Goal: Task Accomplishment & Management: Use online tool/utility

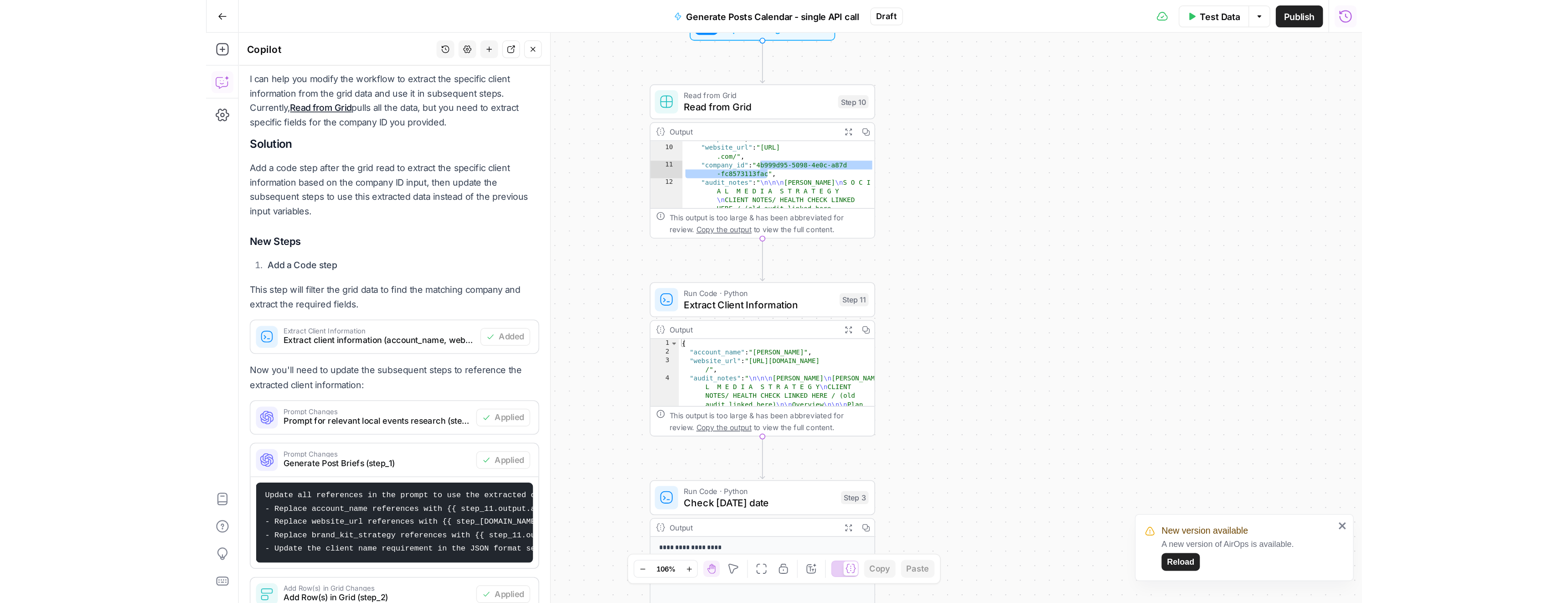
scroll to position [147, 0]
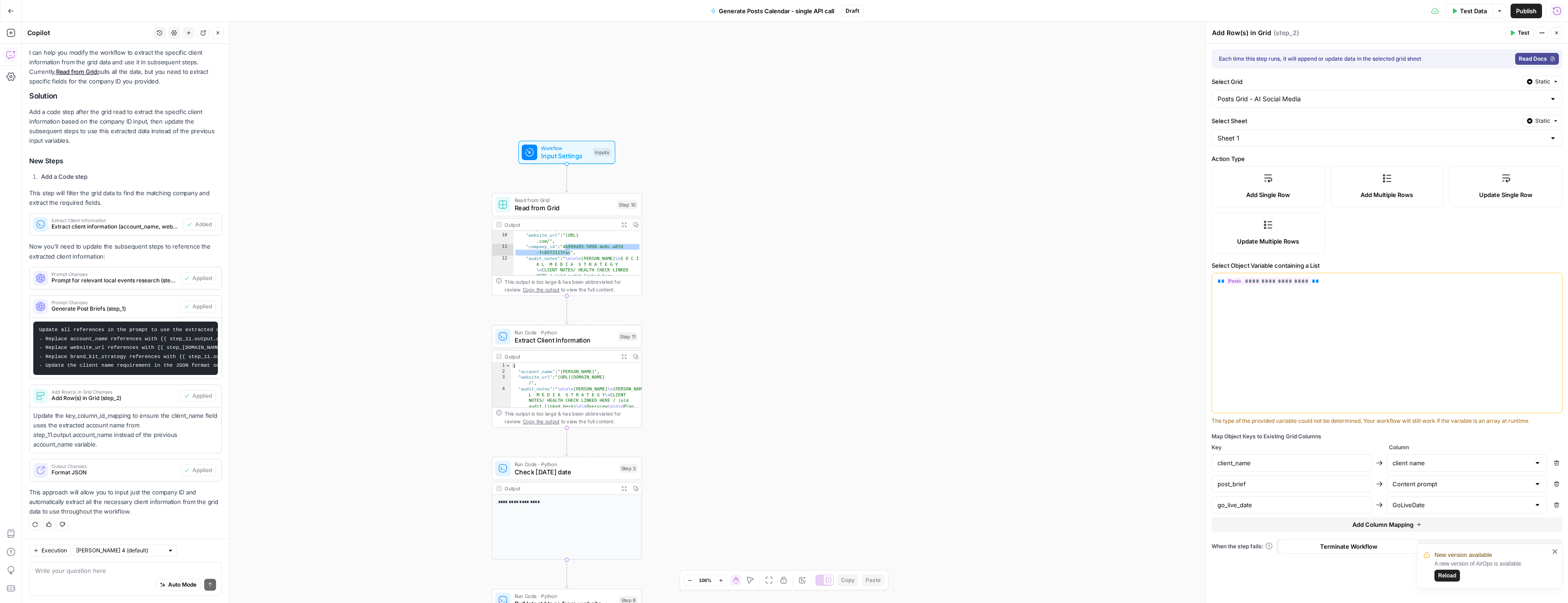
drag, startPoint x: 572, startPoint y: 118, endPoint x: 806, endPoint y: 279, distance: 284.0
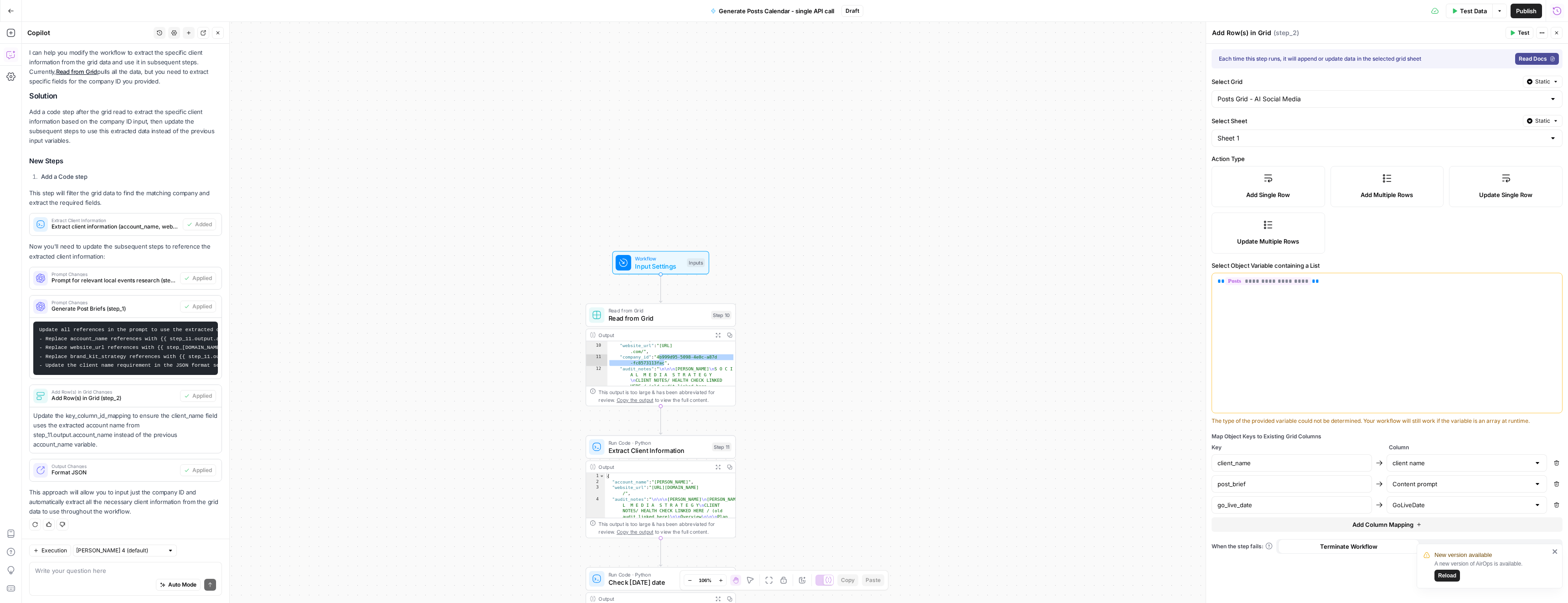
drag, startPoint x: 720, startPoint y: 238, endPoint x: 730, endPoint y: 258, distance: 22.4
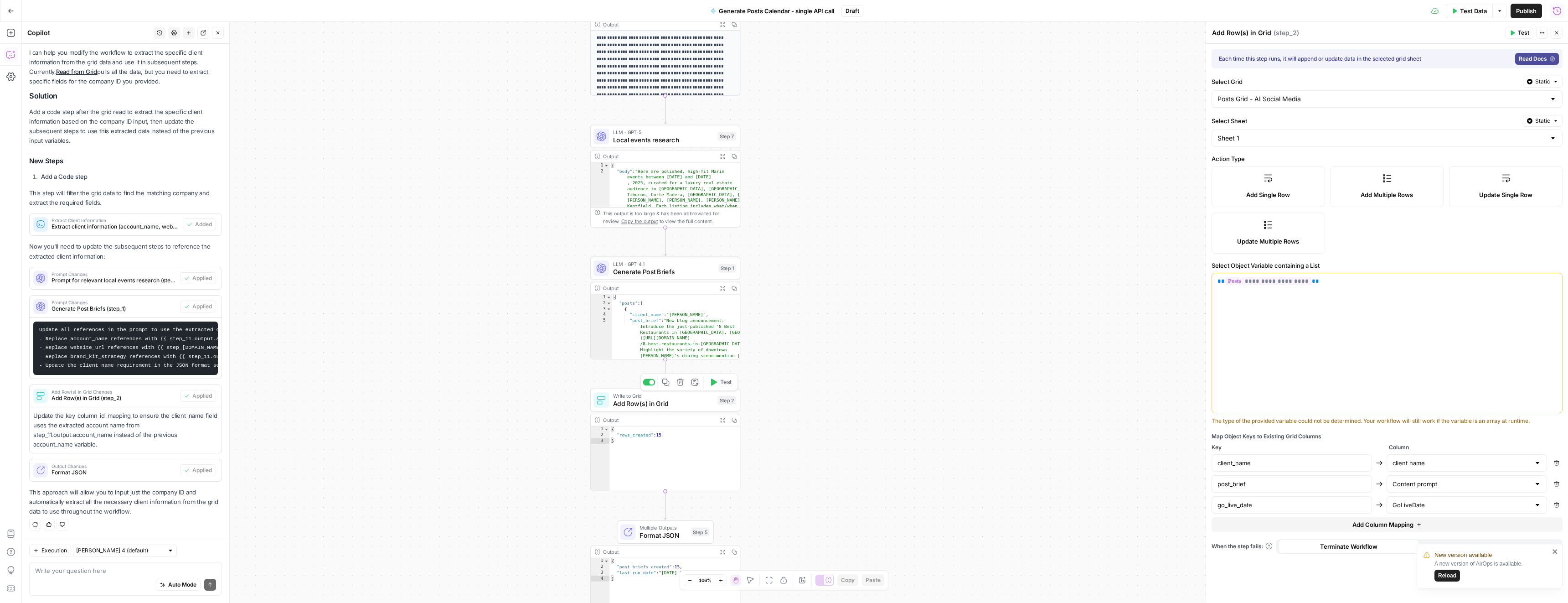
click at [696, 402] on span "Add Row(s) in Grid" at bounding box center [664, 403] width 101 height 10
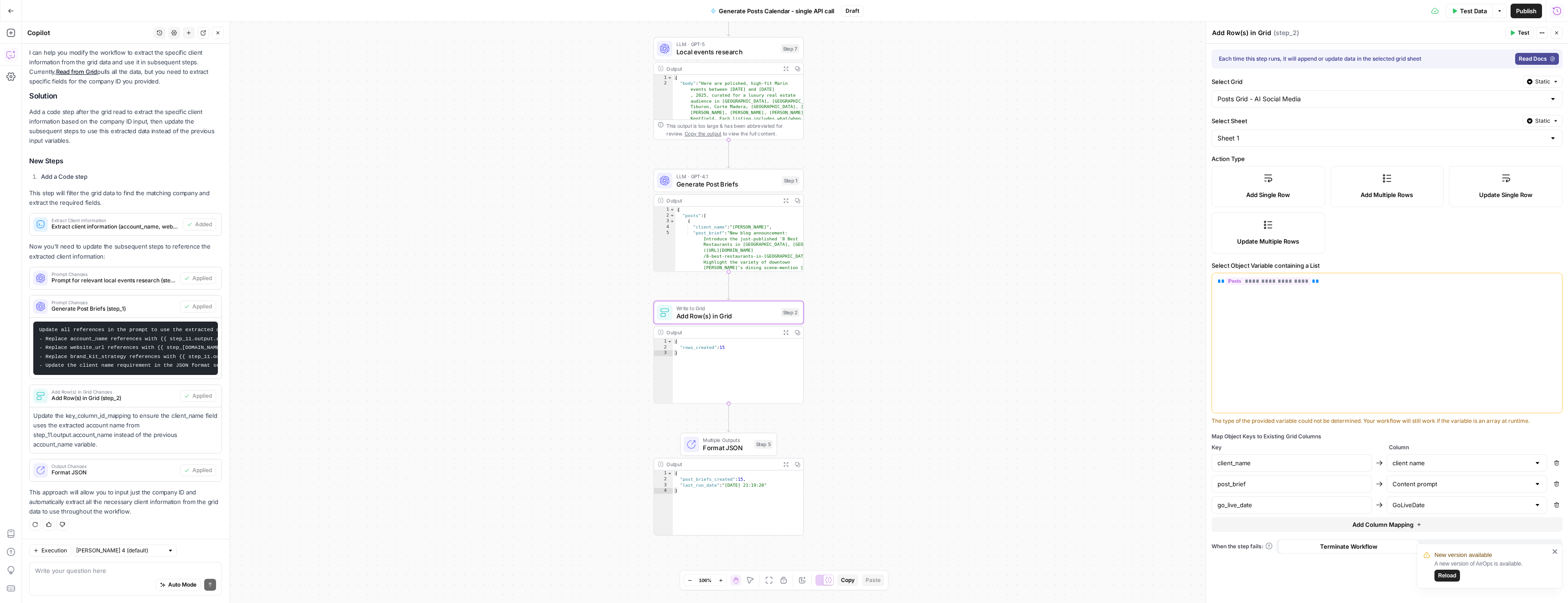
click at [101, 402] on div "Add Row(s) in Grid Changes Add Row(s) in Grid (step_2)" at bounding box center [105, 396] width 150 height 22
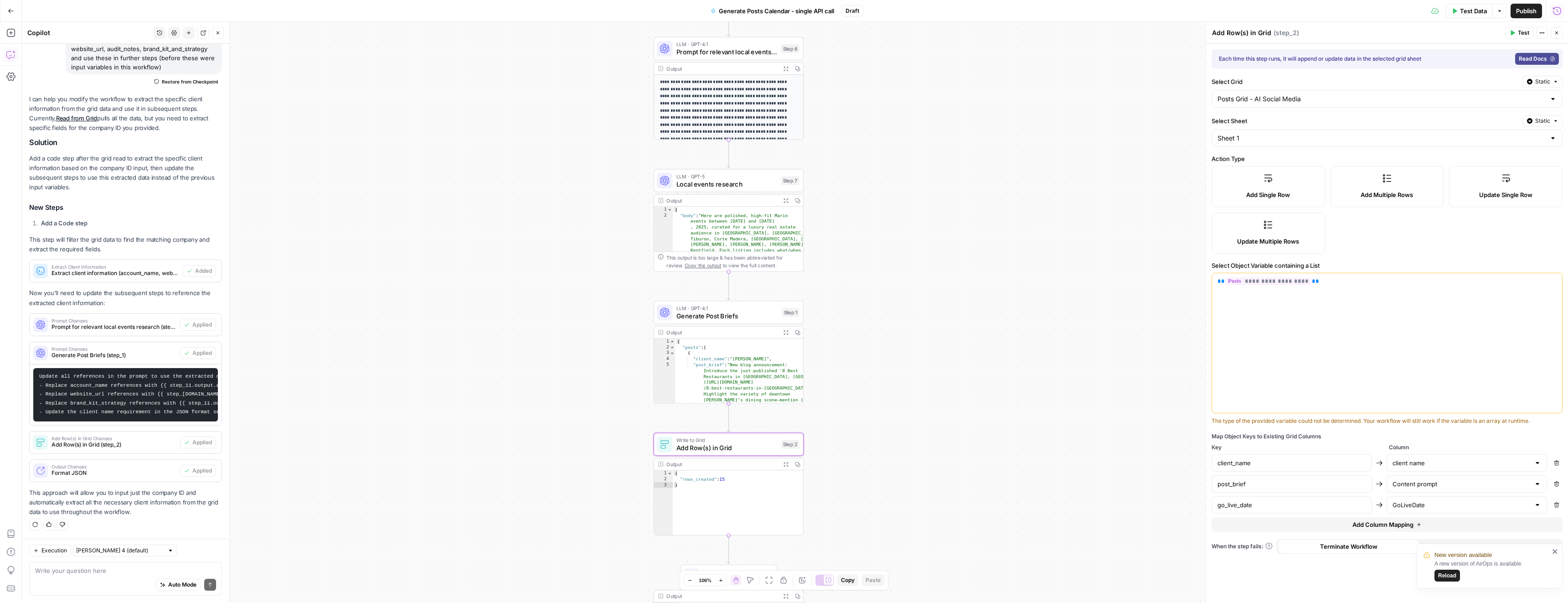
click at [105, 402] on span "Add Row(s) in Grid Changes" at bounding box center [114, 438] width 125 height 4
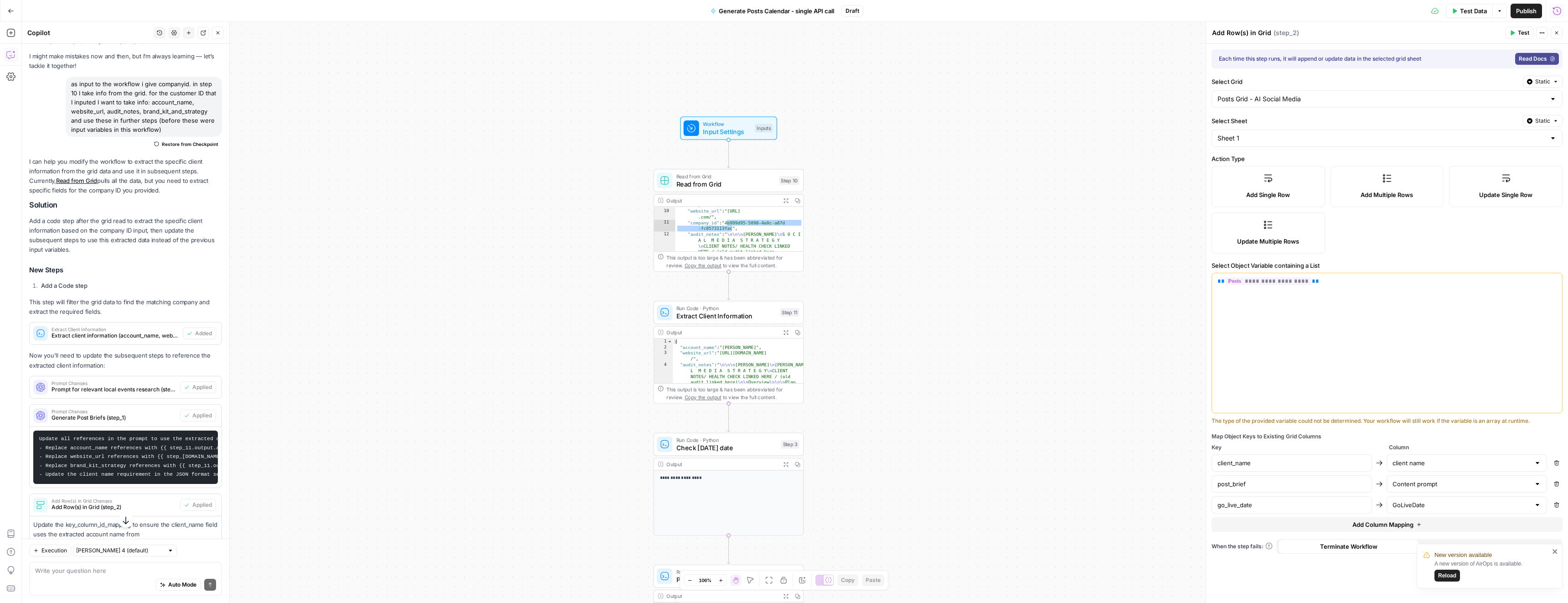
scroll to position [26, 0]
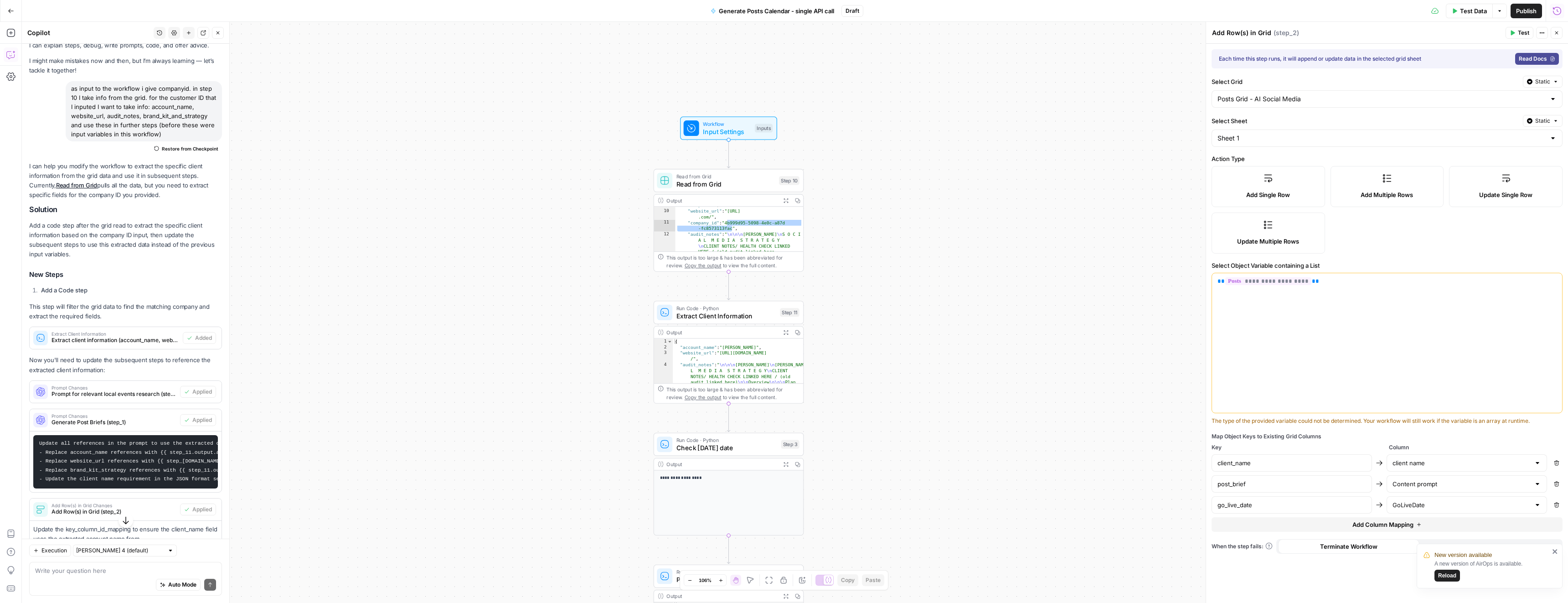
click at [770, 10] on span "Publish" at bounding box center [1526, 10] width 20 height 9
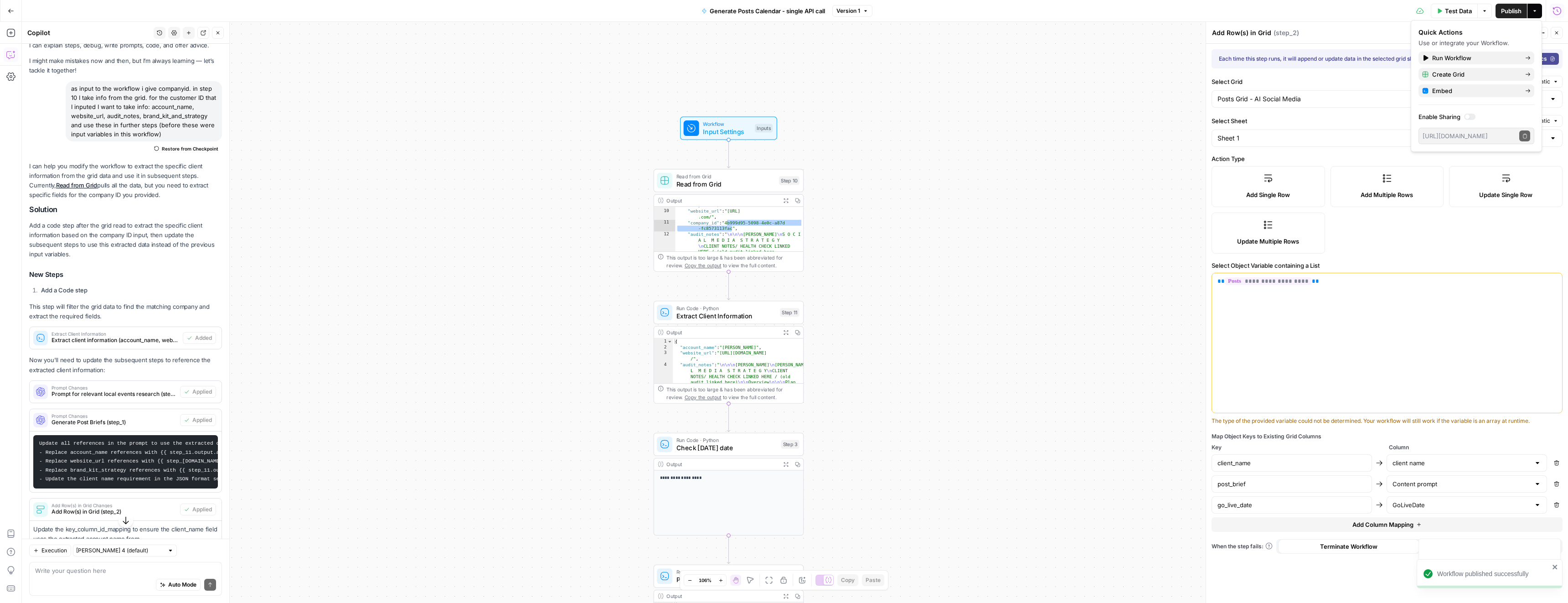
click at [184, 148] on span "Restore from Checkpoint" at bounding box center [190, 148] width 57 height 7
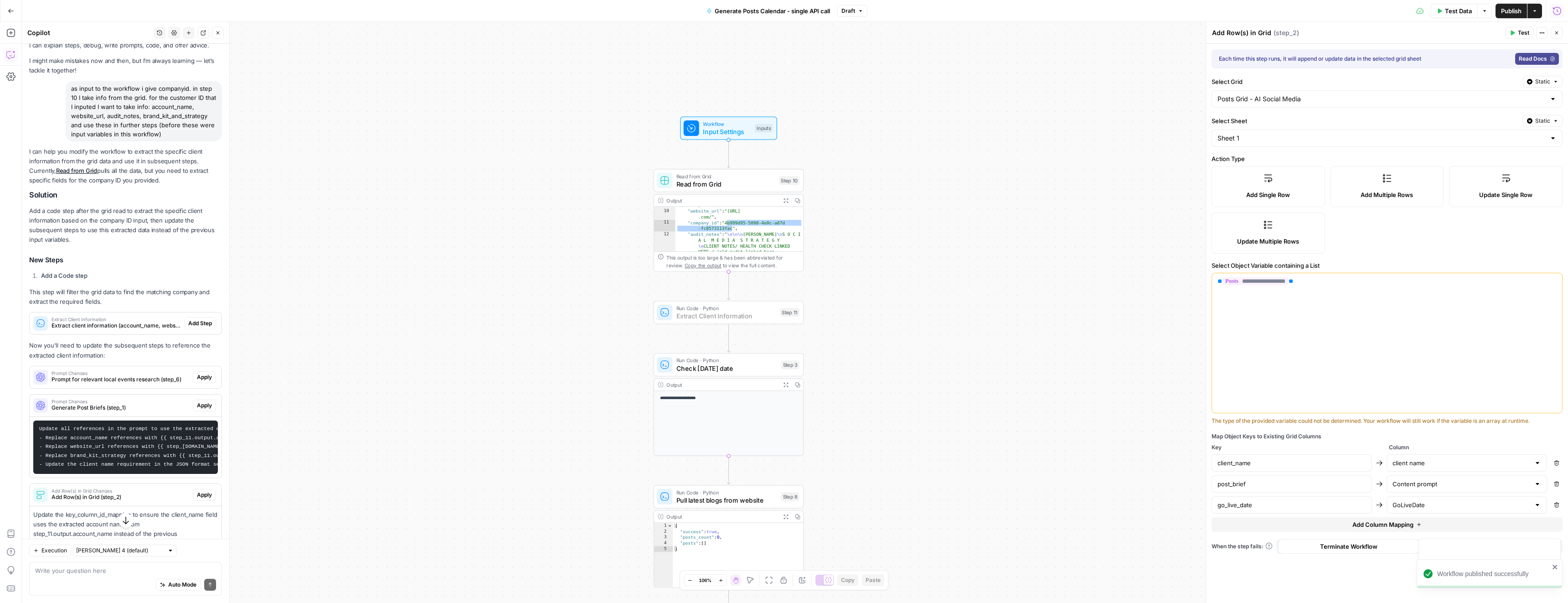
click at [191, 325] on span "Add Step" at bounding box center [200, 323] width 24 height 8
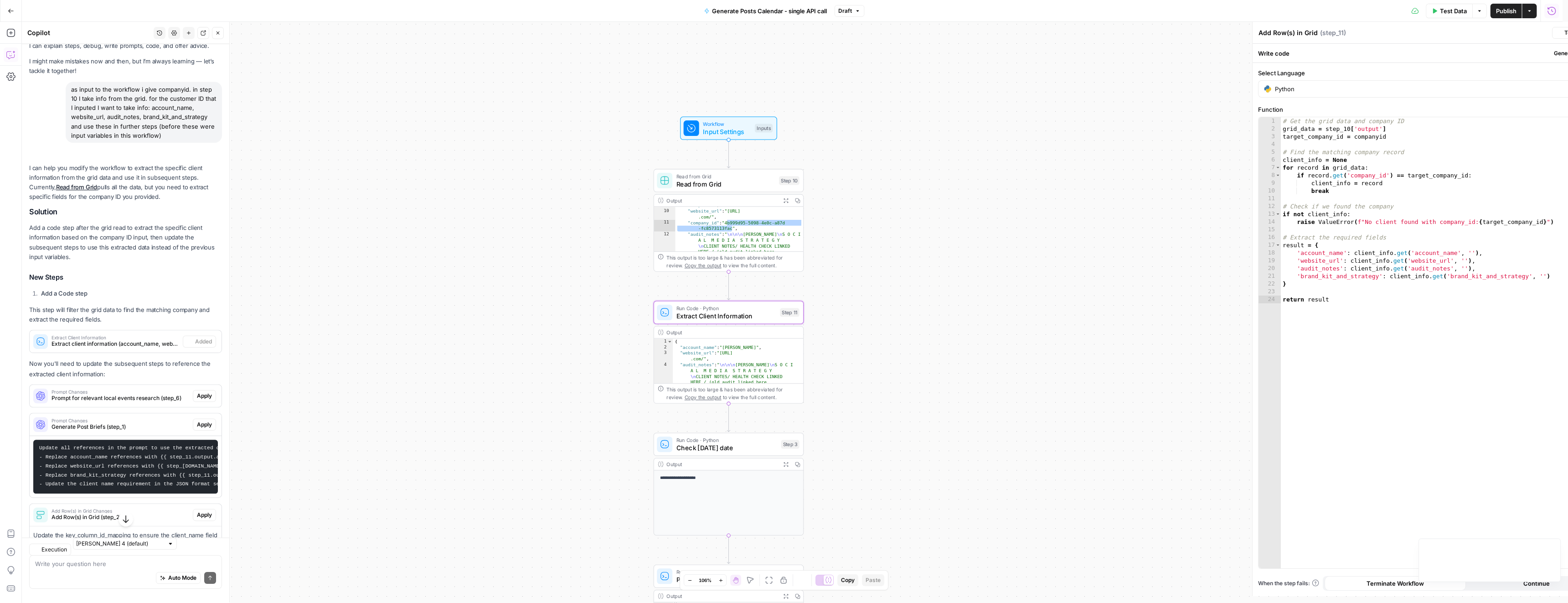
type textarea "Extract Client Information"
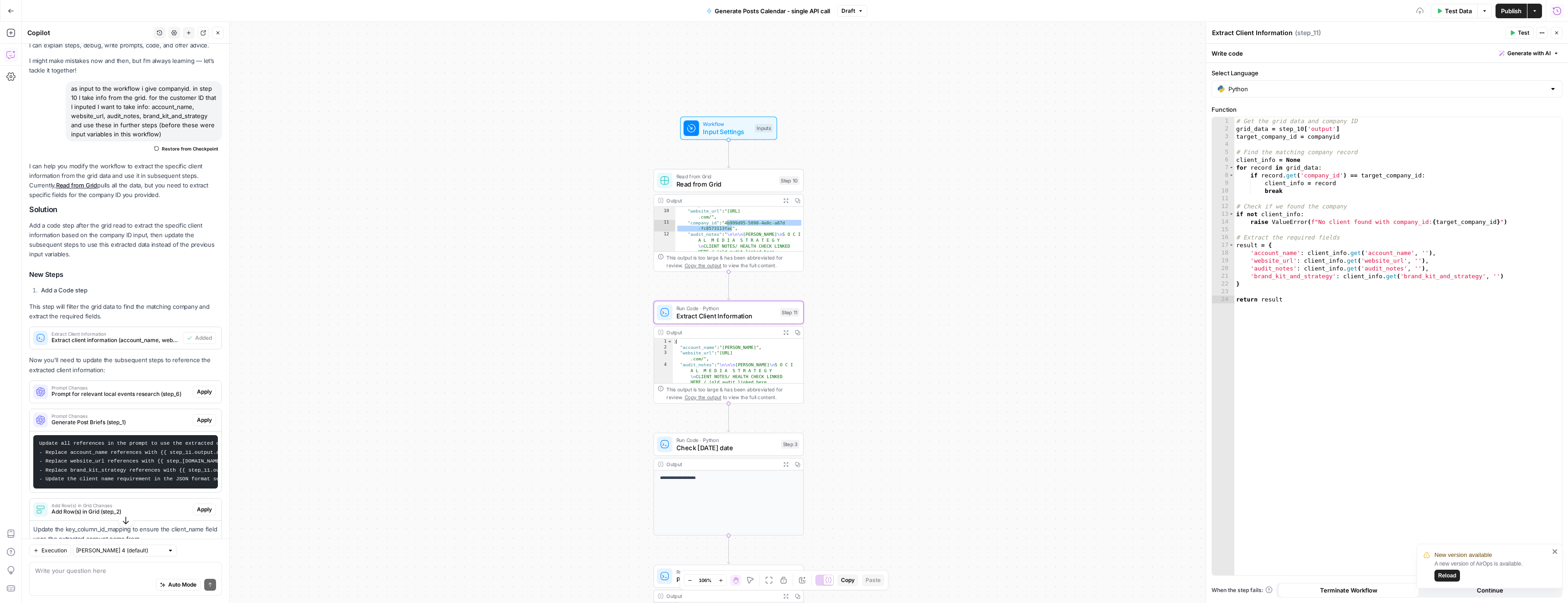
scroll to position [120, 0]
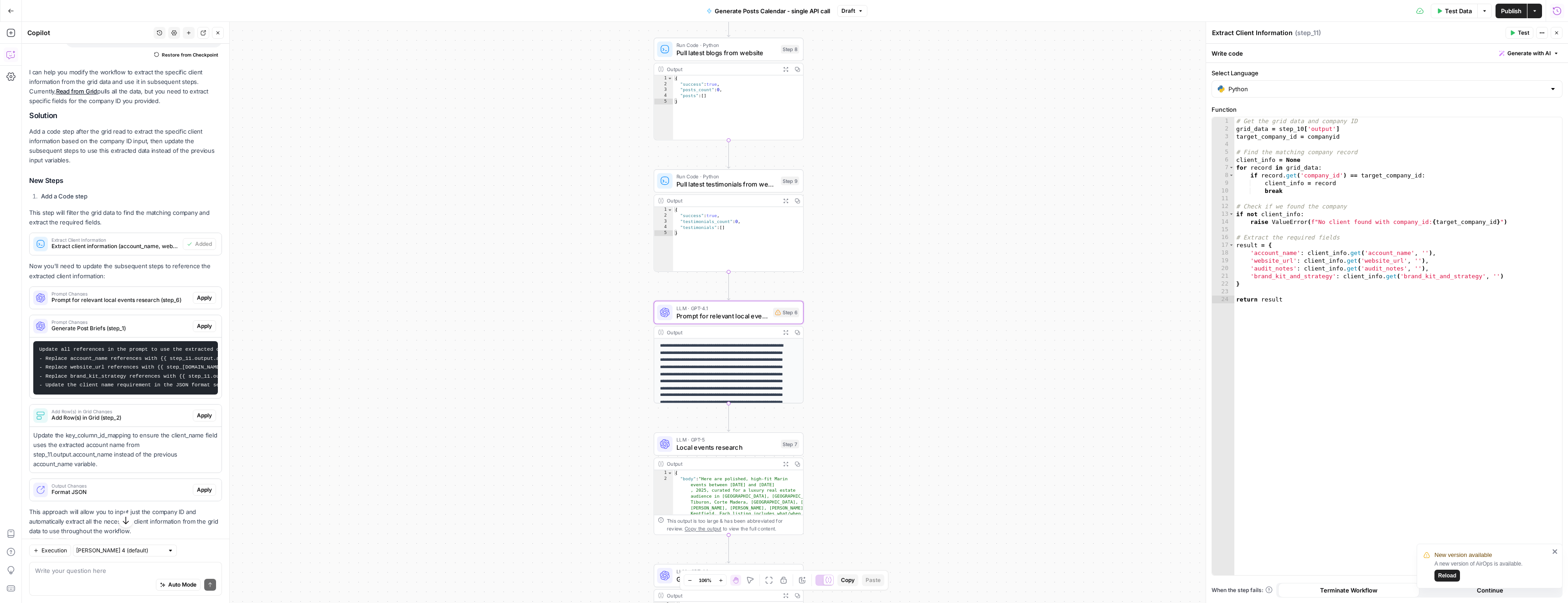
click at [197, 299] on span "Apply" at bounding box center [204, 297] width 15 height 8
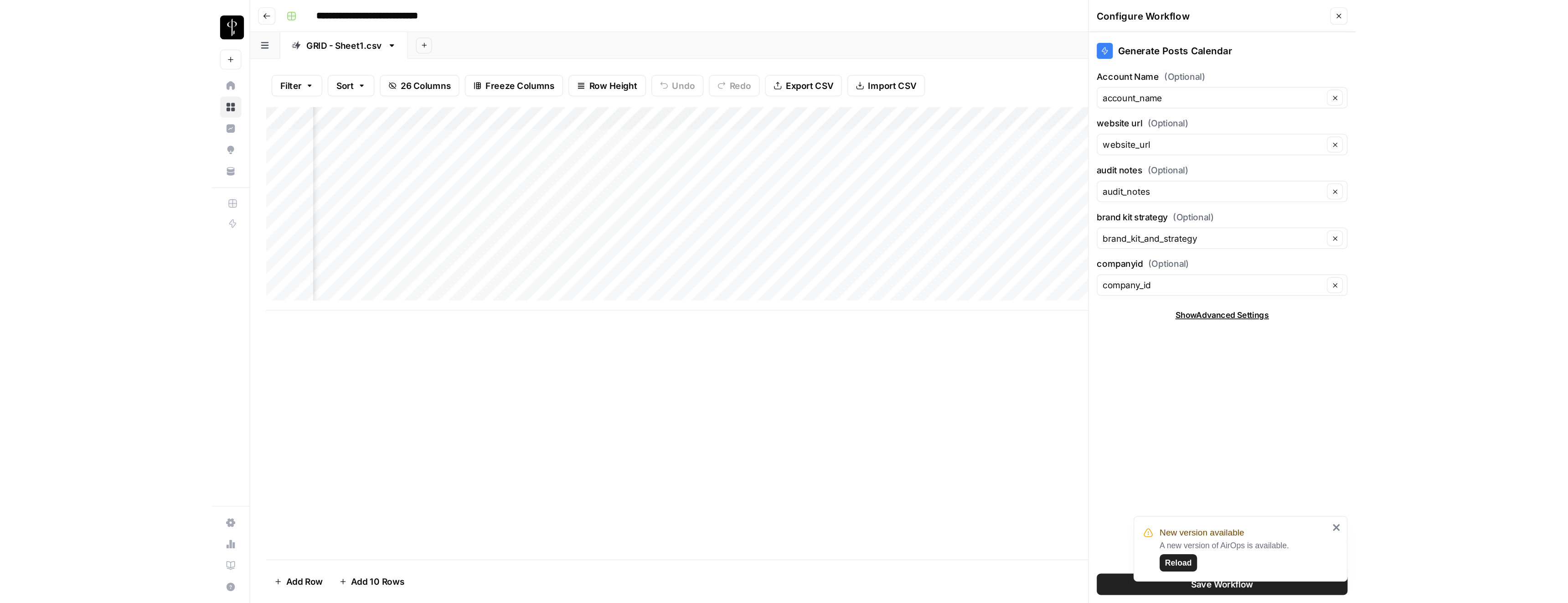
scroll to position [0, 541]
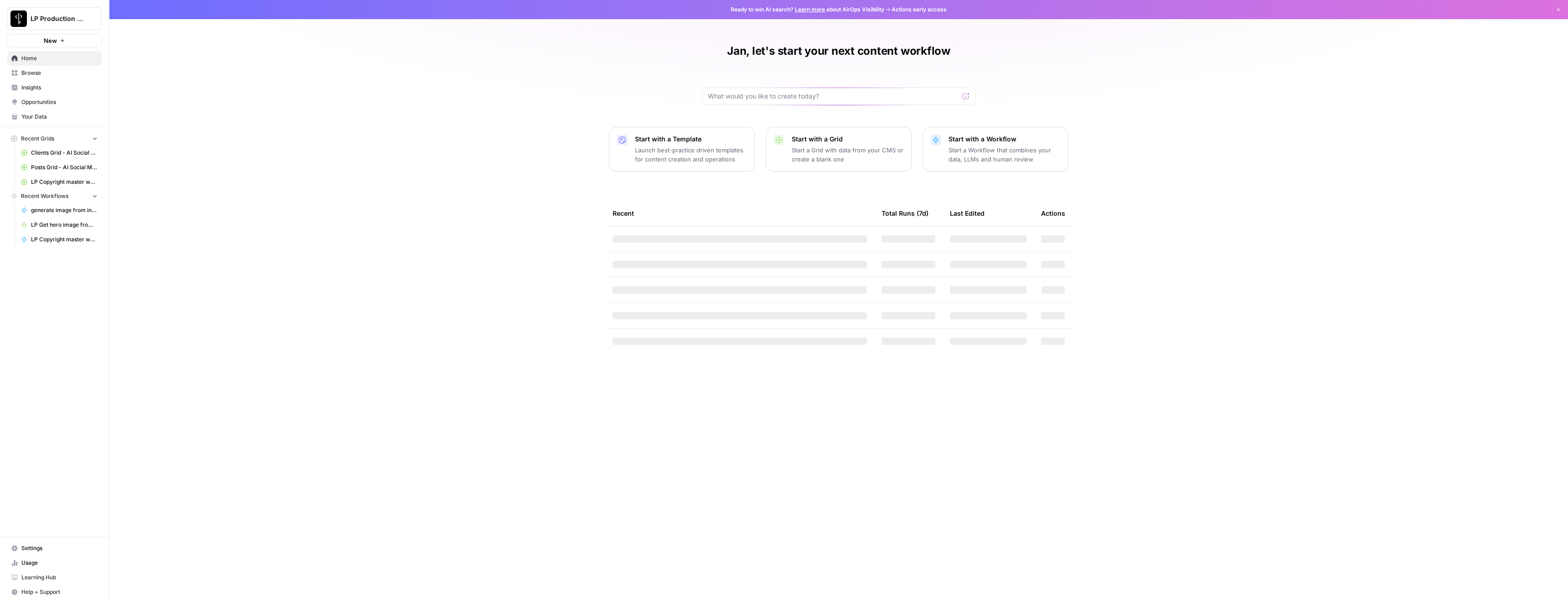
click at [41, 121] on link "Your Data" at bounding box center [54, 117] width 94 height 15
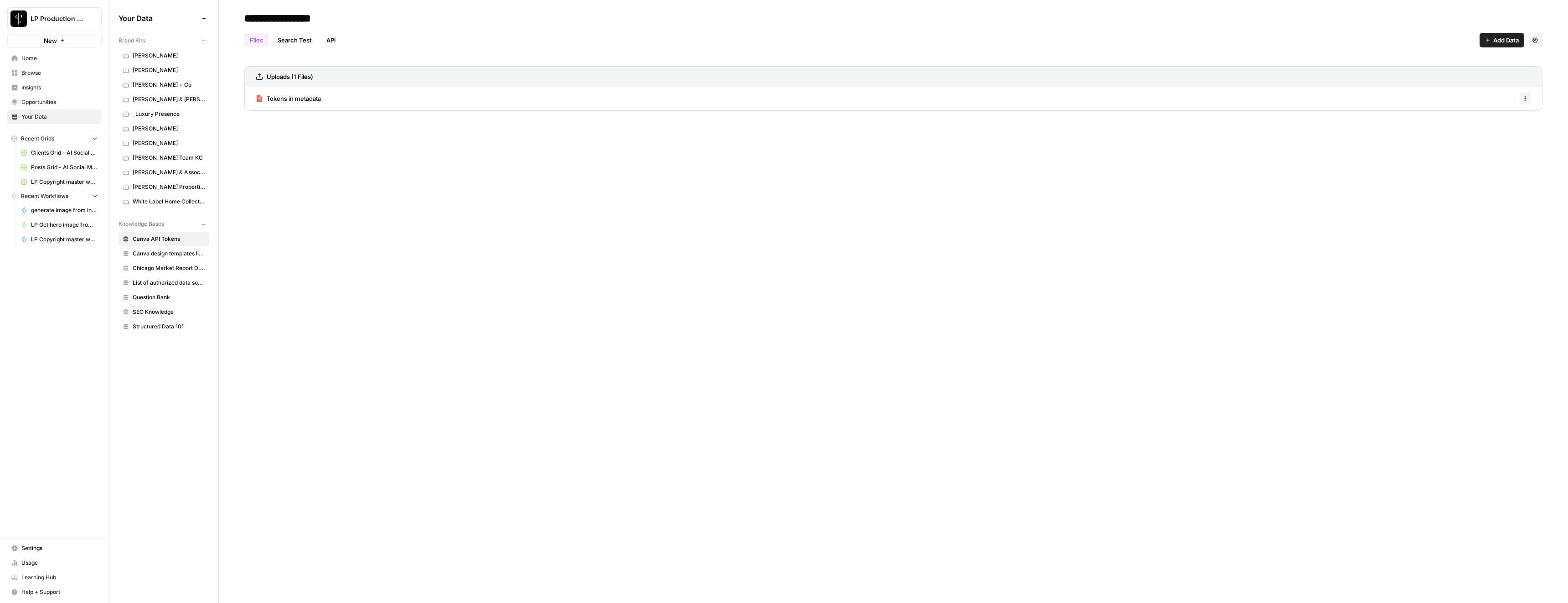
click at [54, 543] on link "Settings" at bounding box center [54, 548] width 94 height 15
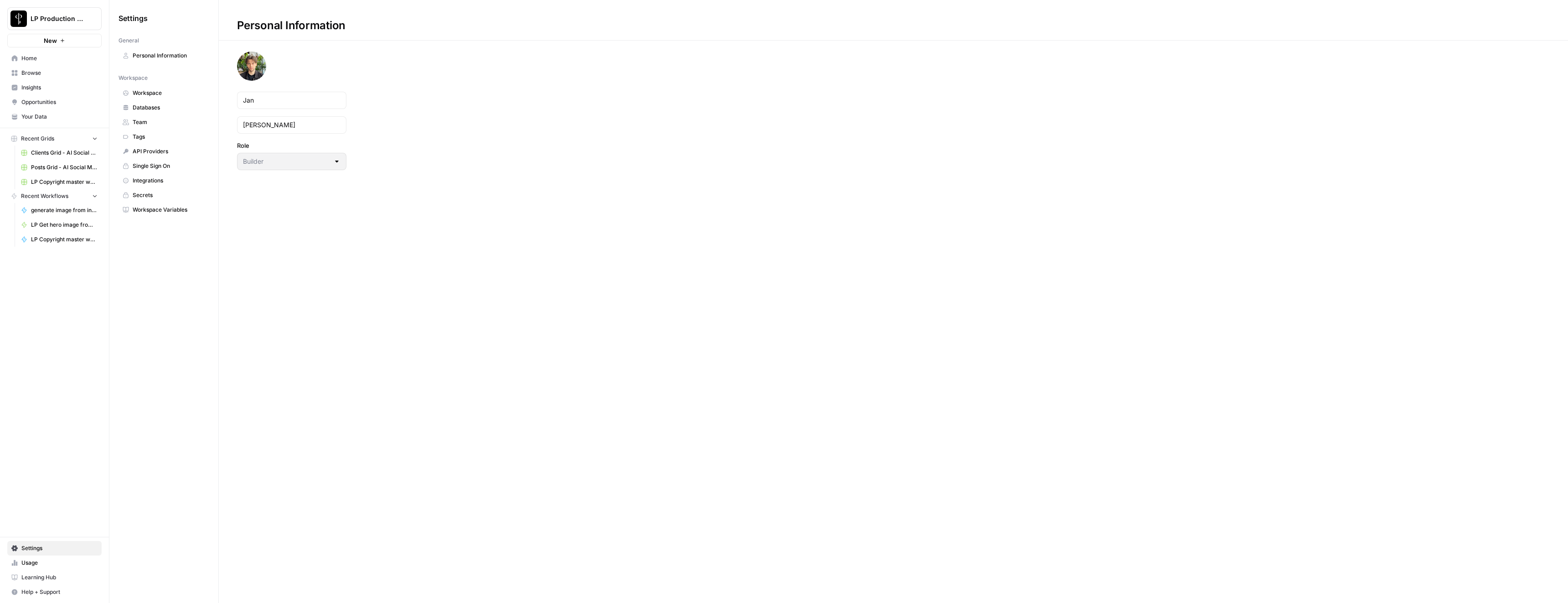
click at [163, 208] on span "Workspace Variables" at bounding box center [169, 209] width 73 height 8
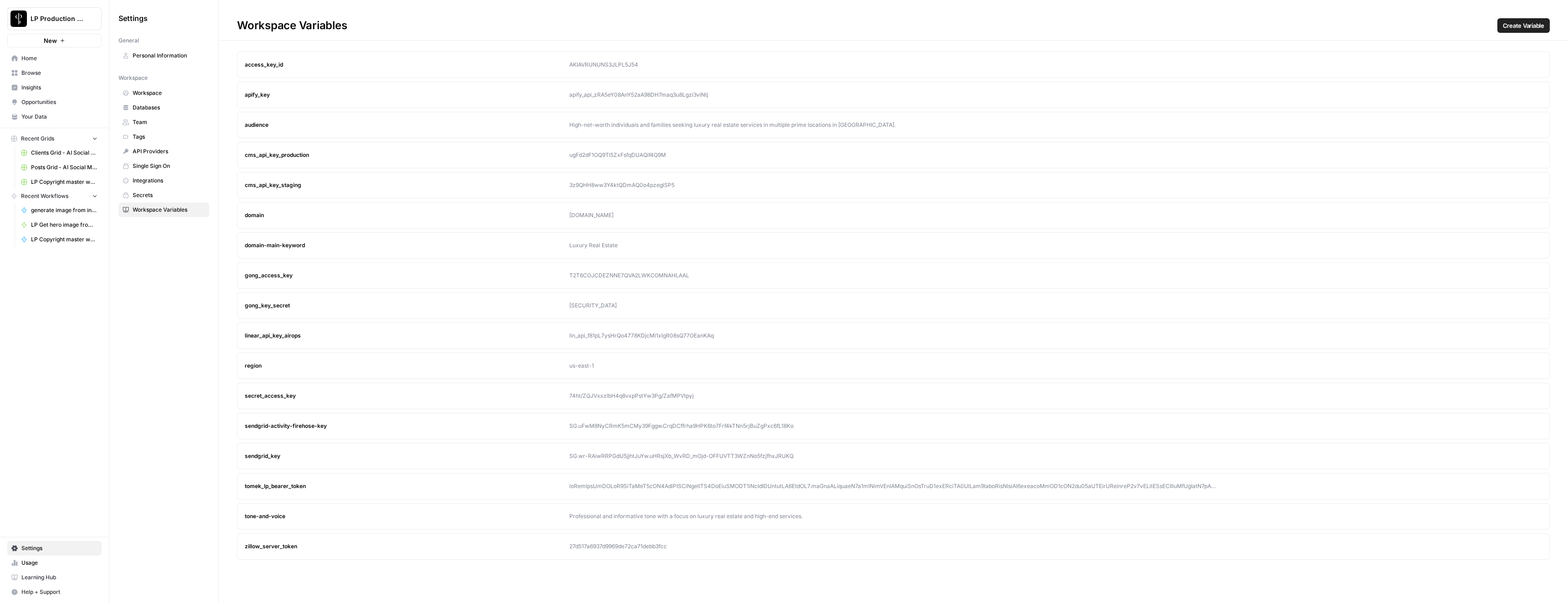
click at [624, 487] on div at bounding box center [894, 486] width 649 height 8
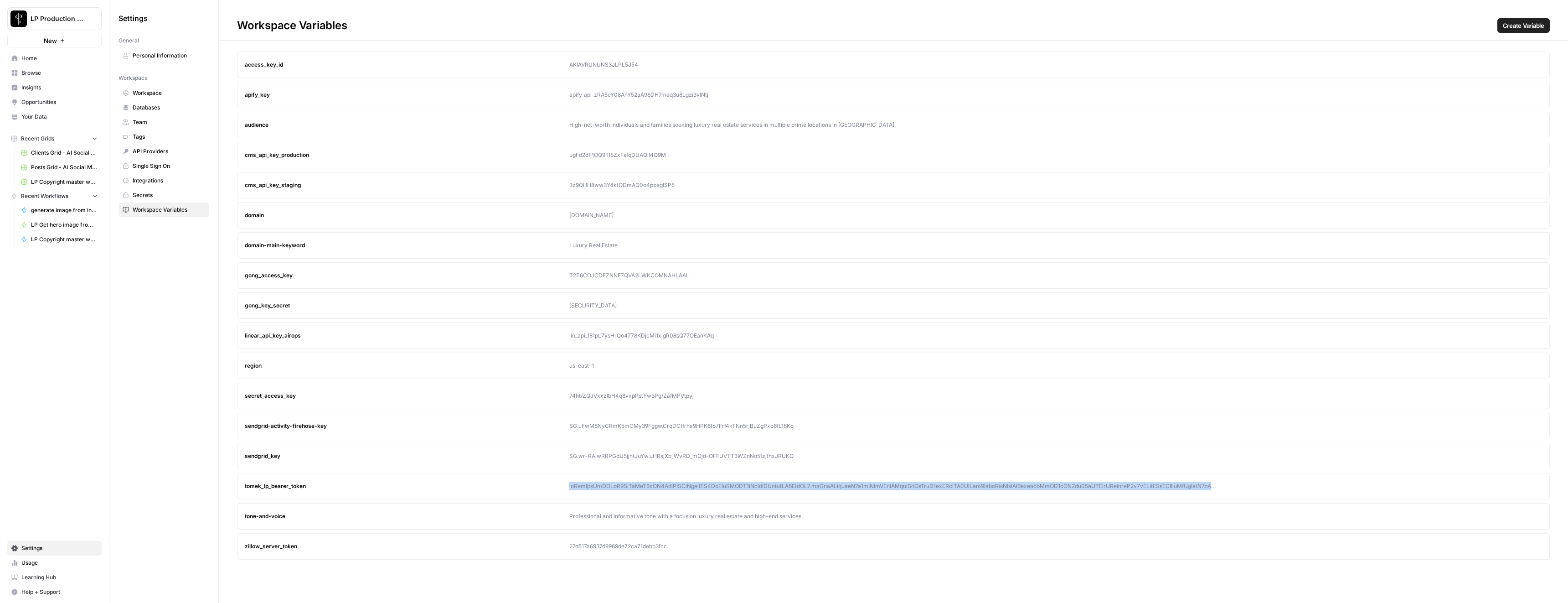
click at [624, 487] on div at bounding box center [894, 486] width 649 height 8
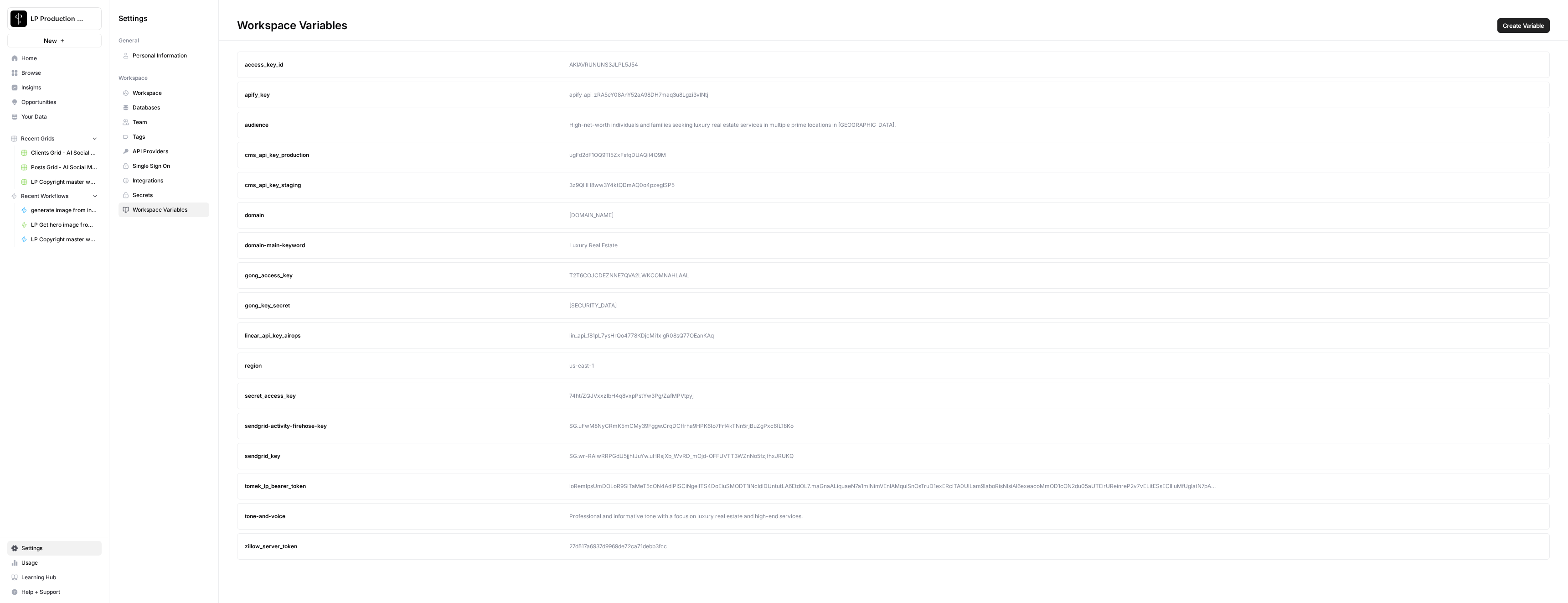
click at [512, 483] on div "tomek_lp_bearer_token" at bounding box center [407, 486] width 324 height 8
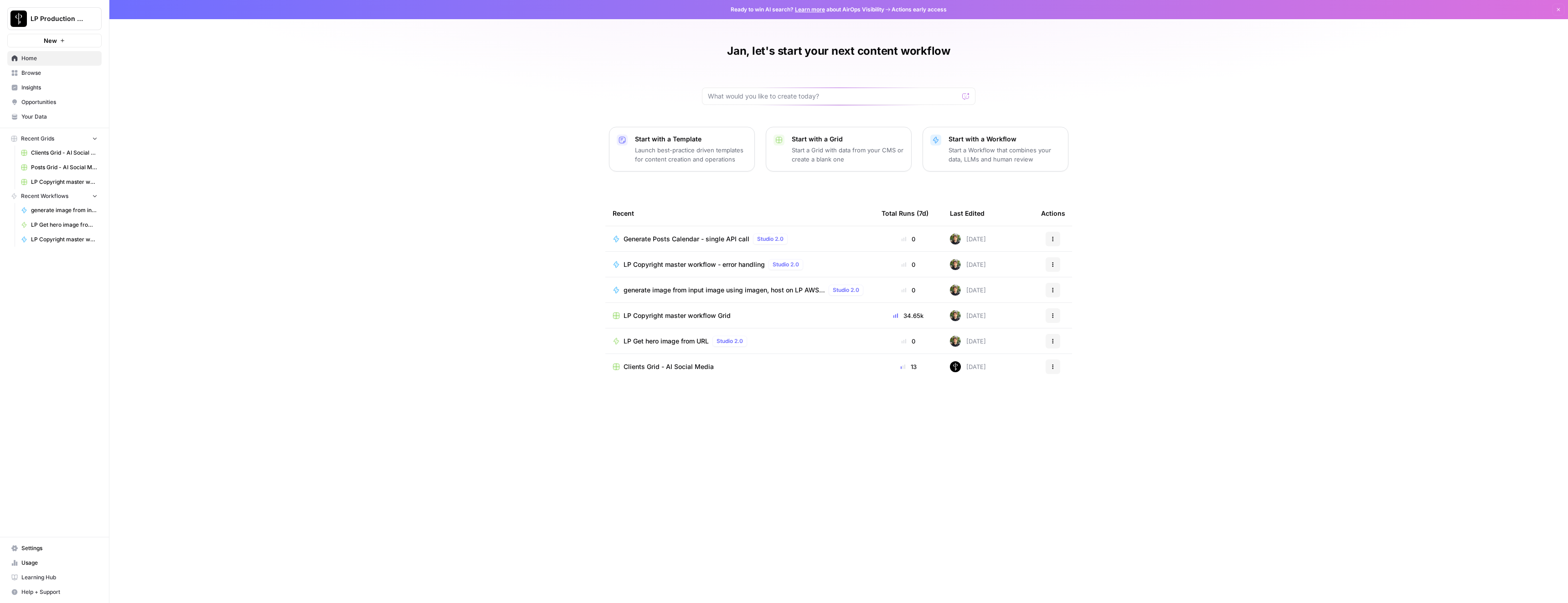
click at [689, 317] on span "LP Copyright master workflow Grid" at bounding box center [677, 315] width 107 height 9
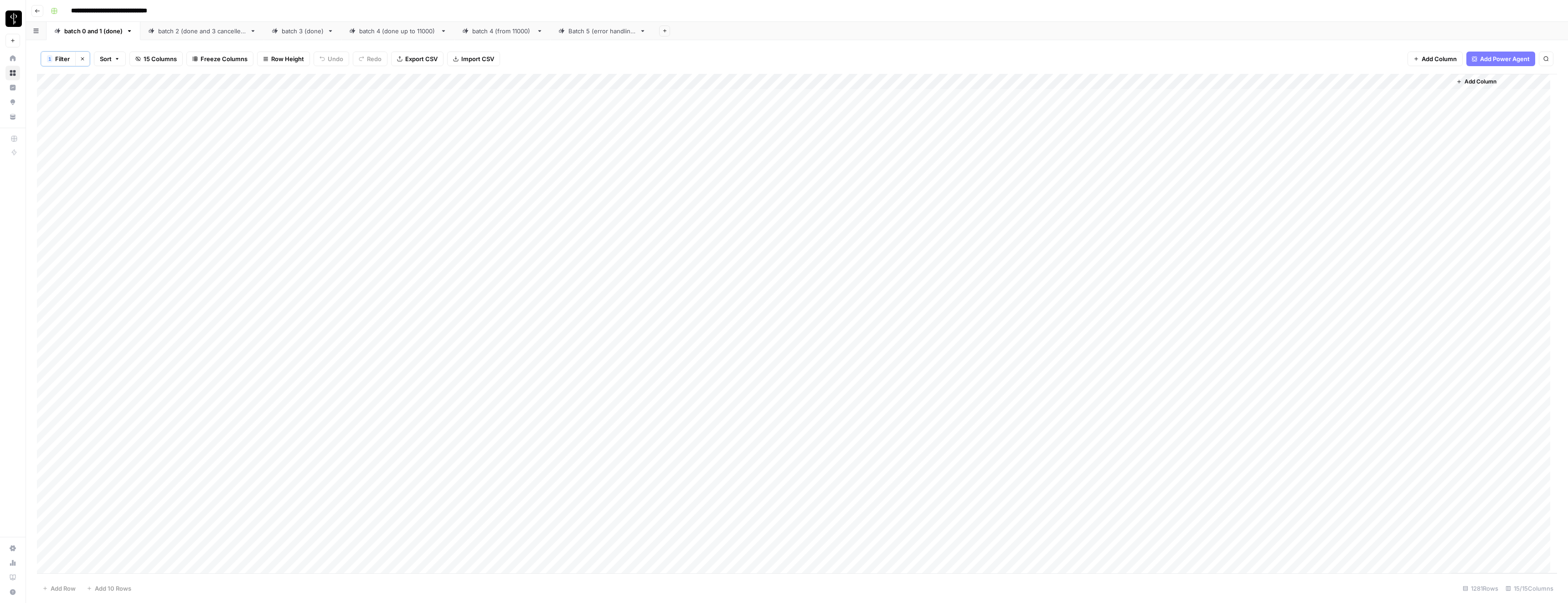
click at [586, 33] on div "Batch 5 (error handling)" at bounding box center [602, 31] width 68 height 9
click at [970, 385] on div "Add Column" at bounding box center [797, 323] width 1520 height 500
click at [968, 493] on div "Add Column" at bounding box center [797, 323] width 1520 height 500
click at [971, 509] on div "Add Column" at bounding box center [797, 323] width 1520 height 500
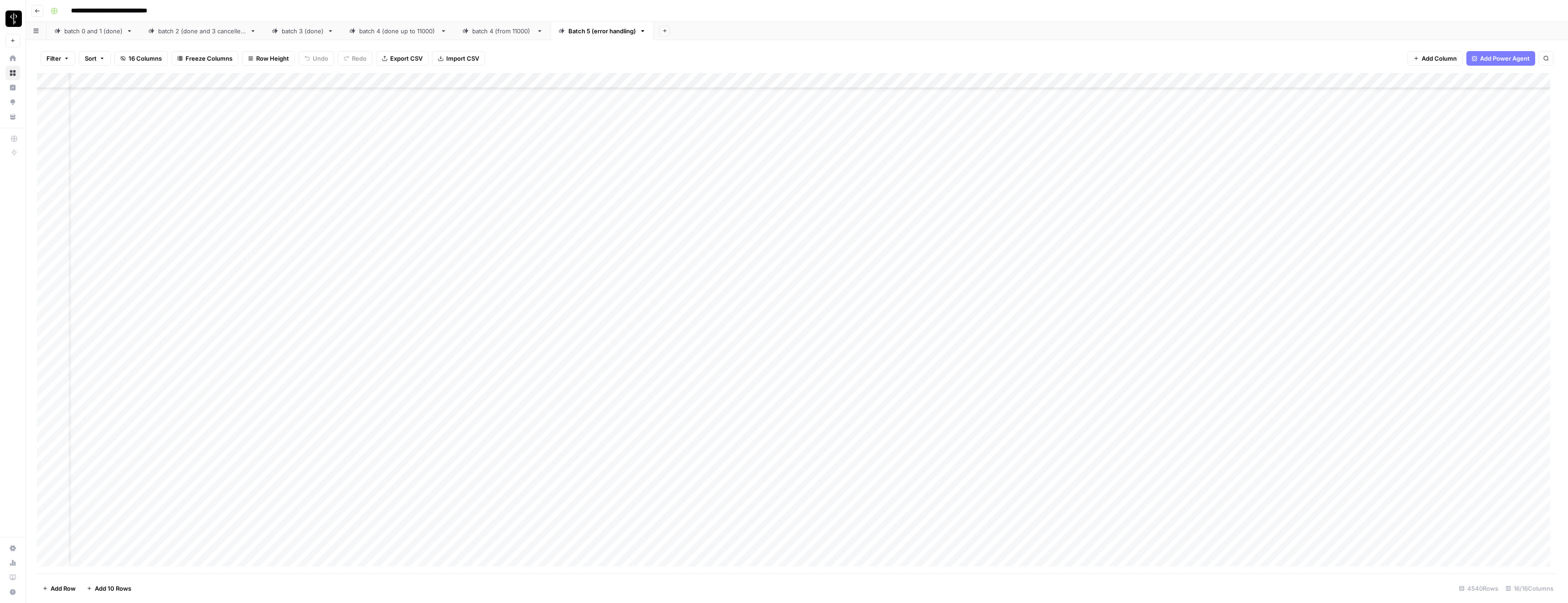
scroll to position [13478, 33]
click at [970, 184] on div "Add Column" at bounding box center [797, 323] width 1520 height 500
click at [973, 309] on div "Add Column" at bounding box center [797, 323] width 1520 height 500
click at [970, 203] on div "Add Column" at bounding box center [797, 323] width 1520 height 500
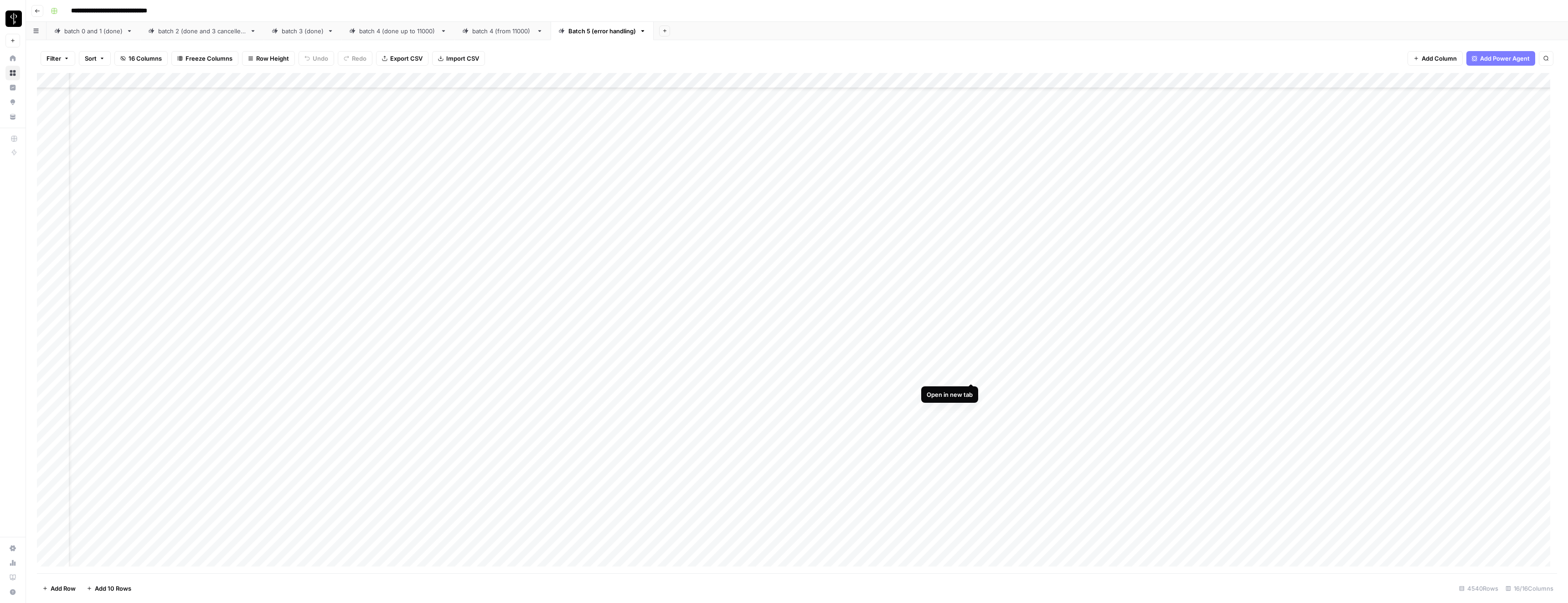
click at [970, 374] on div "Add Column" at bounding box center [797, 323] width 1520 height 500
click at [970, 389] on div "Add Column" at bounding box center [797, 323] width 1520 height 500
click at [970, 403] on div "Add Column" at bounding box center [797, 323] width 1520 height 500
click at [971, 195] on div "Add Column" at bounding box center [797, 323] width 1520 height 500
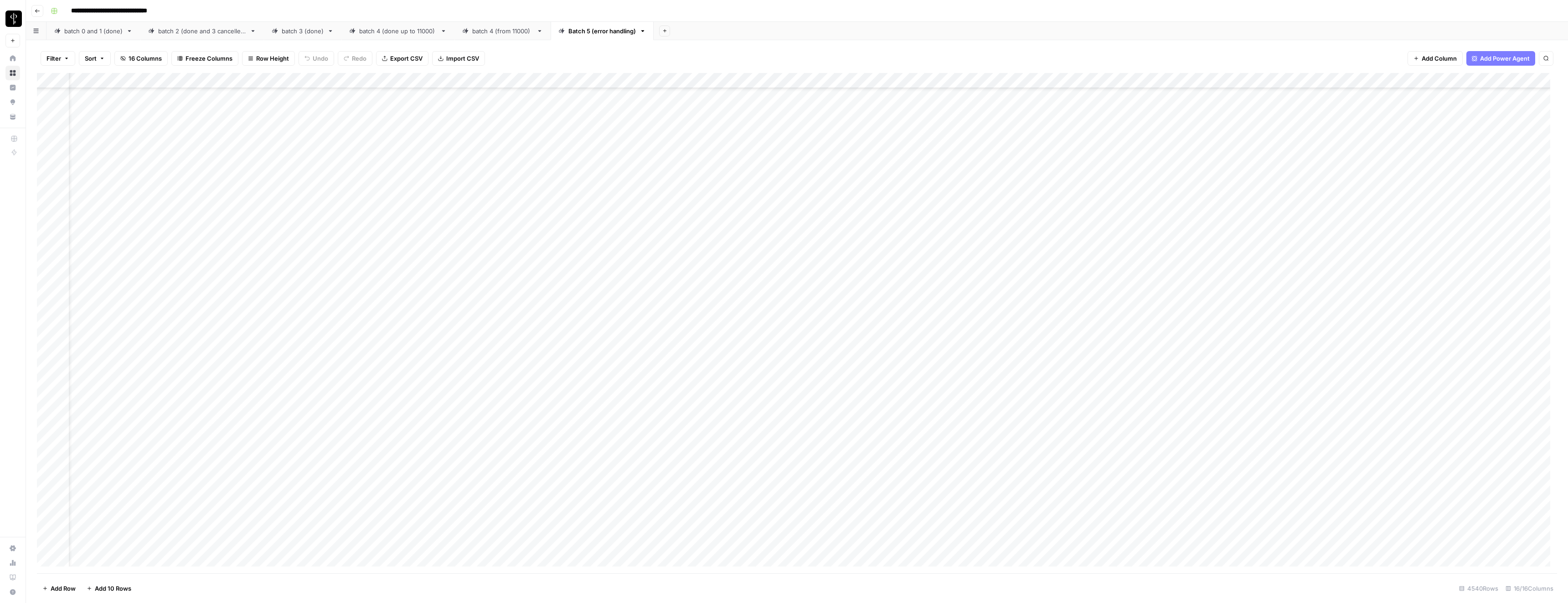
click at [971, 243] on div "Add Column" at bounding box center [797, 323] width 1520 height 500
click at [973, 351] on div "Add Column" at bounding box center [797, 323] width 1520 height 500
click at [970, 397] on div "Add Column" at bounding box center [797, 323] width 1520 height 500
click at [635, 348] on div "Add Column" at bounding box center [797, 323] width 1520 height 500
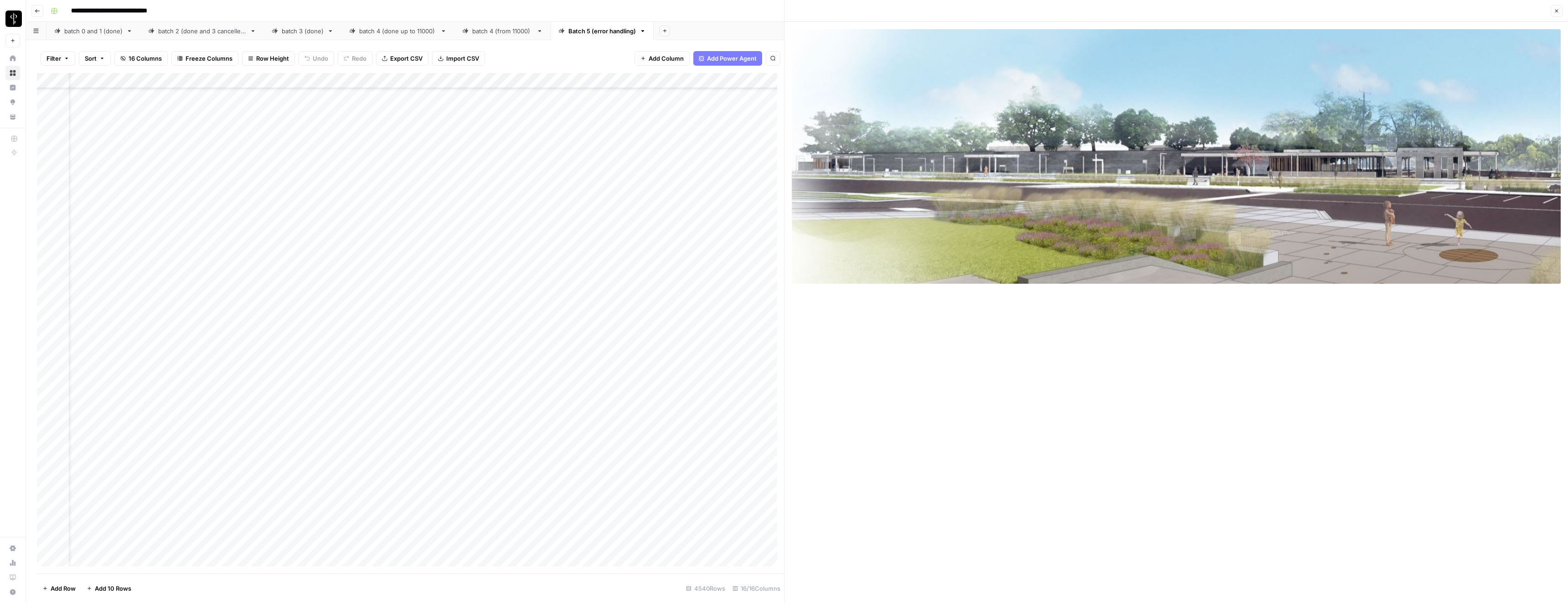
click at [1557, 9] on icon "button" at bounding box center [1556, 10] width 6 height 6
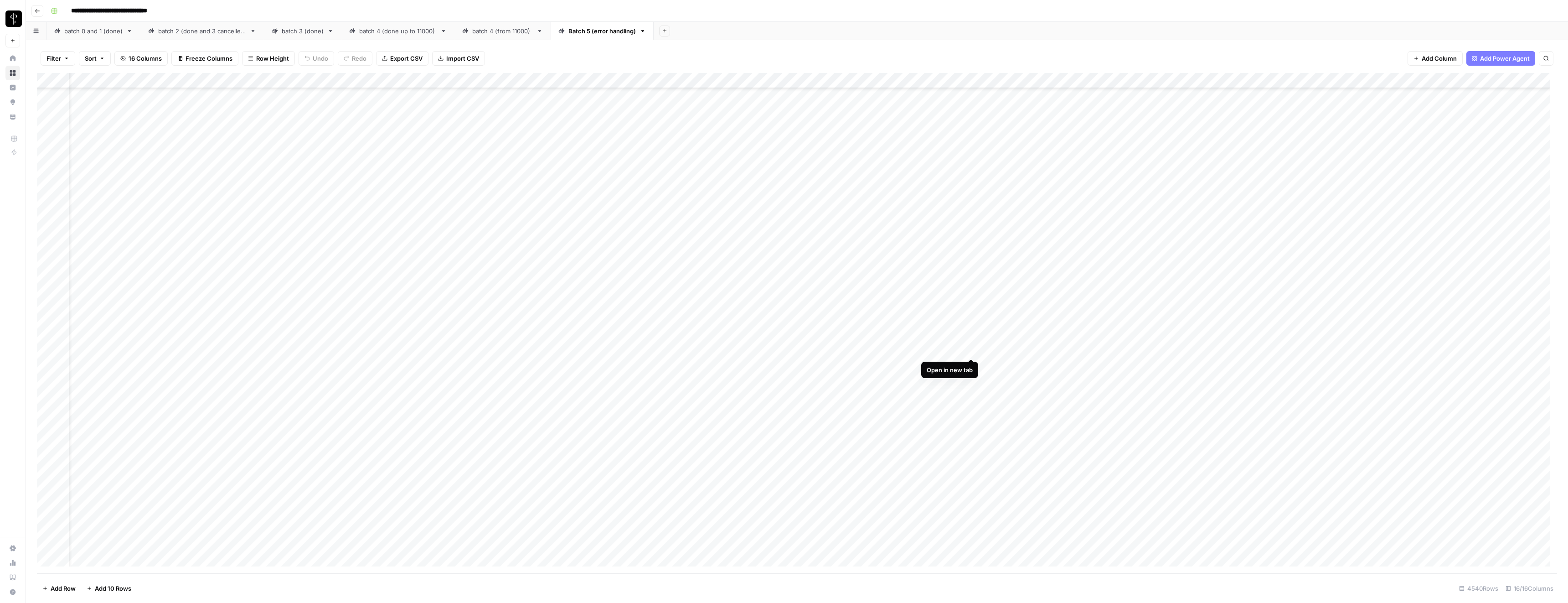
click at [968, 349] on div "Add Column" at bounding box center [797, 323] width 1520 height 500
click at [633, 379] on div "Add Column" at bounding box center [797, 323] width 1520 height 500
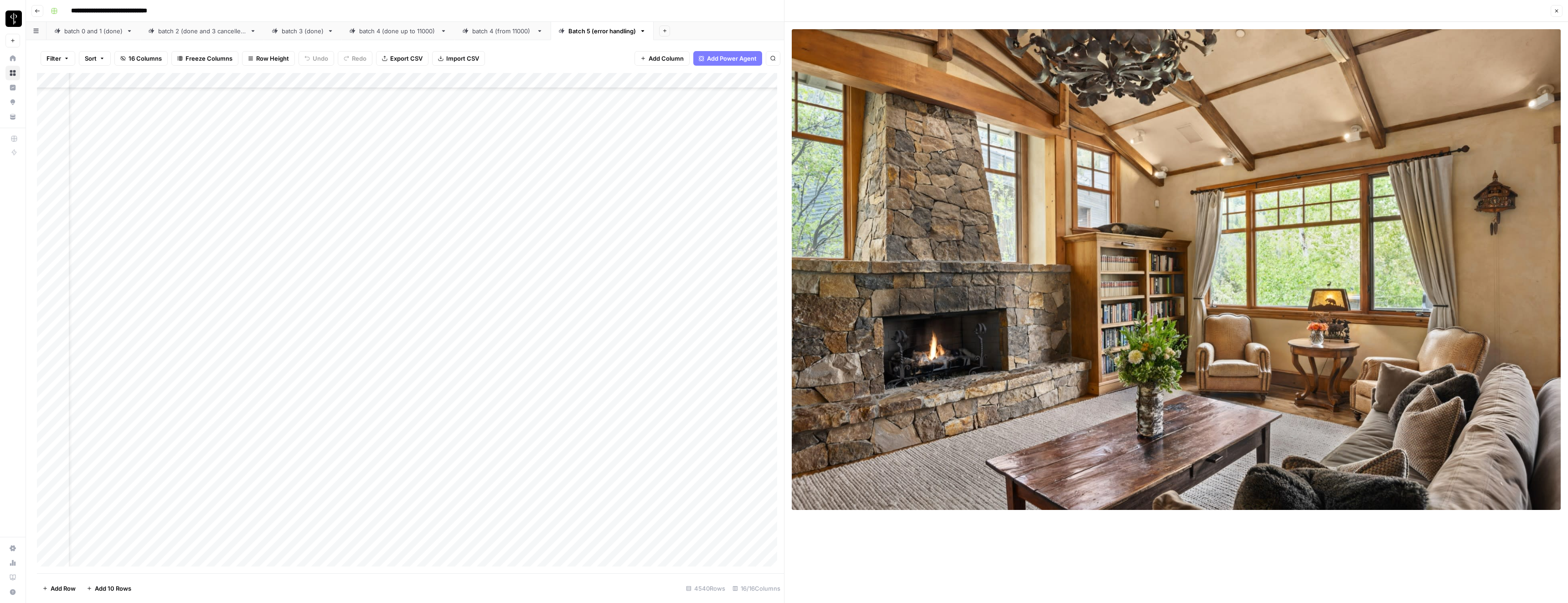
click at [1556, 12] on icon "button" at bounding box center [1556, 10] width 6 height 6
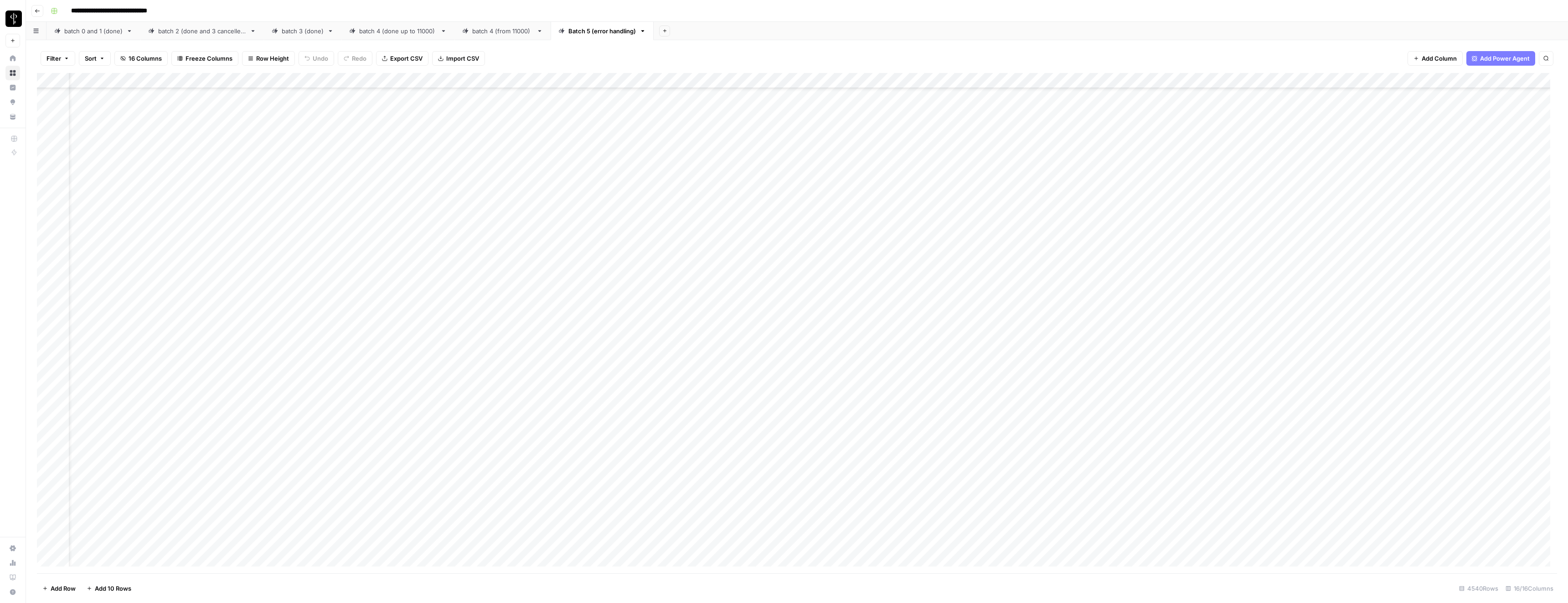
click at [970, 380] on div "Add Column" at bounding box center [797, 323] width 1520 height 500
click at [970, 236] on div "Add Column" at bounding box center [797, 323] width 1520 height 500
click at [971, 376] on div "Add Column" at bounding box center [797, 323] width 1520 height 500
click at [971, 407] on div "Add Column" at bounding box center [797, 323] width 1520 height 500
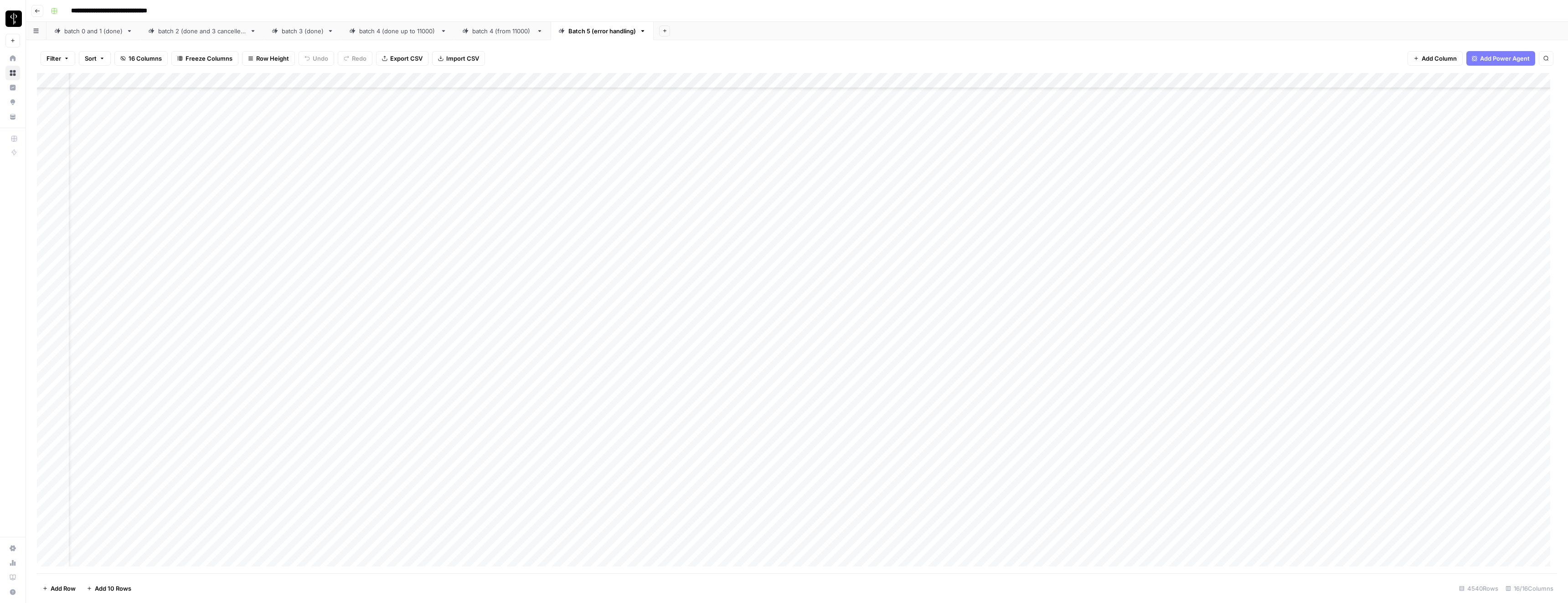
click at [969, 439] on div "Add Column" at bounding box center [797, 323] width 1520 height 500
click at [632, 439] on div "Add Column" at bounding box center [797, 323] width 1520 height 500
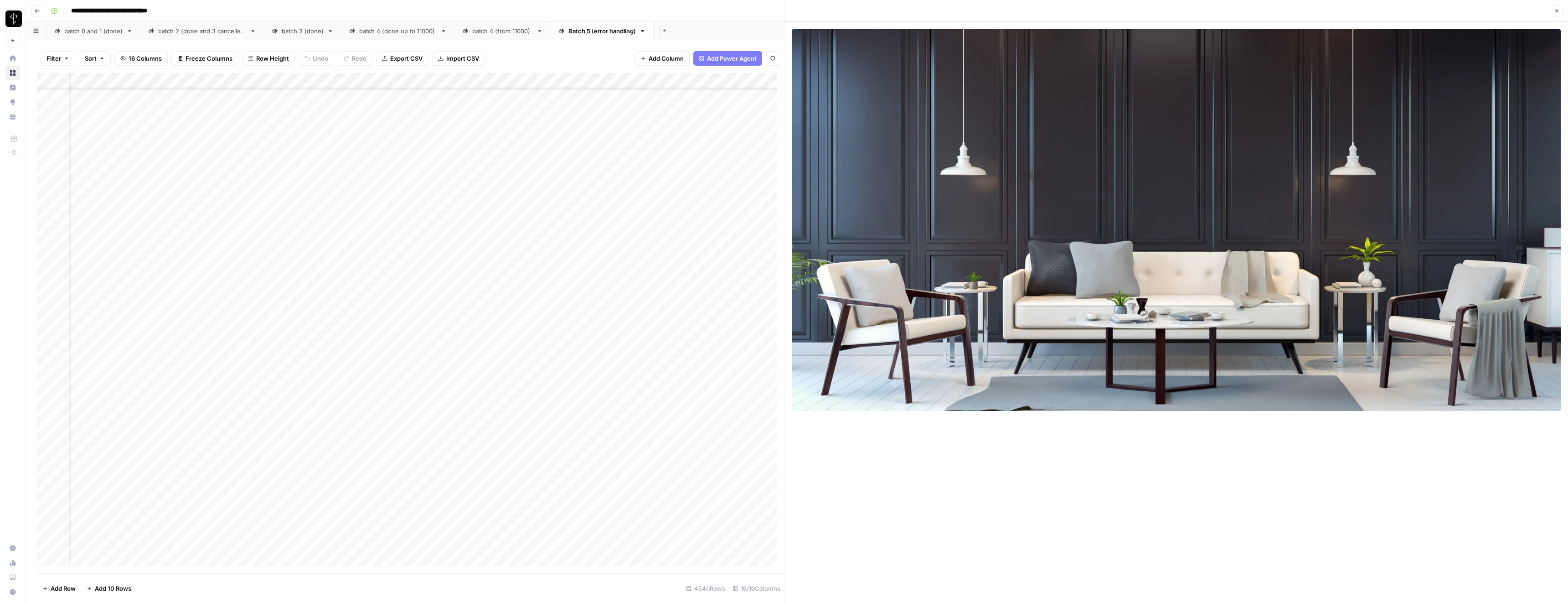
click at [610, 437] on div "Add Column" at bounding box center [411, 323] width 747 height 500
click at [610, 437] on input "**********" at bounding box center [637, 441] width 146 height 11
click at [1557, 11] on icon "button" at bounding box center [1557, 11] width 3 height 3
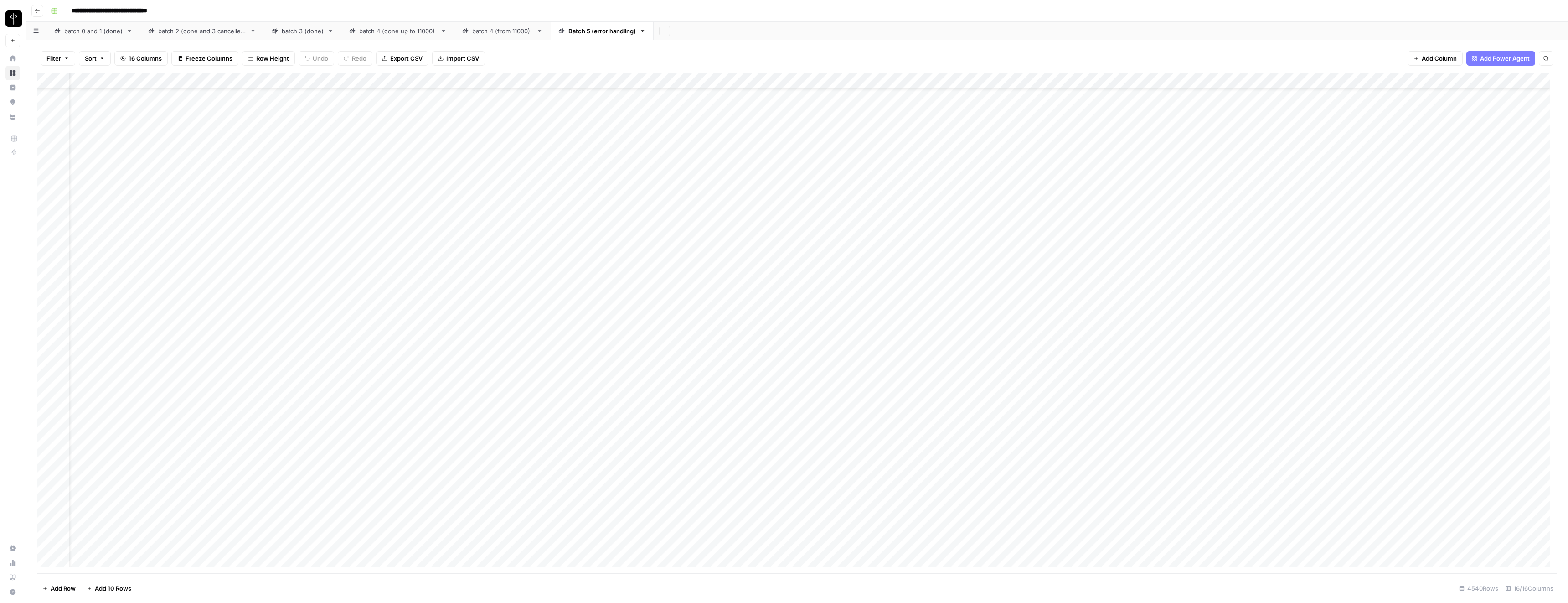
click at [939, 439] on div "Add Column" at bounding box center [797, 323] width 1520 height 500
type input "**********"
click at [632, 484] on div "Add Column" at bounding box center [797, 323] width 1520 height 500
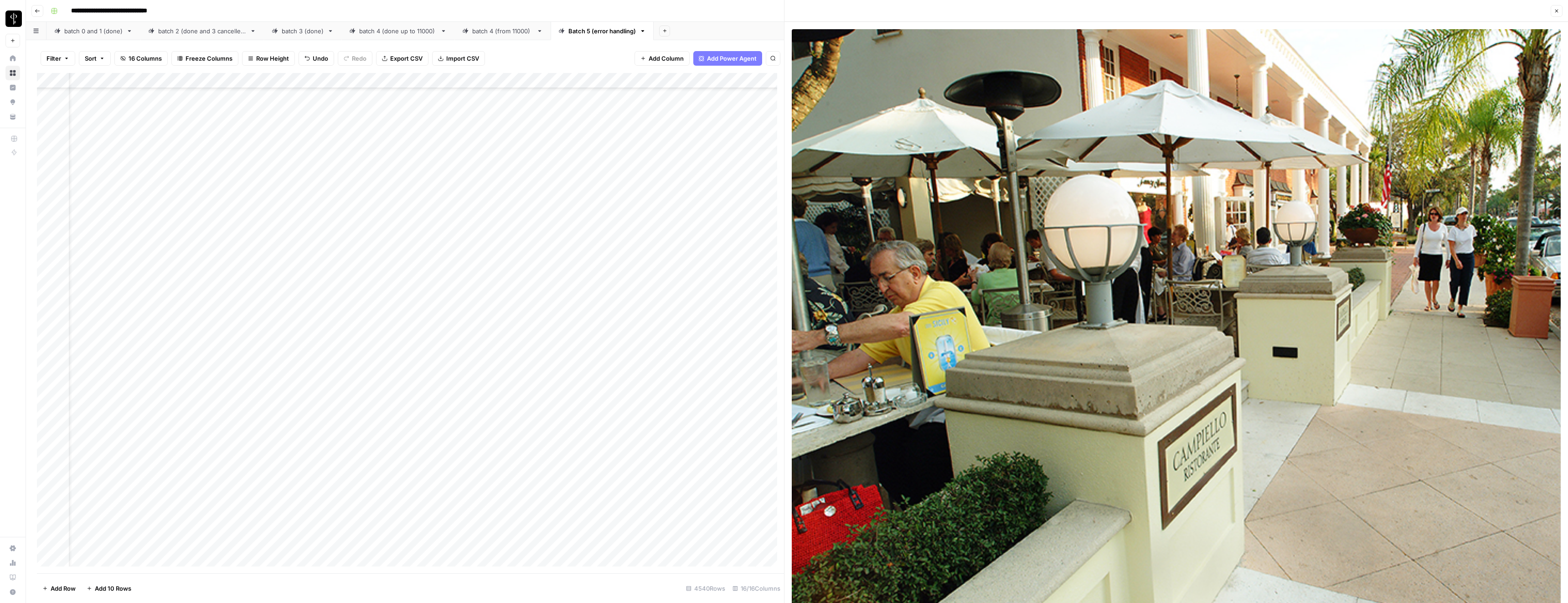
scroll to position [49468, 33]
click at [1556, 10] on icon "button" at bounding box center [1557, 11] width 3 height 3
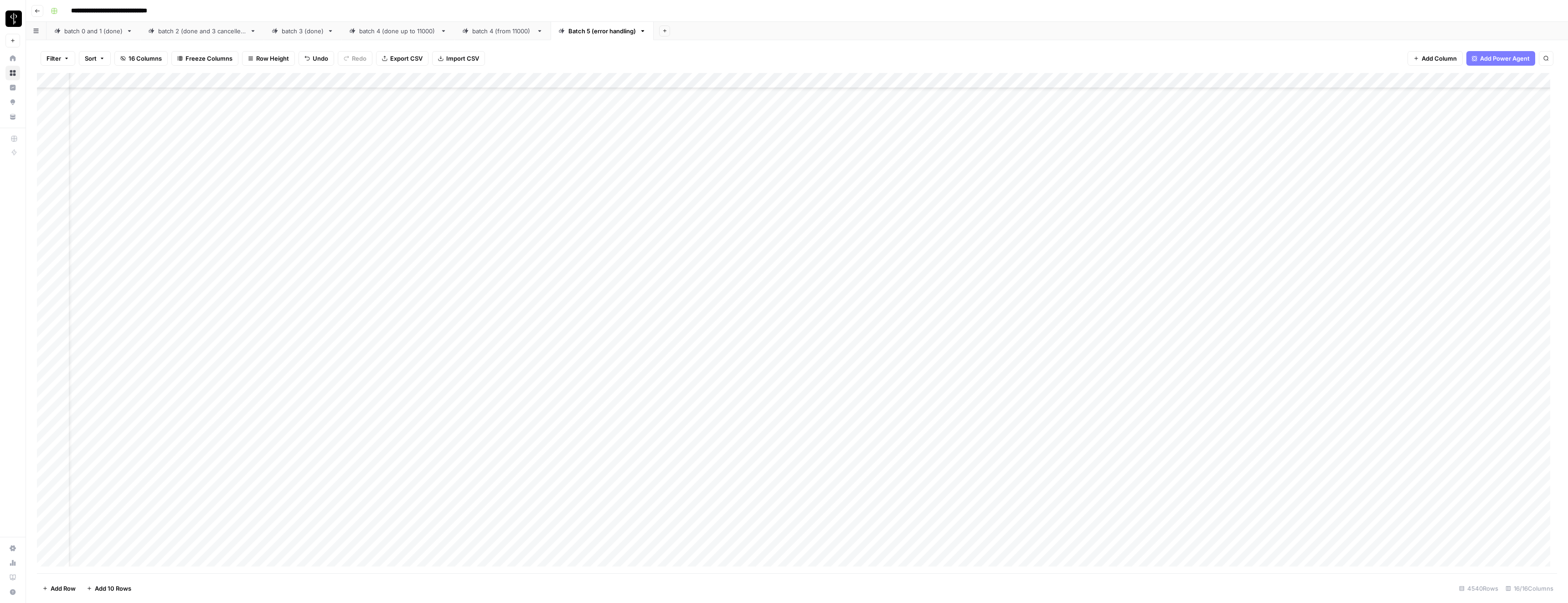
scroll to position [49482, 33]
click at [633, 498] on div "Add Column" at bounding box center [797, 323] width 1520 height 500
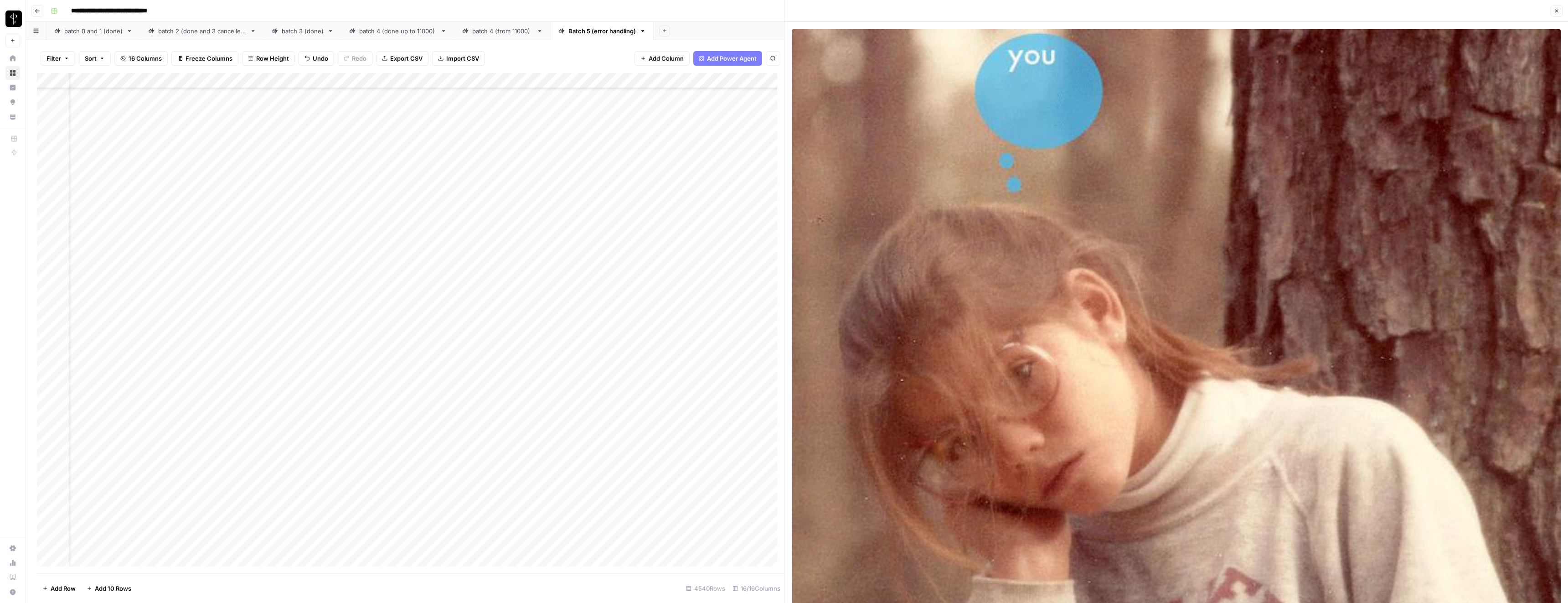
click at [1558, 10] on icon "button" at bounding box center [1556, 10] width 6 height 6
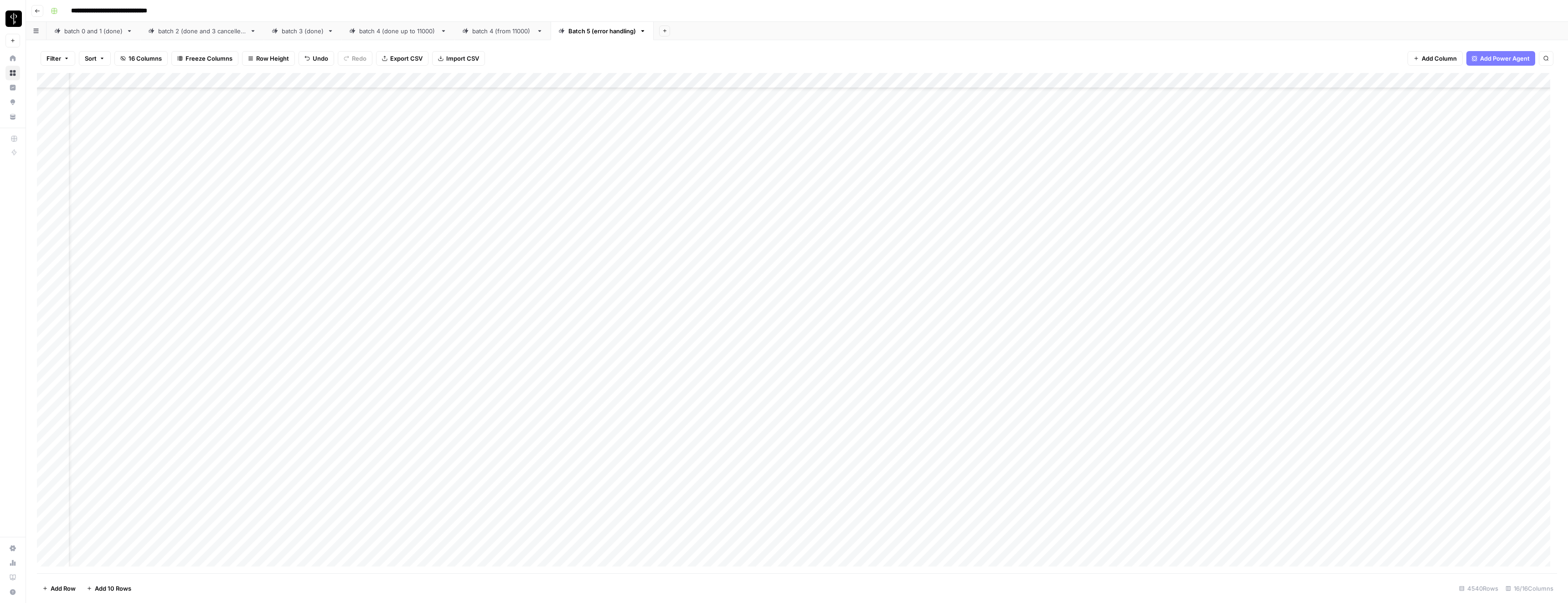
click at [970, 498] on div "Add Column" at bounding box center [797, 323] width 1520 height 500
click at [631, 331] on div "Add Column" at bounding box center [797, 323] width 1520 height 500
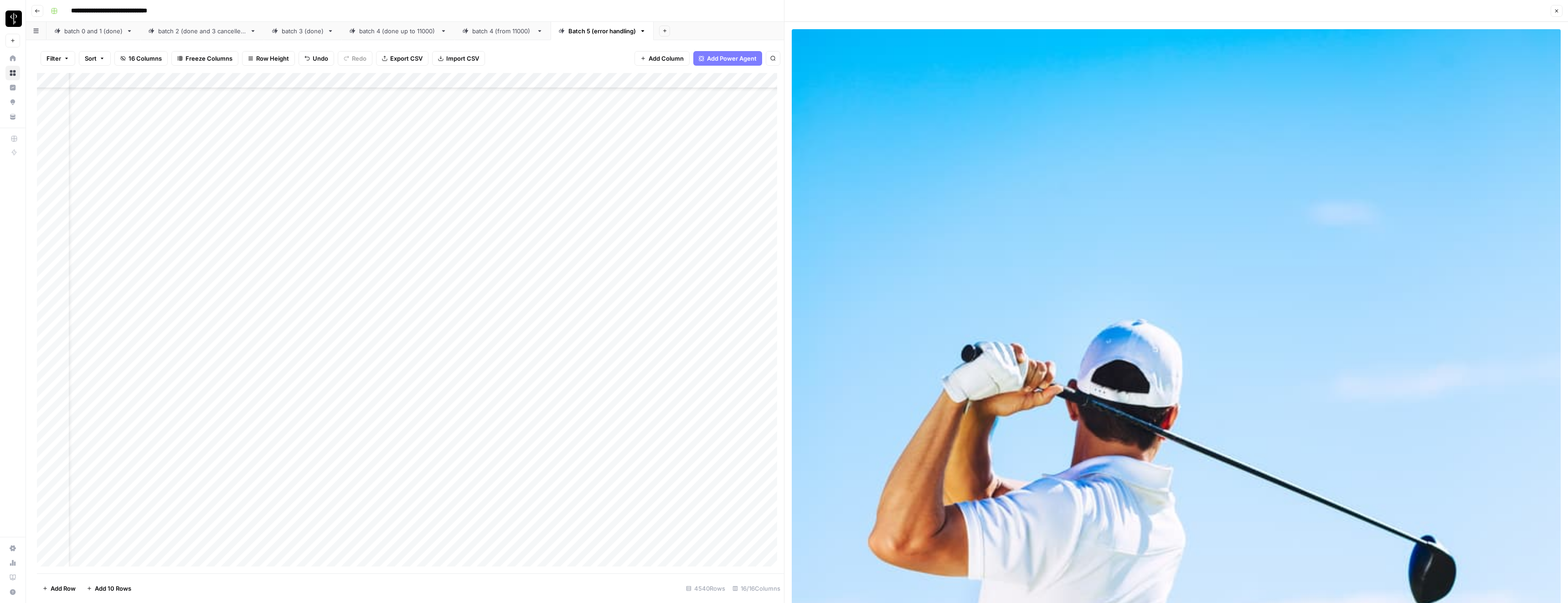
click at [1560, 7] on button "Close" at bounding box center [1556, 10] width 12 height 12
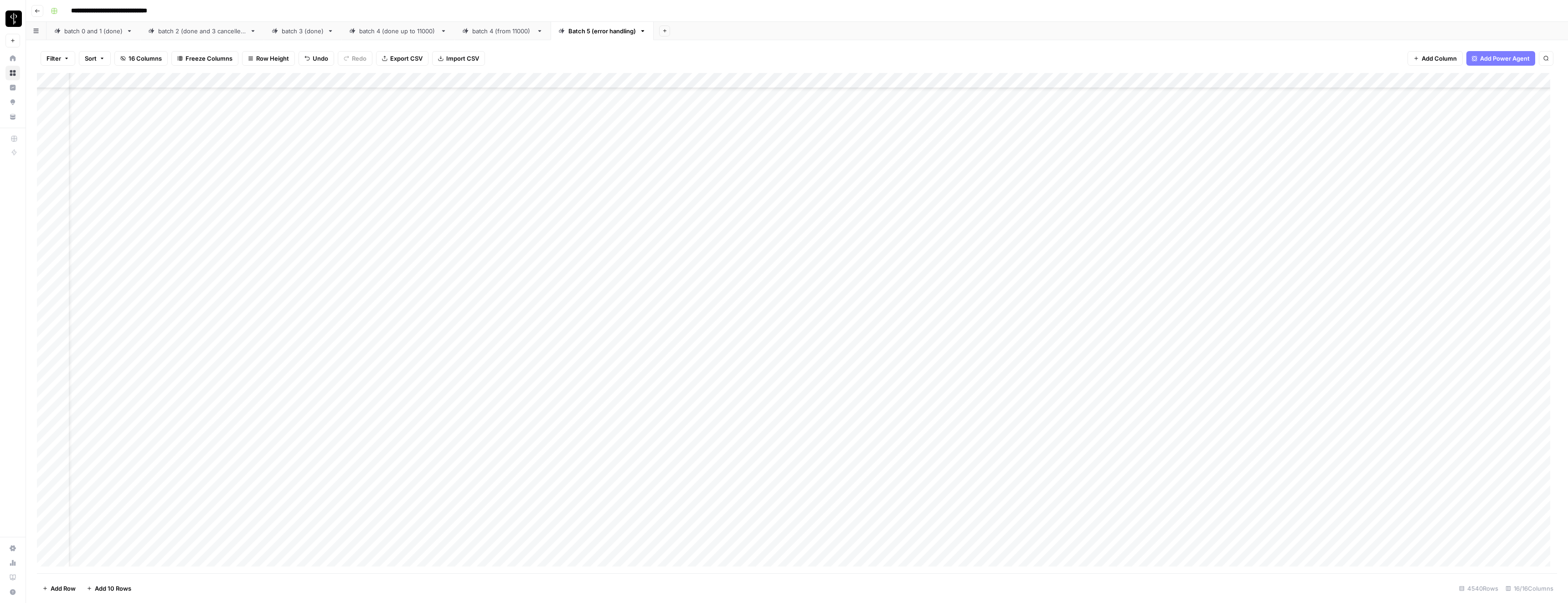
click at [969, 345] on div "Add Column" at bounding box center [797, 323] width 1520 height 500
click at [971, 502] on div "Add Column" at bounding box center [797, 323] width 1520 height 500
click at [589, 498] on div "Add Column" at bounding box center [797, 323] width 1520 height 500
click at [589, 499] on input "**********" at bounding box center [637, 504] width 146 height 11
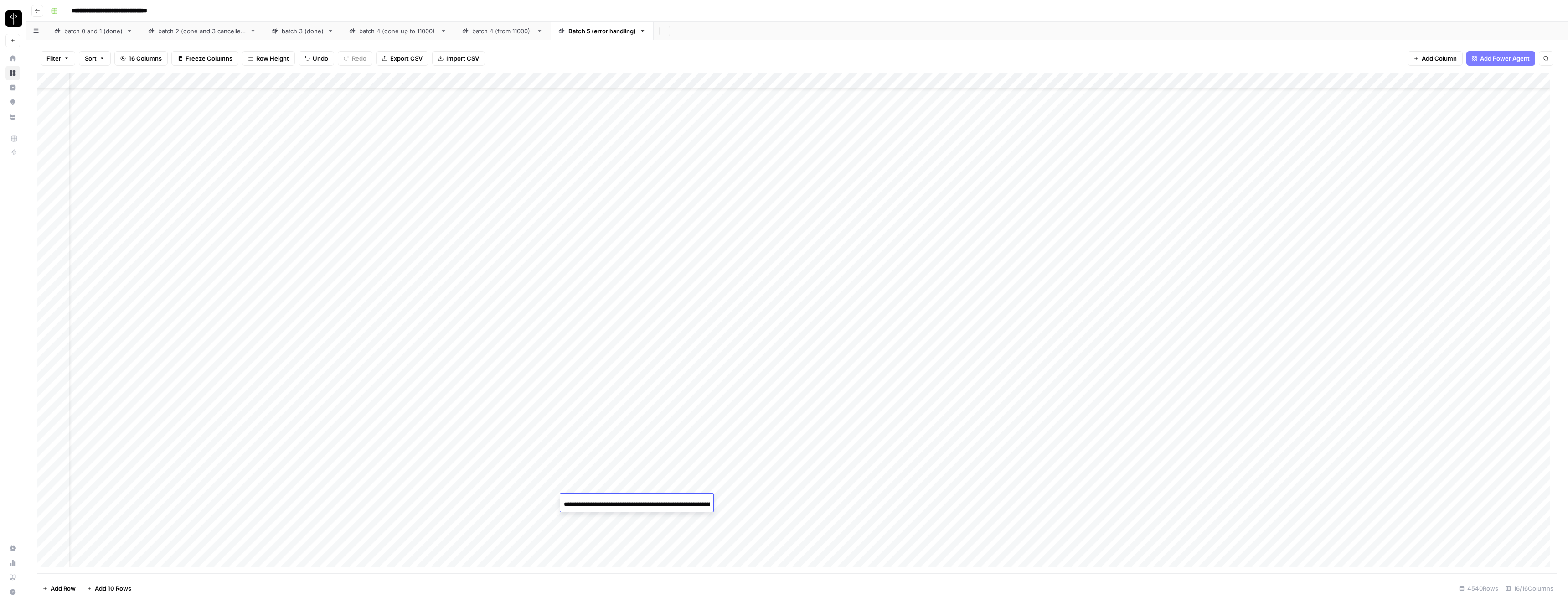
scroll to position [0, 108]
click at [918, 500] on div "Add Column" at bounding box center [797, 323] width 1520 height 500
click at [918, 500] on input "**********" at bounding box center [973, 504] width 146 height 11
type input "**********"
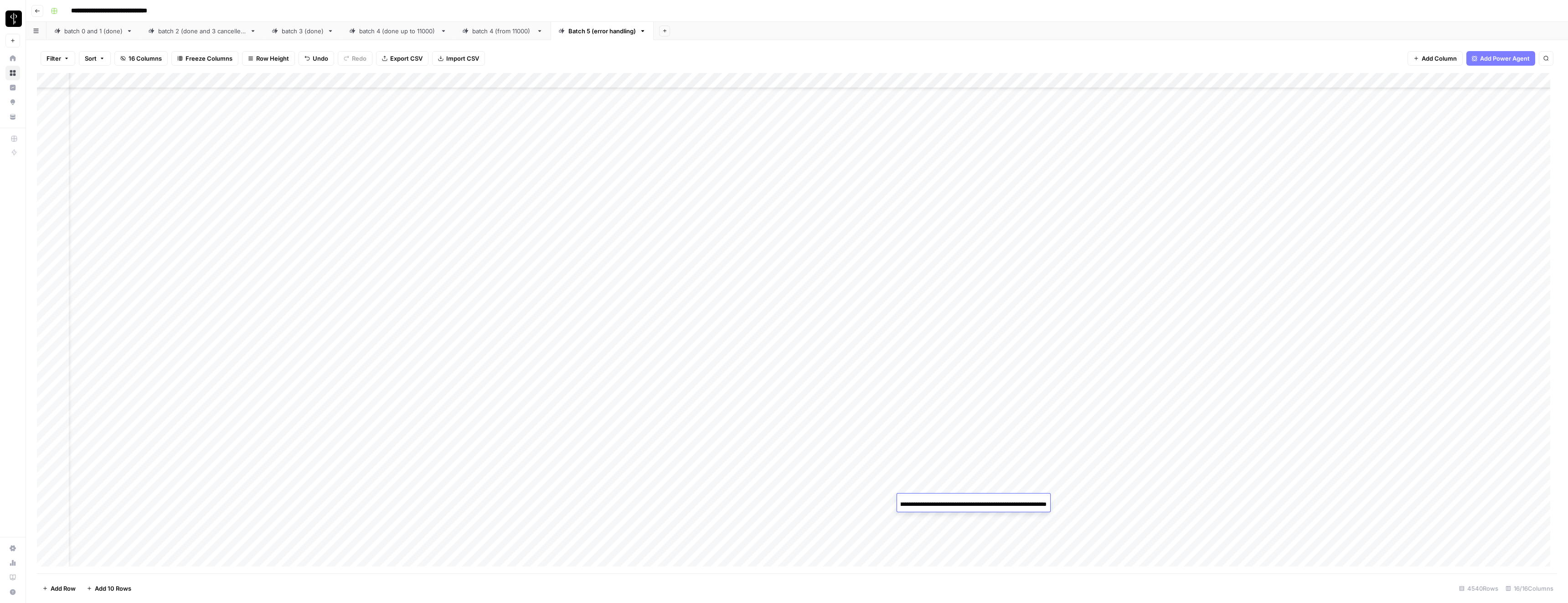
scroll to position [49985, 33]
click at [633, 320] on div "Add Column" at bounding box center [797, 323] width 1520 height 500
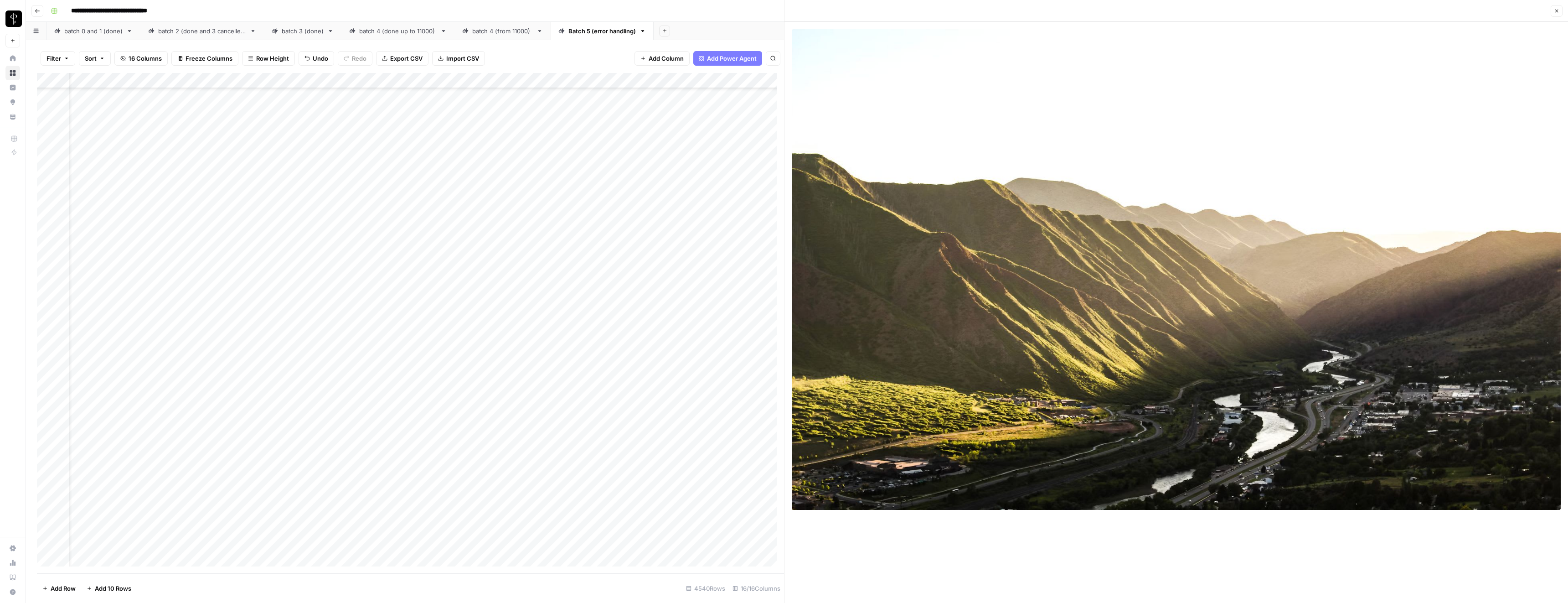
click at [1556, 10] on icon "button" at bounding box center [1557, 11] width 3 height 3
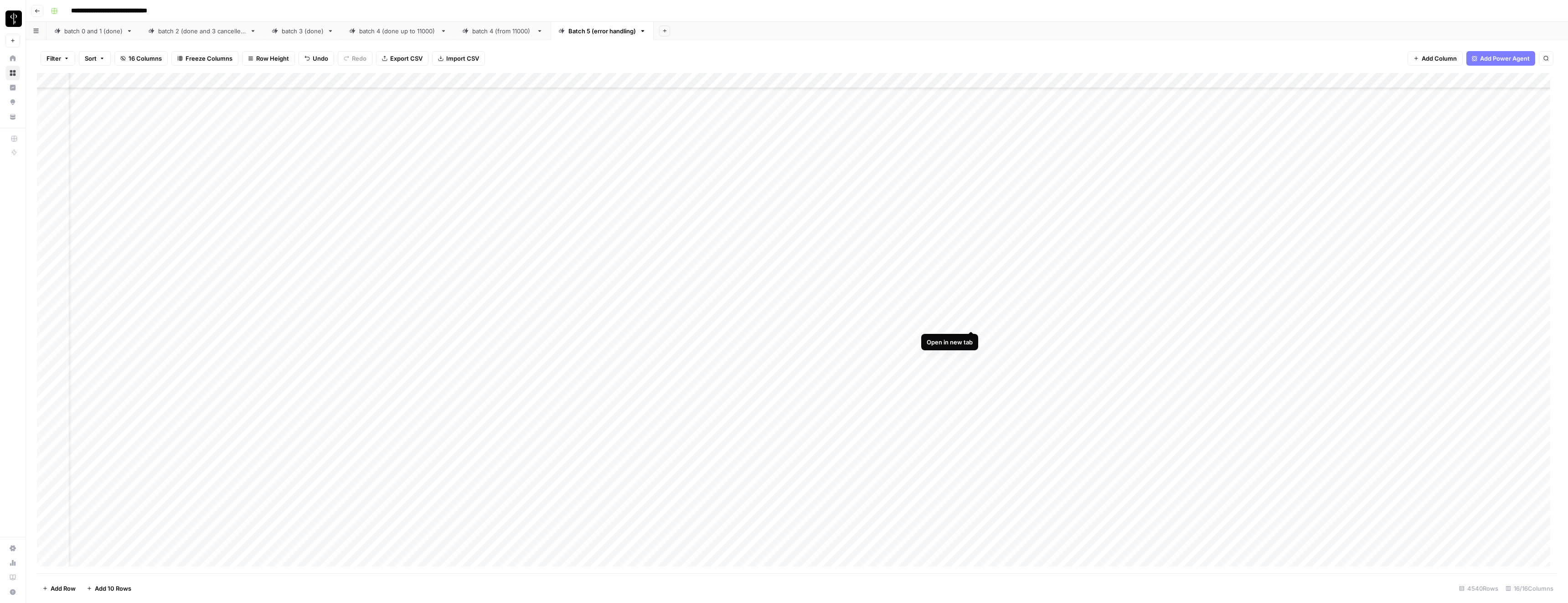
click at [973, 321] on div "Add Column" at bounding box center [797, 323] width 1520 height 500
click at [633, 314] on div "Add Column" at bounding box center [797, 323] width 1520 height 500
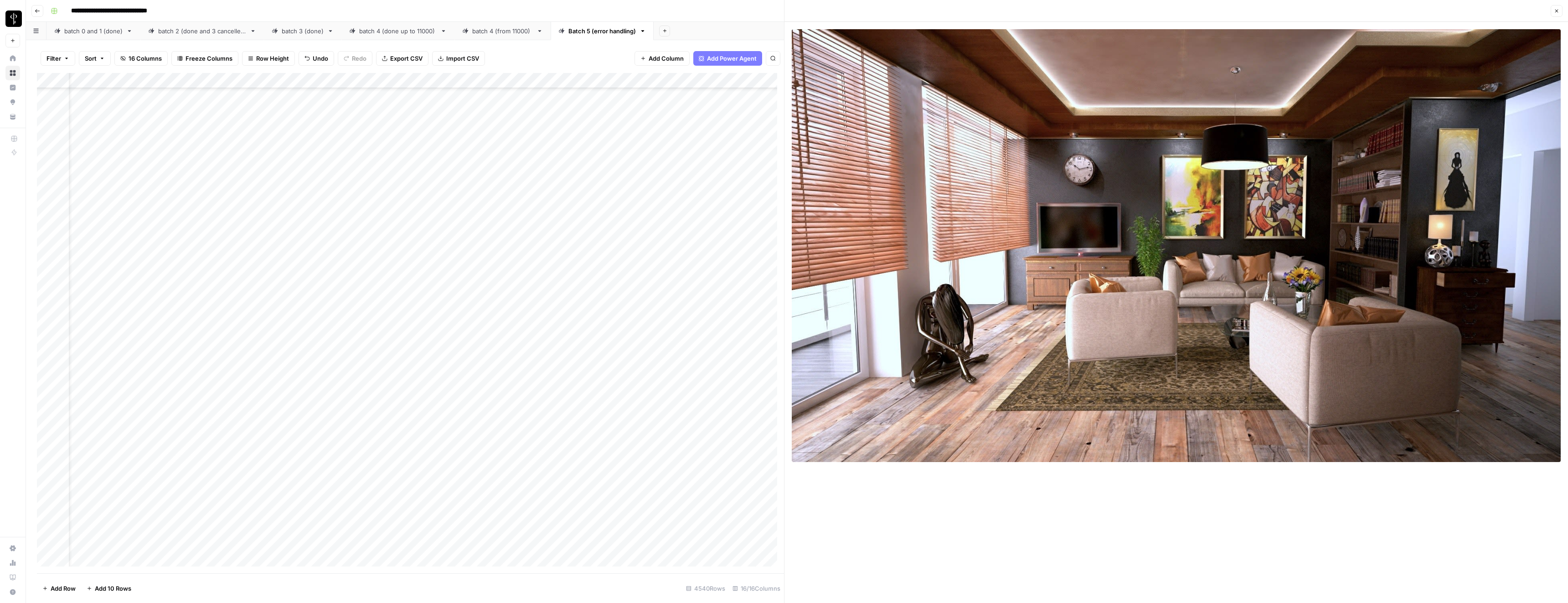
click at [1561, 12] on button "Close" at bounding box center [1556, 10] width 12 height 12
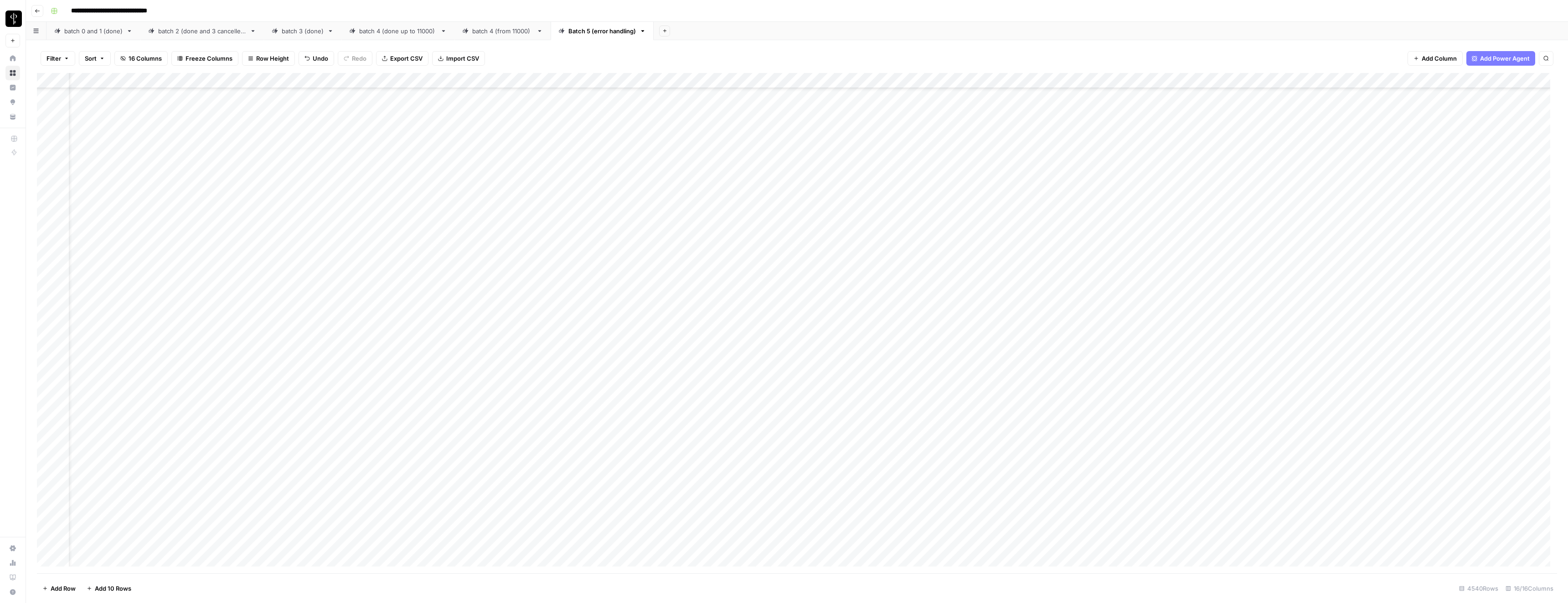
click at [970, 314] on div "Add Column" at bounding box center [797, 323] width 1520 height 500
click at [970, 483] on div "Add Column" at bounding box center [797, 323] width 1520 height 500
click at [970, 253] on div "Add Column" at bounding box center [797, 323] width 1520 height 500
click at [970, 438] on div "Add Column" at bounding box center [797, 323] width 1520 height 500
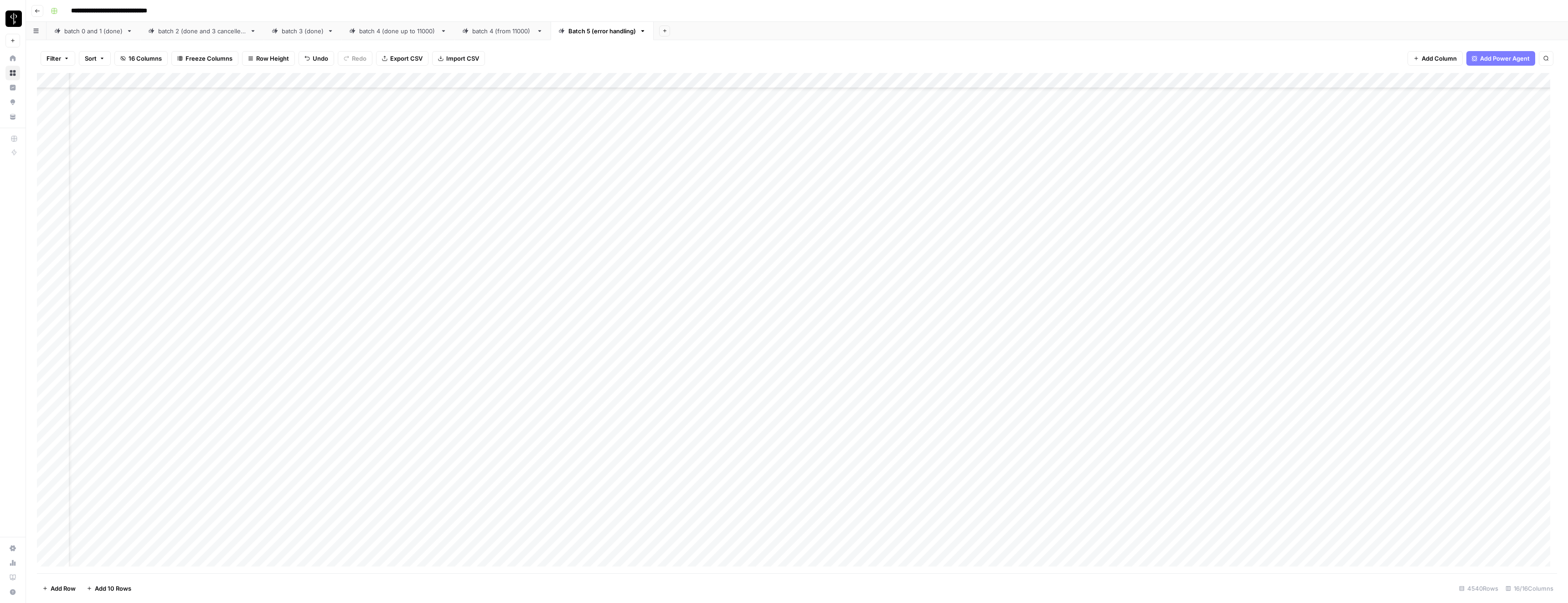
scroll to position [63418, 33]
click at [972, 347] on div "Add Column" at bounding box center [797, 323] width 1520 height 500
click at [635, 428] on div "Add Column" at bounding box center [797, 323] width 1520 height 500
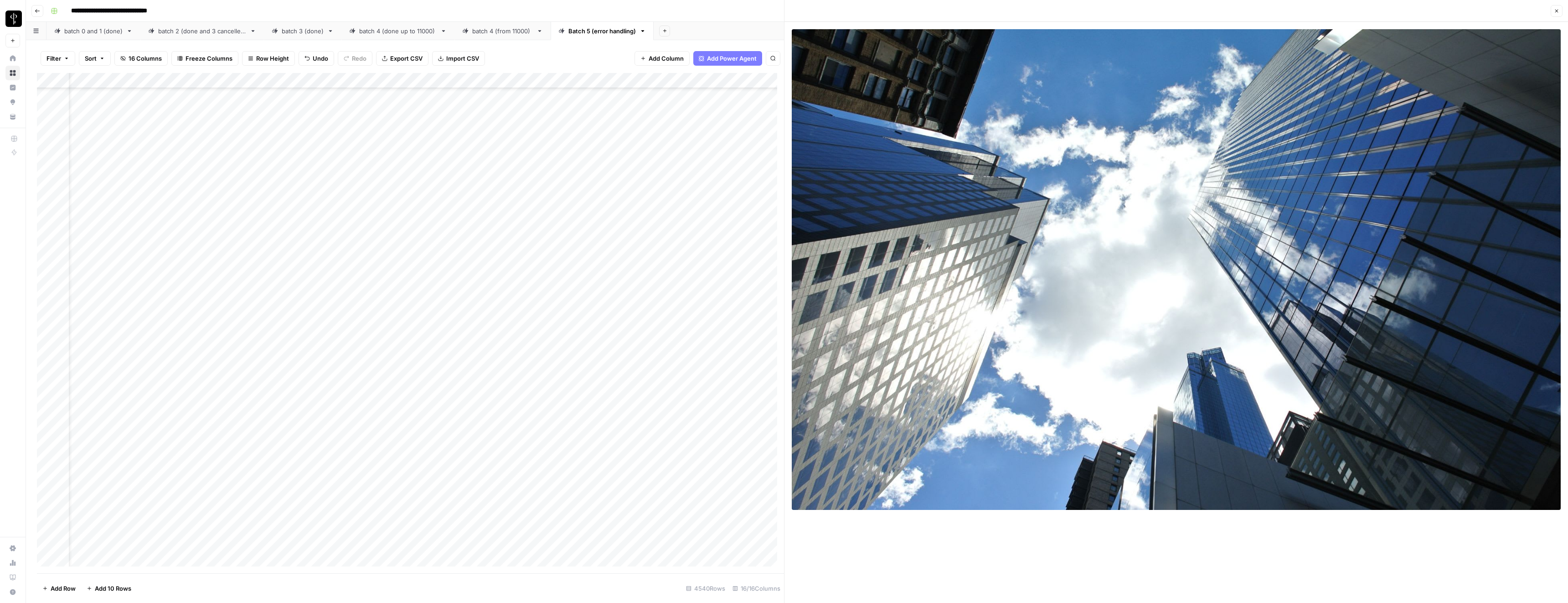
click at [1556, 15] on button "Close" at bounding box center [1556, 10] width 12 height 12
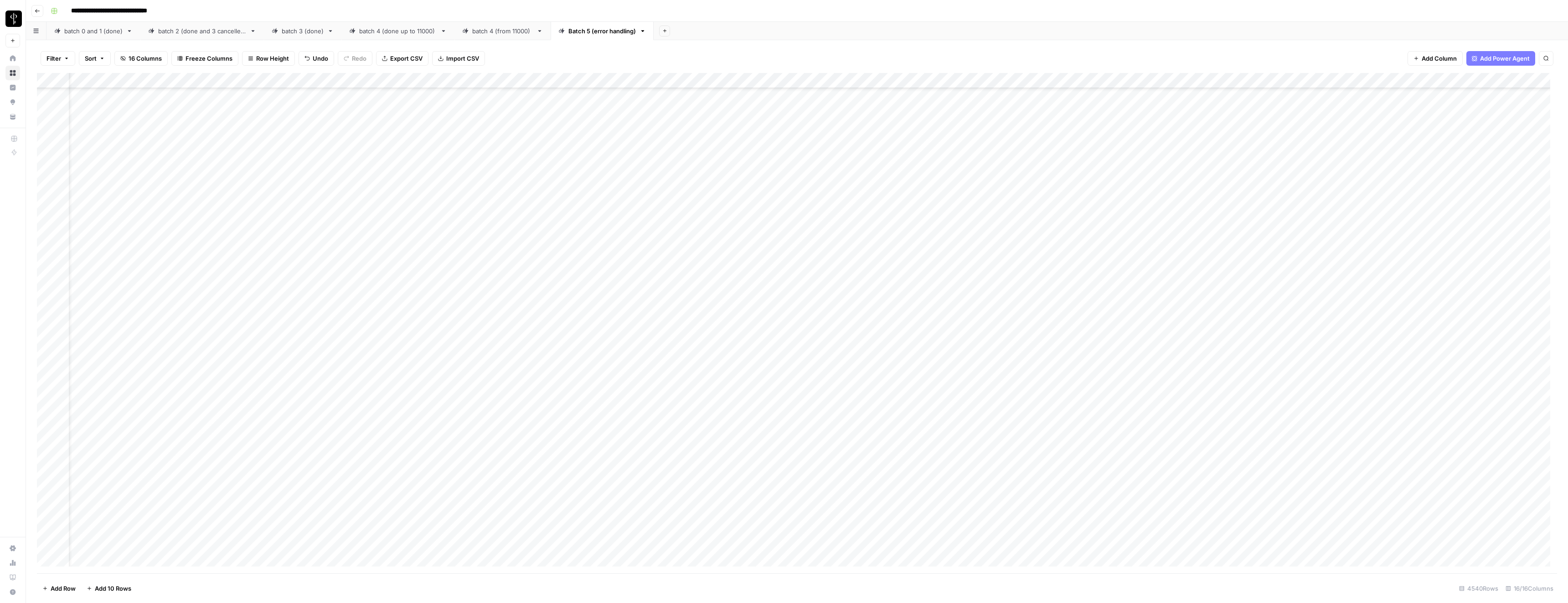
click at [971, 427] on div "Add Column" at bounding box center [797, 323] width 1520 height 500
click at [597, 429] on div "Add Column" at bounding box center [797, 323] width 1520 height 500
click at [913, 426] on div "Add Column" at bounding box center [797, 323] width 1520 height 500
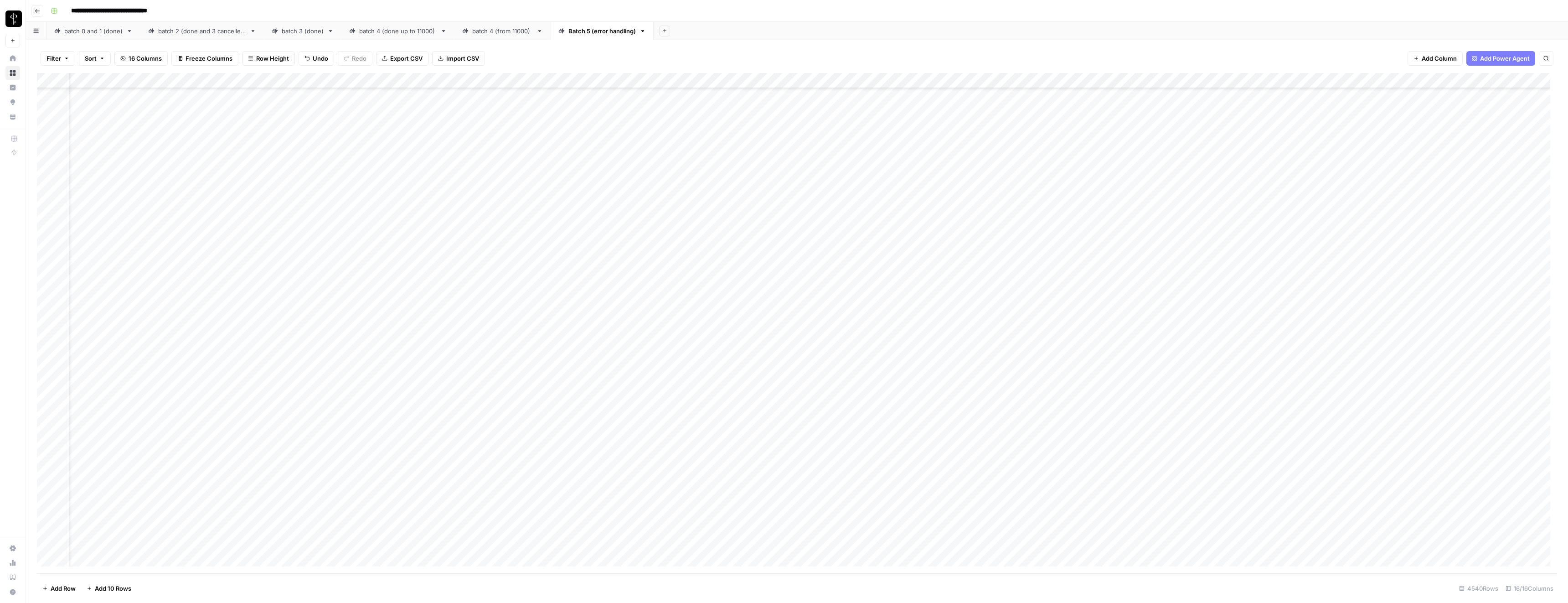
click at [913, 426] on div "Add Column" at bounding box center [797, 323] width 1520 height 500
type input "**********"
click at [718, 426] on div "Add Column" at bounding box center [797, 323] width 1520 height 500
click at [633, 330] on div "Add Column" at bounding box center [797, 323] width 1520 height 500
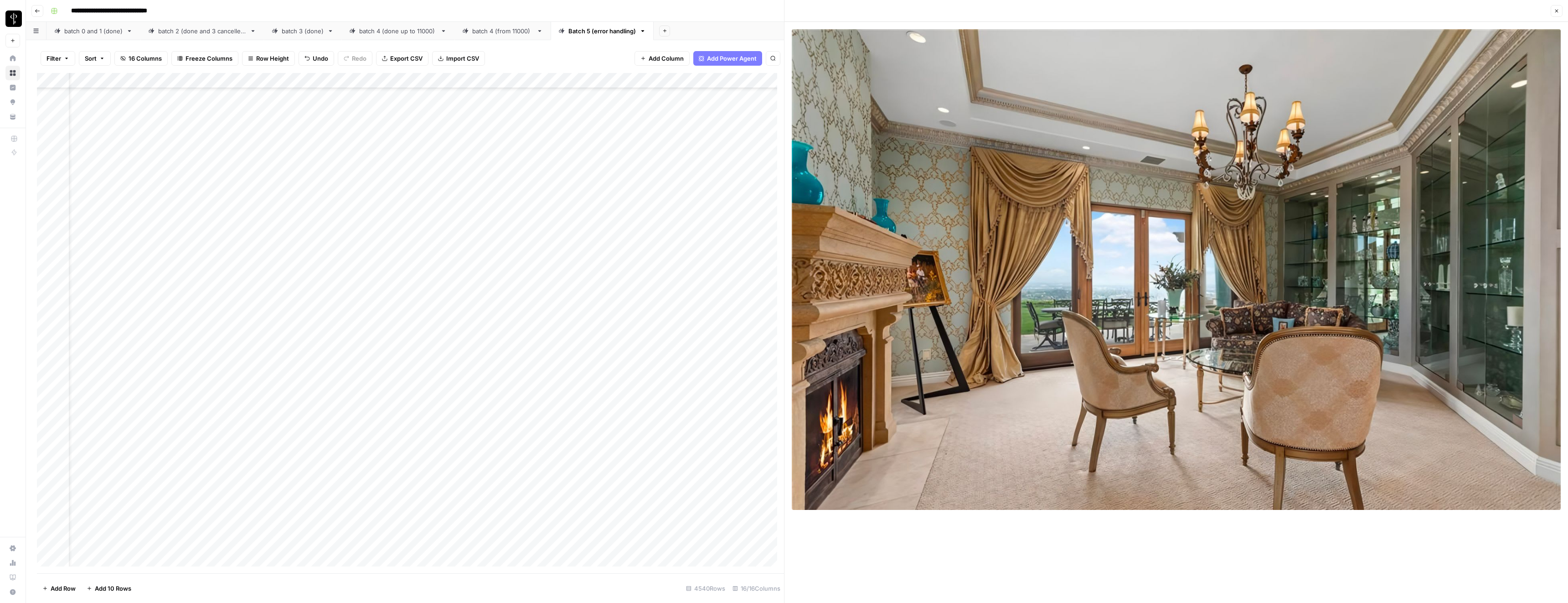
click at [1561, 10] on button "Close" at bounding box center [1556, 10] width 12 height 12
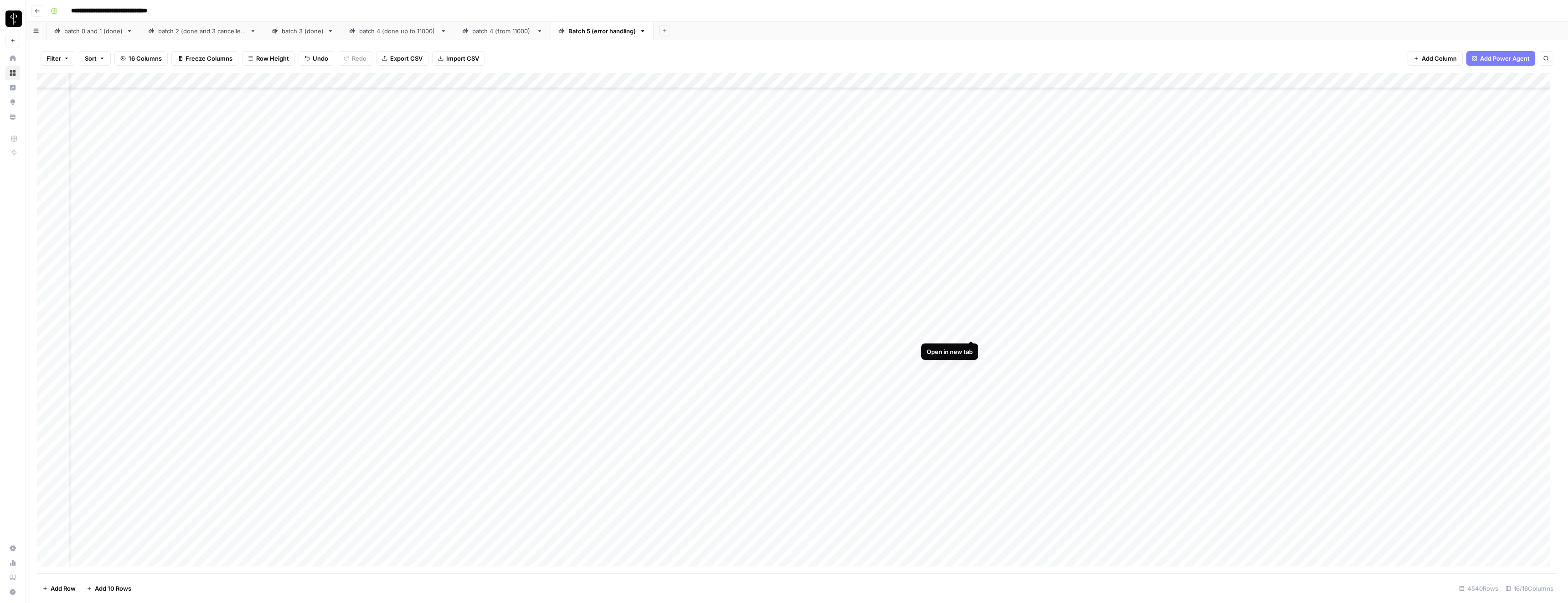
click at [970, 330] on div "Add Column" at bounding box center [797, 323] width 1520 height 500
click at [969, 424] on div "Add Column" at bounding box center [797, 323] width 1520 height 500
click at [633, 425] on div "Add Column" at bounding box center [797, 323] width 1520 height 500
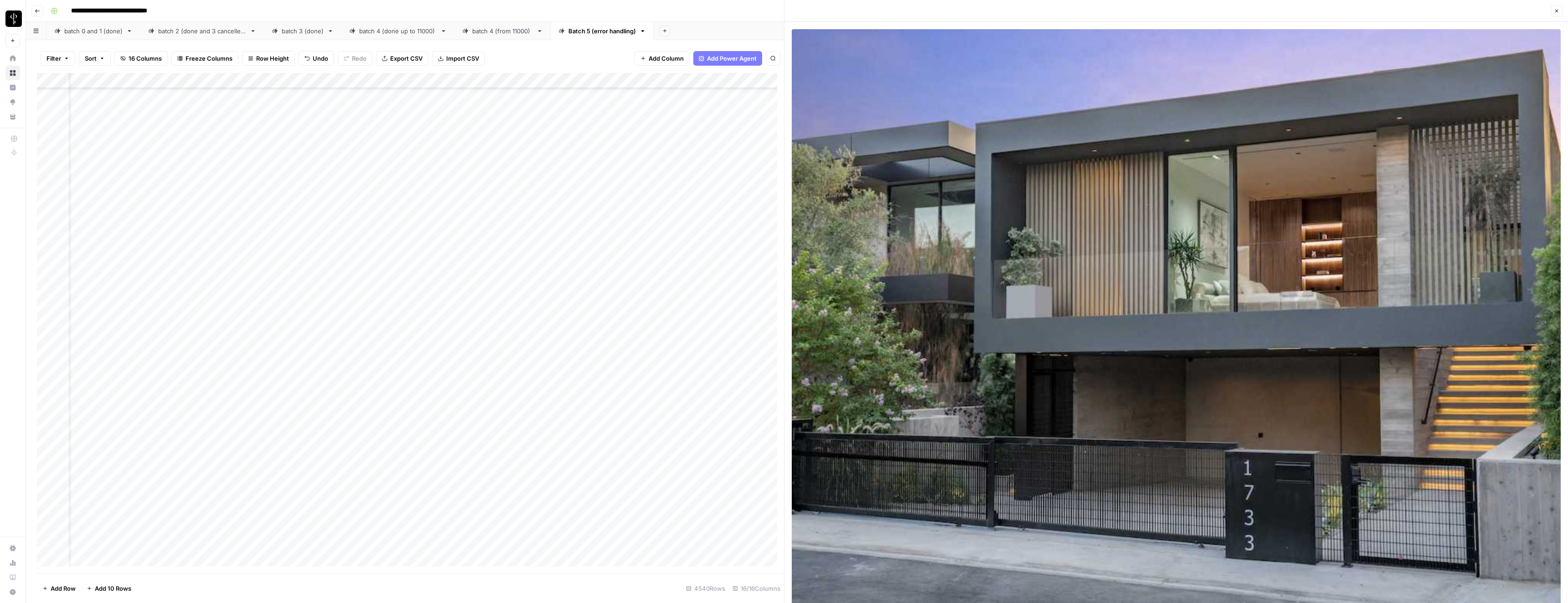
click at [1556, 12] on icon "button" at bounding box center [1556, 10] width 6 height 6
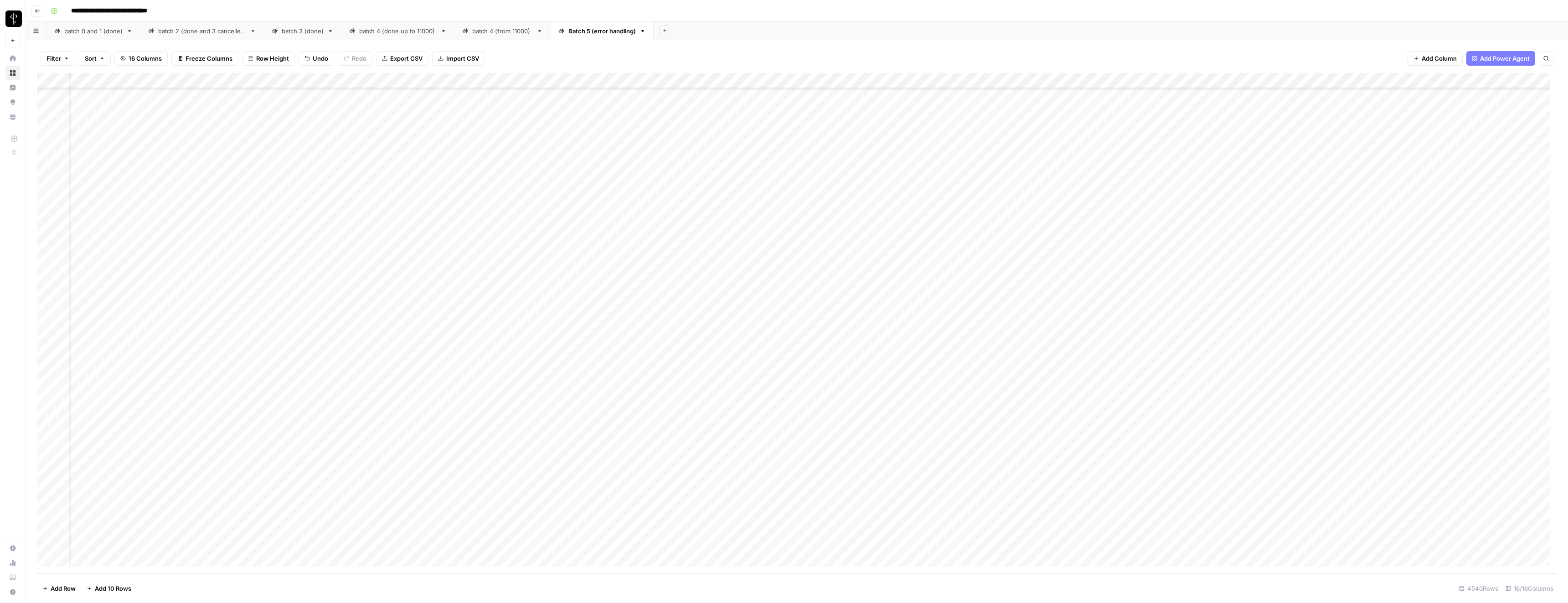
scroll to position [68610, 33]
click at [635, 444] on div "Add Column" at bounding box center [797, 323] width 1520 height 500
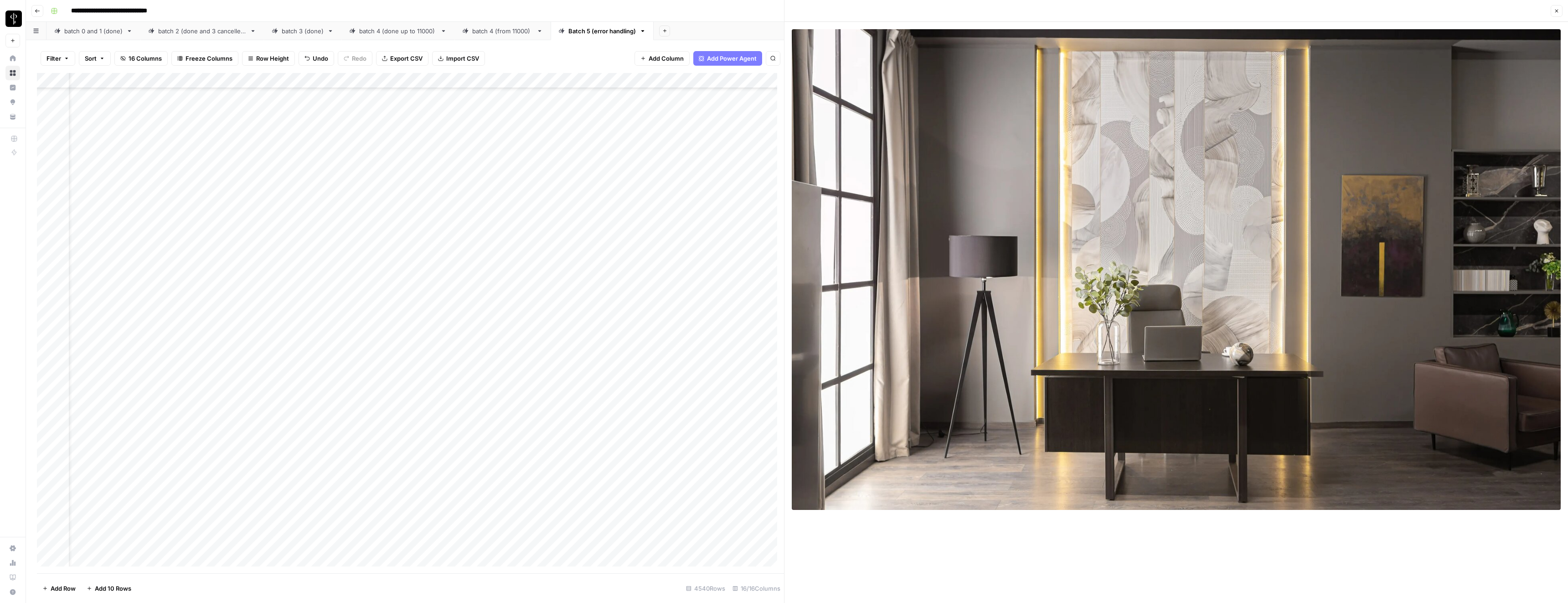
click at [1553, 9] on button "Close" at bounding box center [1556, 10] width 12 height 12
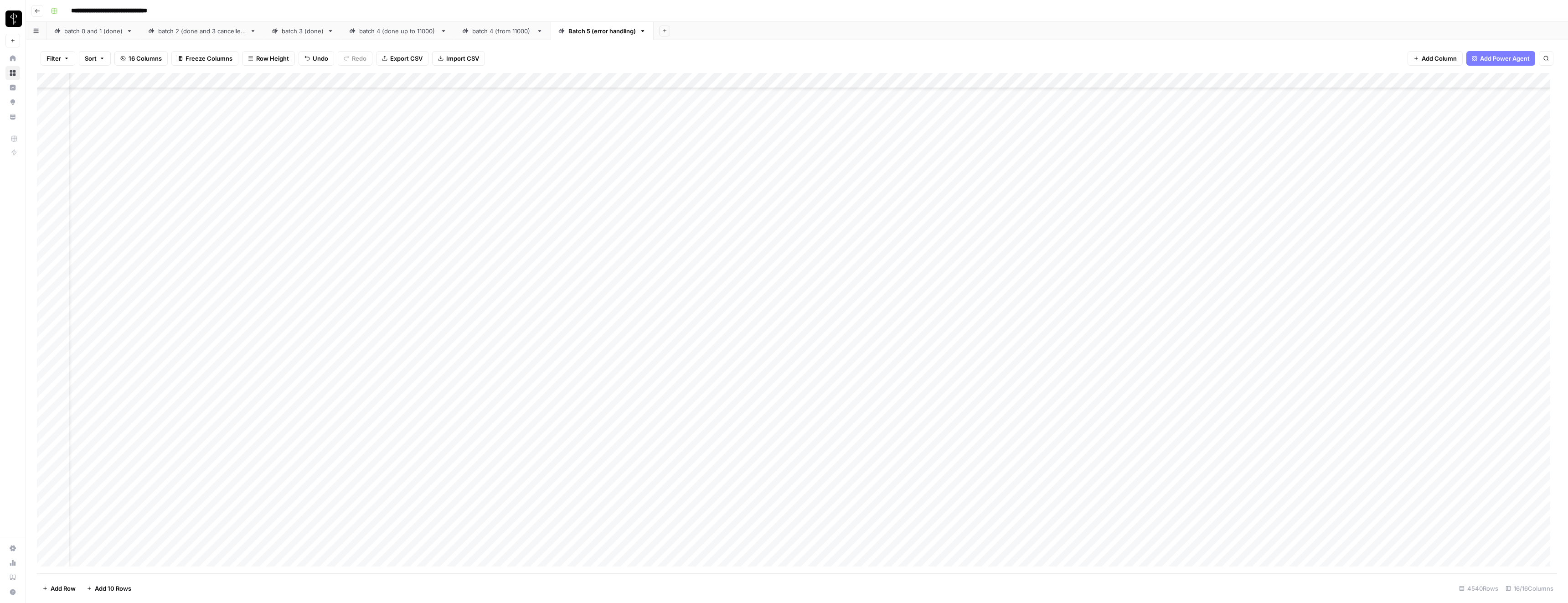
click at [970, 445] on div "Add Column" at bounding box center [797, 323] width 1520 height 500
click at [973, 294] on div "Add Column" at bounding box center [797, 323] width 1520 height 500
click at [633, 296] on div "Add Column" at bounding box center [797, 323] width 1520 height 500
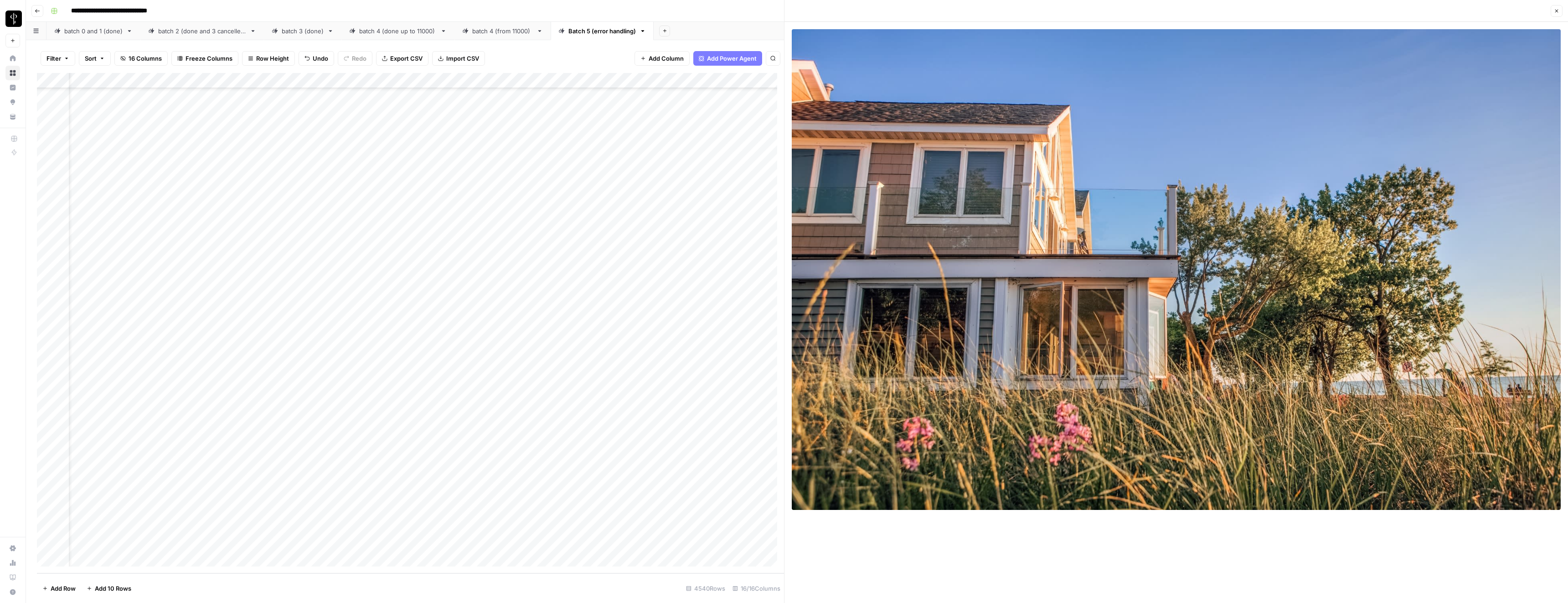
click at [1557, 13] on button "Close" at bounding box center [1556, 10] width 12 height 12
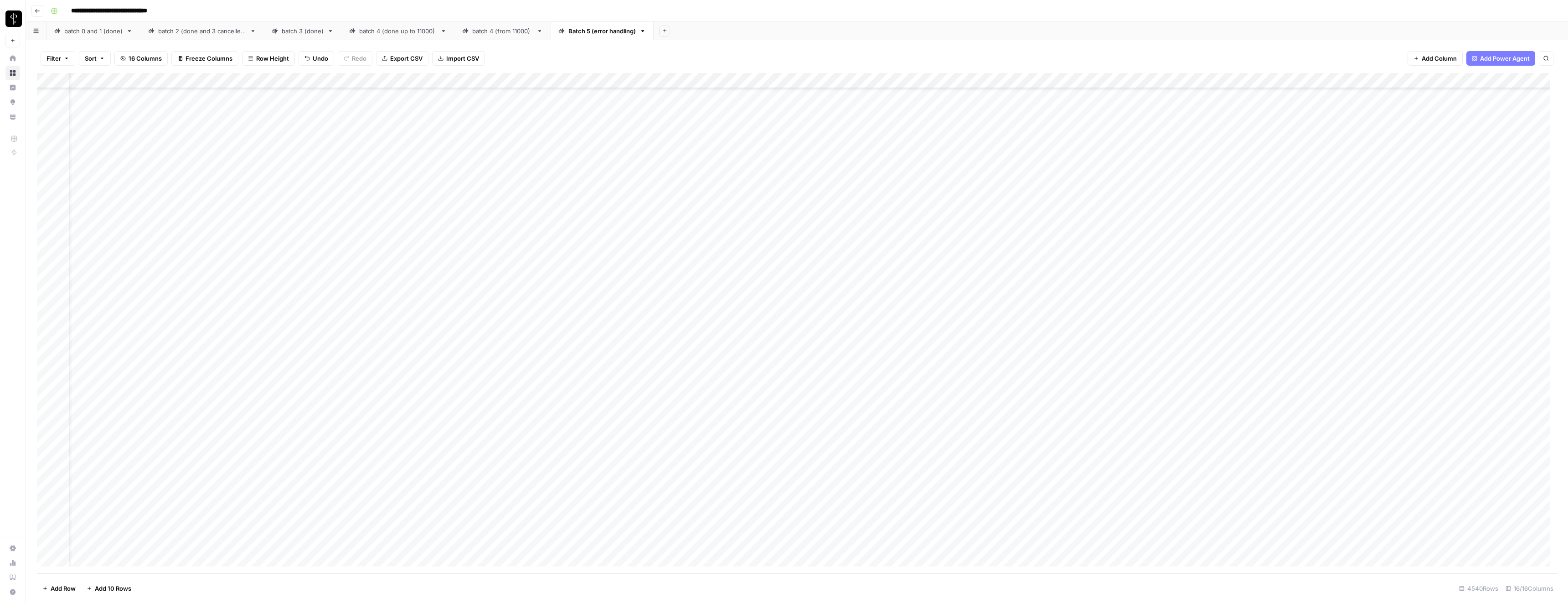
click at [973, 325] on div "Add Column" at bounding box center [797, 323] width 1520 height 500
click at [970, 450] on div "Add Column" at bounding box center [797, 323] width 1520 height 500
click at [972, 512] on div "Add Column" at bounding box center [797, 323] width 1520 height 500
click at [876, 482] on div "Add Column" at bounding box center [797, 323] width 1520 height 500
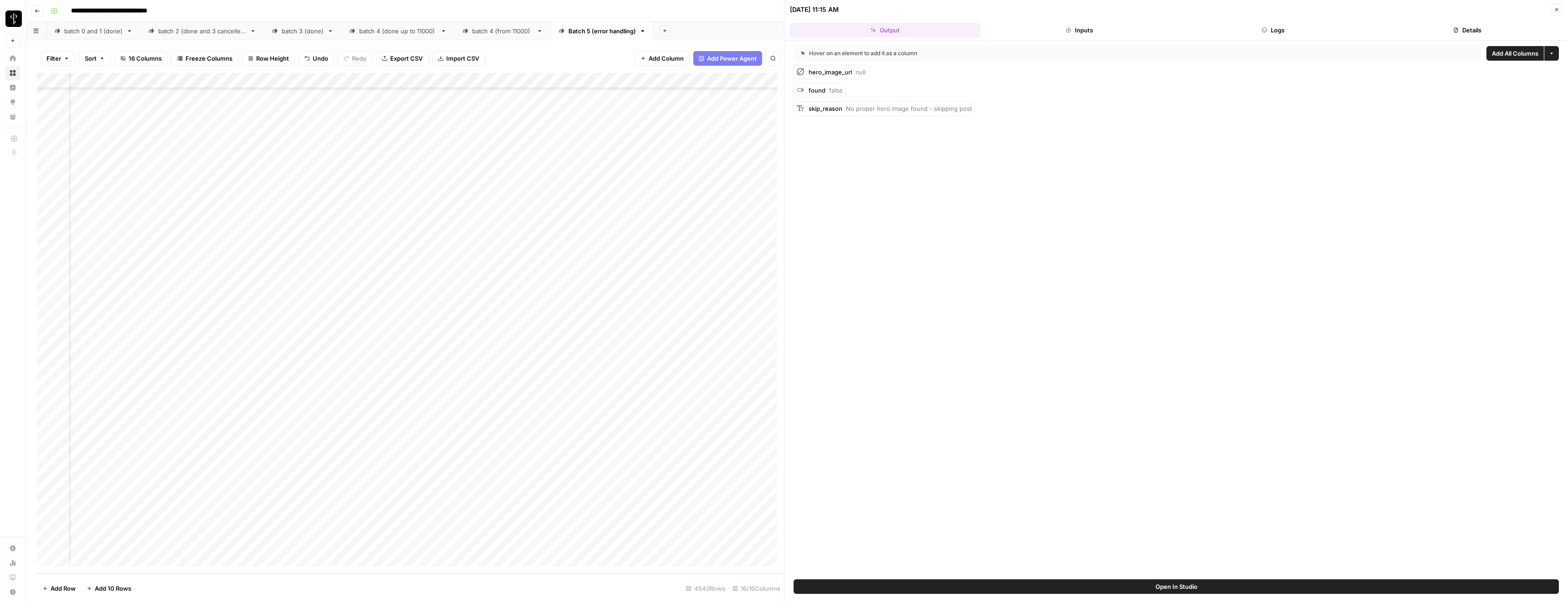
click at [1262, 28] on icon "button" at bounding box center [1264, 30] width 6 height 6
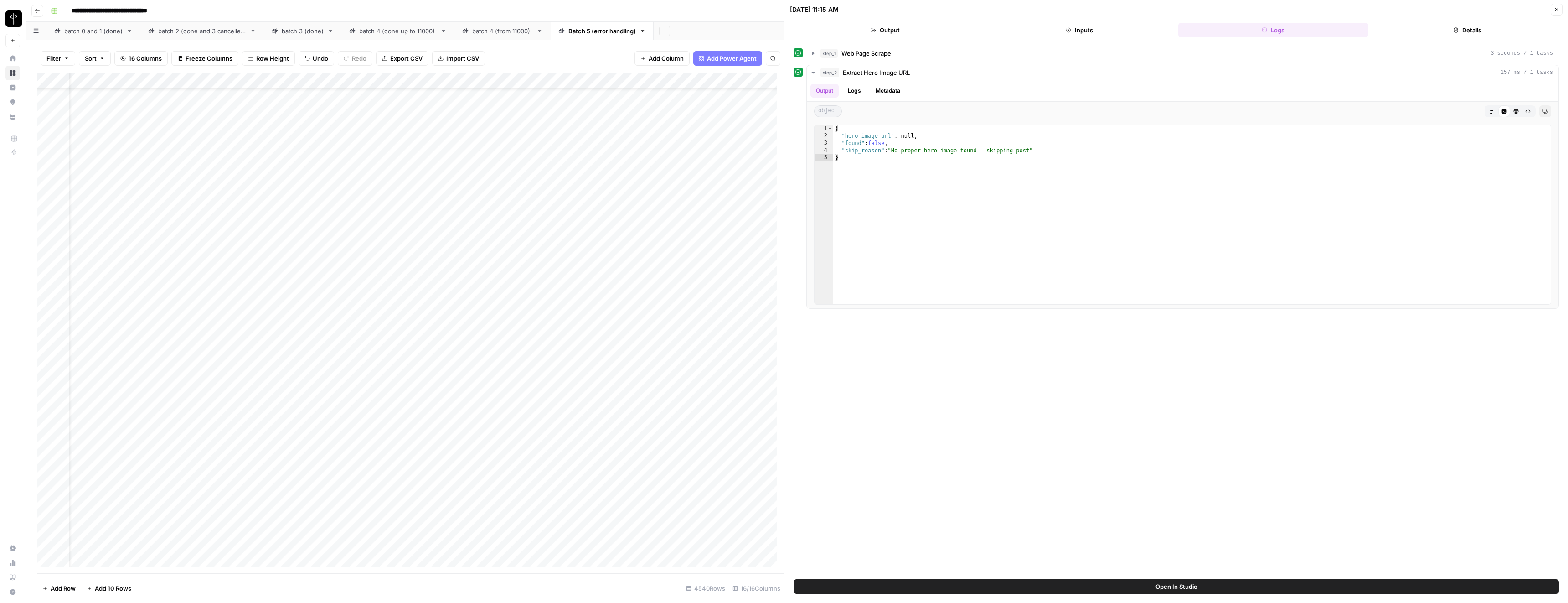
click at [873, 34] on button "Output" at bounding box center [885, 30] width 191 height 15
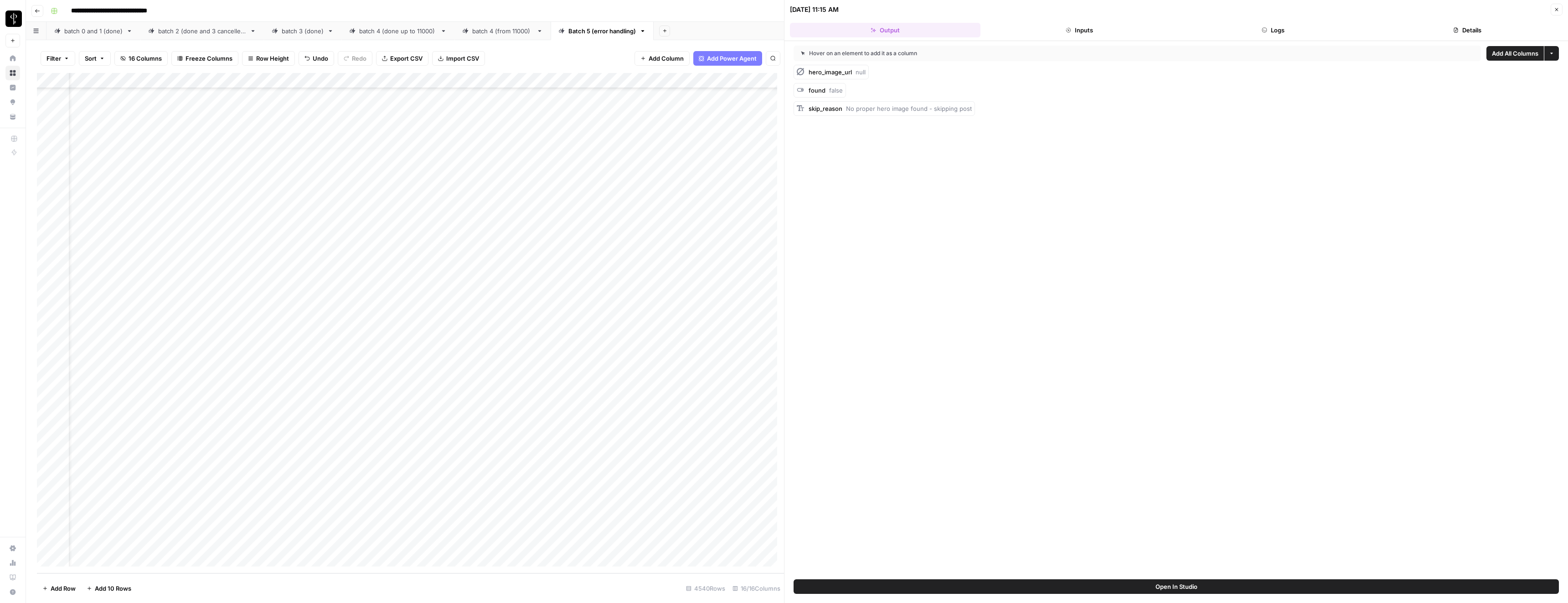
click at [1554, 6] on button "Close" at bounding box center [1556, 9] width 12 height 12
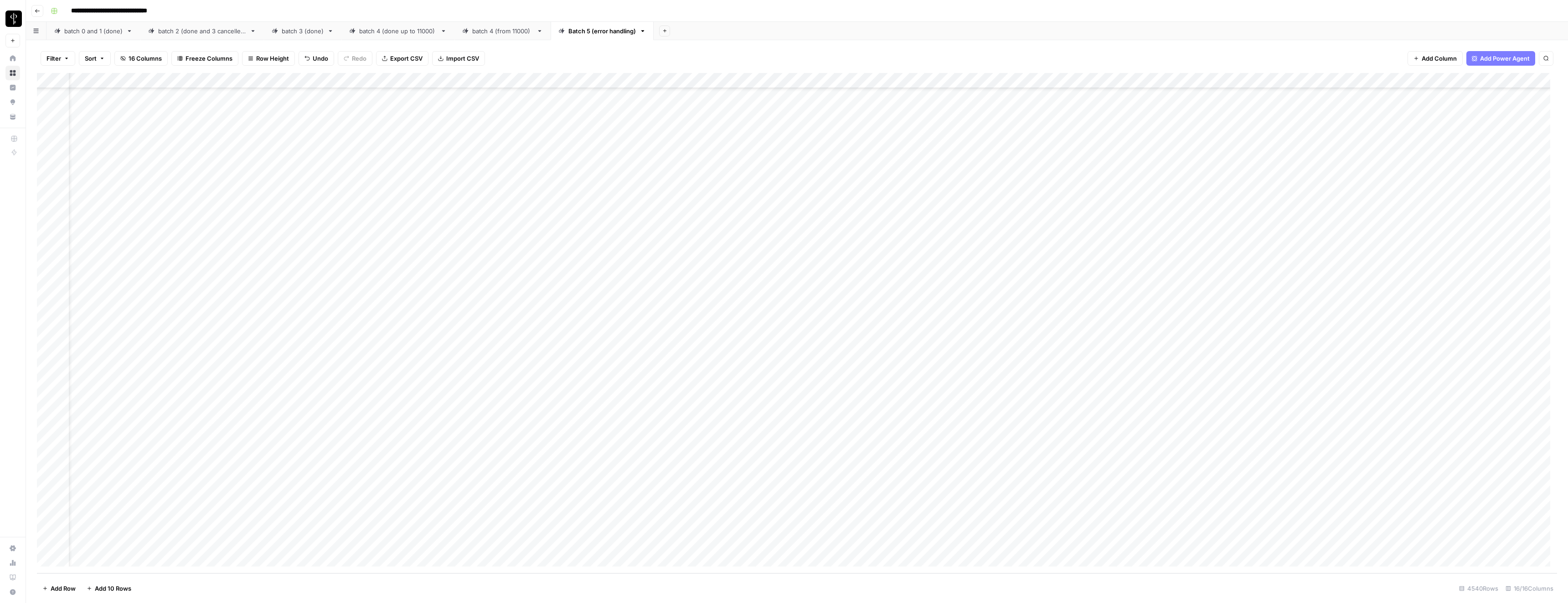
click at [726, 481] on div "Add Column" at bounding box center [797, 323] width 1520 height 500
click at [726, 481] on textarea "**********" at bounding box center [733, 487] width 182 height 22
click at [960, 405] on div "Add Column" at bounding box center [797, 323] width 1520 height 500
click at [744, 410] on div "Add Column" at bounding box center [797, 323] width 1520 height 500
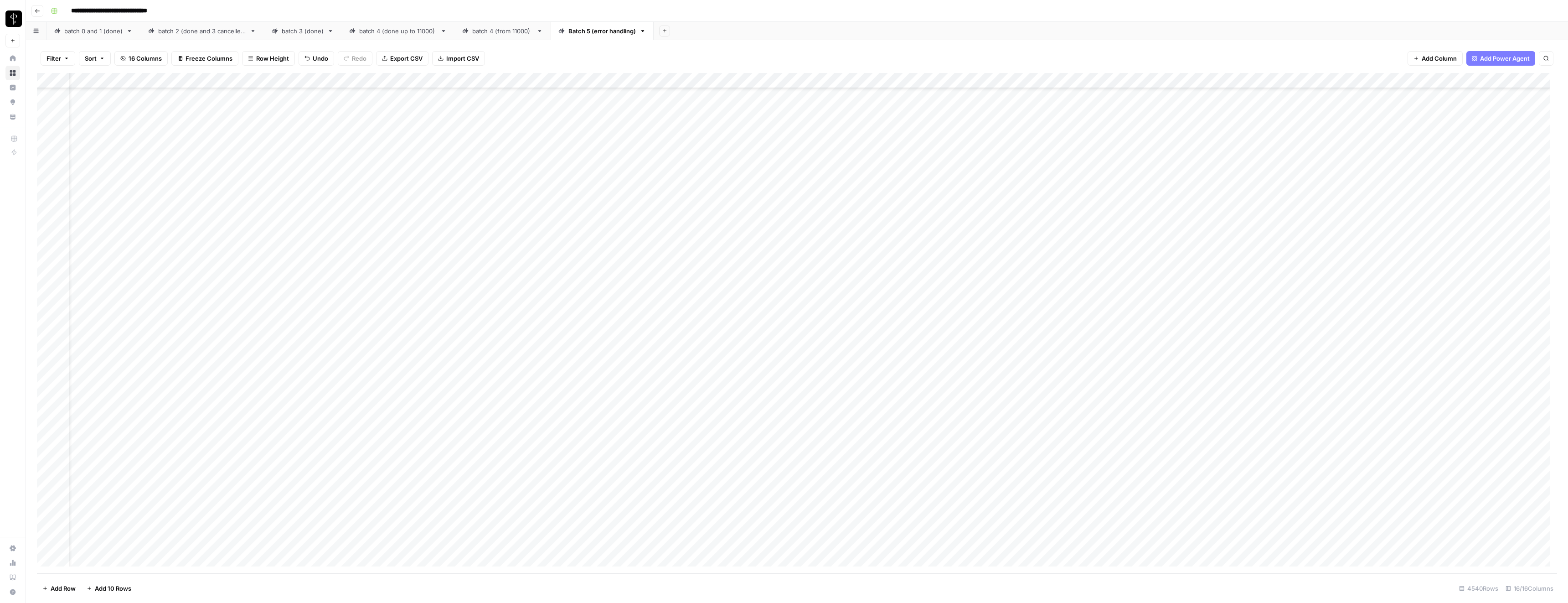
click at [744, 410] on div "Add Column" at bounding box center [797, 323] width 1520 height 500
click at [744, 410] on textarea "**********" at bounding box center [732, 404] width 180 height 13
click at [916, 404] on div "Add Column" at bounding box center [797, 323] width 1520 height 500
click at [1299, 79] on div "Add Column" at bounding box center [797, 323] width 1520 height 500
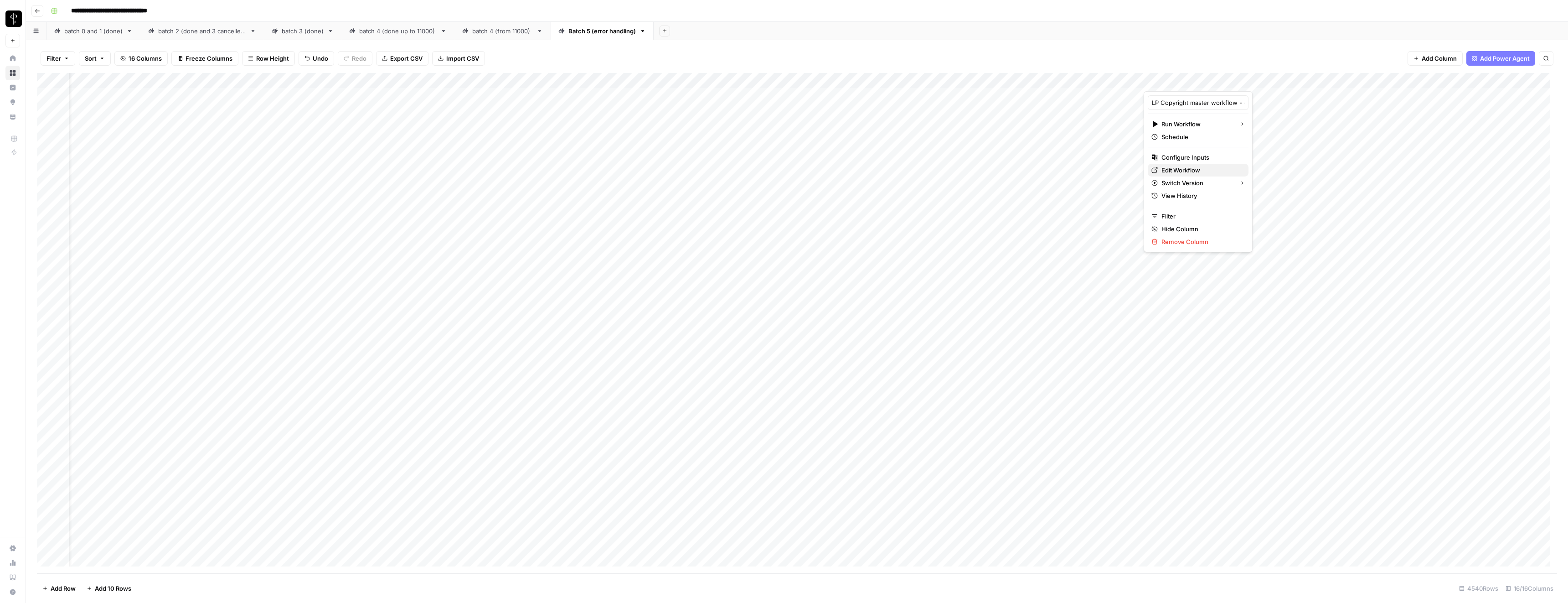
click at [1181, 168] on span "Edit Workflow" at bounding box center [1202, 170] width 80 height 9
click at [973, 94] on div "Add Column" at bounding box center [797, 323] width 1520 height 500
click at [1309, 96] on div "Add Column" at bounding box center [797, 323] width 1520 height 500
click at [712, 92] on div "Add Column" at bounding box center [797, 323] width 1520 height 500
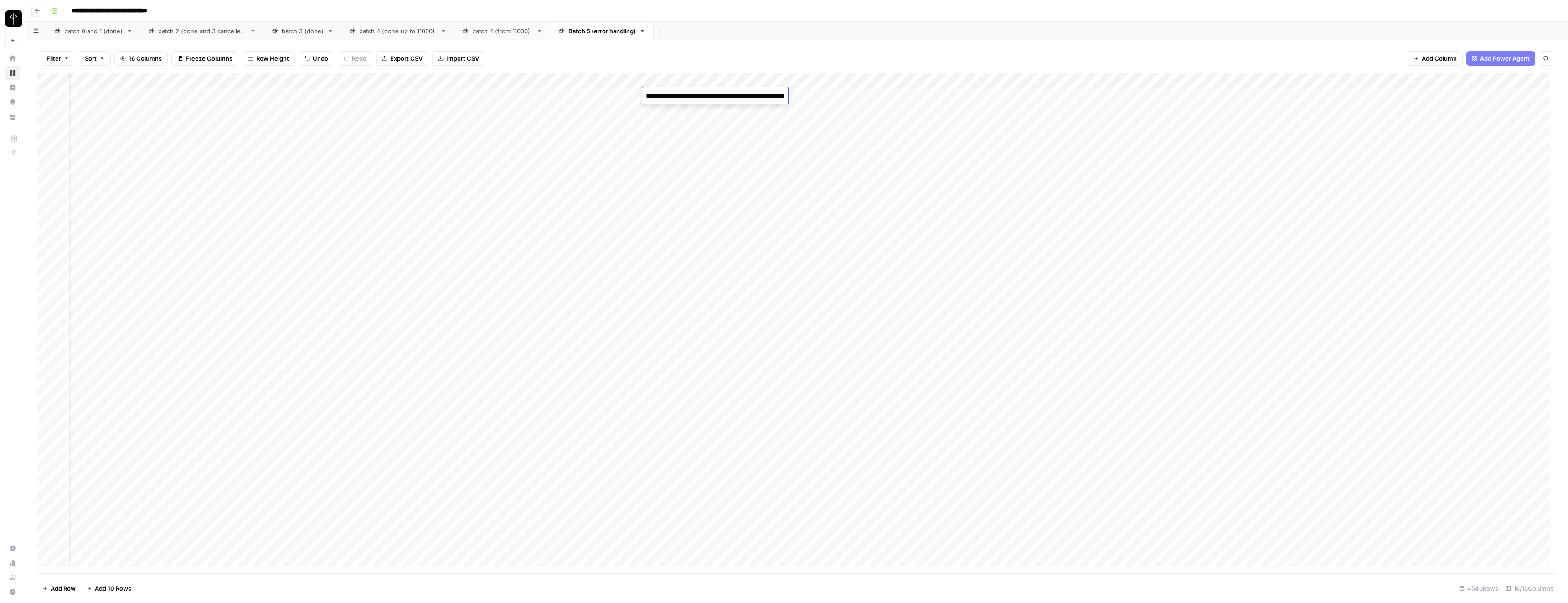
click at [1296, 96] on div "Add Column" at bounding box center [797, 323] width 1520 height 500
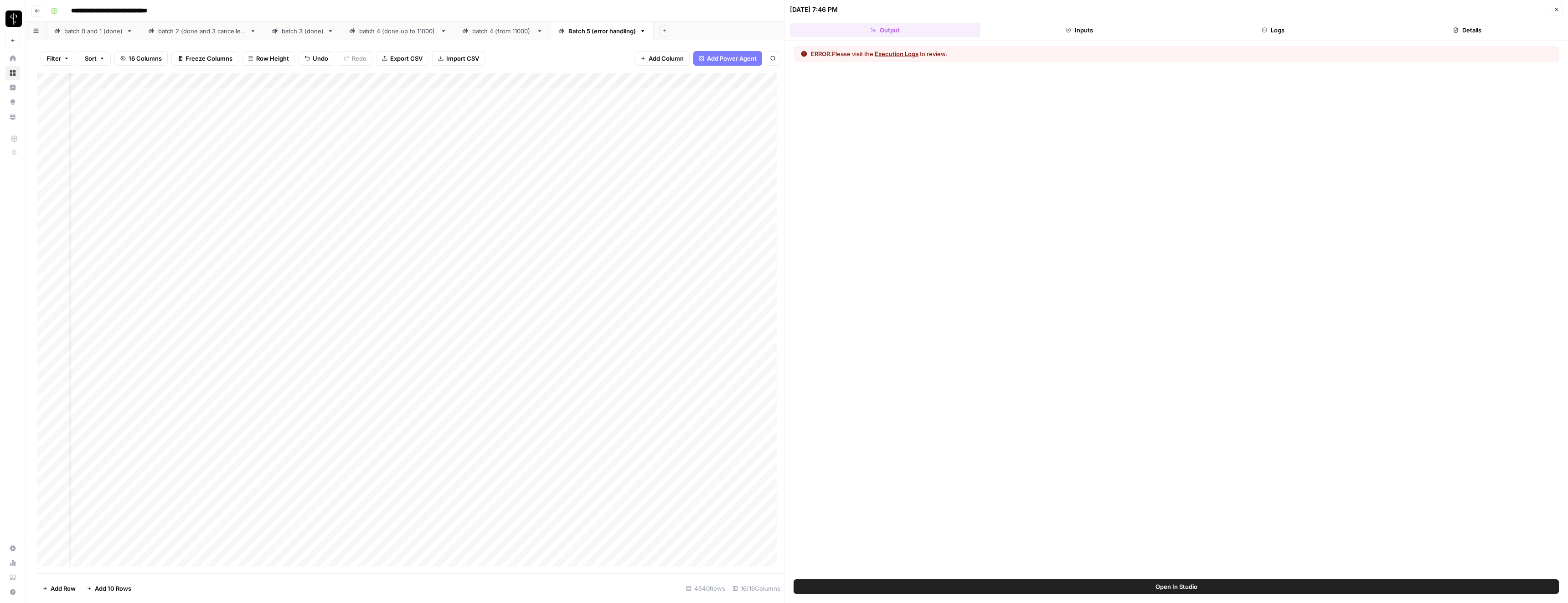
click at [914, 55] on button "Execution Logs" at bounding box center [896, 54] width 44 height 9
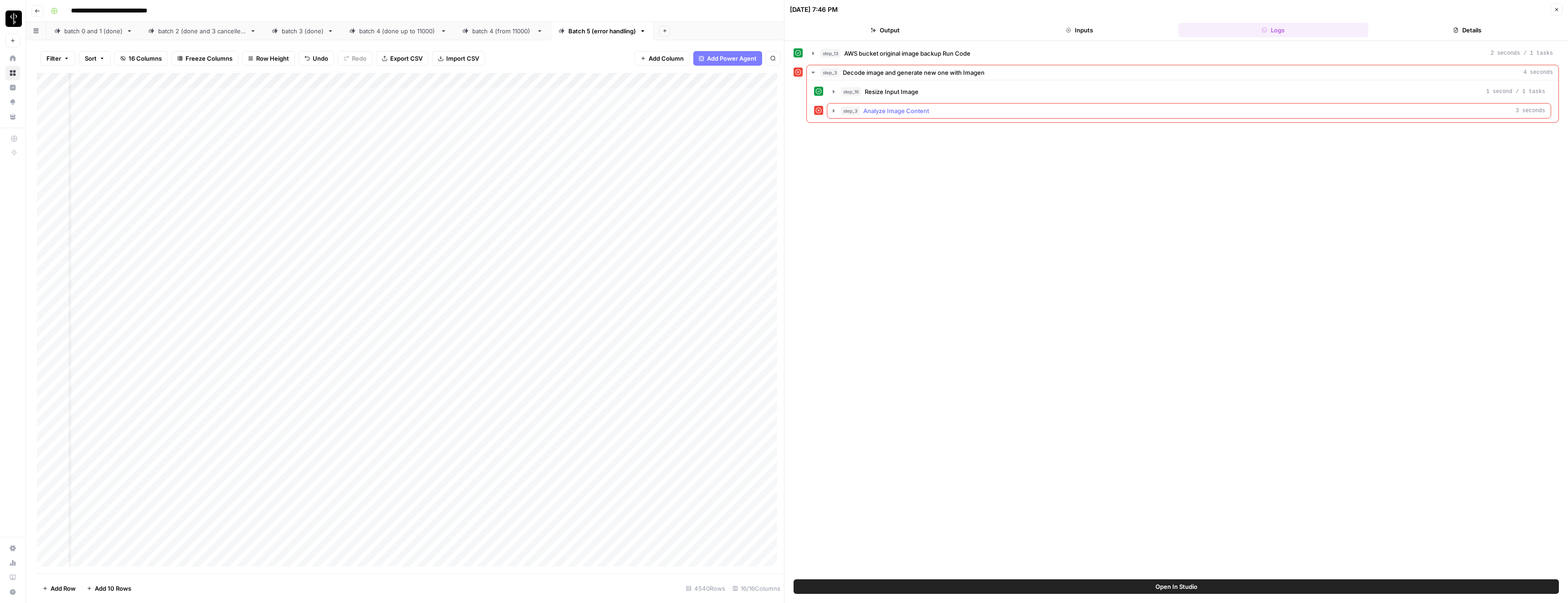
click at [877, 111] on span "Analyze Image Content" at bounding box center [896, 111] width 66 height 9
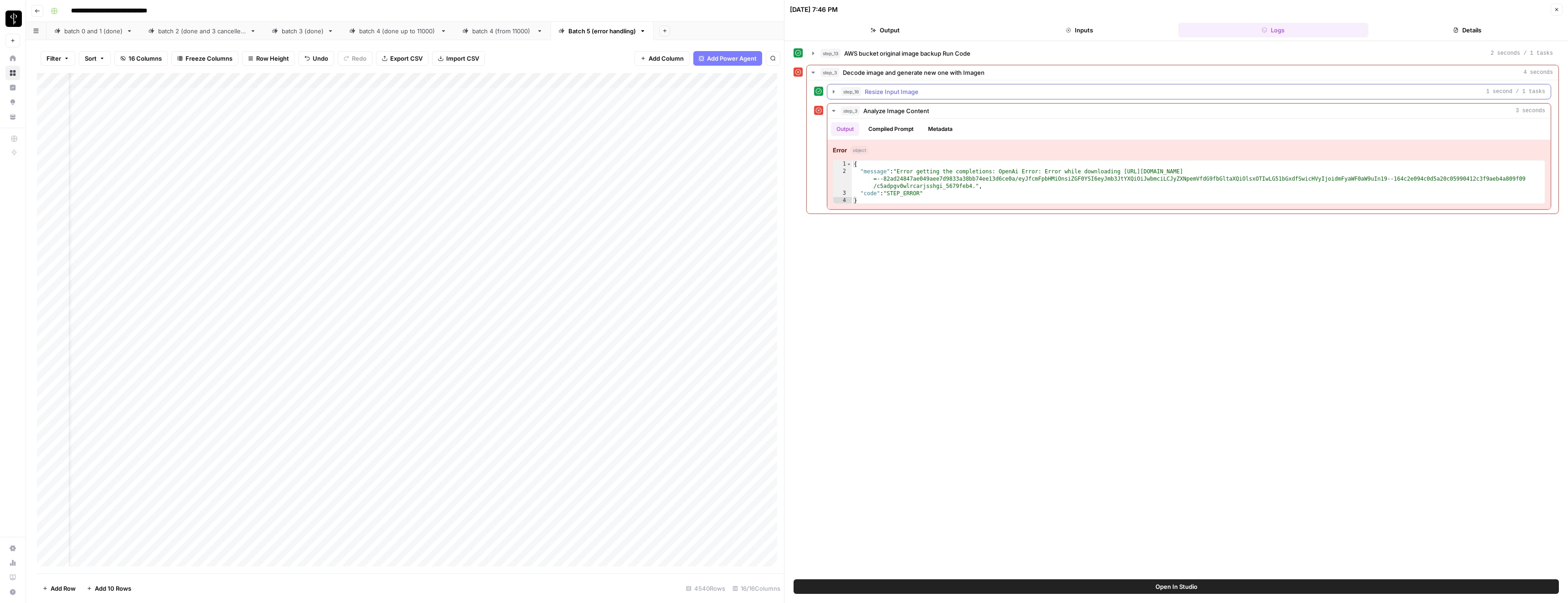
click at [867, 94] on span "Resize Input Image" at bounding box center [891, 91] width 54 height 9
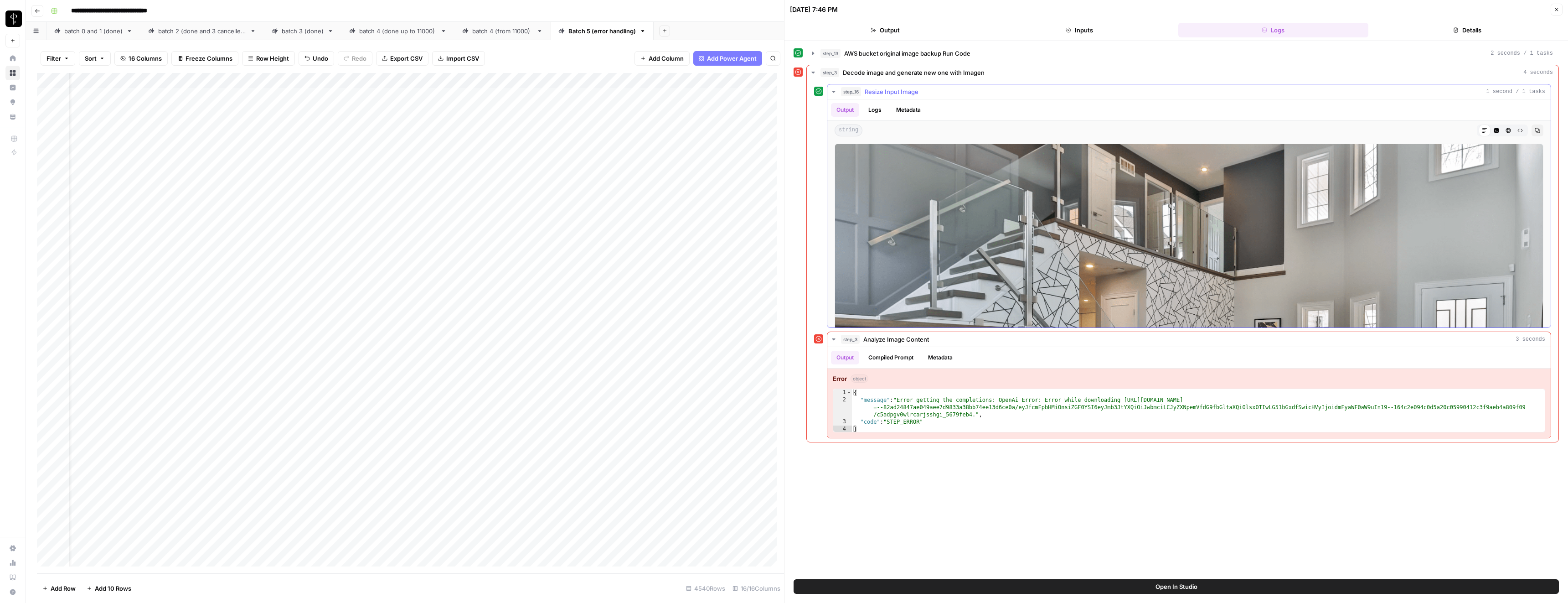
click at [833, 94] on icon "button" at bounding box center [834, 92] width 7 height 7
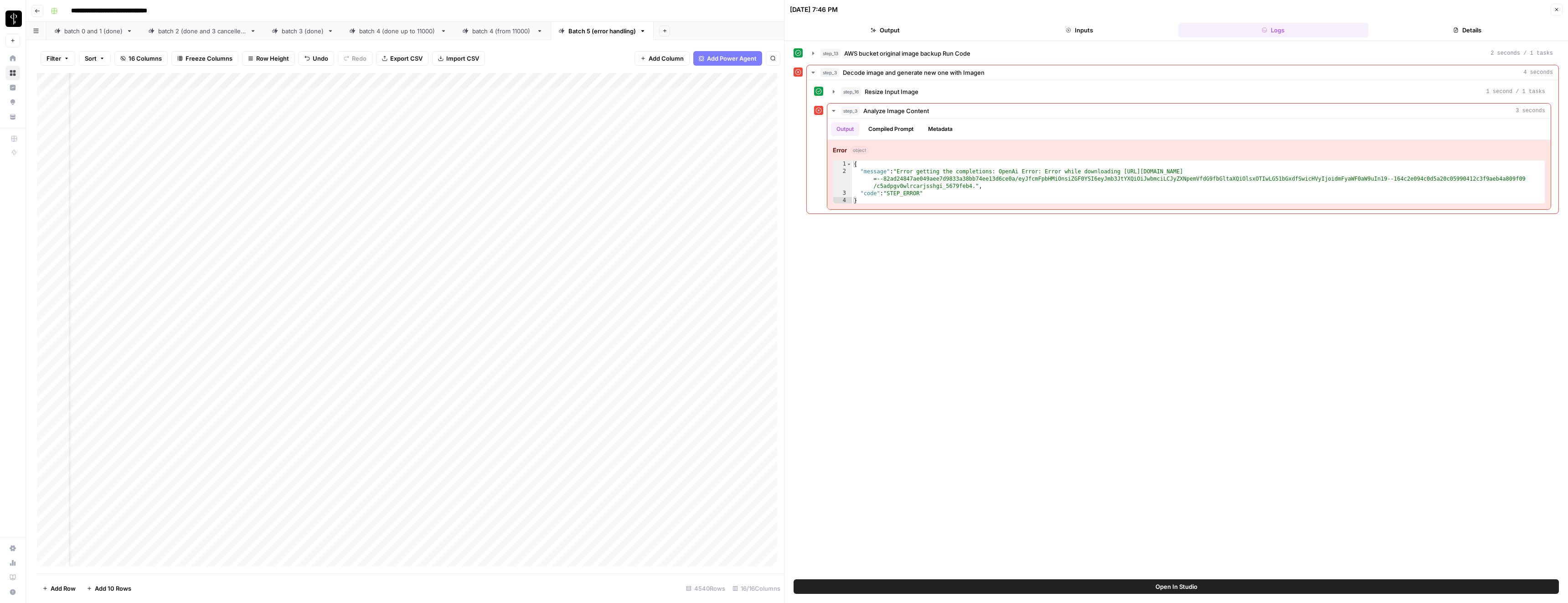
click at [1559, 15] on button "Close" at bounding box center [1556, 9] width 12 height 12
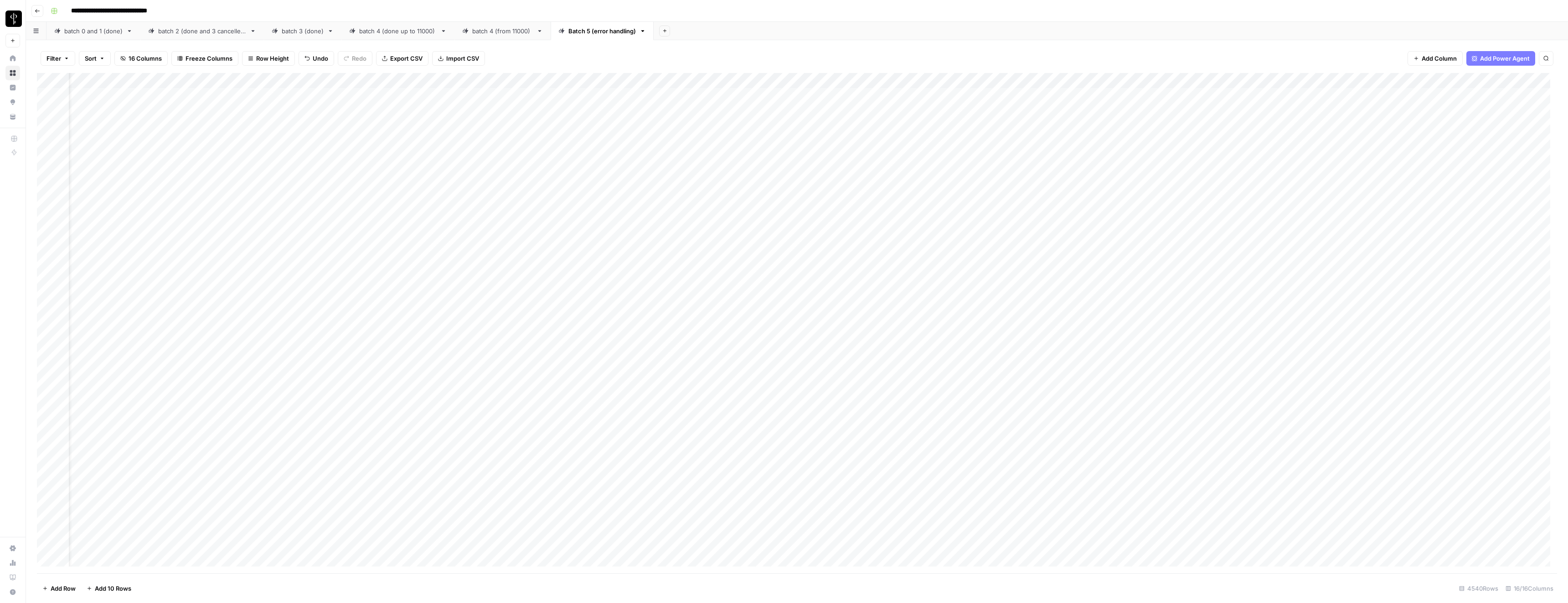
click at [1309, 94] on div "Add Column" at bounding box center [797, 323] width 1520 height 500
click at [1308, 109] on div "Add Column" at bounding box center [797, 323] width 1520 height 500
click at [1296, 94] on div "Add Column" at bounding box center [797, 323] width 1520 height 500
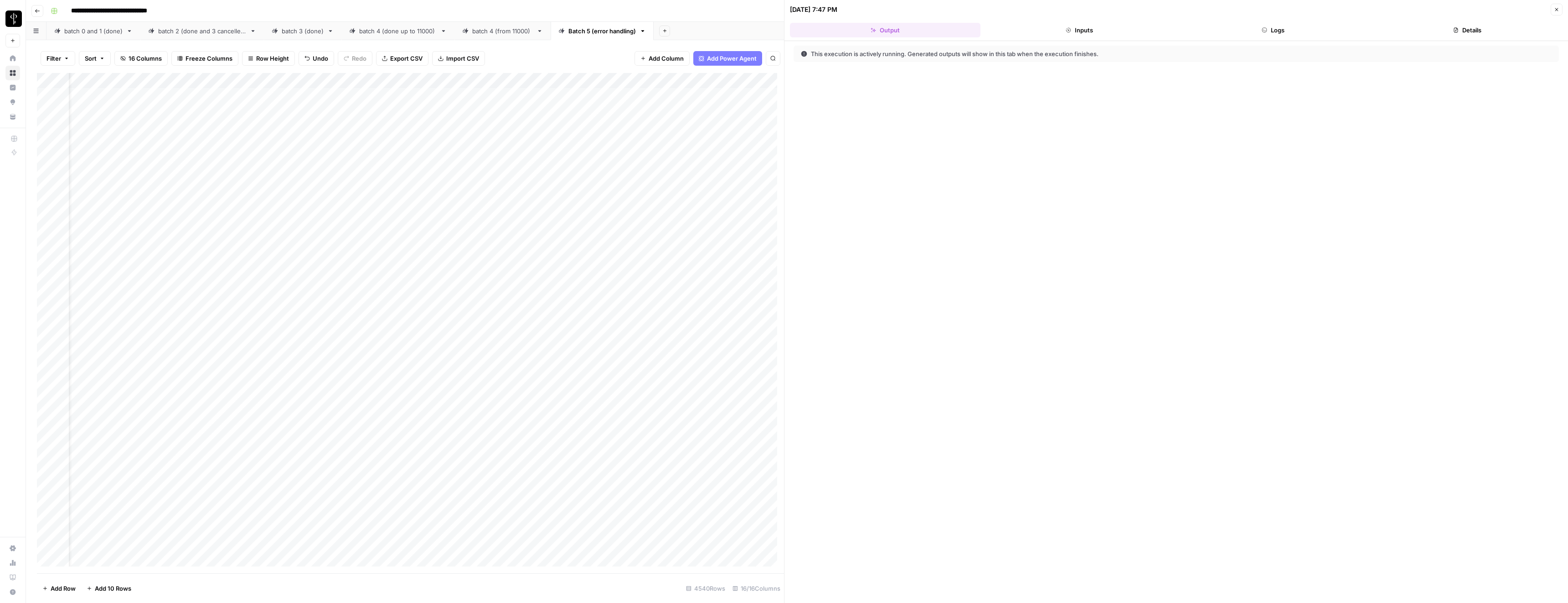
click at [1108, 31] on button "Inputs" at bounding box center [1080, 30] width 191 height 15
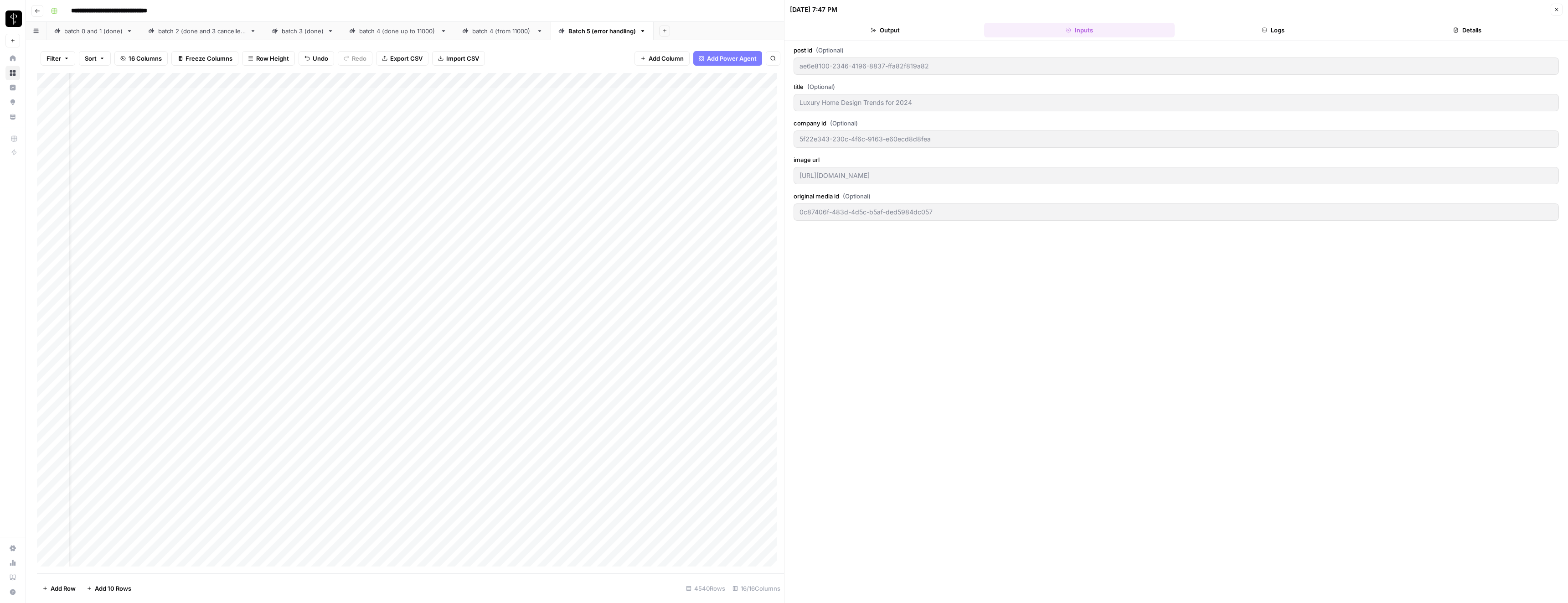
click at [1262, 17] on header "10/08/25 at 7:47 PM Close Output Inputs Logs Details" at bounding box center [1176, 20] width 784 height 41
click at [1263, 25] on button "Logs" at bounding box center [1274, 30] width 191 height 15
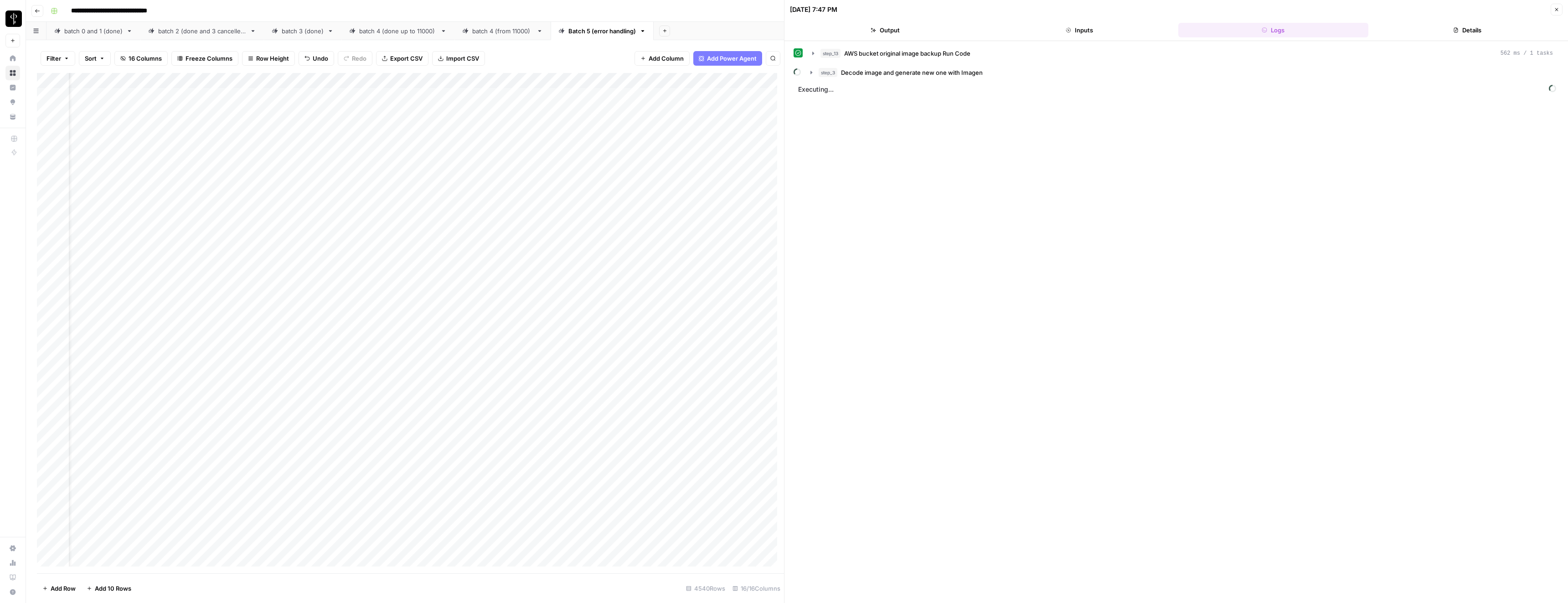
click at [1476, 26] on button "Details" at bounding box center [1468, 30] width 191 height 15
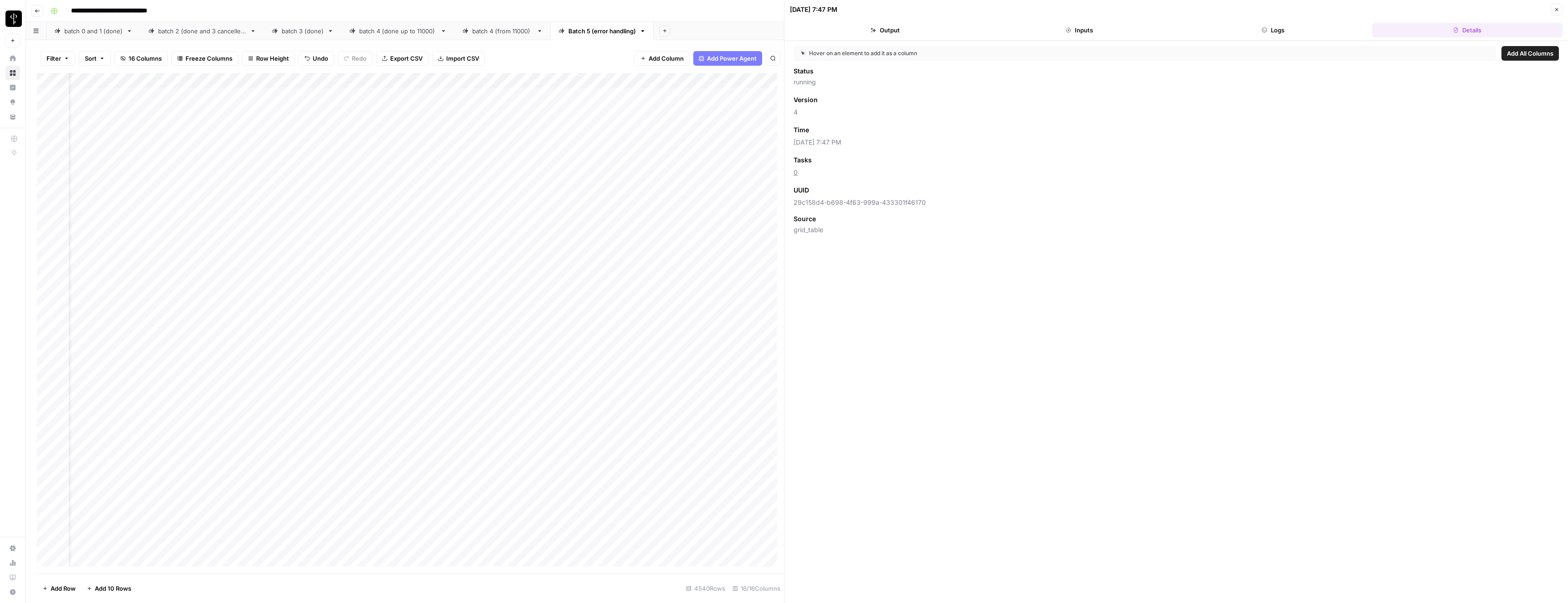
click at [1311, 31] on button "Logs" at bounding box center [1274, 30] width 191 height 15
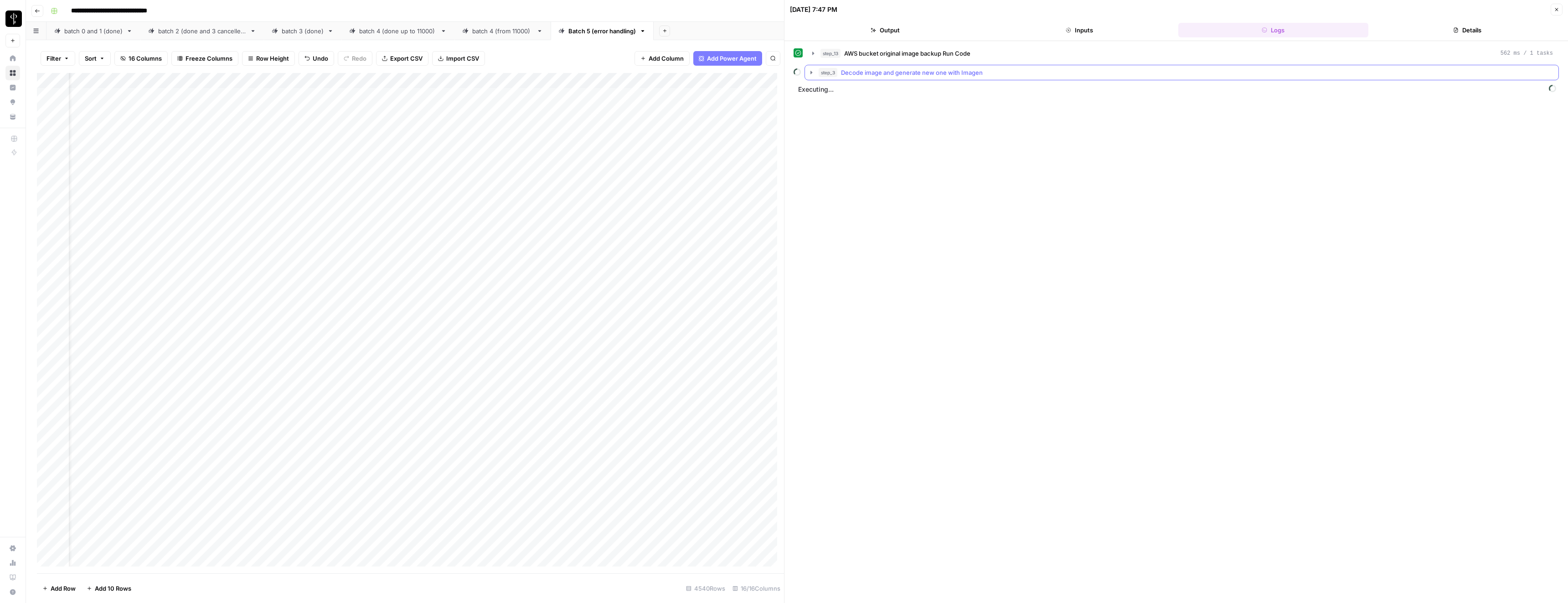
click at [809, 73] on icon "button" at bounding box center [811, 73] width 7 height 7
click at [835, 89] on button "step_16 Resize Input Image 2 seconds / 1 tasks" at bounding box center [1188, 92] width 725 height 15
click at [834, 91] on icon "button" at bounding box center [832, 92] width 7 height 7
click at [811, 76] on button "step_3 Decode image and generate new one with Imagen" at bounding box center [1182, 73] width 754 height 15
click at [1559, 8] on button "Close" at bounding box center [1556, 9] width 12 height 12
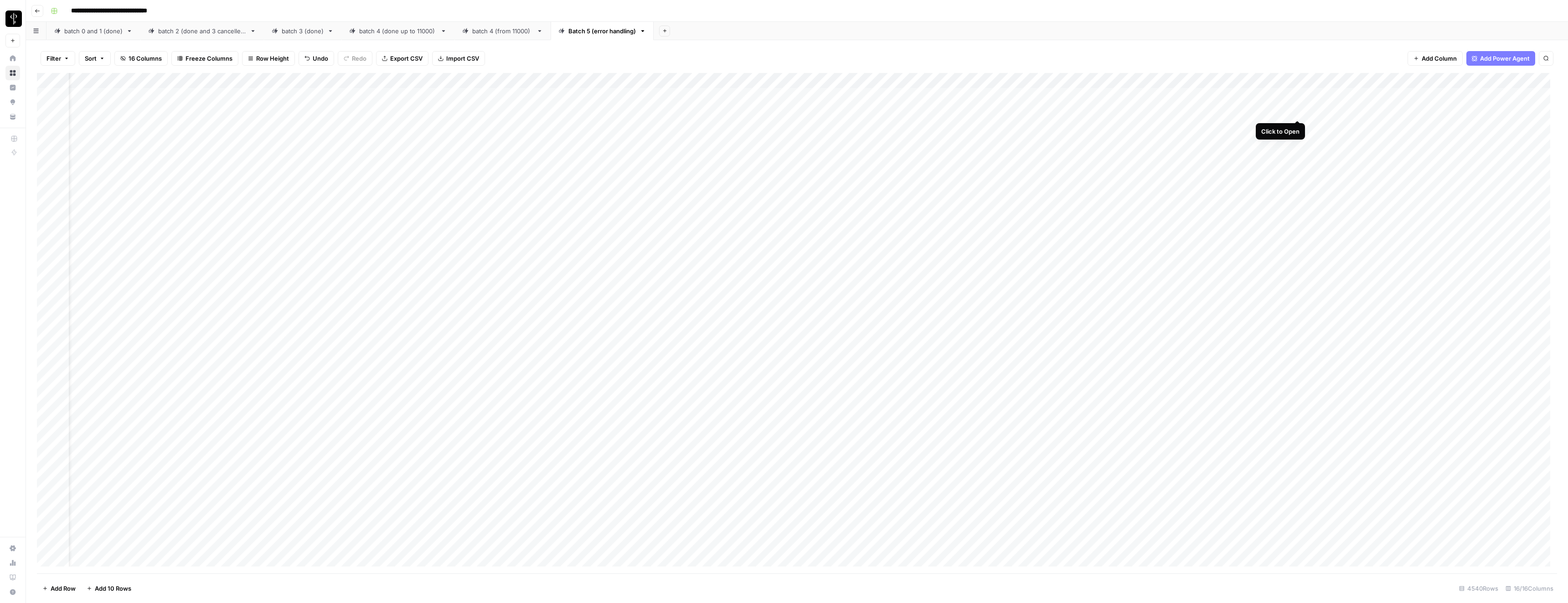
click at [1297, 110] on div "Add Column" at bounding box center [797, 323] width 1520 height 500
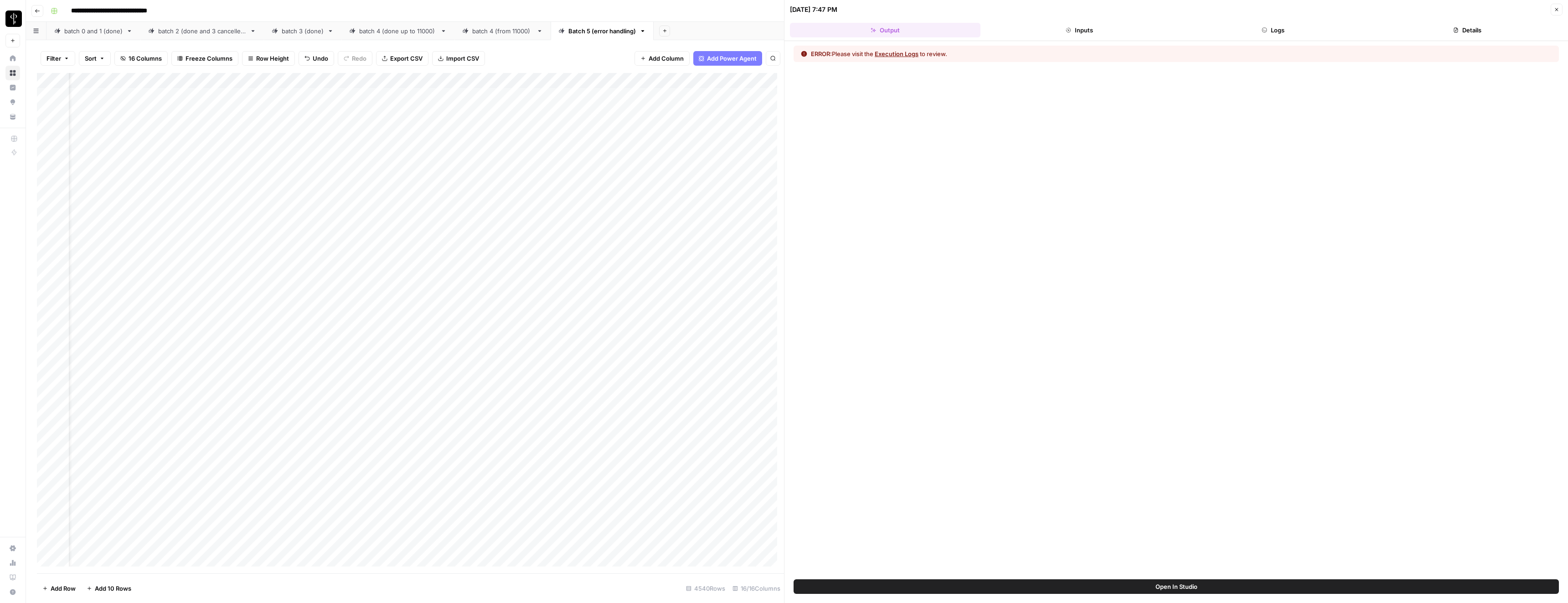
click at [902, 55] on button "Execution Logs" at bounding box center [896, 54] width 44 height 9
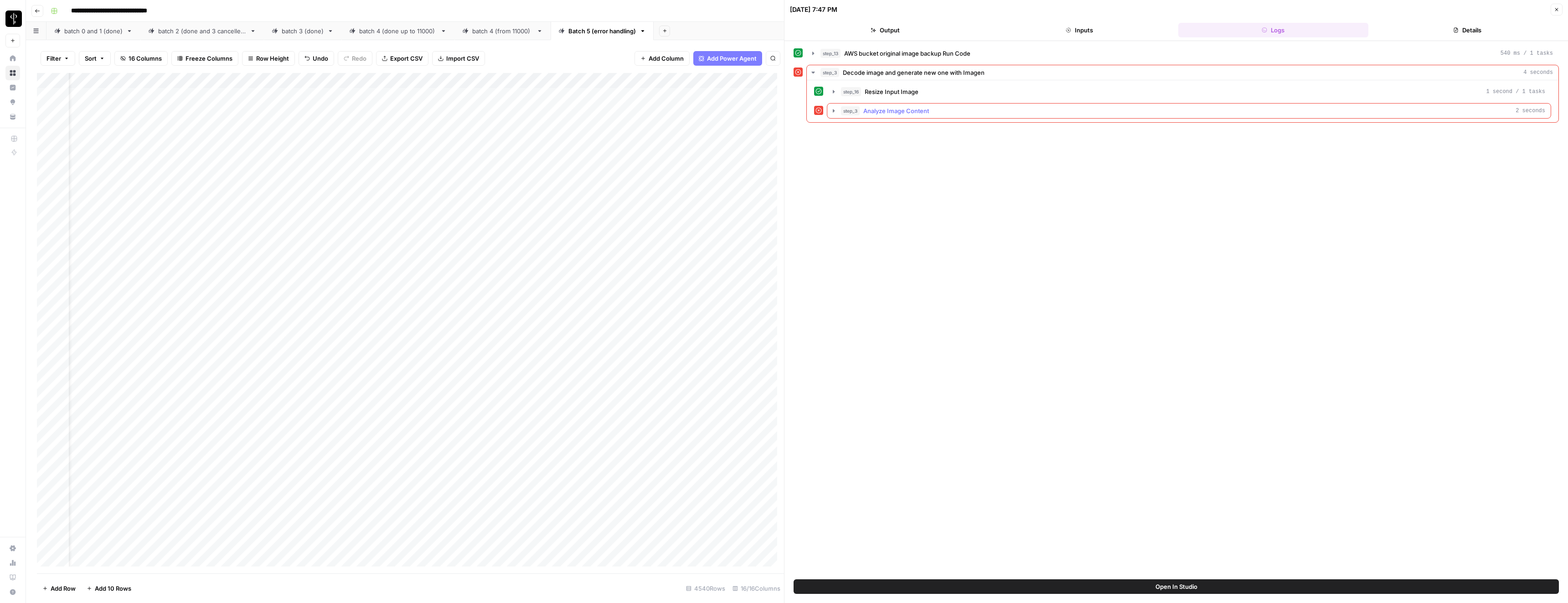
click at [835, 111] on icon "button" at bounding box center [834, 111] width 7 height 7
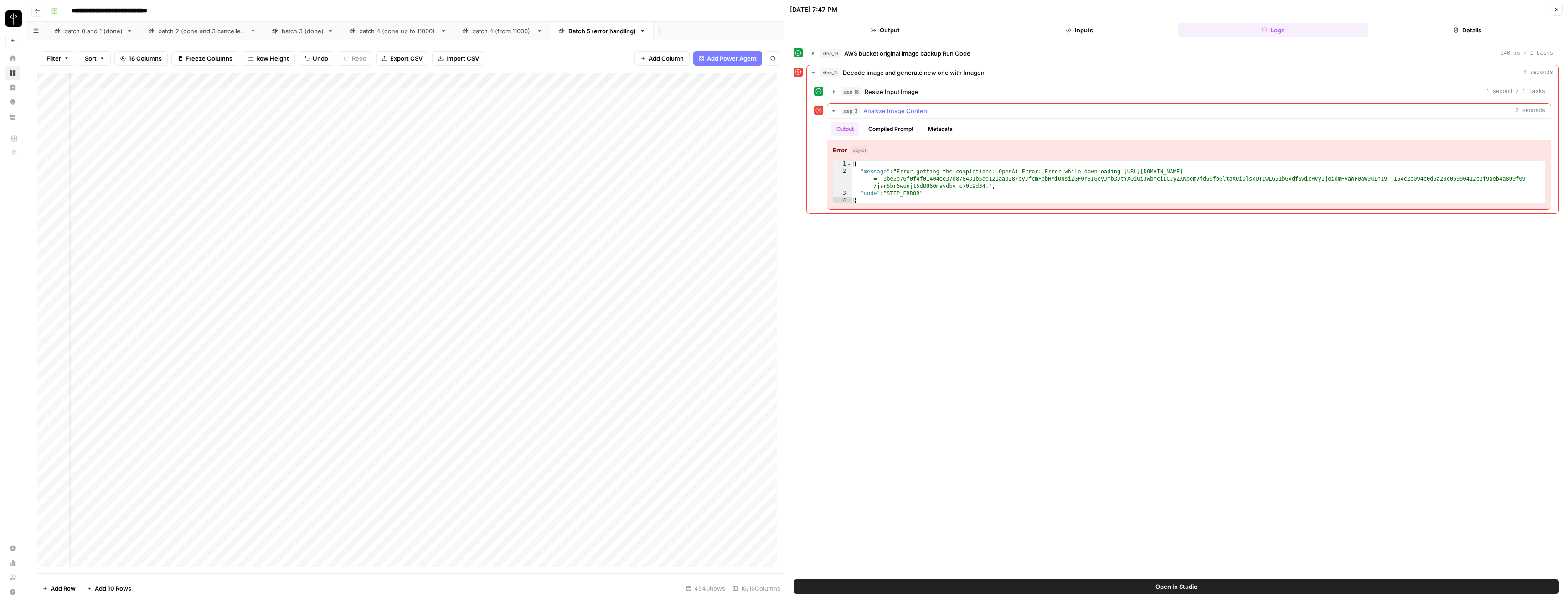
click at [835, 111] on icon "button" at bounding box center [834, 111] width 7 height 7
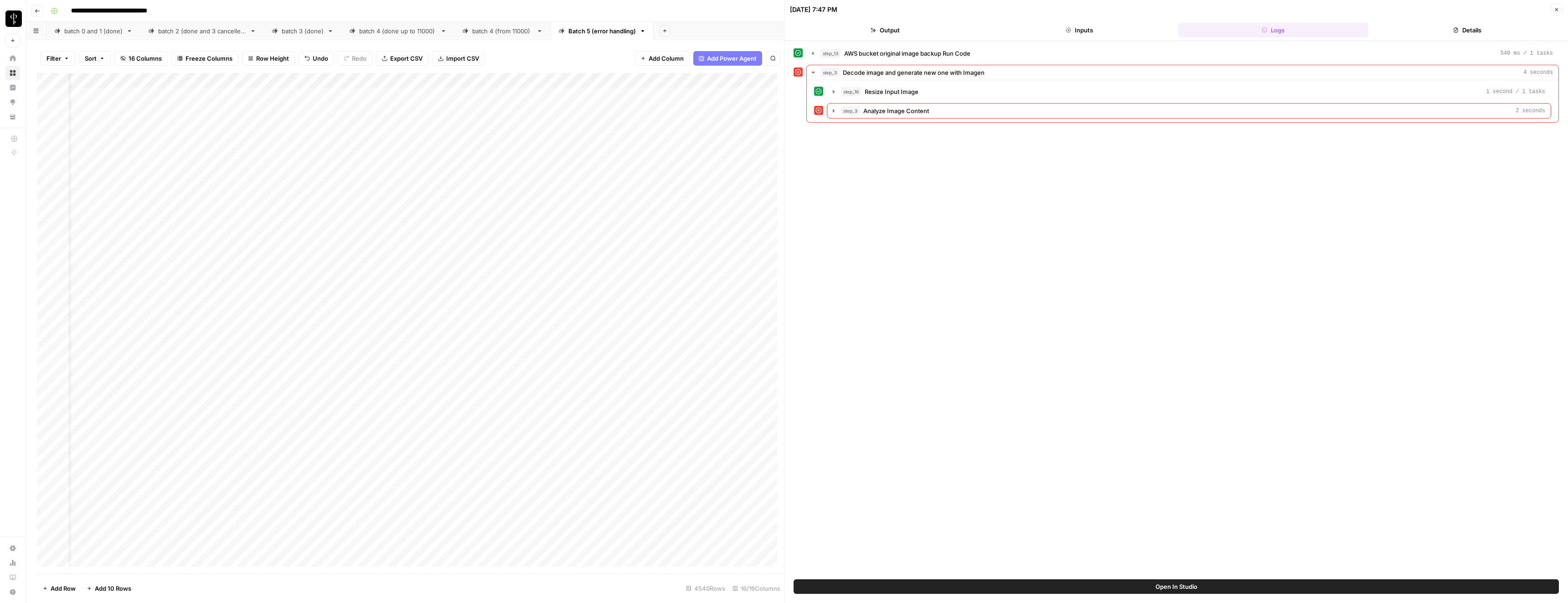
click at [1560, 7] on button "Close" at bounding box center [1556, 9] width 12 height 12
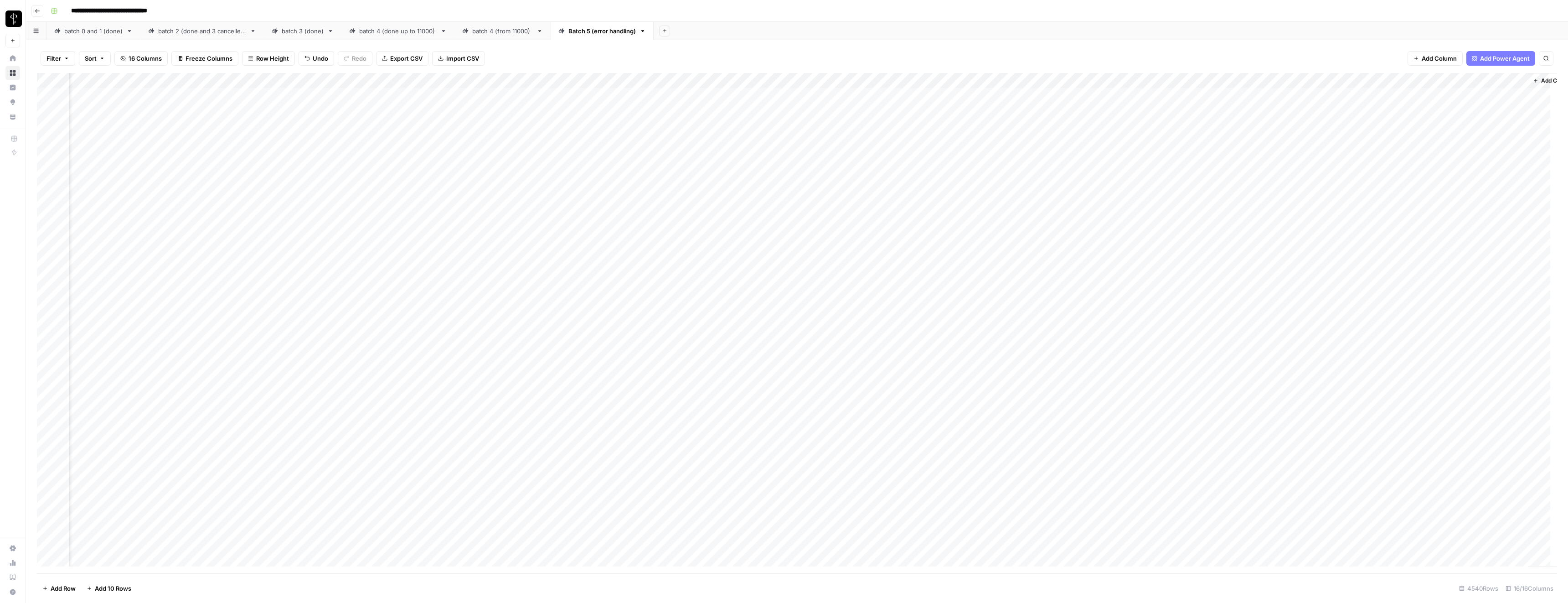
scroll to position [0, 234]
click at [1191, 96] on div "Add Column" at bounding box center [797, 323] width 1520 height 500
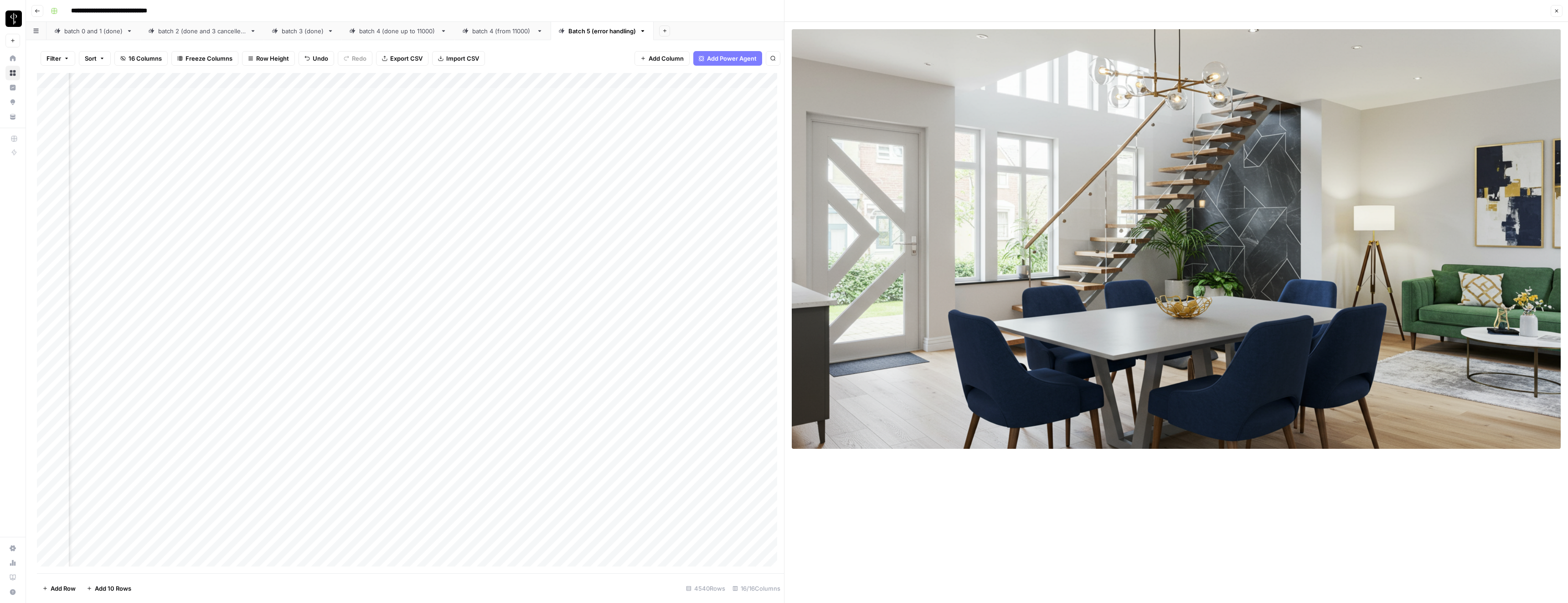
click at [1559, 14] on button "Close" at bounding box center [1556, 10] width 12 height 12
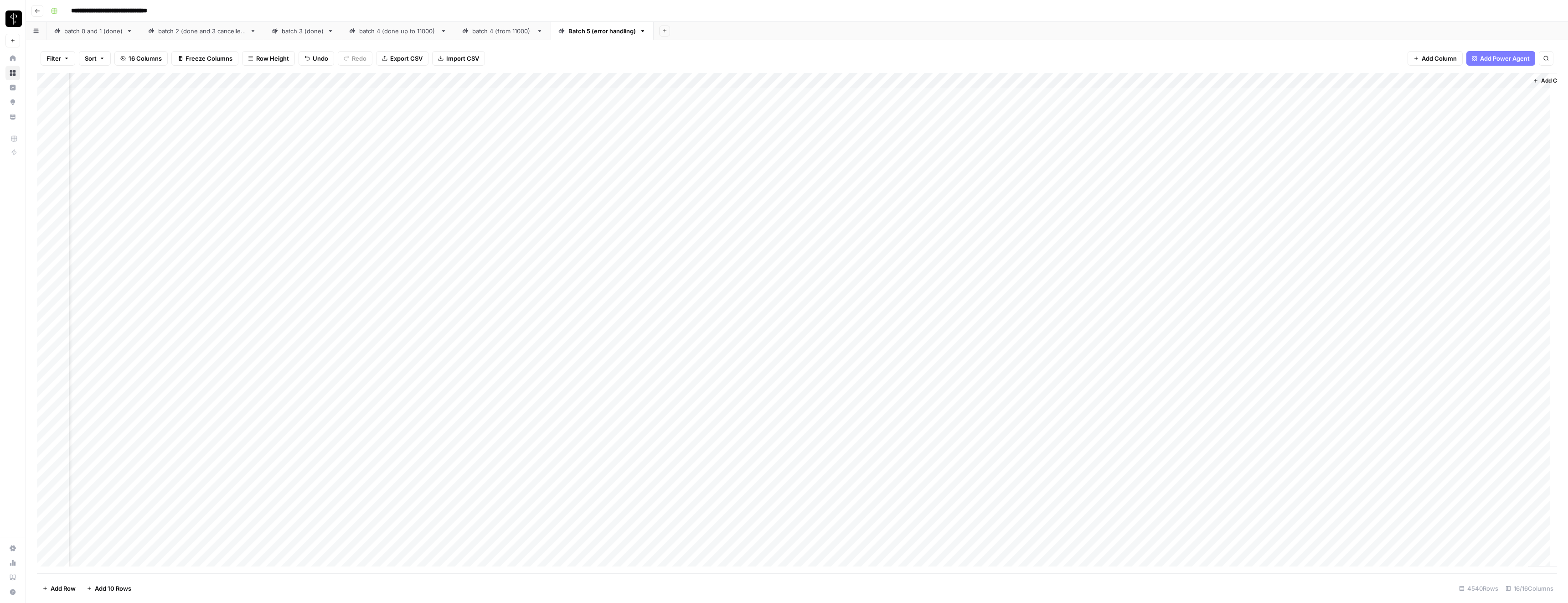
click at [1096, 111] on div "Add Column" at bounding box center [797, 323] width 1520 height 500
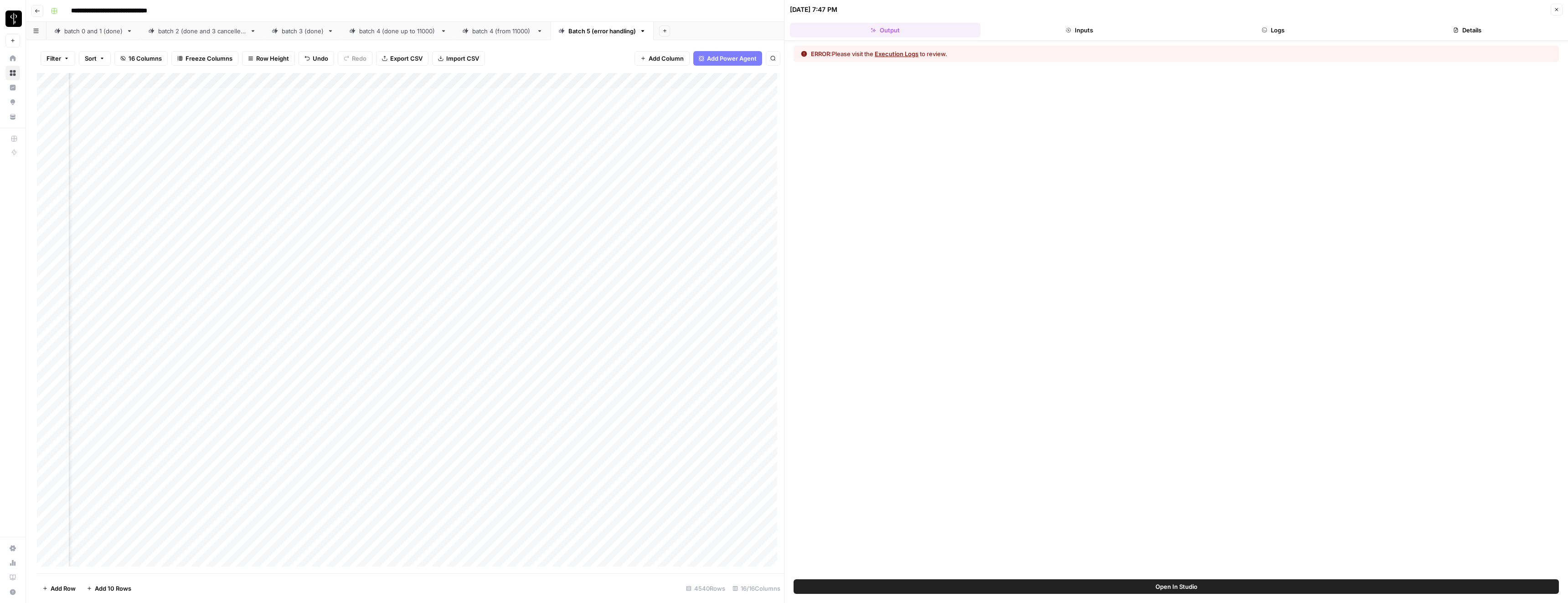
click at [891, 55] on button "Execution Logs" at bounding box center [896, 54] width 44 height 9
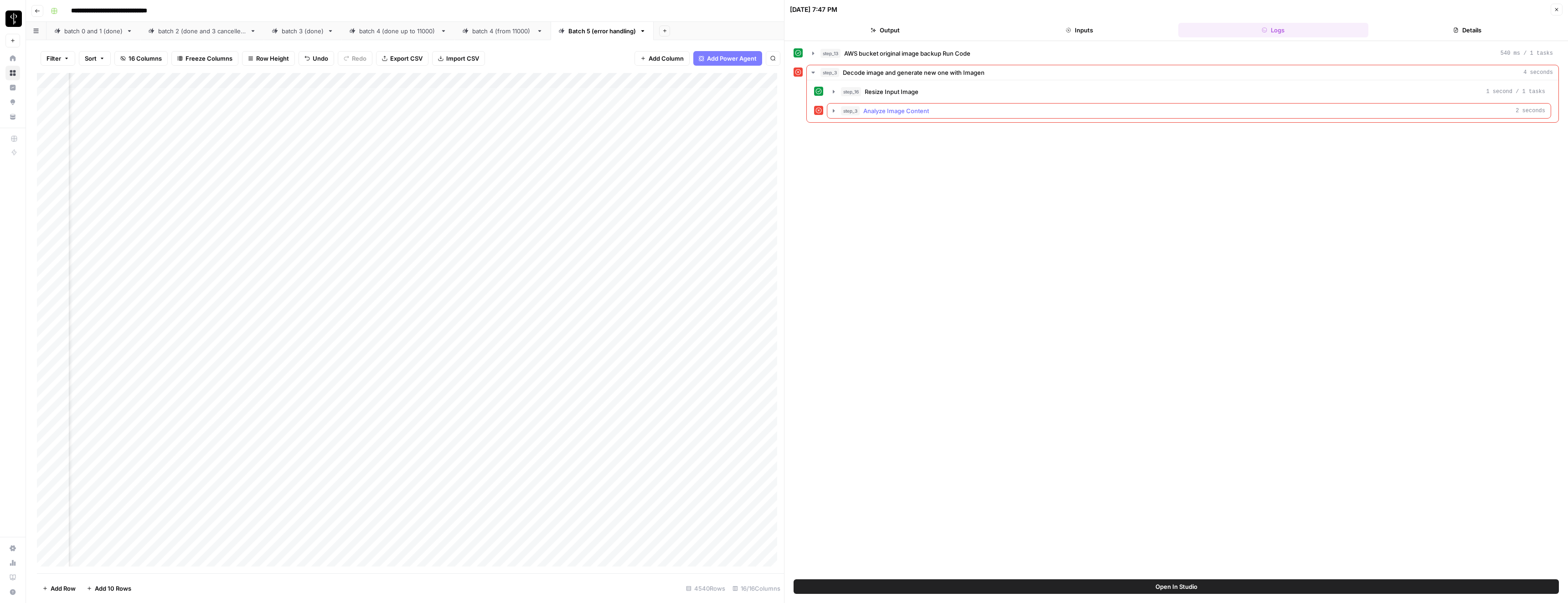
click at [856, 113] on span "step_3" at bounding box center [850, 111] width 18 height 9
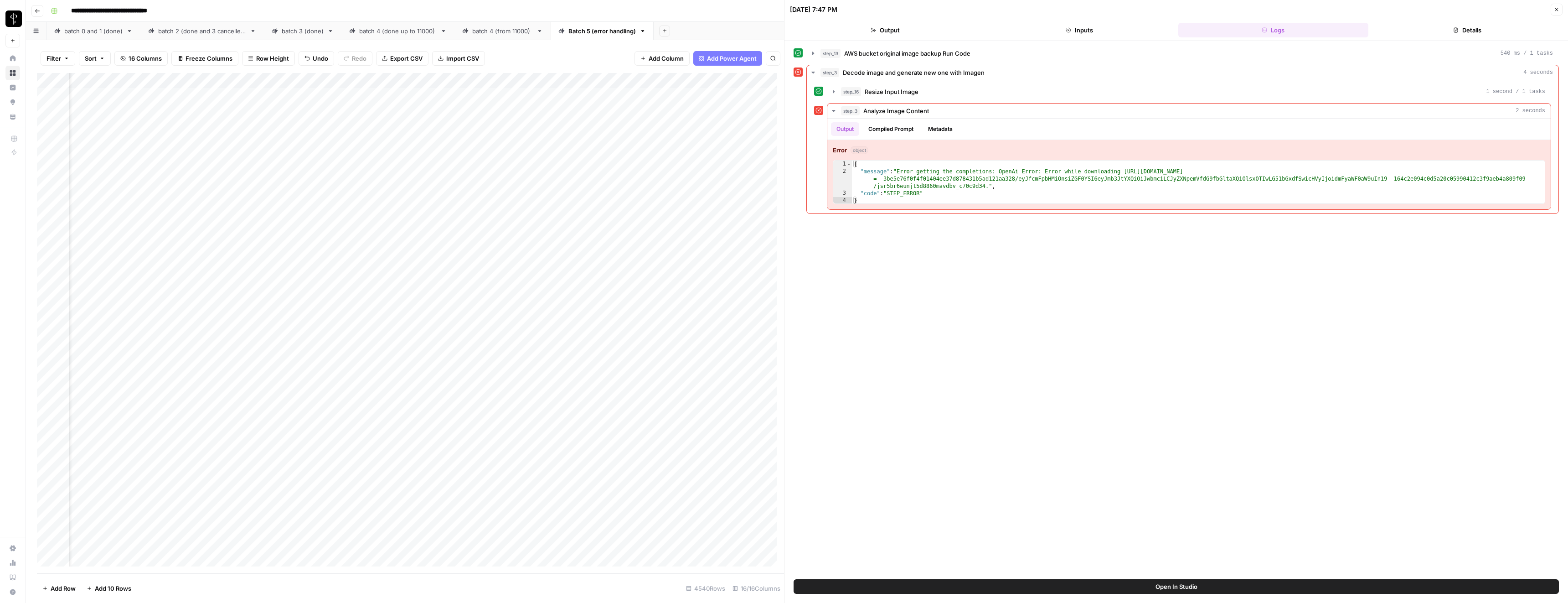
click at [1556, 13] on button "Close" at bounding box center [1556, 9] width 12 height 12
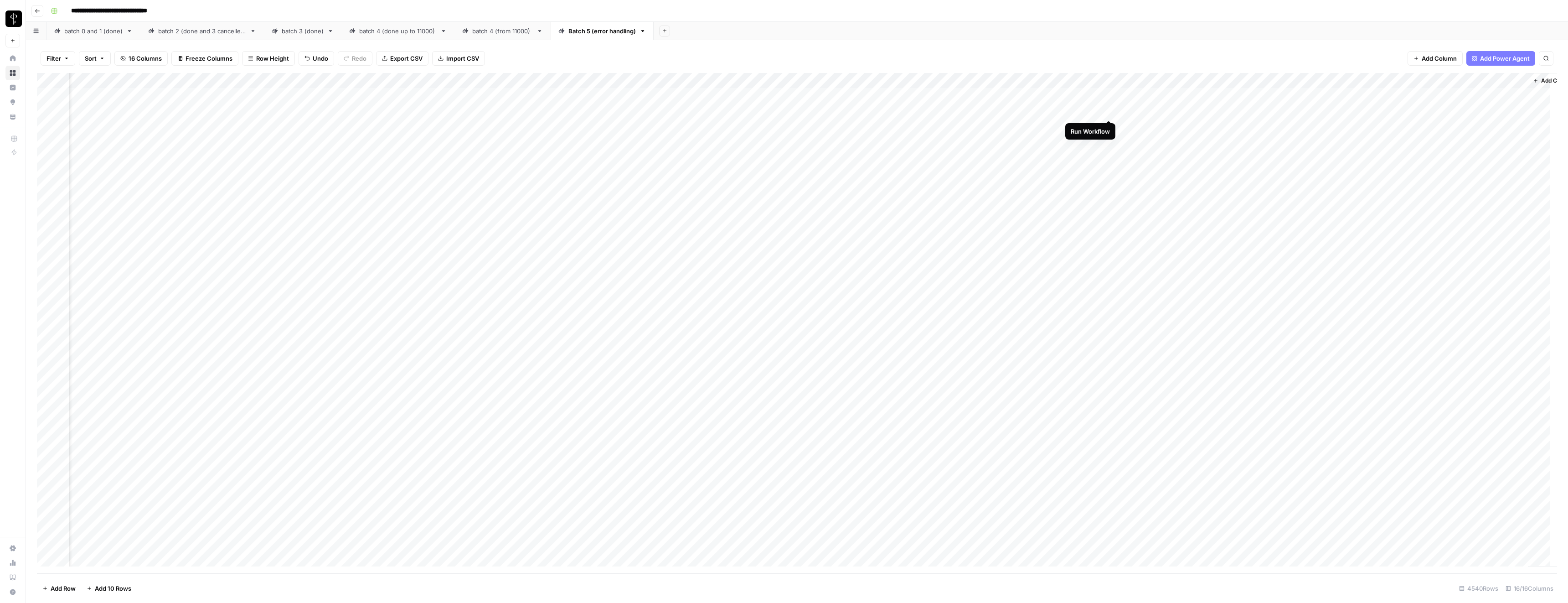
click at [1109, 110] on div "Add Column" at bounding box center [797, 323] width 1520 height 500
click at [1108, 127] on div "Add Column" at bounding box center [797, 323] width 1520 height 500
click at [1189, 125] on div "Add Column" at bounding box center [797, 323] width 1520 height 500
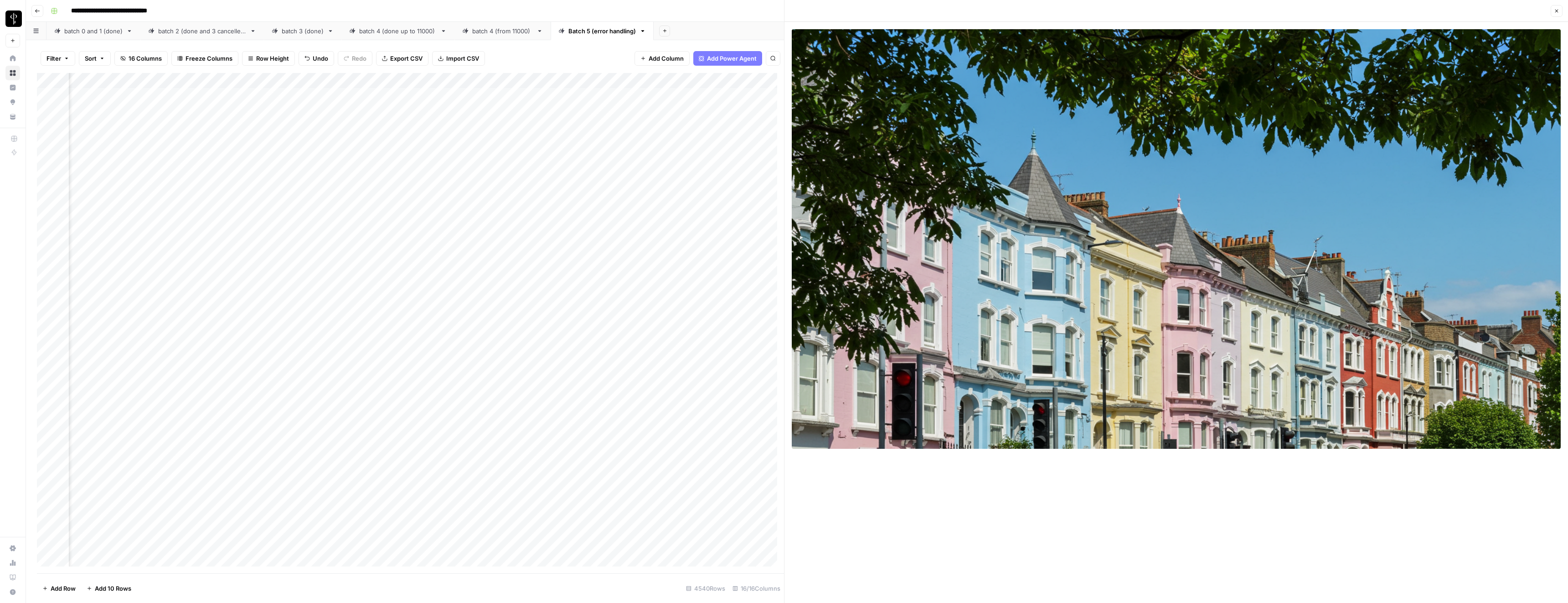
click at [1557, 11] on icon "button" at bounding box center [1557, 11] width 3 height 3
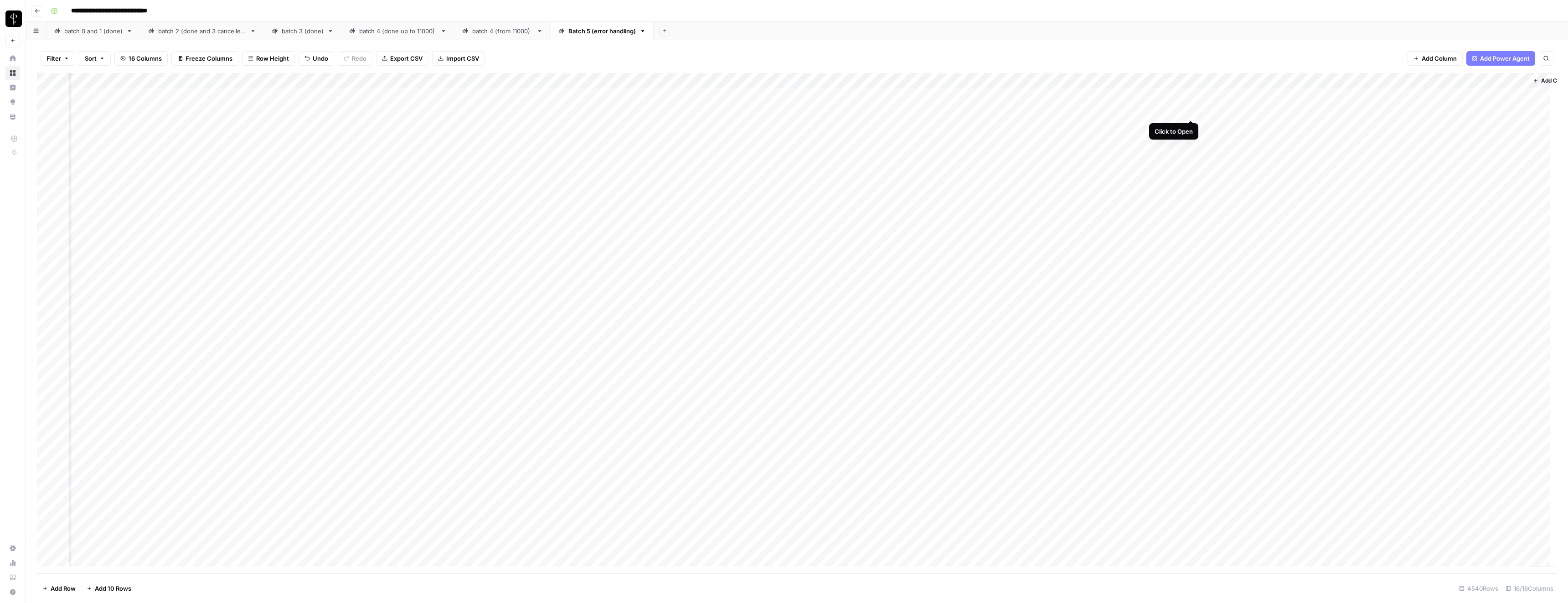
click at [1189, 110] on div "Add Column" at bounding box center [797, 323] width 1520 height 500
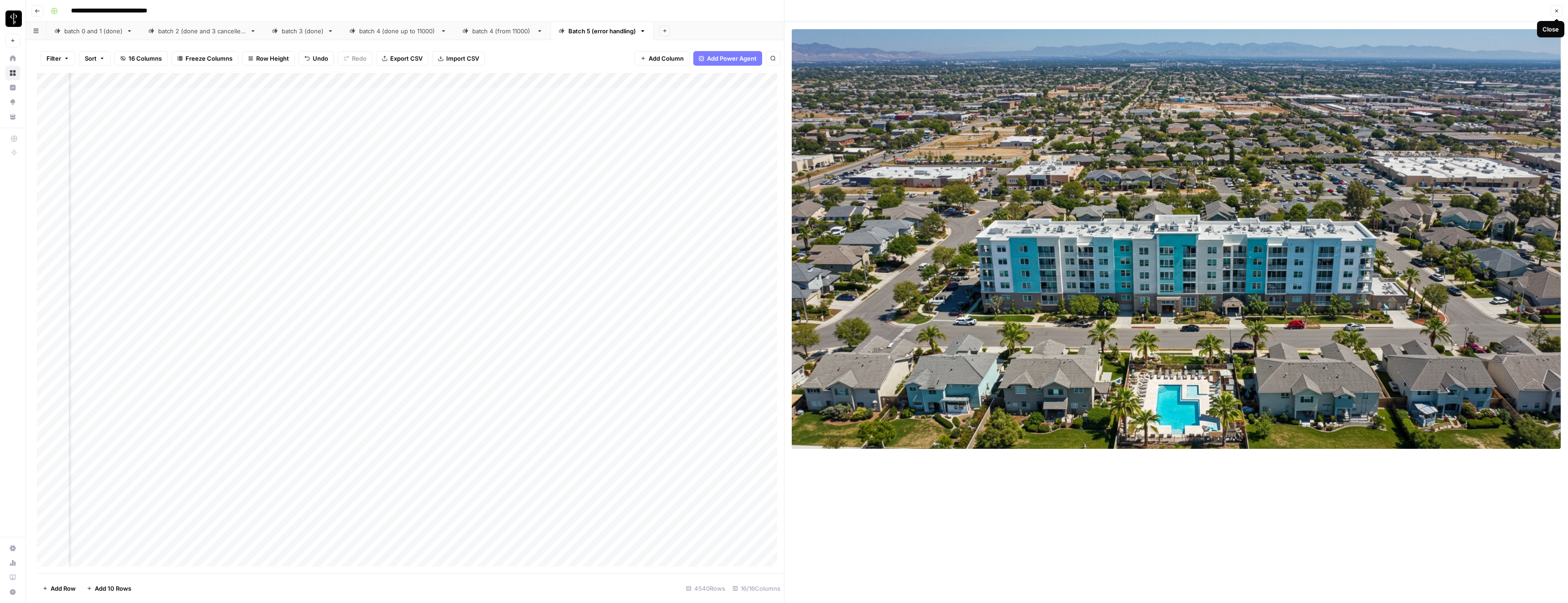
click at [1557, 12] on icon "button" at bounding box center [1556, 10] width 6 height 6
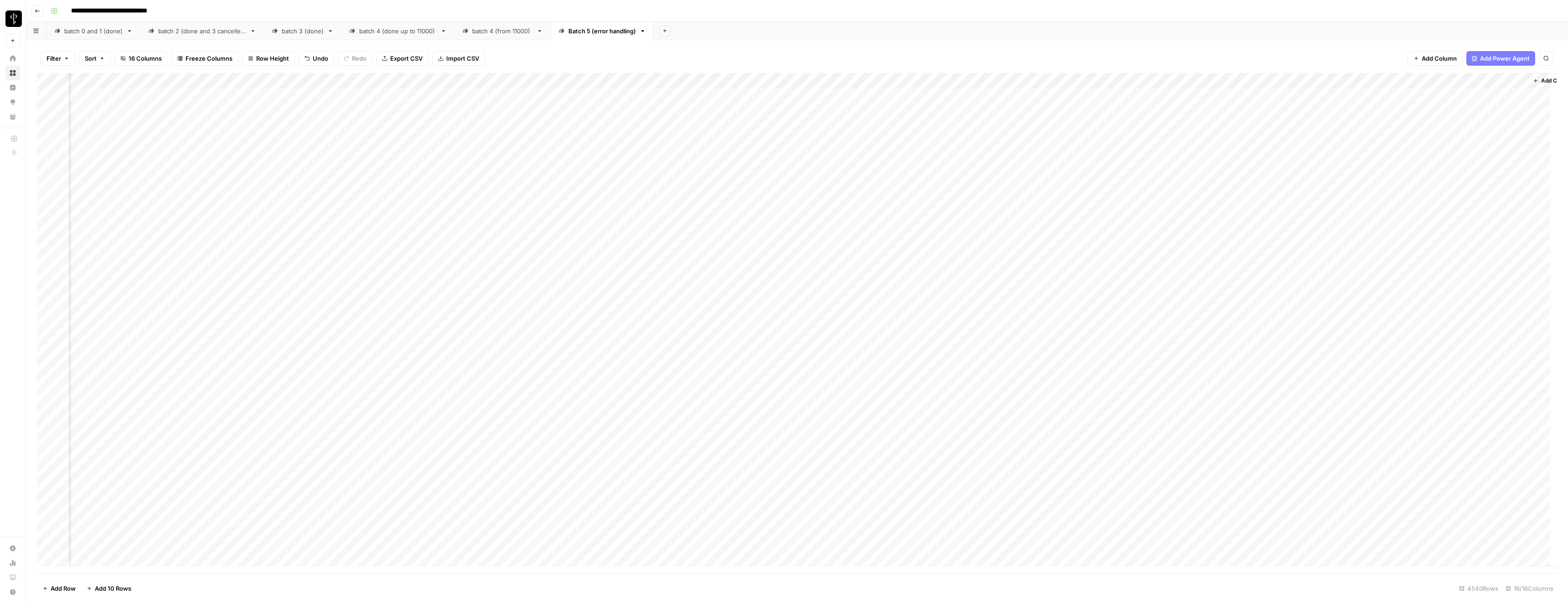
click at [502, 113] on div "Add Column" at bounding box center [797, 323] width 1520 height 500
click at [502, 113] on textarea "**********" at bounding box center [520, 111] width 156 height 13
click at [526, 124] on div "Add Column" at bounding box center [797, 323] width 1520 height 500
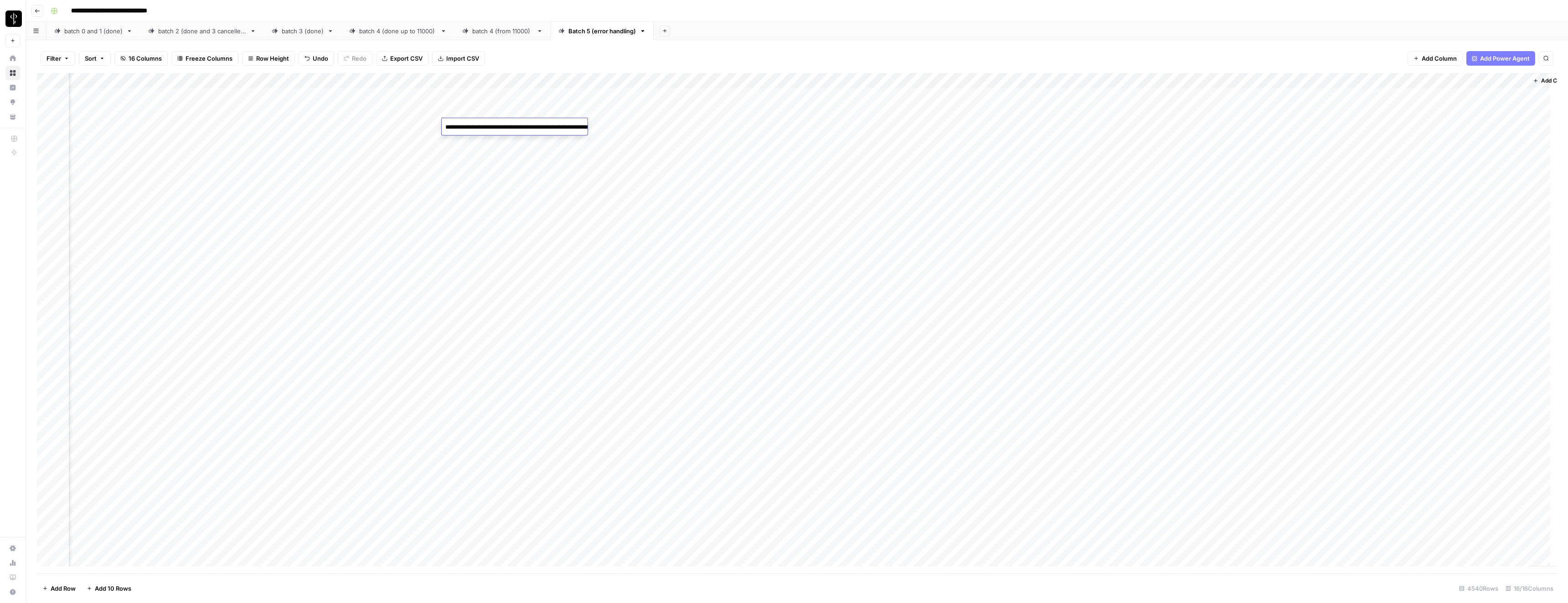
click at [1109, 142] on div "Add Column" at bounding box center [797, 323] width 1520 height 500
click at [1109, 157] on div "Add Column" at bounding box center [797, 323] width 1520 height 500
click at [1111, 173] on div "Add Column" at bounding box center [797, 323] width 1520 height 500
click at [1109, 156] on div "Add Column" at bounding box center [797, 323] width 1520 height 500
click at [1109, 141] on div "Add Column" at bounding box center [797, 323] width 1520 height 500
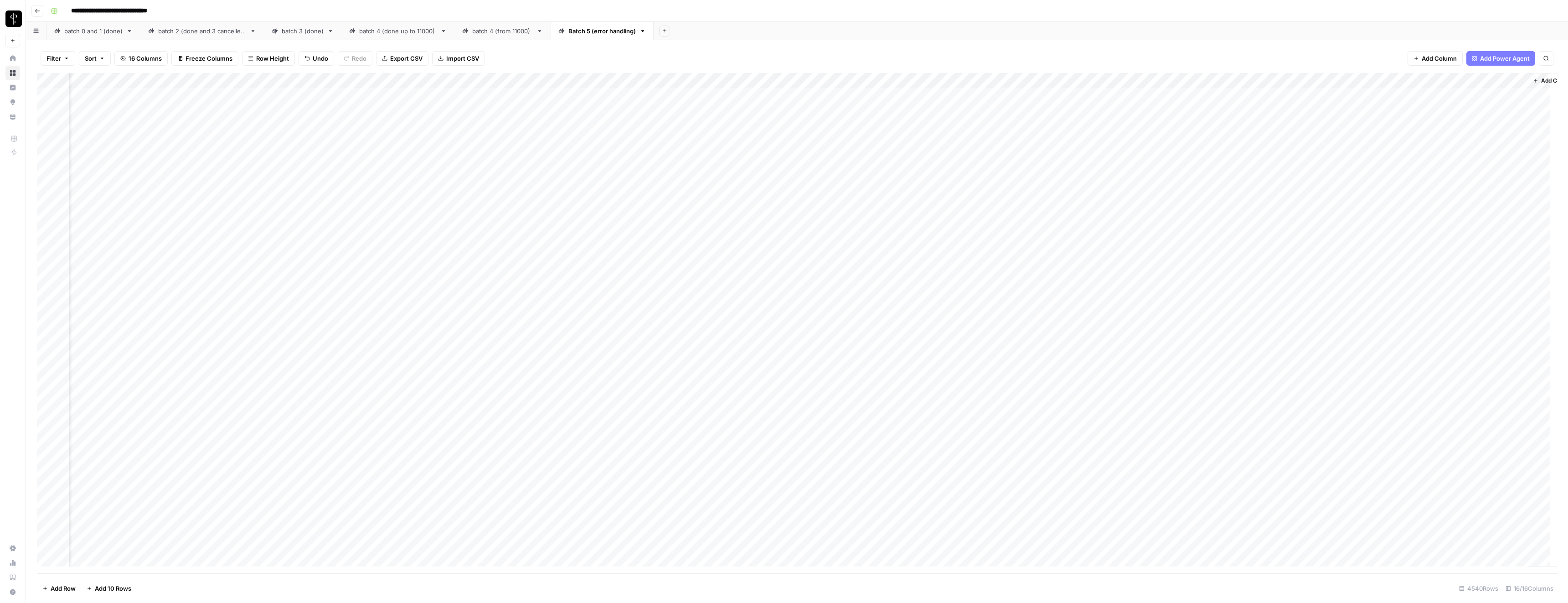
click at [1188, 140] on div "Add Column" at bounding box center [797, 323] width 1520 height 500
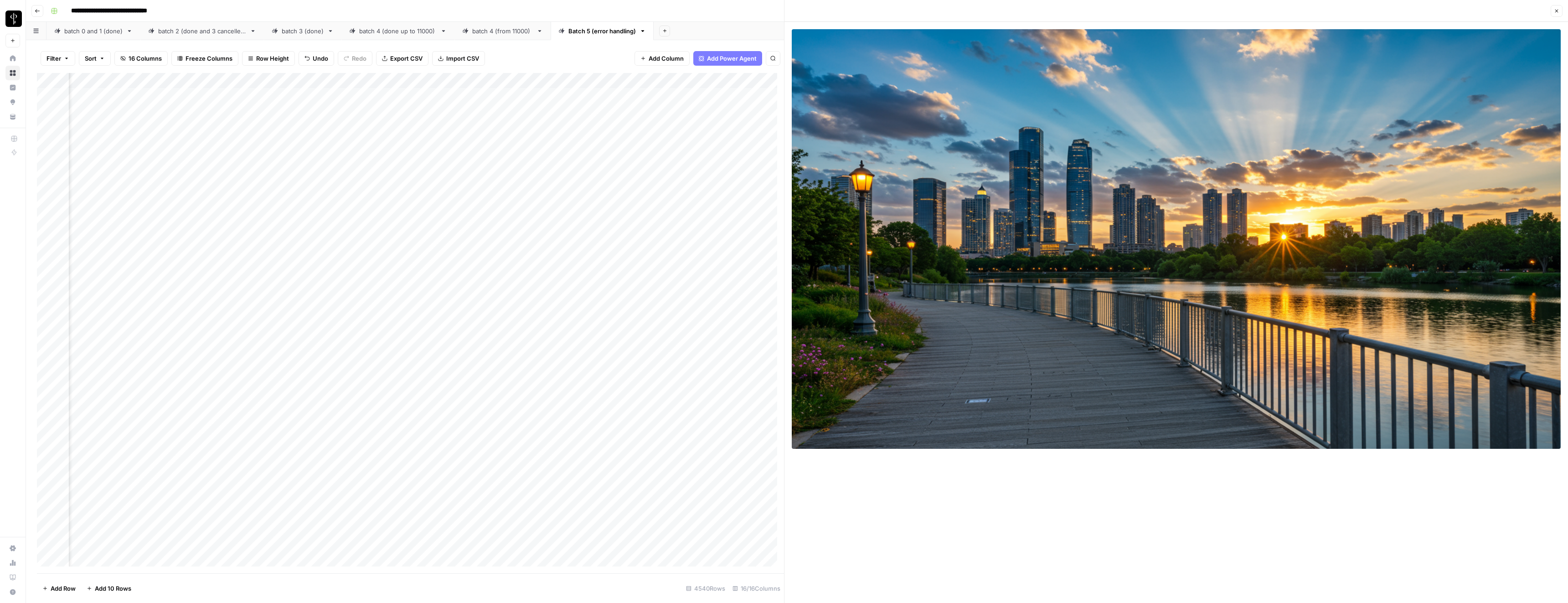
click at [1556, 10] on icon "button" at bounding box center [1556, 10] width 6 height 6
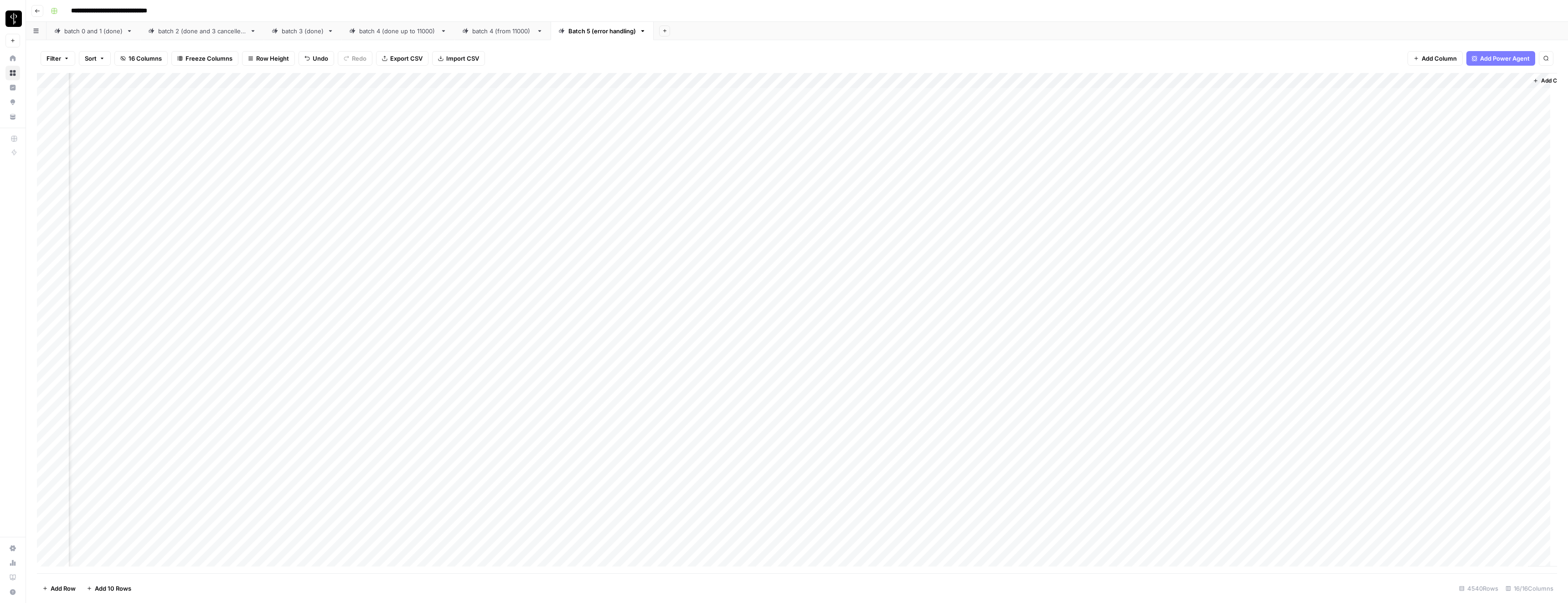
click at [535, 143] on div "Add Column" at bounding box center [797, 323] width 1520 height 500
click at [1190, 159] on div "Add Column" at bounding box center [797, 323] width 1520 height 500
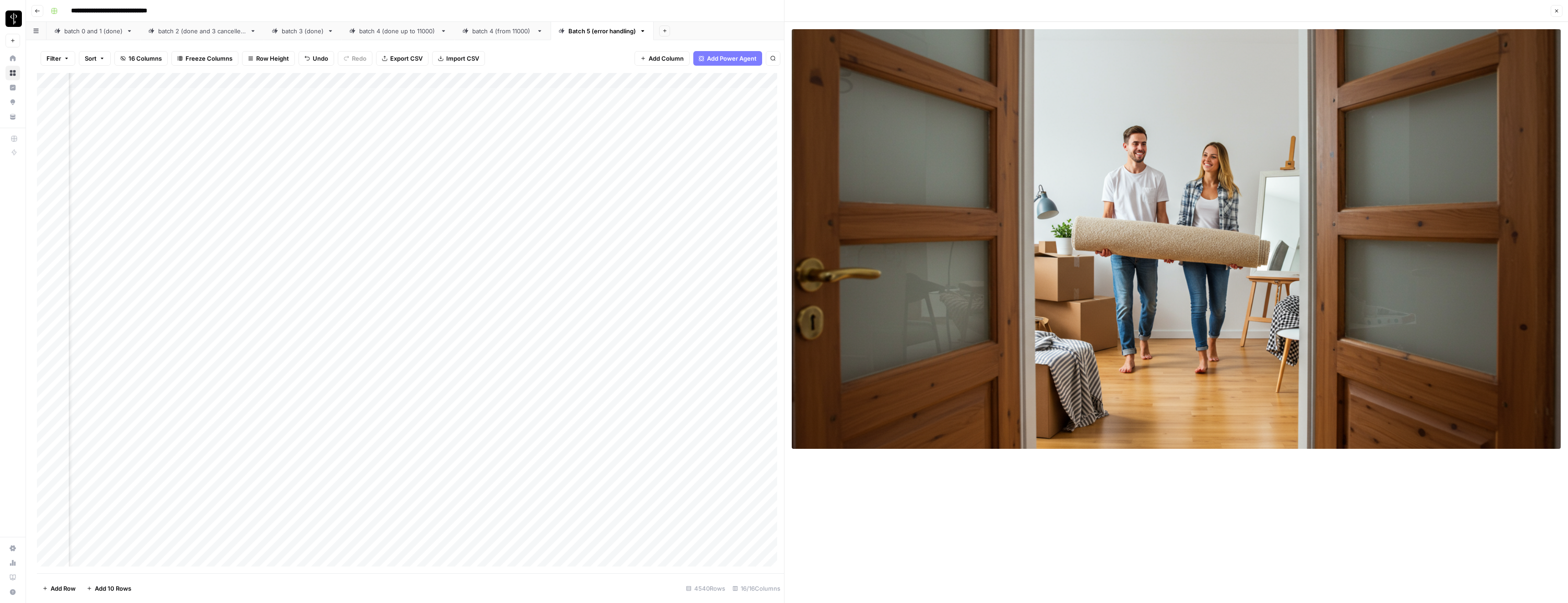
click at [1556, 13] on icon "button" at bounding box center [1556, 10] width 6 height 6
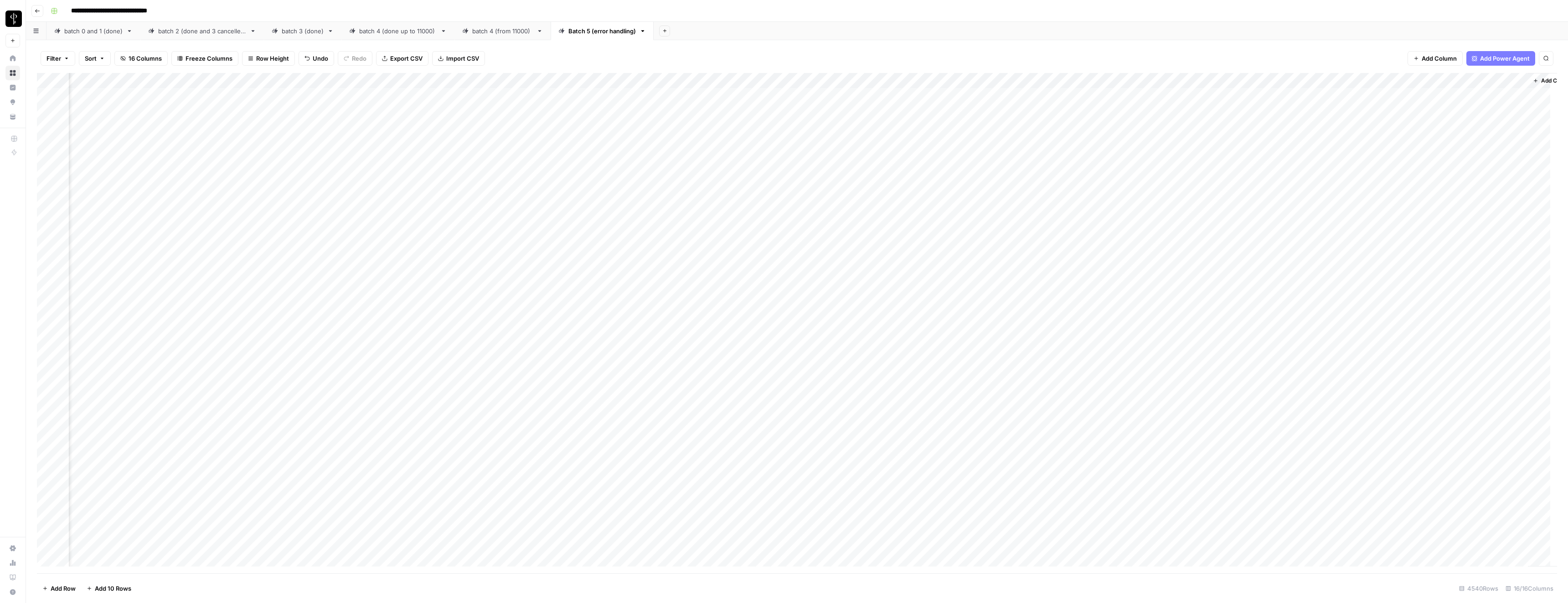
click at [546, 159] on div "Add Column" at bounding box center [797, 323] width 1520 height 500
click at [546, 159] on textarea "**********" at bounding box center [533, 163] width 182 height 22
click at [1191, 174] on div "Add Column" at bounding box center [797, 323] width 1520 height 500
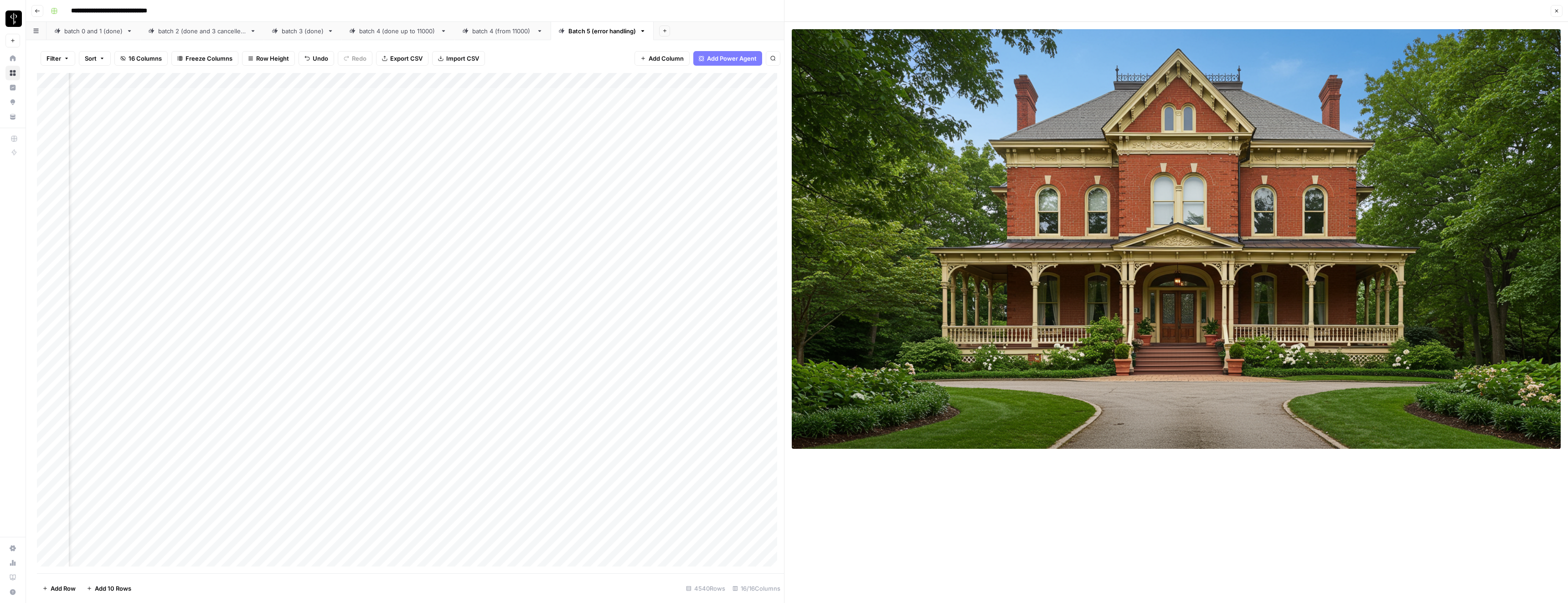
click at [1554, 8] on icon "button" at bounding box center [1556, 10] width 6 height 6
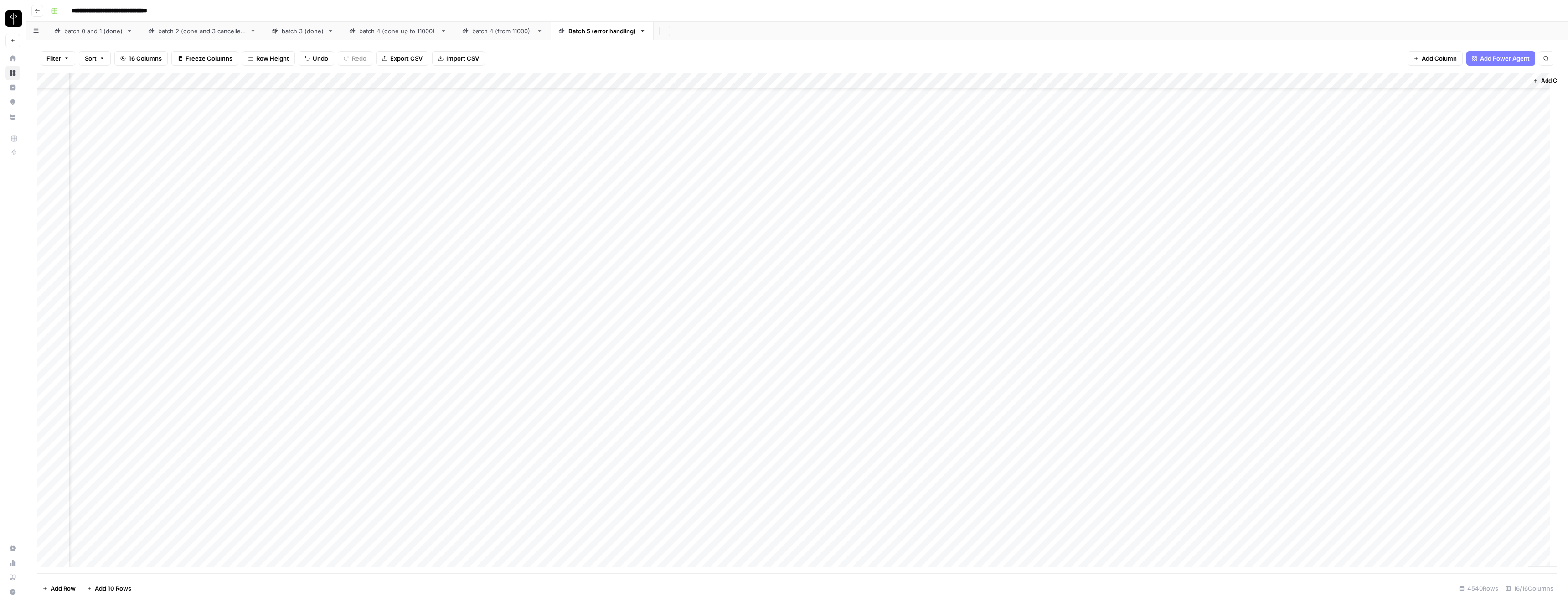
scroll to position [14524, 234]
click at [1032, 256] on div "Add Column" at bounding box center [797, 323] width 1520 height 500
click at [1027, 226] on div "Add Column" at bounding box center [797, 323] width 1520 height 500
click at [1036, 286] on div "Add Column" at bounding box center [797, 323] width 1520 height 500
click at [547, 226] on div "Add Column" at bounding box center [797, 323] width 1520 height 500
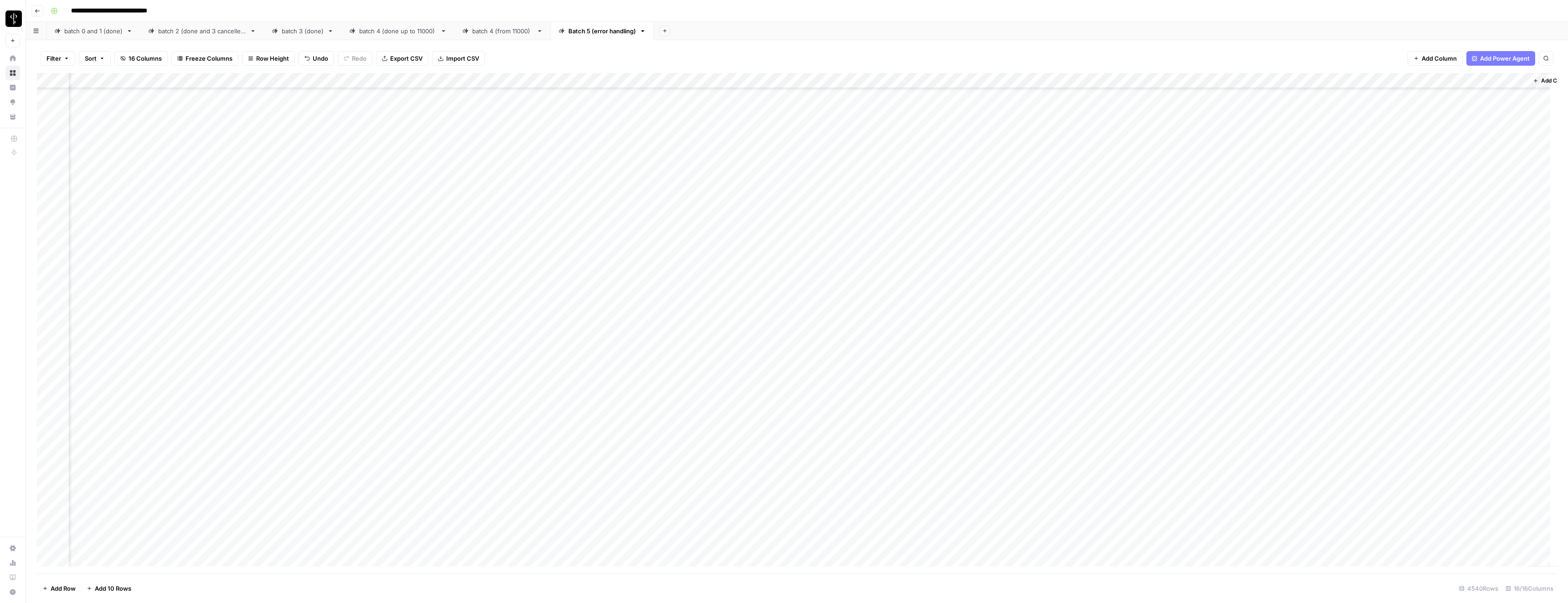
click at [547, 226] on div "Add Column" at bounding box center [797, 323] width 1520 height 500
click at [547, 226] on textarea "**********" at bounding box center [533, 232] width 182 height 22
click at [1192, 227] on div "Add Column" at bounding box center [797, 323] width 1520 height 500
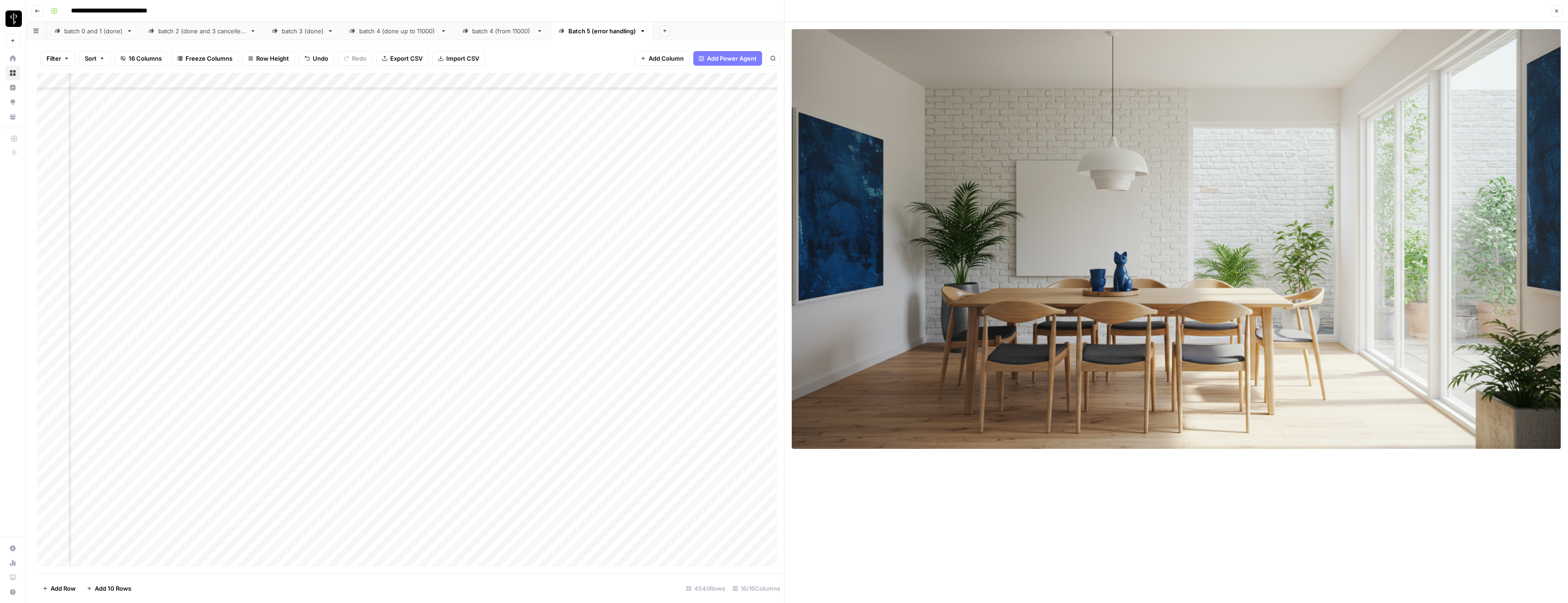
click at [1557, 8] on icon "button" at bounding box center [1556, 10] width 6 height 6
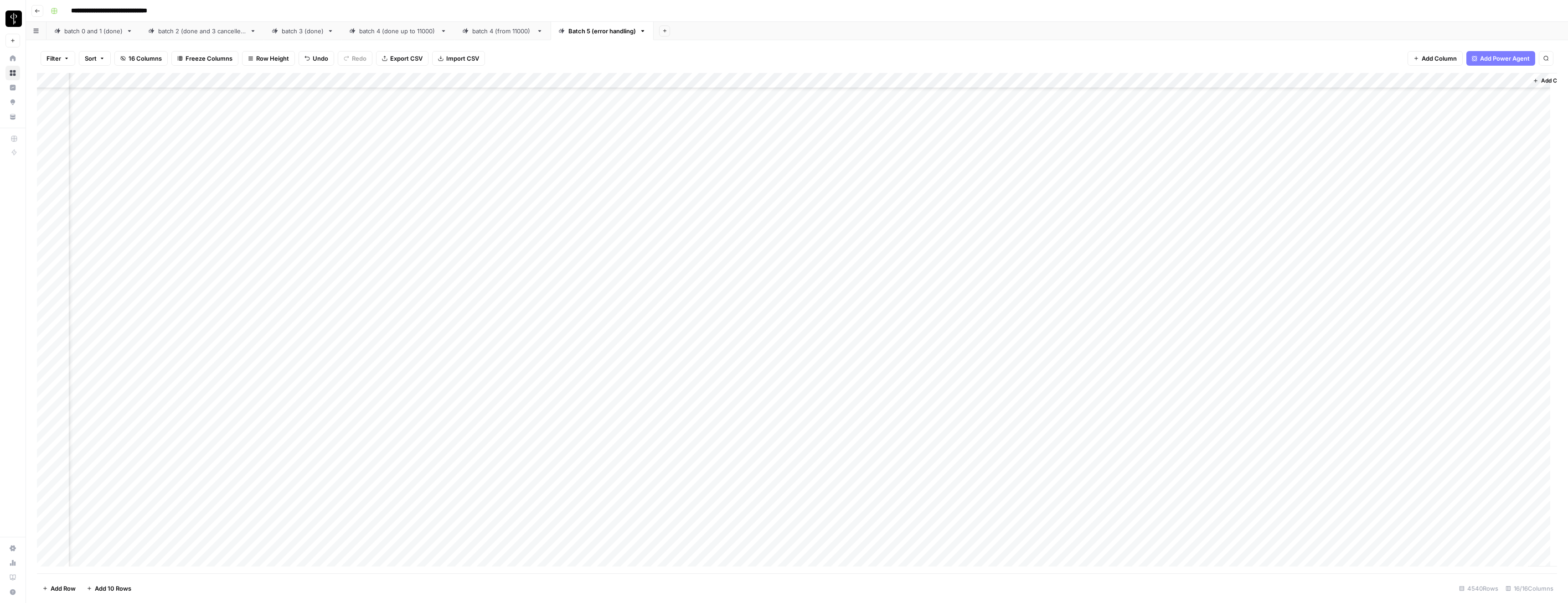
click at [766, 226] on div "Add Column" at bounding box center [797, 323] width 1520 height 500
click at [1190, 257] on div "Add Column" at bounding box center [797, 323] width 1520 height 500
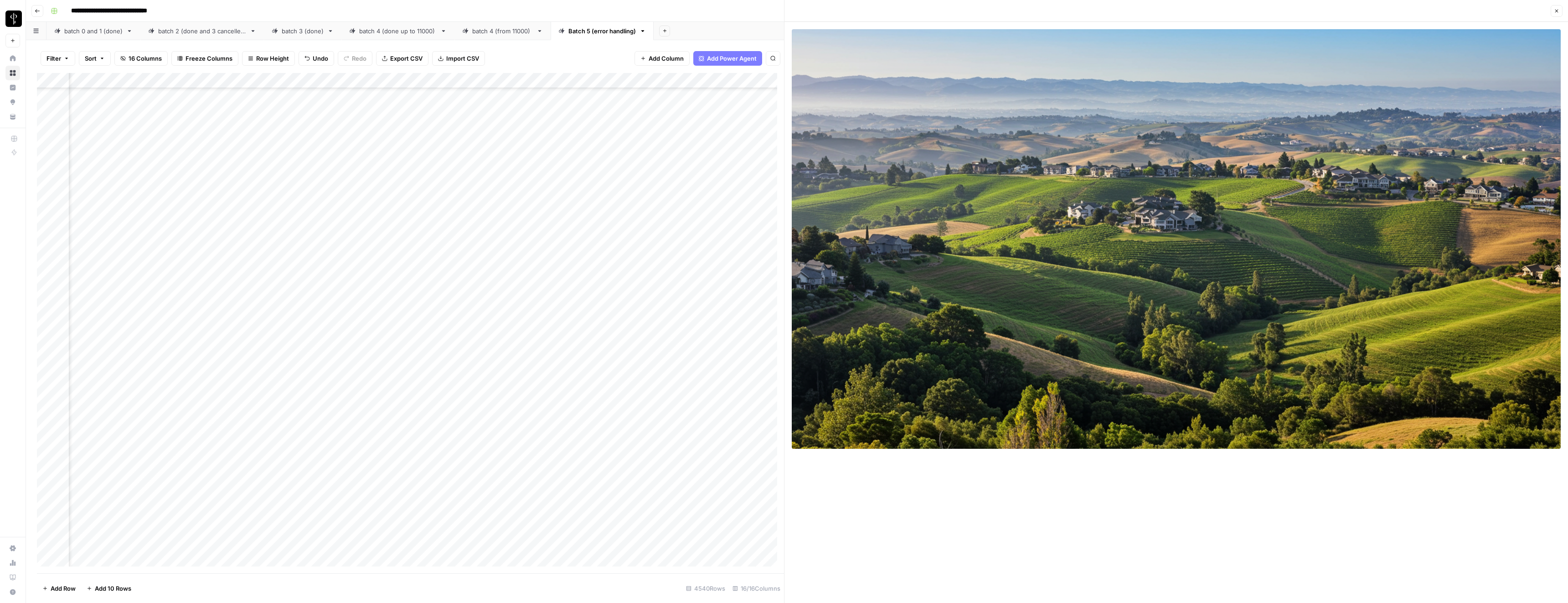
click at [1556, 12] on icon "button" at bounding box center [1556, 10] width 6 height 6
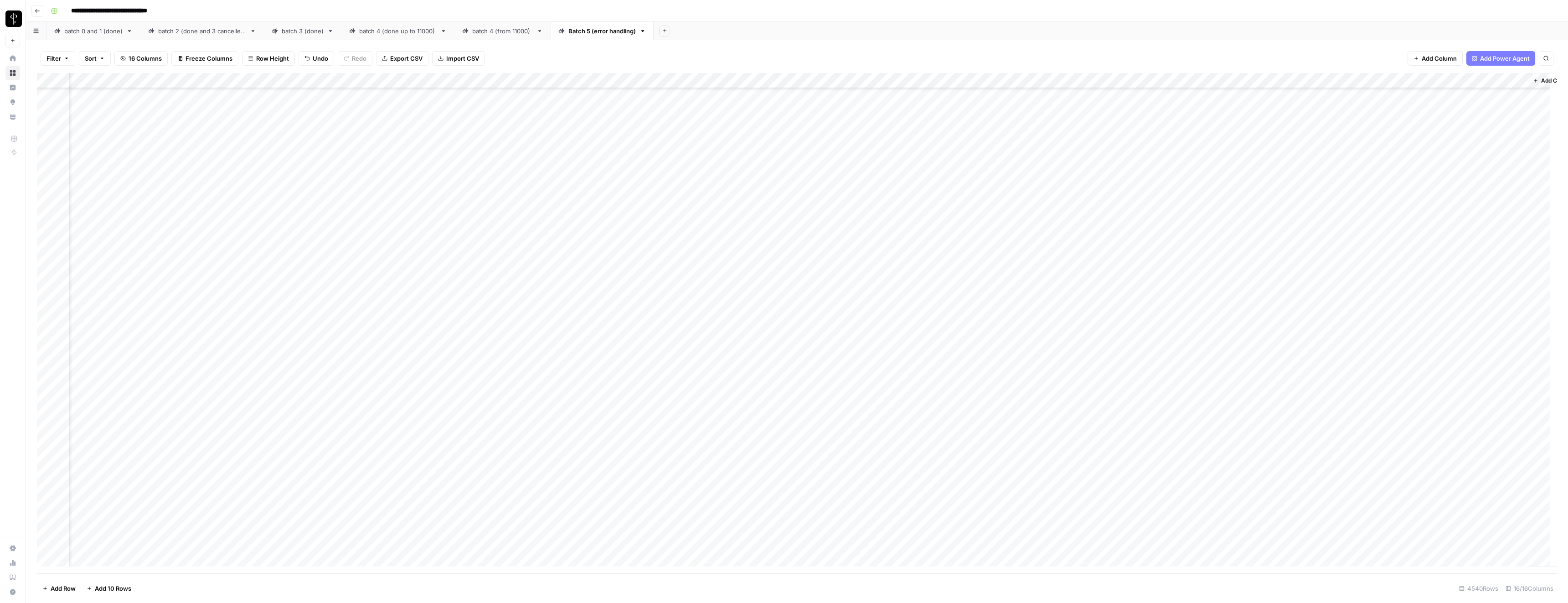
click at [771, 256] on div "Add Column" at bounding box center [797, 323] width 1520 height 500
click at [529, 256] on div "Add Column" at bounding box center [797, 323] width 1520 height 500
click at [1191, 287] on div "Add Column" at bounding box center [797, 323] width 1520 height 500
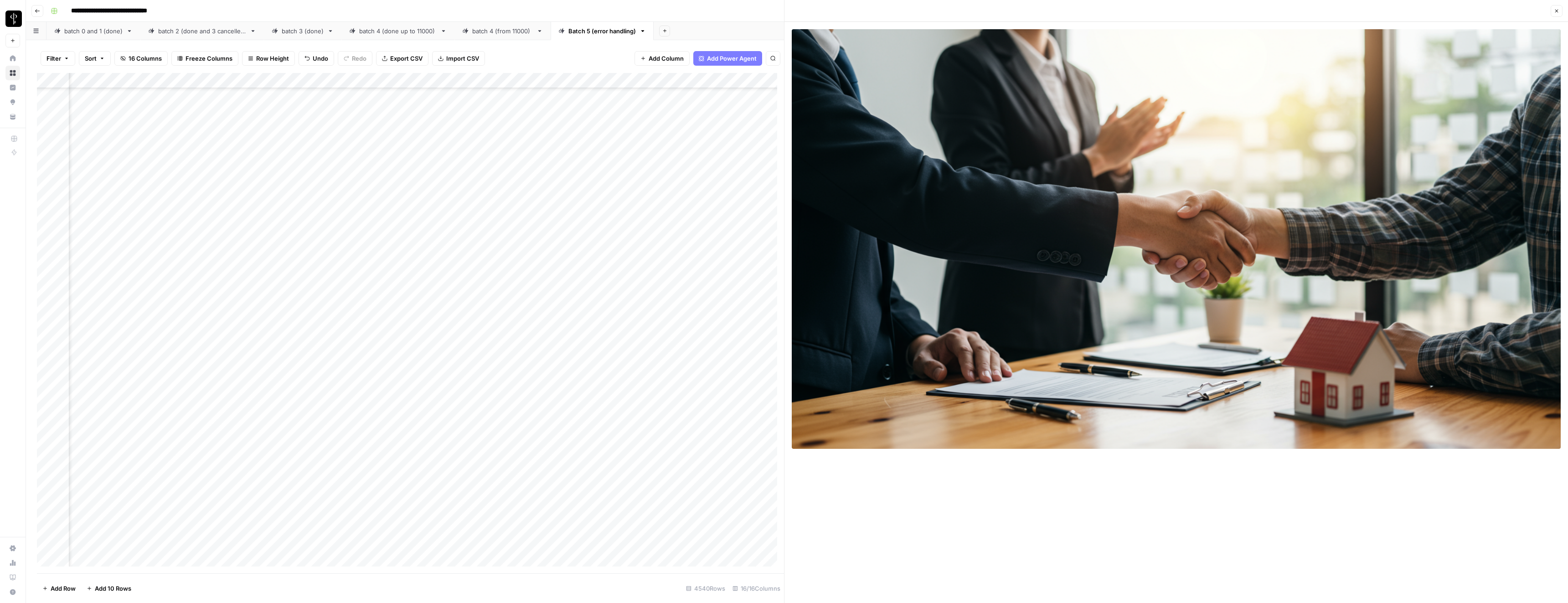
click at [1555, 13] on icon "button" at bounding box center [1556, 10] width 6 height 6
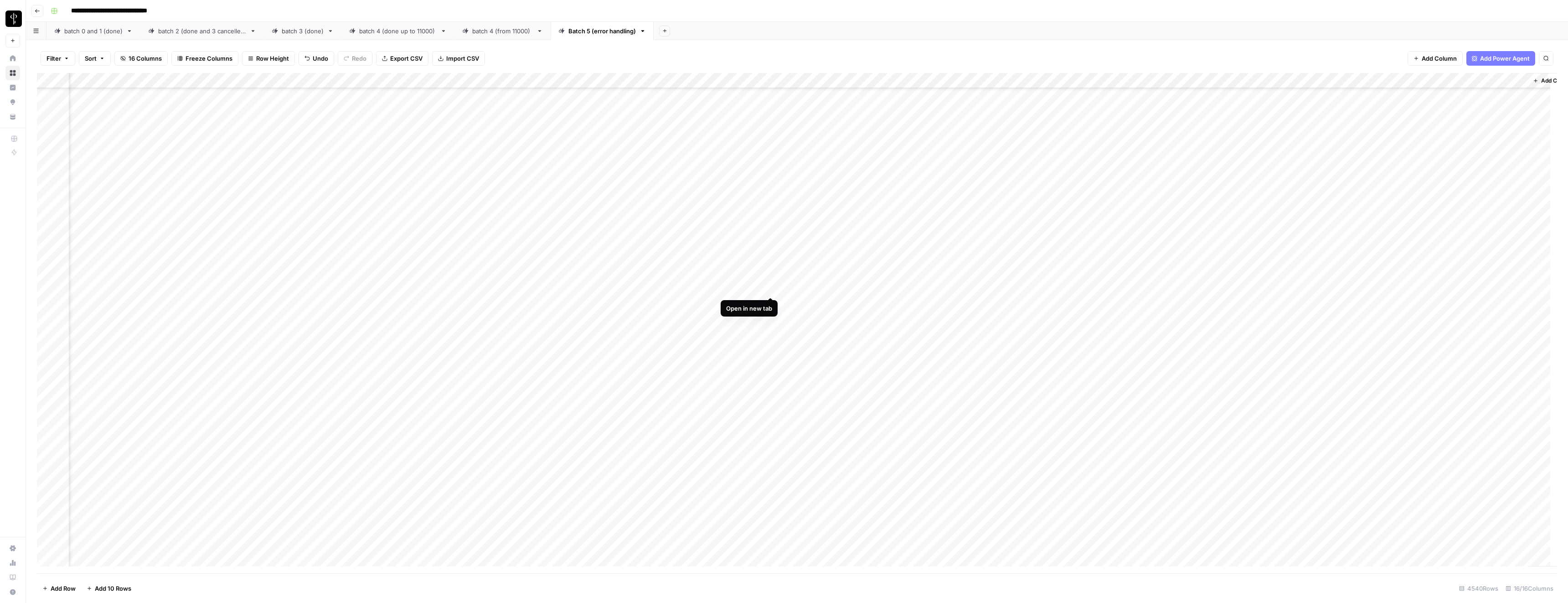
click at [770, 289] on div "Add Column" at bounding box center [797, 323] width 1520 height 500
click at [504, 286] on div "Add Column" at bounding box center [797, 323] width 1520 height 500
click at [504, 286] on textarea "**********" at bounding box center [523, 288] width 161 height 13
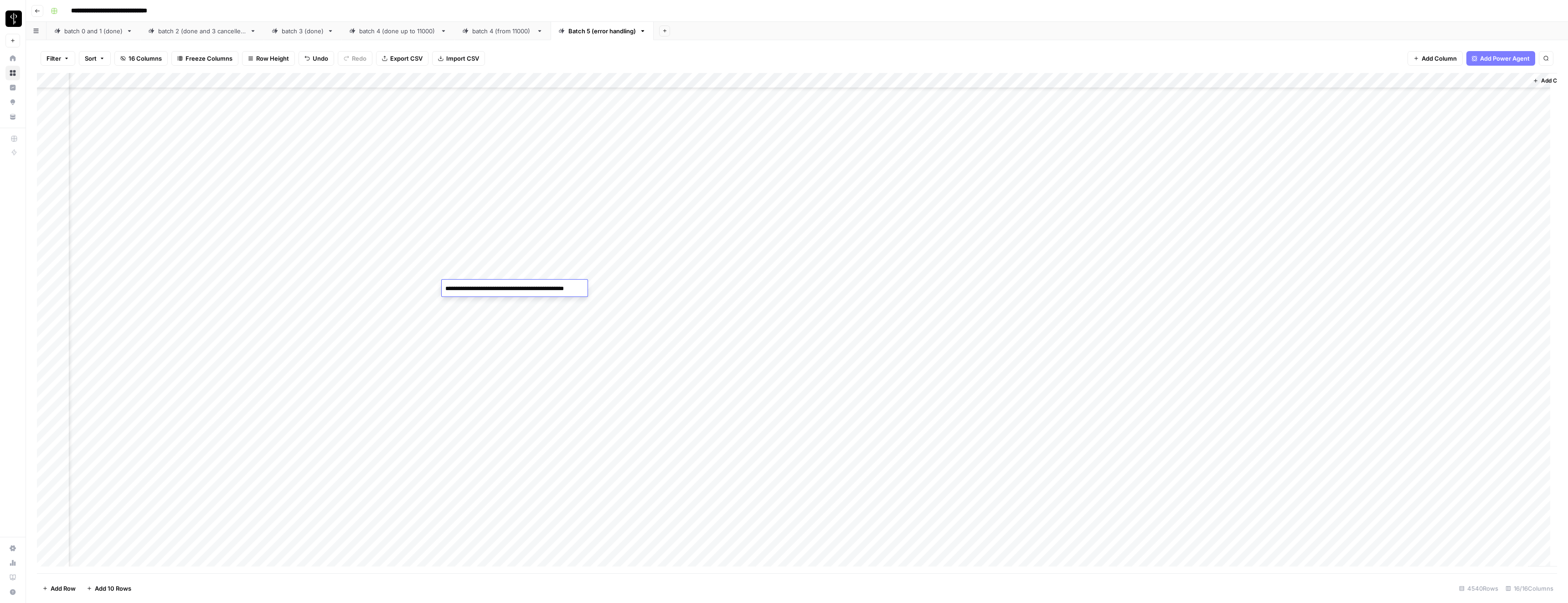
click at [504, 286] on textarea "**********" at bounding box center [523, 288] width 161 height 13
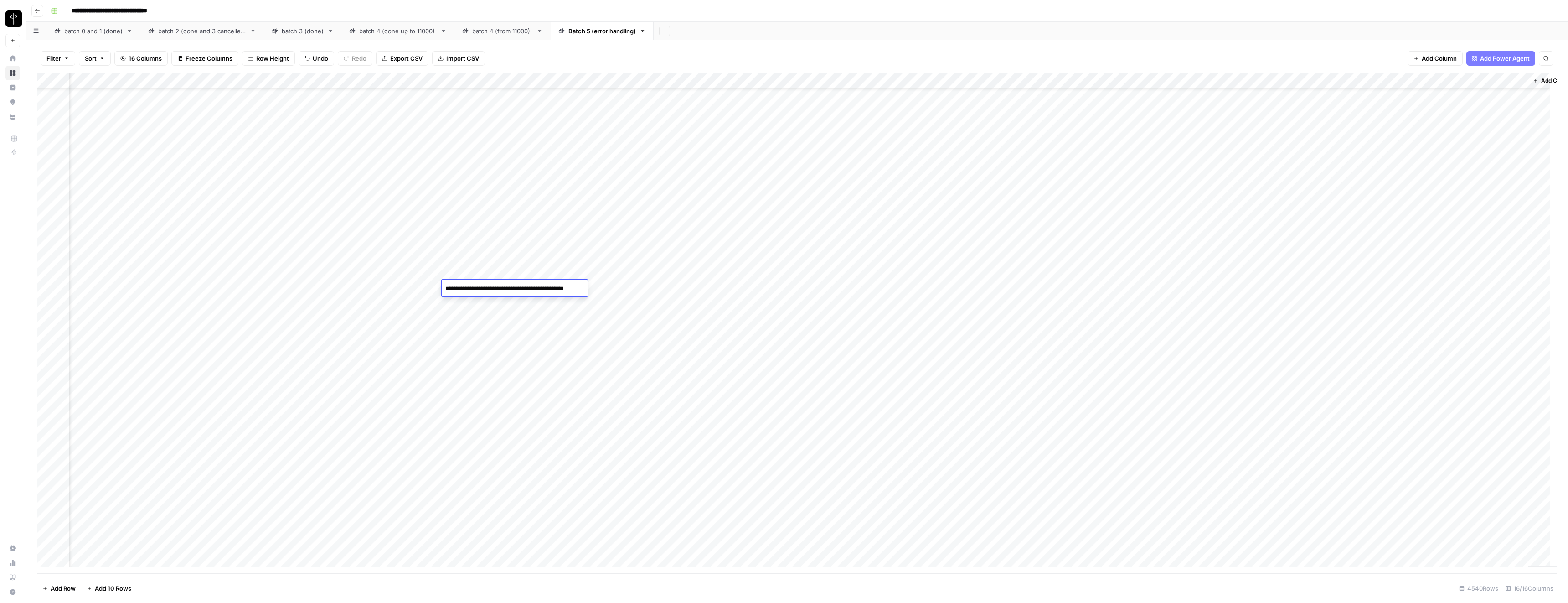
click at [504, 286] on textarea "**********" at bounding box center [523, 288] width 161 height 13
click at [1029, 270] on div "Add Column" at bounding box center [797, 323] width 1520 height 500
click at [1031, 286] on div "Add Column" at bounding box center [797, 323] width 1520 height 500
click at [1030, 315] on div "Add Column" at bounding box center [797, 323] width 1520 height 500
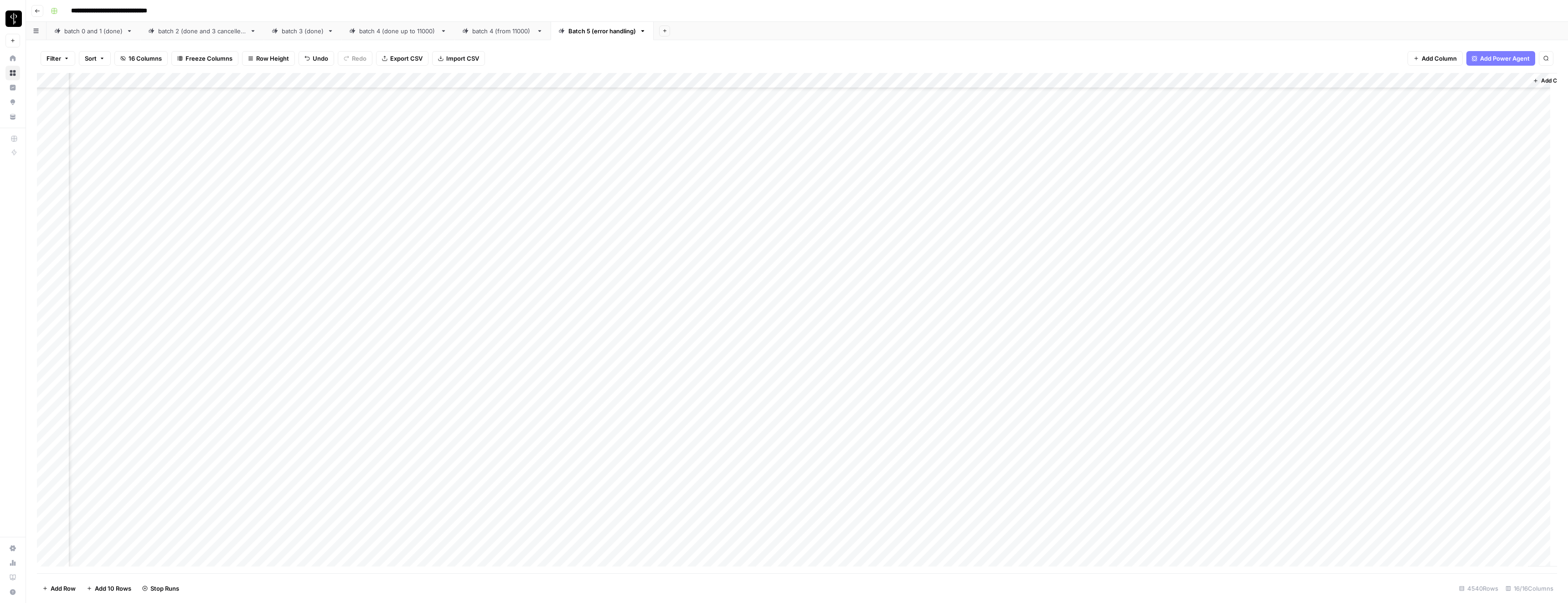
click at [1030, 331] on div "Add Column" at bounding box center [797, 323] width 1520 height 500
click at [770, 286] on div "Add Column" at bounding box center [797, 323] width 1520 height 500
click at [1095, 285] on div "Add Column" at bounding box center [797, 323] width 1520 height 500
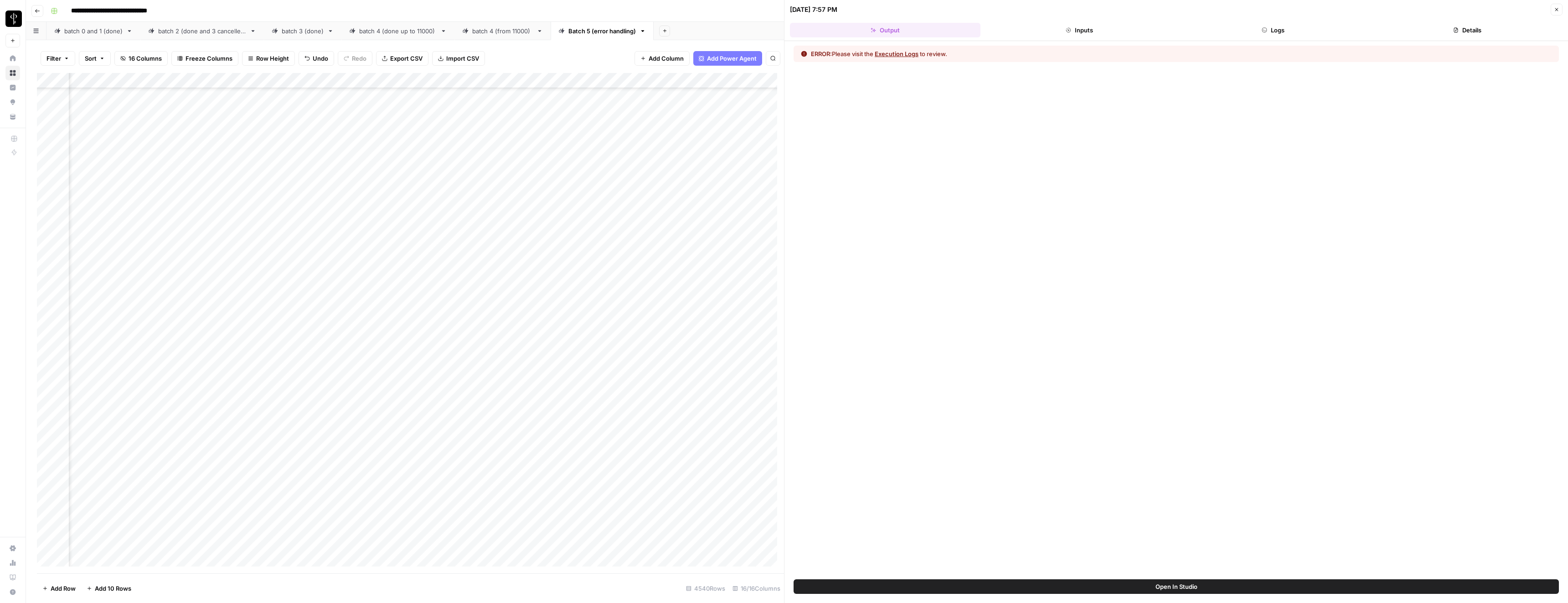
click at [895, 52] on button "Execution Logs" at bounding box center [896, 54] width 44 height 9
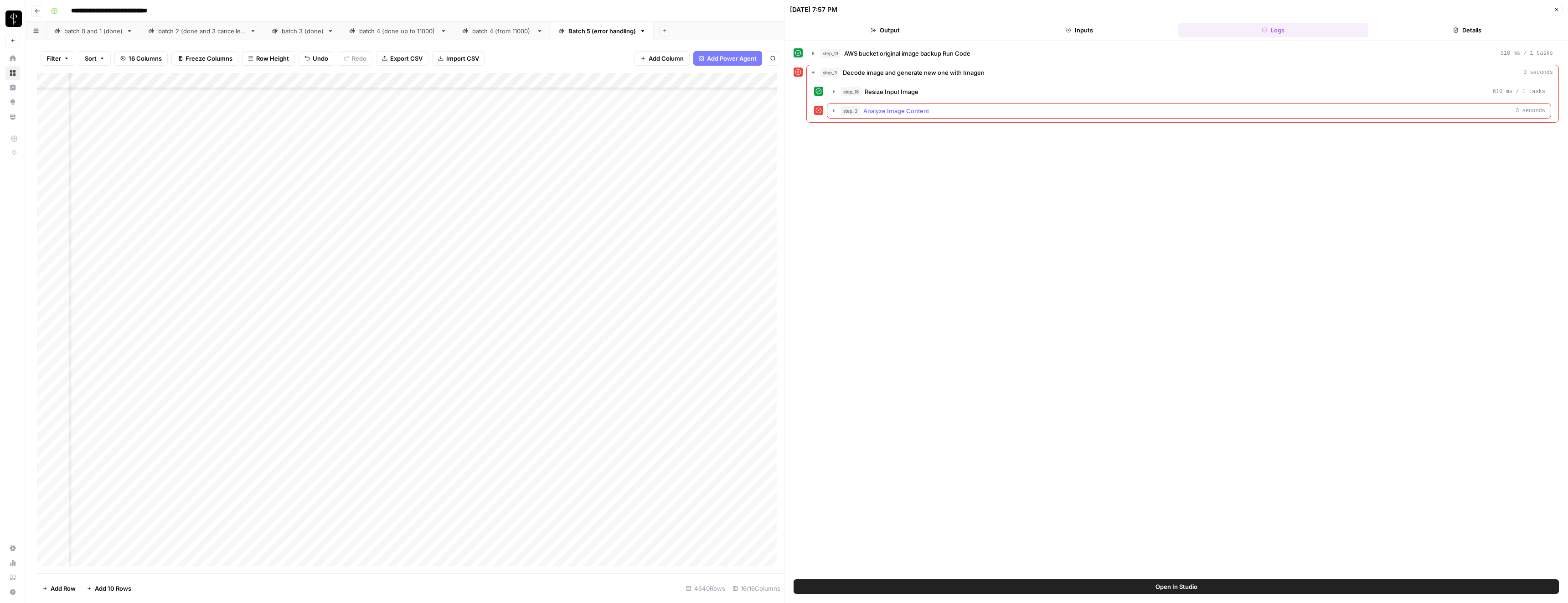
click at [888, 115] on span "Analyze Image Content" at bounding box center [896, 111] width 66 height 9
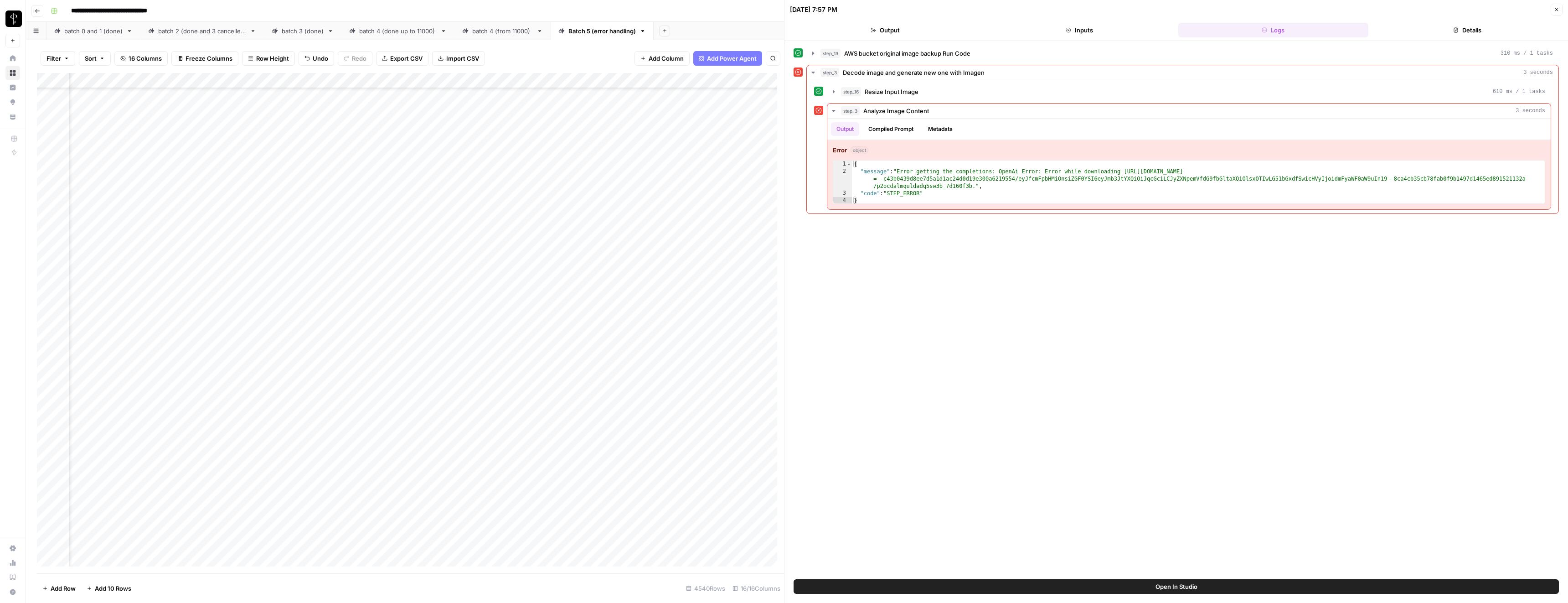
click at [1559, 10] on span "Close" at bounding box center [1559, 10] width 1 height 1
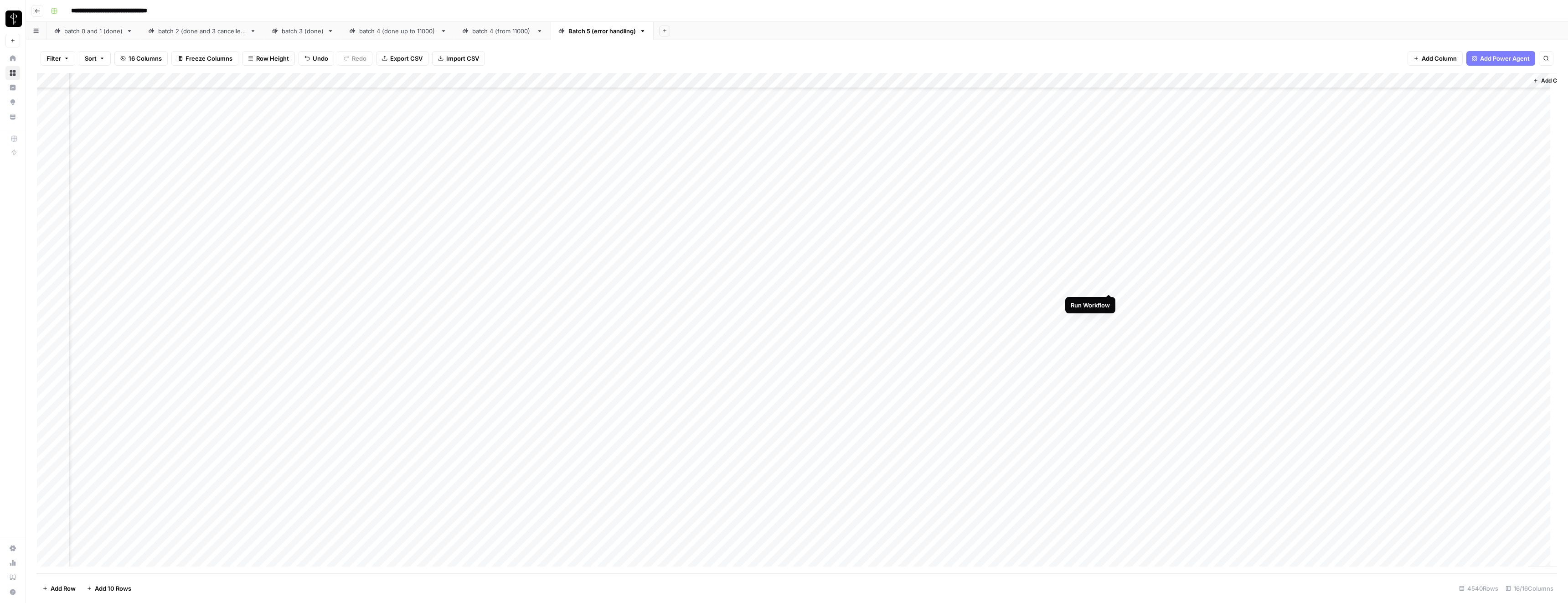
click at [1110, 286] on div "Add Column" at bounding box center [797, 323] width 1520 height 500
click at [1108, 318] on div "Add Column" at bounding box center [797, 323] width 1520 height 500
click at [1190, 283] on div "Add Column" at bounding box center [797, 323] width 1520 height 500
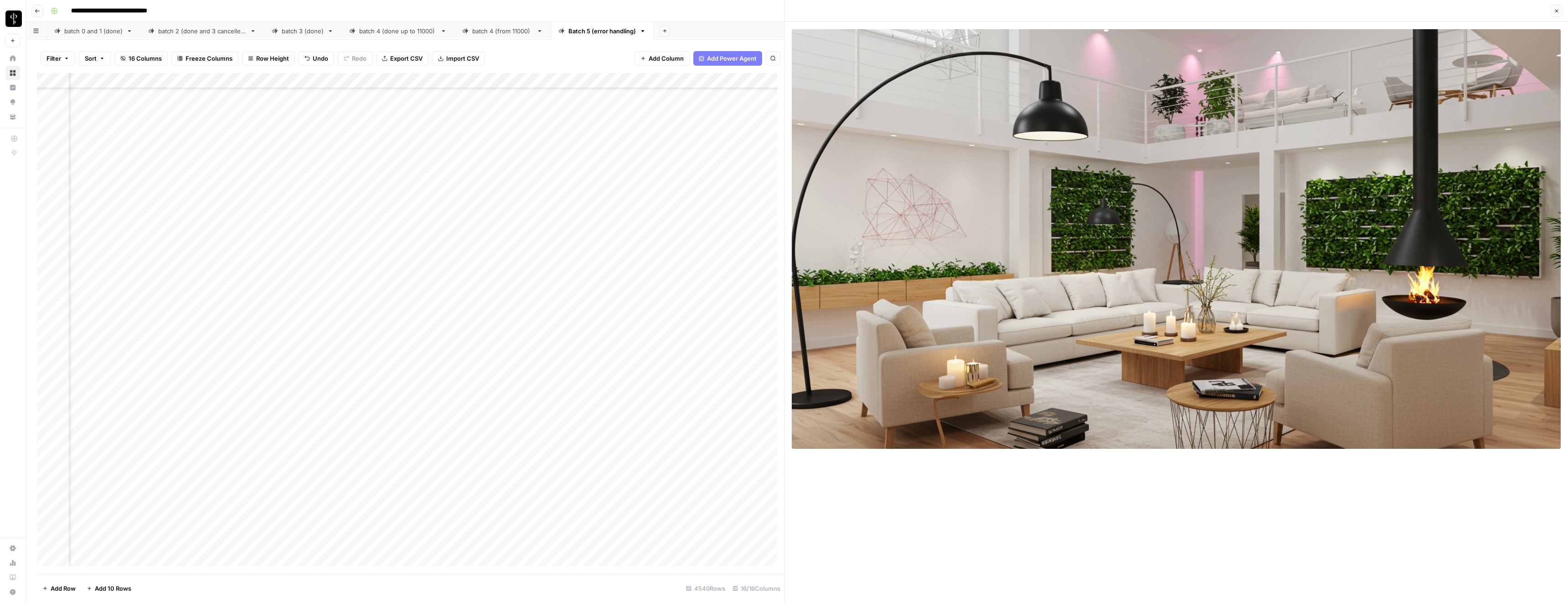
click at [1556, 12] on icon "button" at bounding box center [1556, 10] width 6 height 6
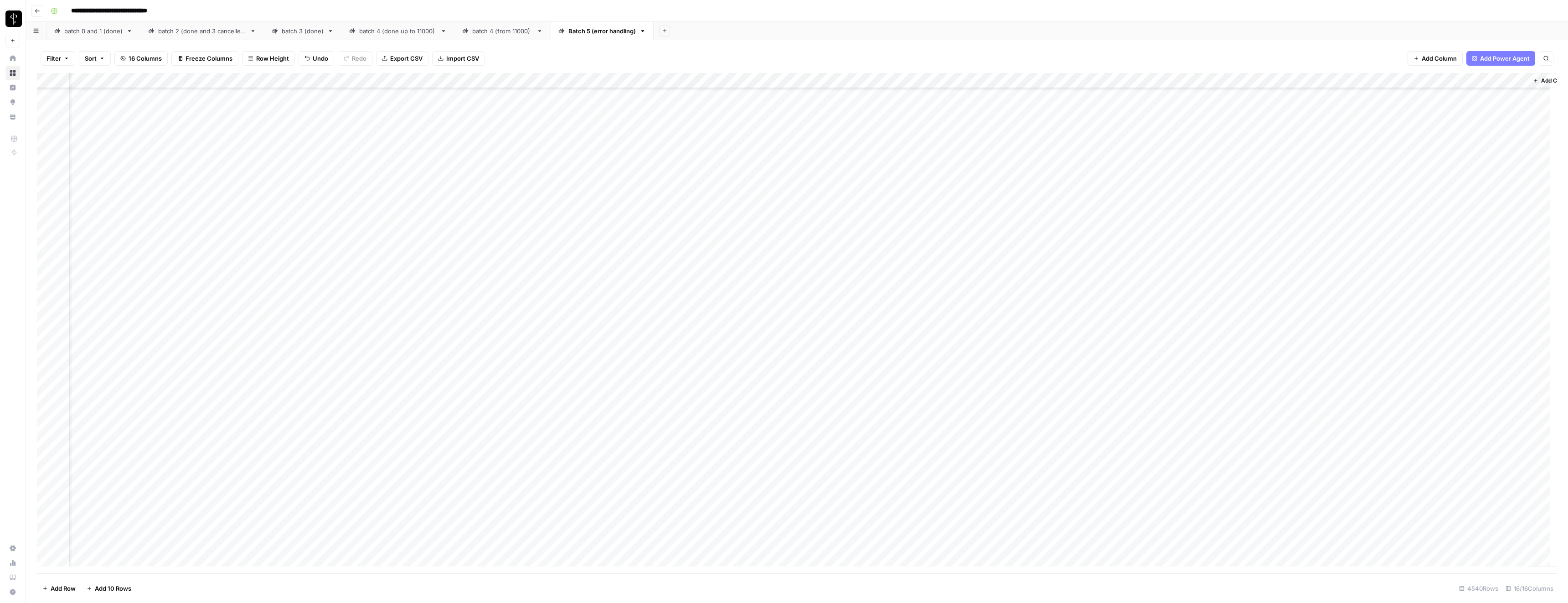
click at [773, 286] on div "Add Column" at bounding box center [797, 323] width 1520 height 500
click at [516, 285] on div "Add Column" at bounding box center [797, 323] width 1520 height 500
click at [516, 285] on textarea "**********" at bounding box center [533, 290] width 182 height 22
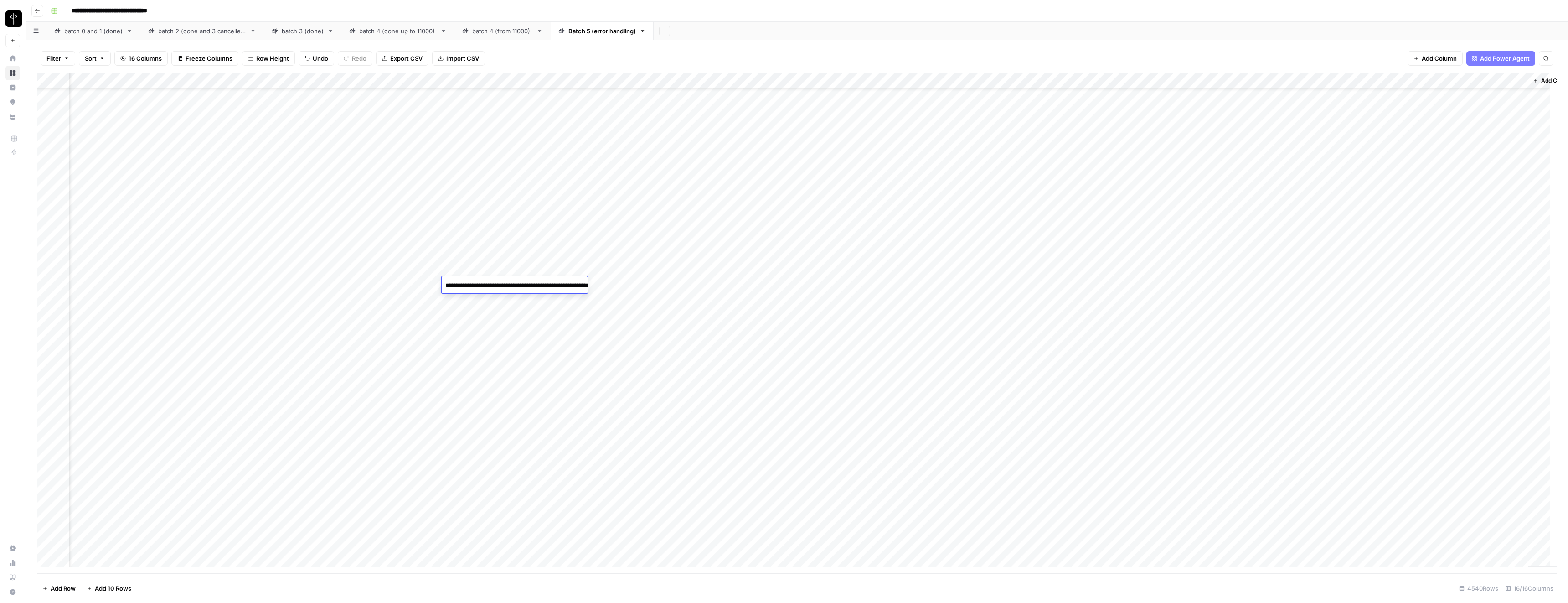
click at [1192, 331] on div "Add Column" at bounding box center [797, 323] width 1520 height 500
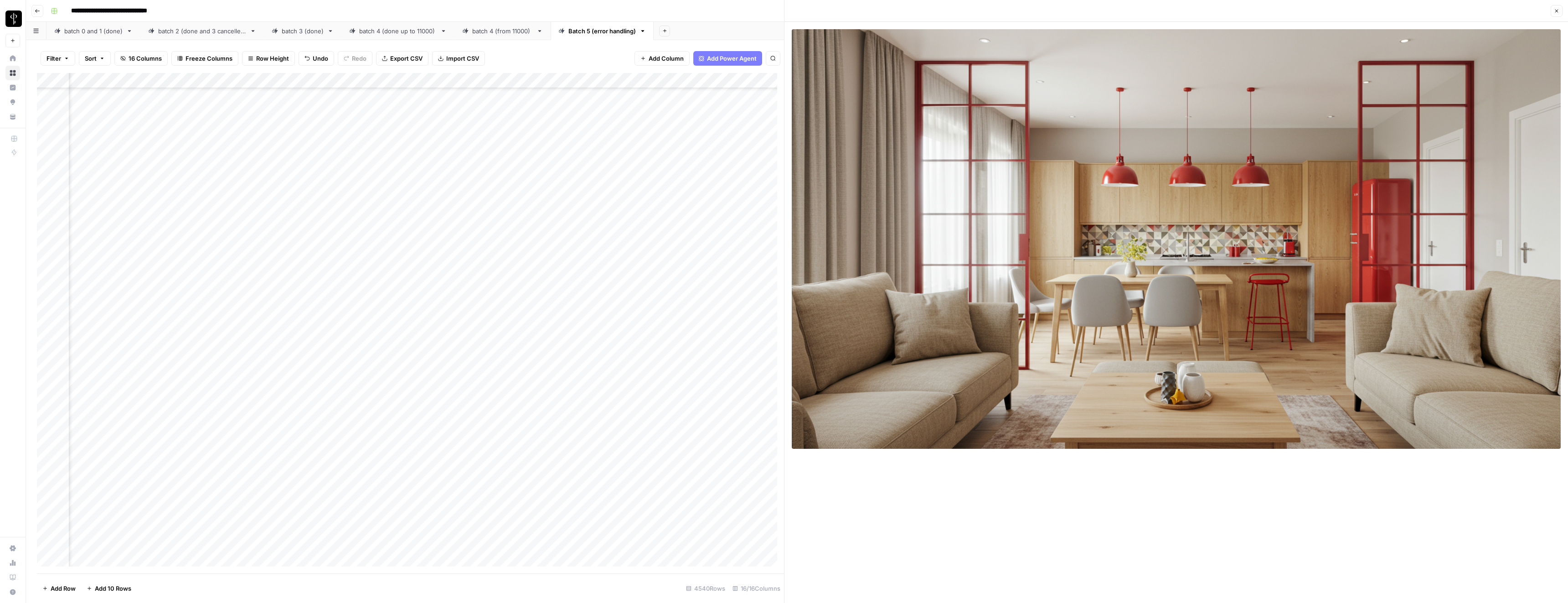
click at [1559, 9] on icon "button" at bounding box center [1556, 10] width 6 height 6
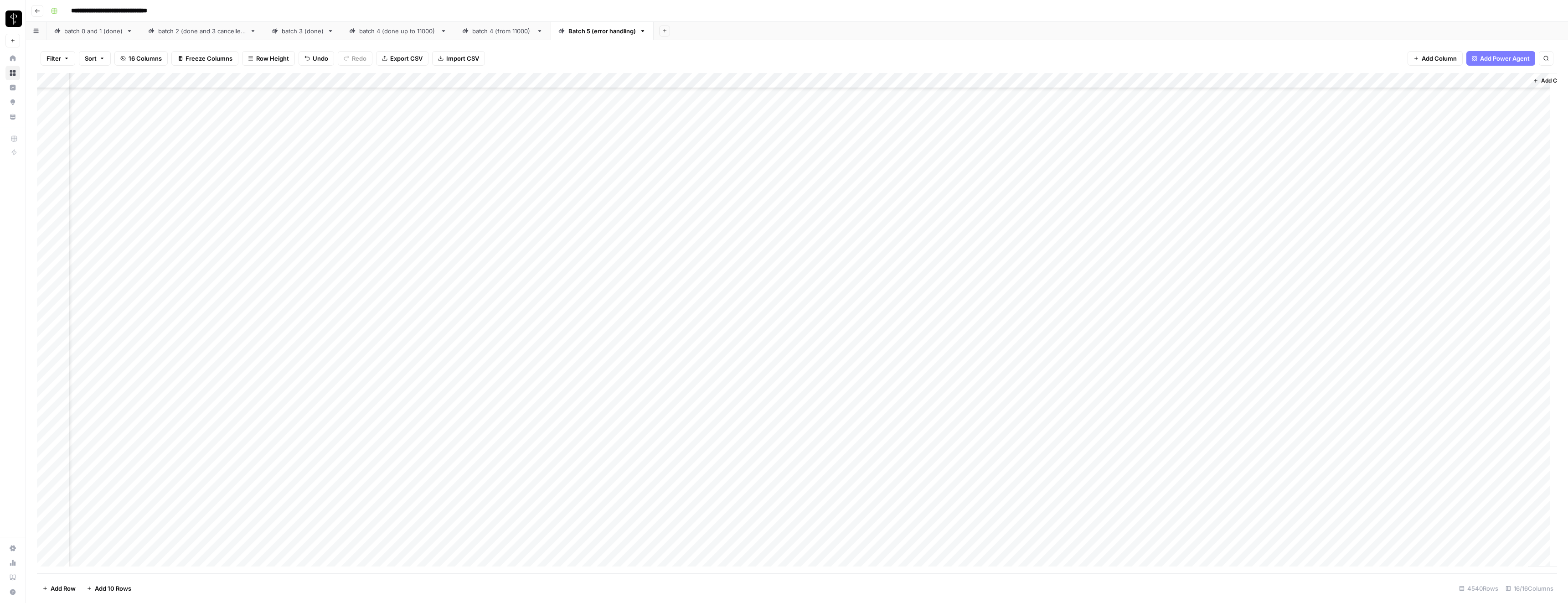
click at [772, 330] on div "Add Column" at bounding box center [797, 323] width 1520 height 500
click at [535, 331] on div "Add Column" at bounding box center [797, 323] width 1520 height 500
click at [535, 331] on textarea "**********" at bounding box center [533, 337] width 182 height 22
click at [424, 331] on div "Add Column" at bounding box center [797, 323] width 1520 height 500
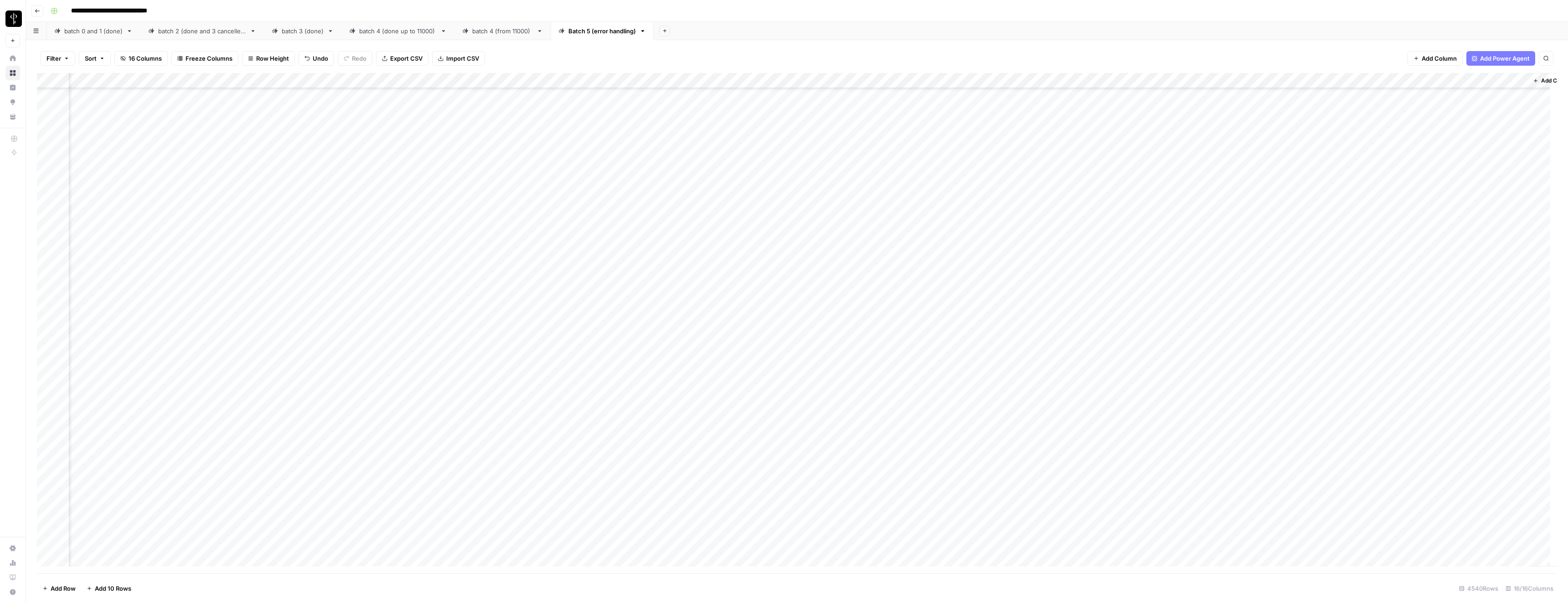
click at [433, 331] on div "Add Column" at bounding box center [797, 323] width 1520 height 500
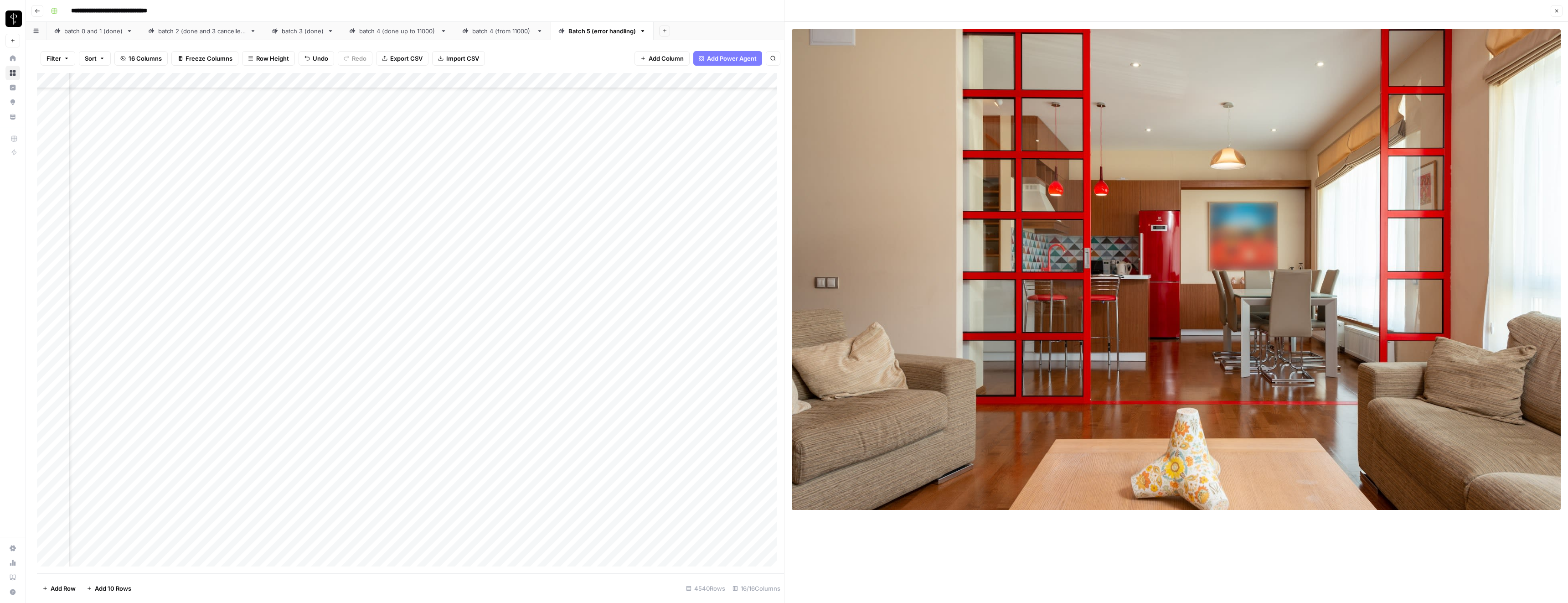
click at [1561, 11] on button "Close" at bounding box center [1556, 10] width 12 height 12
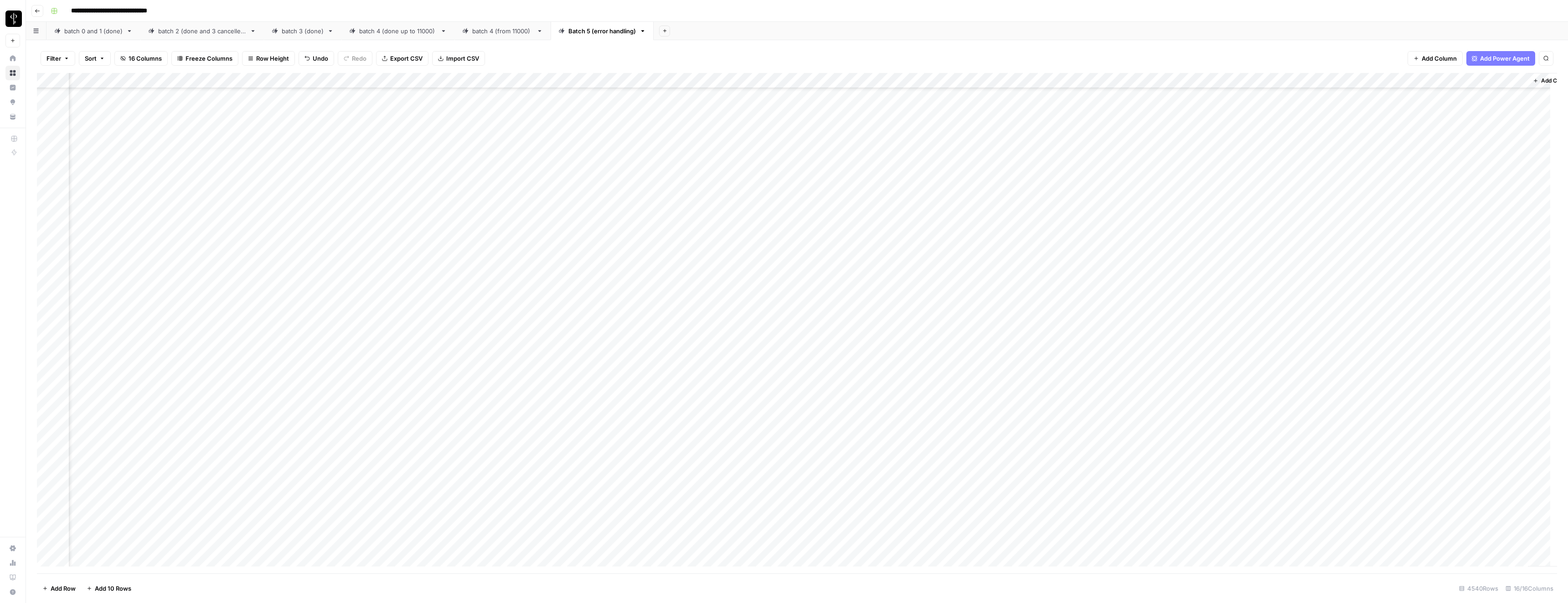
click at [1096, 315] on div "Add Column" at bounding box center [797, 323] width 1520 height 500
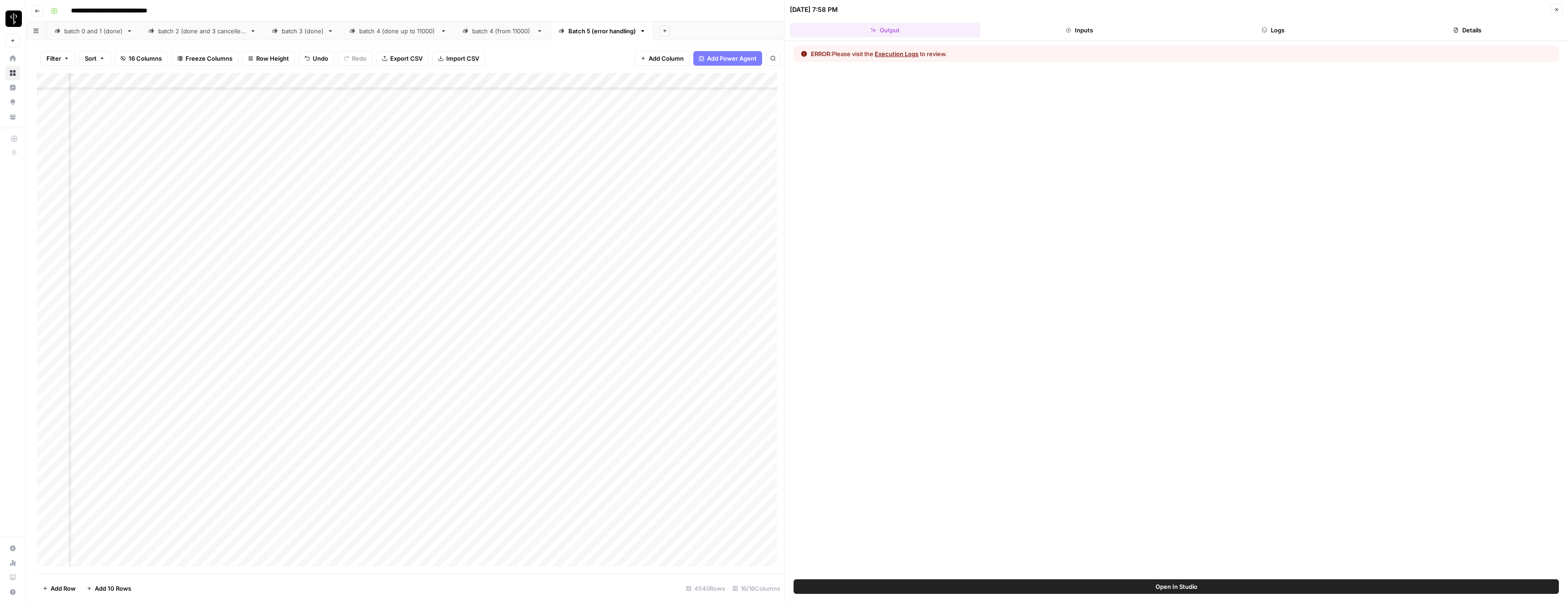
click at [913, 52] on button "Execution Logs" at bounding box center [896, 54] width 44 height 9
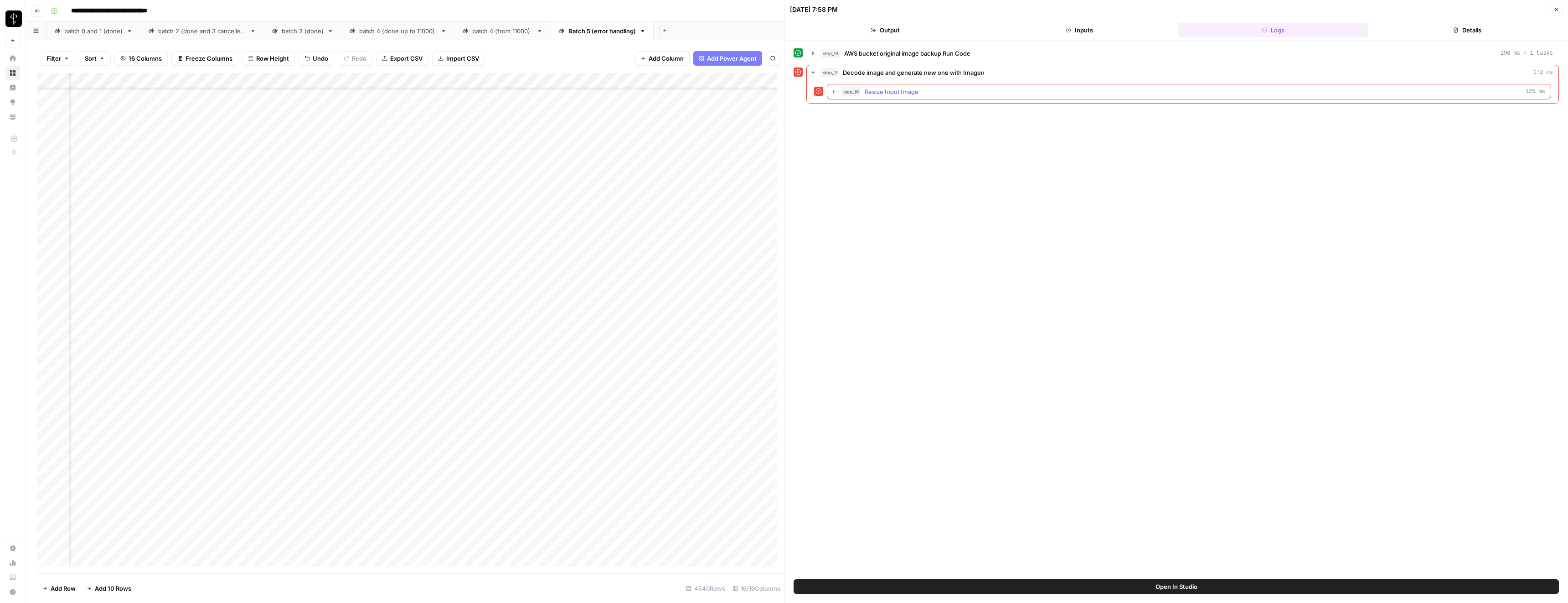
click at [877, 86] on button "step_16 Resize Input Image 125 ms" at bounding box center [1189, 92] width 723 height 15
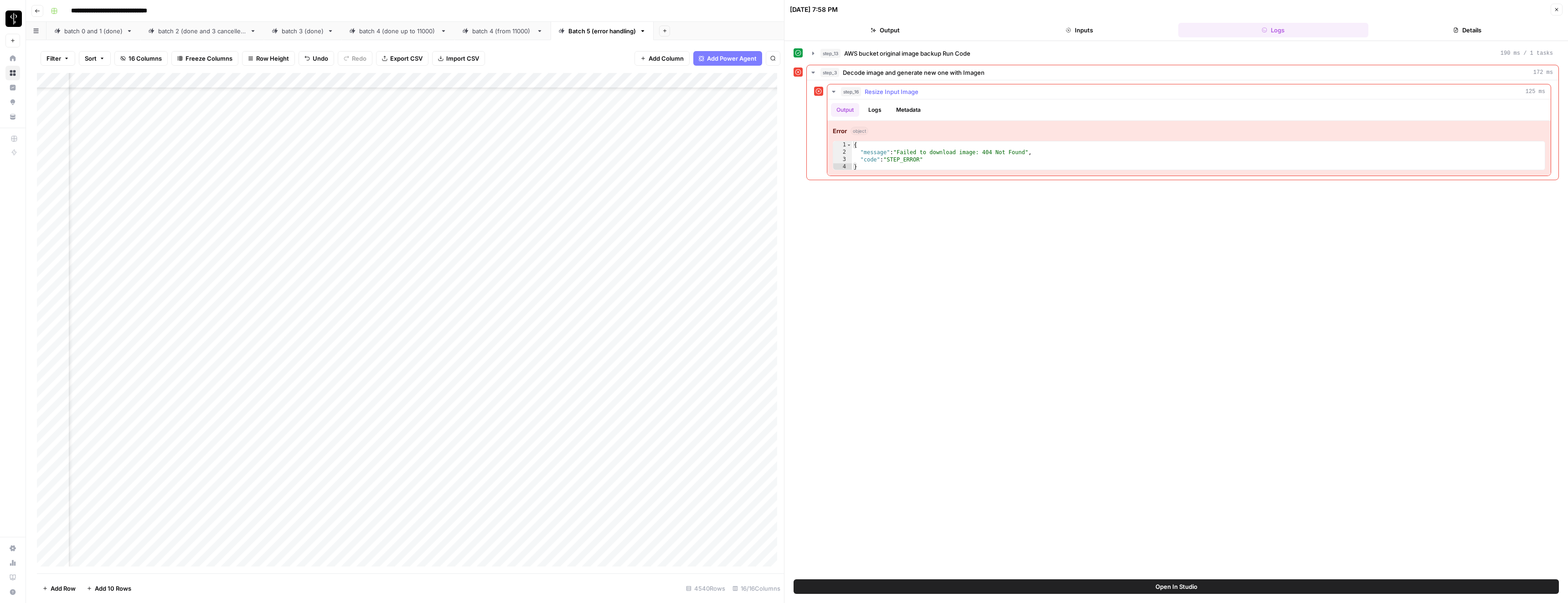
click at [879, 91] on span "Resize Input Image" at bounding box center [891, 91] width 54 height 9
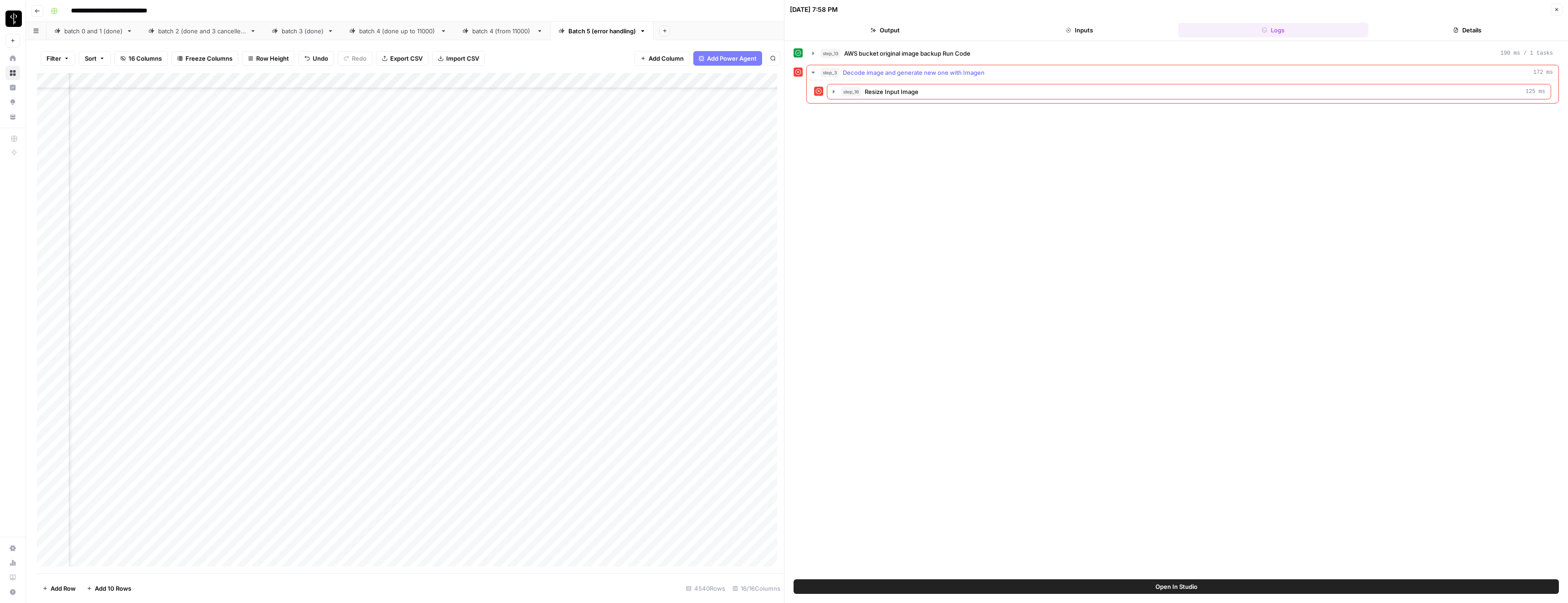
click at [869, 73] on span "Decode image and generate new one with Imagen" at bounding box center [914, 72] width 142 height 9
click at [1559, 12] on icon "button" at bounding box center [1556, 9] width 6 height 6
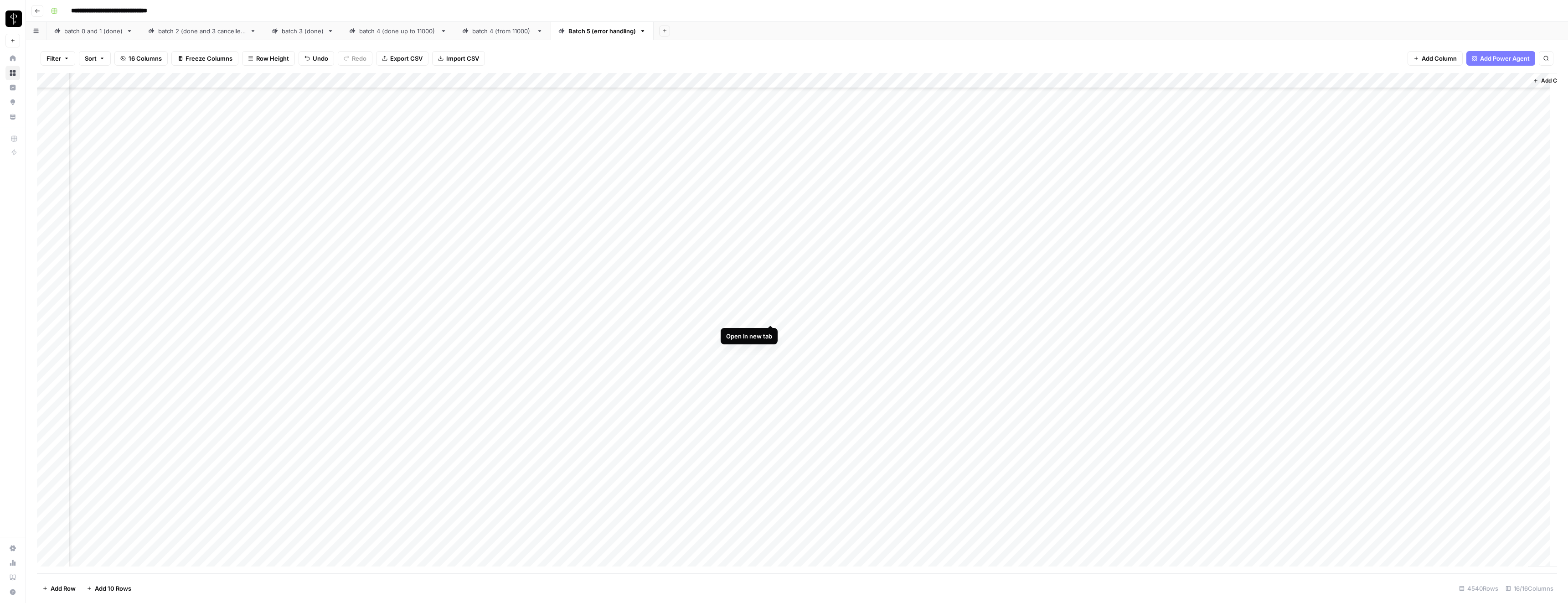
click at [770, 315] on div "Add Column" at bounding box center [797, 323] width 1520 height 500
click at [536, 314] on div "Add Column" at bounding box center [797, 323] width 1520 height 500
click at [1030, 270] on div "Add Column" at bounding box center [797, 323] width 1520 height 500
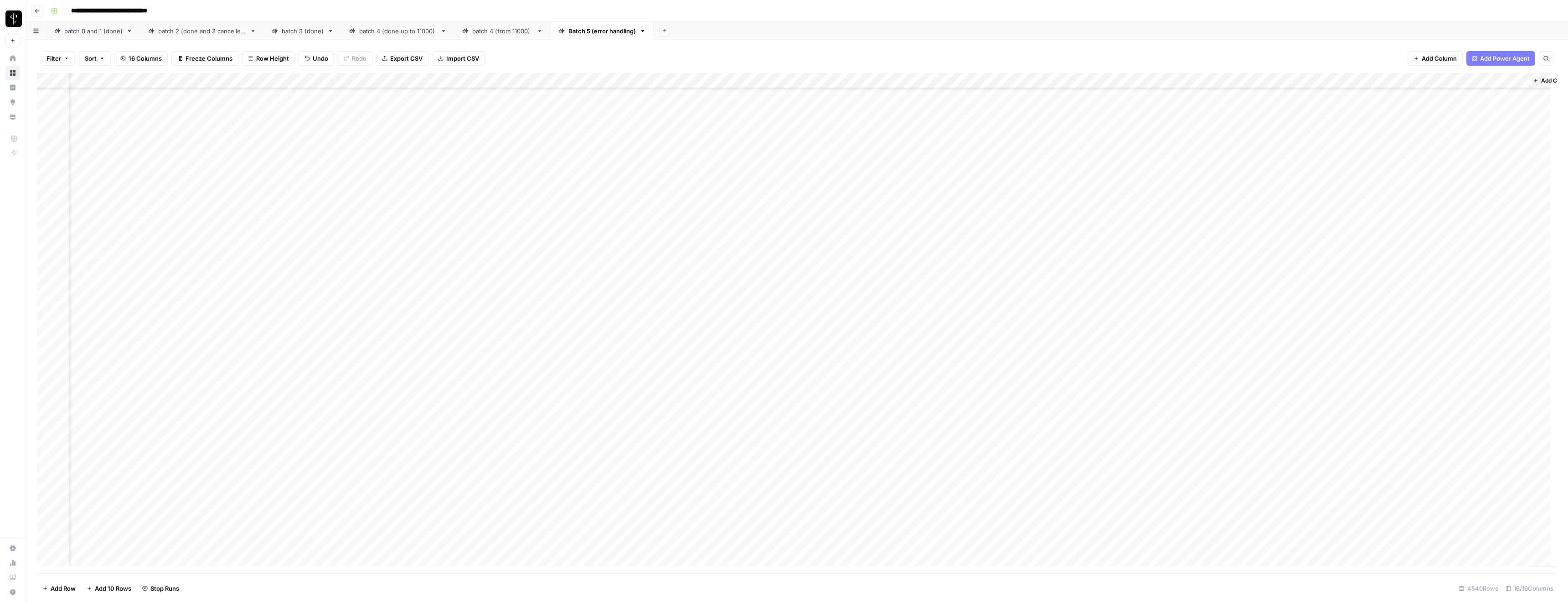
click at [1031, 317] on div "Add Column" at bounding box center [797, 323] width 1520 height 500
click at [1028, 113] on div "Add Column" at bounding box center [797, 323] width 1520 height 500
click at [1095, 286] on div "Add Column" at bounding box center [797, 323] width 1520 height 500
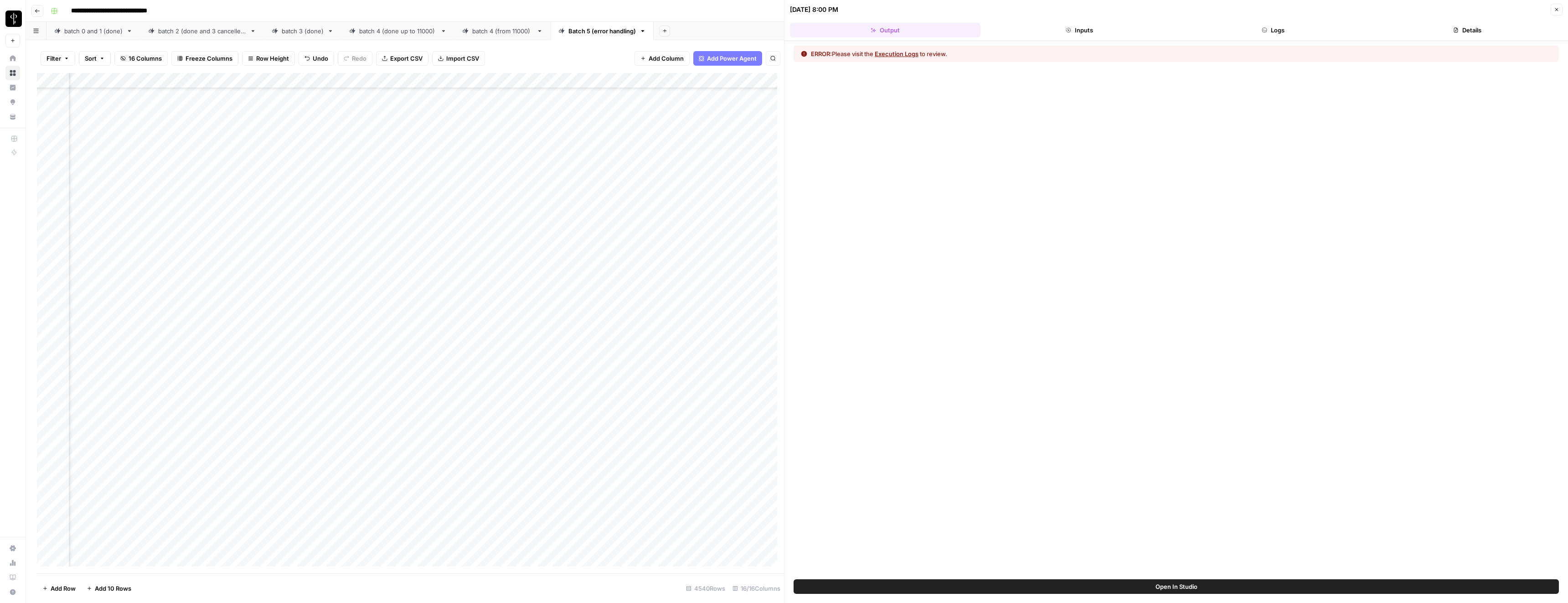
click at [896, 52] on button "Execution Logs" at bounding box center [896, 54] width 44 height 9
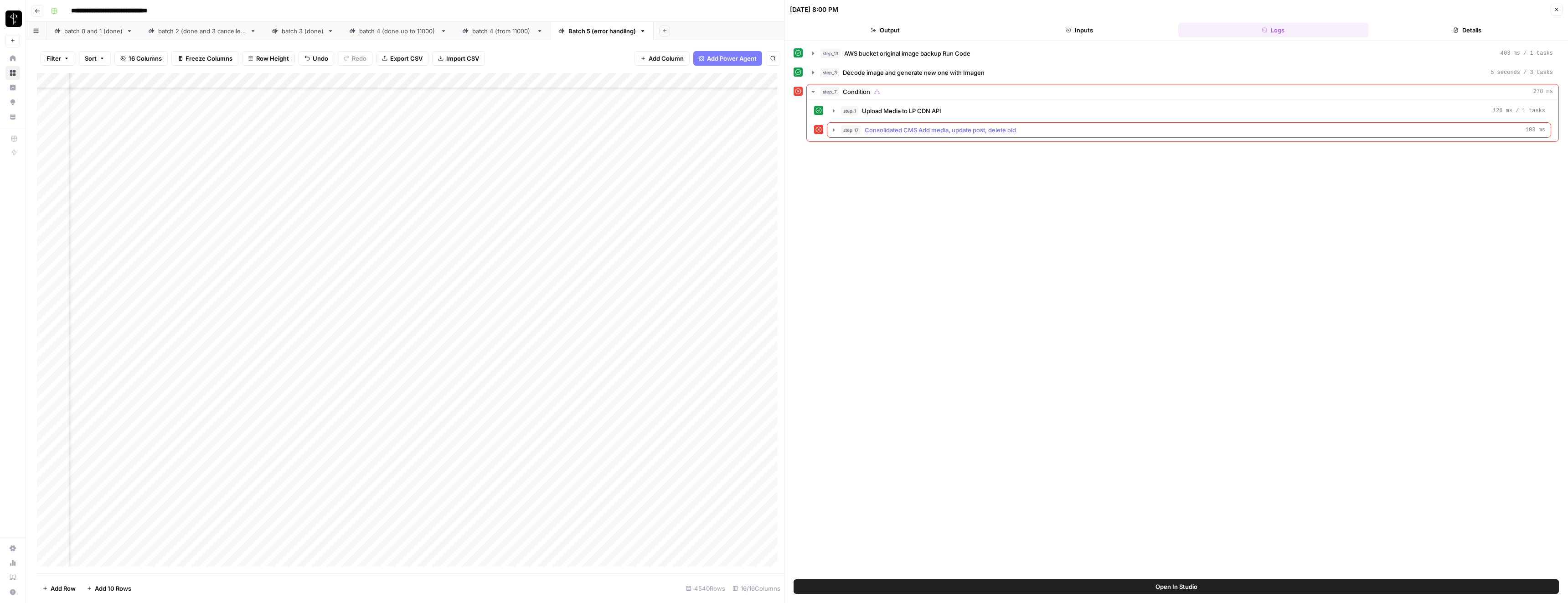
click at [882, 126] on span "Consolidated CMS Add media, update post, delete old" at bounding box center [941, 130] width 151 height 9
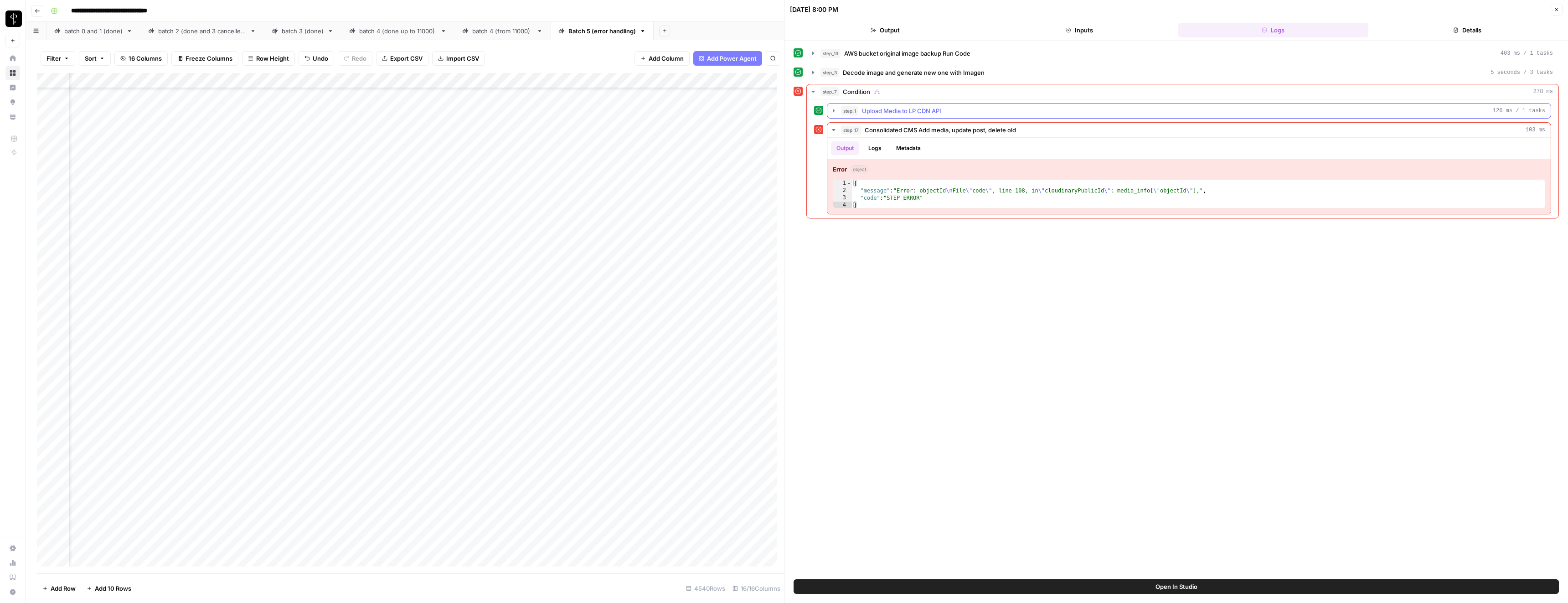
click at [874, 108] on span "Upload Media to LP CDN API" at bounding box center [901, 111] width 79 height 9
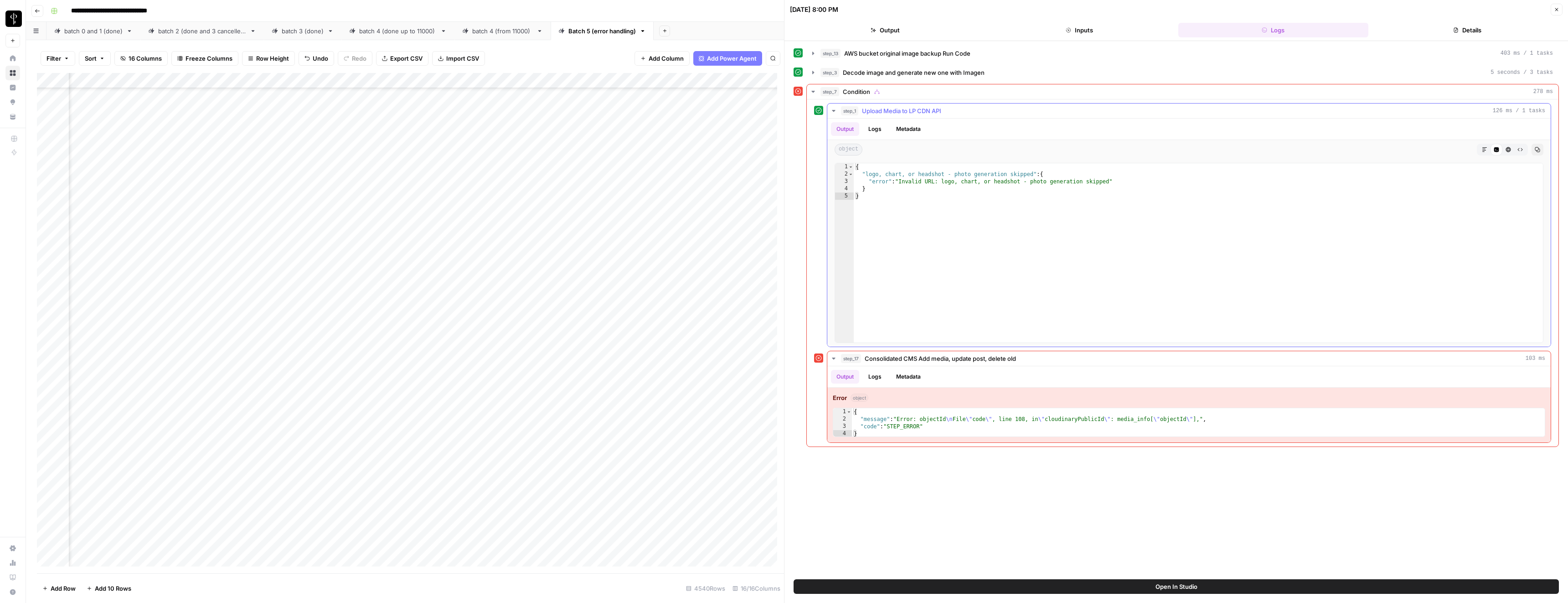
click at [874, 108] on span "Upload Media to LP CDN API" at bounding box center [901, 111] width 79 height 9
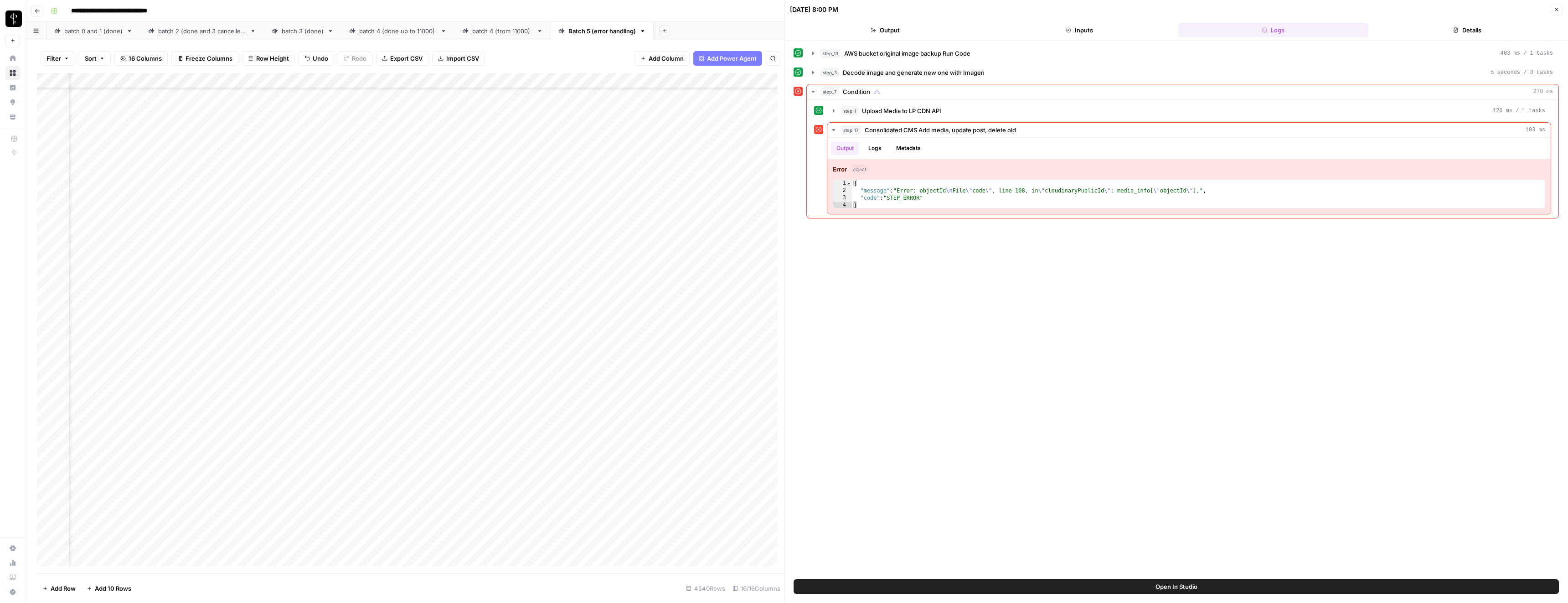
click at [1557, 12] on icon "button" at bounding box center [1556, 9] width 6 height 6
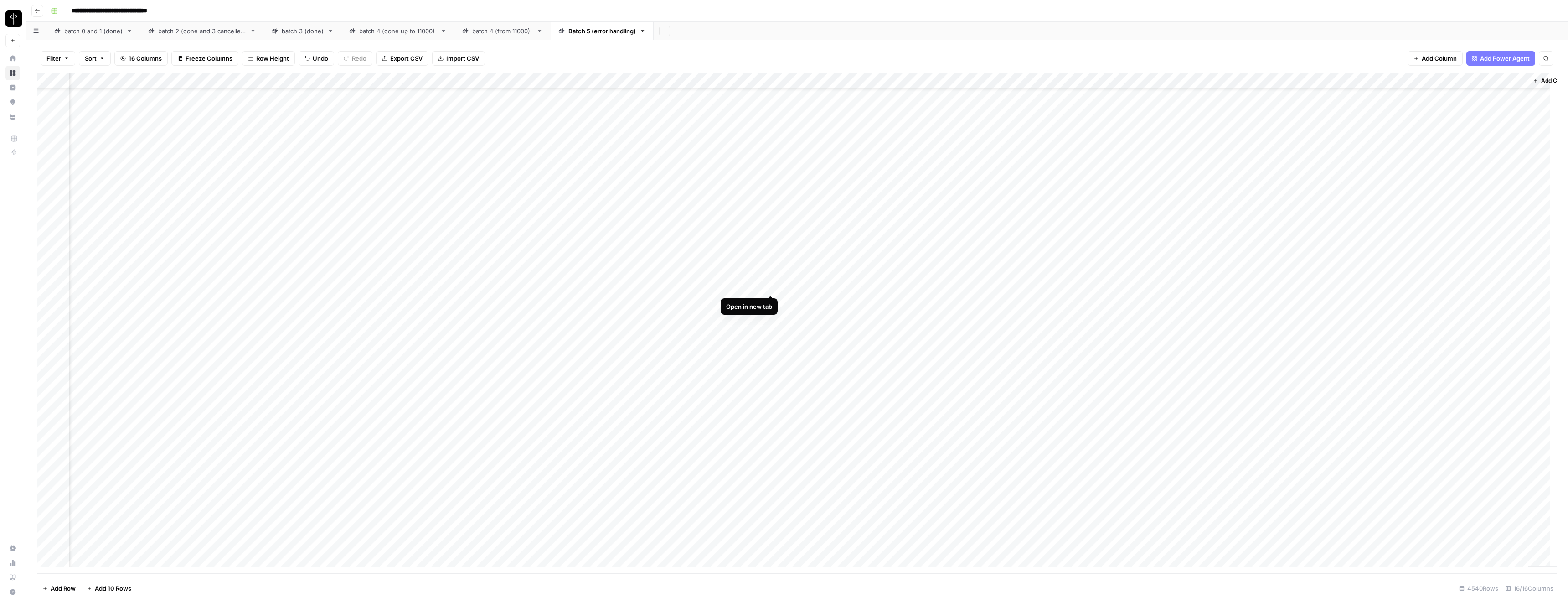
click at [770, 285] on div "Add Column" at bounding box center [797, 323] width 1520 height 500
click at [1190, 317] on div "Add Column" at bounding box center [797, 323] width 1520 height 500
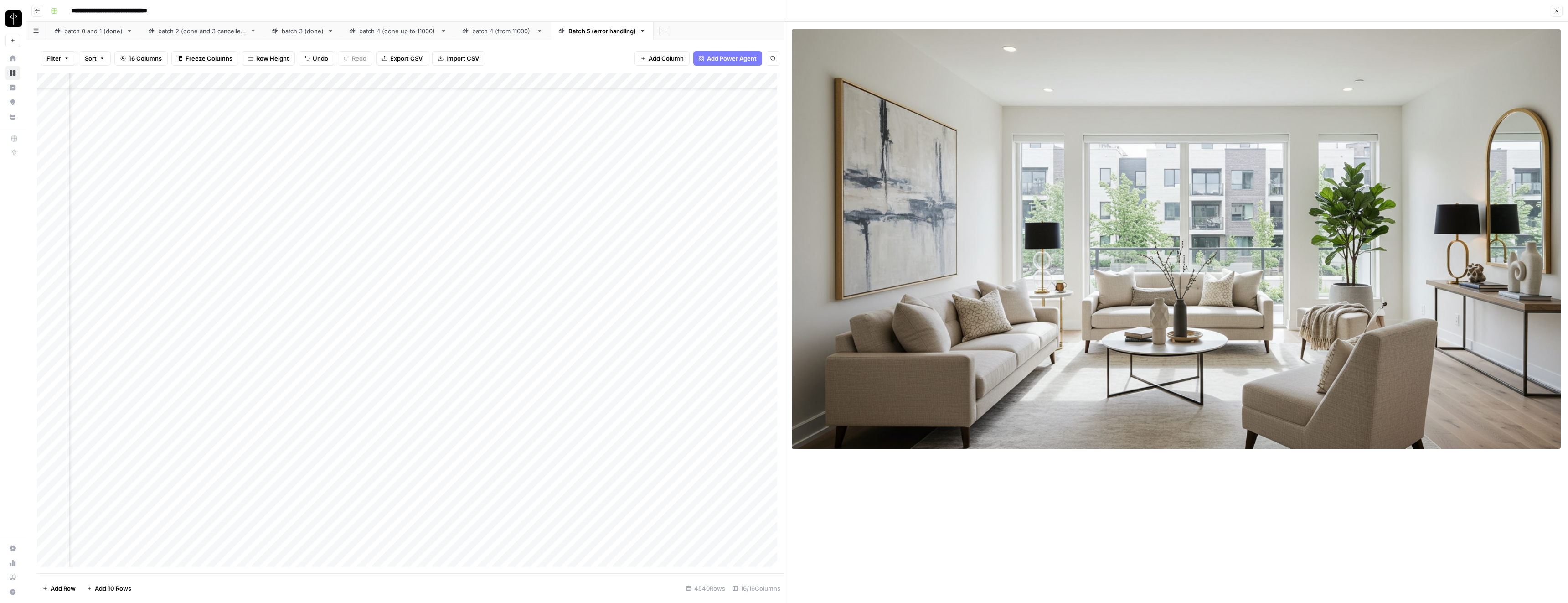
click at [1555, 10] on icon "button" at bounding box center [1556, 10] width 6 height 6
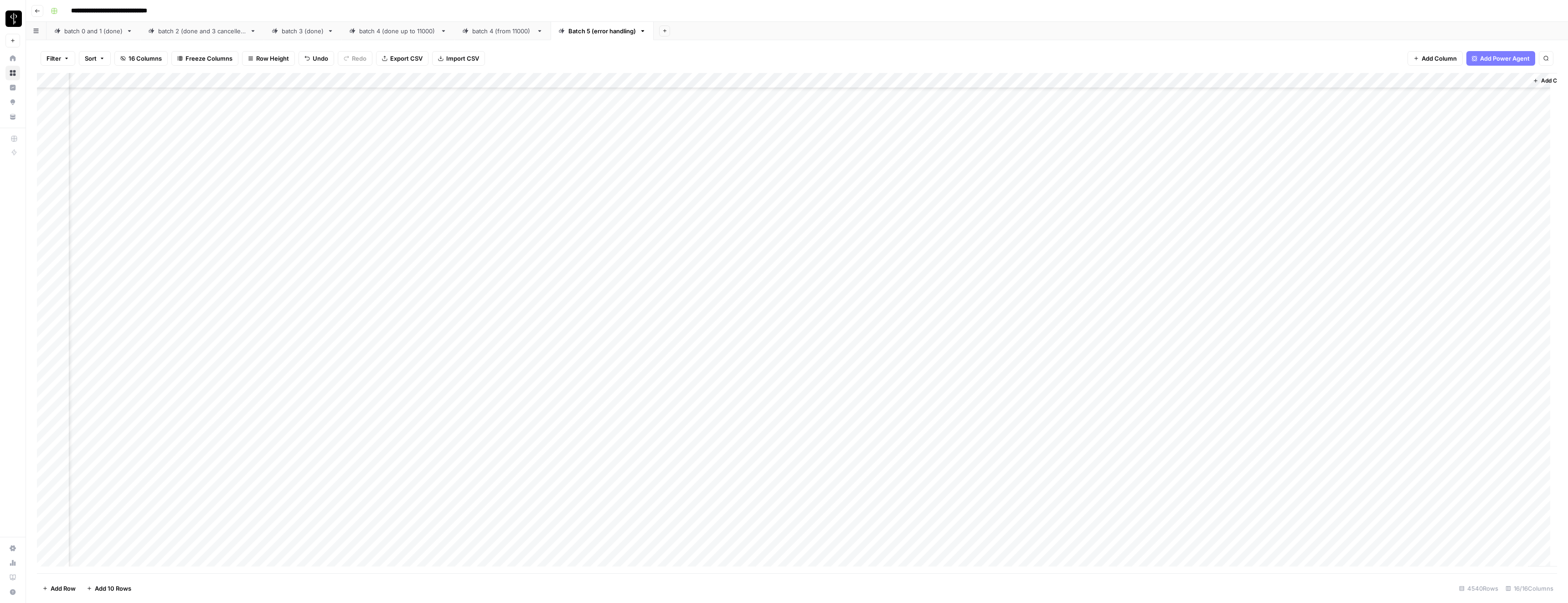
click at [541, 317] on div "Add Column" at bounding box center [797, 323] width 1520 height 500
click at [541, 317] on textarea "**********" at bounding box center [515, 318] width 146 height 13
click at [1192, 317] on div "Add Column" at bounding box center [797, 323] width 1520 height 500
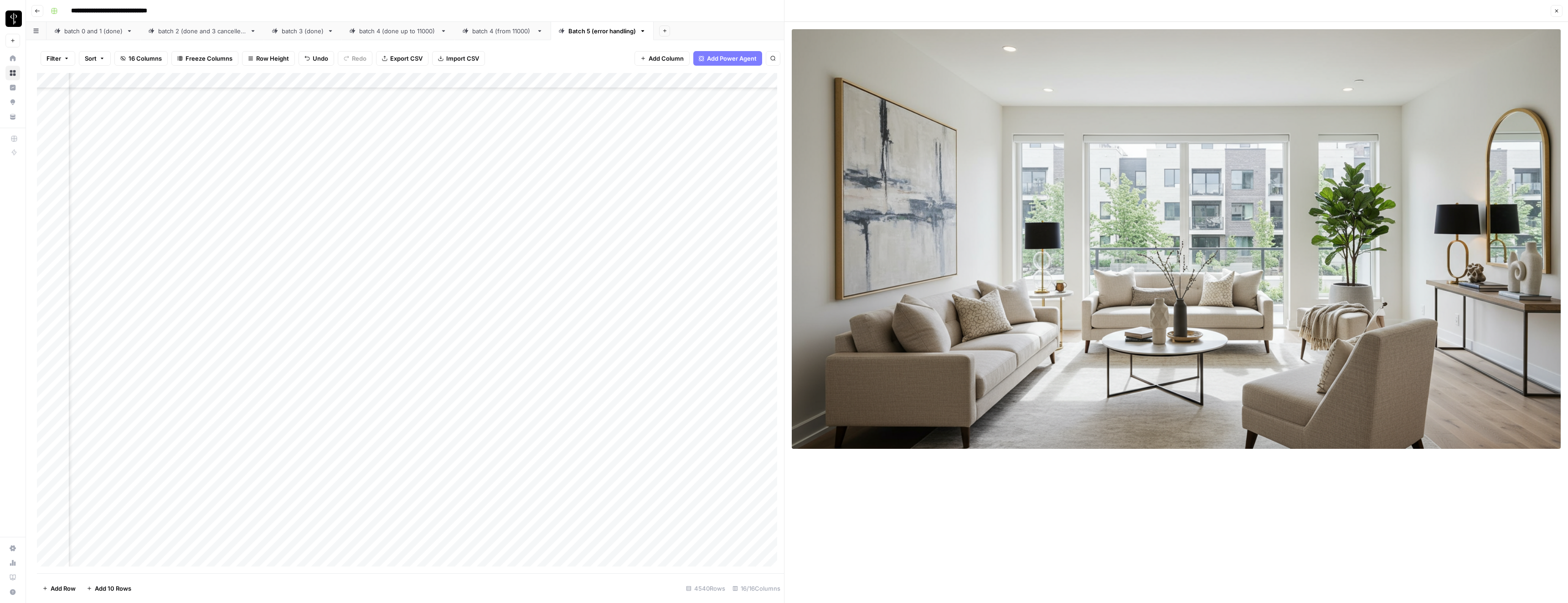
click at [1557, 9] on icon "button" at bounding box center [1556, 10] width 6 height 6
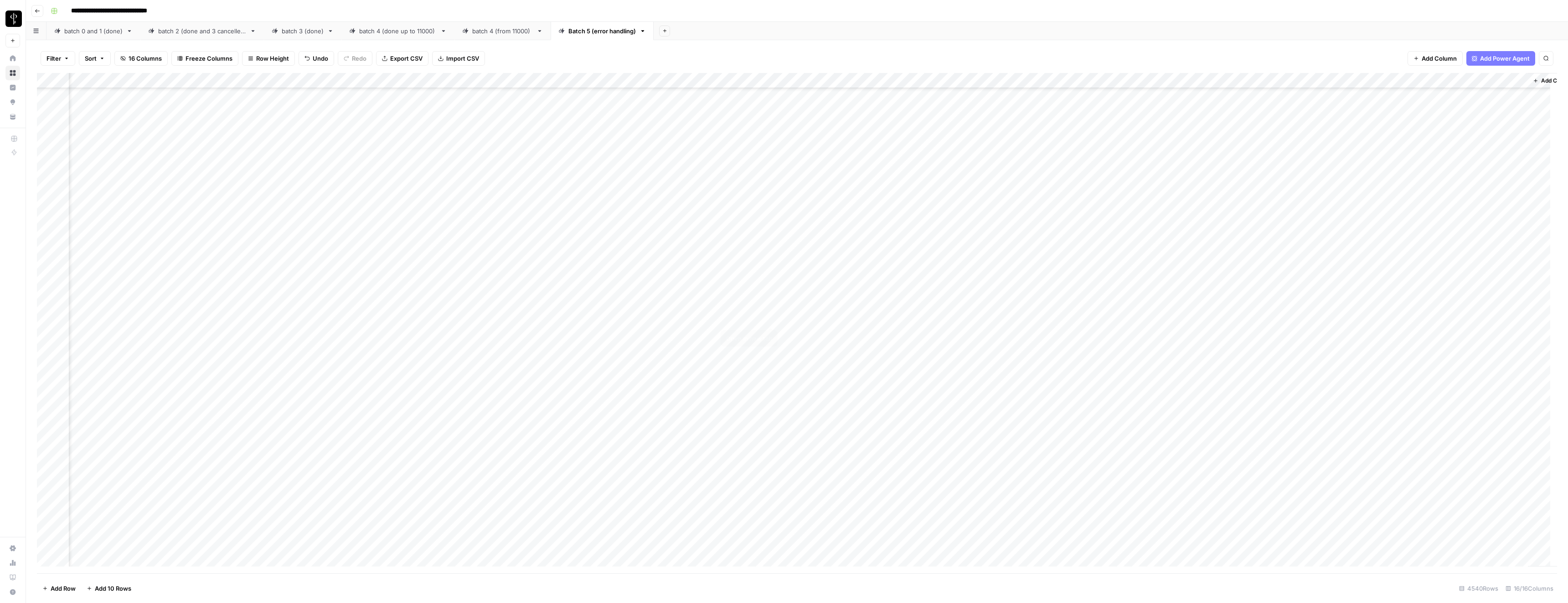
click at [770, 318] on div "Add Column" at bounding box center [797, 323] width 1520 height 500
click at [1192, 225] on div "Add Column" at bounding box center [797, 323] width 1520 height 500
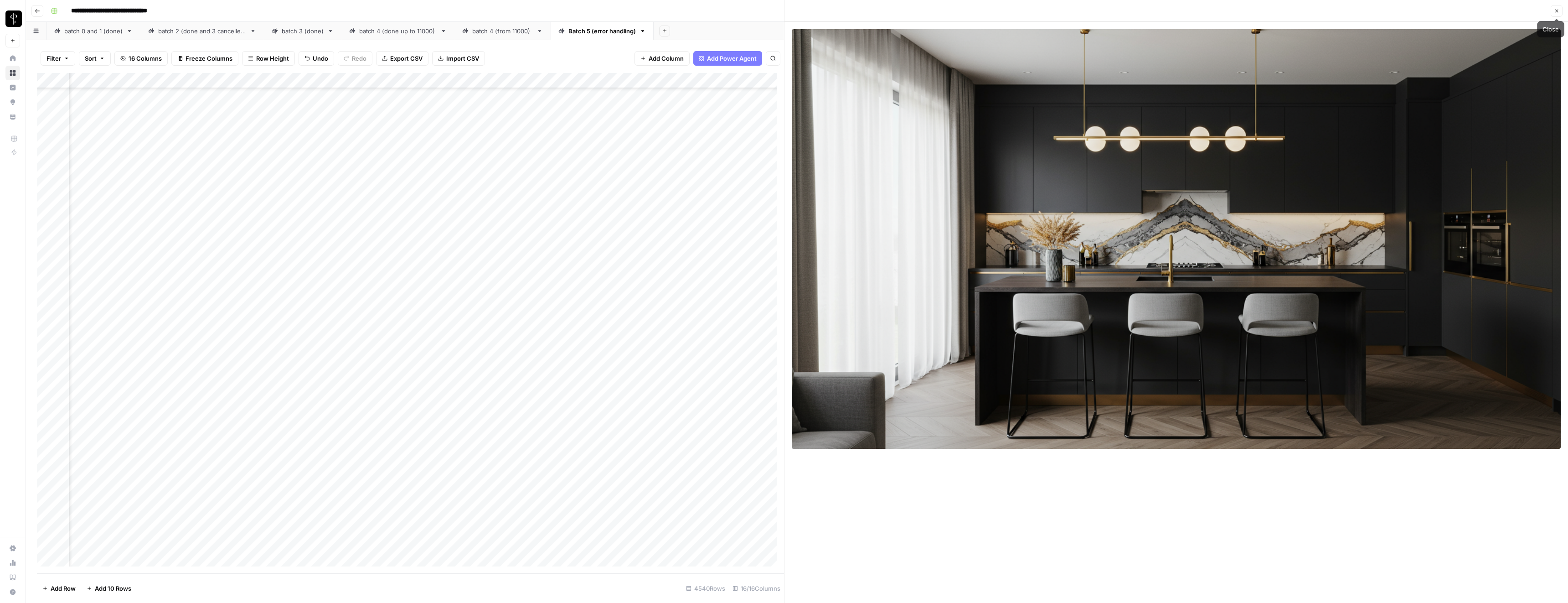
click at [1561, 10] on button "Close" at bounding box center [1556, 10] width 12 height 12
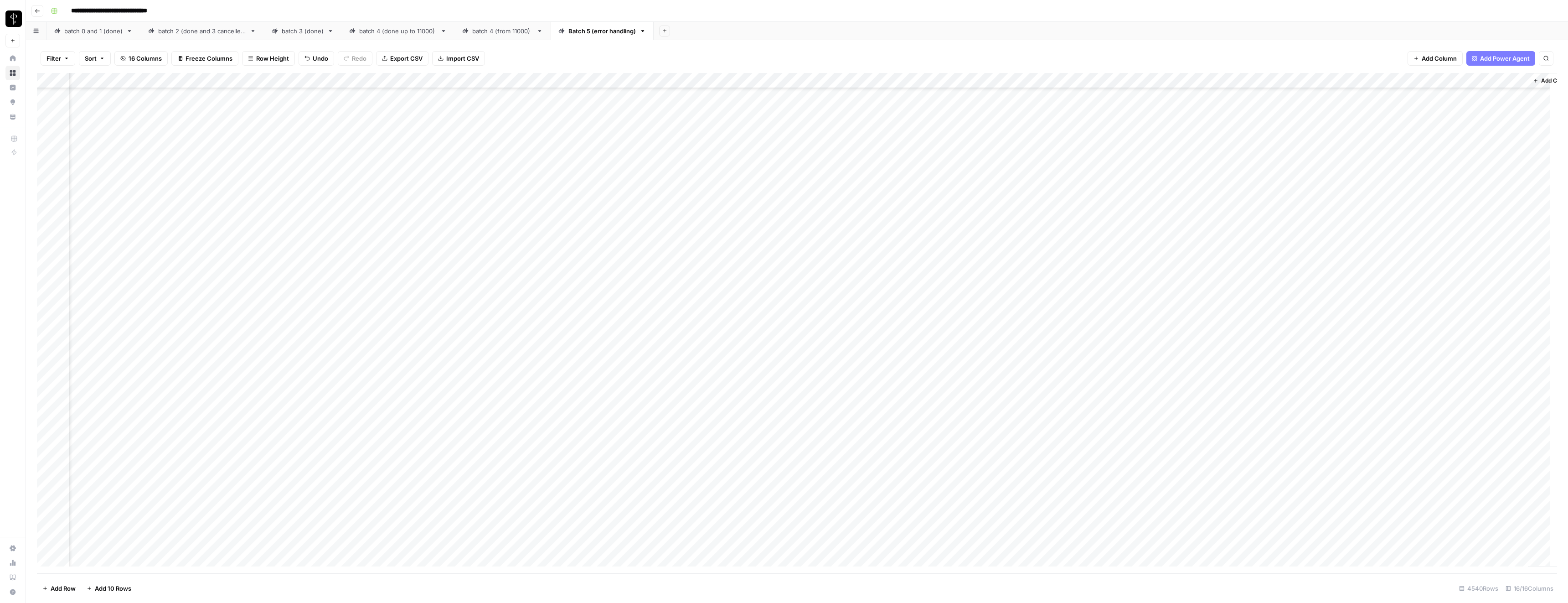
click at [770, 222] on div "Add Column" at bounding box center [797, 323] width 1520 height 500
click at [493, 221] on div "Add Column" at bounding box center [797, 323] width 1520 height 500
click at [493, 221] on textarea "**********" at bounding box center [519, 225] width 154 height 13
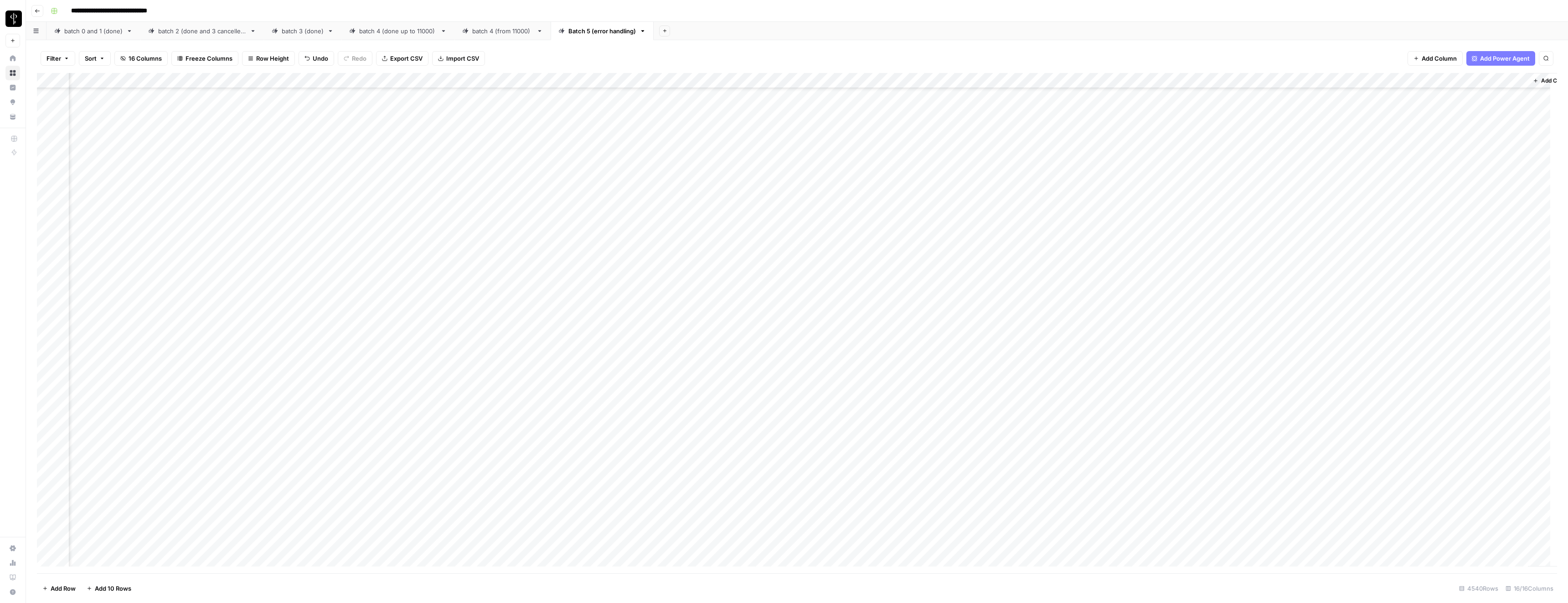
click at [1029, 246] on div "Add Column" at bounding box center [797, 323] width 1520 height 500
click at [1030, 261] on div "Add Column" at bounding box center [797, 323] width 1520 height 500
click at [1029, 279] on div "Add Column" at bounding box center [797, 323] width 1520 height 500
click at [1096, 246] on div "Add Column" at bounding box center [797, 323] width 1520 height 500
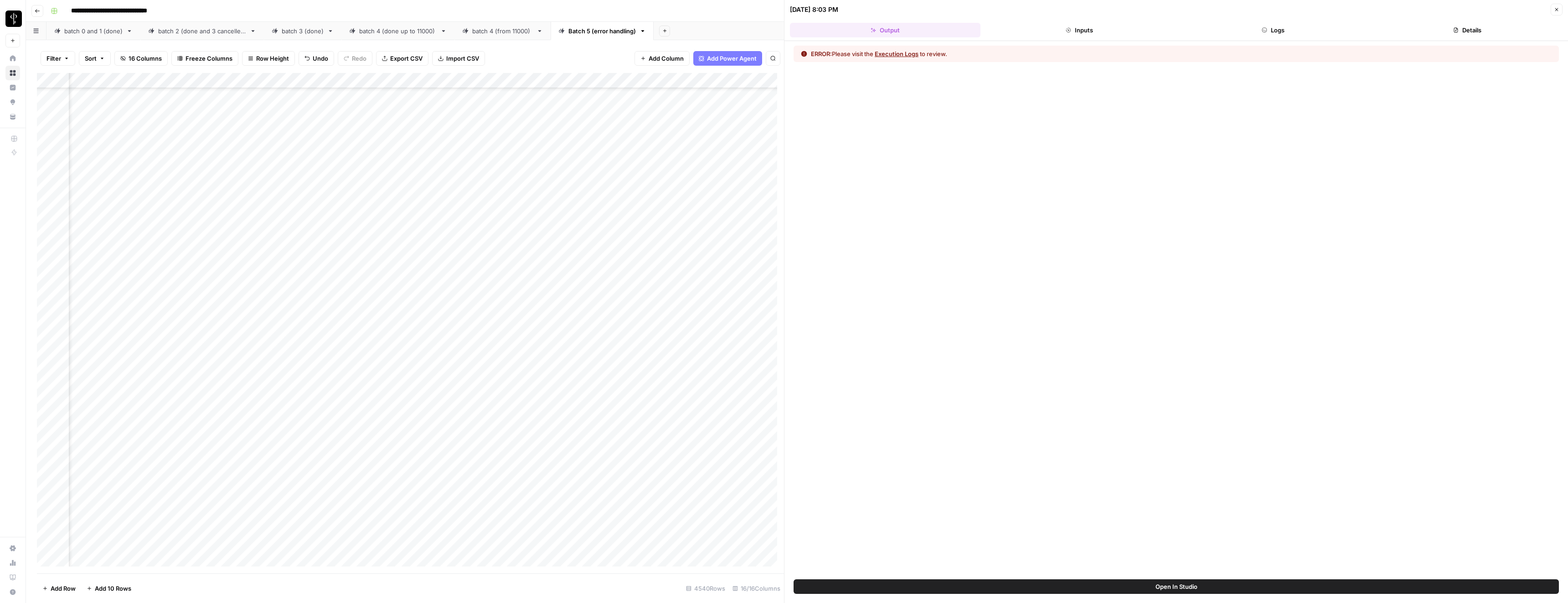
click at [1279, 25] on button "Logs" at bounding box center [1274, 30] width 191 height 15
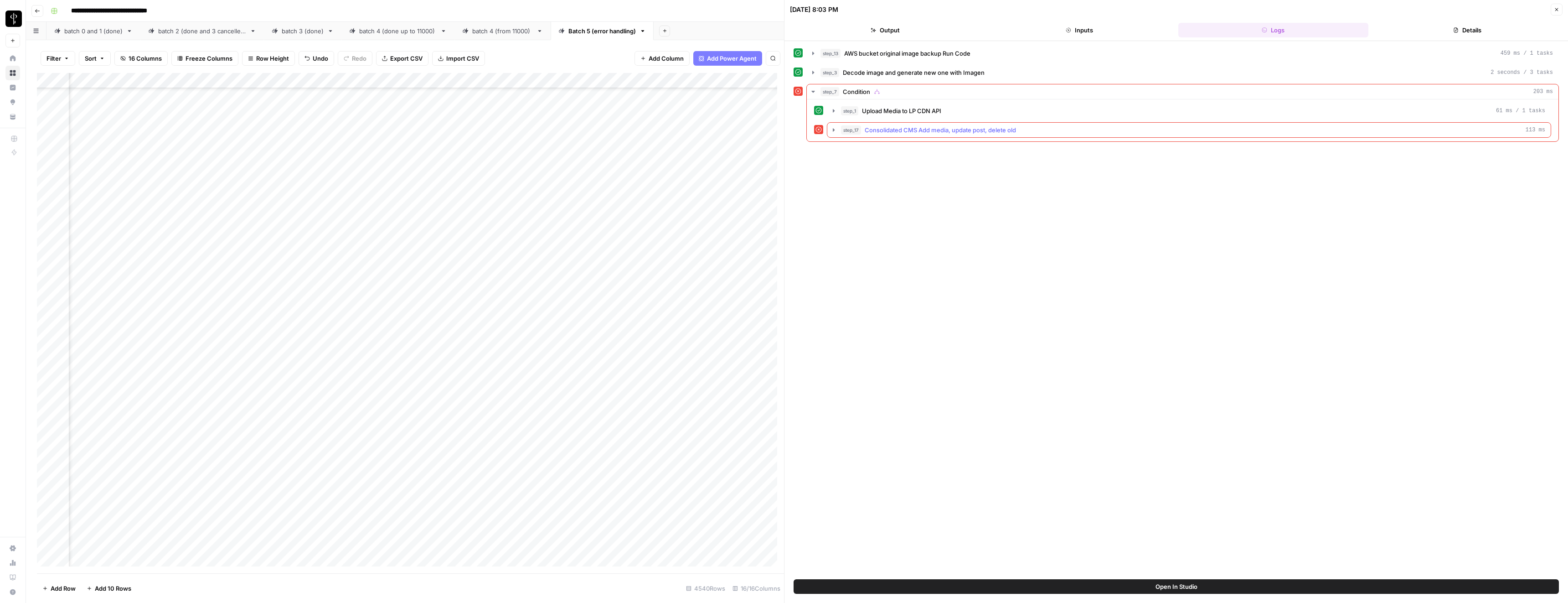
click at [922, 130] on span "Consolidated CMS Add media, update post, delete old" at bounding box center [941, 130] width 151 height 9
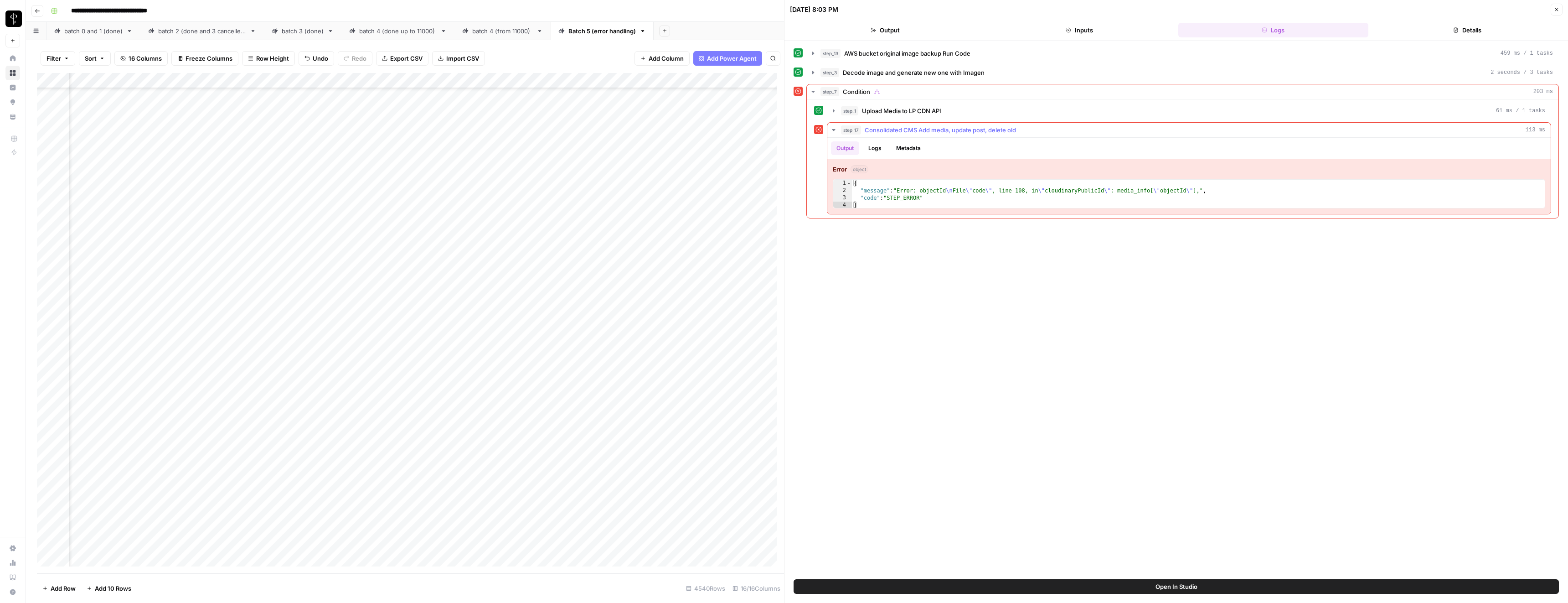
click at [922, 130] on span "Consolidated CMS Add media, update post, delete old" at bounding box center [941, 130] width 151 height 9
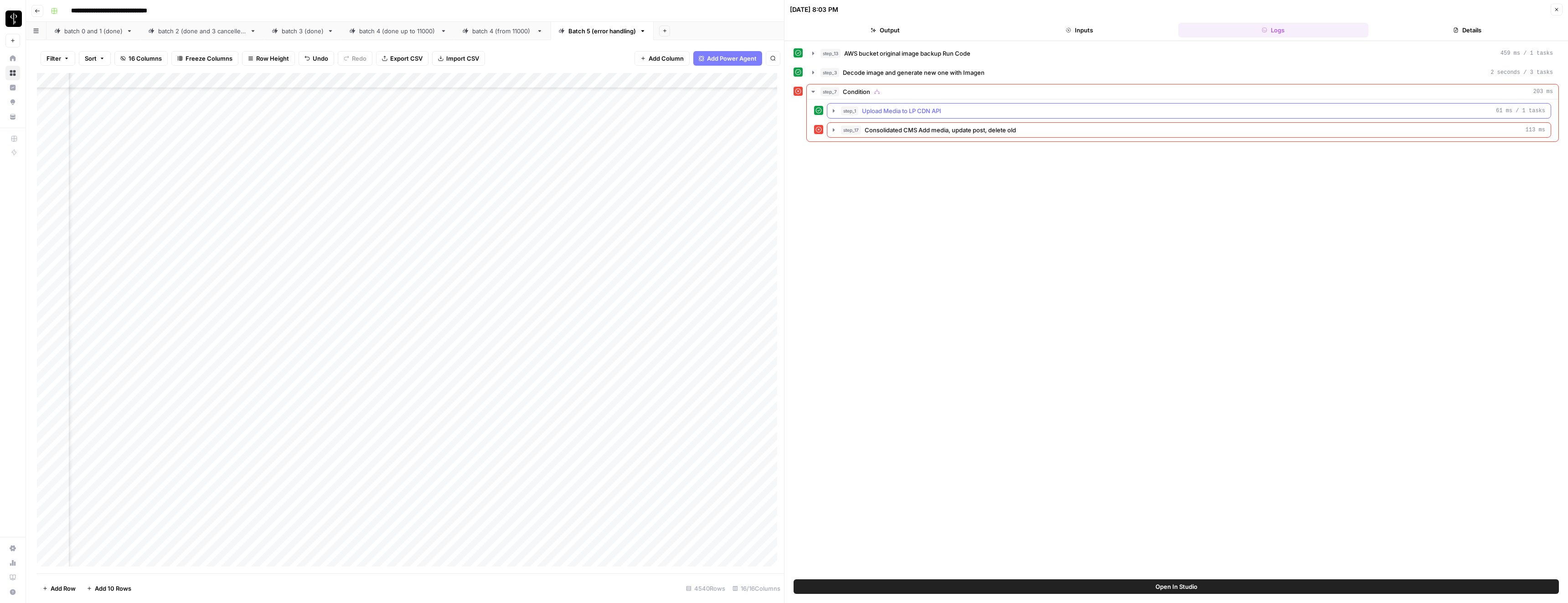
click at [895, 114] on span "Upload Media to LP CDN API" at bounding box center [901, 111] width 79 height 9
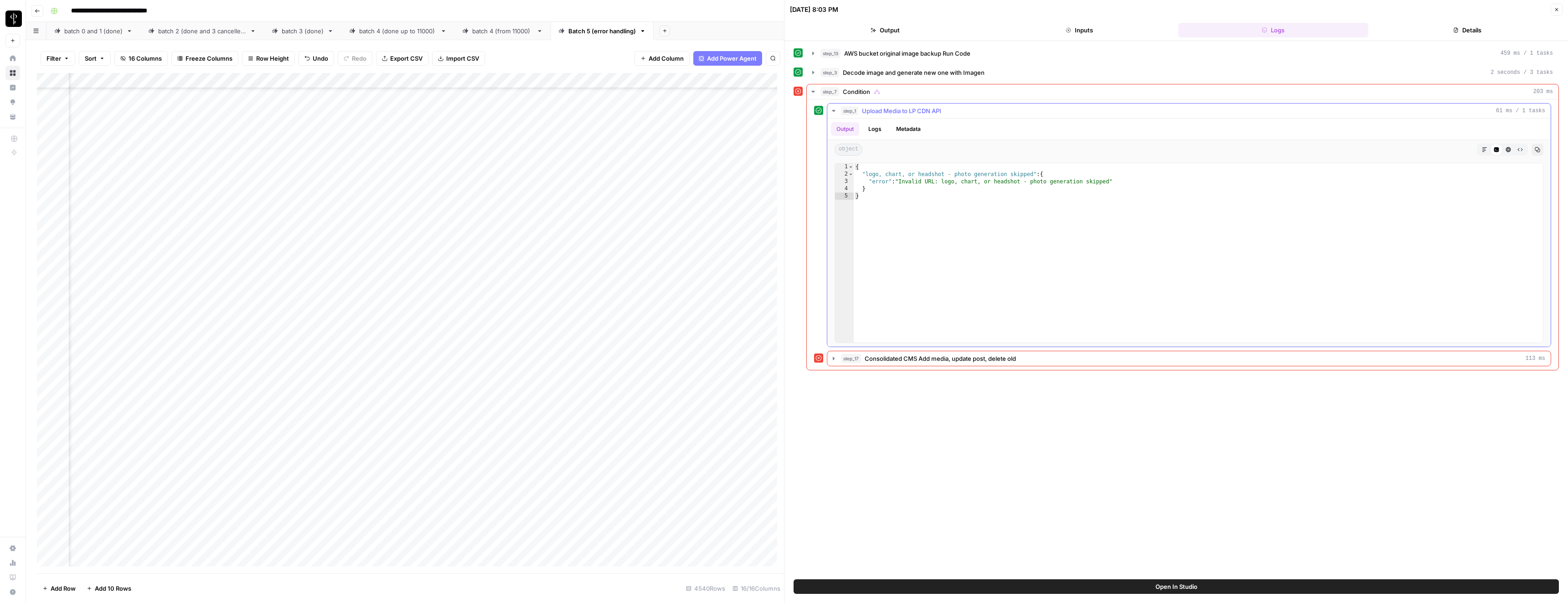
click at [895, 114] on span "Upload Media to LP CDN API" at bounding box center [901, 111] width 79 height 9
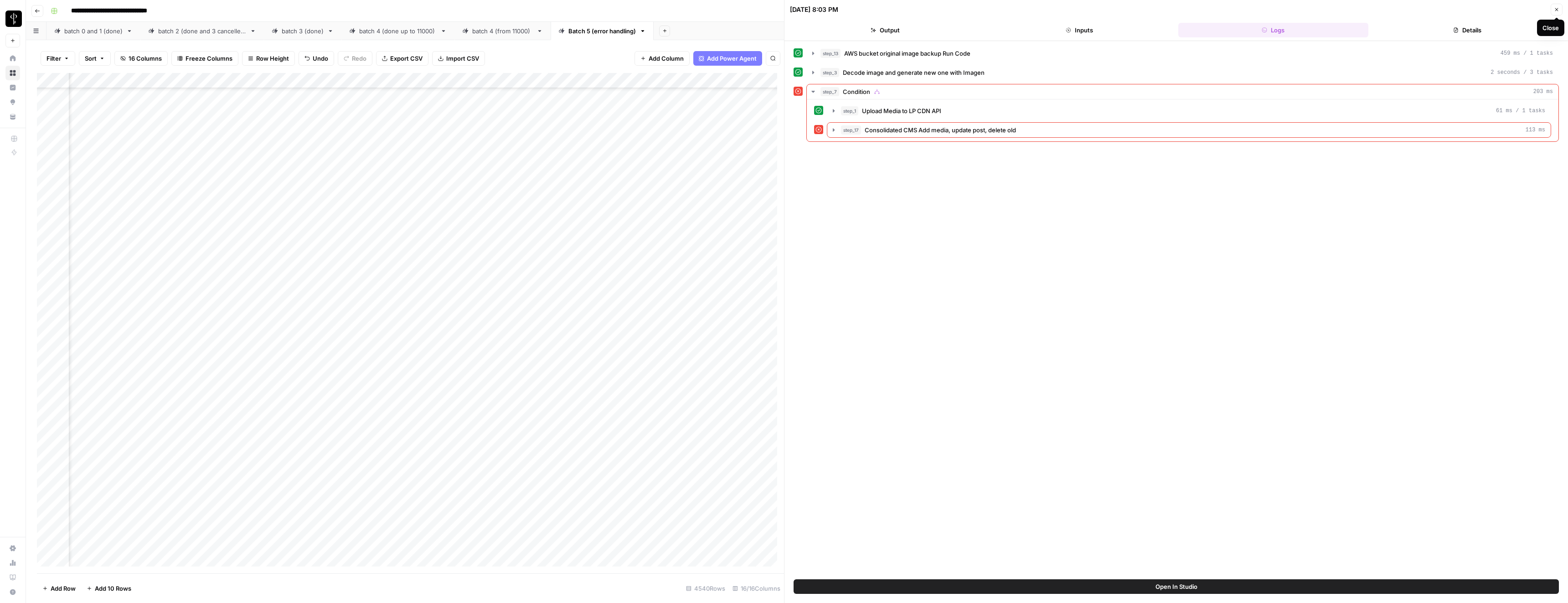
click at [1556, 10] on icon "button" at bounding box center [1556, 9] width 6 height 6
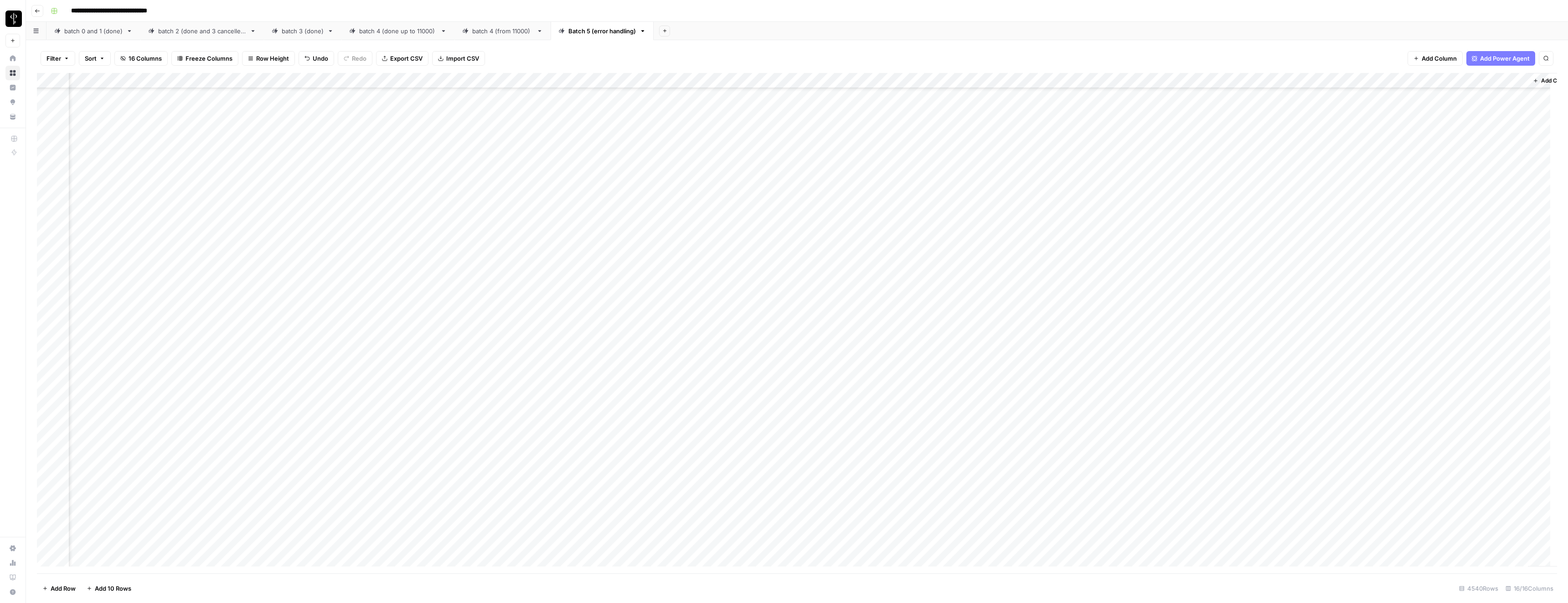
click at [770, 245] on div "Add Column" at bounding box center [797, 323] width 1520 height 500
click at [1178, 265] on div "Add Column" at bounding box center [797, 323] width 1520 height 500
click at [1162, 264] on div "Add Column" at bounding box center [797, 323] width 1520 height 500
click at [1162, 264] on div at bounding box center [1159, 262] width 76 height 14
click at [1157, 323] on div "Add Column" at bounding box center [797, 323] width 1520 height 500
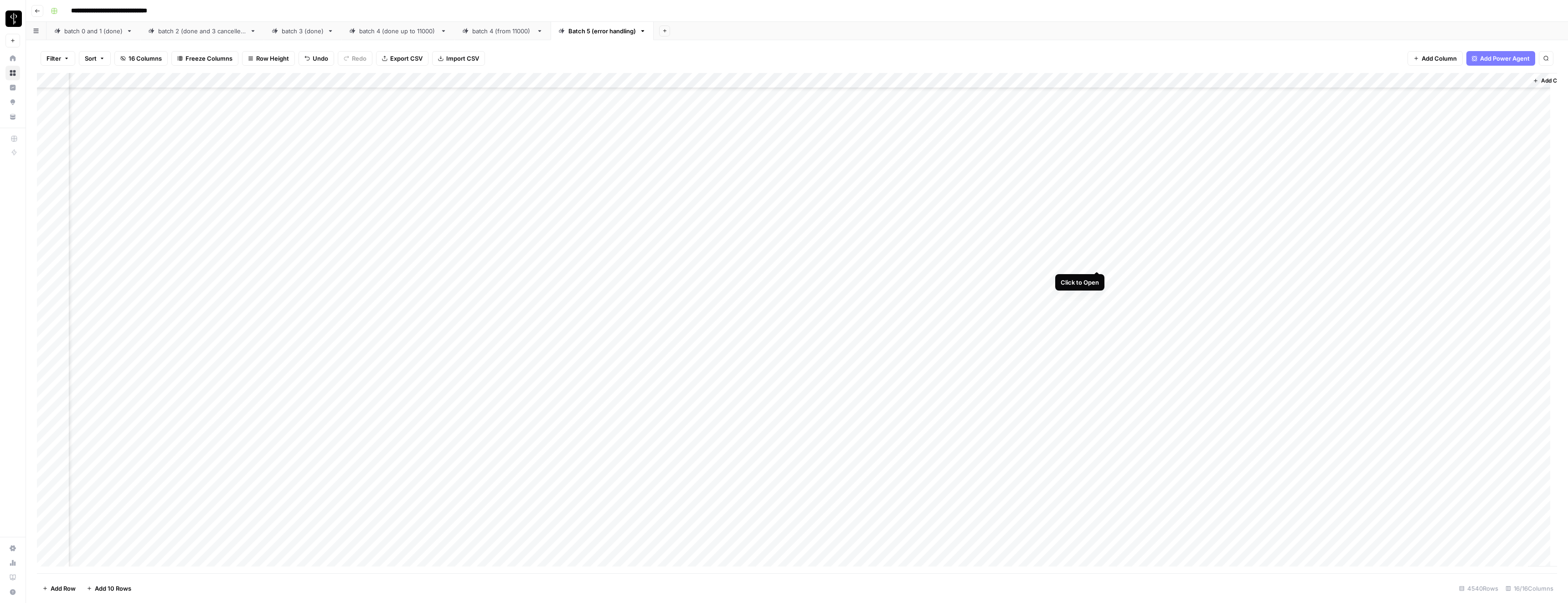
click at [1093, 263] on div "Add Column" at bounding box center [797, 323] width 1520 height 500
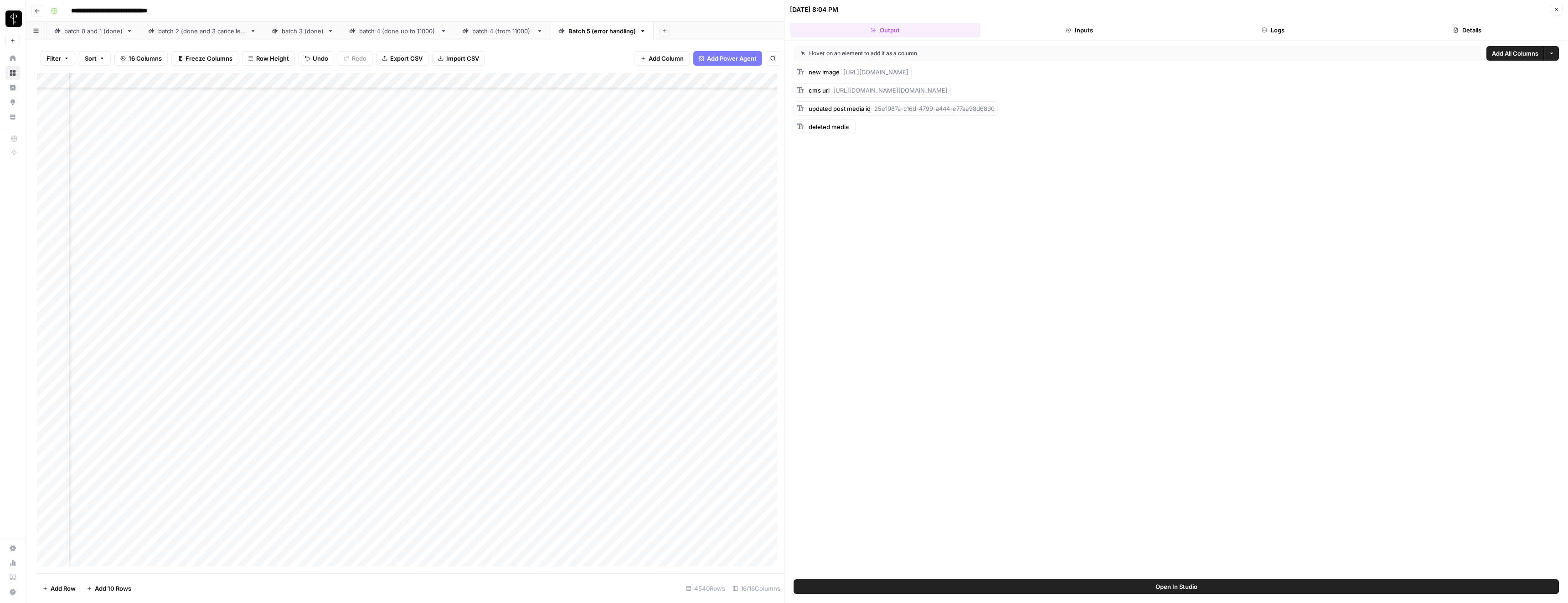
click at [1071, 26] on button "Inputs" at bounding box center [1080, 30] width 191 height 15
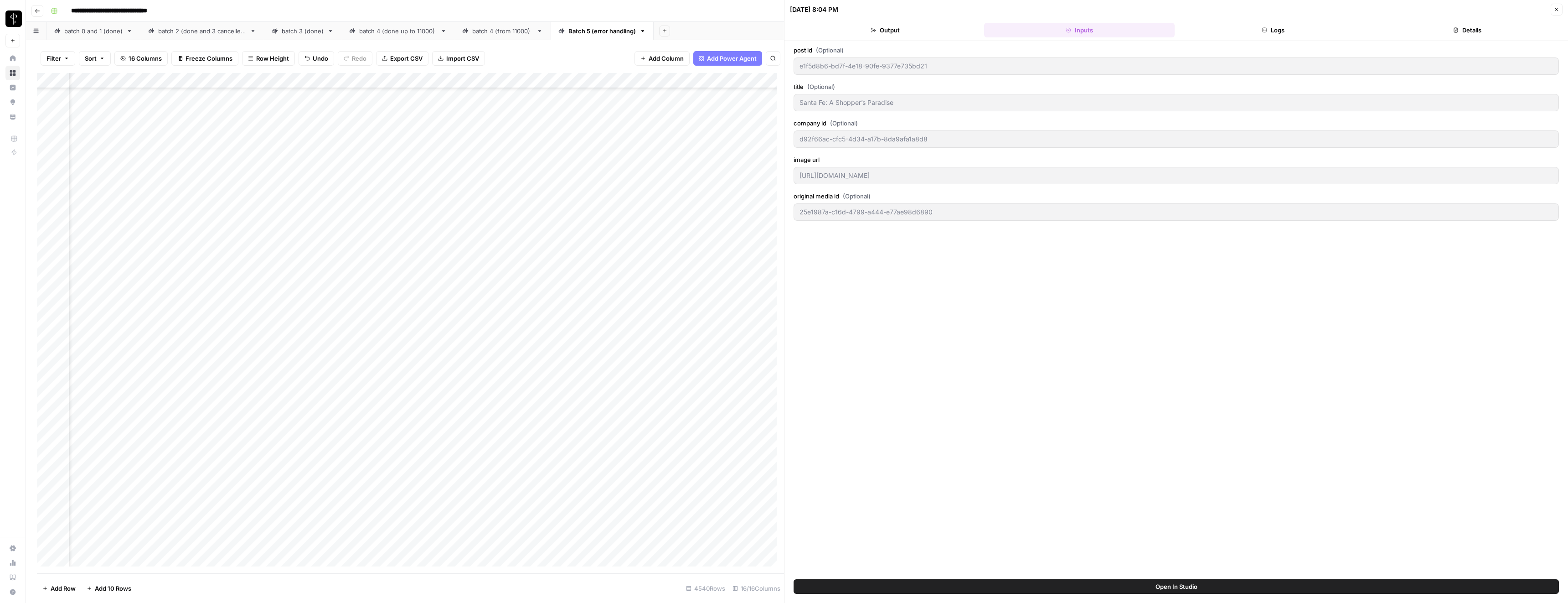
click at [1212, 31] on button "Logs" at bounding box center [1274, 30] width 191 height 15
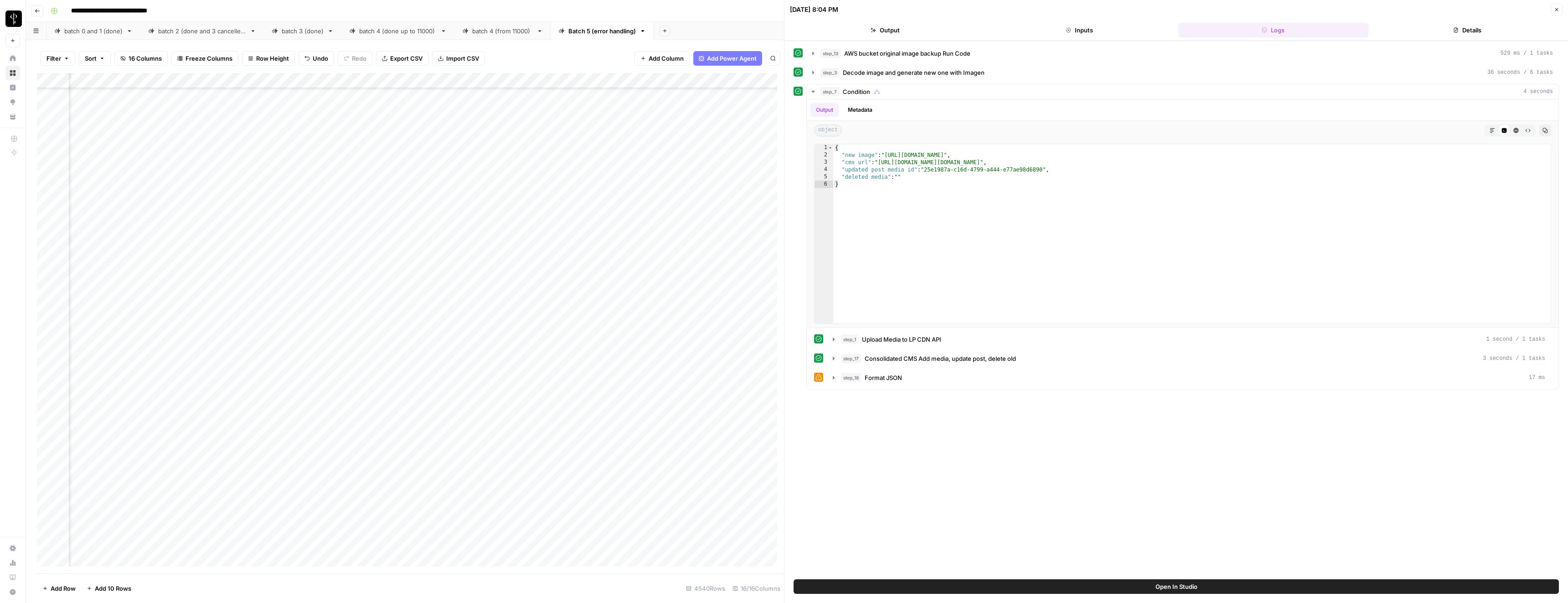
click at [1552, 11] on button "Close" at bounding box center [1556, 9] width 12 height 12
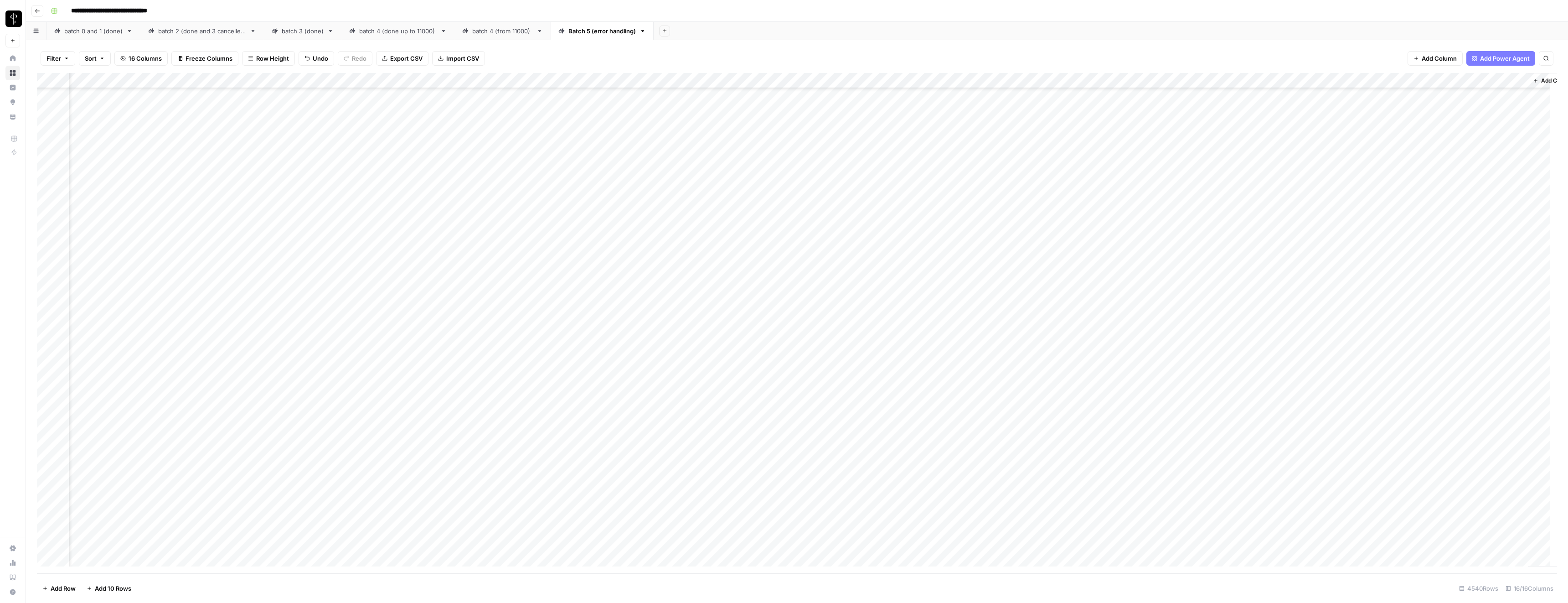
click at [1230, 261] on div "Add Column" at bounding box center [797, 323] width 1520 height 500
click at [1151, 263] on div "Add Column" at bounding box center [797, 323] width 1520 height 500
click at [770, 261] on div "Add Column" at bounding box center [797, 323] width 1520 height 500
click at [537, 262] on div "Add Column" at bounding box center [797, 323] width 1520 height 500
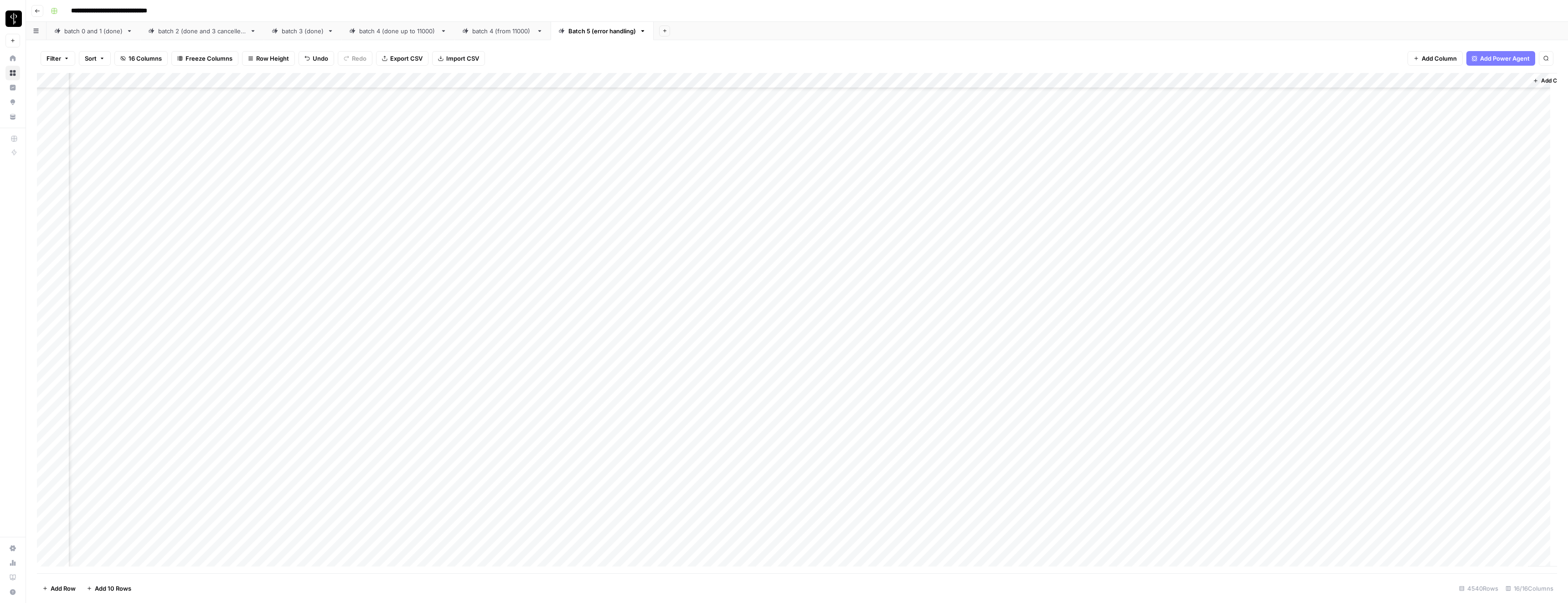
click at [802, 260] on div "Add Column" at bounding box center [797, 323] width 1520 height 500
click at [770, 261] on div "Add Column" at bounding box center [797, 323] width 1520 height 500
click at [1159, 262] on div "Add Column" at bounding box center [797, 323] width 1520 height 500
click at [1152, 356] on div "Add Column" at bounding box center [797, 323] width 1520 height 500
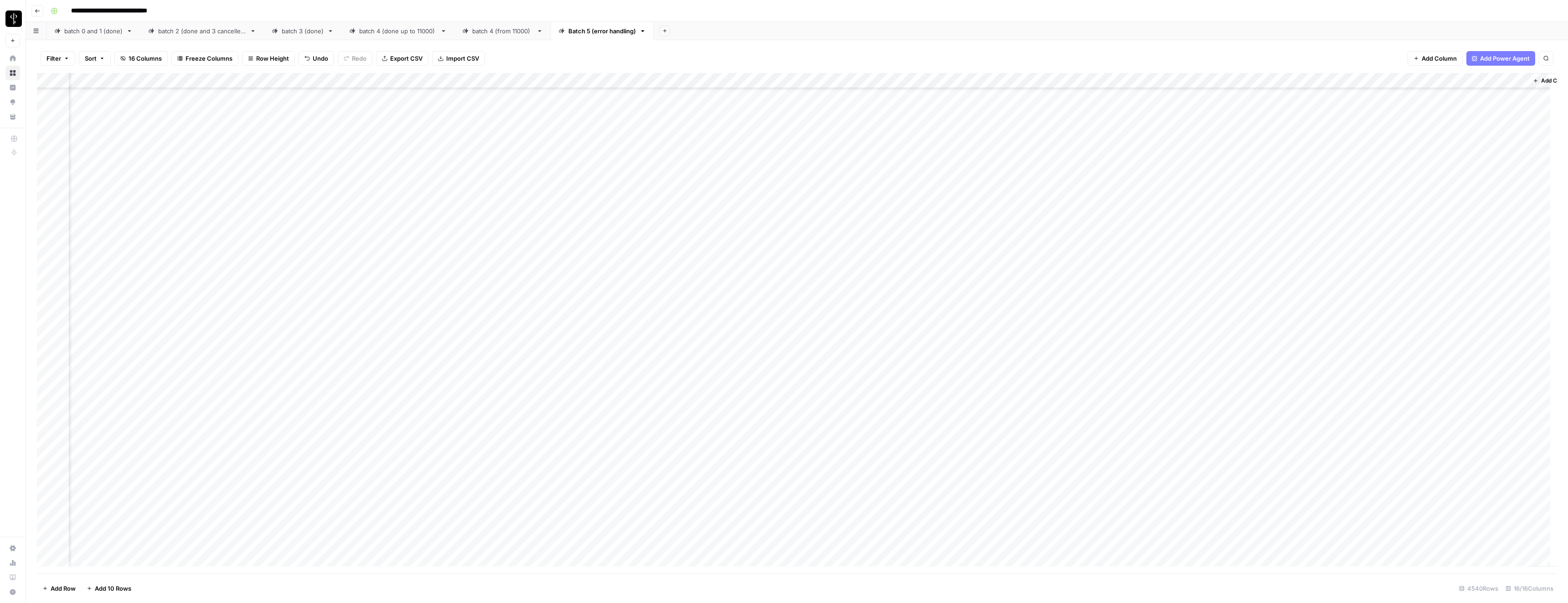
scroll to position [62167, 234]
click at [1029, 358] on div "Add Column" at bounding box center [797, 323] width 1520 height 500
click at [1029, 377] on div "Add Column" at bounding box center [797, 323] width 1520 height 500
click at [1030, 391] on div "Add Column" at bounding box center [797, 323] width 1520 height 500
click at [1190, 359] on div "Add Column" at bounding box center [797, 323] width 1520 height 500
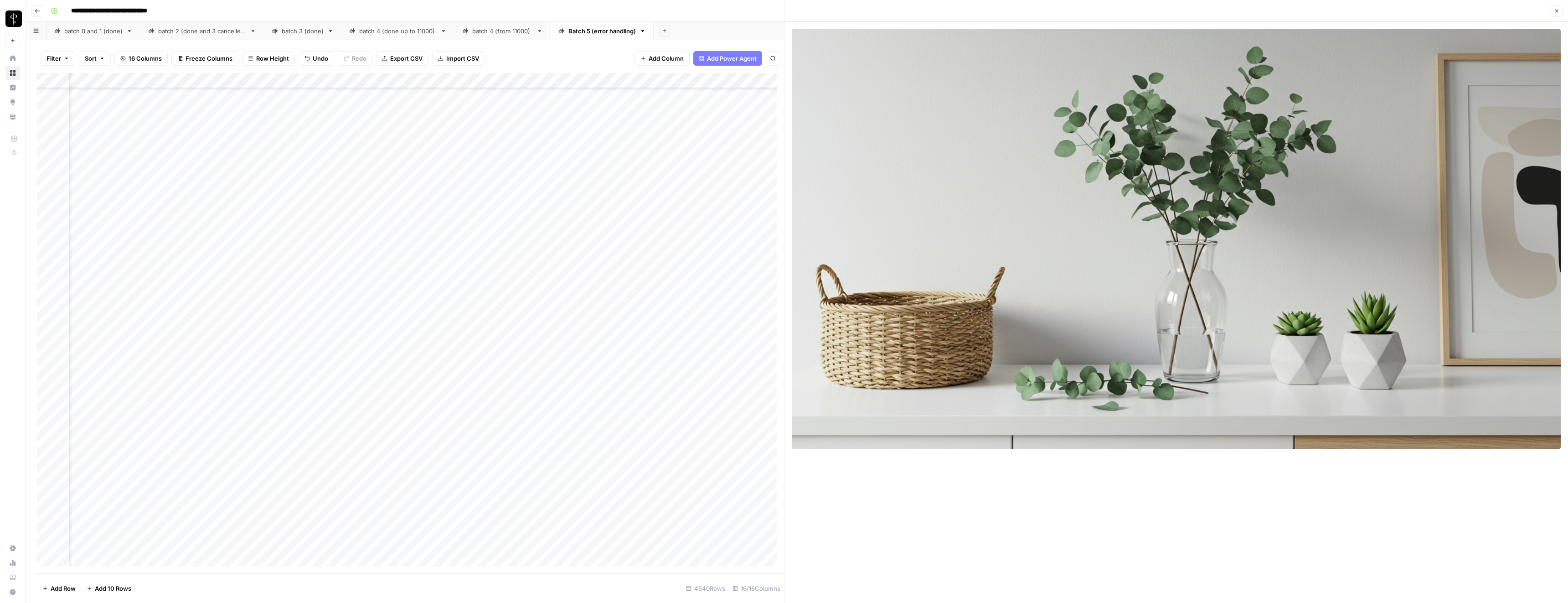
click at [1556, 11] on icon "button" at bounding box center [1557, 11] width 3 height 3
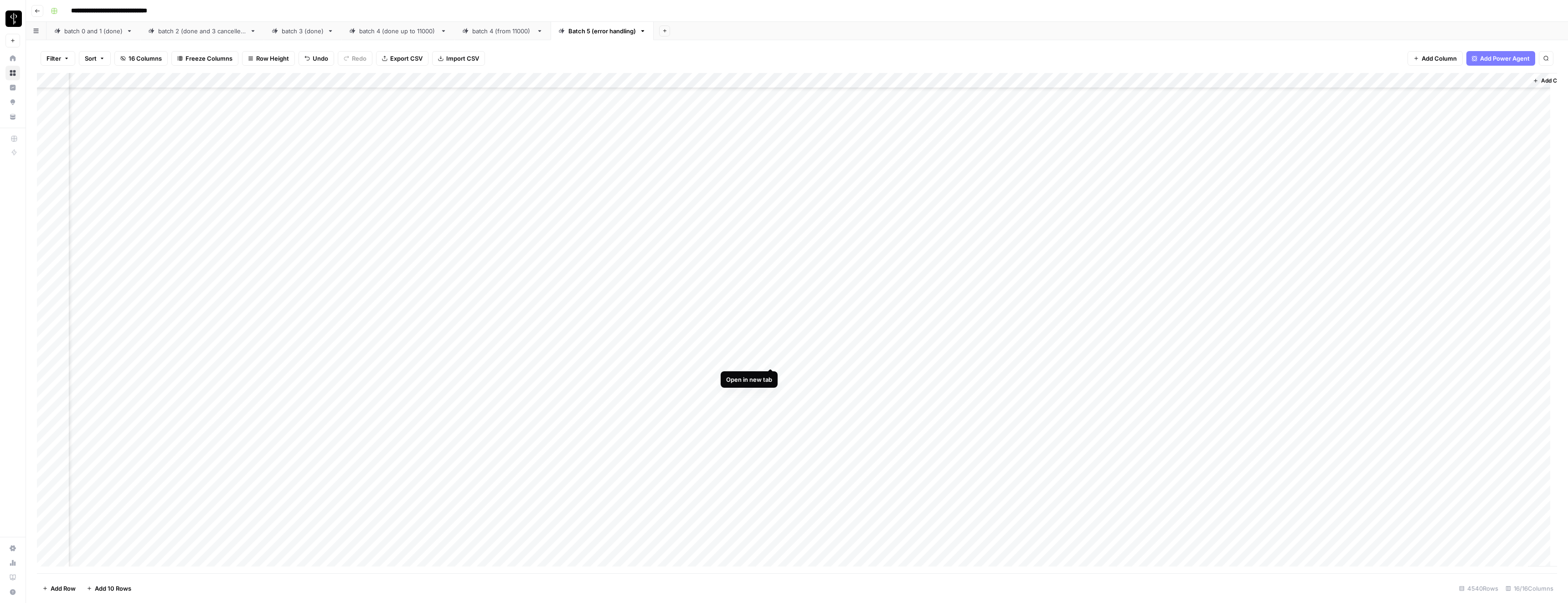
click at [768, 358] on div "Add Column" at bounding box center [797, 323] width 1520 height 500
click at [530, 358] on div "Add Column" at bounding box center [797, 323] width 1520 height 500
click at [530, 358] on textarea "**********" at bounding box center [533, 365] width 182 height 22
click at [1193, 361] on div "Add Column" at bounding box center [797, 323] width 1520 height 500
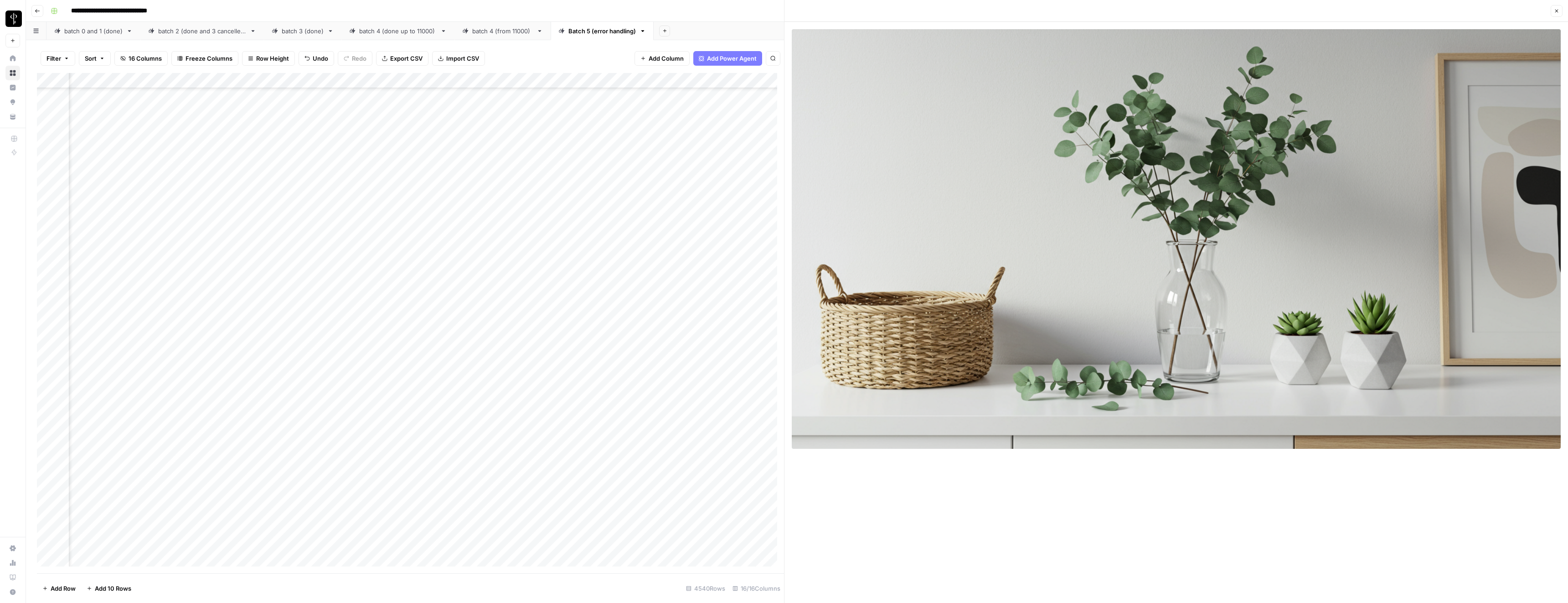
click at [1560, 12] on button "Close" at bounding box center [1556, 10] width 12 height 12
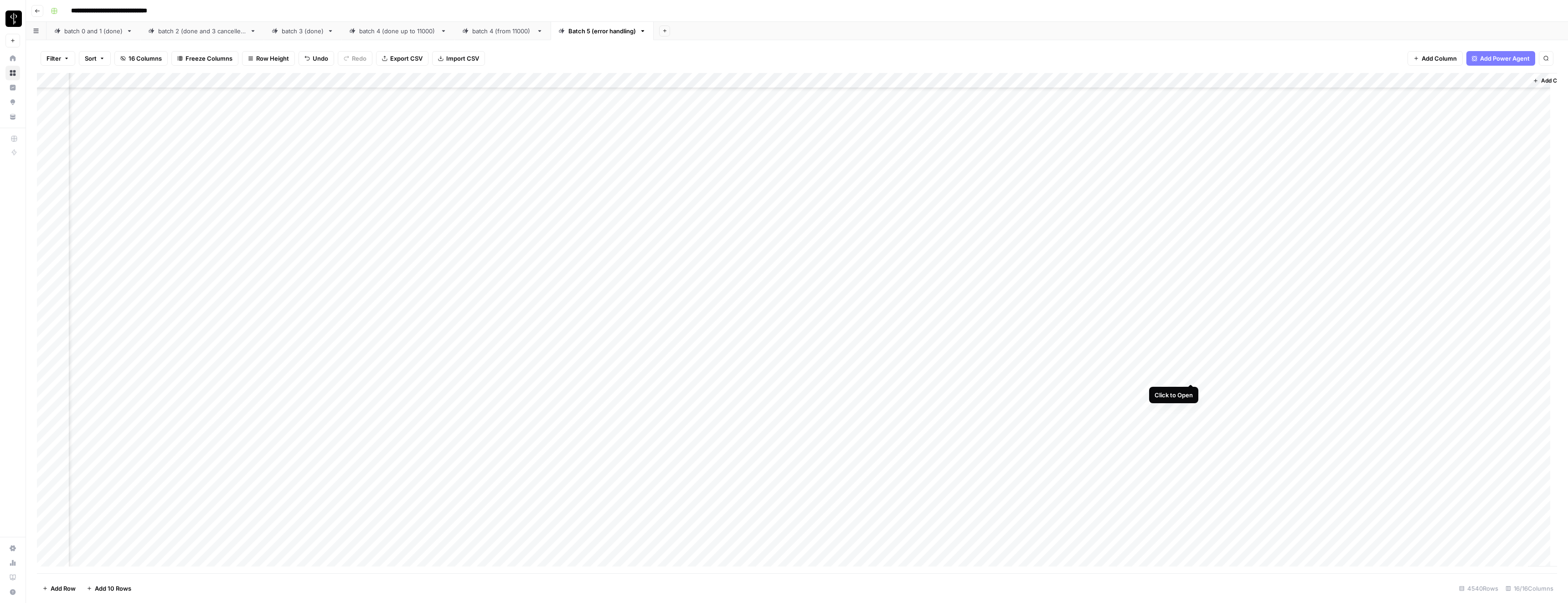
click at [1189, 374] on div "Add Column" at bounding box center [797, 323] width 1520 height 500
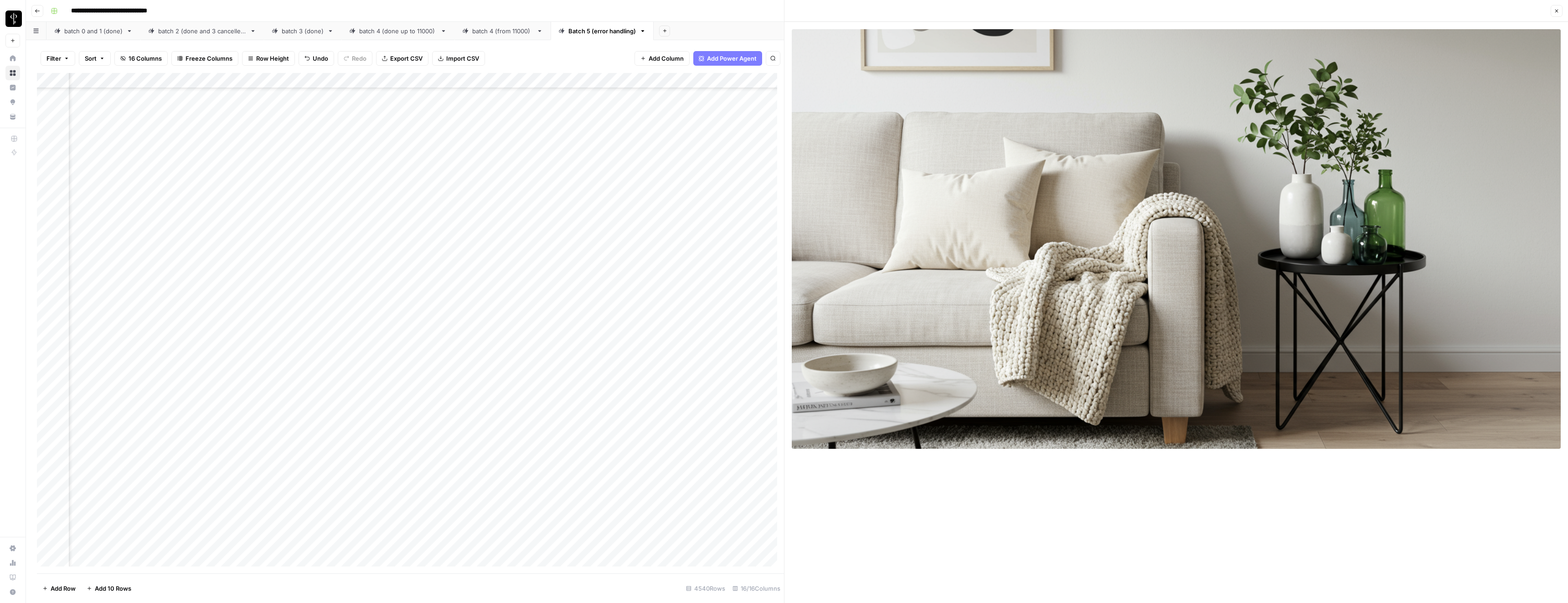
click at [1558, 11] on icon "button" at bounding box center [1556, 10] width 6 height 6
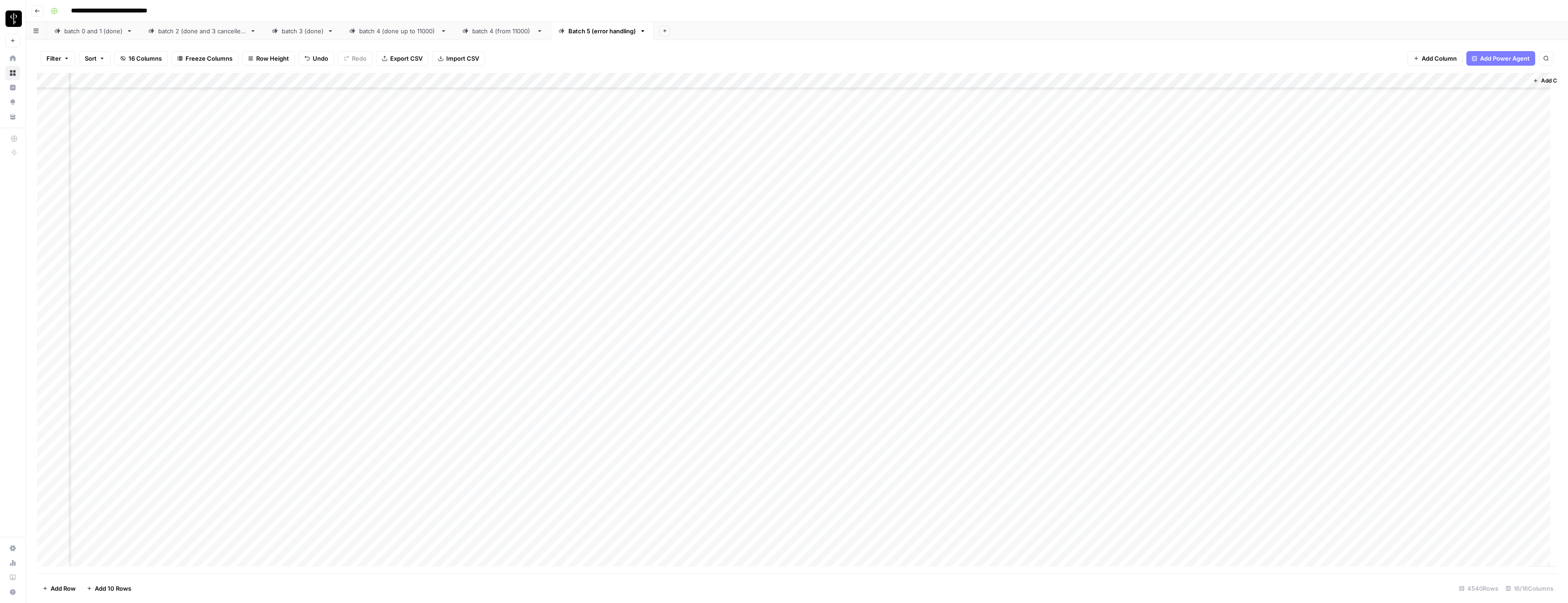
click at [768, 376] on div "Add Column" at bounding box center [797, 323] width 1520 height 500
click at [507, 374] on div "Add Column" at bounding box center [797, 323] width 1520 height 500
click at [507, 374] on textarea "**********" at bounding box center [533, 380] width 182 height 22
click at [1189, 390] on div "Add Column" at bounding box center [797, 323] width 1520 height 500
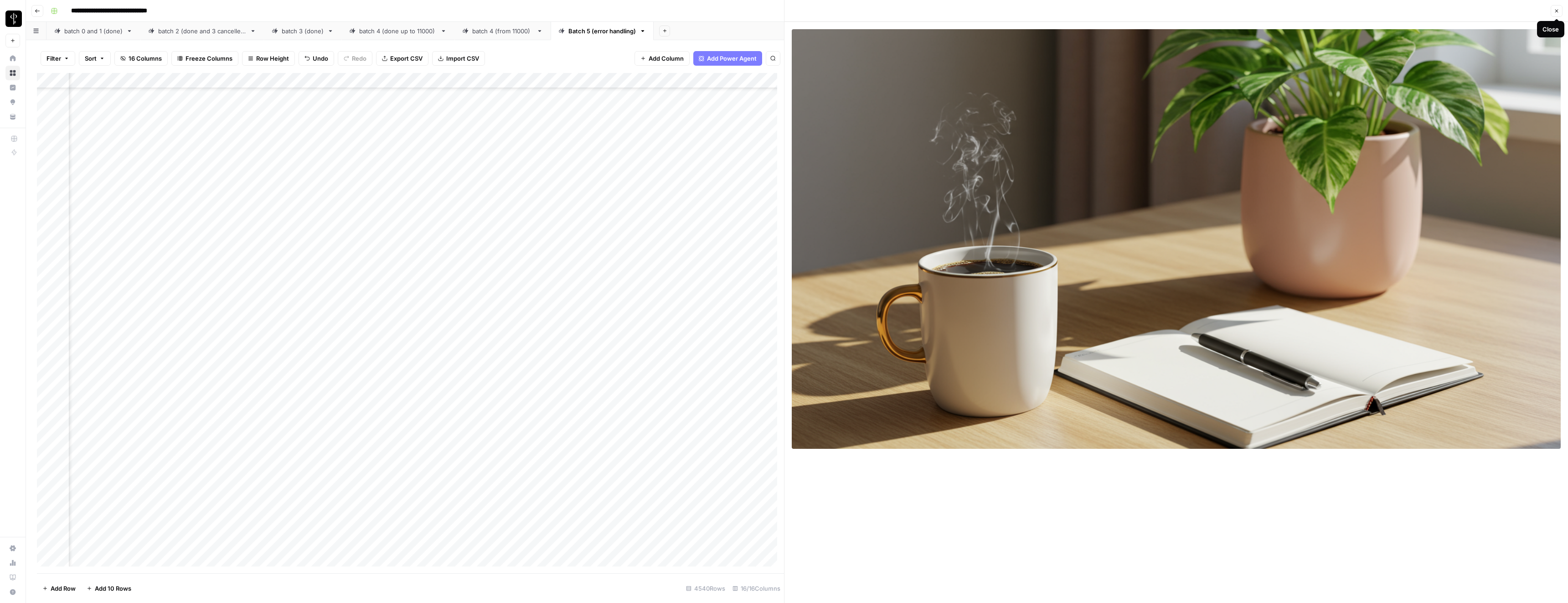
click at [1554, 10] on icon "button" at bounding box center [1556, 10] width 6 height 6
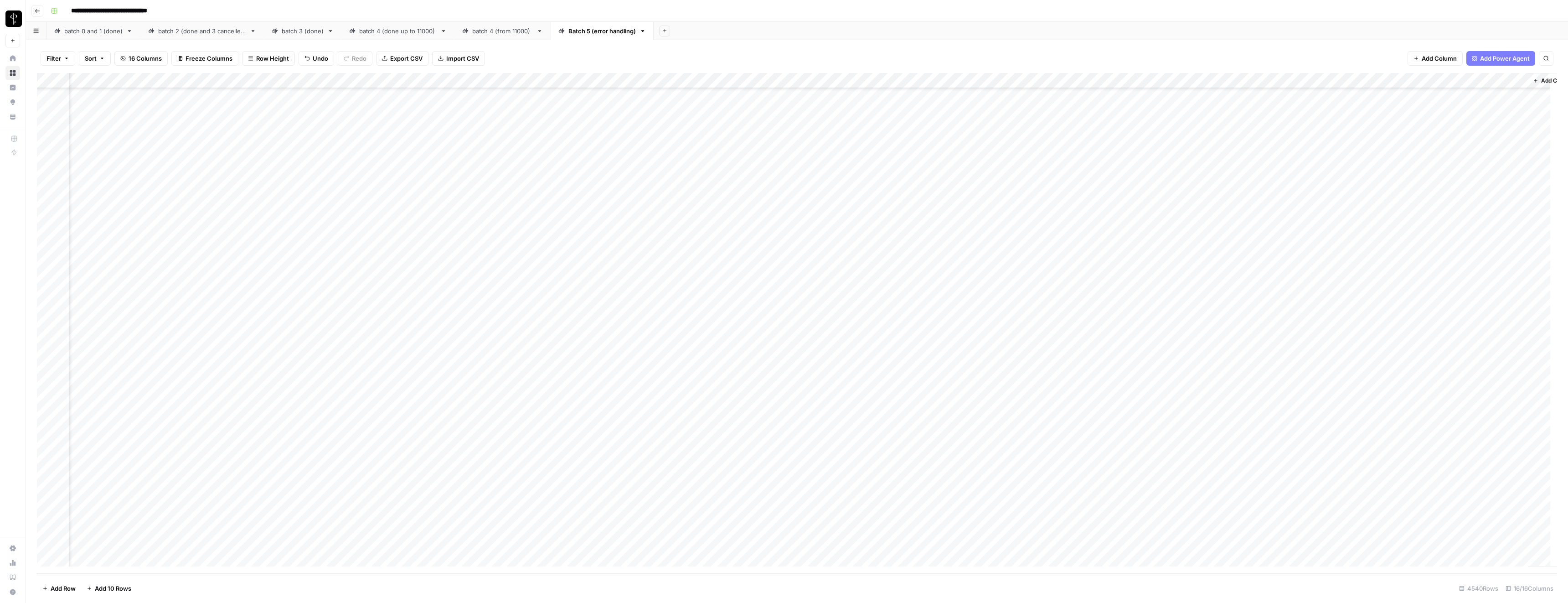
click at [770, 390] on div "Add Column" at bounding box center [797, 323] width 1520 height 500
click at [549, 389] on div "Add Column" at bounding box center [797, 323] width 1520 height 500
click at [549, 389] on textarea "**********" at bounding box center [533, 395] width 182 height 22
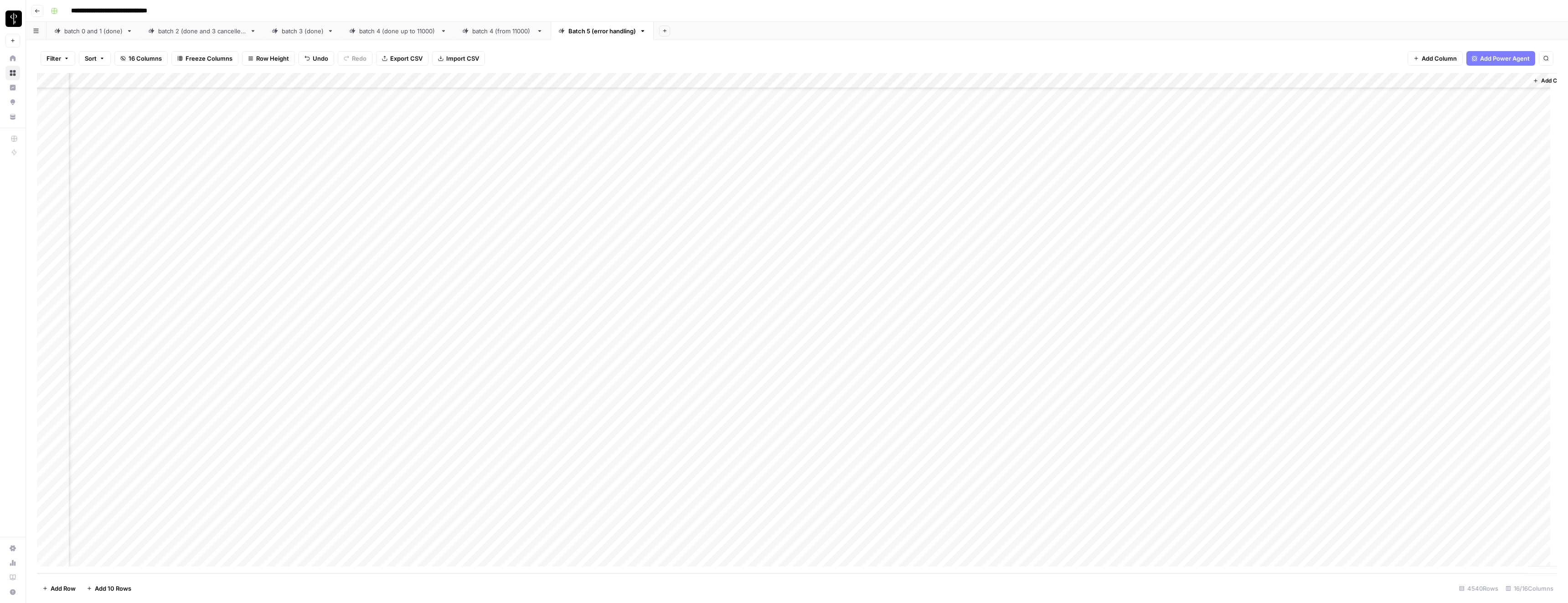
click at [1032, 544] on div "Add Column" at bounding box center [797, 323] width 1520 height 500
click at [1032, 511] on div "Add Column" at bounding box center [797, 323] width 1520 height 500
click at [1030, 390] on div "Add Column" at bounding box center [797, 323] width 1520 height 500
click at [1097, 389] on div "Add Column" at bounding box center [797, 323] width 1520 height 500
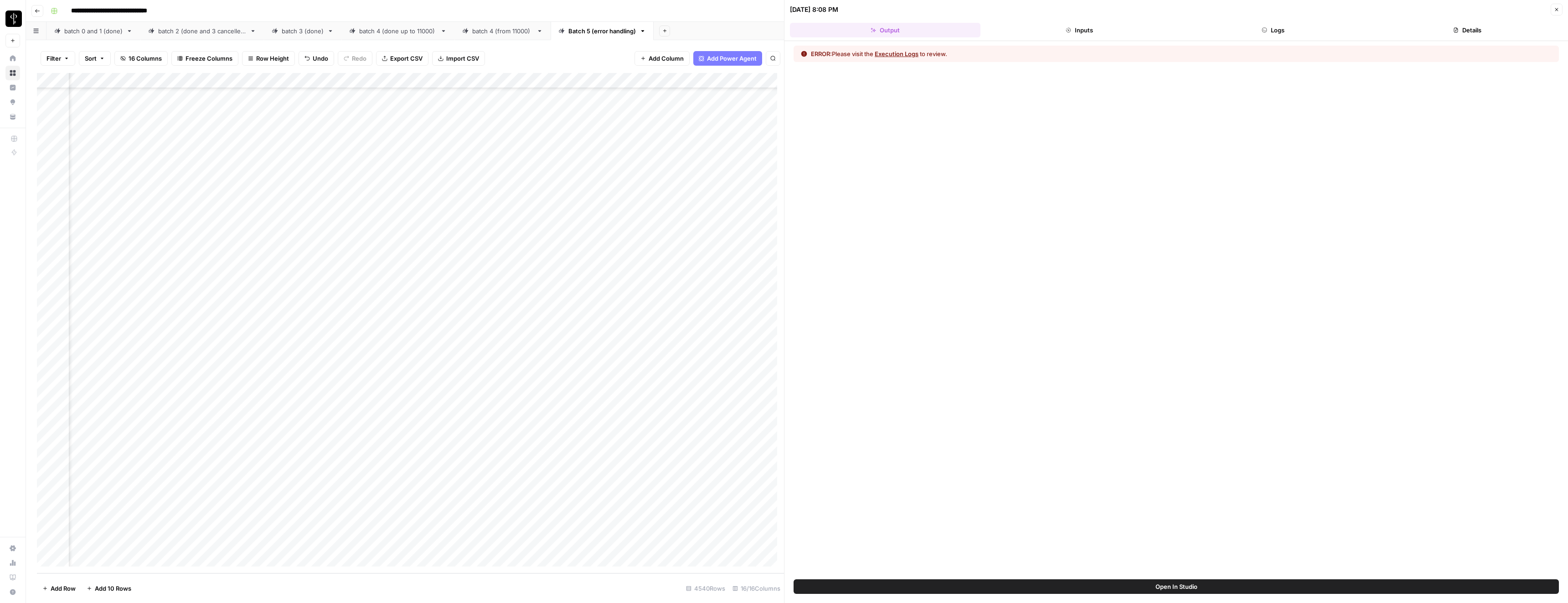
click at [903, 54] on button "Execution Logs" at bounding box center [896, 54] width 44 height 9
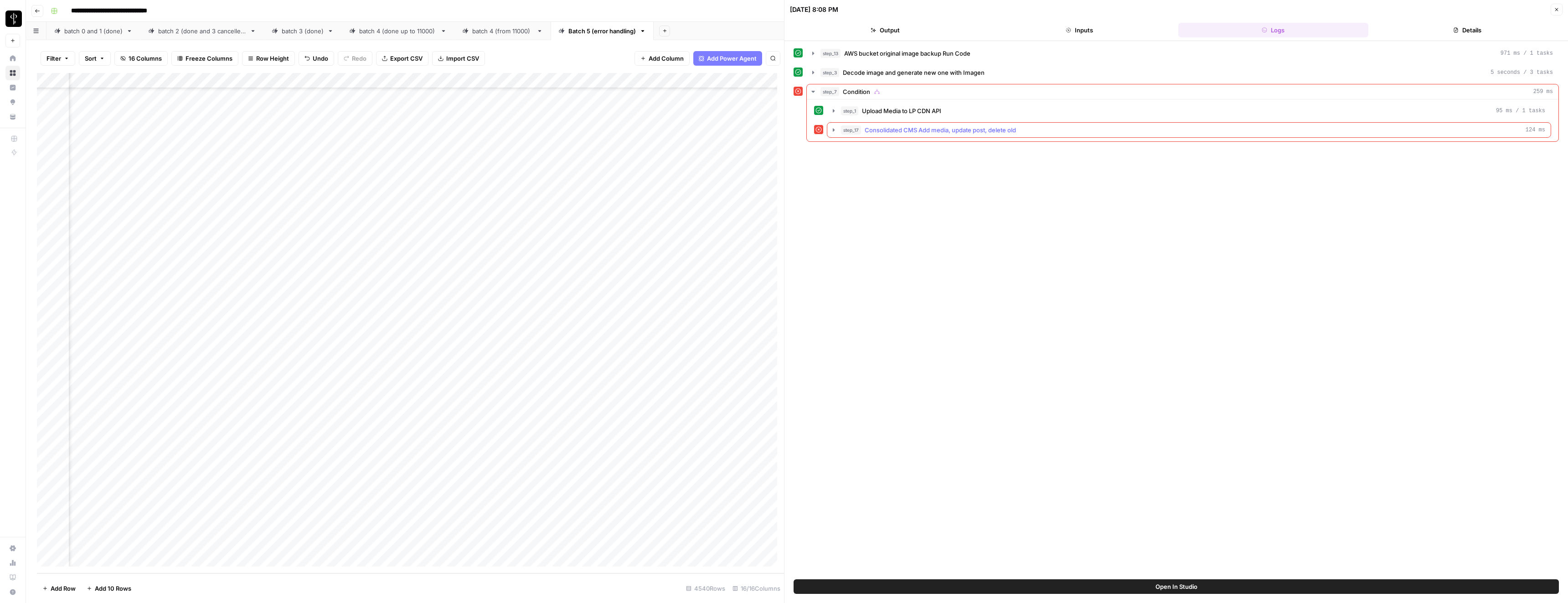
click at [875, 127] on span "Consolidated CMS Add media, update post, delete old" at bounding box center [941, 130] width 151 height 9
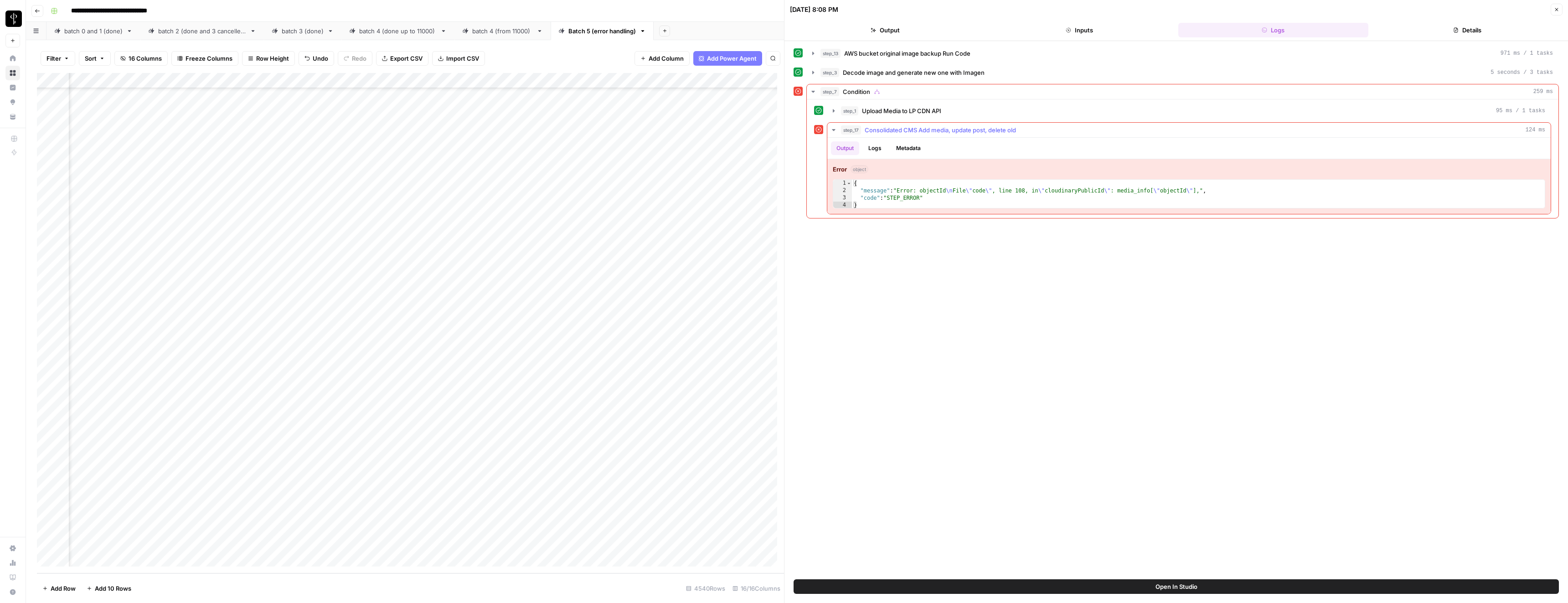
click at [875, 127] on span "Consolidated CMS Add media, update post, delete old" at bounding box center [941, 130] width 151 height 9
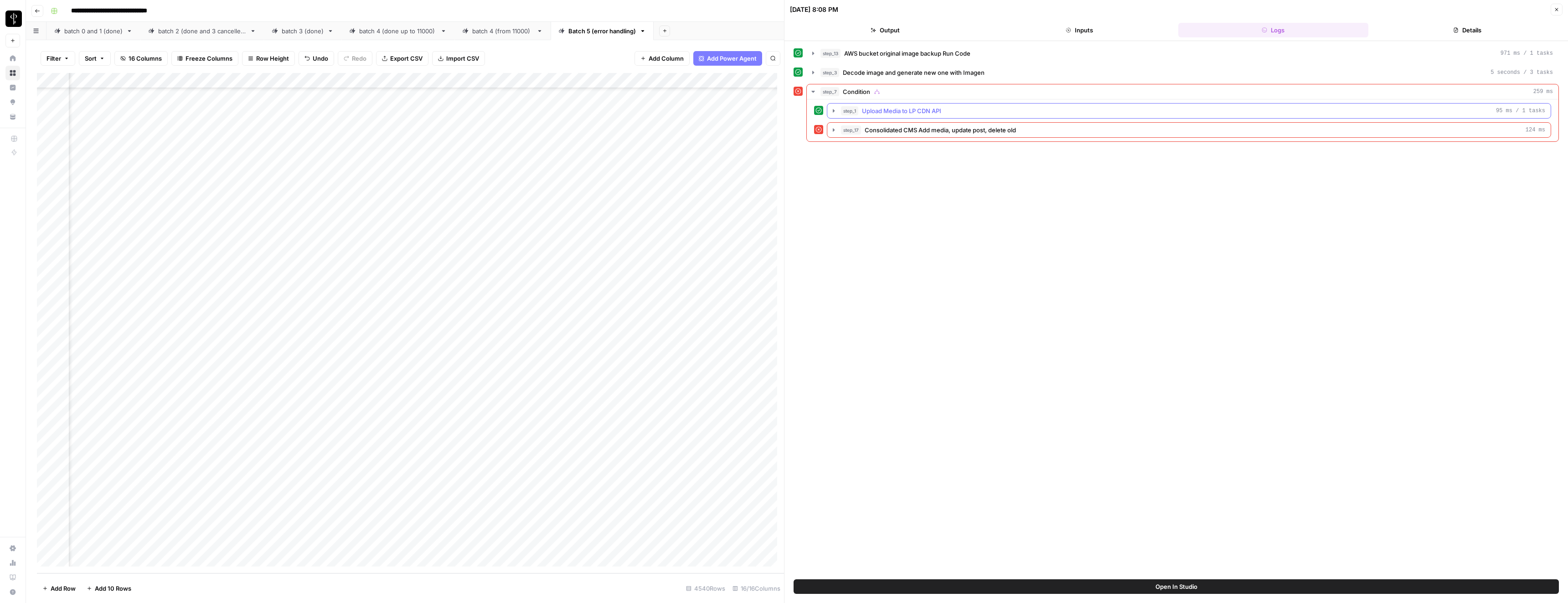
click at [860, 107] on div "step_1 Upload Media to LP CDN API 95 ms / 1 tasks" at bounding box center [1193, 111] width 704 height 9
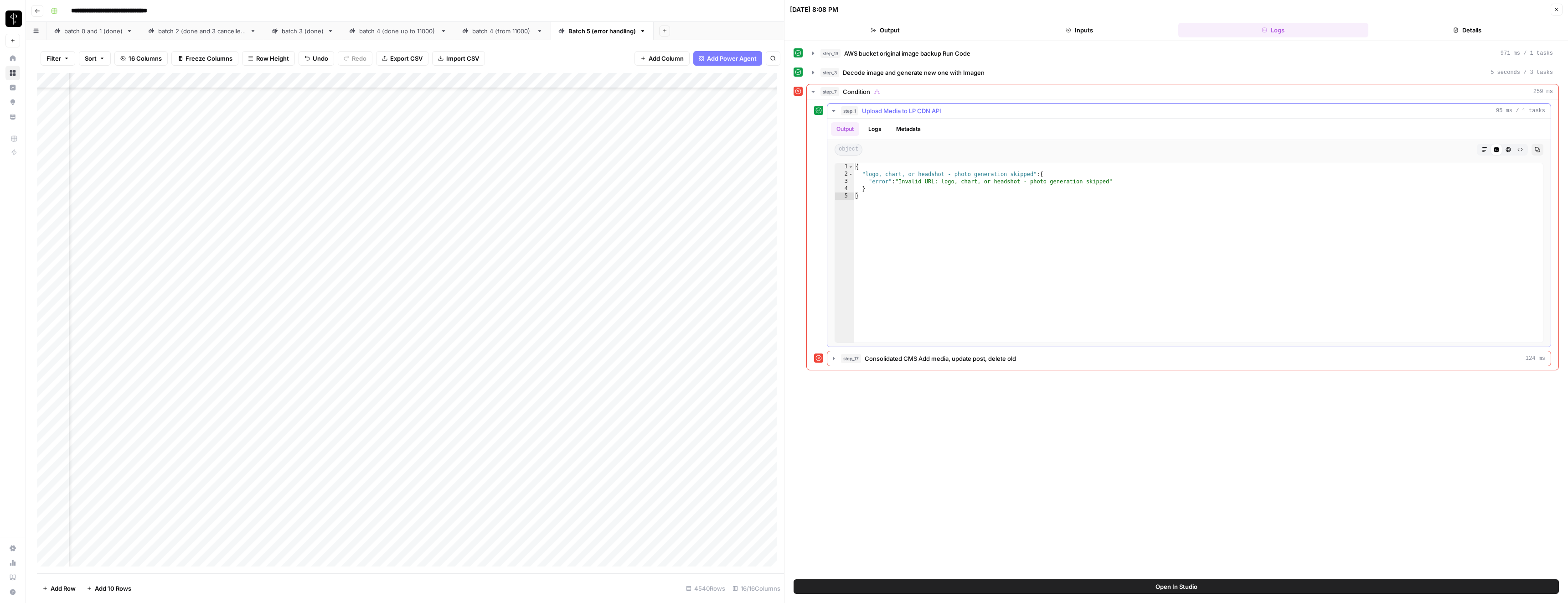
click at [860, 107] on div "step_1 Upload Media to LP CDN API 95 ms / 1 tasks" at bounding box center [1193, 111] width 704 height 9
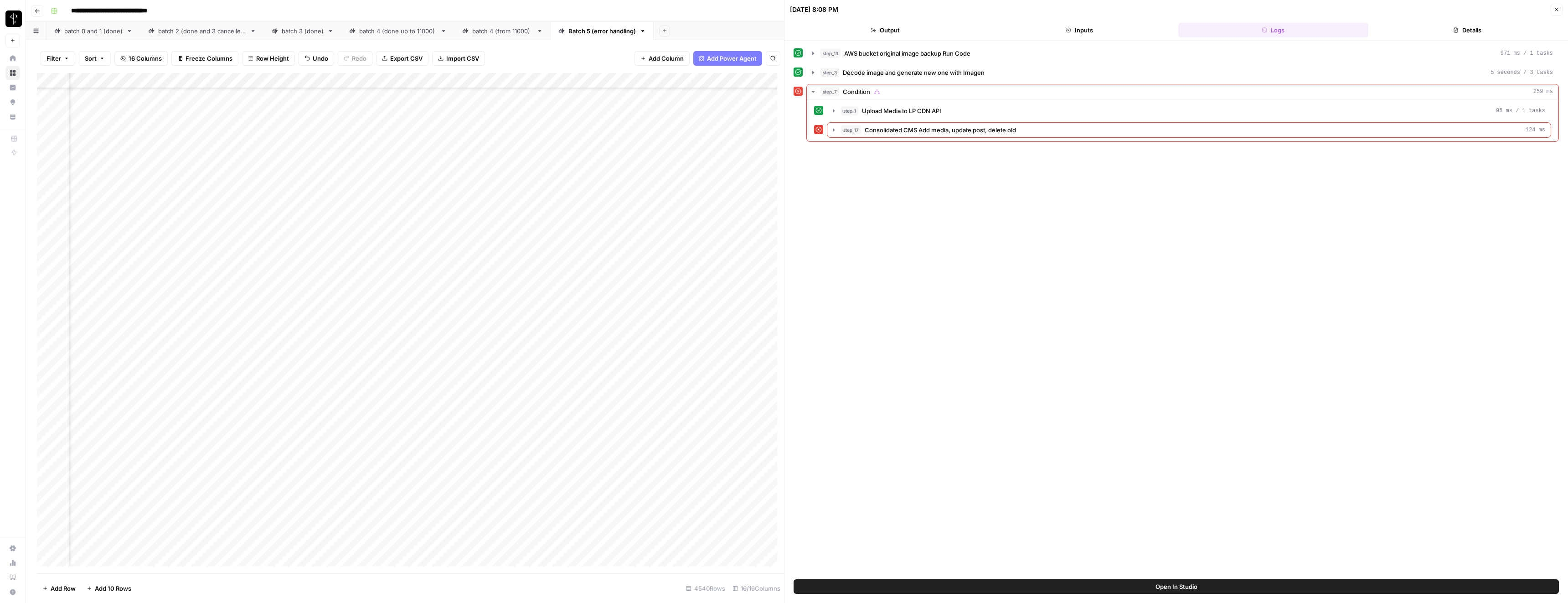
click at [1555, 6] on button "Close" at bounding box center [1556, 9] width 12 height 12
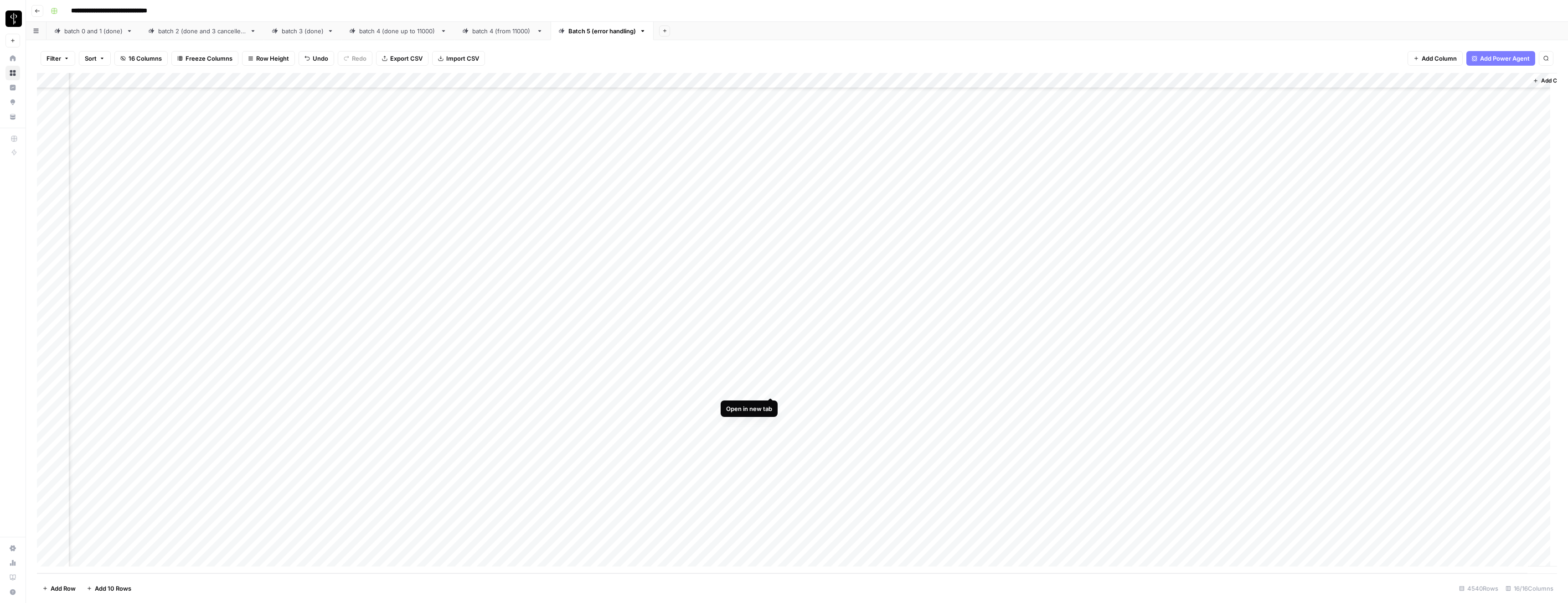
click at [768, 388] on div "Add Column" at bounding box center [797, 323] width 1520 height 500
click at [769, 389] on div "Add Column" at bounding box center [797, 323] width 1520 height 500
click at [408, 390] on div "Add Column" at bounding box center [797, 323] width 1520 height 500
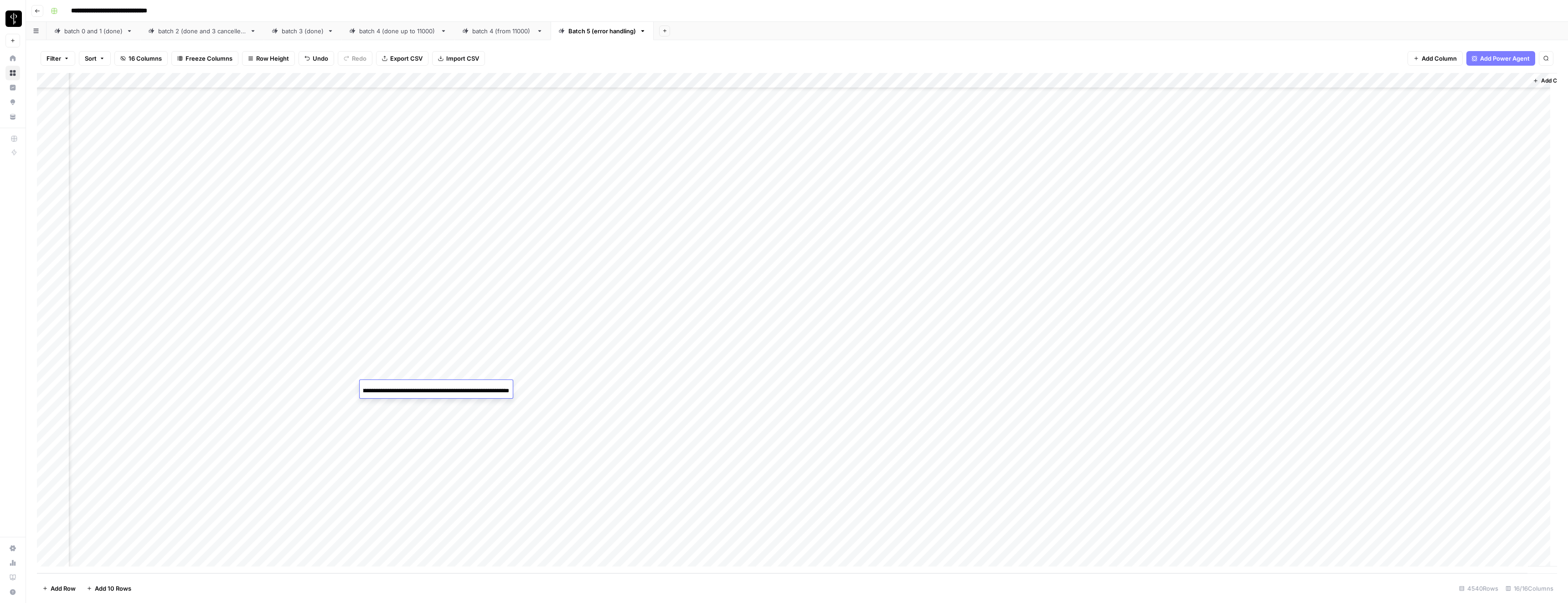
click at [408, 390] on input "**********" at bounding box center [436, 391] width 146 height 11
click at [537, 389] on div "Add Column" at bounding box center [797, 323] width 1520 height 500
click at [537, 389] on textarea "**********" at bounding box center [533, 394] width 182 height 22
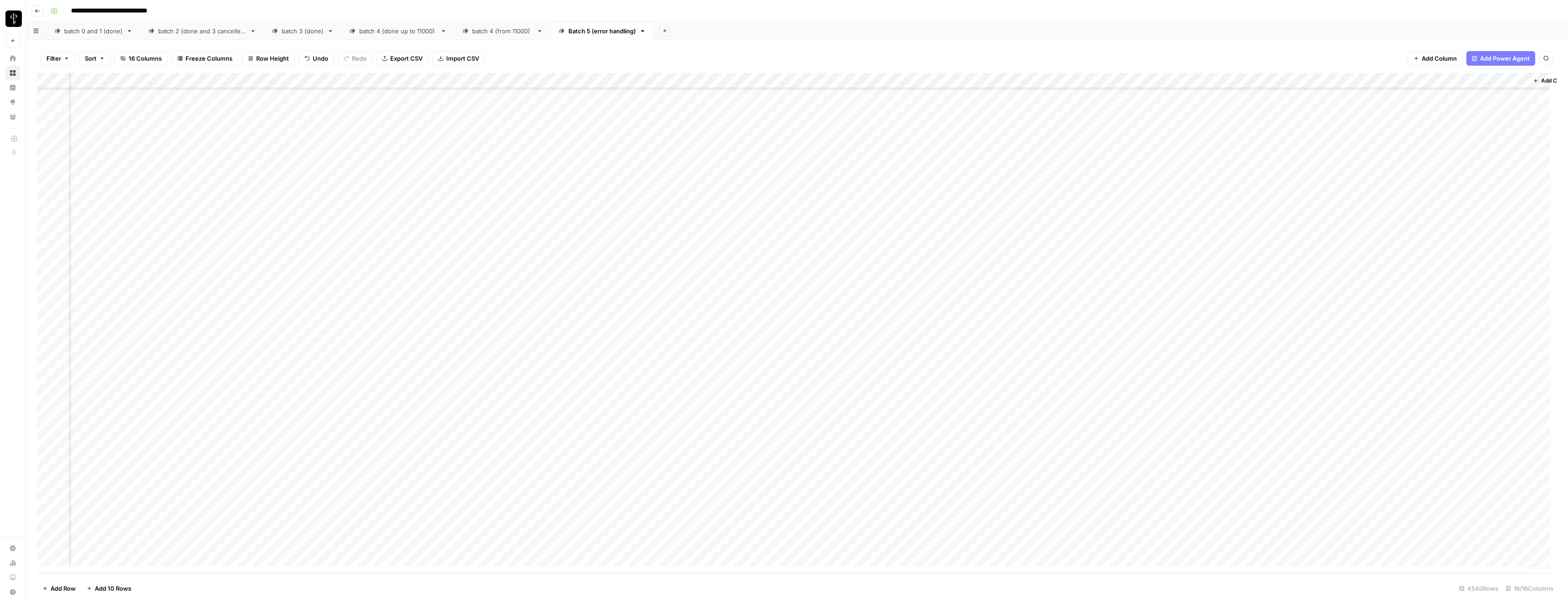
click at [771, 389] on div "Add Column" at bounding box center [797, 323] width 1520 height 500
click at [1520, 79] on span "Add Column" at bounding box center [1536, 80] width 32 height 8
click at [1413, 55] on span "Text" at bounding box center [1412, 59] width 12 height 8
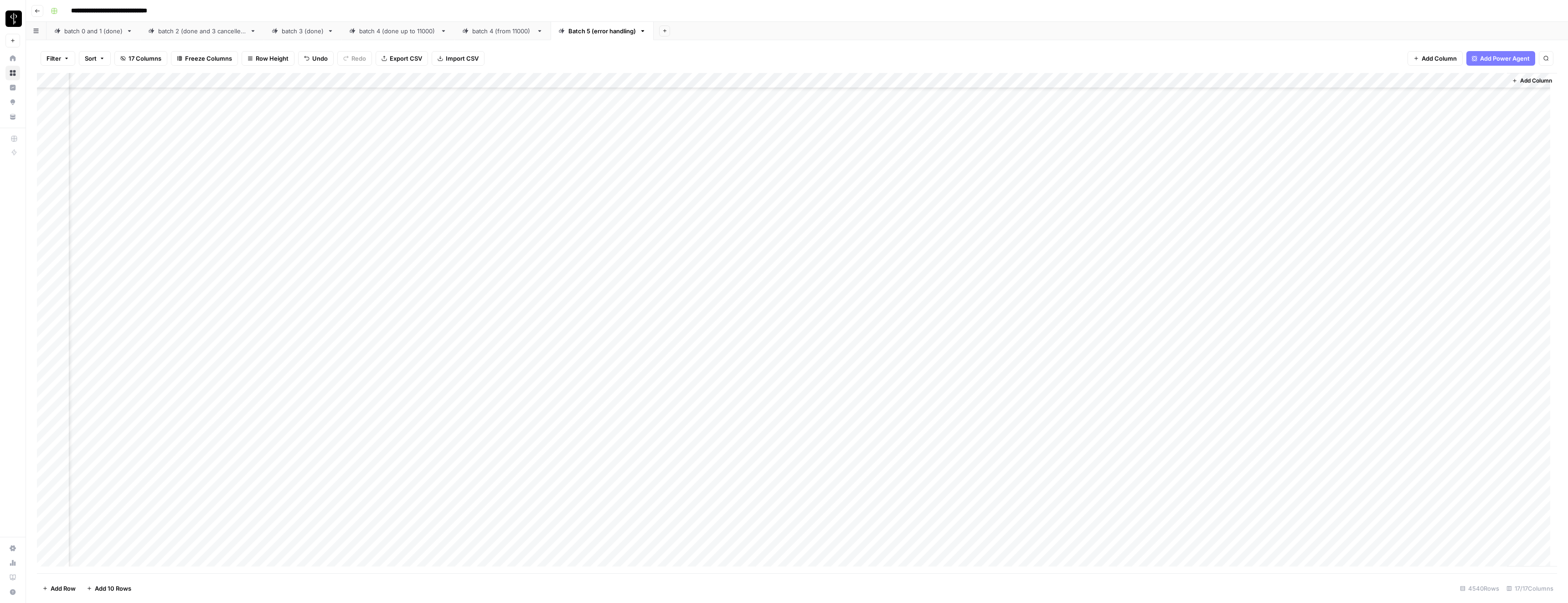
click at [1404, 76] on div "Add Column" at bounding box center [797, 323] width 1520 height 500
click at [1404, 76] on div at bounding box center [1434, 82] width 132 height 18
click at [1394, 102] on input "New Column" at bounding box center [1422, 102] width 92 height 9
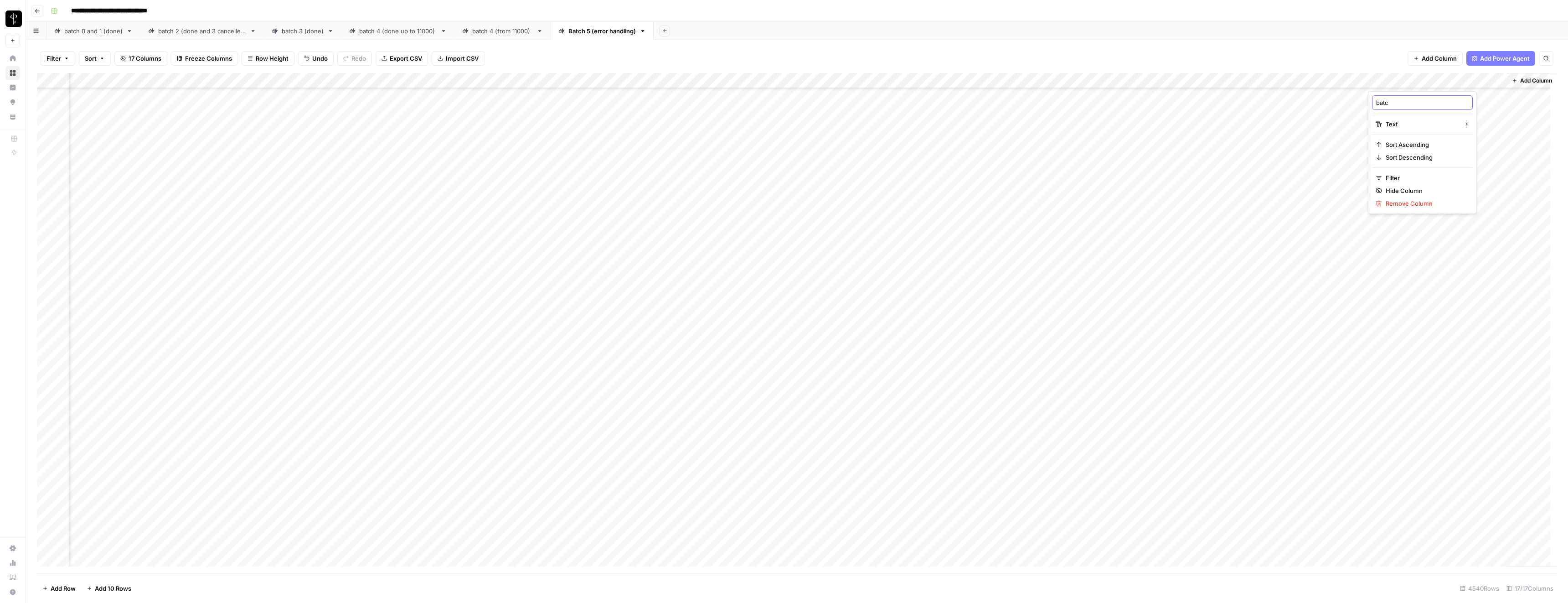
type input "batch"
click at [1476, 107] on div "Add Column" at bounding box center [797, 323] width 1520 height 500
click at [1388, 95] on div "Add Column" at bounding box center [797, 323] width 1520 height 500
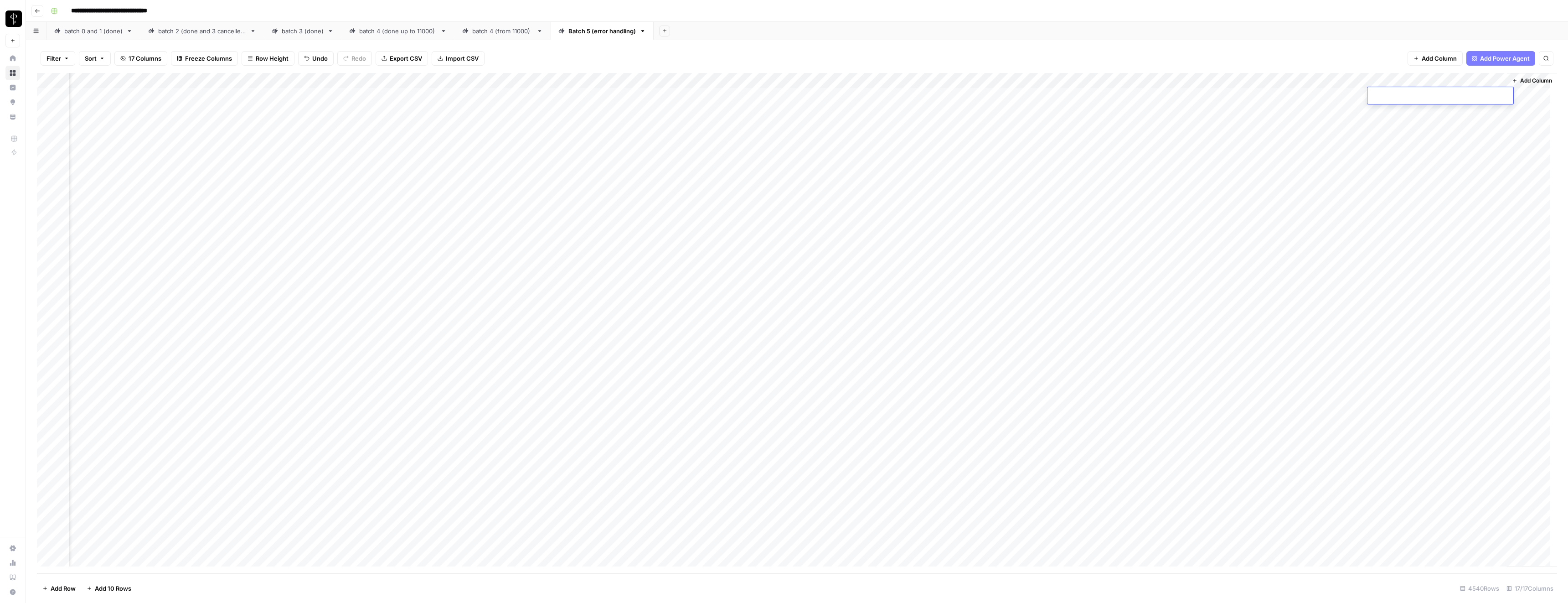
type textarea "*"
click at [1394, 115] on div "Add Column" at bounding box center [797, 323] width 1520 height 500
click at [1388, 112] on div "Add Column" at bounding box center [797, 323] width 1520 height 500
type textarea "*"
click at [1388, 134] on div "Add Column" at bounding box center [797, 323] width 1520 height 500
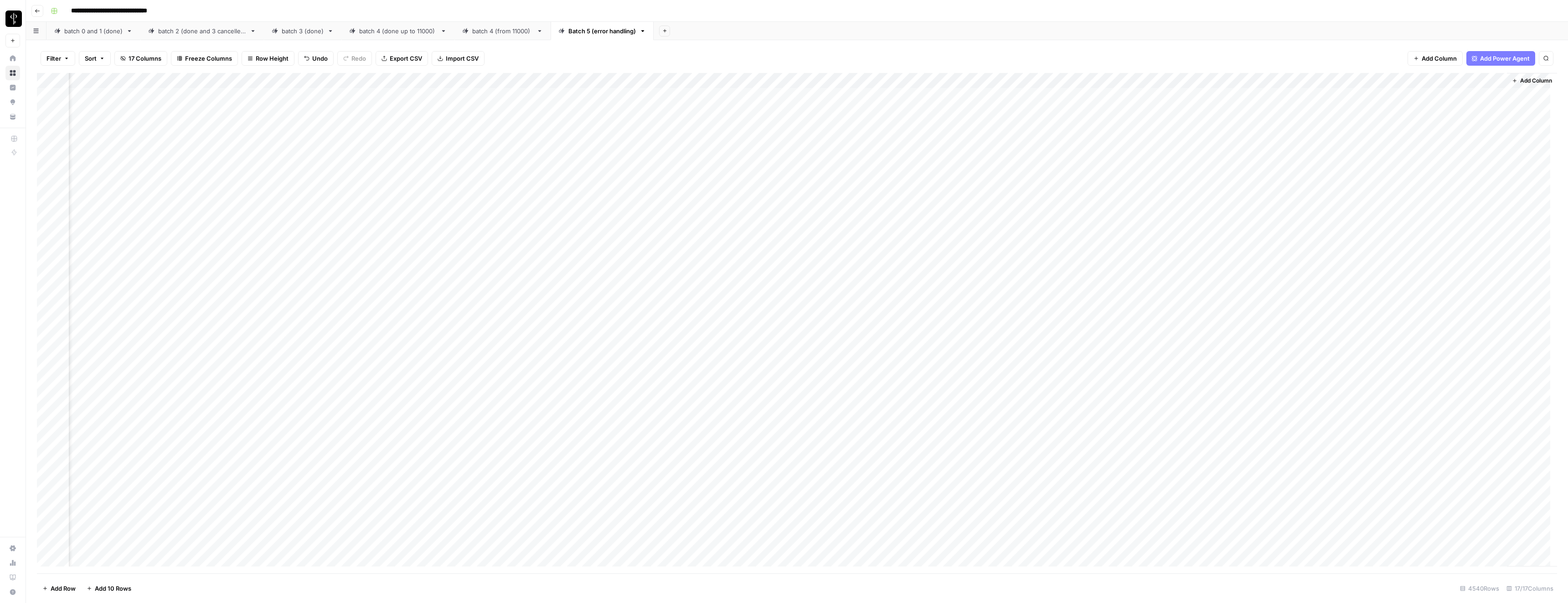
drag, startPoint x: 1387, startPoint y: 96, endPoint x: 1387, endPoint y: 107, distance: 11.0
click at [1387, 107] on div "Add Column" at bounding box center [797, 323] width 1520 height 500
drag, startPoint x: 1498, startPoint y: 116, endPoint x: 1444, endPoint y: 402, distance: 291.1
click at [1444, 402] on div "Add Column" at bounding box center [797, 323] width 1520 height 500
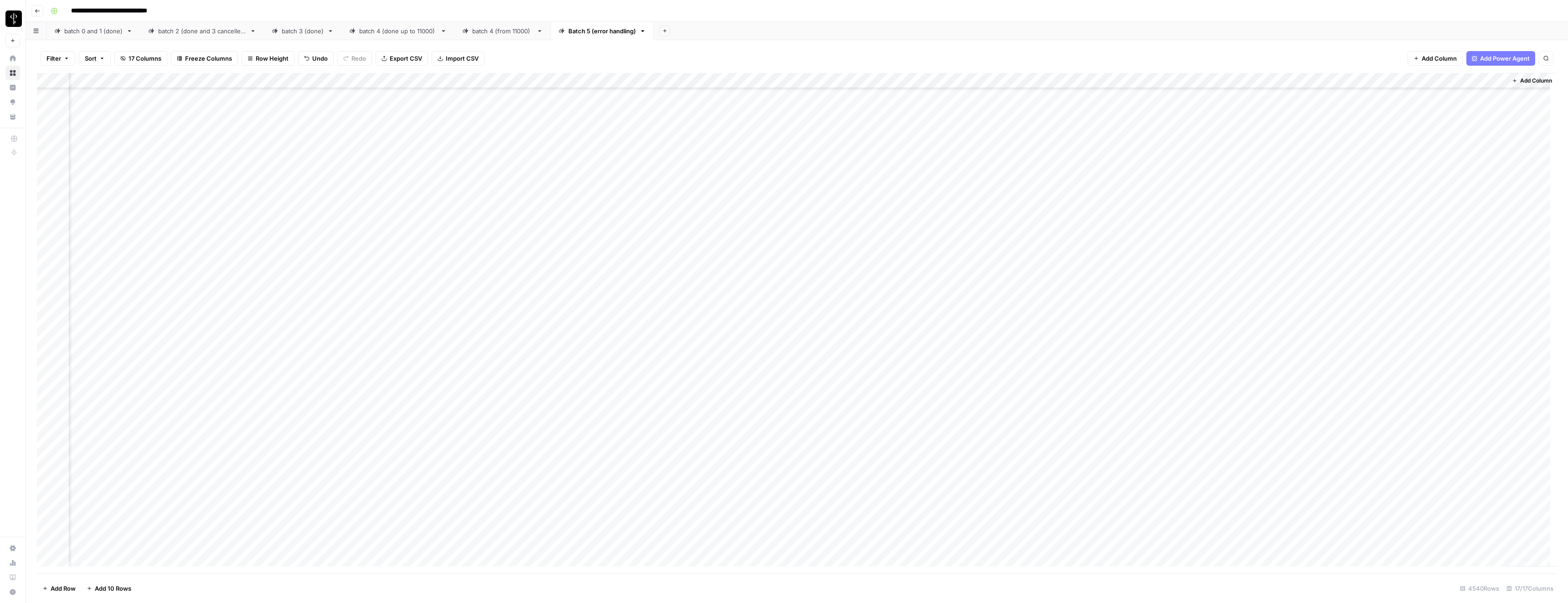
click at [1335, 401] on div "Add Column" at bounding box center [797, 323] width 1520 height 500
click at [1376, 412] on div "Add Column" at bounding box center [797, 323] width 1520 height 500
click at [1383, 397] on div "Add Column" at bounding box center [797, 323] width 1520 height 500
click at [1386, 419] on div "Add Column" at bounding box center [797, 323] width 1520 height 500
click at [64, 60] on icon "button" at bounding box center [66, 58] width 6 height 6
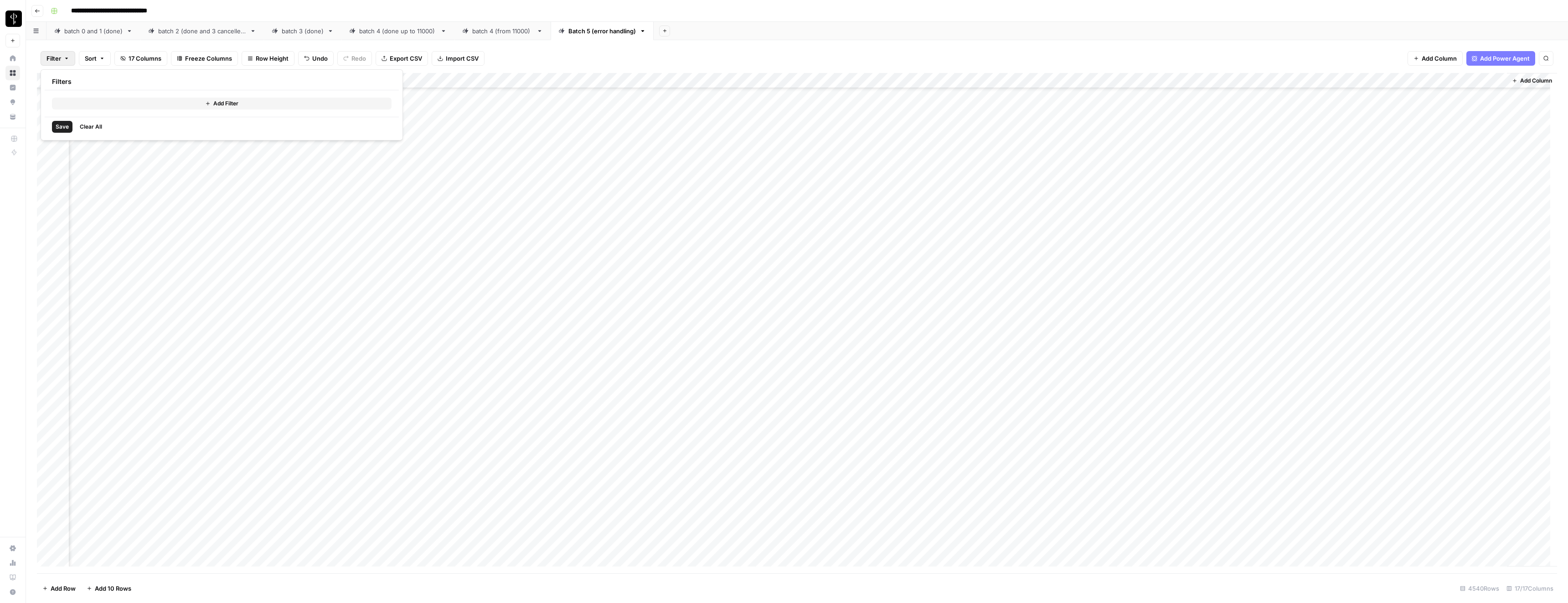
click at [73, 99] on button "Add Filter" at bounding box center [222, 103] width 340 height 12
click at [85, 100] on div at bounding box center [113, 106] width 123 height 17
click at [87, 304] on span "batch" at bounding box center [108, 307] width 77 height 9
click at [331, 106] on input "text" at bounding box center [391, 106] width 121 height 9
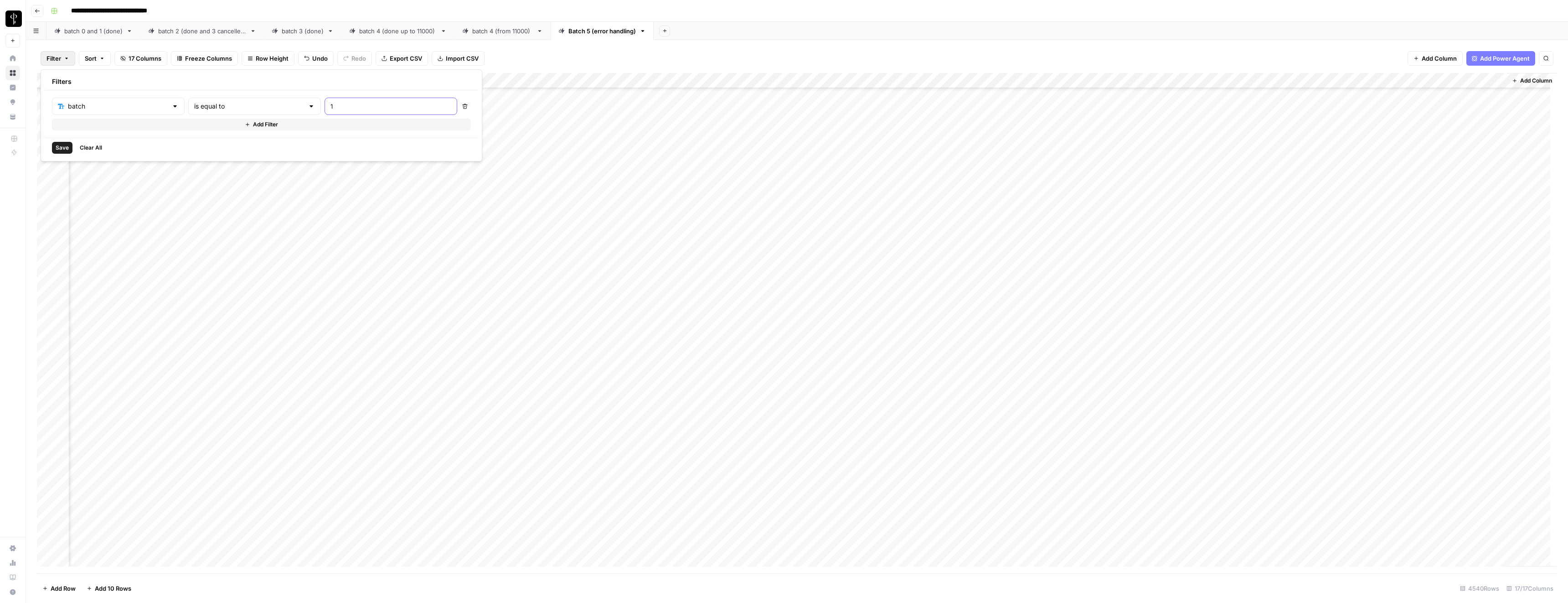
type input "1"
click at [63, 148] on span "Save" at bounding box center [62, 147] width 13 height 8
click at [1207, 411] on div "Add Column" at bounding box center [797, 323] width 1520 height 500
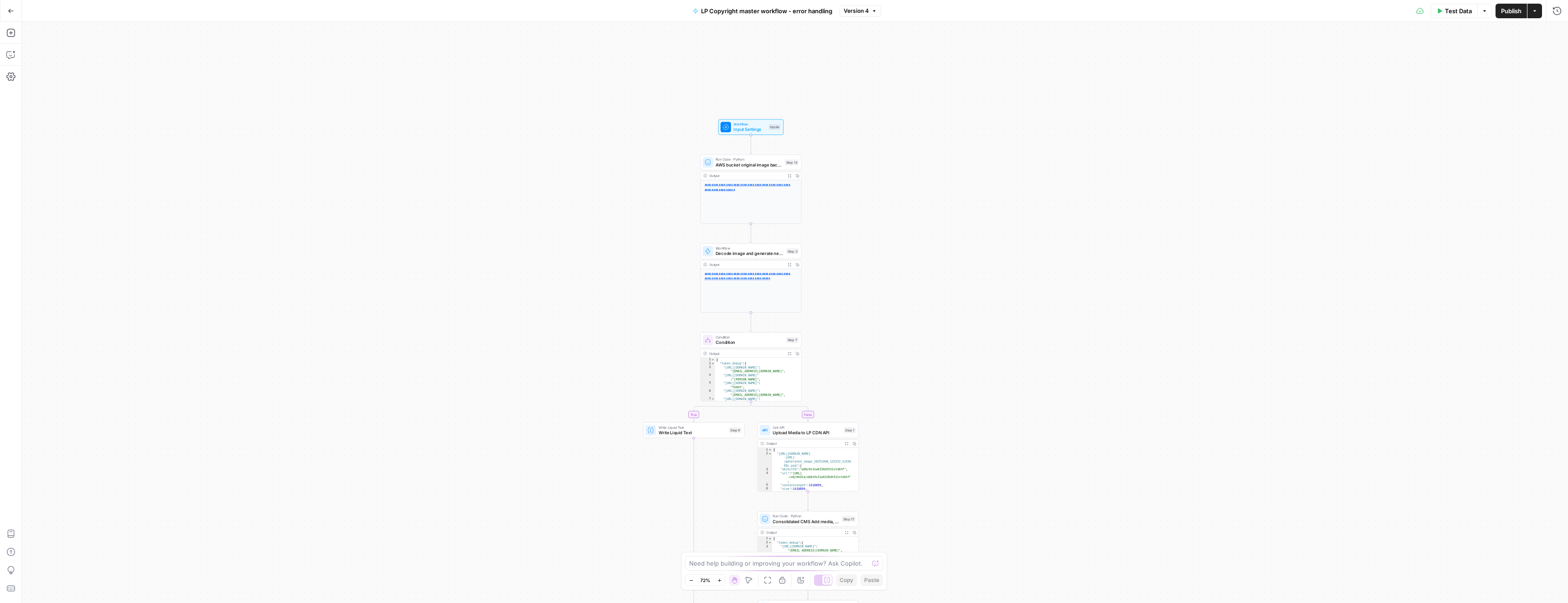
drag, startPoint x: 696, startPoint y: 128, endPoint x: 615, endPoint y: 237, distance: 135.8
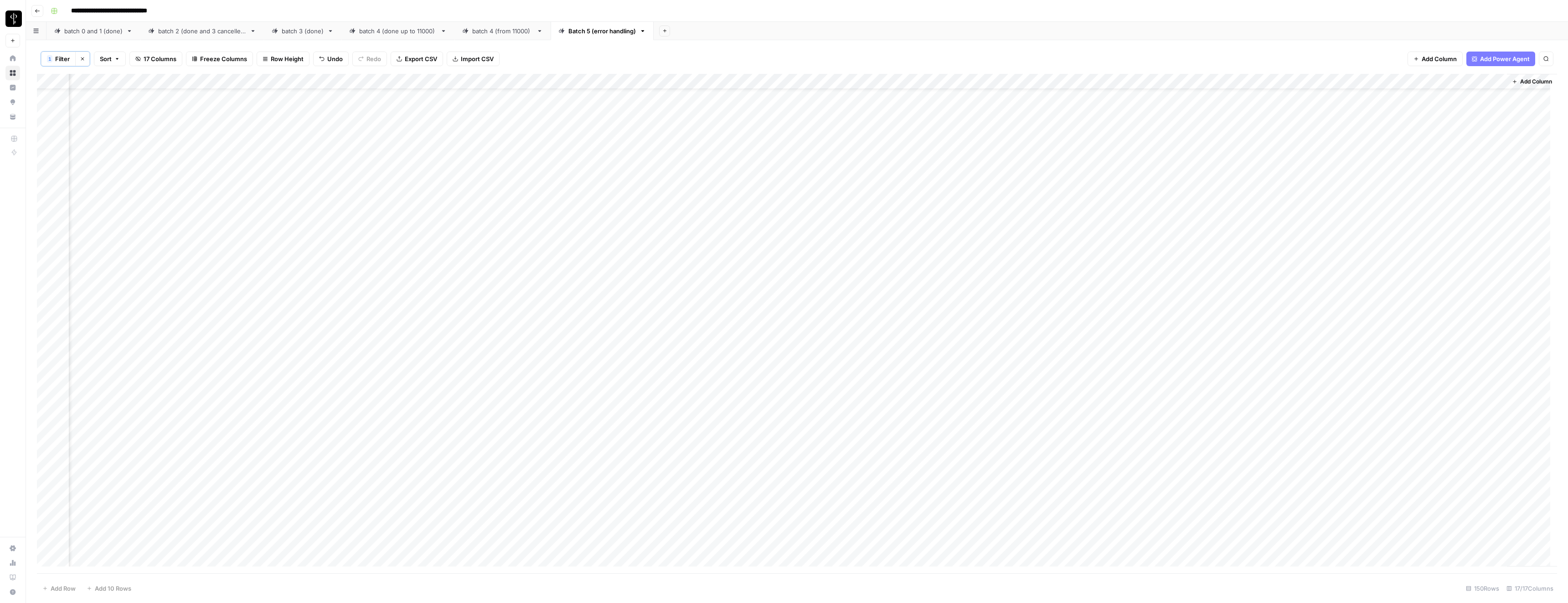
scroll to position [0, 393]
click at [48, 58] on span "1" at bounding box center [49, 59] width 2 height 7
click at [159, 123] on button "Add Filter" at bounding box center [262, 124] width 419 height 12
click at [101, 133] on div at bounding box center [118, 127] width 132 height 17
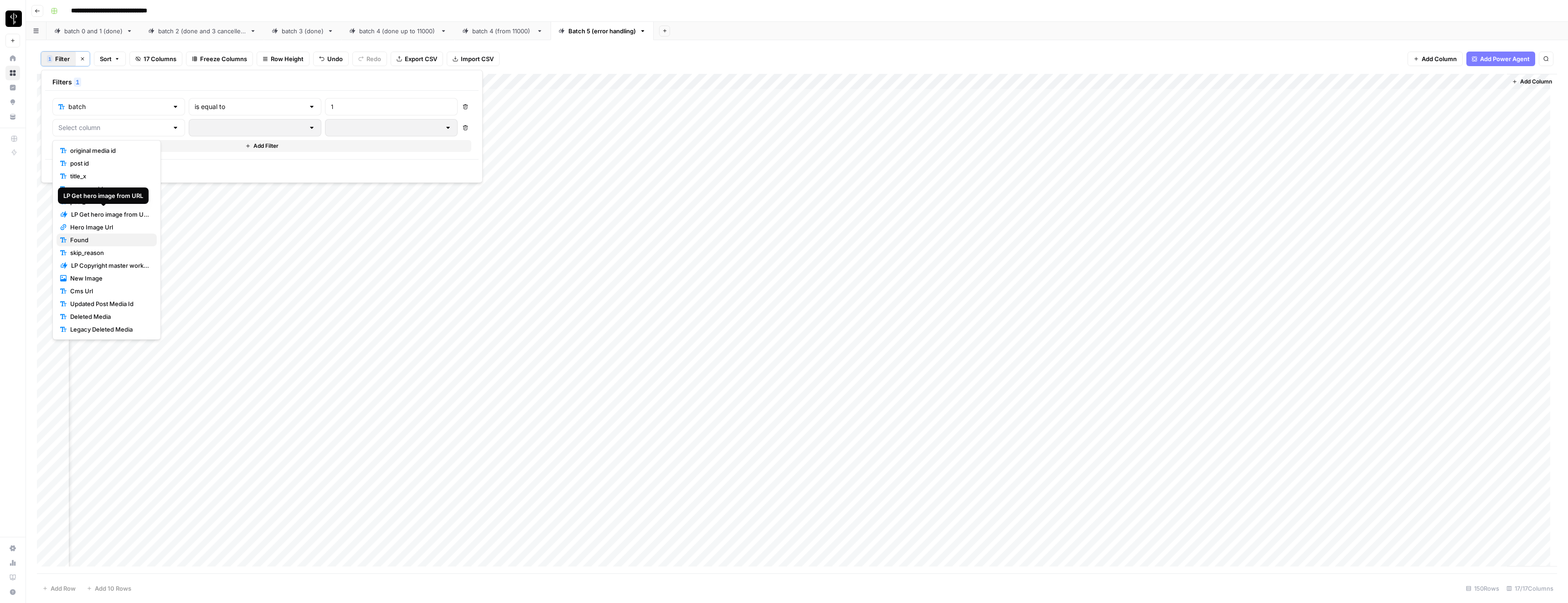
click at [89, 243] on span "Found" at bounding box center [110, 240] width 79 height 9
click at [220, 126] on input "text" at bounding box center [249, 127] width 110 height 9
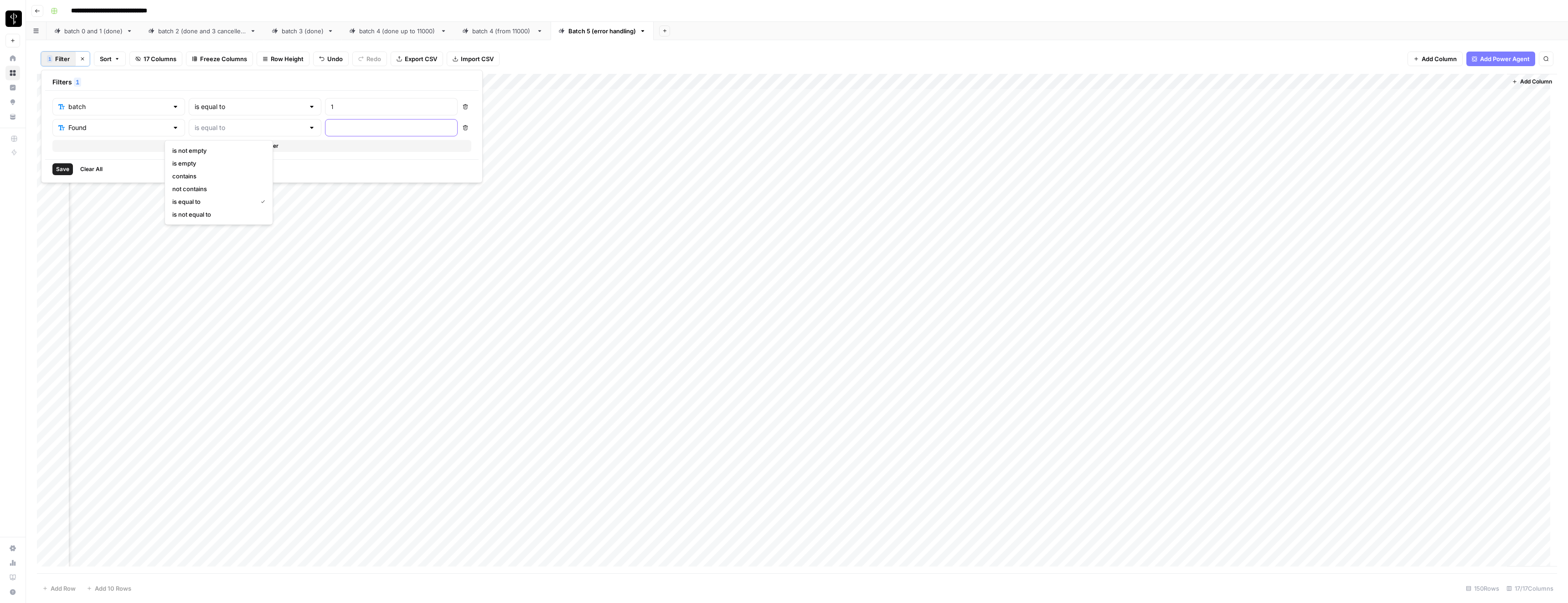
type input "is equal to"
click at [331, 128] on input "text" at bounding box center [392, 127] width 121 height 9
type input "true"
click at [64, 167] on span "Save" at bounding box center [62, 169] width 13 height 8
click at [939, 81] on div "Add Column" at bounding box center [797, 323] width 1520 height 500
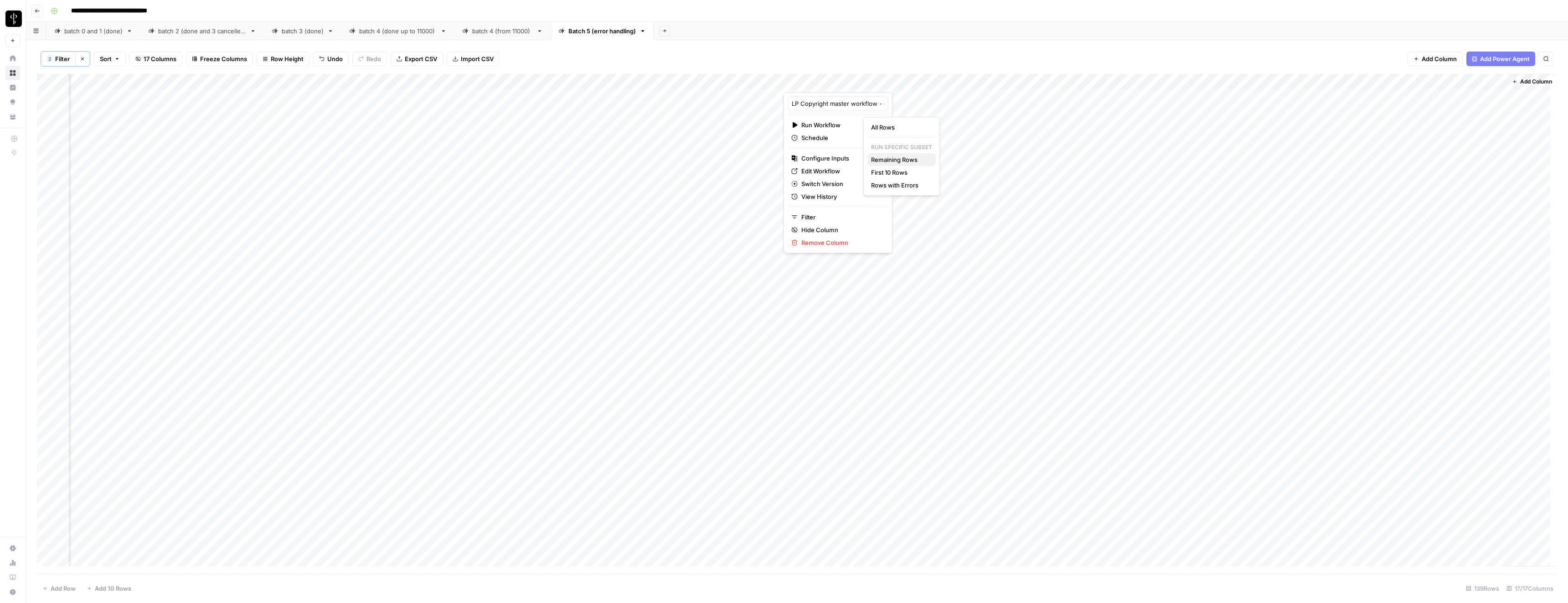
click at [904, 161] on span "Remaining Rows" at bounding box center [899, 160] width 57 height 9
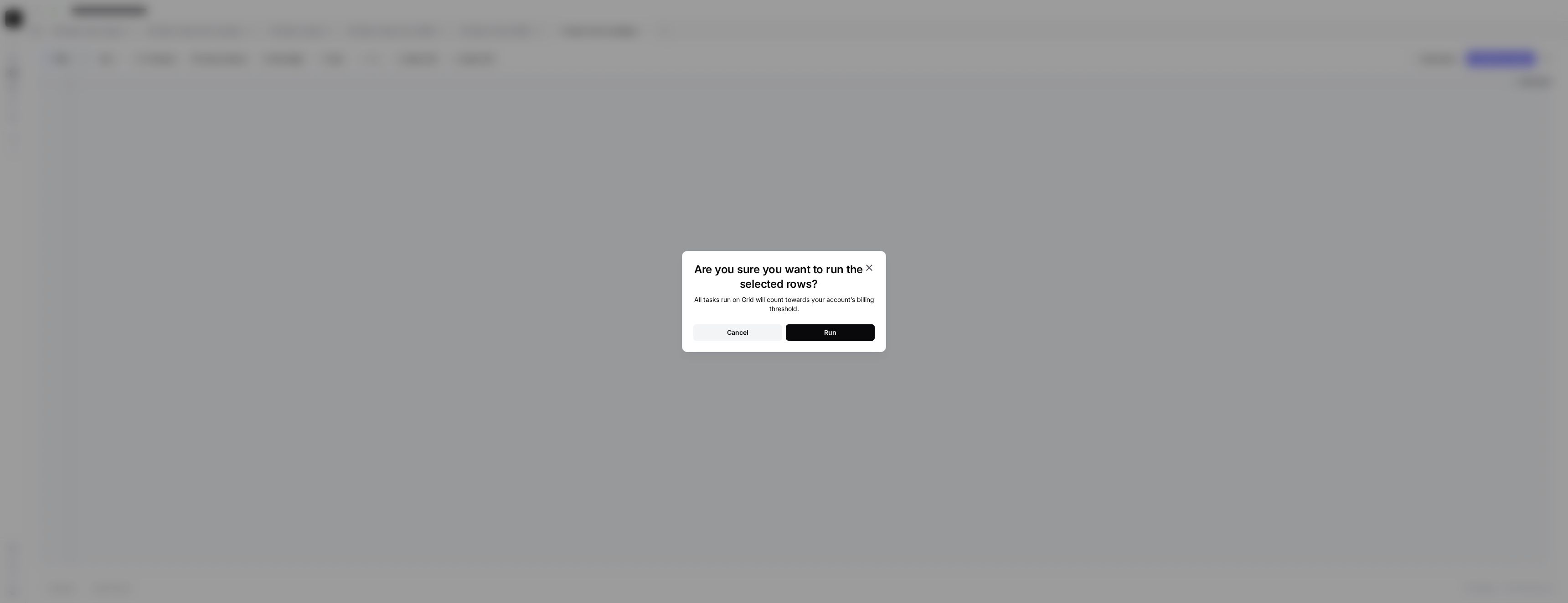
click at [824, 333] on div "Run" at bounding box center [830, 332] width 12 height 9
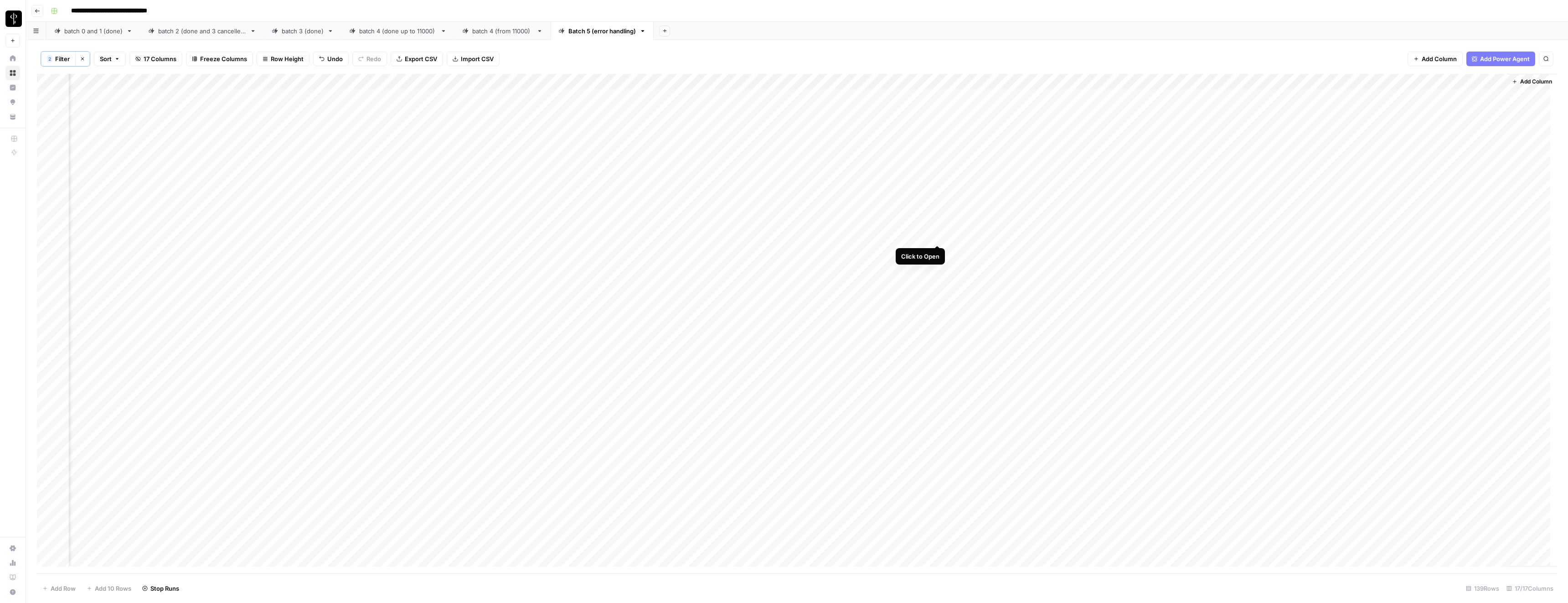
click at [936, 234] on div "Add Column" at bounding box center [797, 323] width 1520 height 500
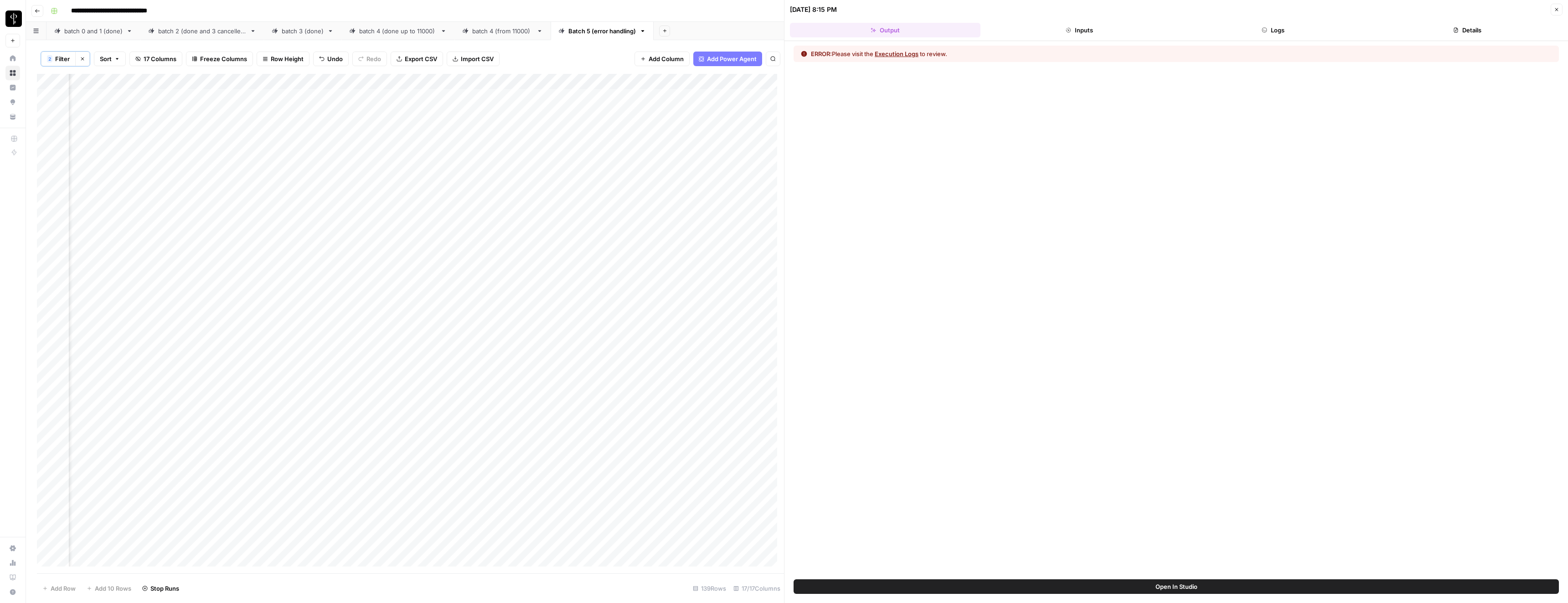
click at [915, 53] on button "Execution Logs" at bounding box center [896, 54] width 44 height 9
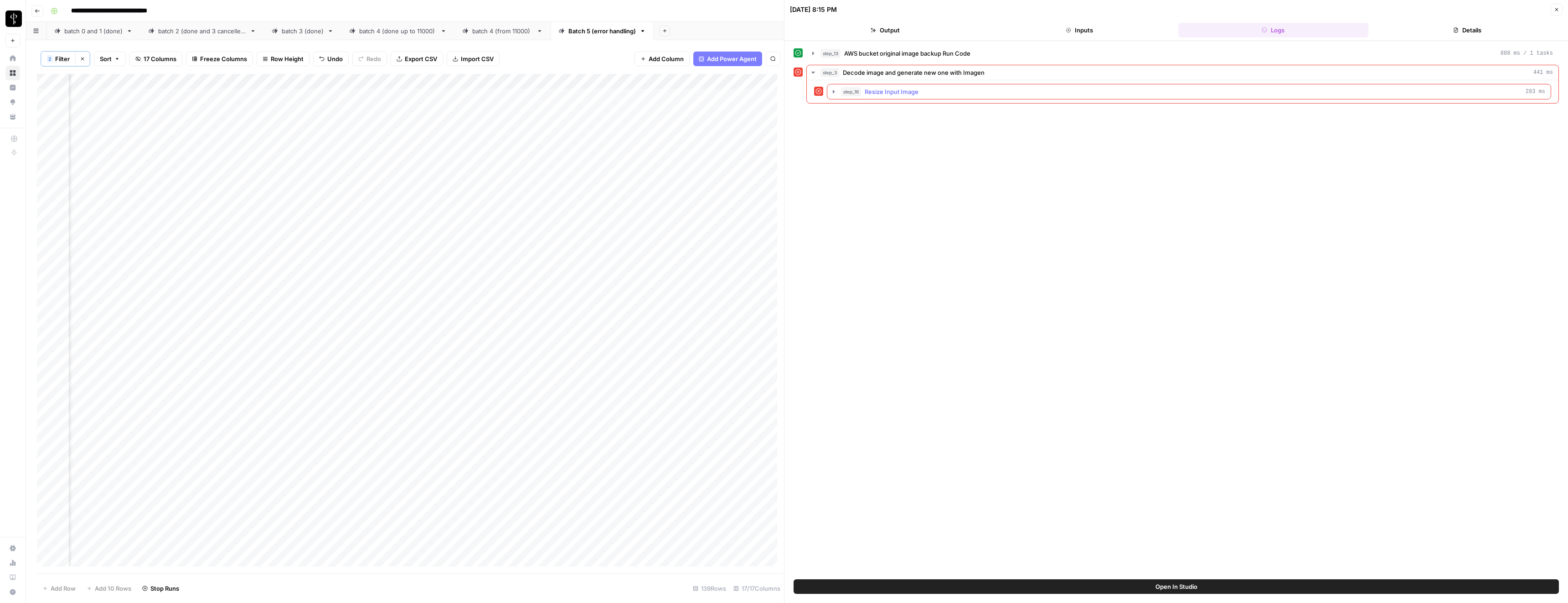
click at [867, 90] on span "Resize Input Image" at bounding box center [891, 91] width 54 height 9
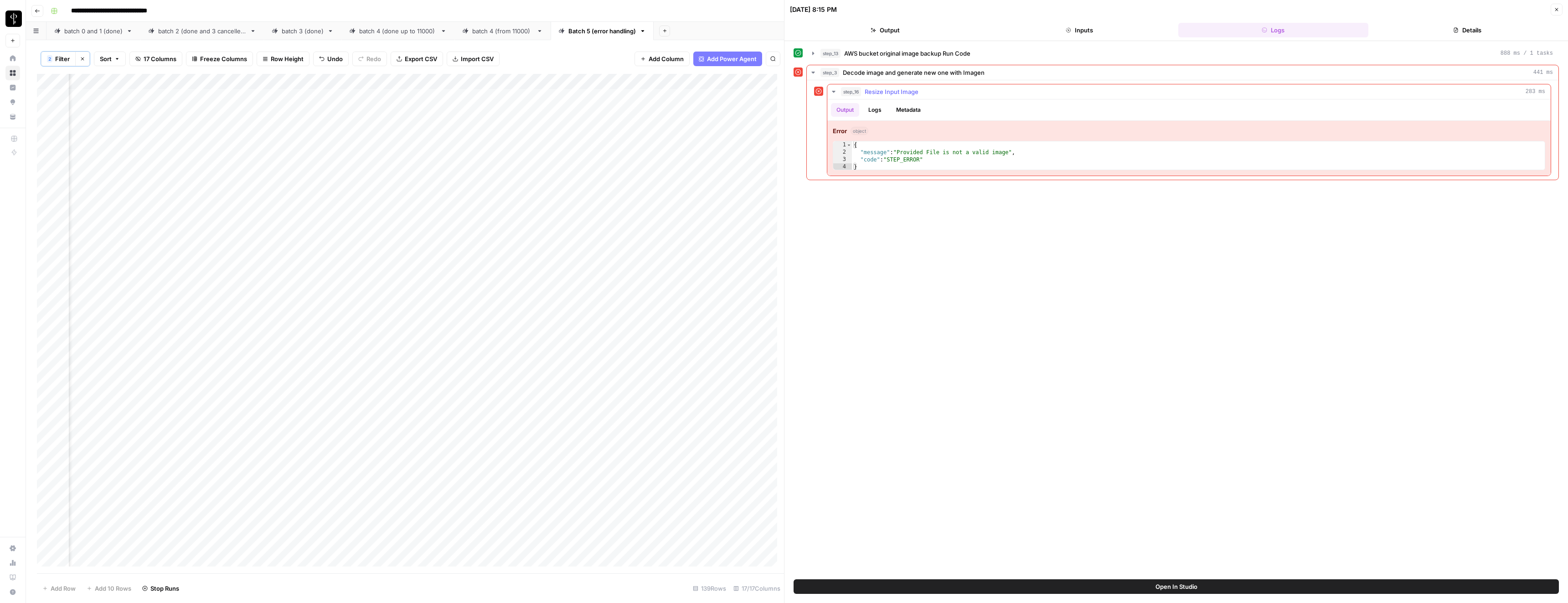
click at [867, 90] on span "Resize Input Image" at bounding box center [891, 91] width 54 height 9
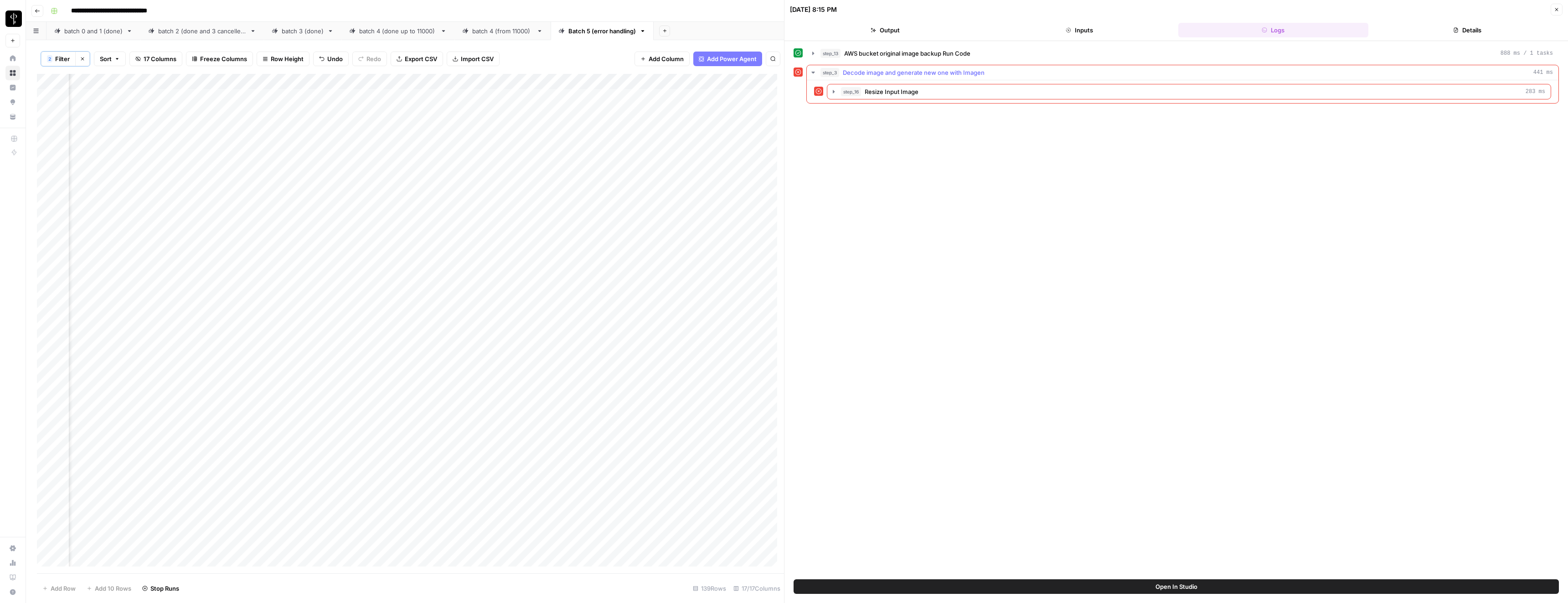
click at [866, 70] on span "Decode image and generate new one with Imagen" at bounding box center [914, 72] width 142 height 9
click at [874, 87] on span "Resize Input Image" at bounding box center [891, 91] width 54 height 9
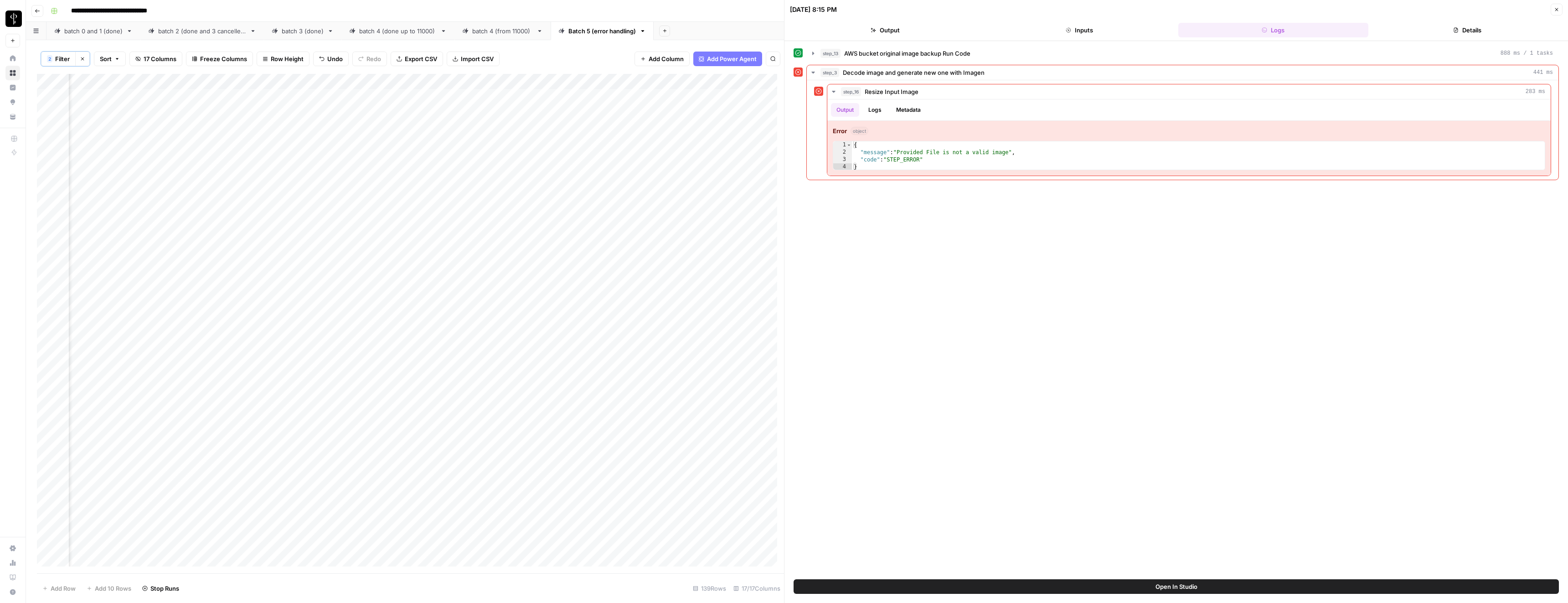
click at [857, 55] on span "AWS bucket original image backup Run Code" at bounding box center [907, 53] width 126 height 9
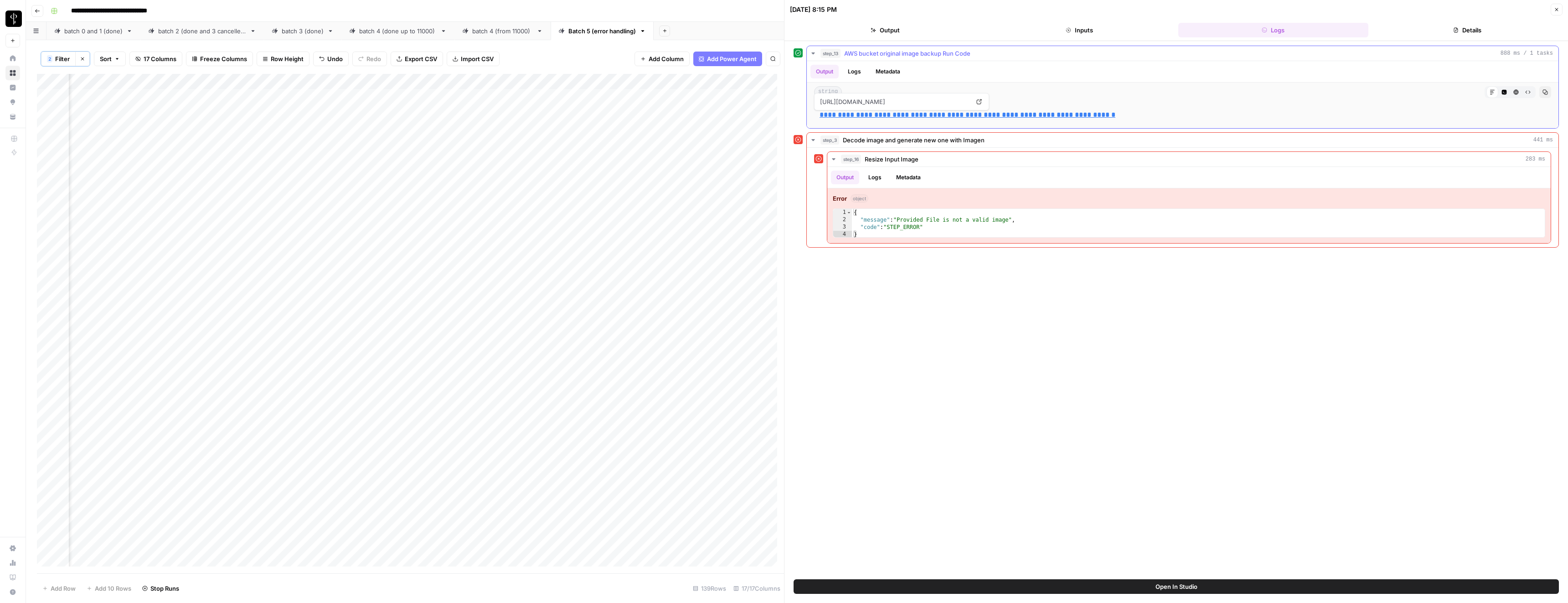
click at [875, 116] on link "**********" at bounding box center [967, 115] width 296 height 7
click at [1557, 10] on icon "button" at bounding box center [1556, 9] width 6 height 6
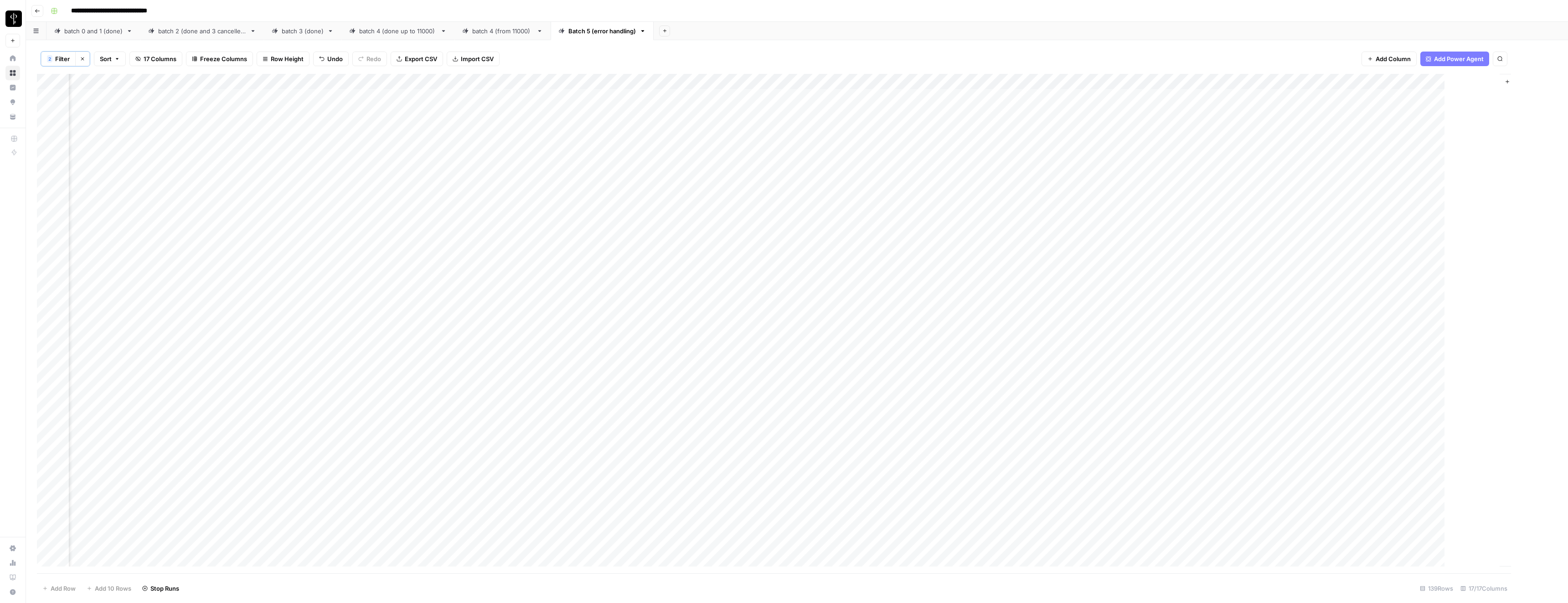
scroll to position [0, 382]
click at [947, 330] on div "Add Column" at bounding box center [797, 323] width 1520 height 500
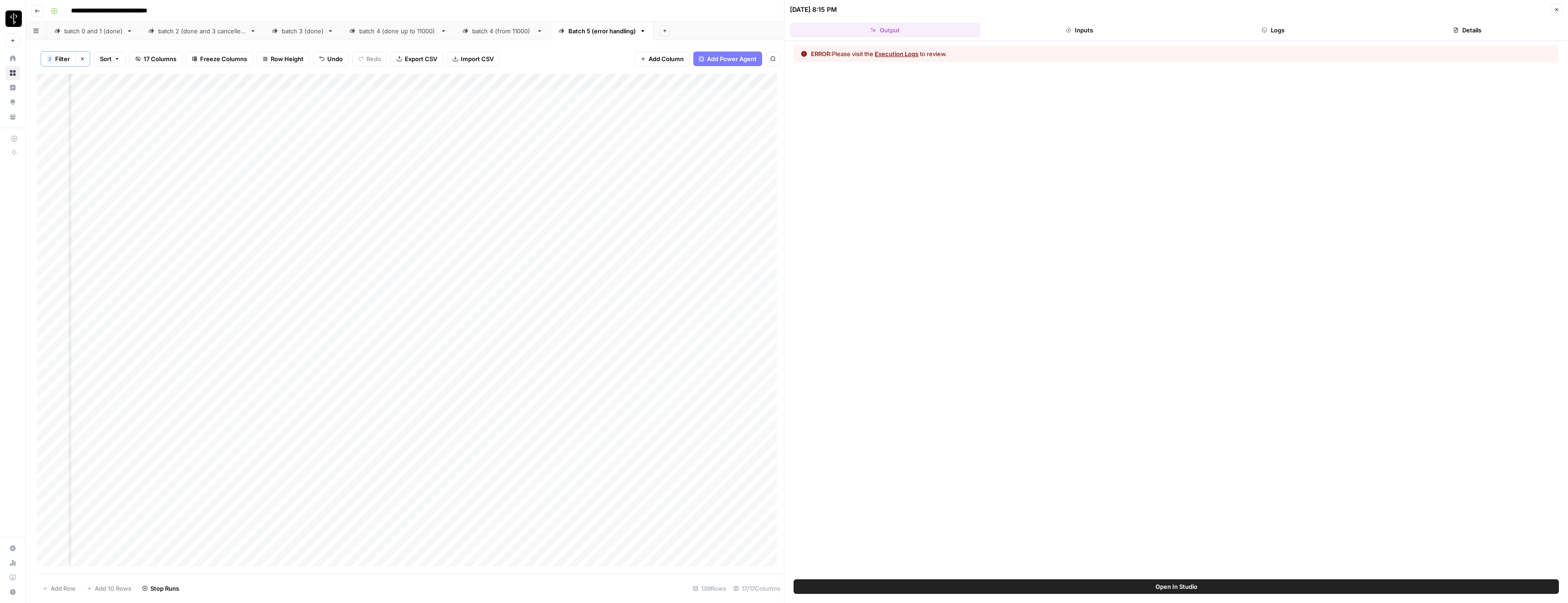
click at [897, 52] on button "Execution Logs" at bounding box center [896, 54] width 44 height 9
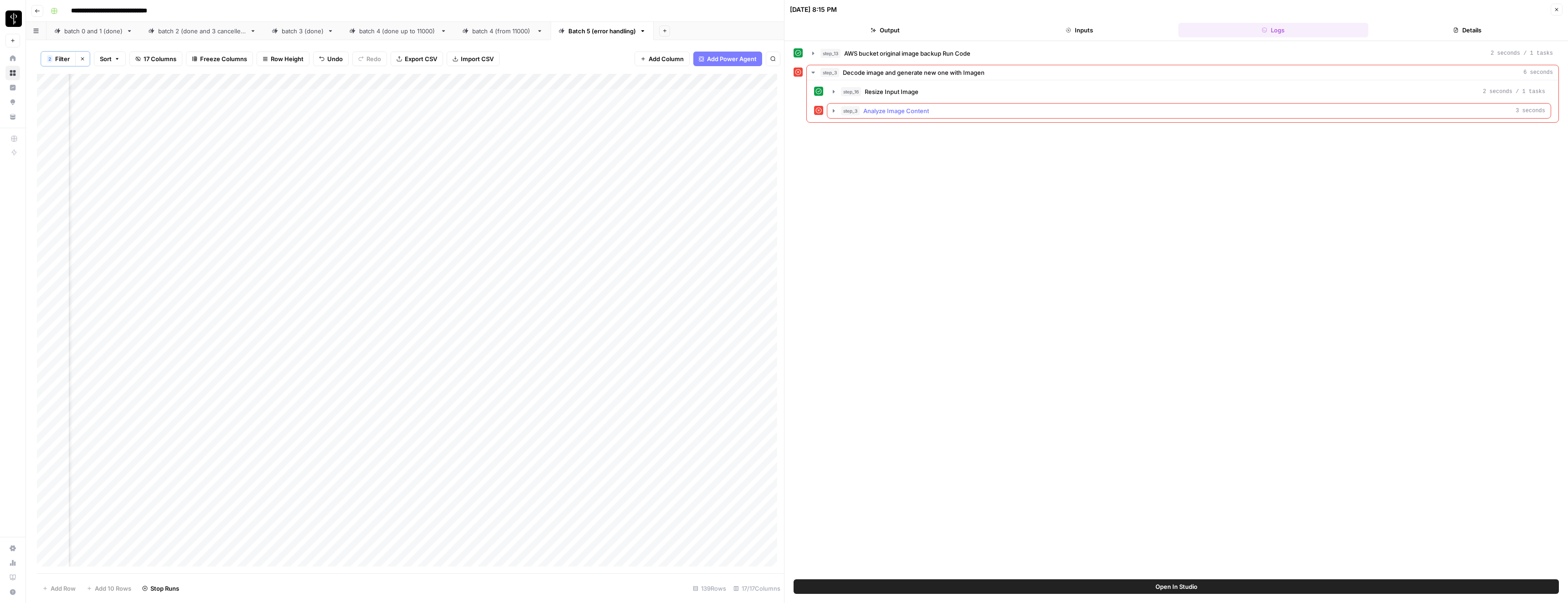
click at [885, 112] on span "Analyze Image Content" at bounding box center [896, 111] width 66 height 9
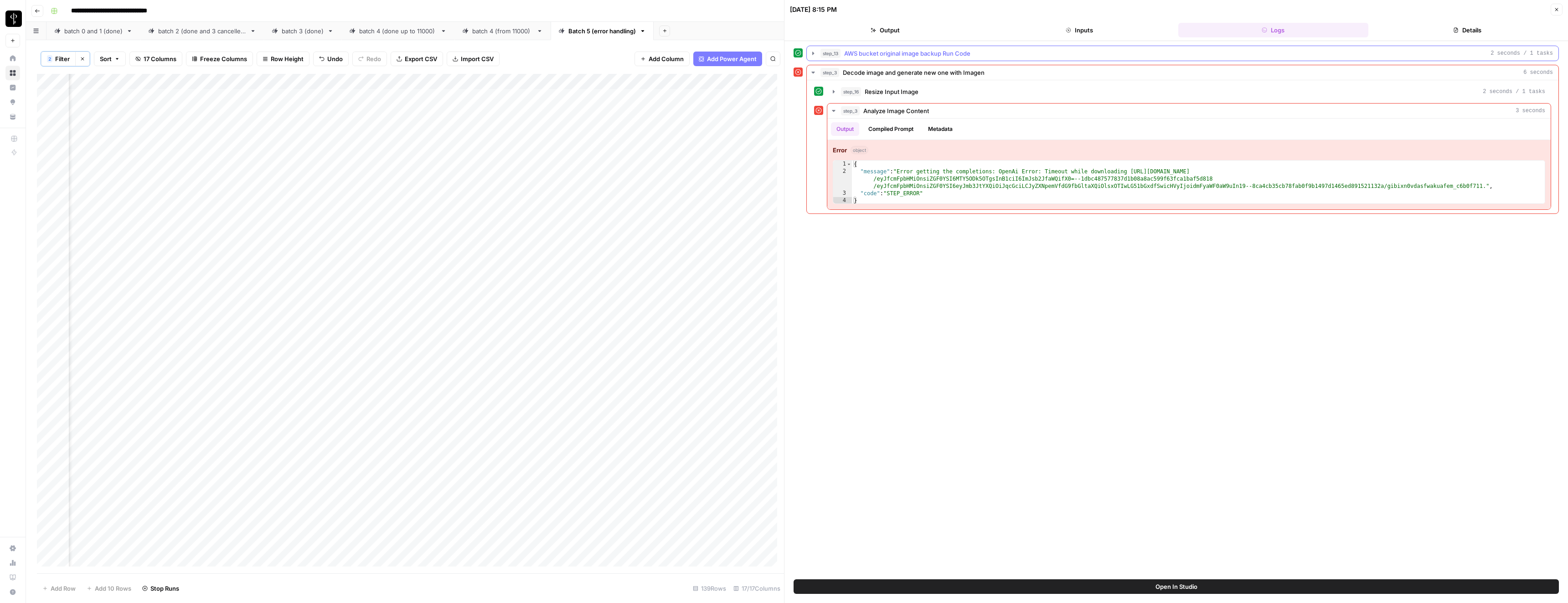
click at [839, 52] on span "step_13" at bounding box center [830, 53] width 20 height 9
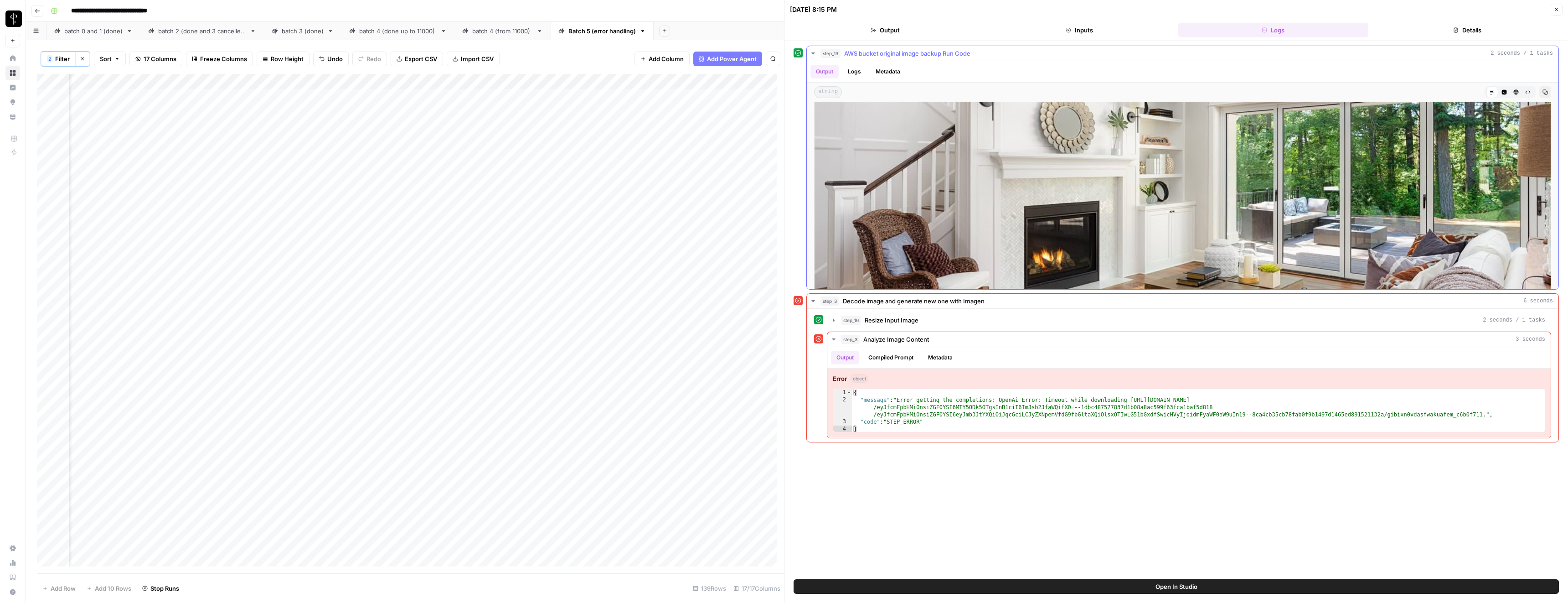
scroll to position [108, 0]
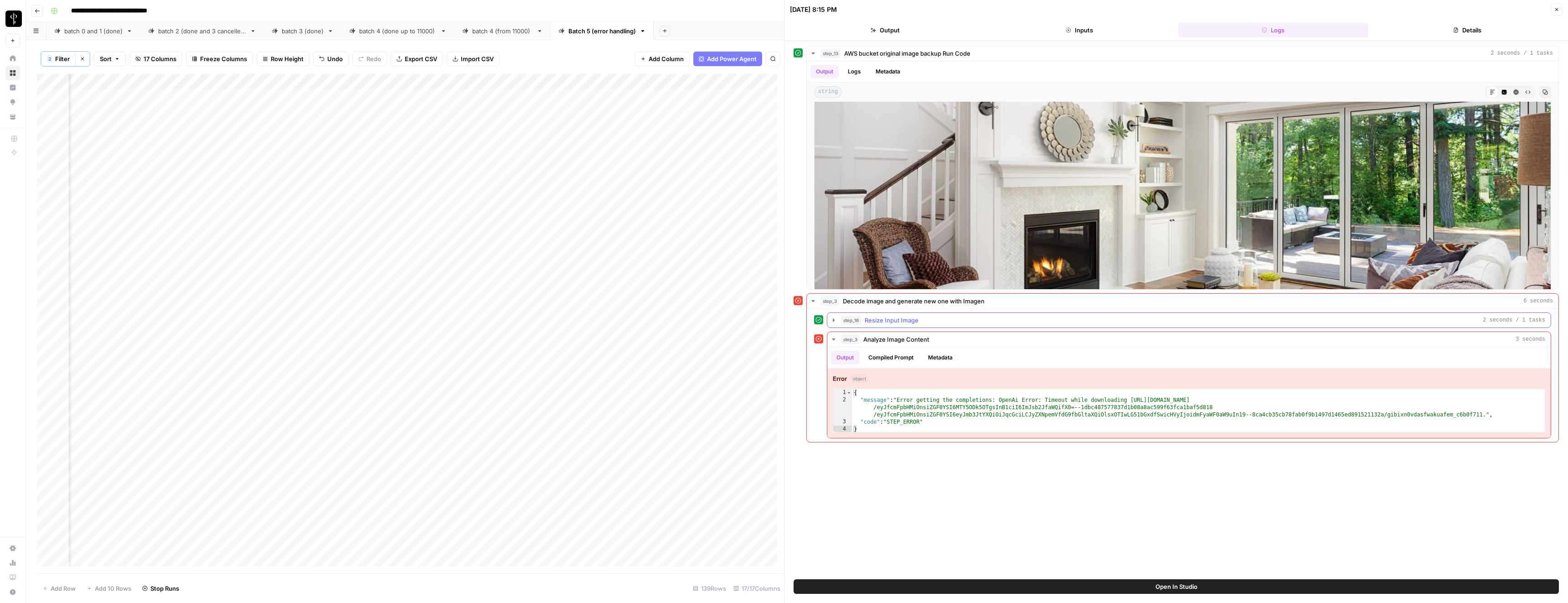
click at [867, 319] on span "Resize Input Image" at bounding box center [891, 320] width 54 height 9
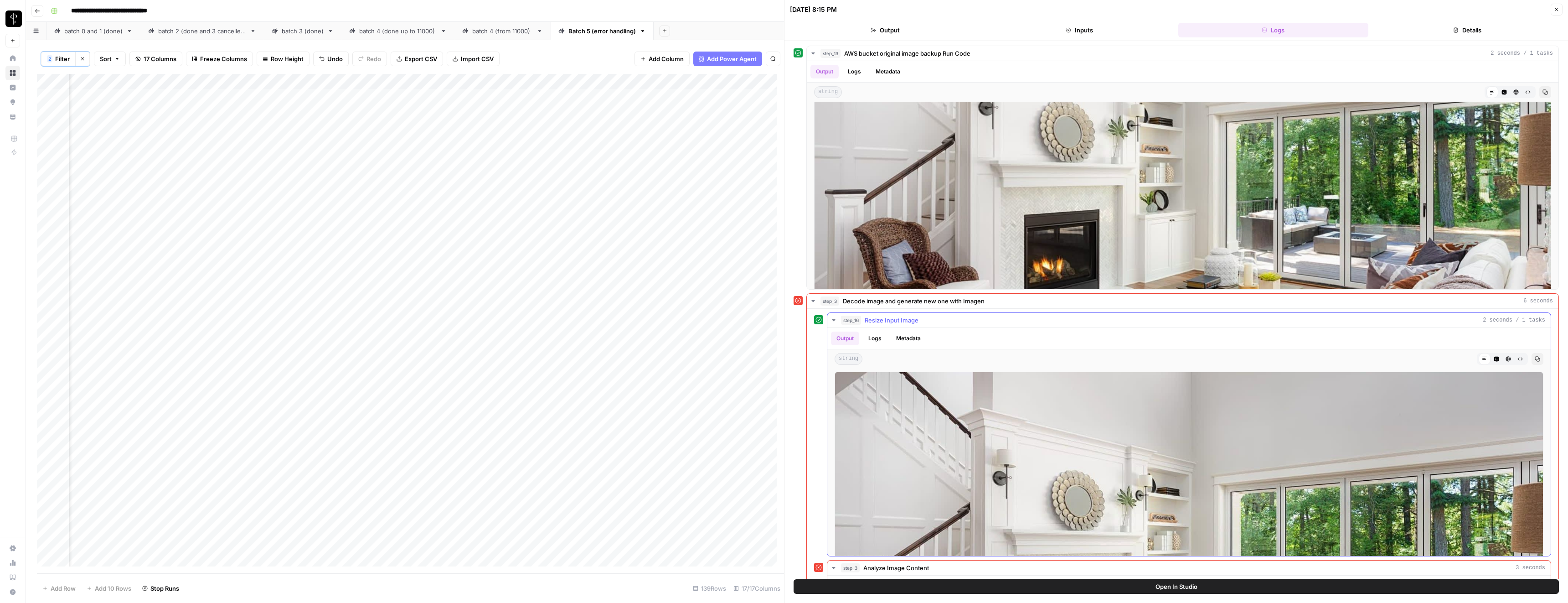
scroll to position [0, 0]
click at [1557, 10] on icon "button" at bounding box center [1556, 9] width 6 height 6
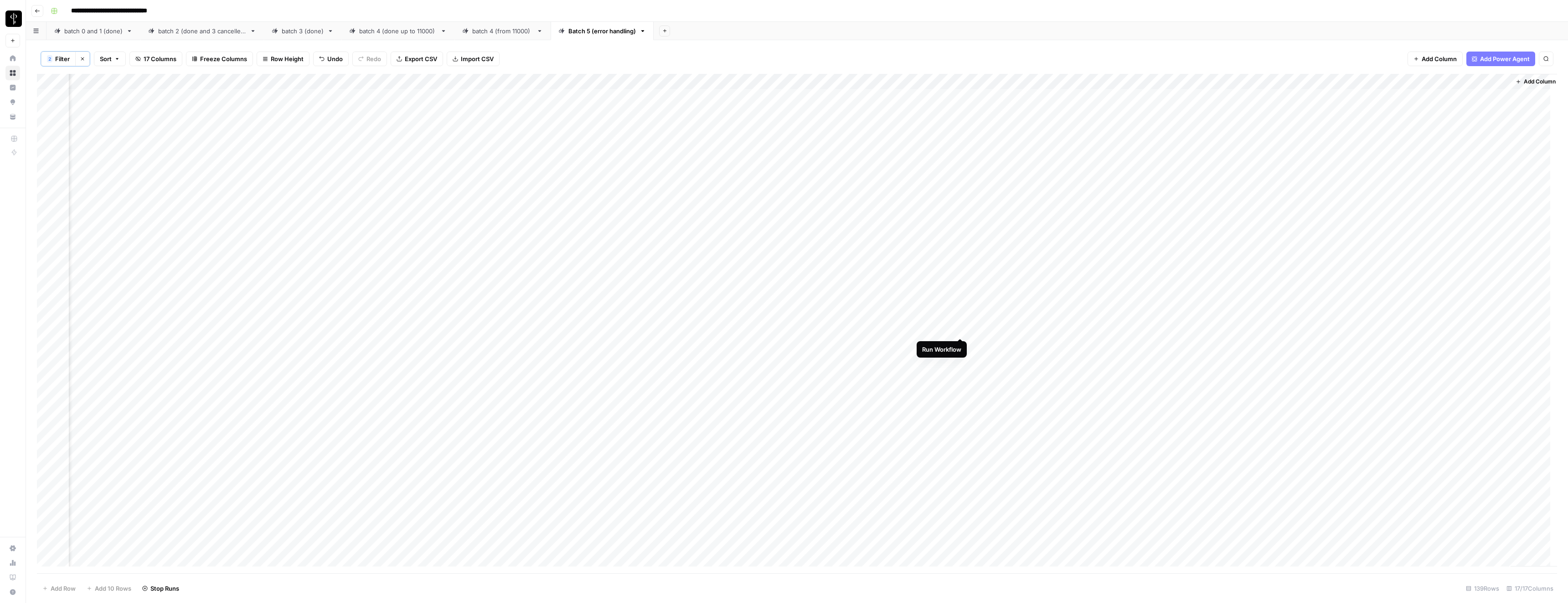
click at [959, 328] on div "Add Column" at bounding box center [797, 323] width 1520 height 500
click at [375, 216] on div "Add Column" at bounding box center [797, 323] width 1520 height 500
click at [375, 216] on textarea "**********" at bounding box center [384, 226] width 182 height 22
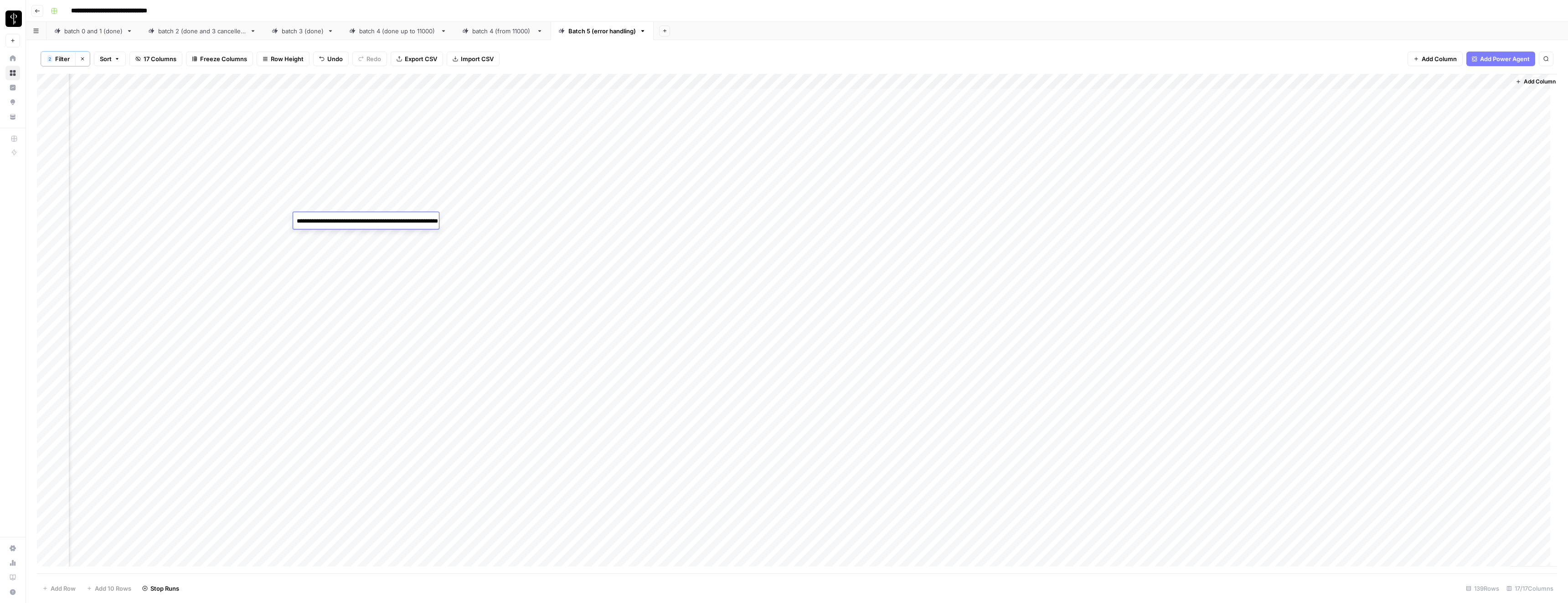
click at [1042, 221] on div "Add Column" at bounding box center [797, 323] width 1520 height 500
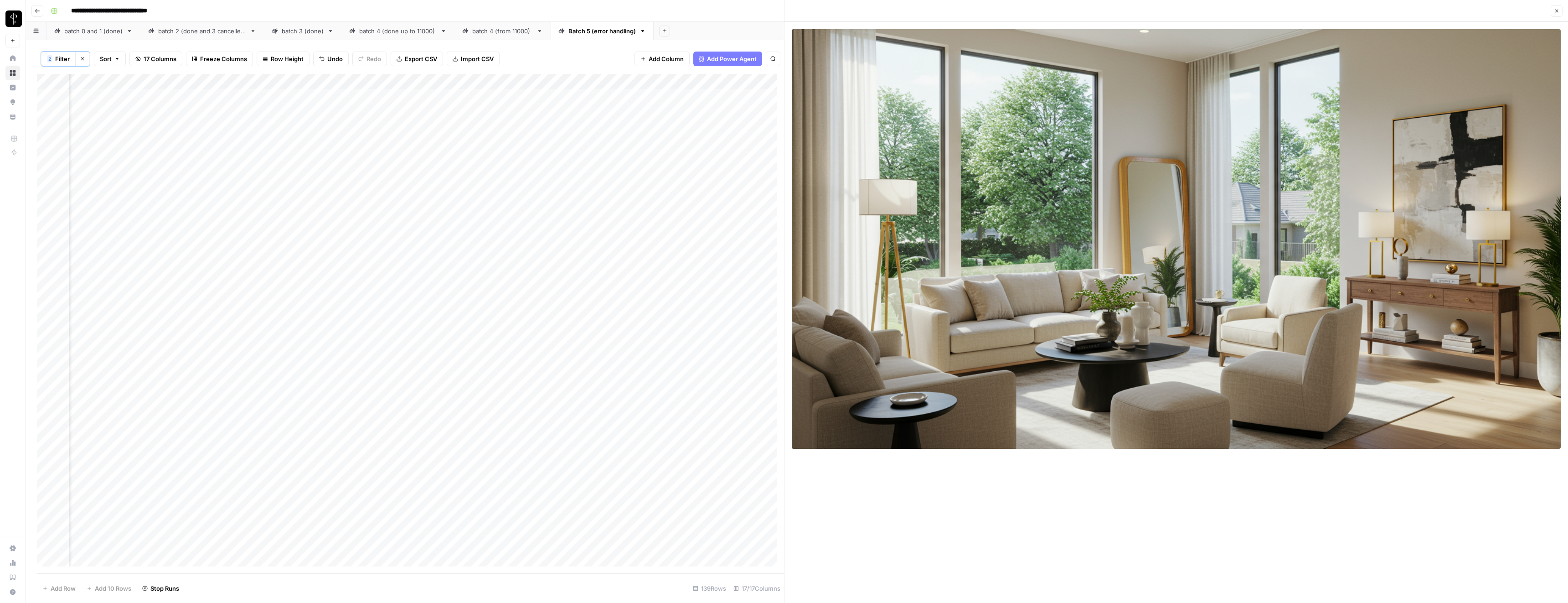
click at [1559, 14] on button "Close" at bounding box center [1556, 10] width 12 height 12
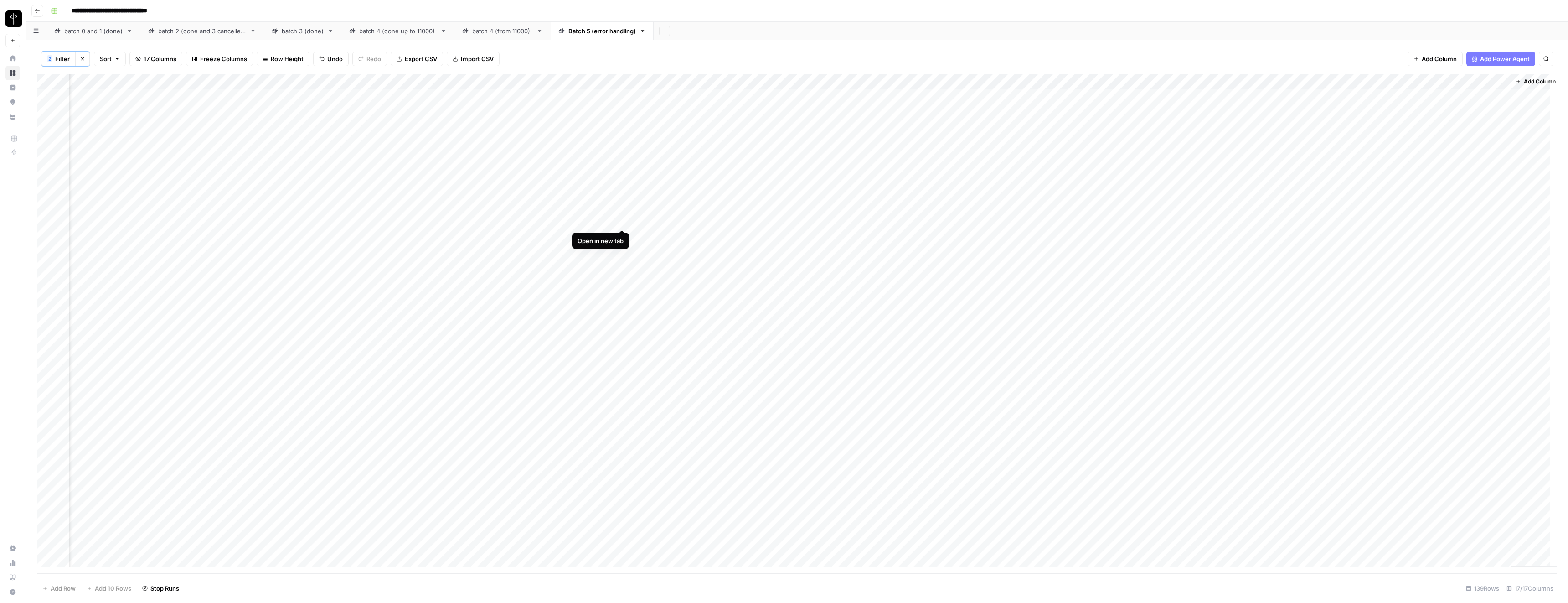
click at [621, 222] on div "Add Column" at bounding box center [797, 323] width 1520 height 500
click at [1042, 248] on div "Add Column" at bounding box center [797, 323] width 1520 height 500
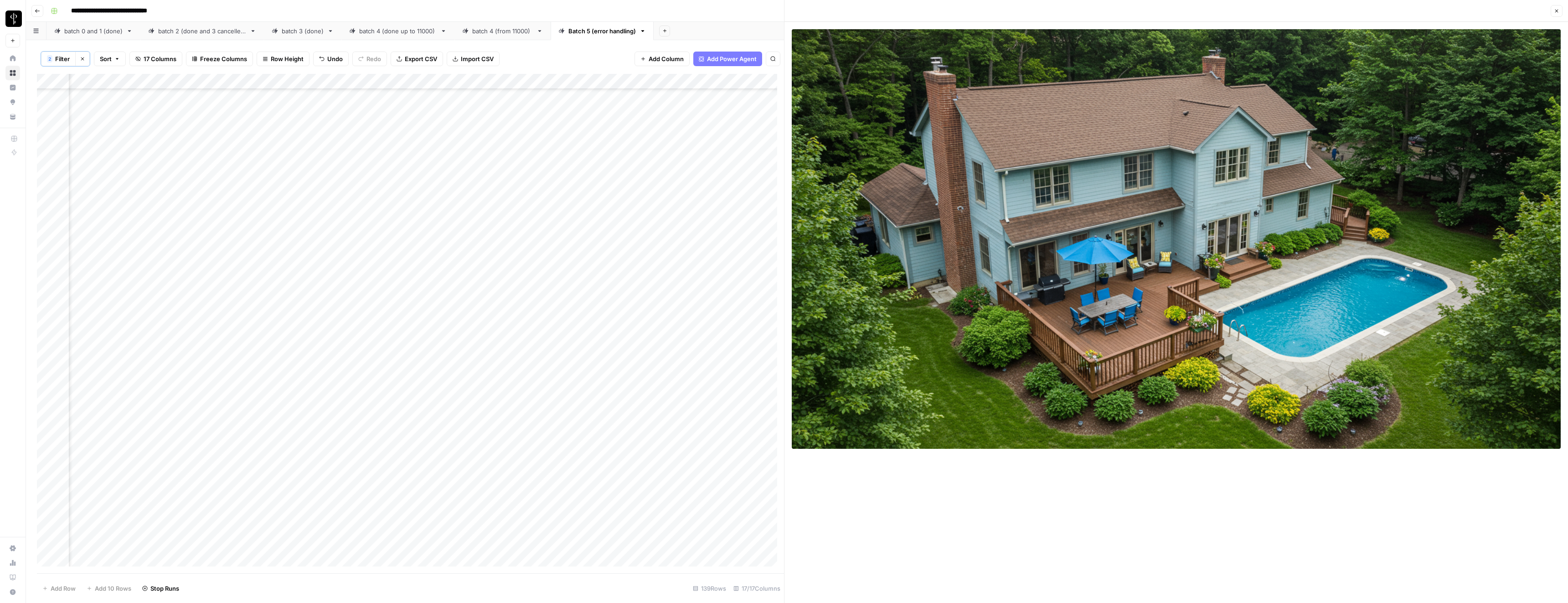
click at [1556, 12] on icon "button" at bounding box center [1556, 10] width 6 height 6
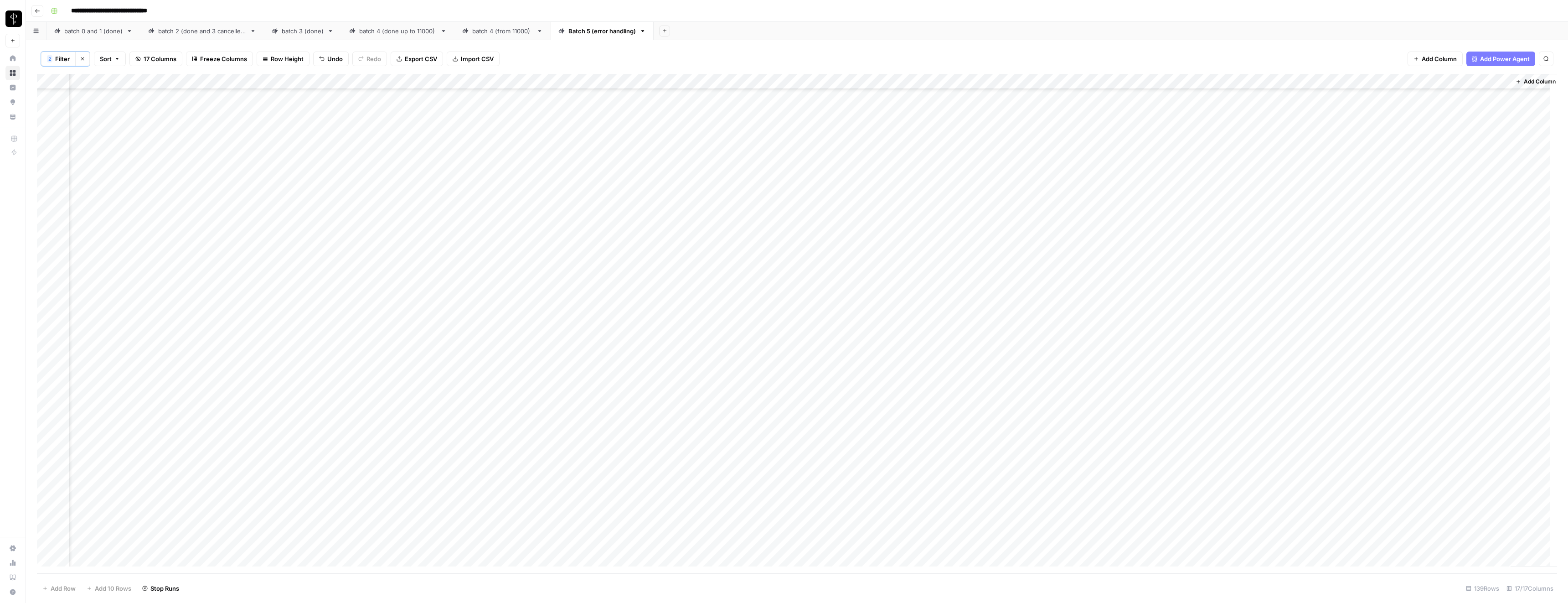
click at [622, 248] on div "Add Column" at bounding box center [797, 323] width 1520 height 500
click at [389, 247] on div "Add Column" at bounding box center [797, 323] width 1520 height 500
click at [389, 247] on textarea "**********" at bounding box center [384, 254] width 182 height 22
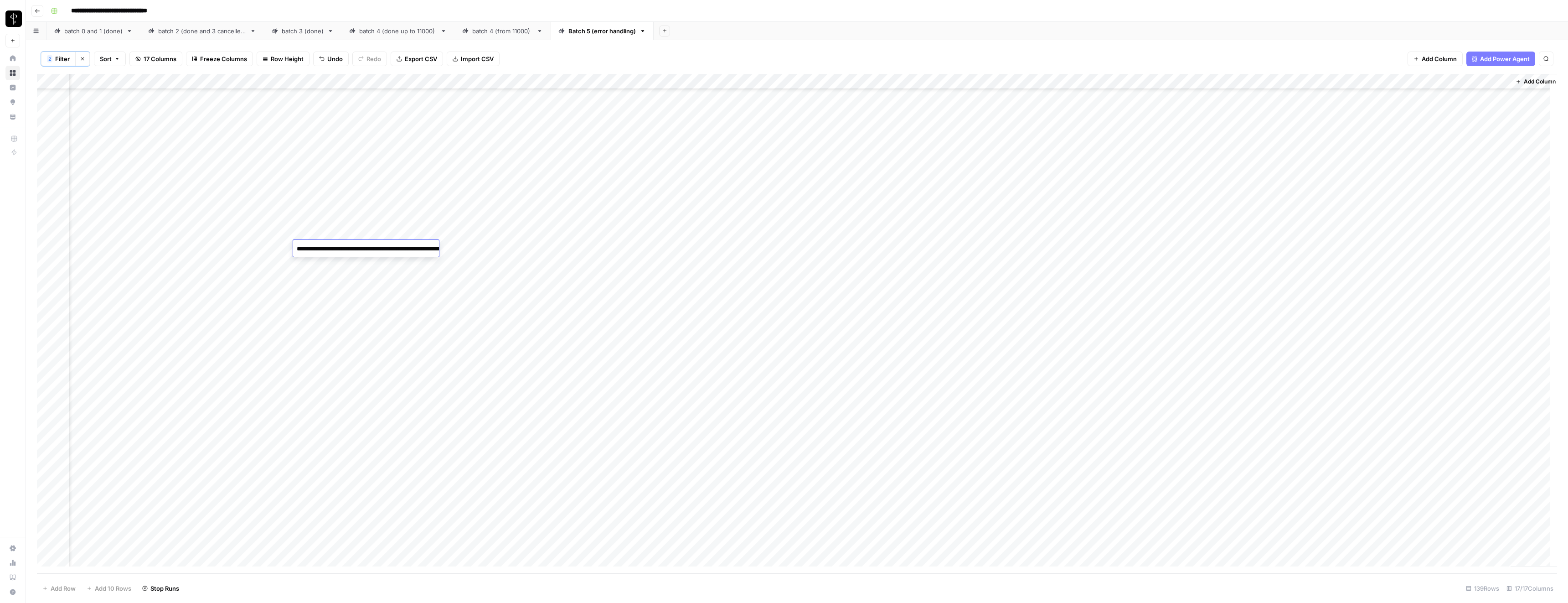
click at [1079, 468] on div "Add Column" at bounding box center [797, 323] width 1520 height 500
click at [1040, 264] on div "Add Column" at bounding box center [797, 323] width 1520 height 500
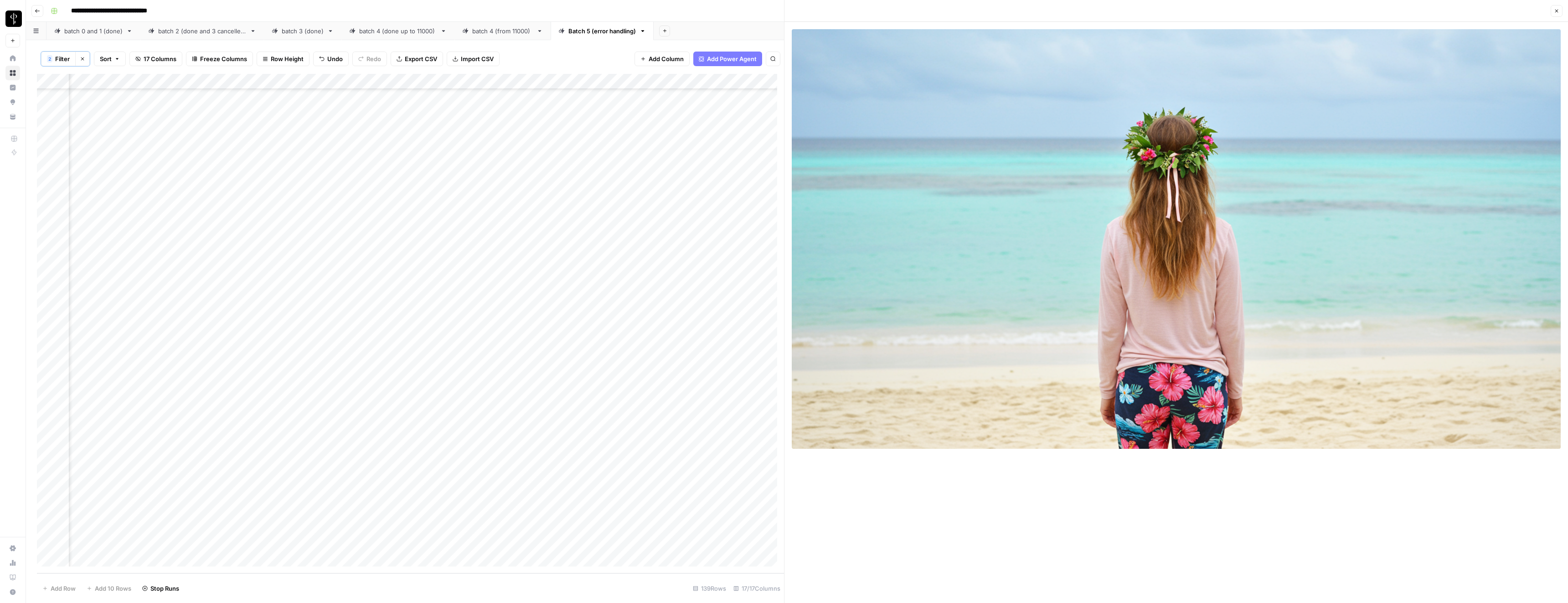
click at [1558, 12] on icon "button" at bounding box center [1556, 10] width 6 height 6
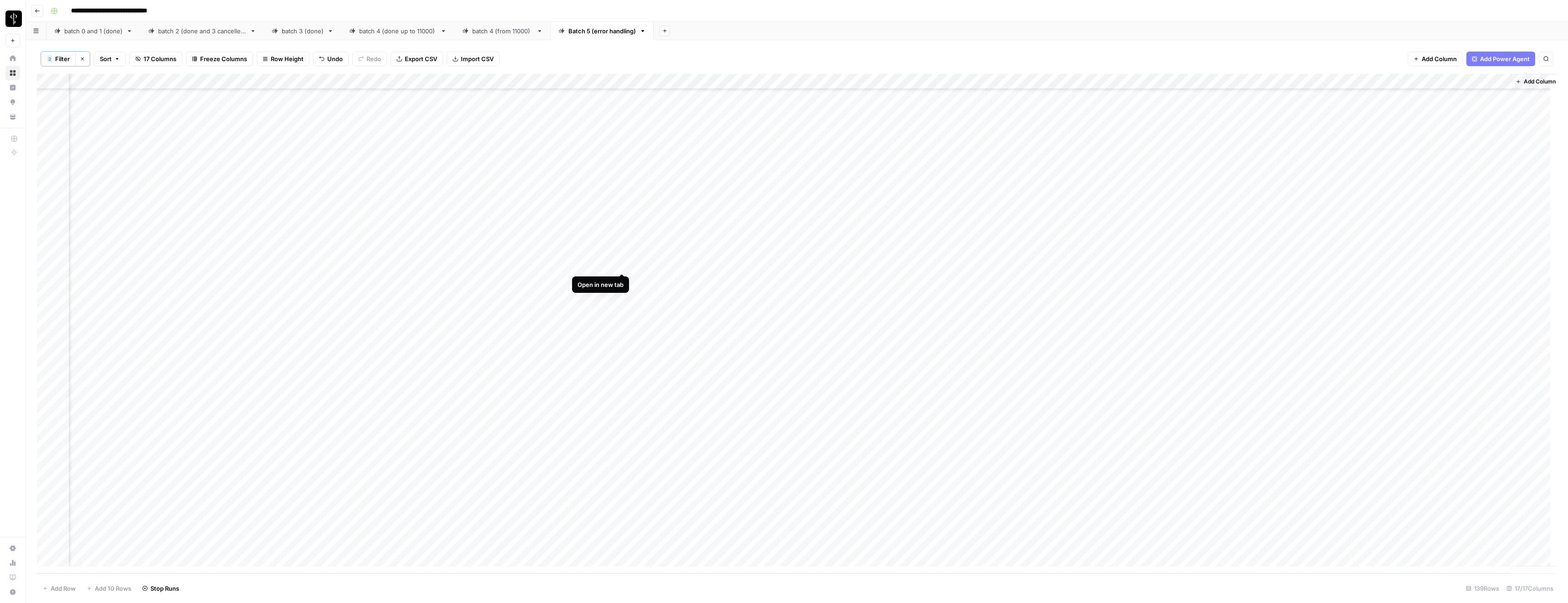
click at [618, 265] on div "Add Column" at bounding box center [797, 323] width 1520 height 500
click at [385, 263] on div "Add Column" at bounding box center [797, 323] width 1520 height 500
click at [385, 263] on textarea "**********" at bounding box center [384, 270] width 182 height 22
click at [1043, 419] on div "Add Column" at bounding box center [797, 323] width 1520 height 500
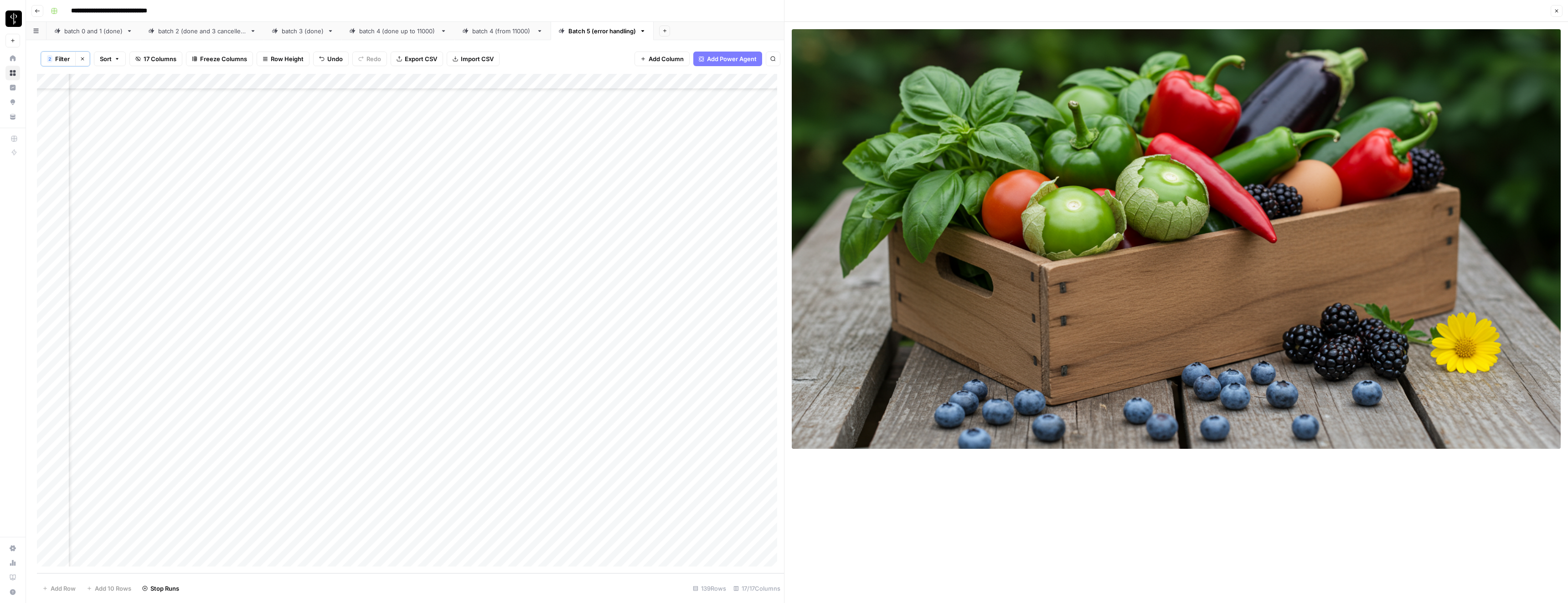
click at [1559, 12] on icon "button" at bounding box center [1556, 10] width 6 height 6
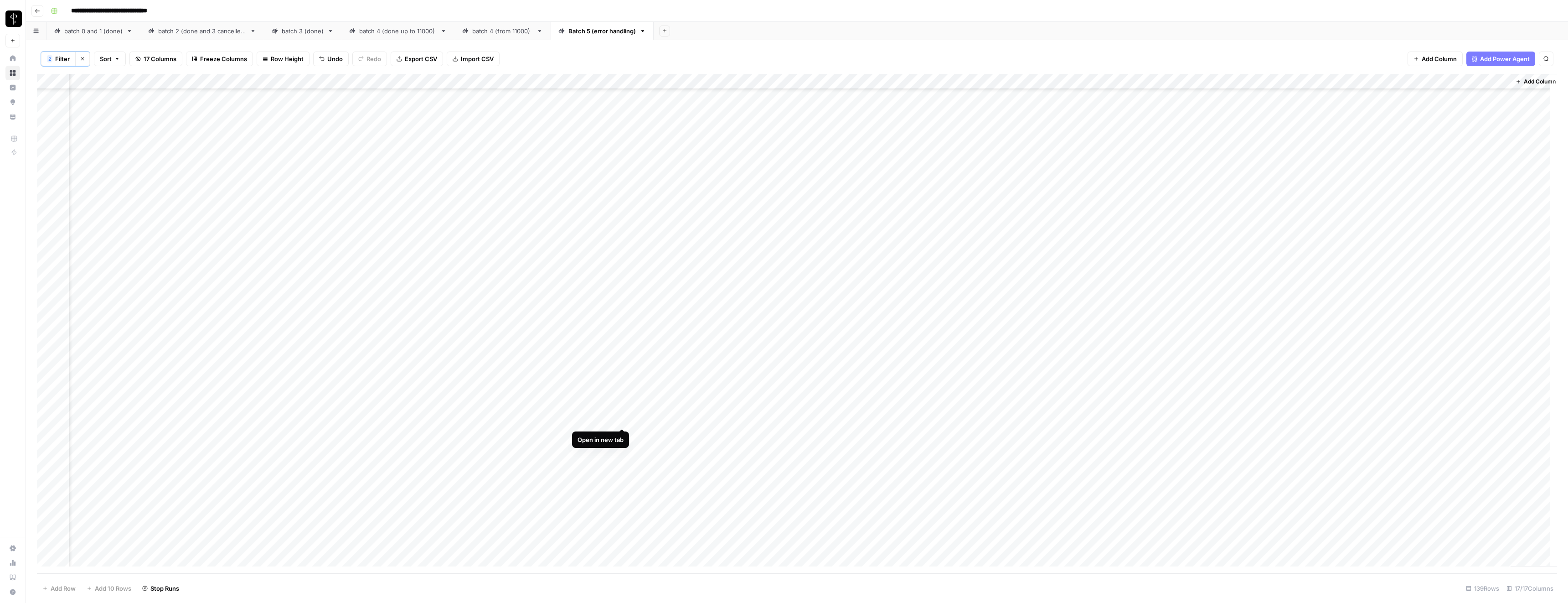
click at [623, 419] on div "Add Column" at bounding box center [797, 323] width 1520 height 500
click at [364, 420] on div "Add Column" at bounding box center [797, 323] width 1520 height 500
click at [364, 420] on textarea "**********" at bounding box center [375, 420] width 164 height 13
click at [1042, 421] on div "Add Column" at bounding box center [797, 323] width 1520 height 500
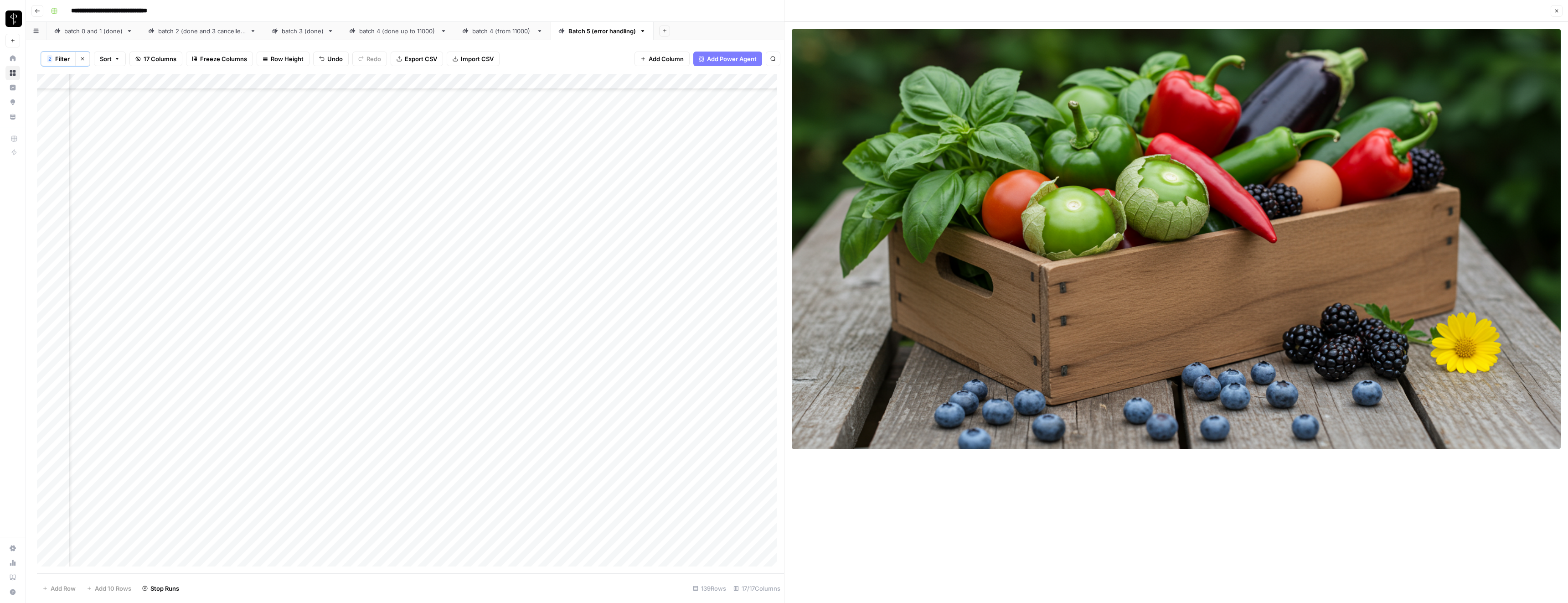
click at [1561, 12] on button "Close" at bounding box center [1556, 10] width 12 height 12
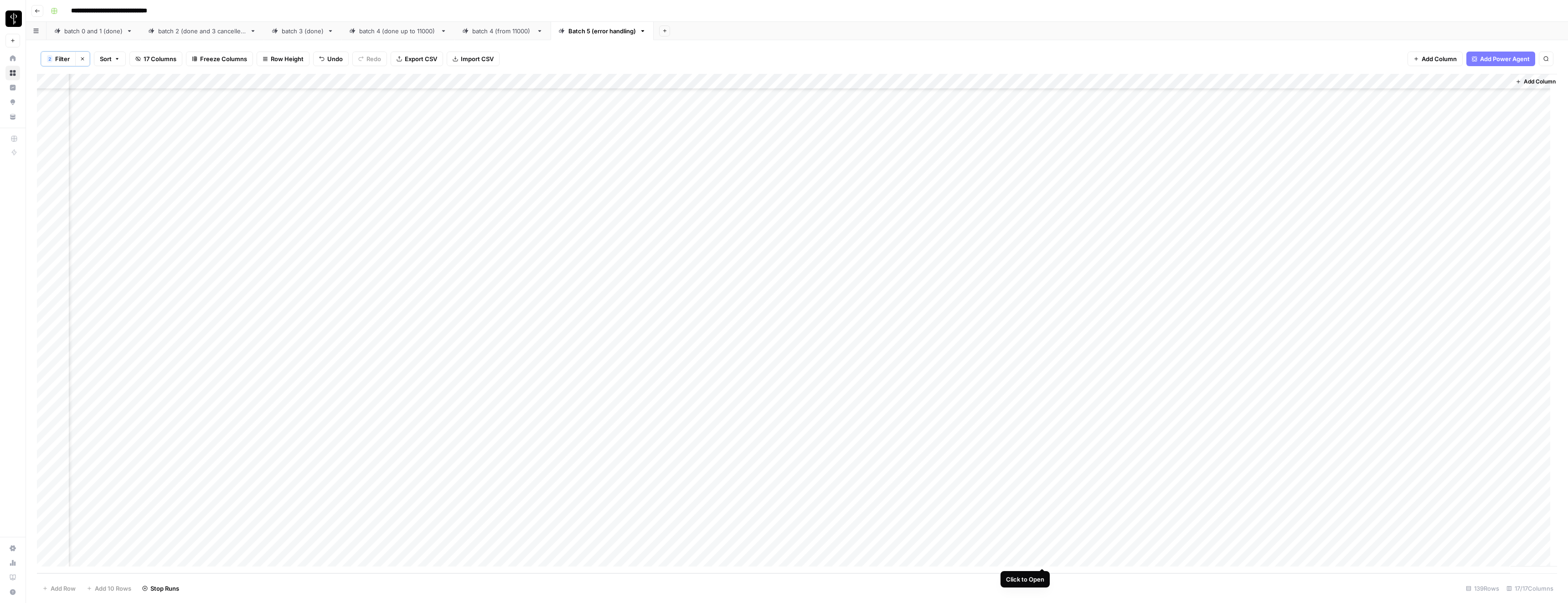
click at [1042, 558] on div "Add Column" at bounding box center [797, 323] width 1520 height 500
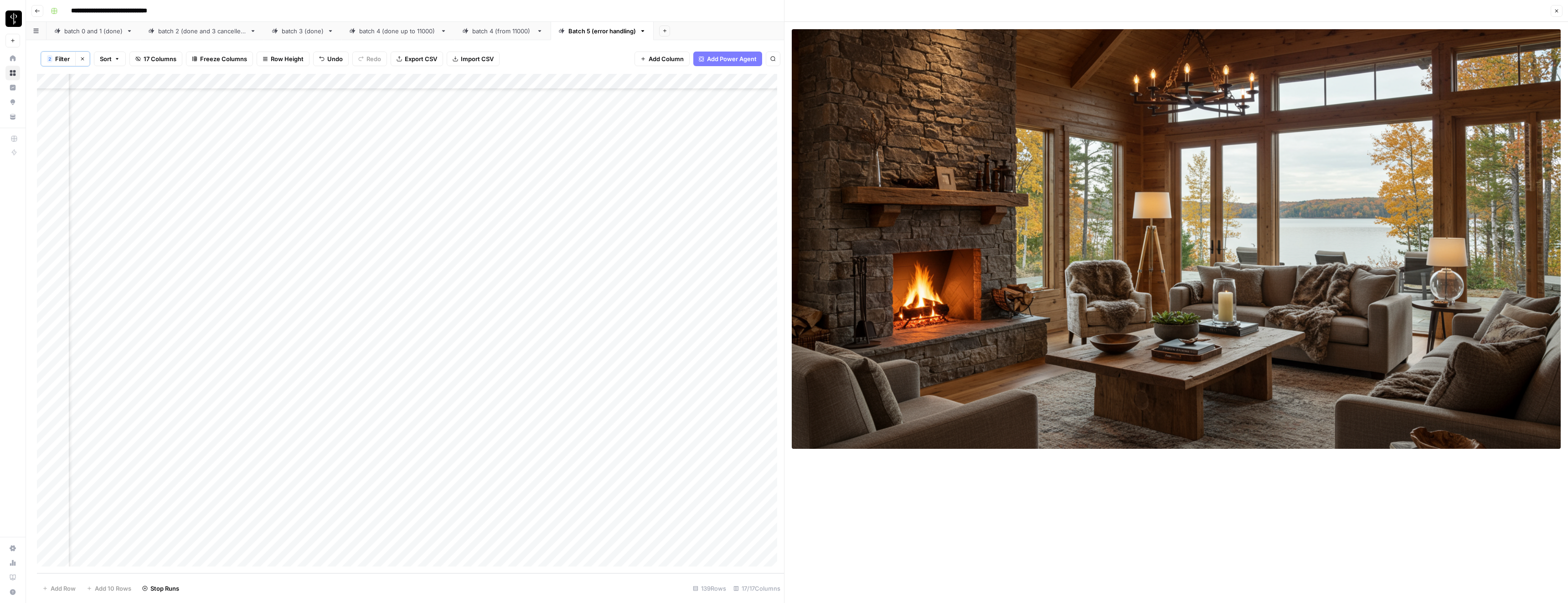
click at [1557, 8] on icon "button" at bounding box center [1556, 10] width 6 height 6
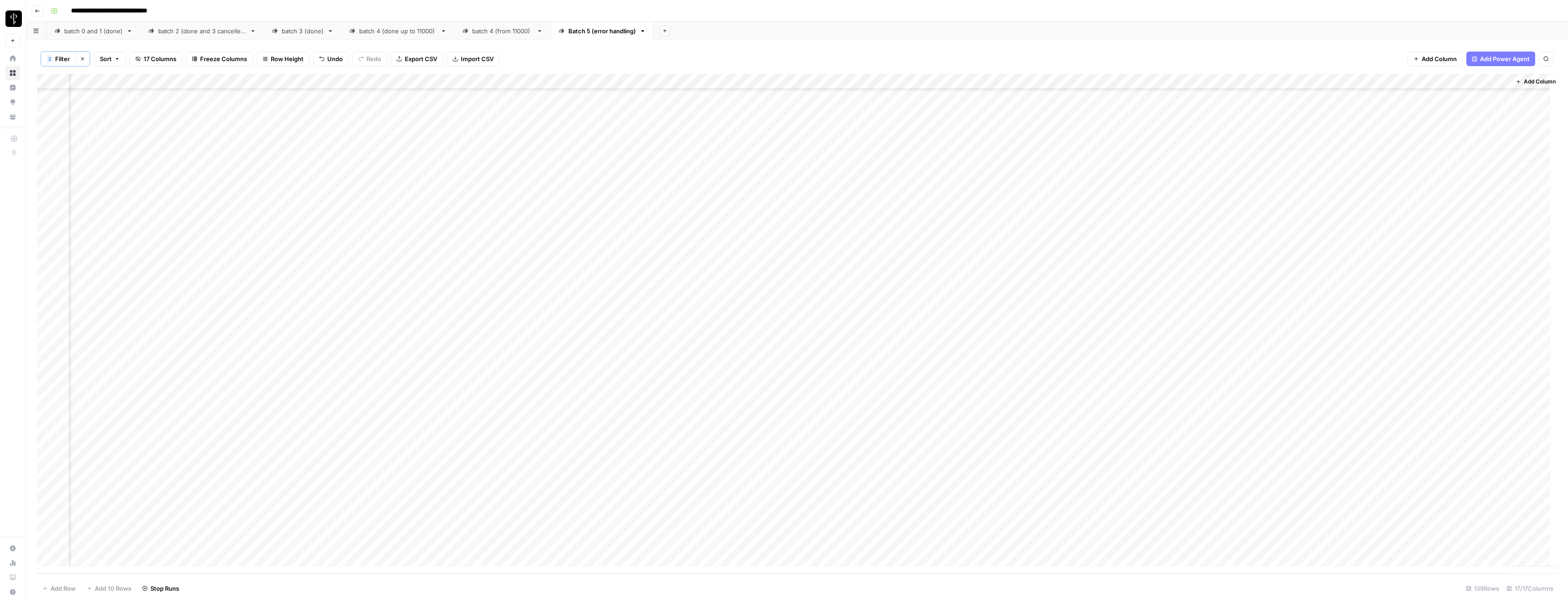
click at [622, 559] on div "Add Column" at bounding box center [797, 323] width 1520 height 500
click at [1044, 557] on div "Add Column" at bounding box center [797, 323] width 1520 height 500
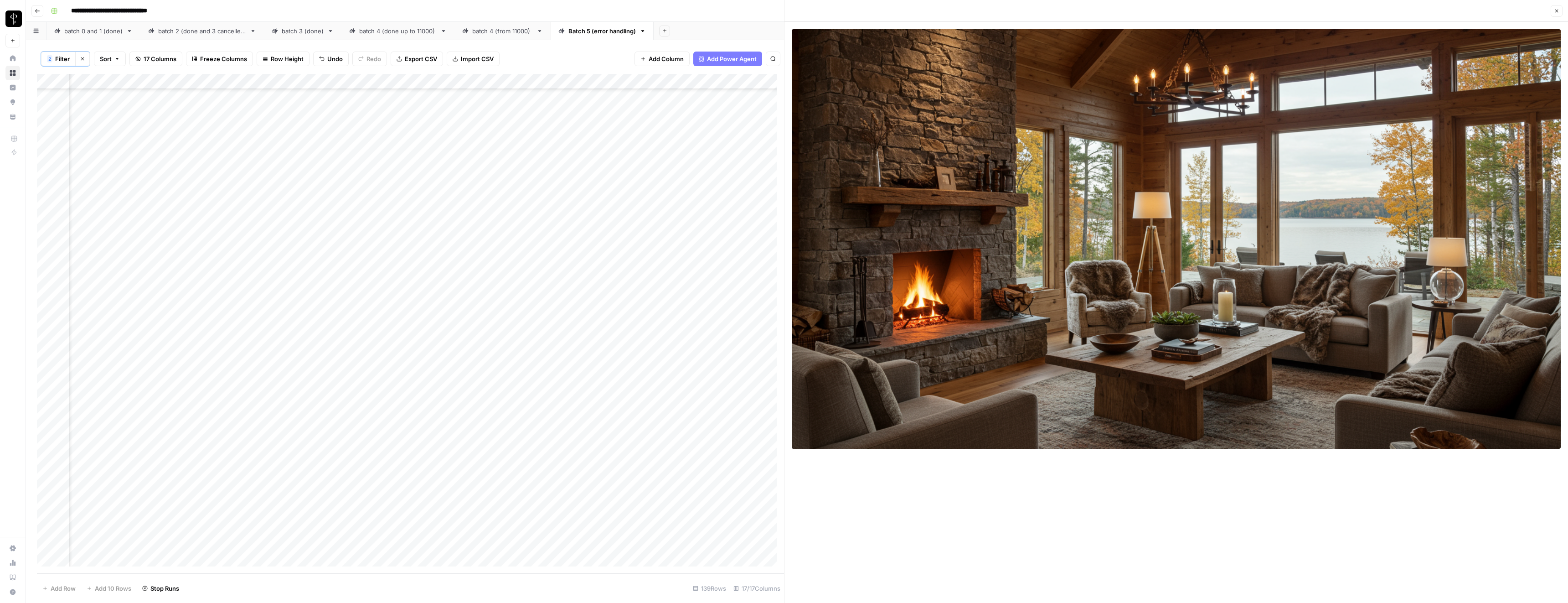
click at [373, 557] on div "Add Column" at bounding box center [411, 323] width 747 height 500
click at [373, 557] on textarea "**********" at bounding box center [366, 559] width 146 height 13
click at [1557, 10] on icon "button" at bounding box center [1557, 11] width 3 height 3
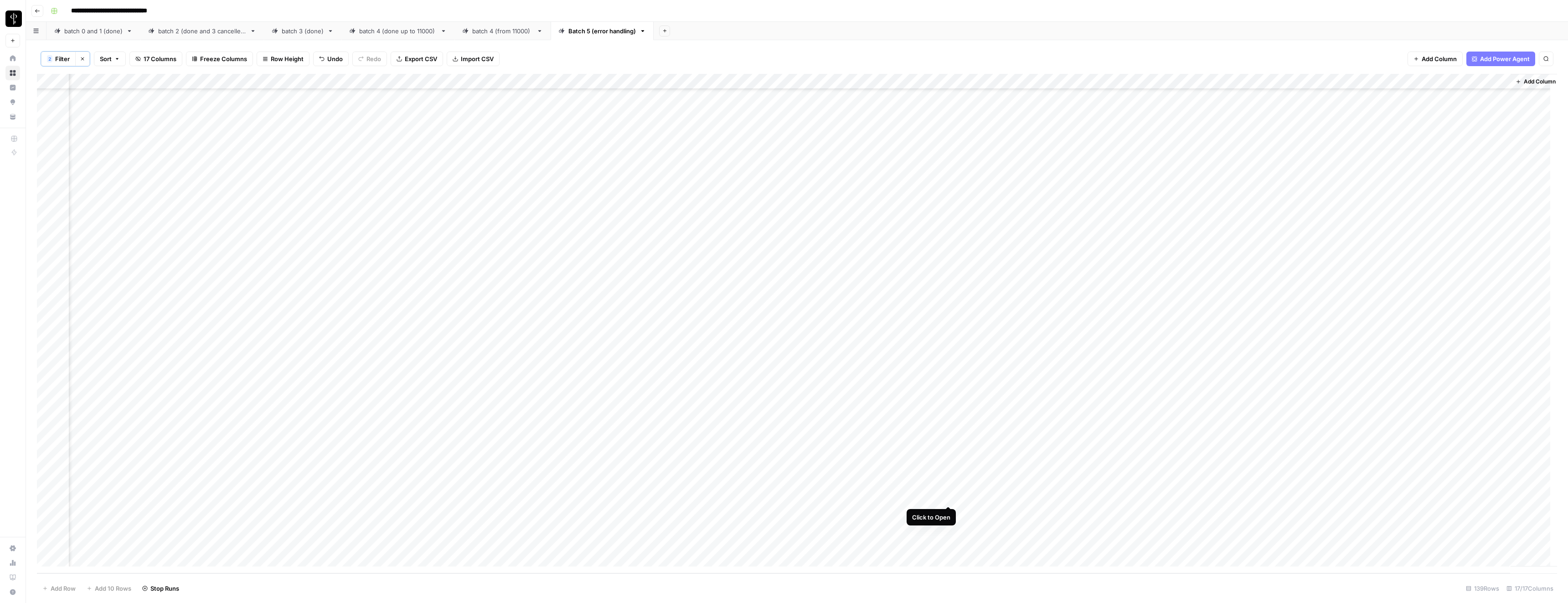
click at [949, 497] on div "Add Column" at bounding box center [797, 323] width 1520 height 500
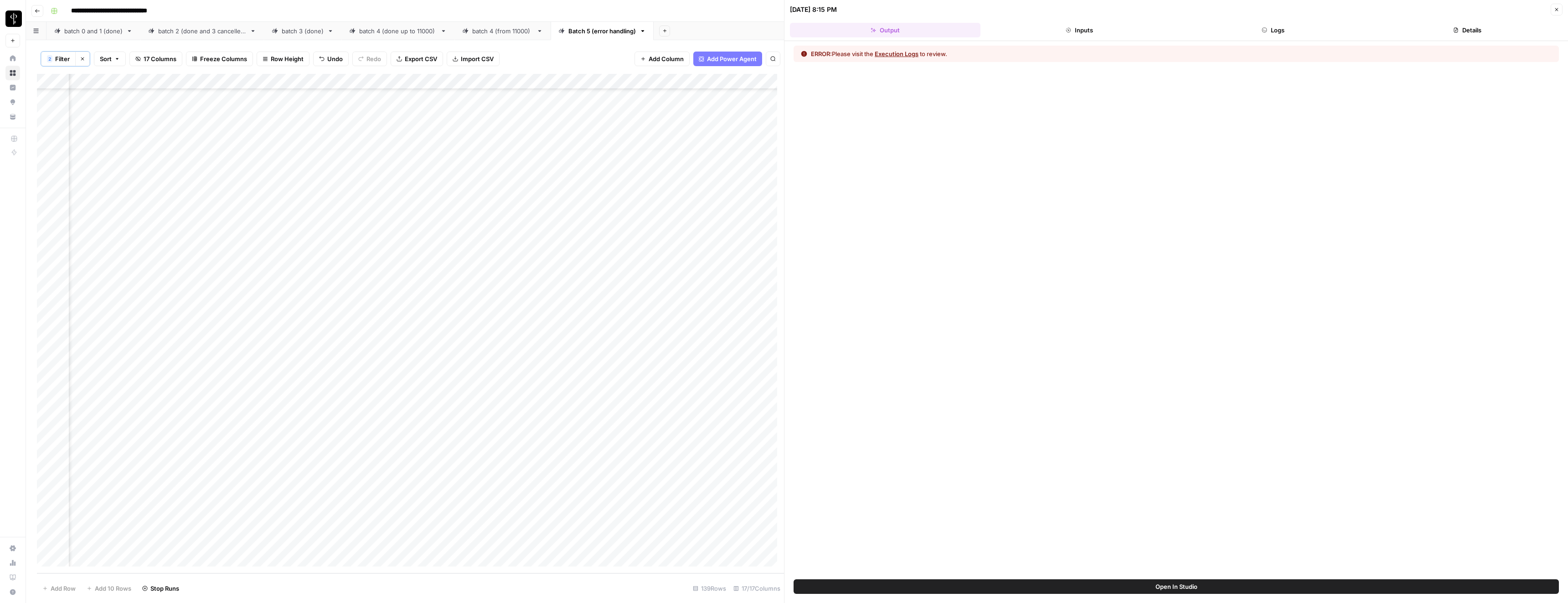
click at [906, 54] on button "Execution Logs" at bounding box center [896, 54] width 44 height 9
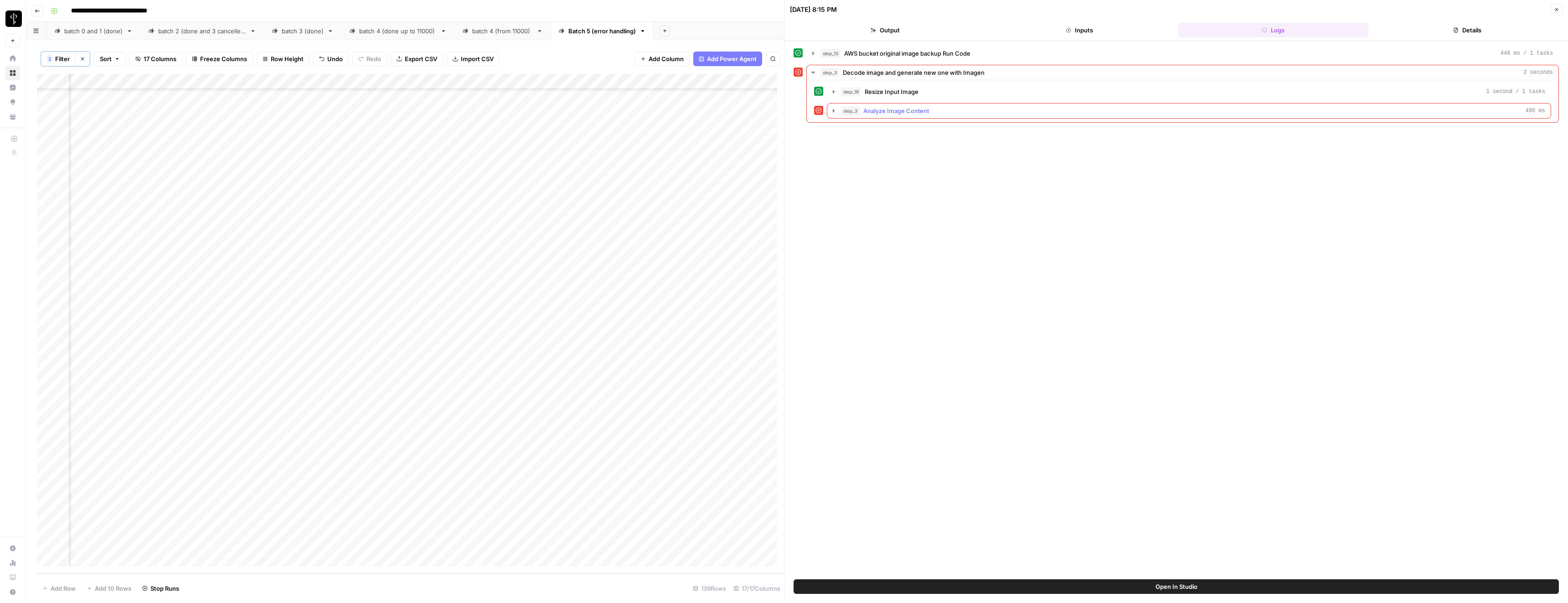
click at [872, 110] on span "Analyze Image Content" at bounding box center [896, 111] width 66 height 9
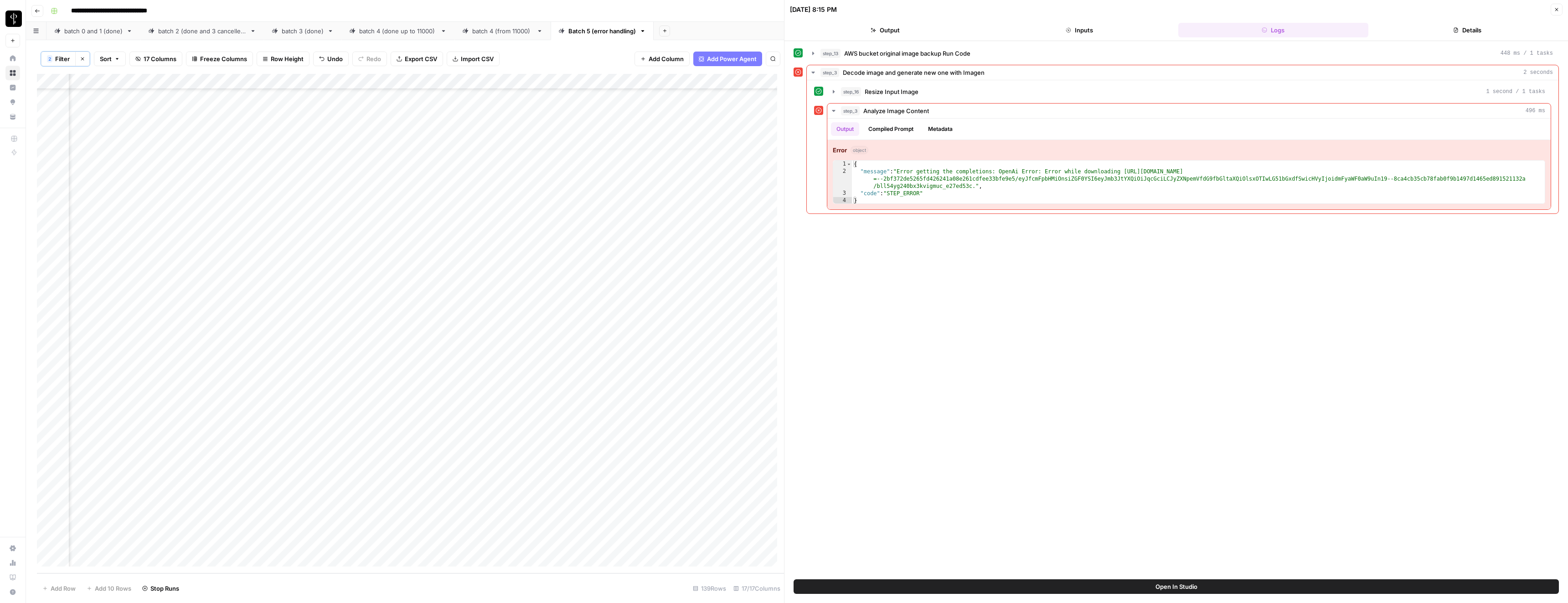
click at [1558, 10] on icon "button" at bounding box center [1556, 9] width 6 height 6
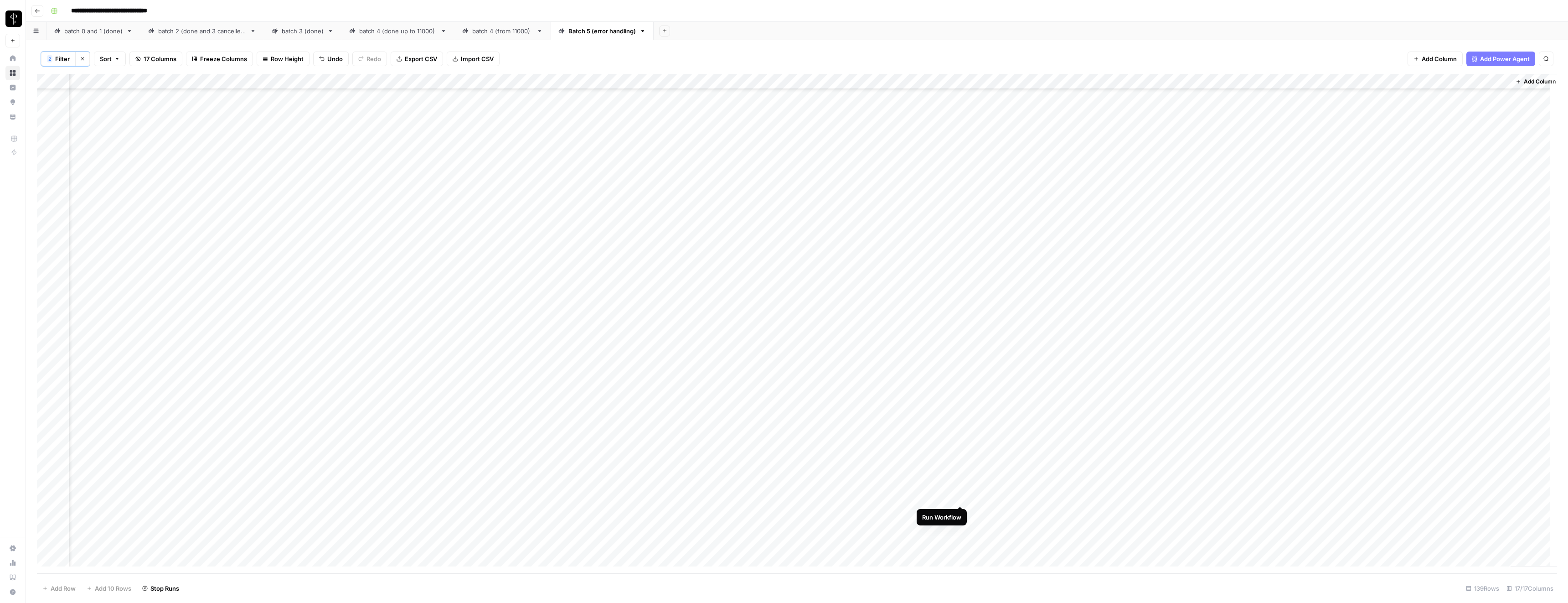
click at [962, 496] on div "Add Column" at bounding box center [797, 323] width 1520 height 500
click at [621, 496] on div "Add Column" at bounding box center [797, 323] width 1520 height 500
click at [947, 280] on div "Add Column" at bounding box center [797, 323] width 1520 height 500
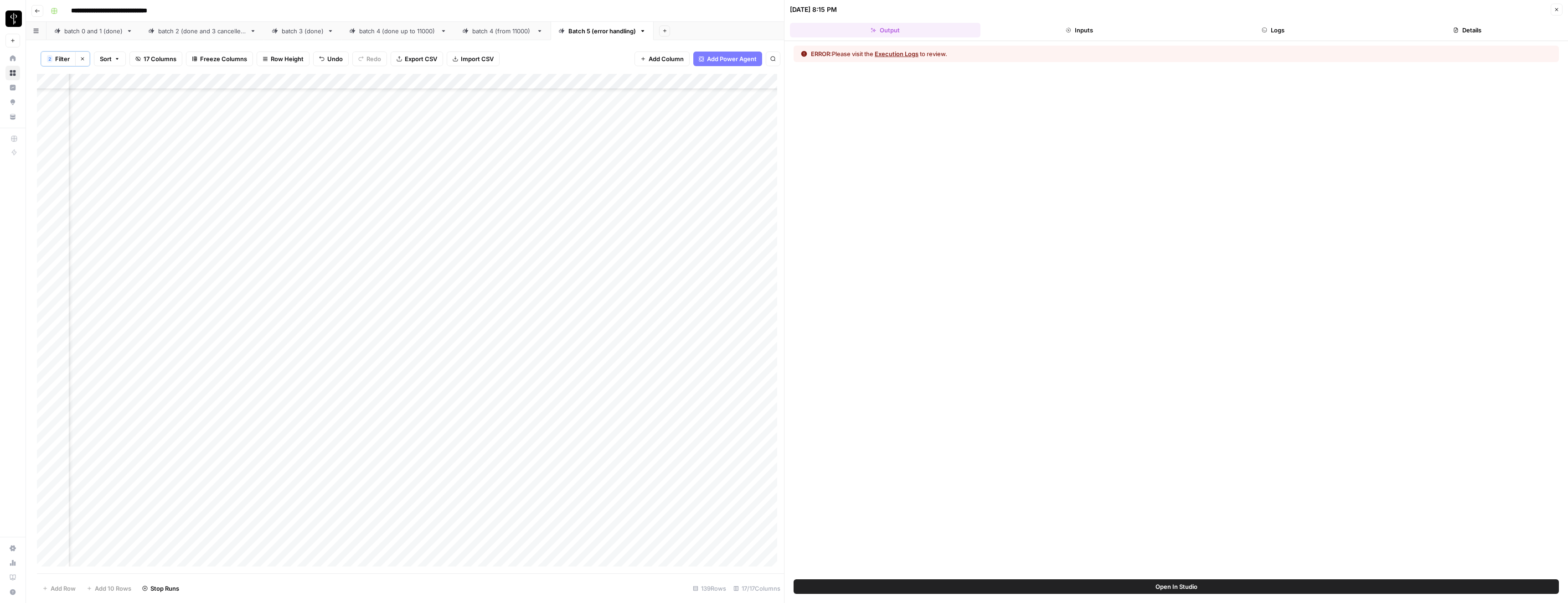
click at [903, 53] on button "Execution Logs" at bounding box center [896, 54] width 44 height 9
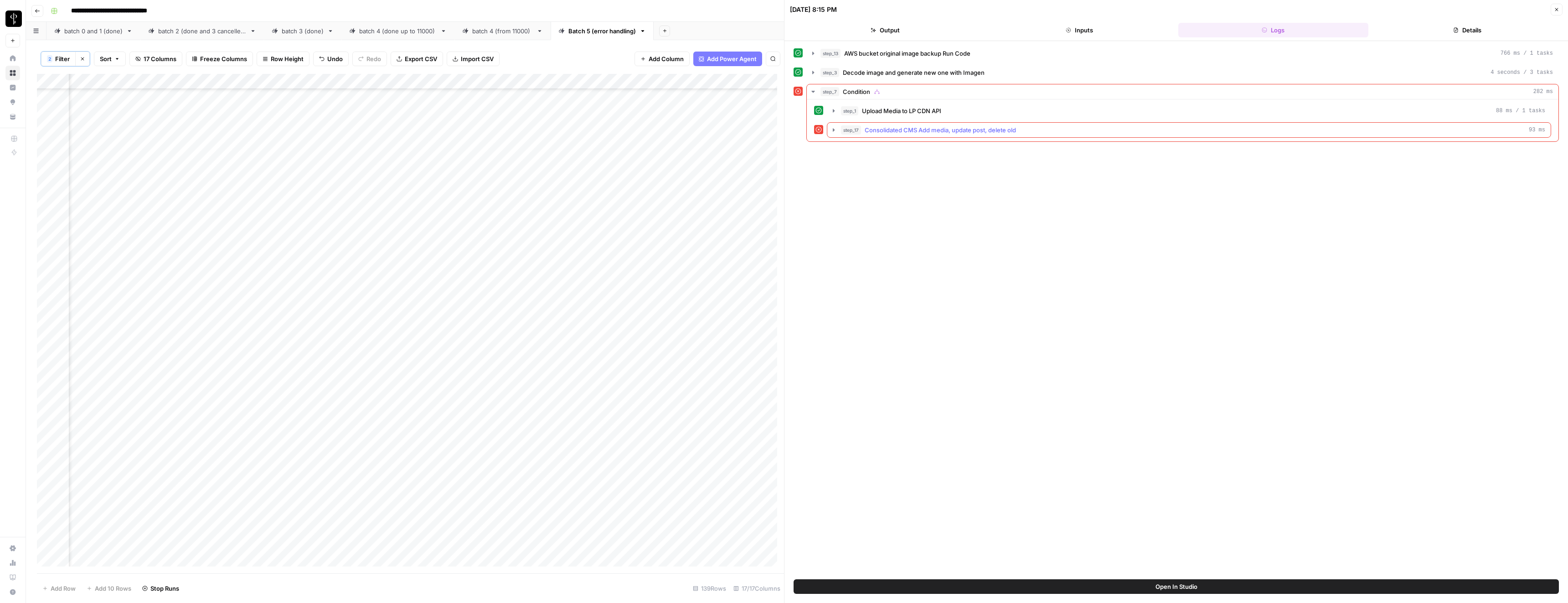
click at [904, 129] on span "Consolidated CMS Add media, update post, delete old" at bounding box center [941, 130] width 151 height 9
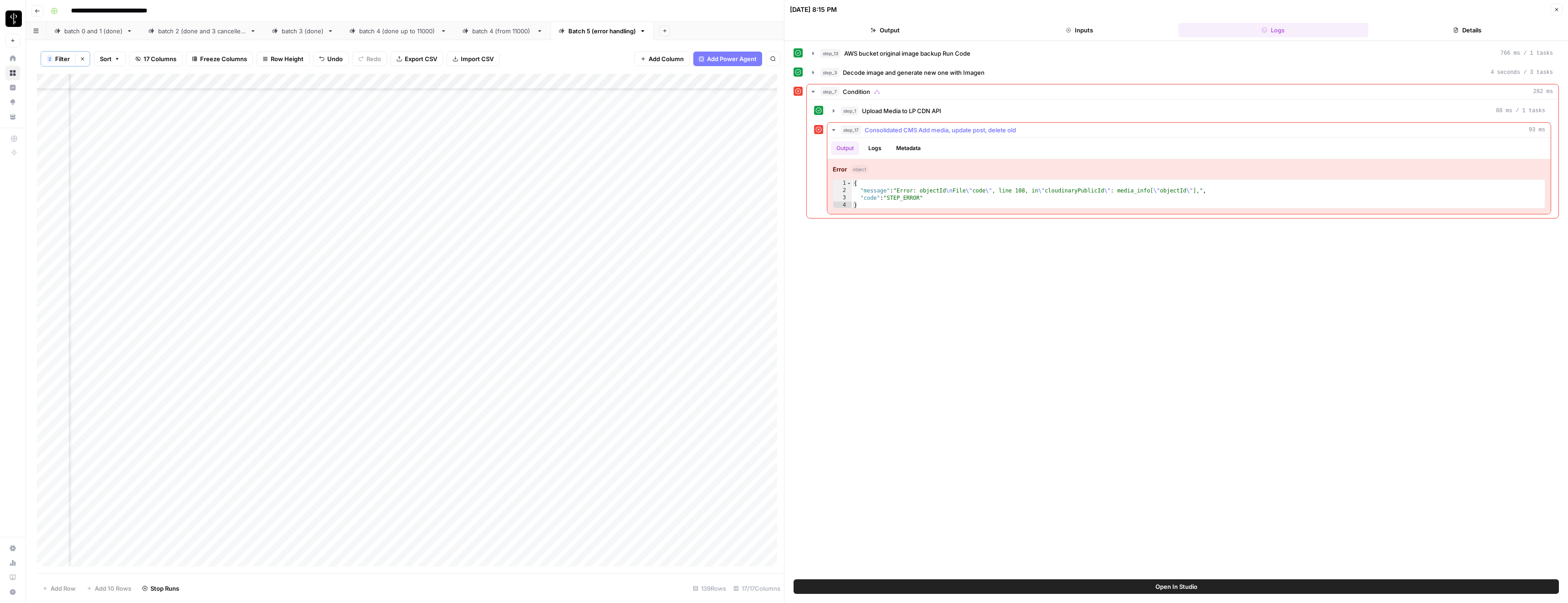
click at [903, 130] on span "Consolidated CMS Add media, update post, delete old" at bounding box center [941, 130] width 151 height 9
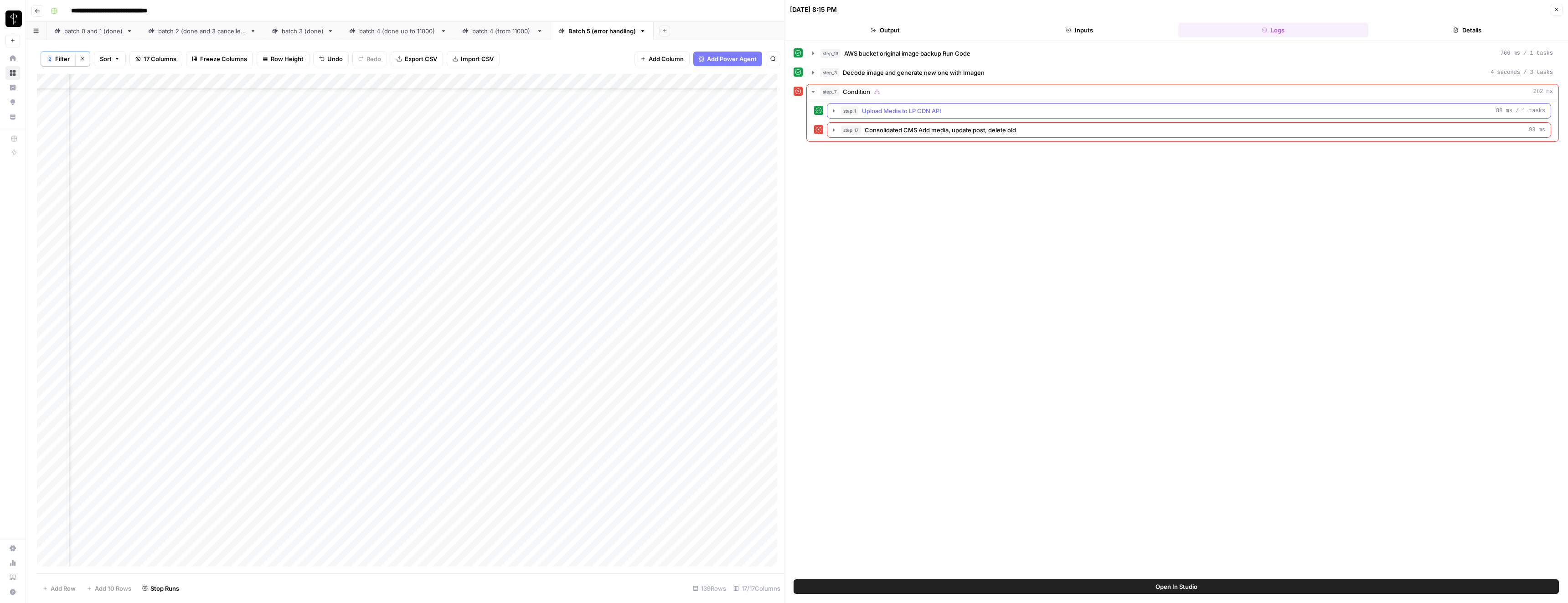
click at [882, 110] on span "Upload Media to LP CDN API" at bounding box center [901, 111] width 79 height 9
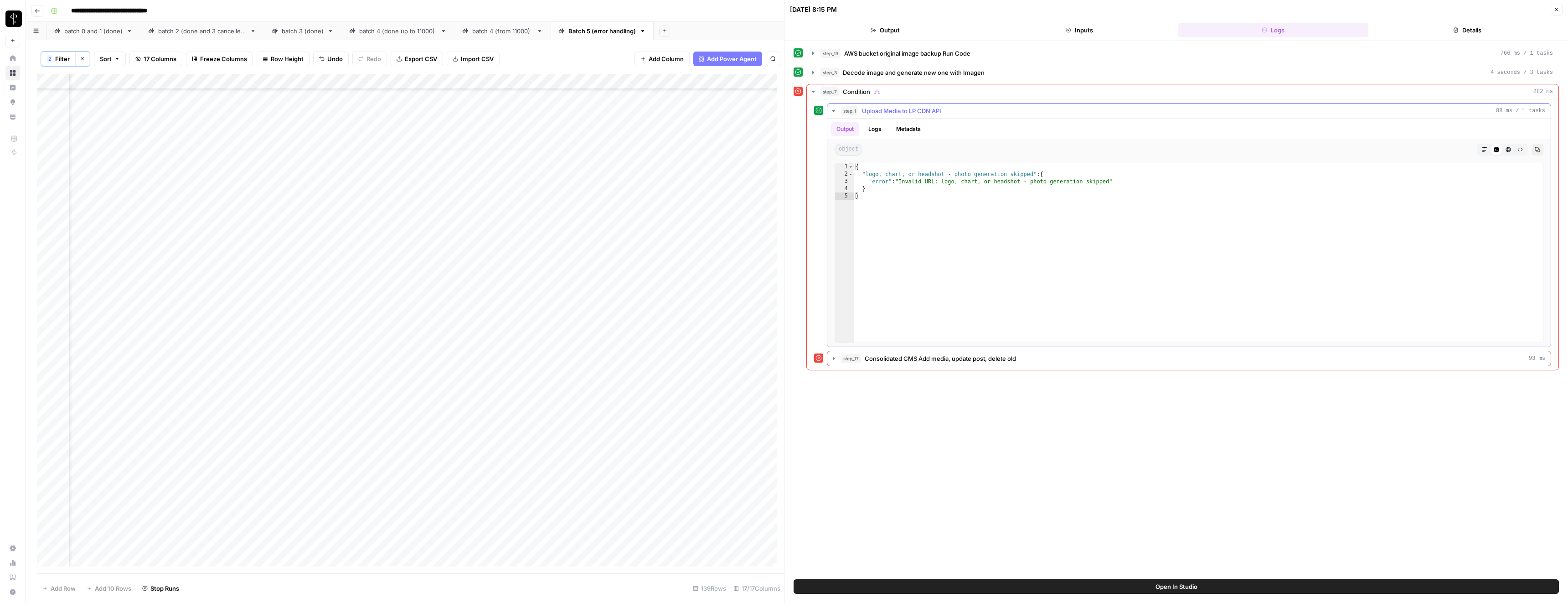
click at [882, 110] on span "Upload Media to LP CDN API" at bounding box center [901, 111] width 79 height 9
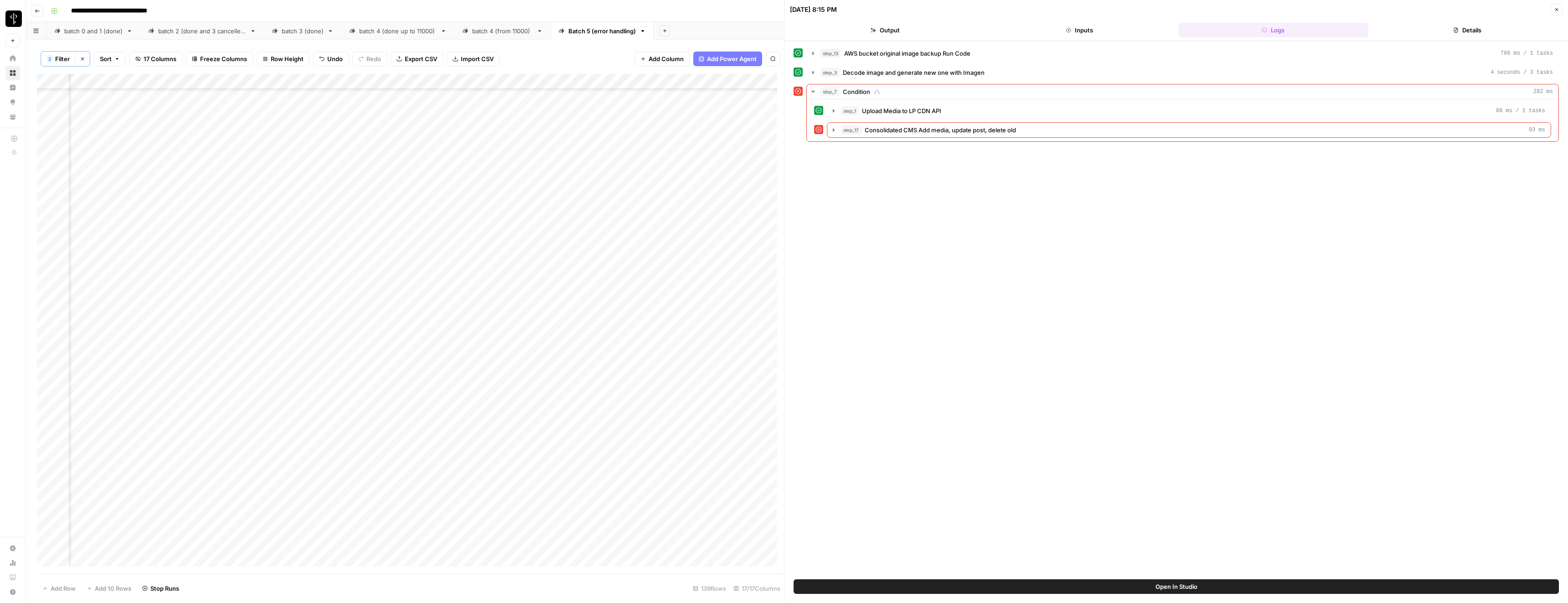
click at [1559, 12] on button "Close" at bounding box center [1556, 9] width 12 height 12
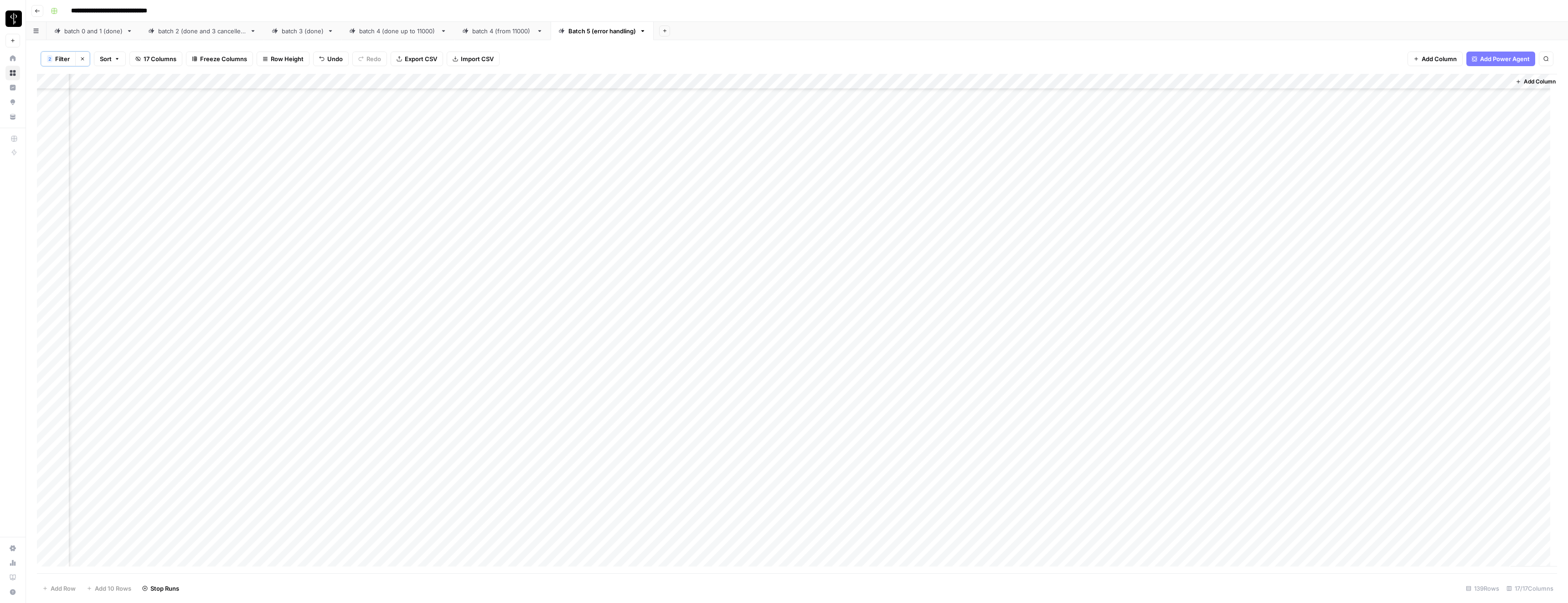
click at [1531, 82] on span "Add Column" at bounding box center [1540, 81] width 32 height 8
click at [1417, 63] on span "Text" at bounding box center [1412, 59] width 12 height 8
click at [1388, 78] on div "Add Column" at bounding box center [797, 323] width 1520 height 500
click at [1397, 107] on input "New Column" at bounding box center [1422, 103] width 92 height 9
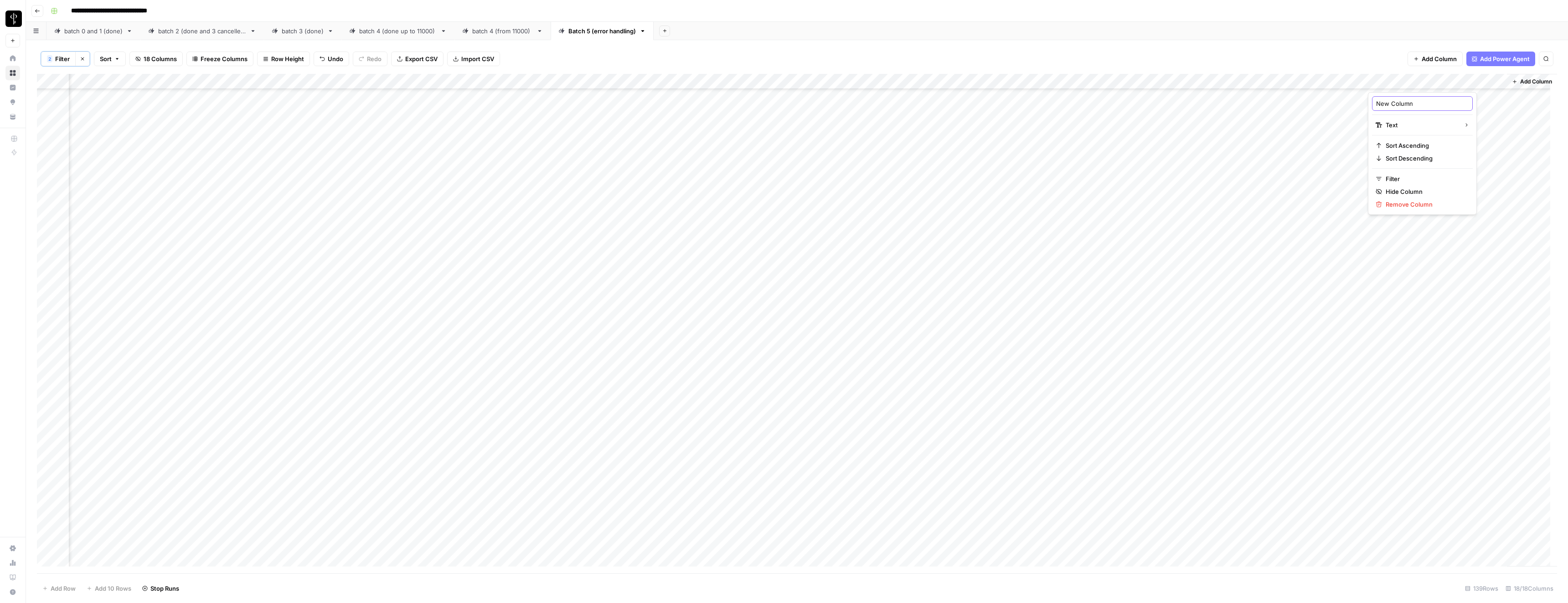
click at [1397, 107] on input "New Column" at bounding box center [1422, 103] width 92 height 9
type input "Rerun?"
click at [1391, 285] on div "Add Column" at bounding box center [797, 323] width 1520 height 500
type textarea "**"
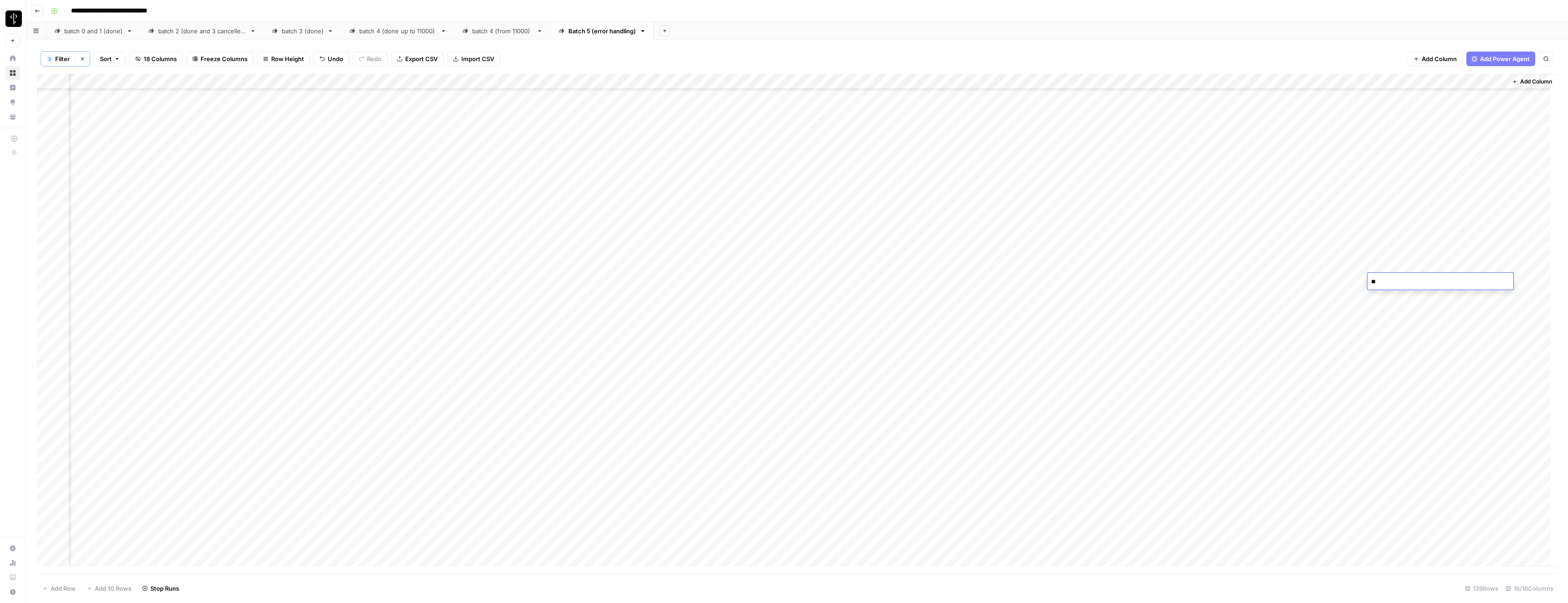
click at [1386, 266] on div "Add Column" at bounding box center [797, 323] width 1520 height 500
click at [1387, 281] on div "Add Column" at bounding box center [797, 323] width 1520 height 500
click at [805, 328] on div "Add Column" at bounding box center [797, 323] width 1520 height 500
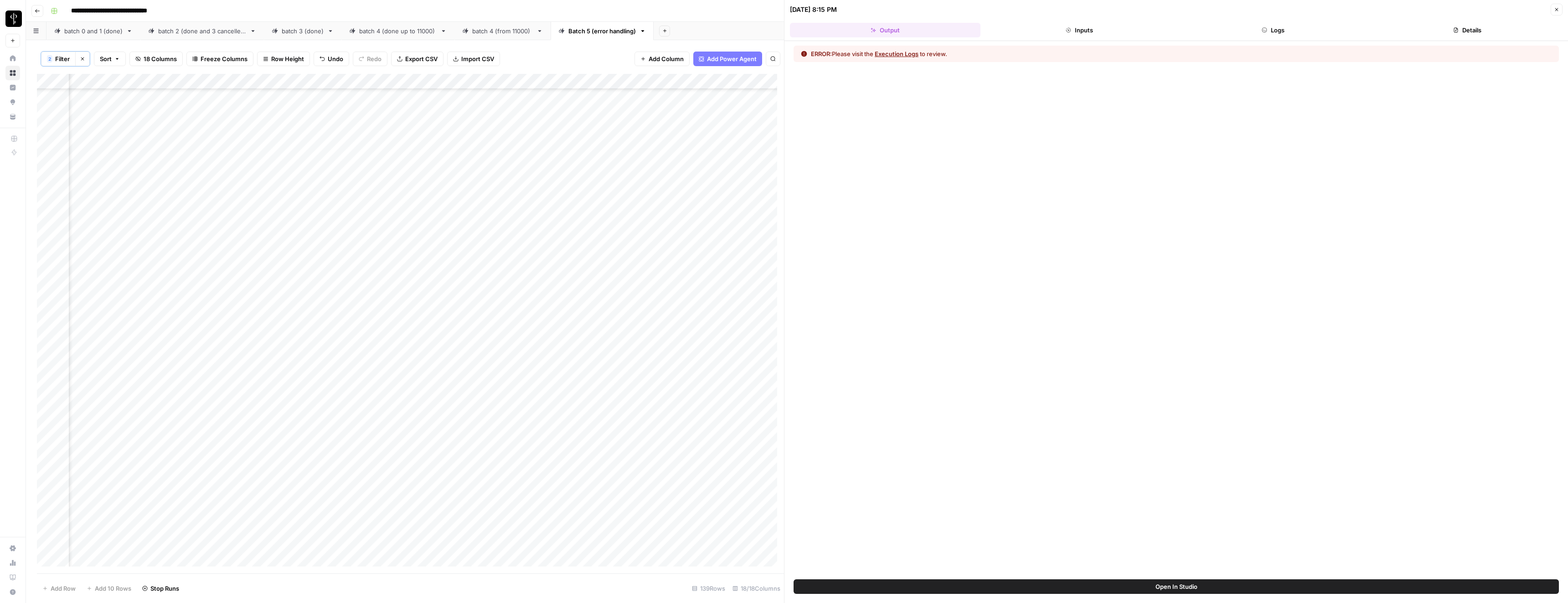
click at [905, 54] on button "Execution Logs" at bounding box center [896, 54] width 44 height 9
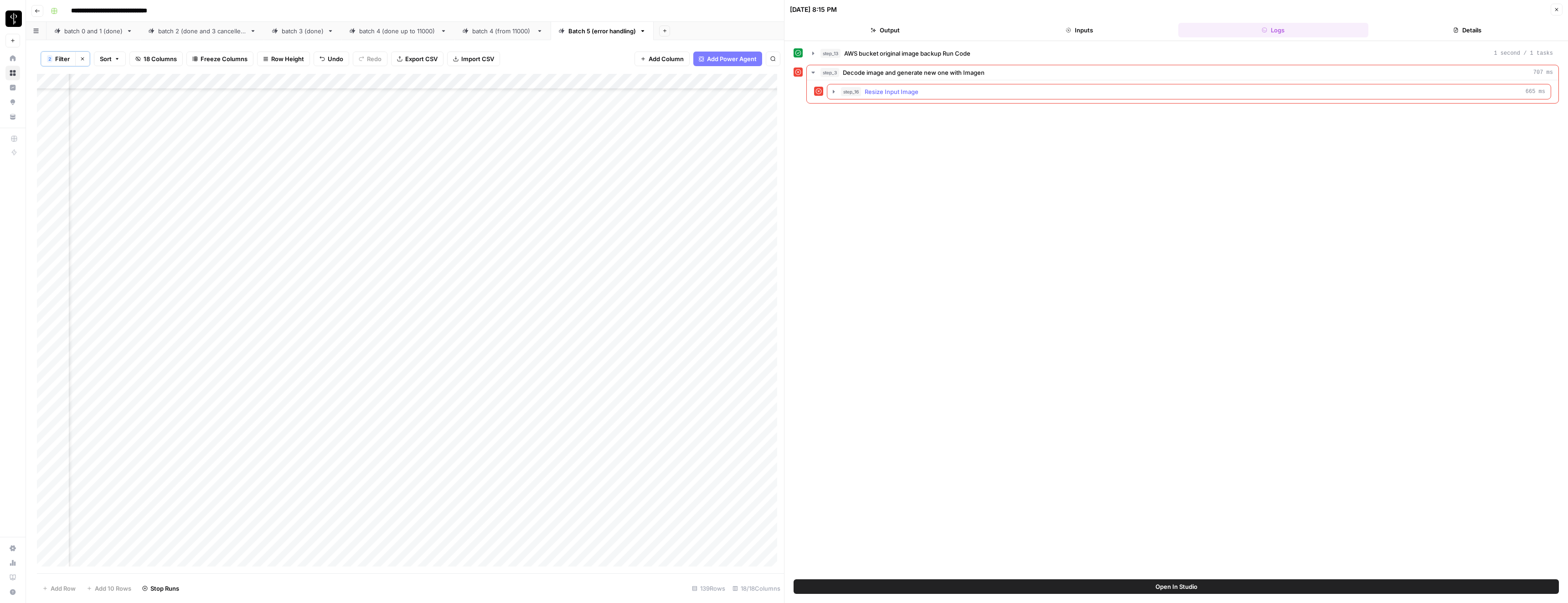
click at [890, 88] on span "Resize Input Image" at bounding box center [891, 91] width 54 height 9
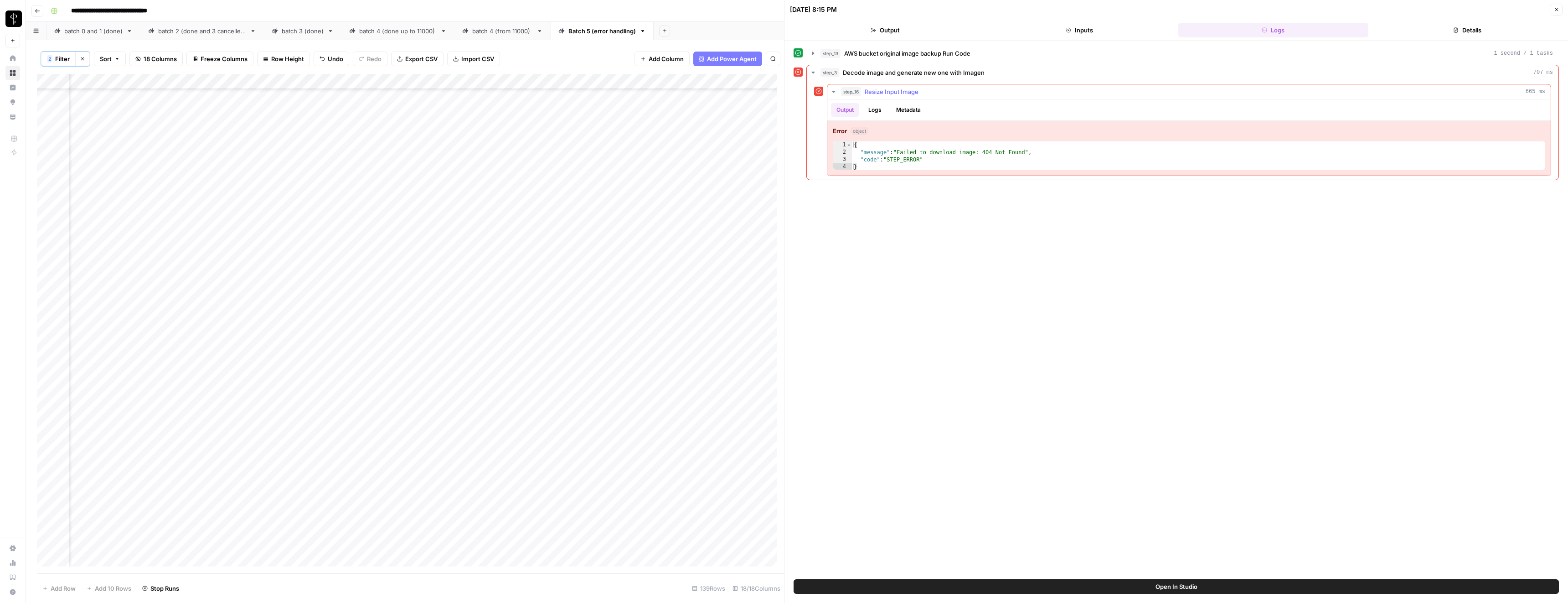
click at [890, 89] on span "Resize Input Image" at bounding box center [891, 91] width 54 height 9
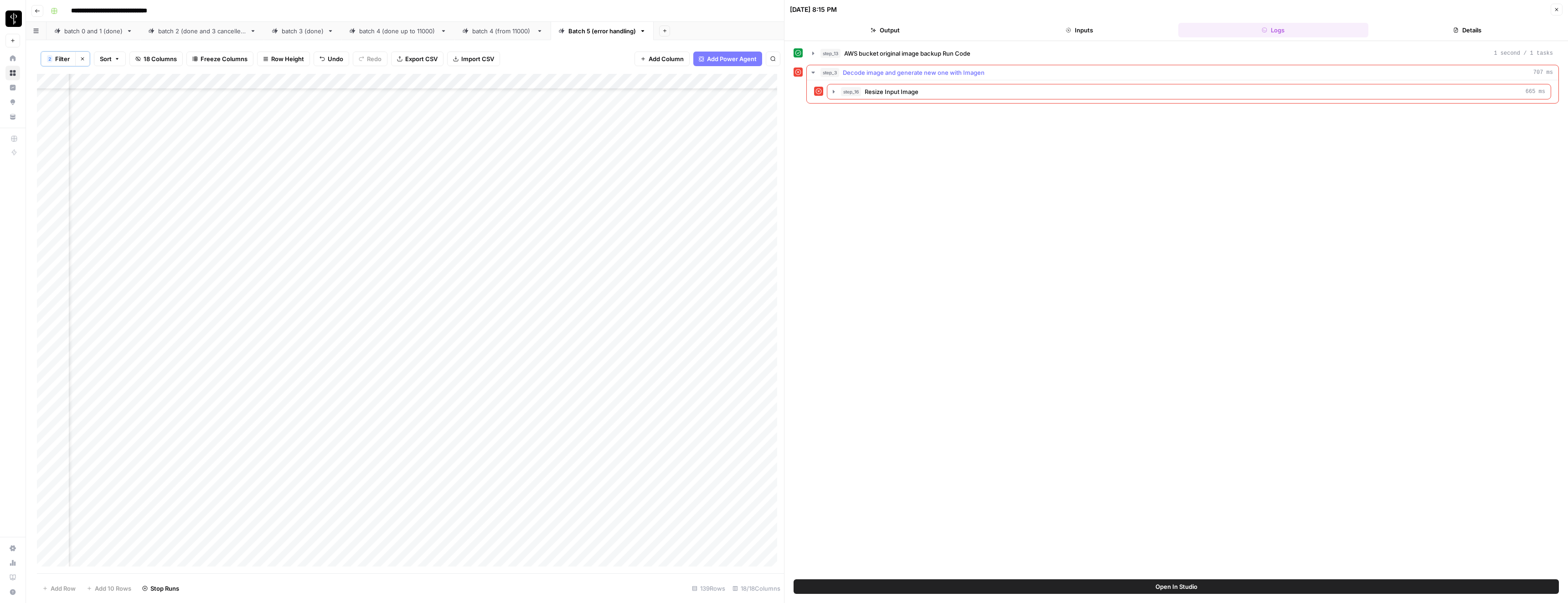
click at [872, 76] on span "Decode image and generate new one with Imagen" at bounding box center [914, 72] width 142 height 9
click at [868, 55] on span "AWS bucket original image backup Run Code" at bounding box center [907, 53] width 126 height 9
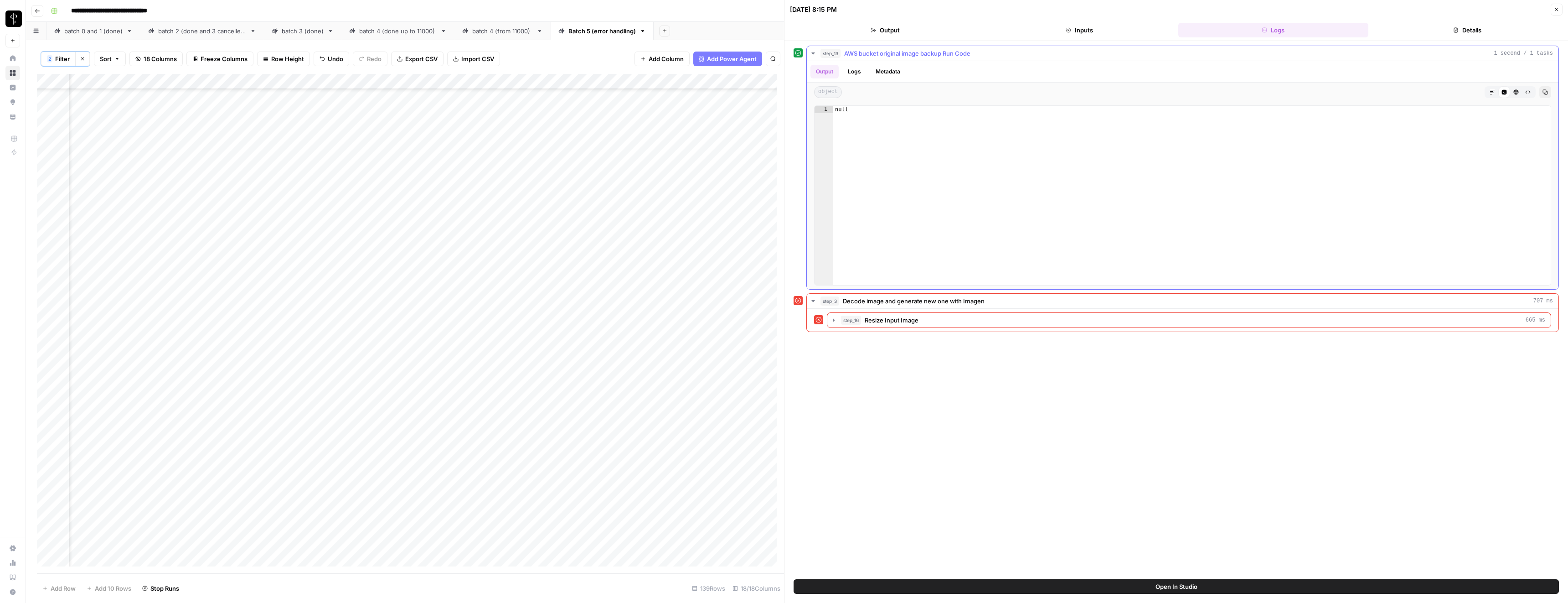
click at [868, 55] on span "AWS bucket original image backup Run Code" at bounding box center [907, 53] width 126 height 9
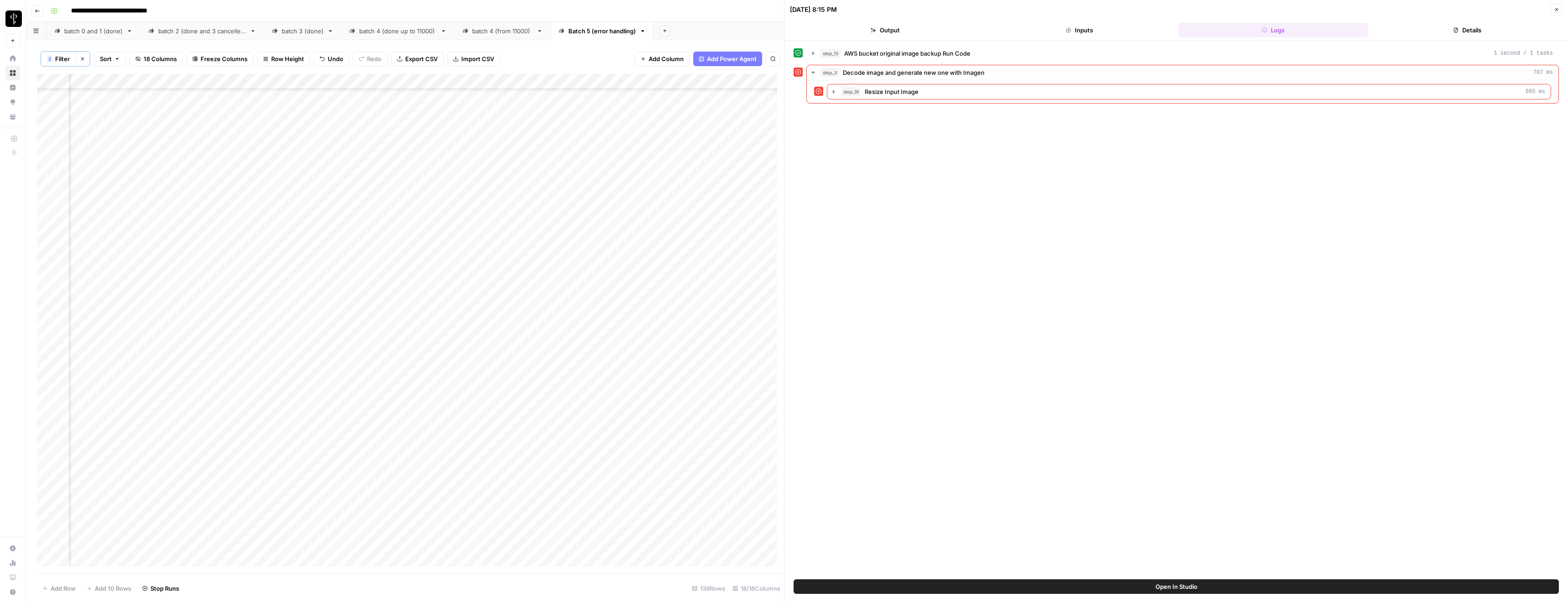
click at [1557, 12] on button "Close" at bounding box center [1556, 9] width 12 height 12
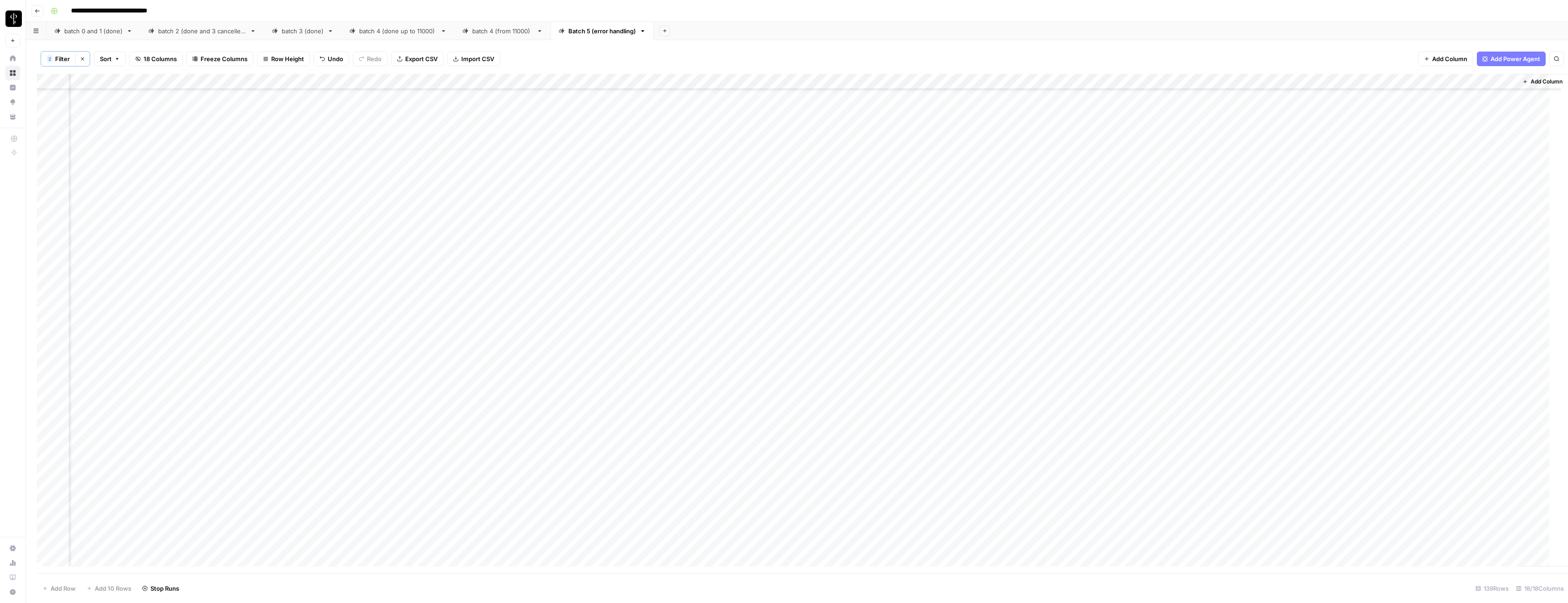
scroll to position [978, 514]
click at [491, 326] on div "Add Column" at bounding box center [797, 323] width 1520 height 500
click at [275, 326] on div "Add Column" at bounding box center [797, 323] width 1520 height 500
click at [275, 326] on textarea "**********" at bounding box center [253, 333] width 182 height 22
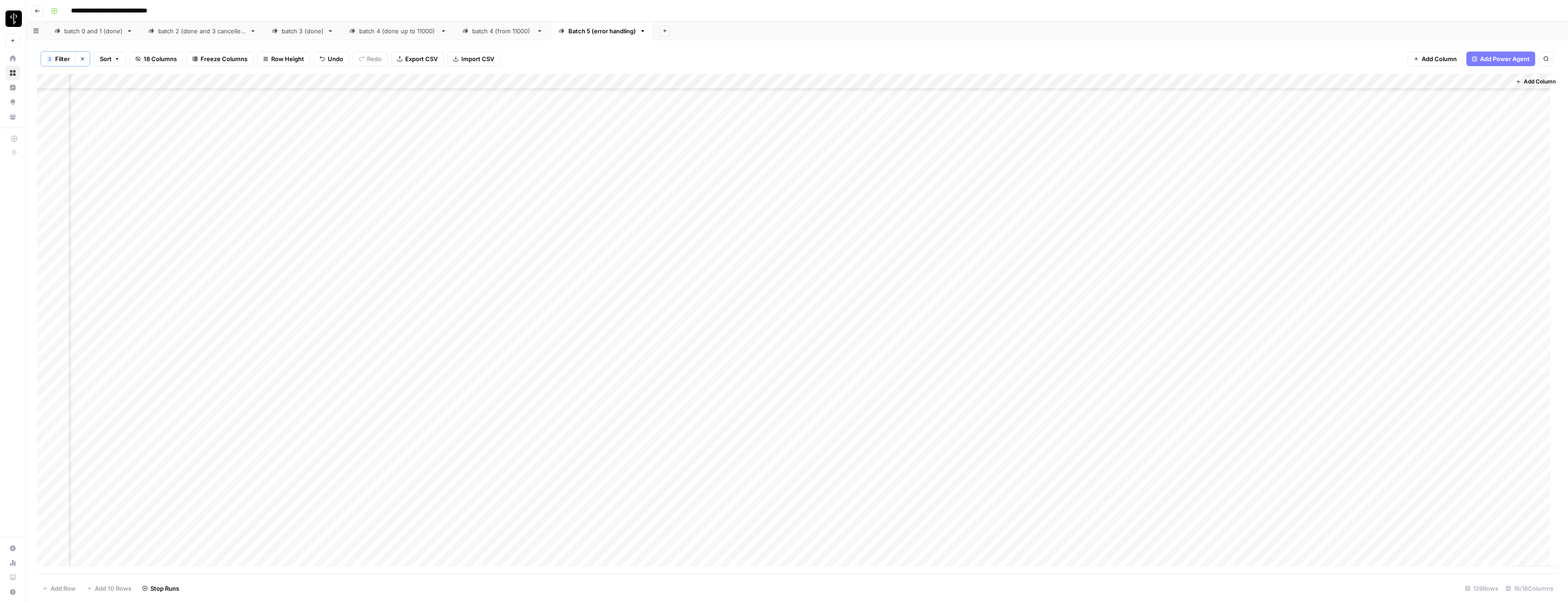
click at [1388, 326] on div "Add Column" at bounding box center [797, 323] width 1520 height 500
type textarea "***"
click at [816, 384] on div "Add Column" at bounding box center [797, 323] width 1520 height 500
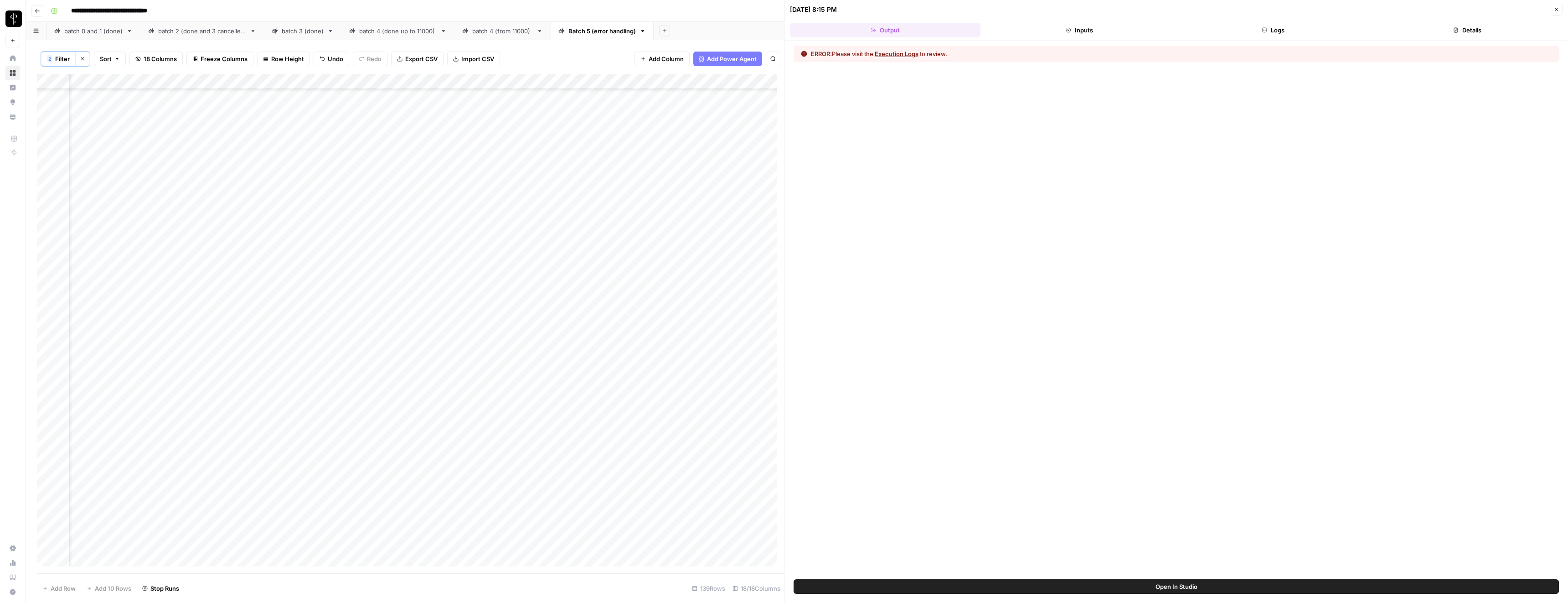
click at [1306, 27] on button "Logs" at bounding box center [1274, 30] width 191 height 15
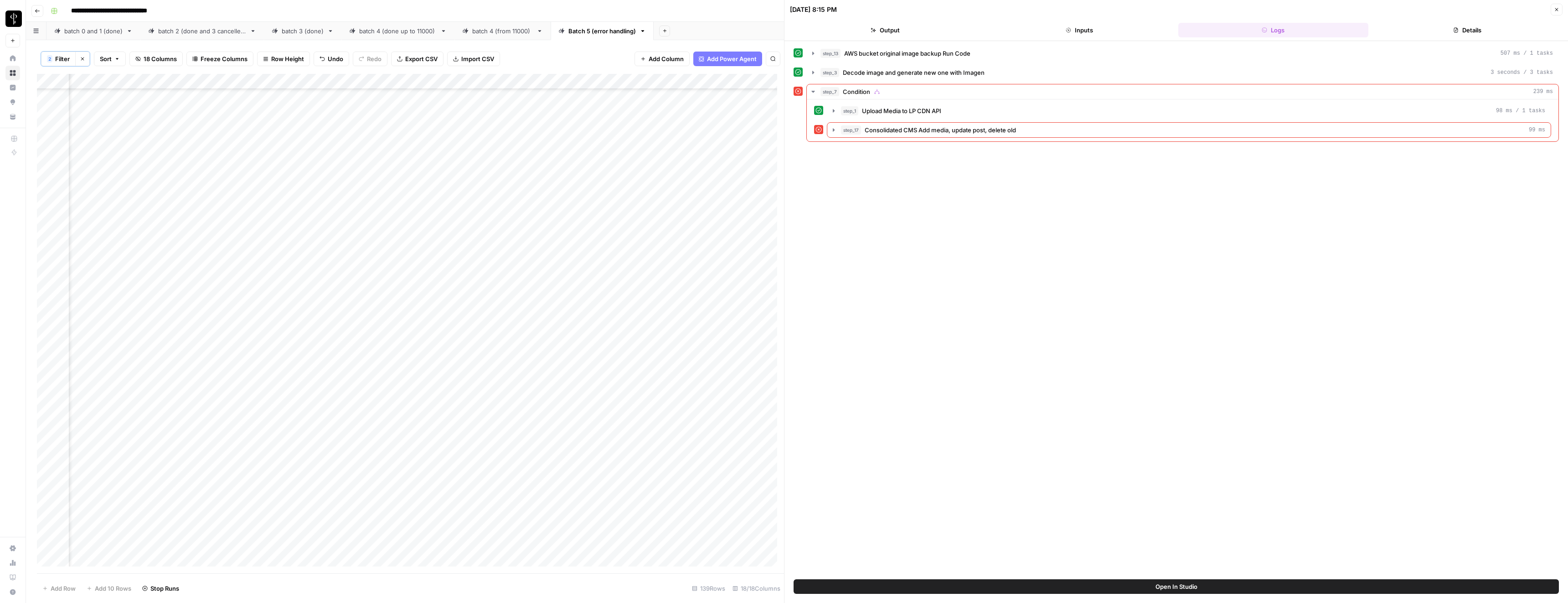
click at [933, 135] on button "step_17 Consolidated CMS Add media, update post, delete old 99 ms" at bounding box center [1189, 130] width 723 height 15
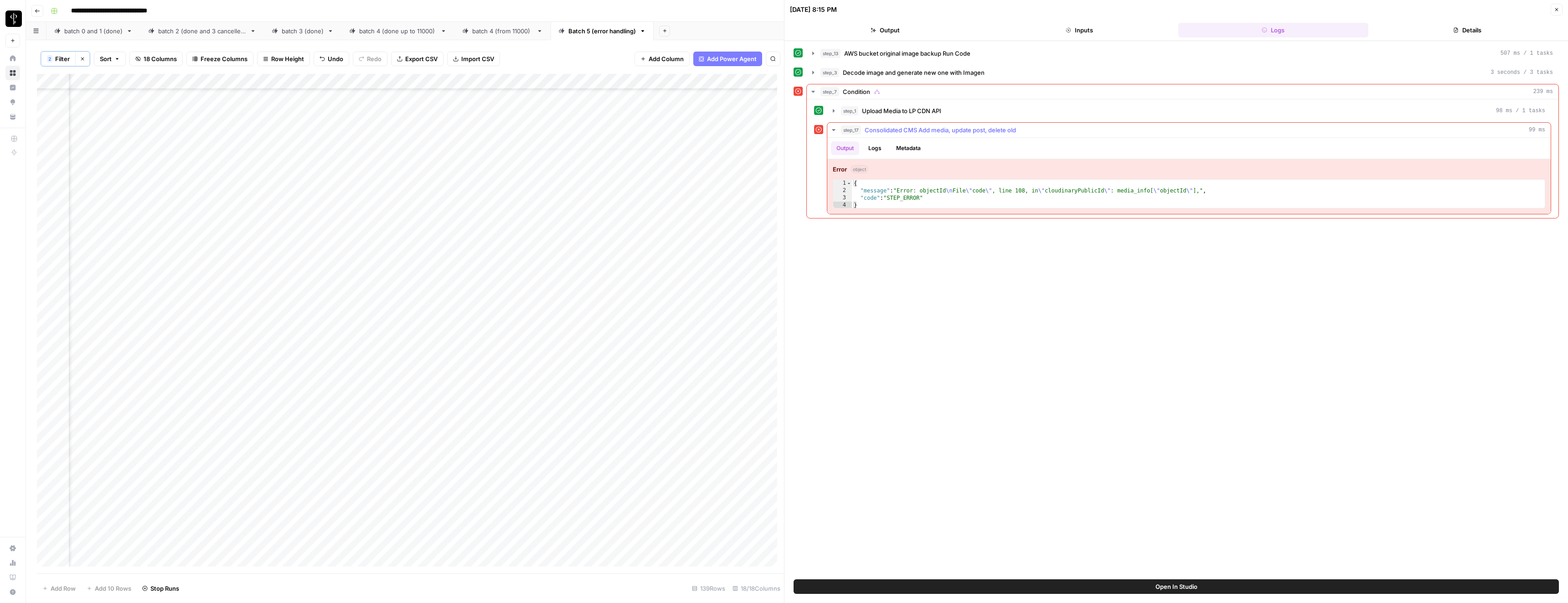
click at [931, 132] on span "Consolidated CMS Add media, update post, delete old" at bounding box center [941, 130] width 151 height 9
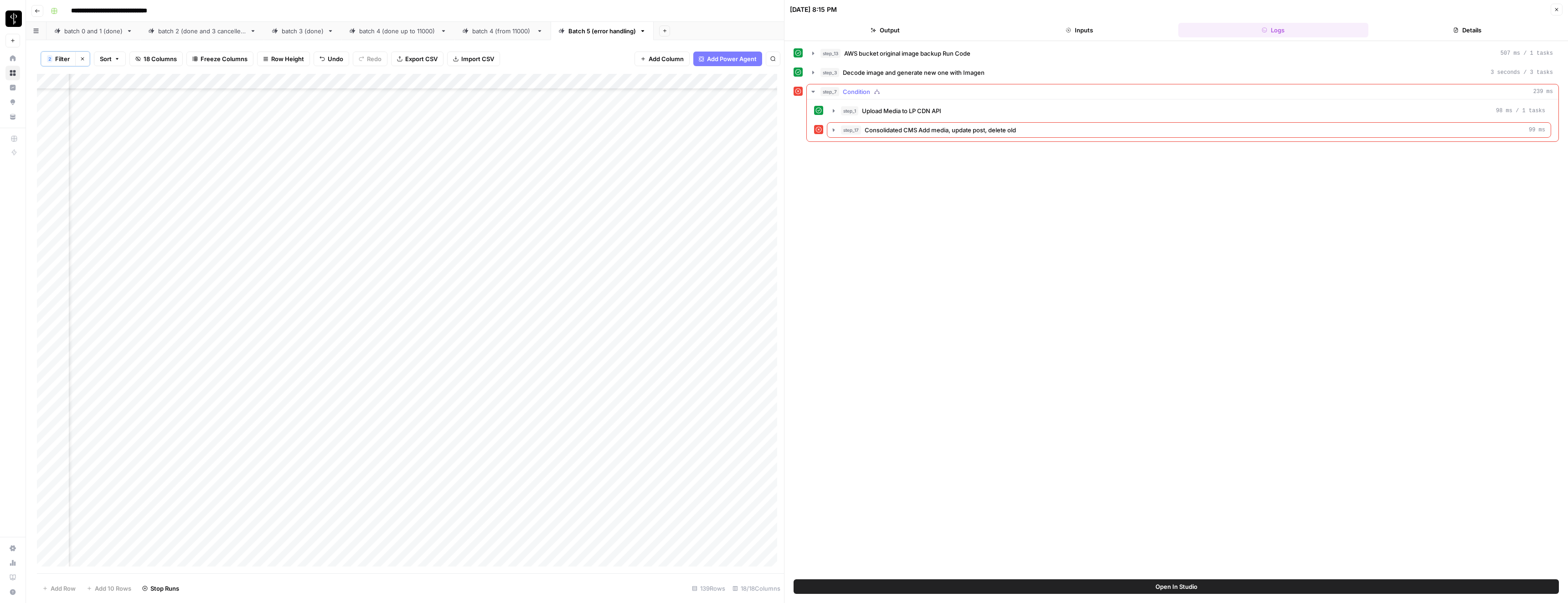
click at [923, 119] on div "step_1 Upload Media to LP CDN API 98 ms / 1 tasks step_17 Consolidated CMS Add …" at bounding box center [1182, 120] width 737 height 34
click at [923, 113] on span "Upload Media to LP CDN API" at bounding box center [901, 111] width 79 height 9
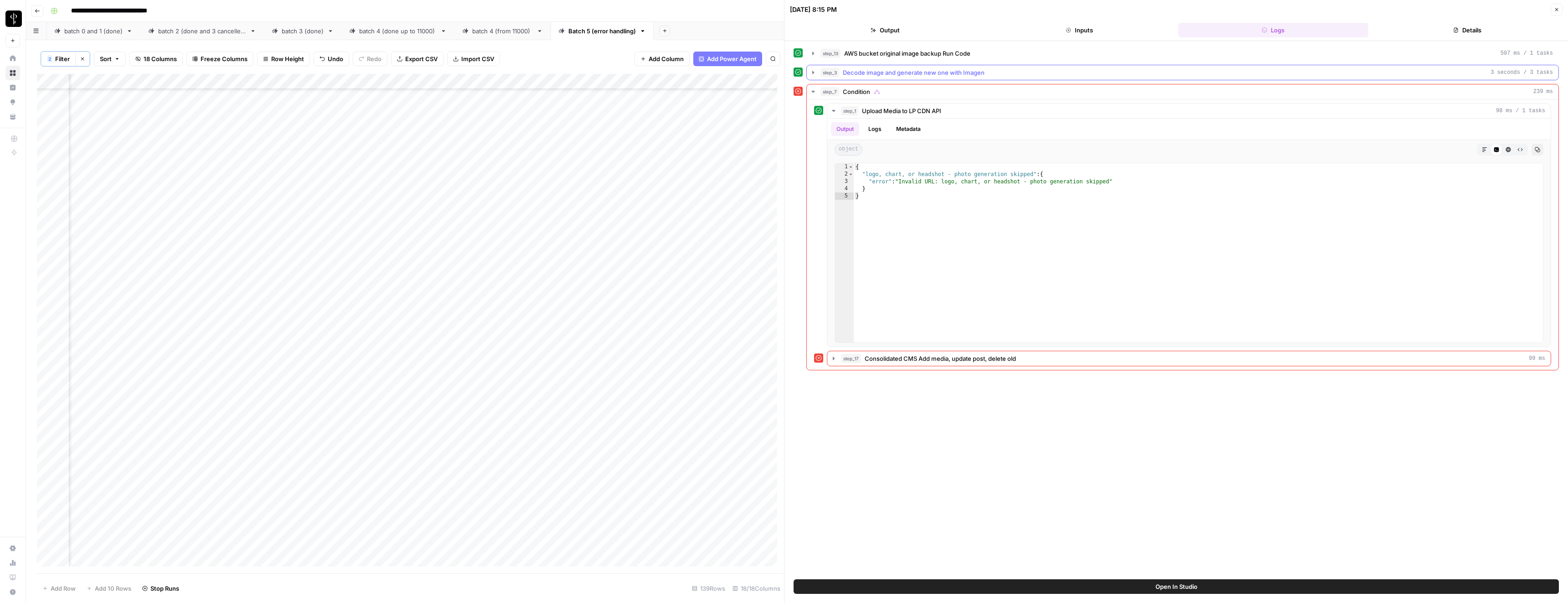
click at [912, 74] on span "Decode image and generate new one with Imagen" at bounding box center [914, 72] width 142 height 9
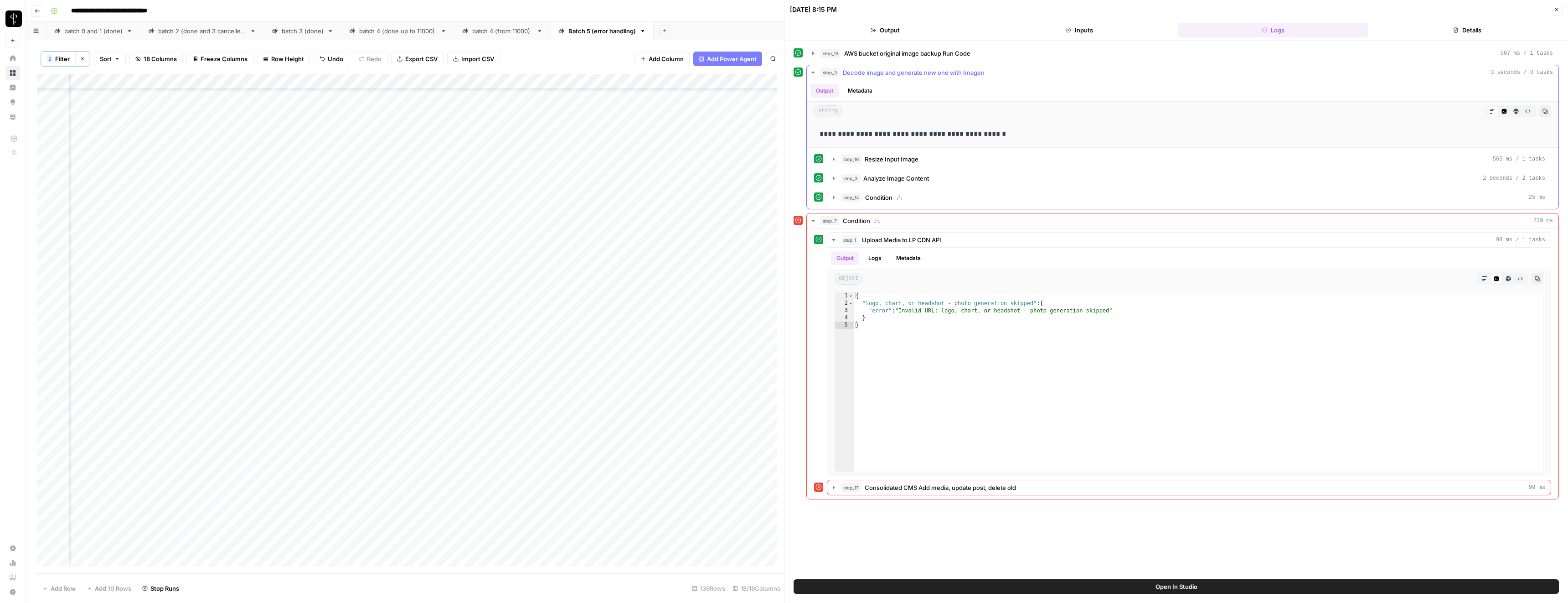
click at [912, 74] on span "Decode image and generate new one with Imagen" at bounding box center [914, 72] width 142 height 9
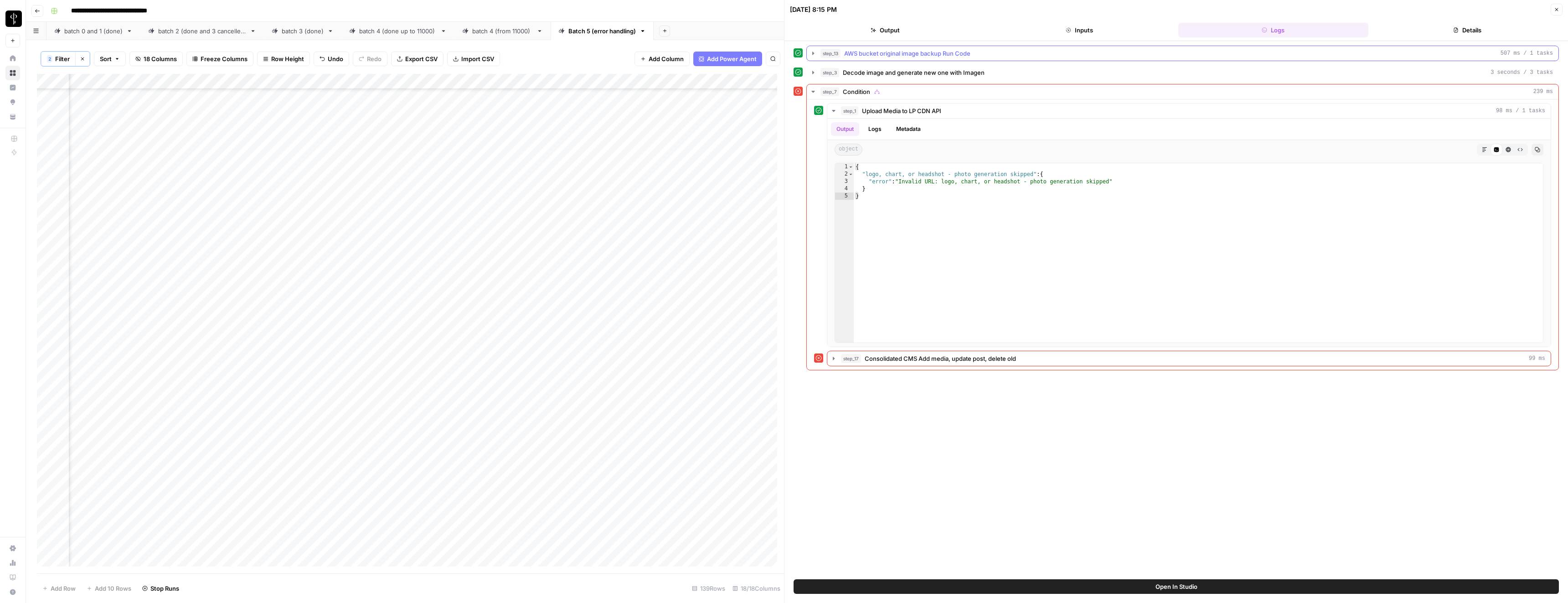
click at [920, 55] on span "AWS bucket original image backup Run Code" at bounding box center [907, 53] width 126 height 9
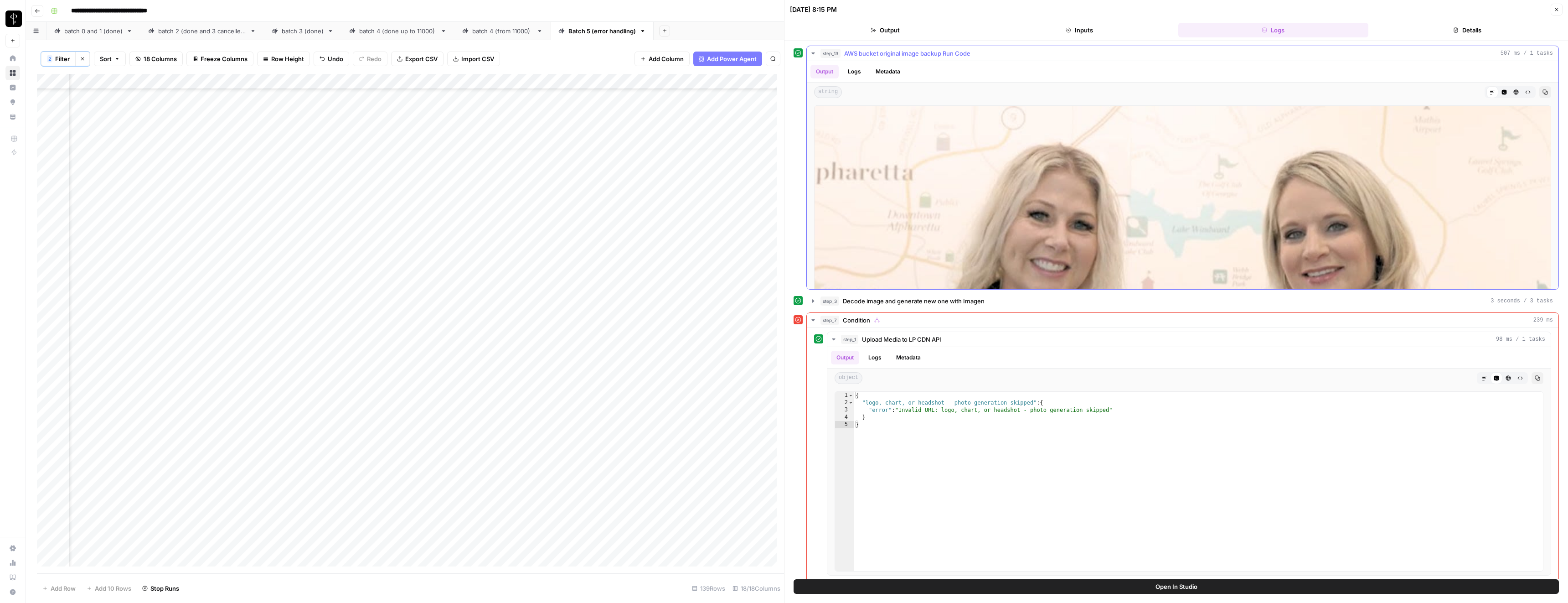
click at [920, 55] on span "AWS bucket original image backup Run Code" at bounding box center [907, 53] width 126 height 9
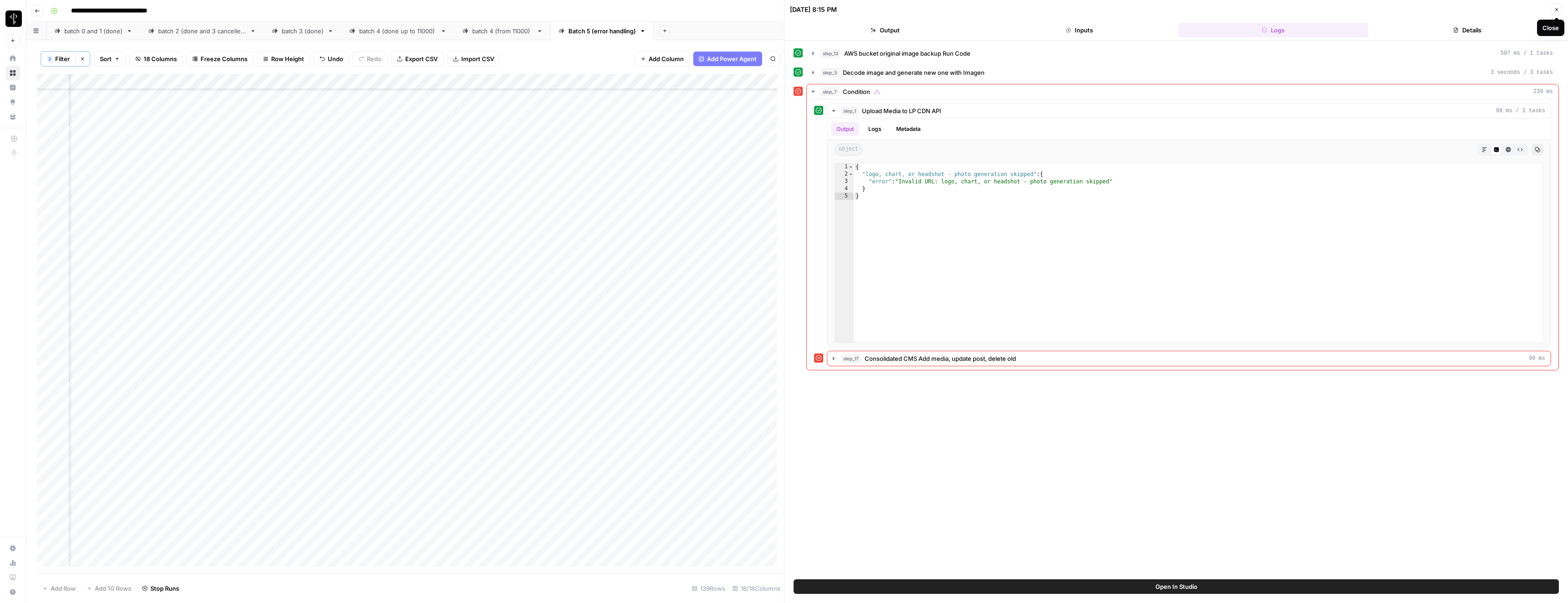
click at [1557, 10] on icon "button" at bounding box center [1557, 9] width 3 height 3
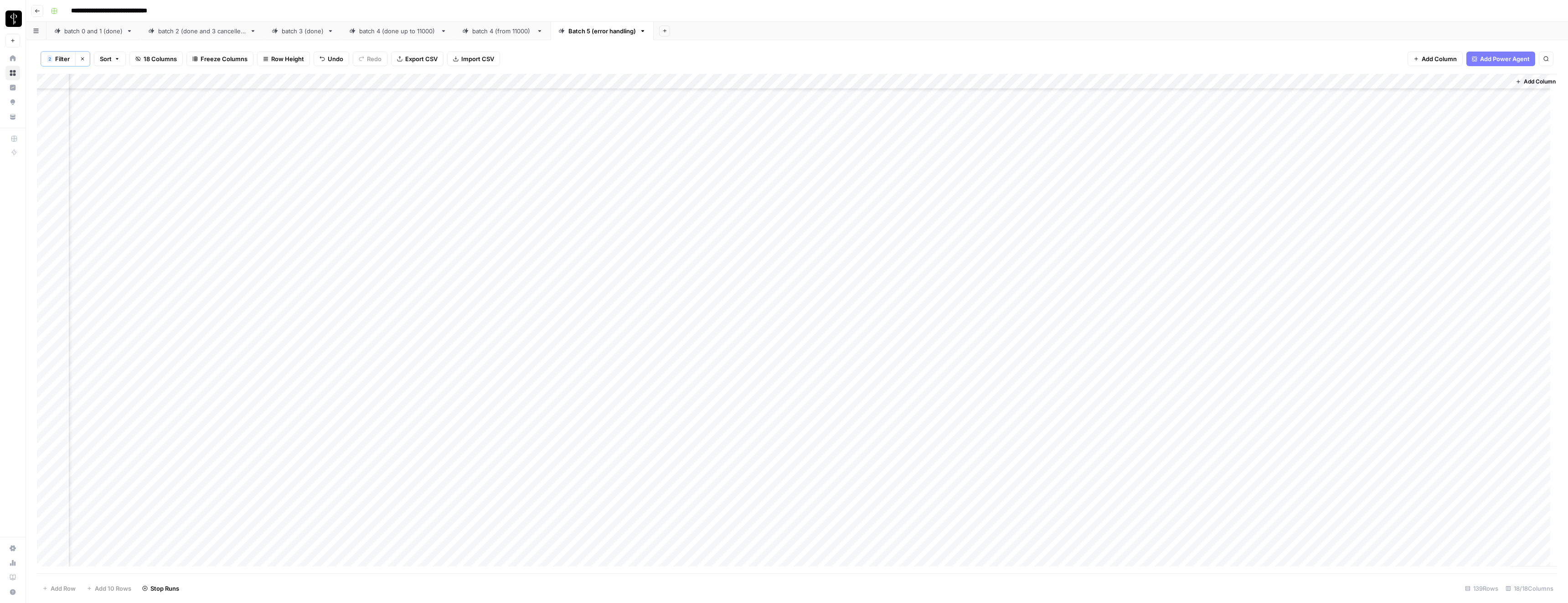
click at [1388, 384] on div "Add Column" at bounding box center [797, 323] width 1520 height 500
type textarea "**"
click at [816, 339] on div "Add Column" at bounding box center [797, 323] width 1520 height 500
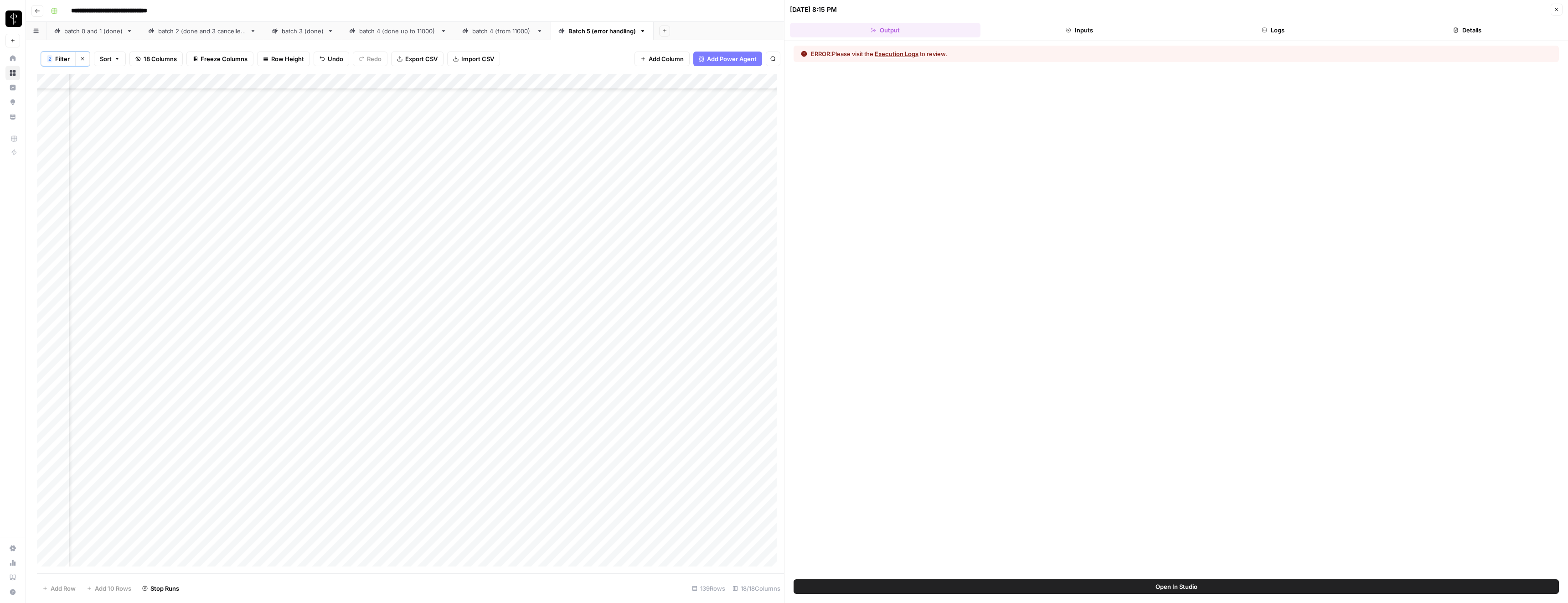
click at [1345, 27] on button "Logs" at bounding box center [1274, 30] width 191 height 15
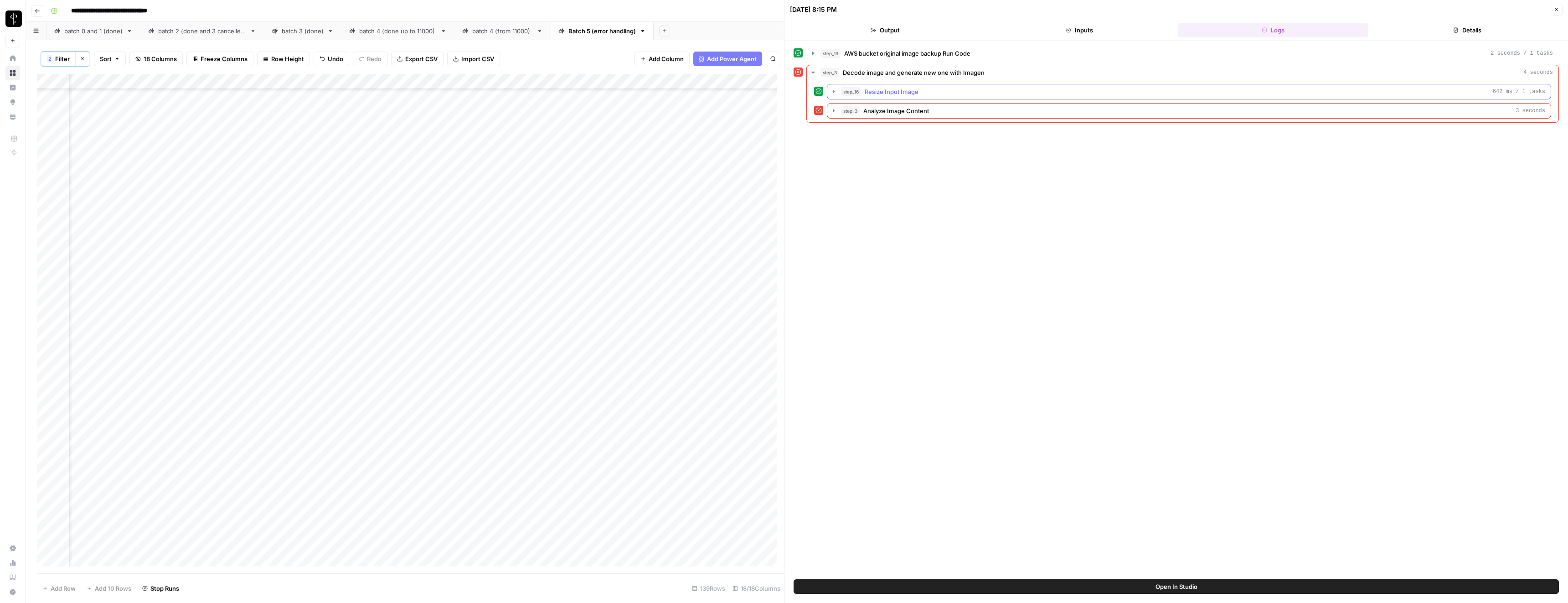
click at [887, 93] on span "Resize Input Image" at bounding box center [891, 91] width 54 height 9
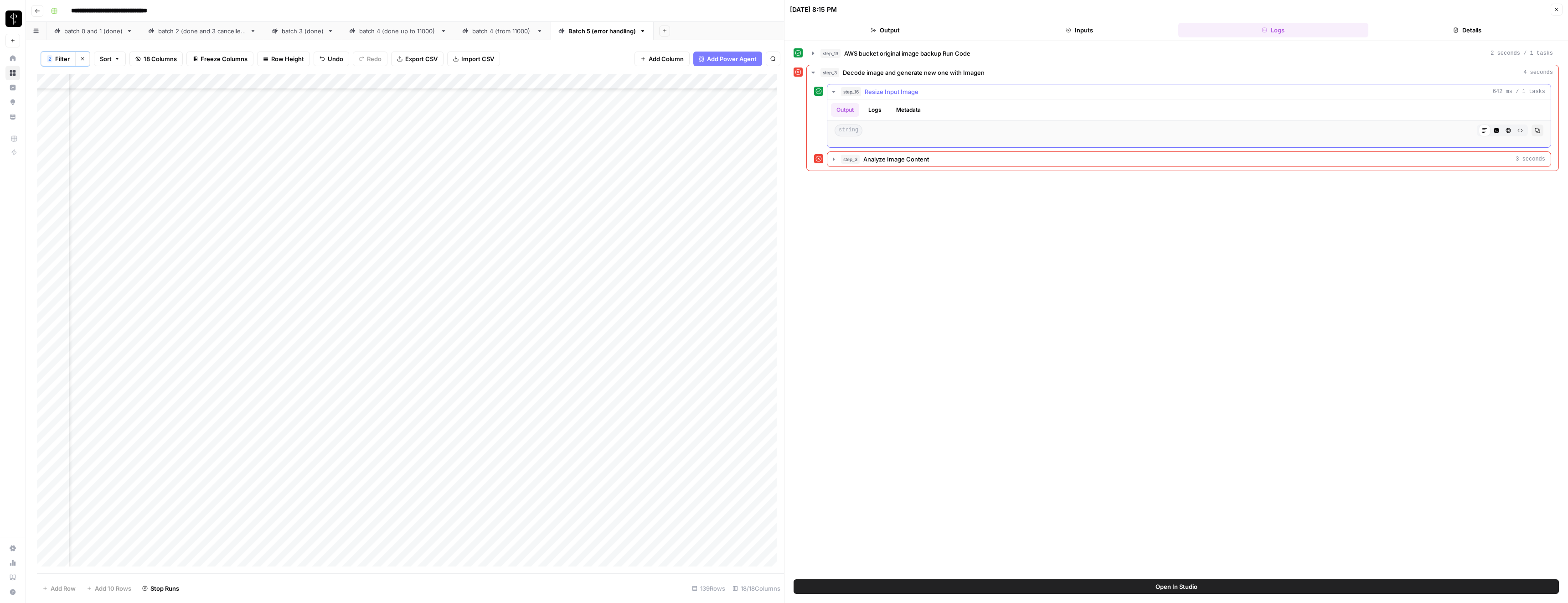
click at [887, 91] on span "Resize Input Image" at bounding box center [891, 91] width 54 height 9
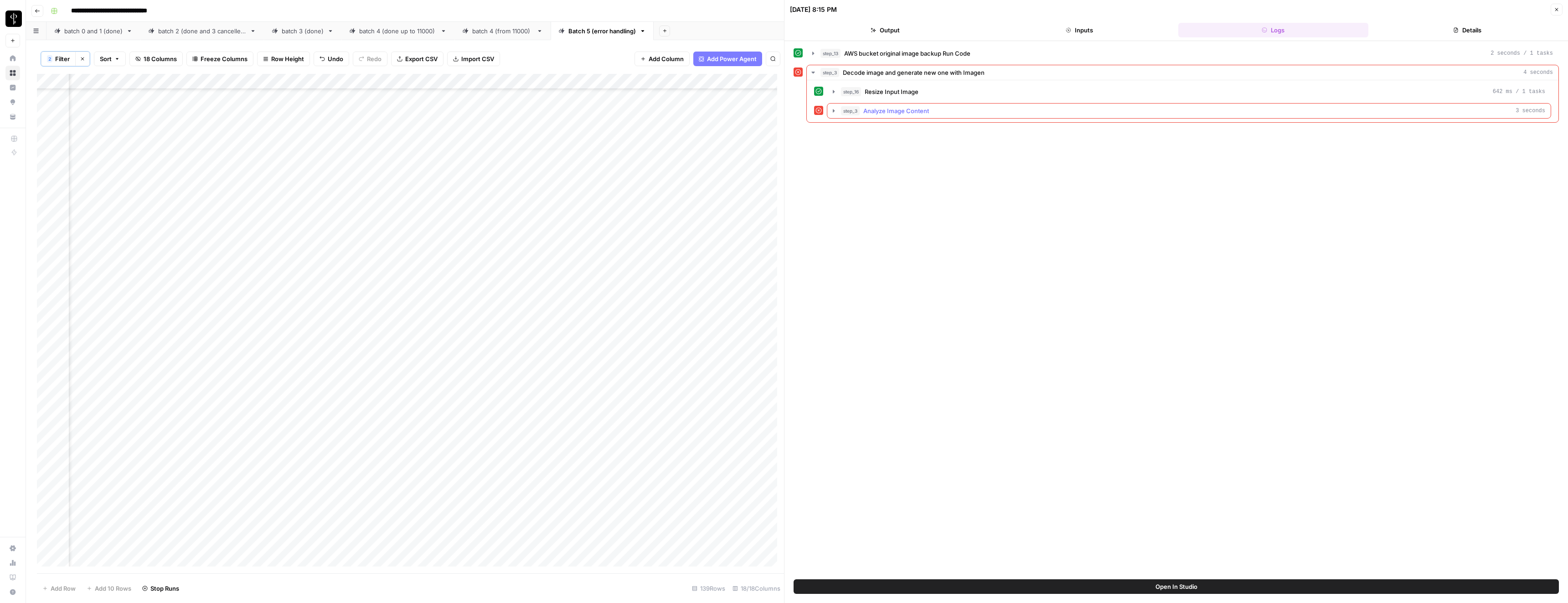
click at [891, 112] on span "Analyze Image Content" at bounding box center [896, 111] width 66 height 9
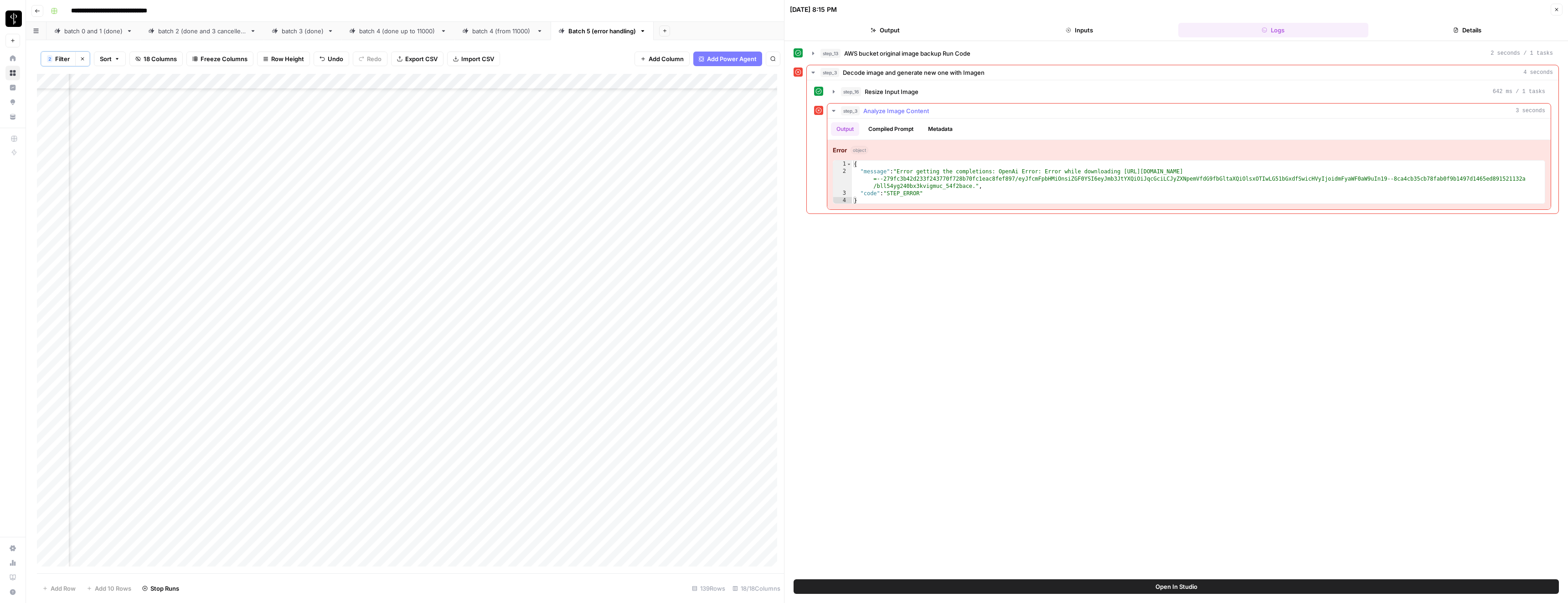
click at [891, 112] on span "Analyze Image Content" at bounding box center [896, 111] width 66 height 9
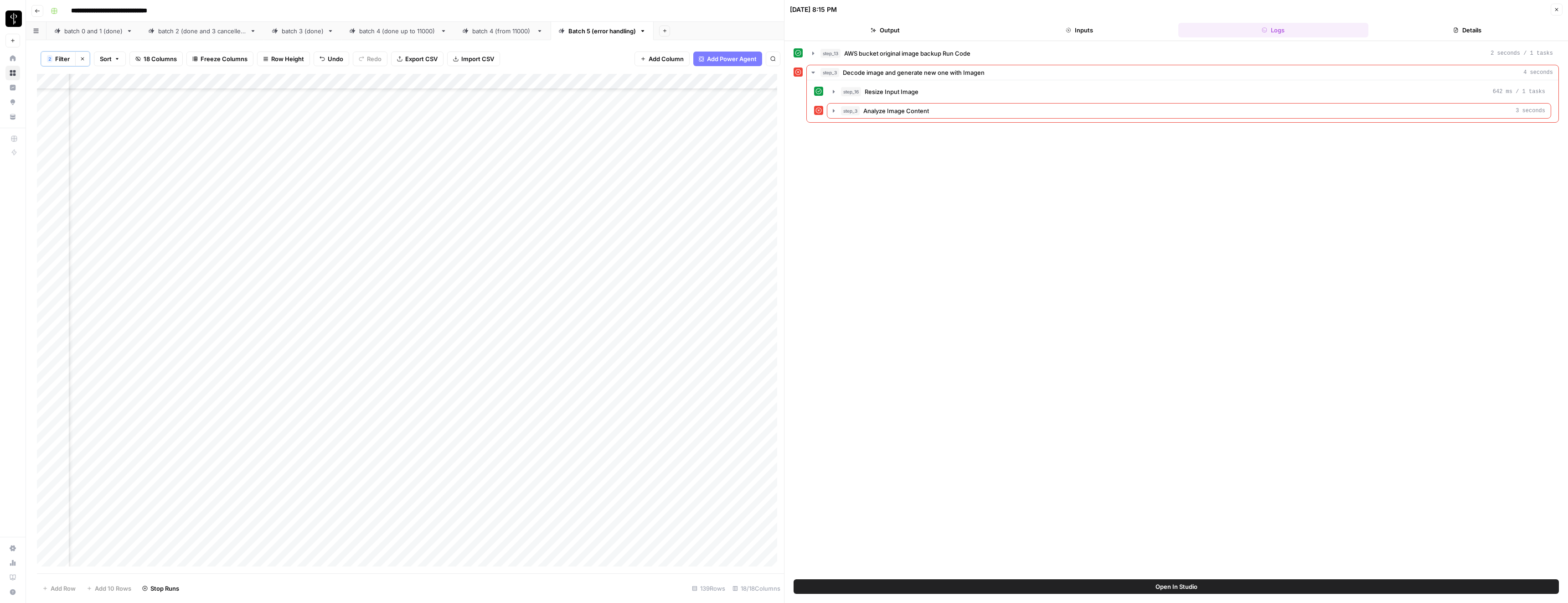
click at [1554, 12] on icon "button" at bounding box center [1556, 9] width 6 height 6
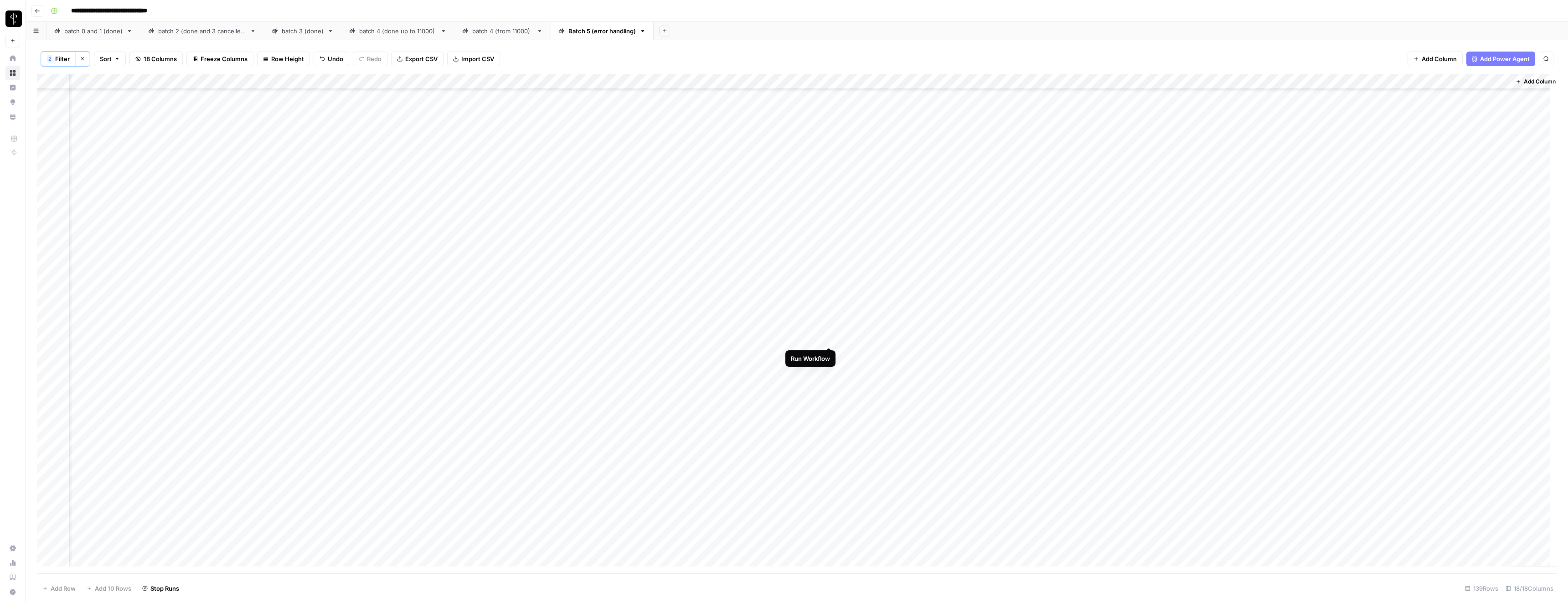
click at [829, 338] on div "Add Column" at bounding box center [797, 323] width 1520 height 500
click at [816, 230] on div "Add Column" at bounding box center [797, 323] width 1520 height 500
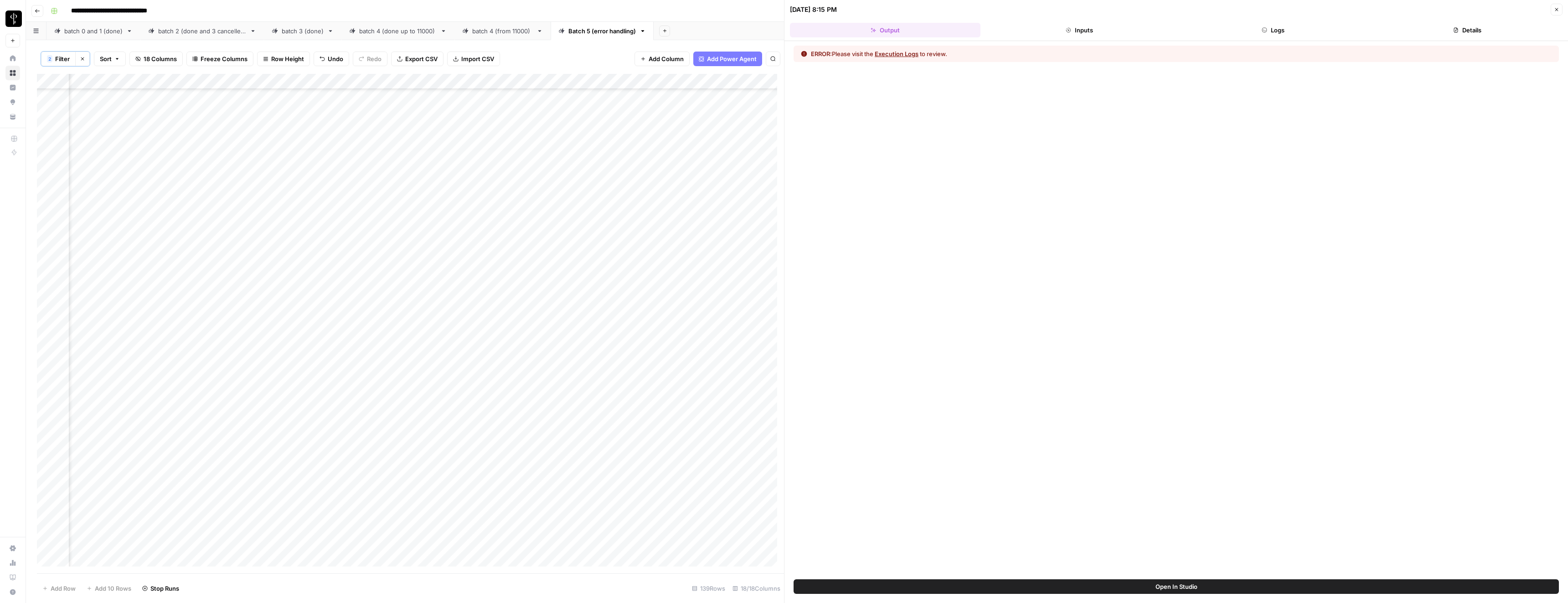
click at [1264, 31] on icon "button" at bounding box center [1264, 30] width 6 height 6
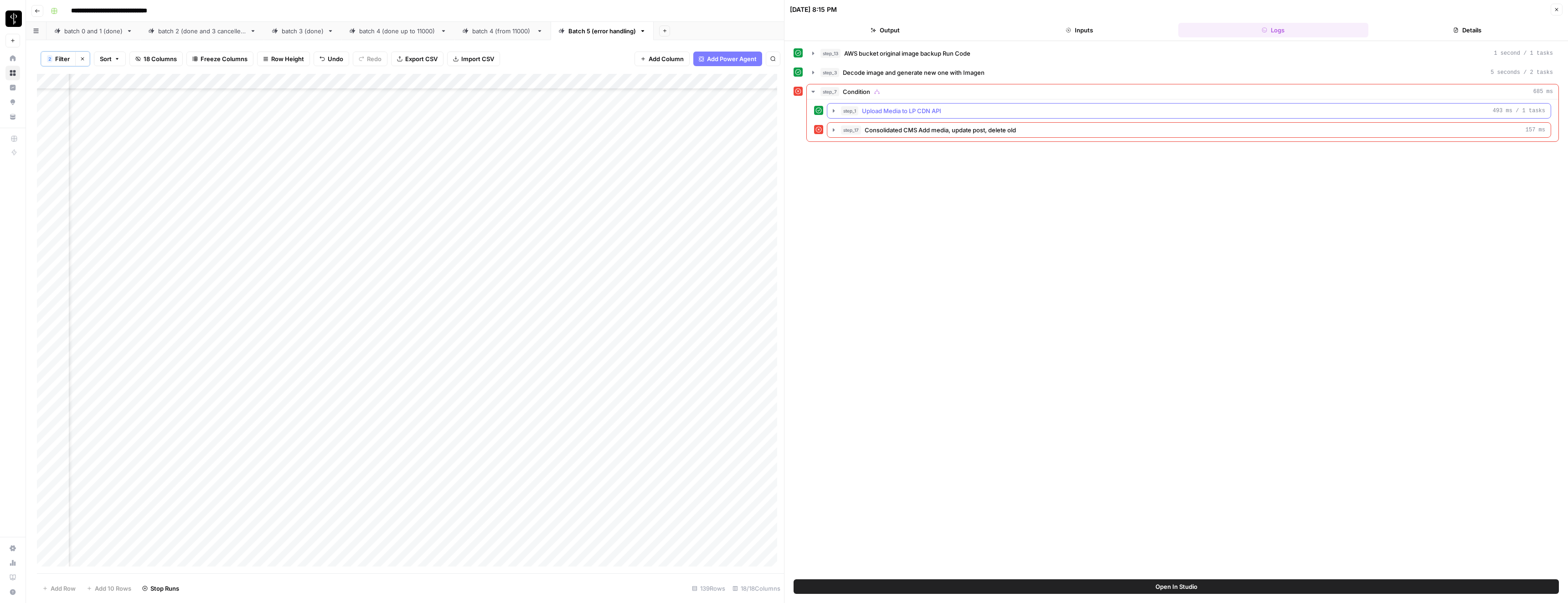
click at [867, 113] on span "Upload Media to LP CDN API" at bounding box center [901, 111] width 79 height 9
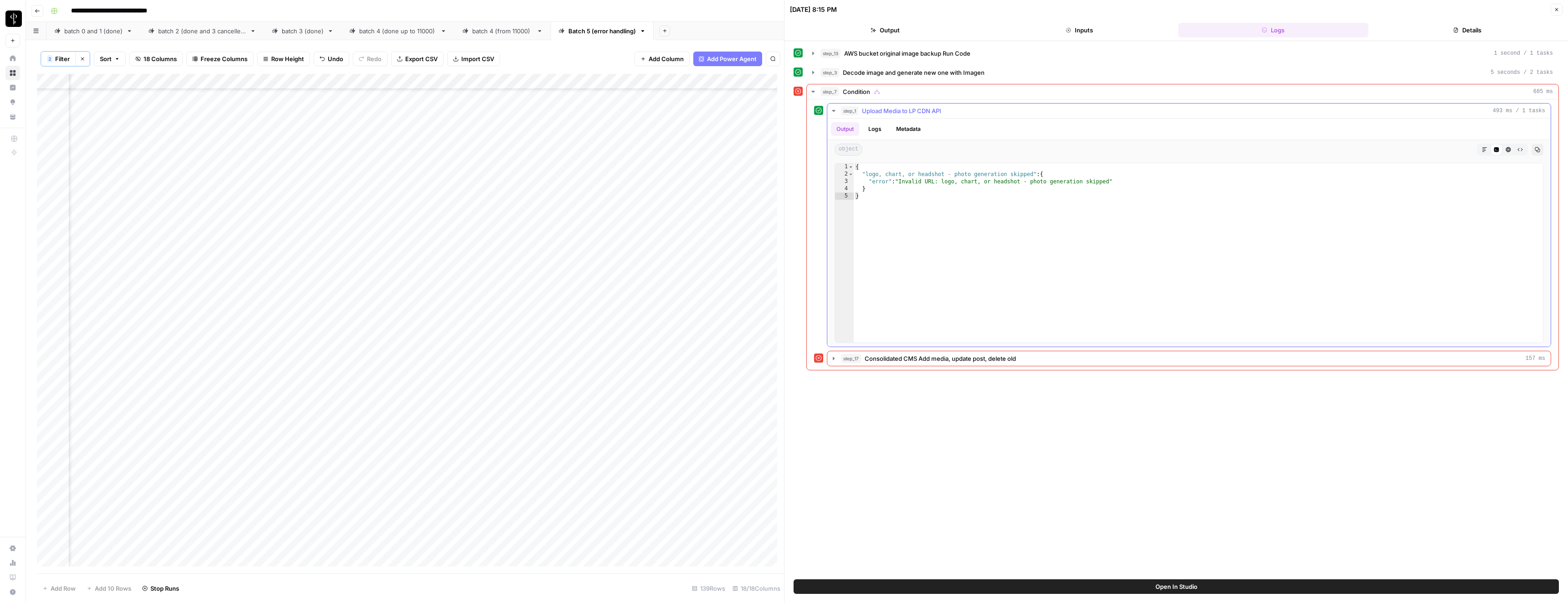
click at [867, 113] on span "Upload Media to LP CDN API" at bounding box center [901, 111] width 79 height 9
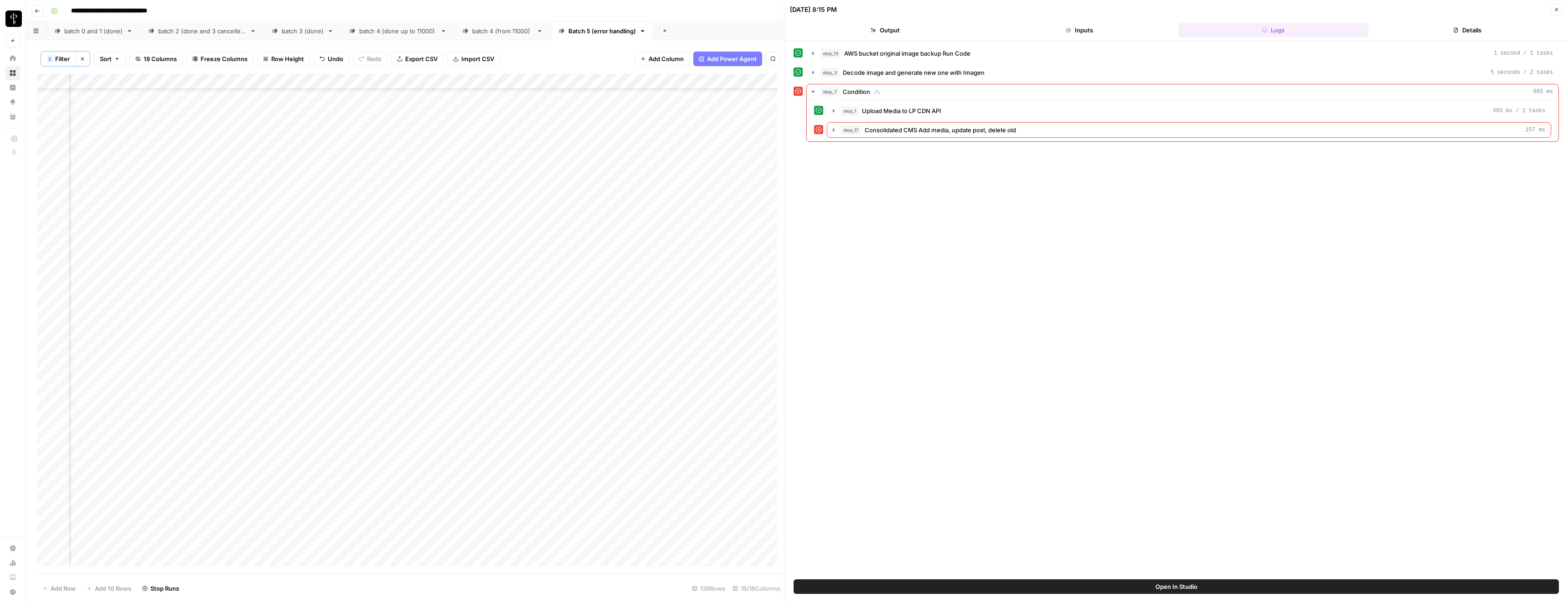
click at [1554, 7] on icon "button" at bounding box center [1556, 9] width 6 height 6
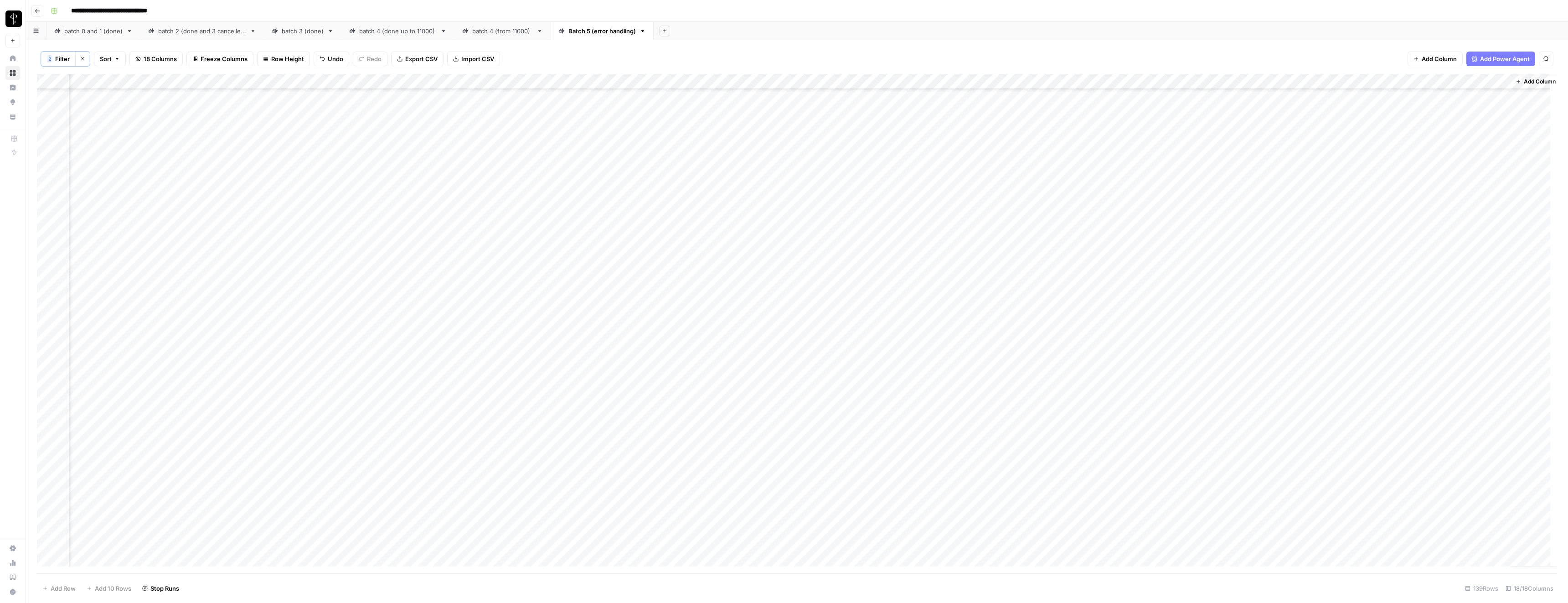
click at [937, 232] on div "Add Column" at bounding box center [797, 323] width 1520 height 500
type textarea "**"
click at [490, 229] on div "Add Column" at bounding box center [797, 323] width 1520 height 500
click at [814, 392] on div "Add Column" at bounding box center [797, 323] width 1520 height 500
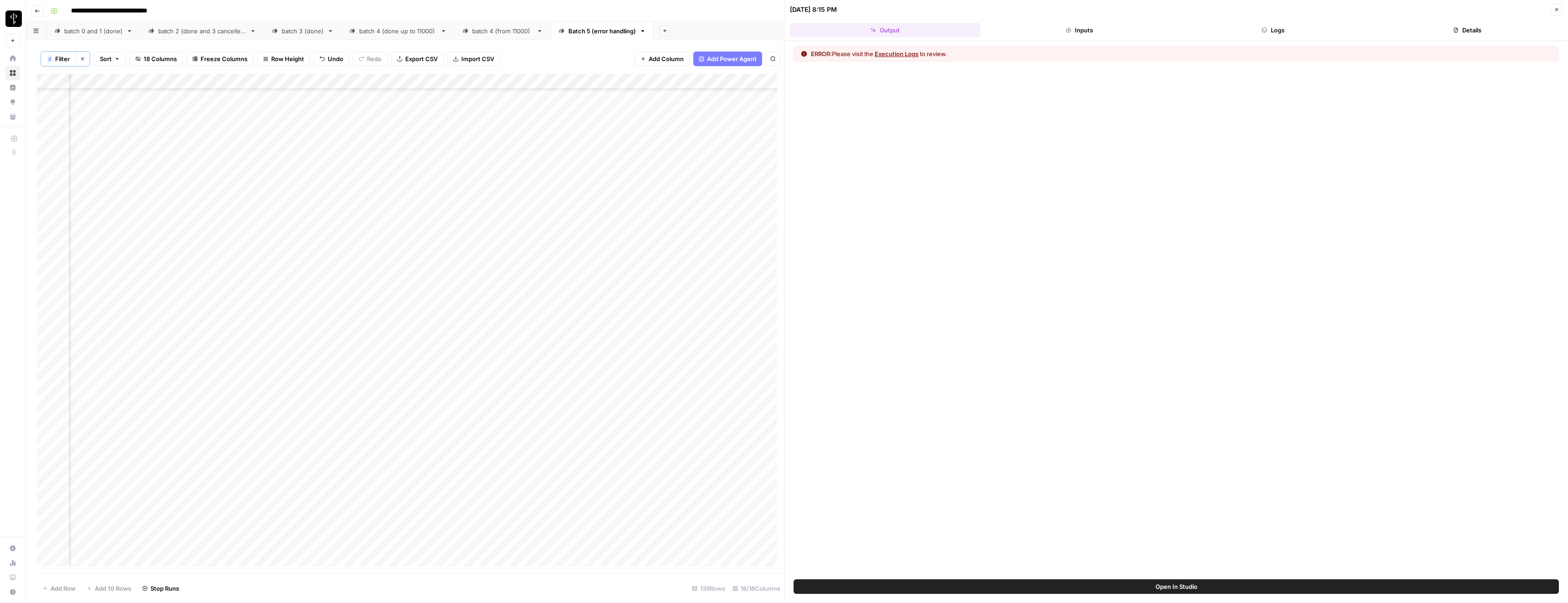
click at [1069, 32] on icon "button" at bounding box center [1068, 30] width 4 height 4
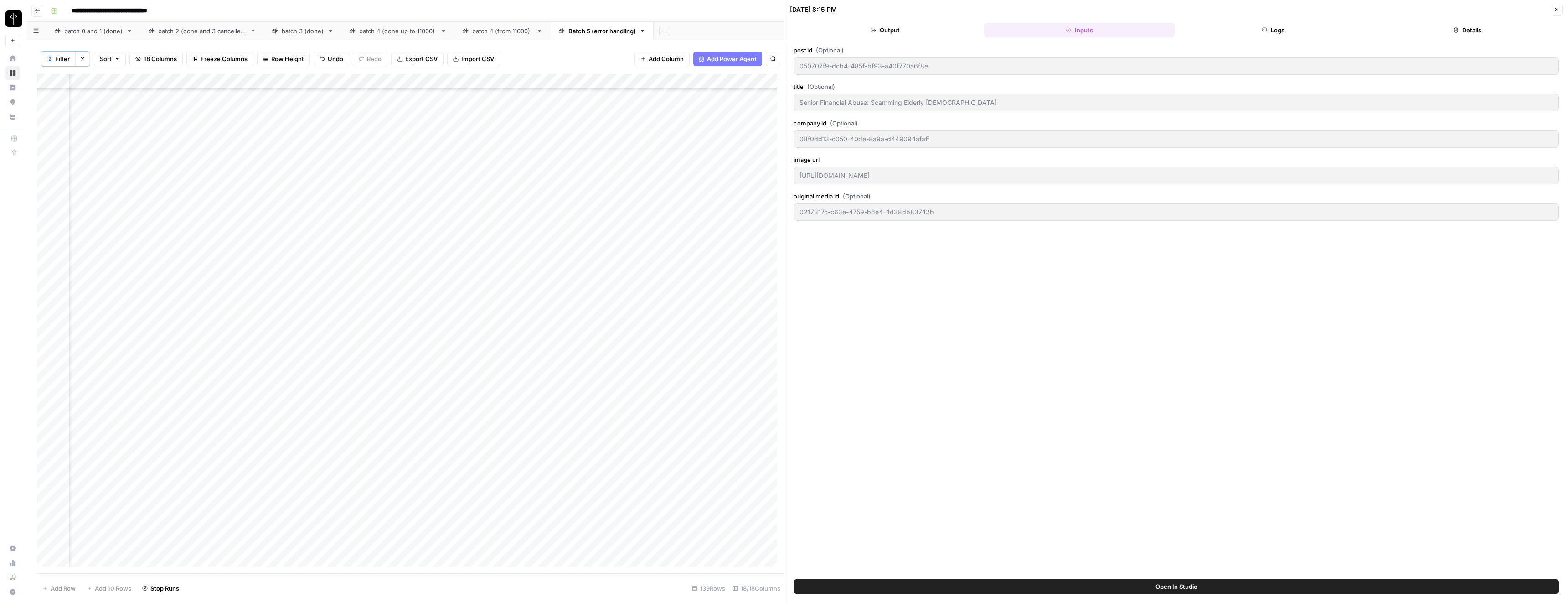
click at [1272, 36] on button "Logs" at bounding box center [1274, 30] width 191 height 15
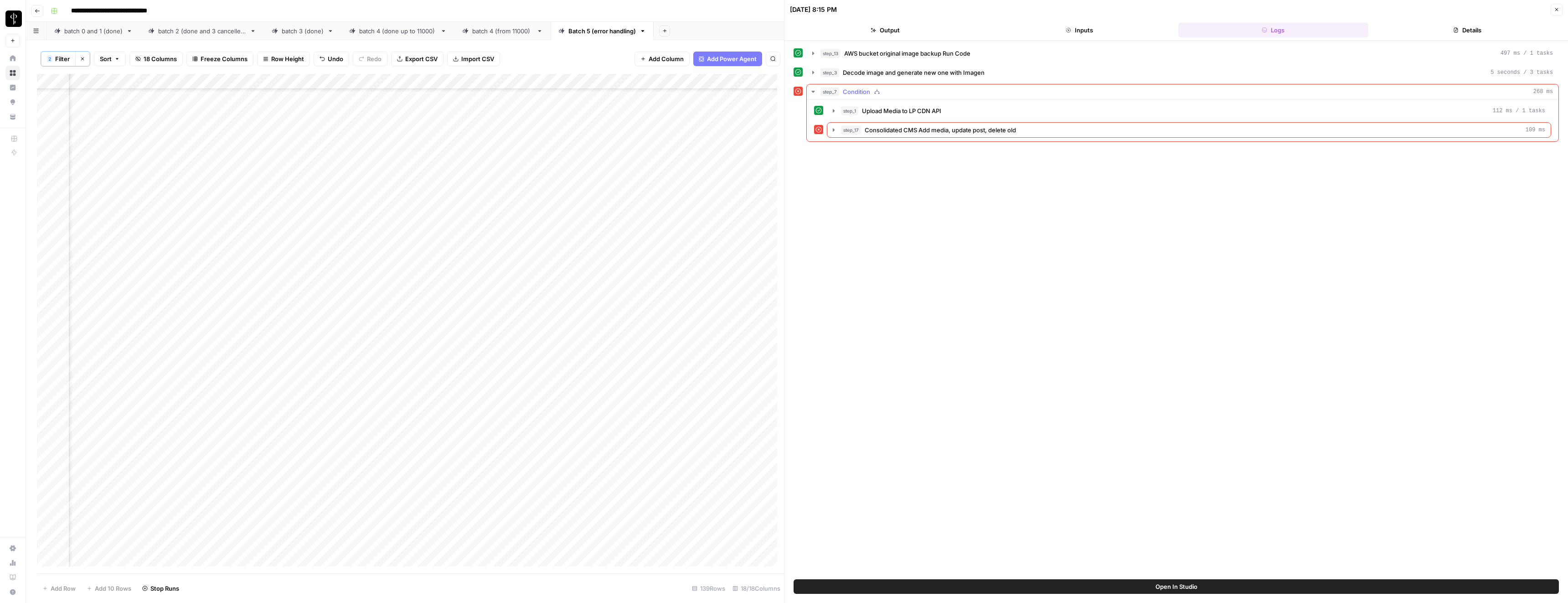
click at [875, 110] on span "Upload Media to LP CDN API" at bounding box center [901, 111] width 79 height 9
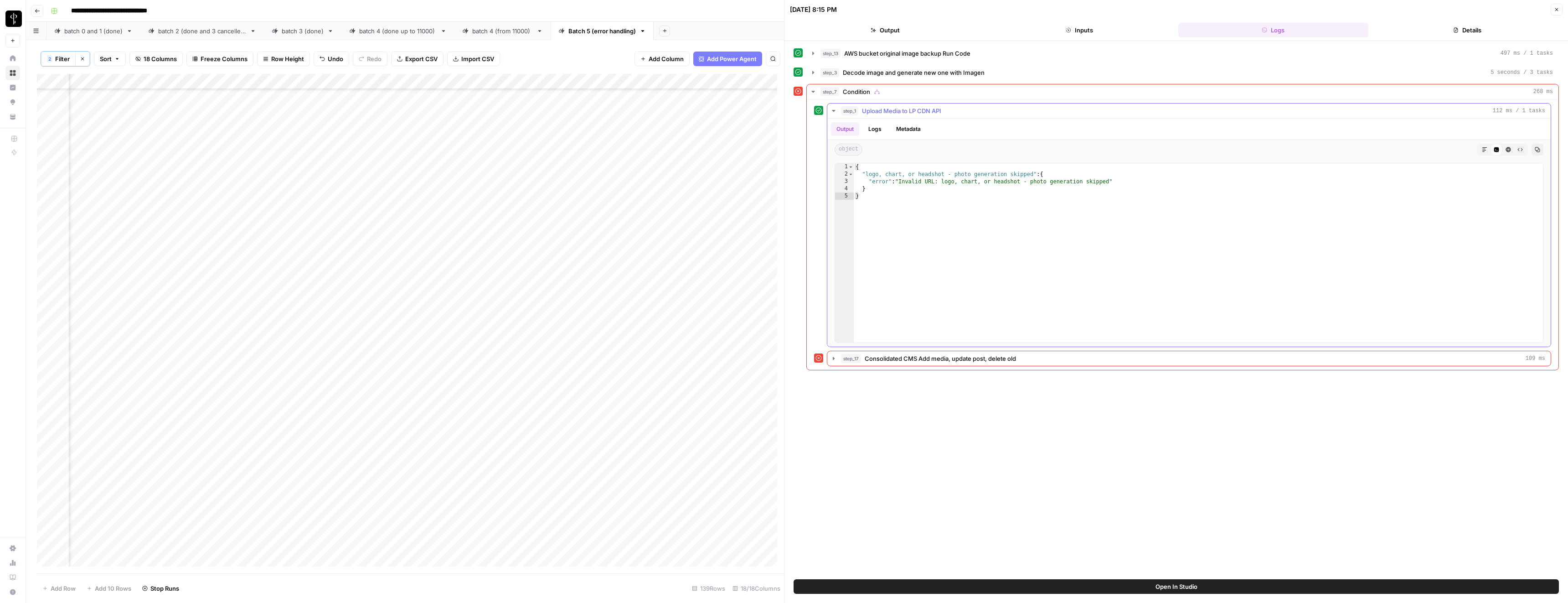
click at [875, 110] on span "Upload Media to LP CDN API" at bounding box center [901, 111] width 79 height 9
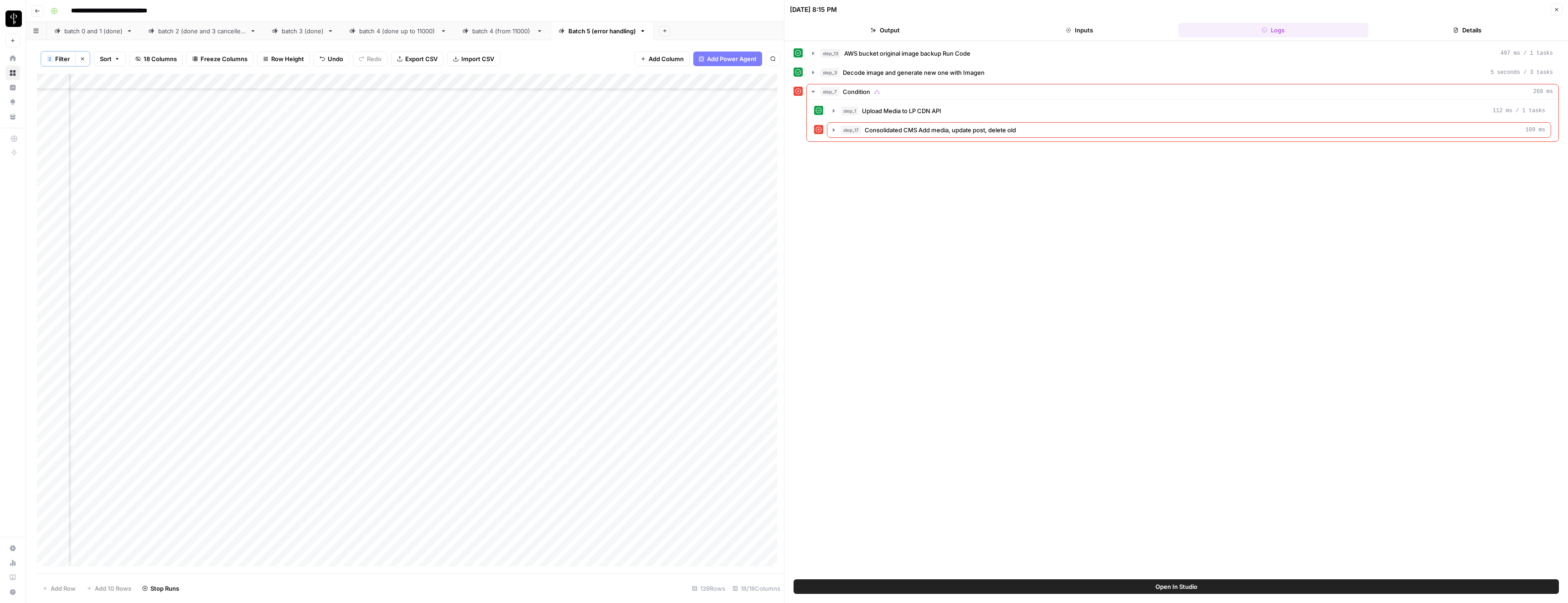
click at [1556, 8] on icon "button" at bounding box center [1556, 9] width 6 height 6
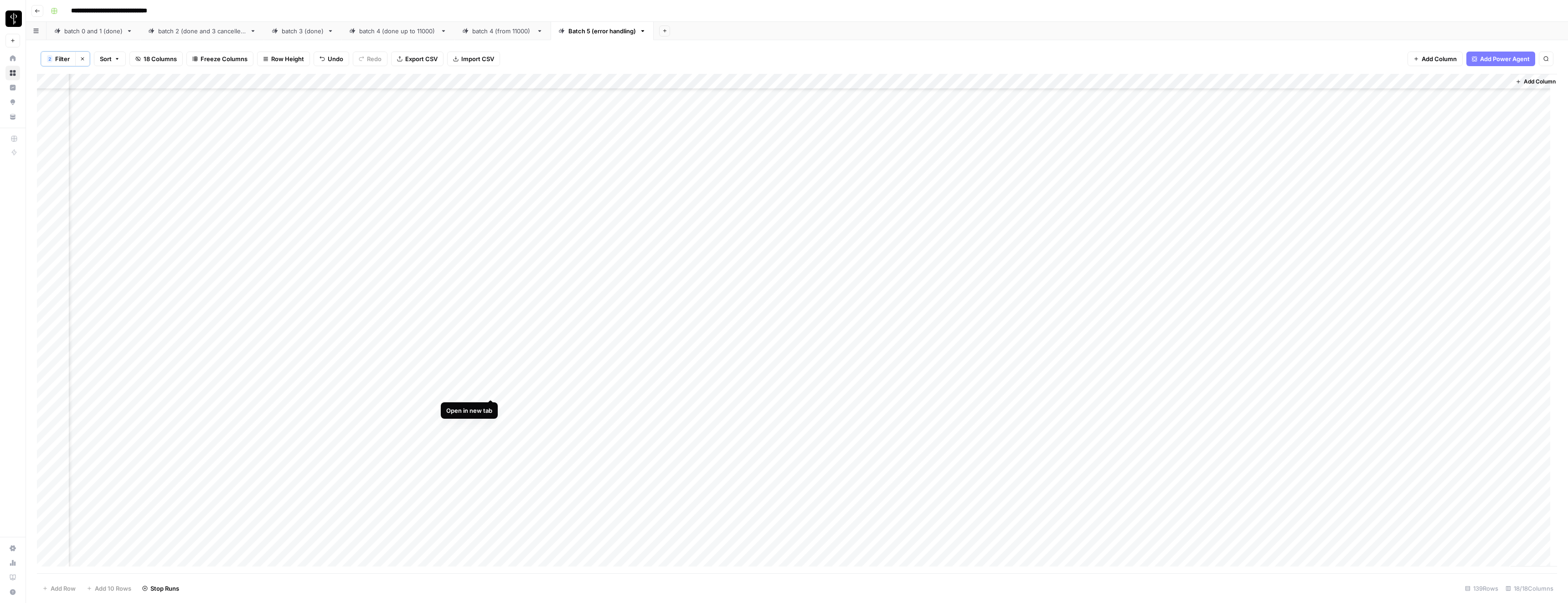
click at [489, 389] on div "Add Column" at bounding box center [797, 323] width 1520 height 500
click at [1396, 392] on div "Add Column" at bounding box center [797, 323] width 1520 height 500
type textarea "**"
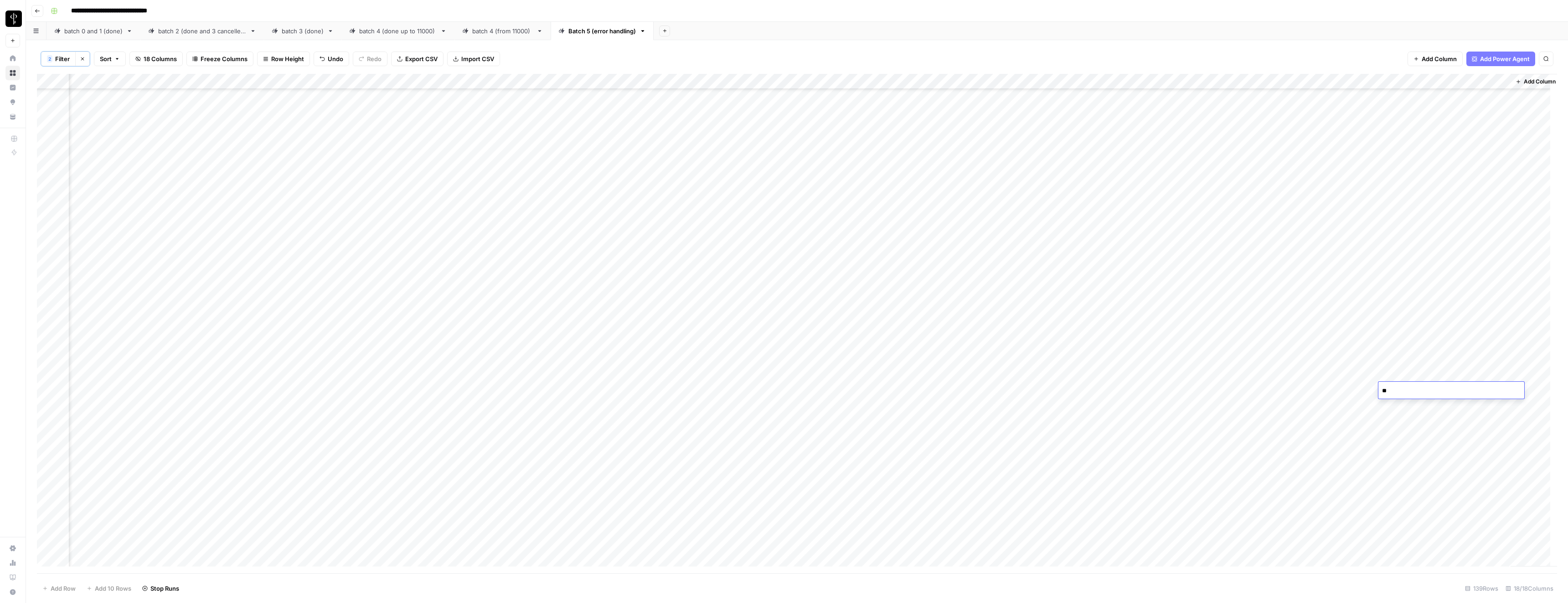
click at [1322, 358] on div "Add Column" at bounding box center [797, 323] width 1520 height 500
click at [1392, 386] on div "Add Column" at bounding box center [797, 323] width 1520 height 500
click at [1392, 386] on textarea "**" at bounding box center [1451, 388] width 146 height 13
type textarea "*****"
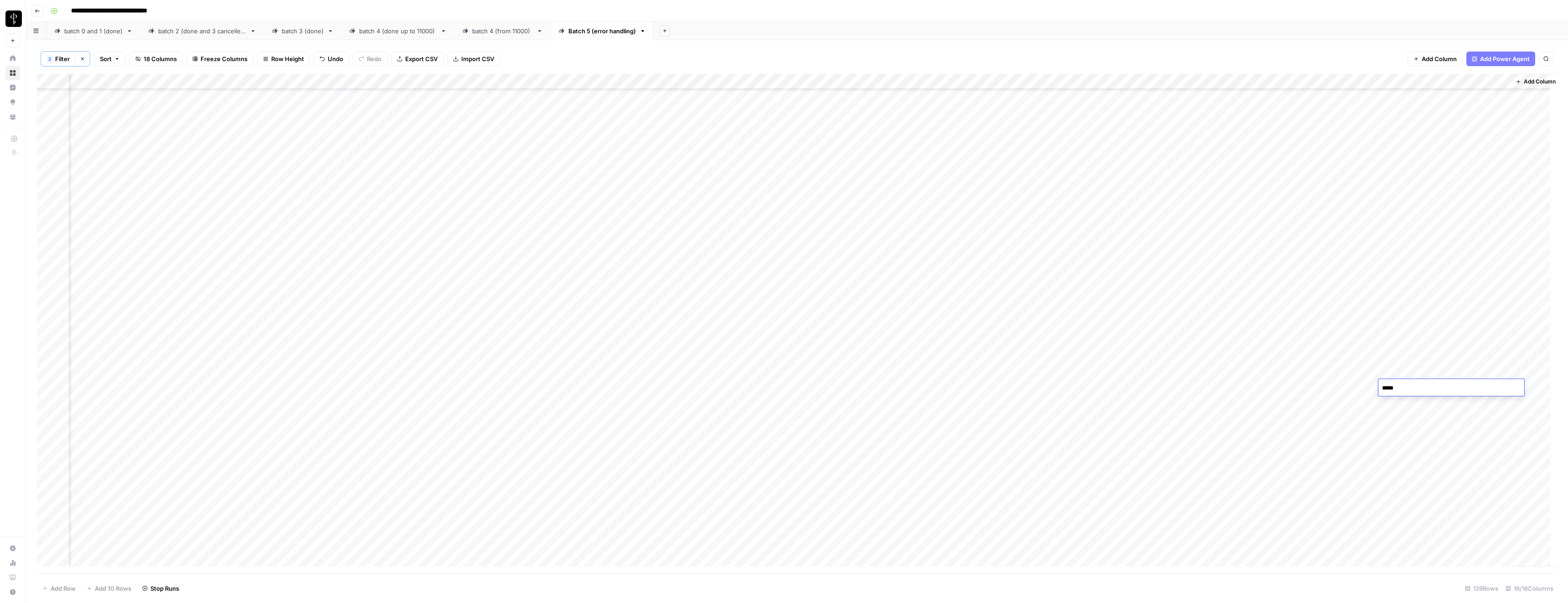
click at [1407, 371] on div "Add Column" at bounding box center [797, 323] width 1520 height 500
click at [817, 153] on div "Add Column" at bounding box center [797, 323] width 1520 height 500
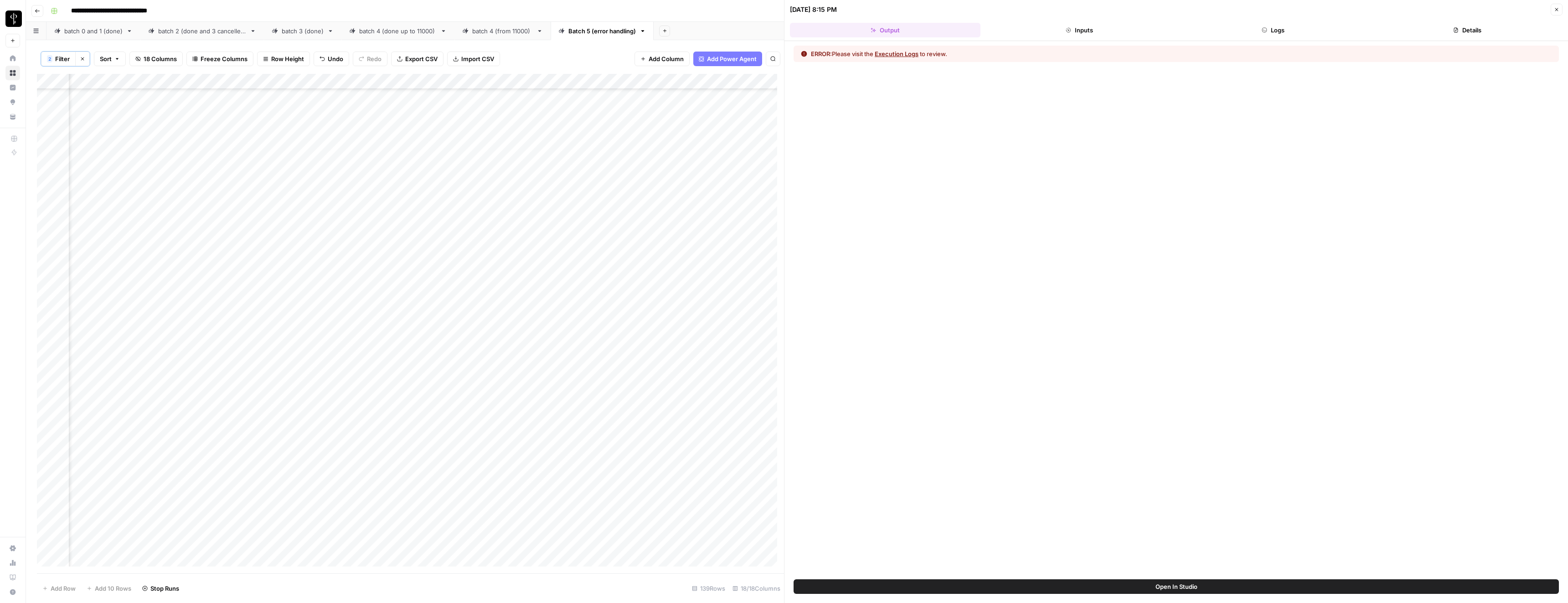
click at [1272, 29] on button "Logs" at bounding box center [1274, 30] width 191 height 15
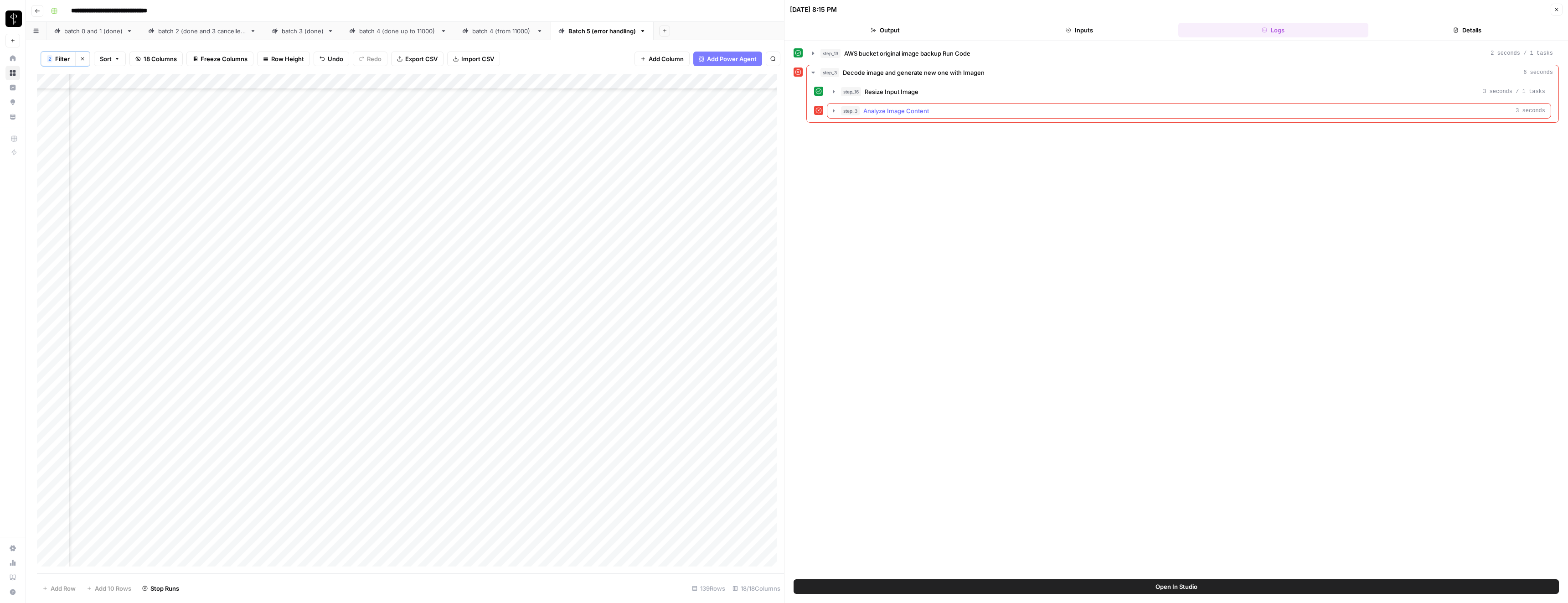
click at [915, 97] on button "step_16 Resize Input Image 3 seconds / 1 tasks" at bounding box center [1189, 92] width 723 height 15
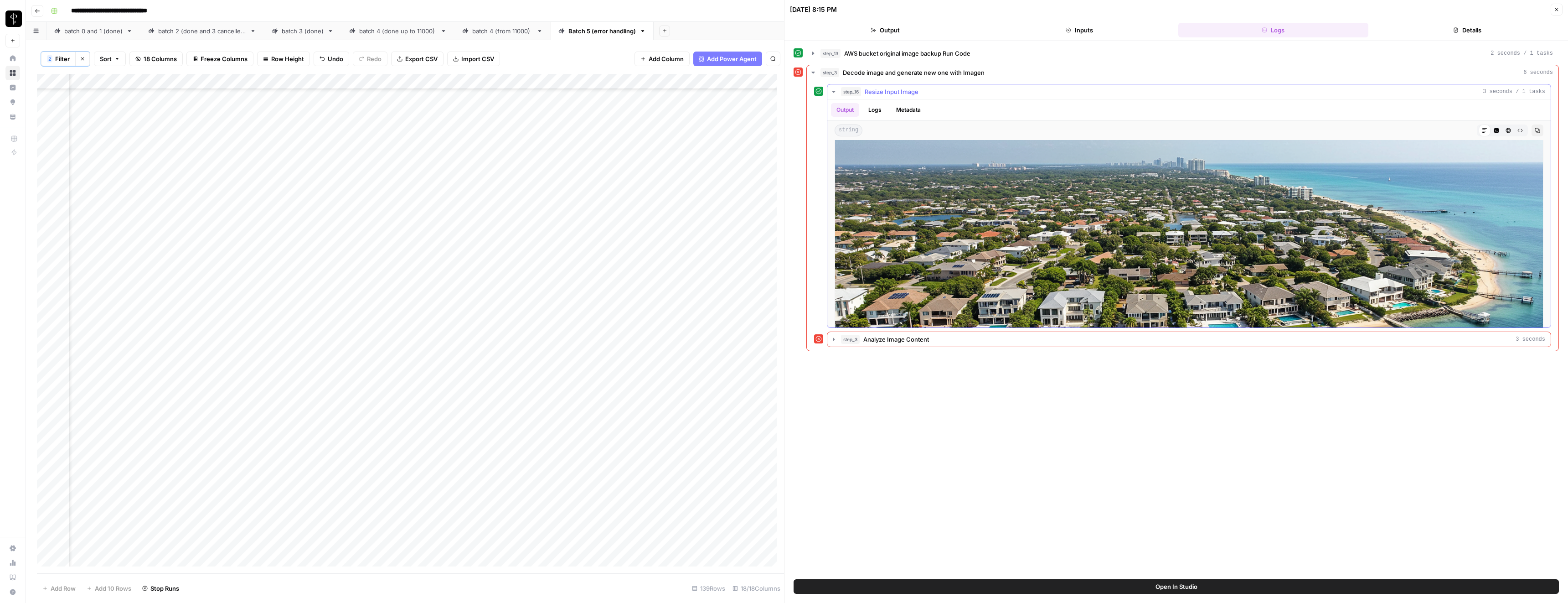
scroll to position [26, 0]
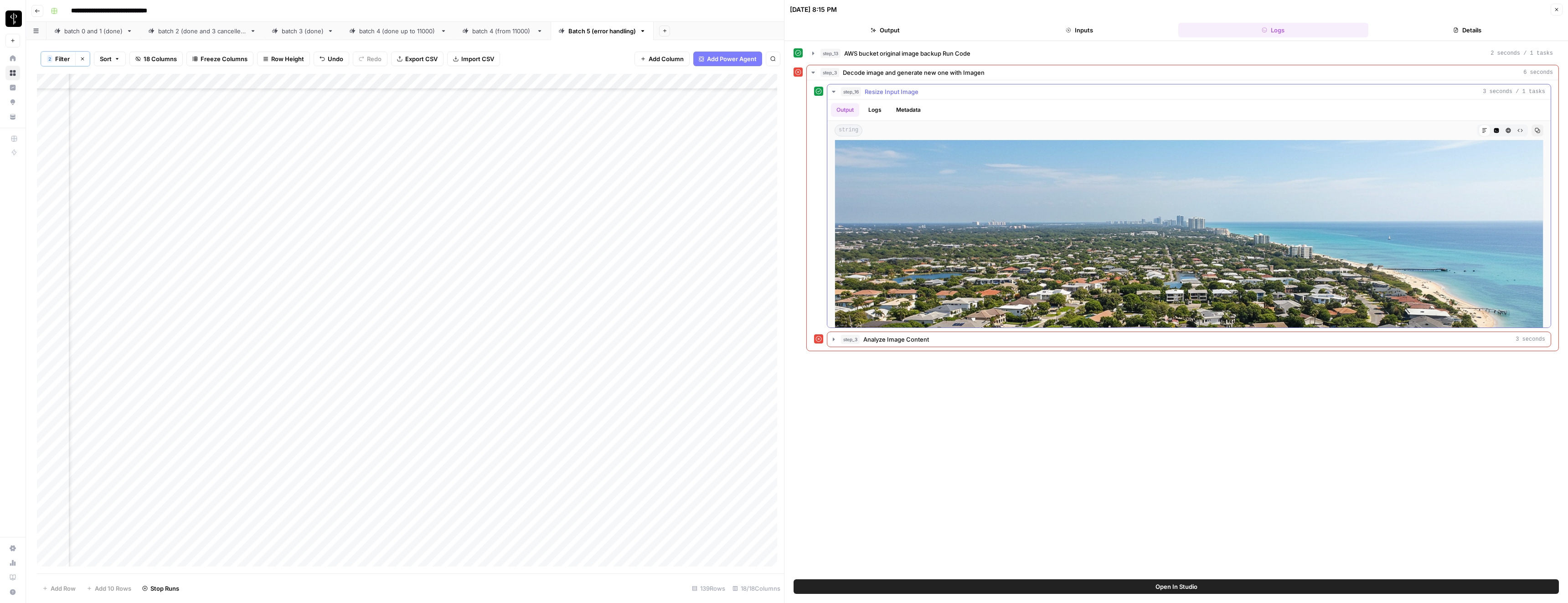
click at [888, 92] on span "Resize Input Image" at bounding box center [891, 91] width 54 height 9
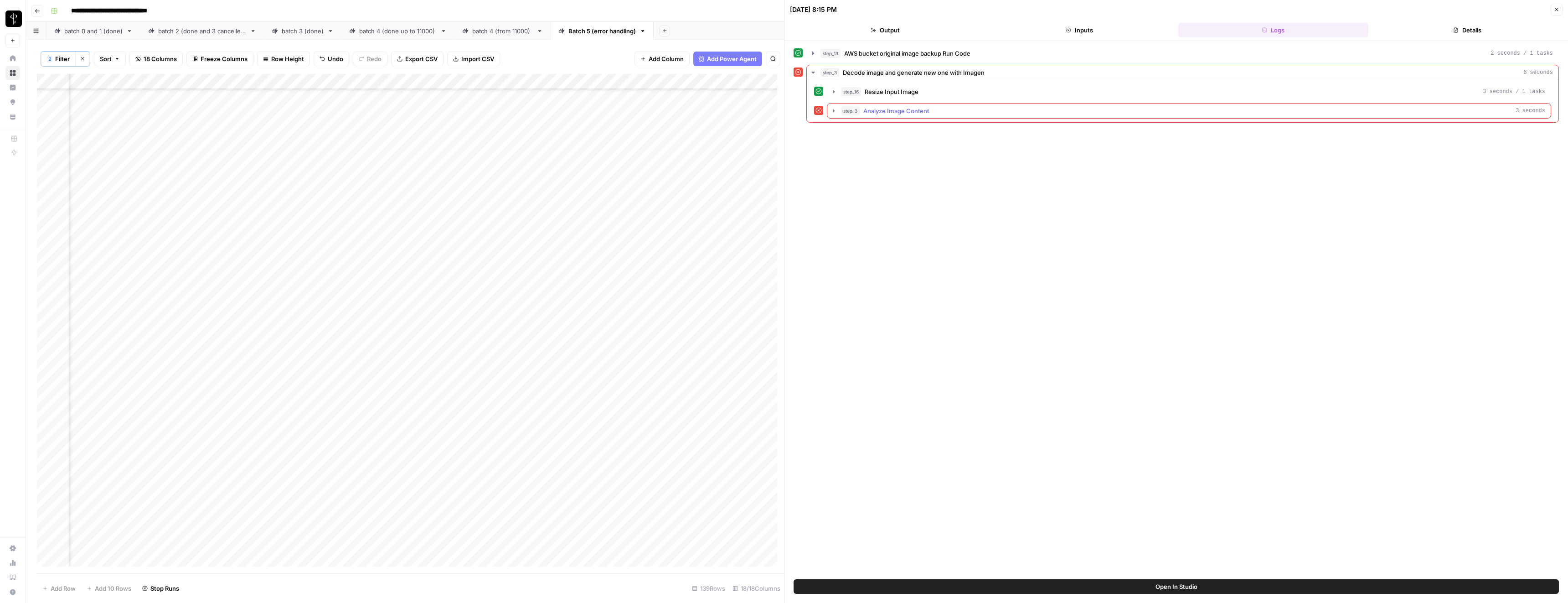
click at [869, 113] on span "Analyze Image Content" at bounding box center [896, 111] width 66 height 9
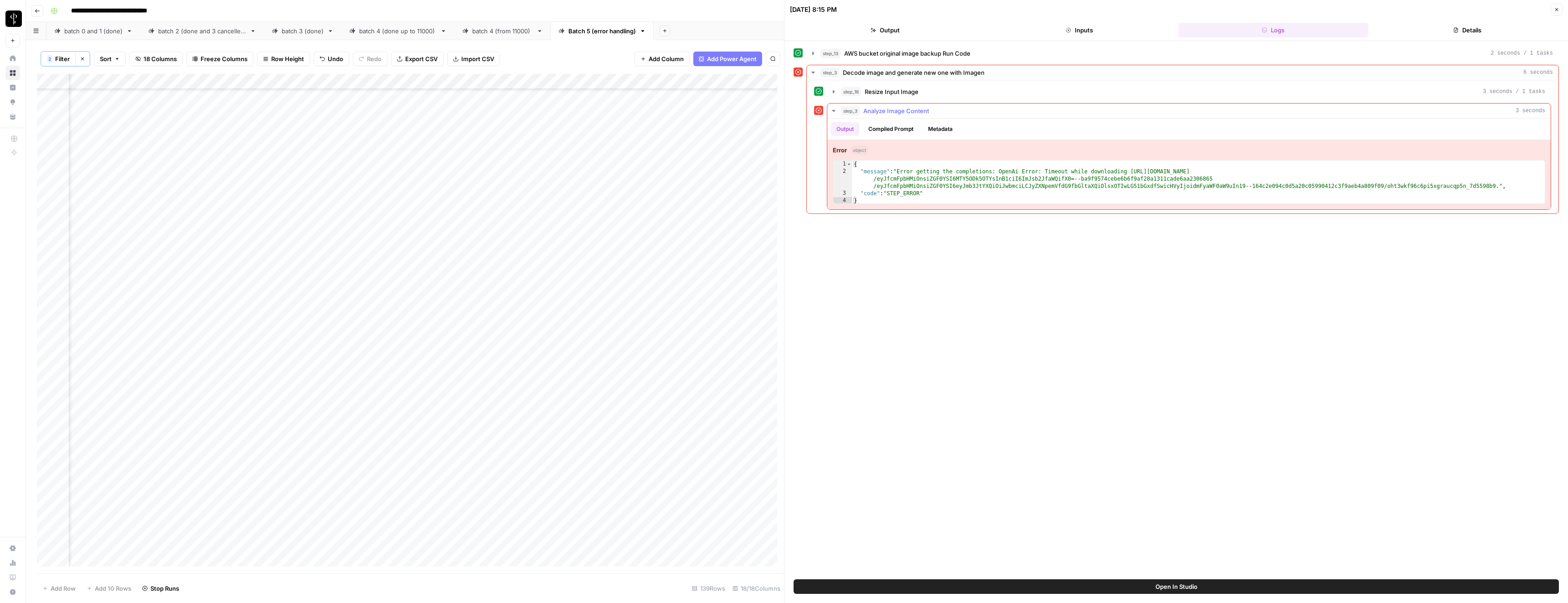
click at [869, 113] on span "Analyze Image Content" at bounding box center [896, 111] width 66 height 9
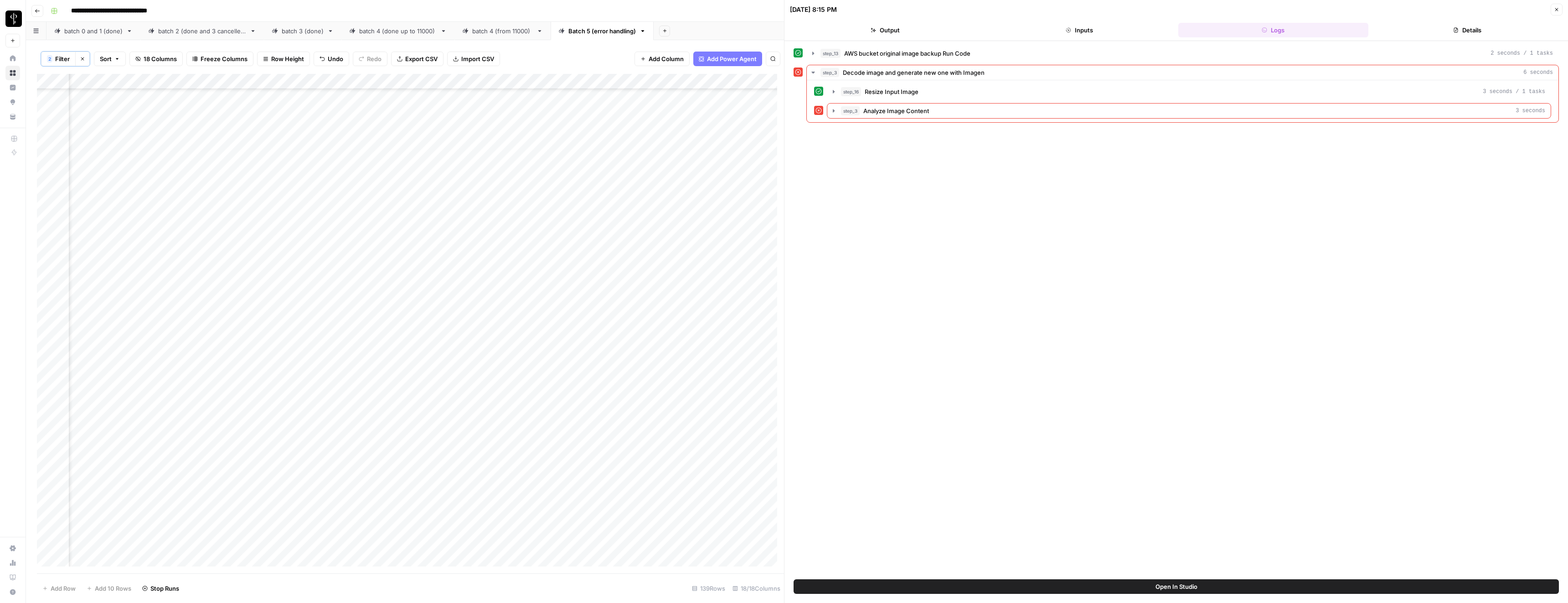
click at [1560, 10] on button "Close" at bounding box center [1556, 9] width 12 height 12
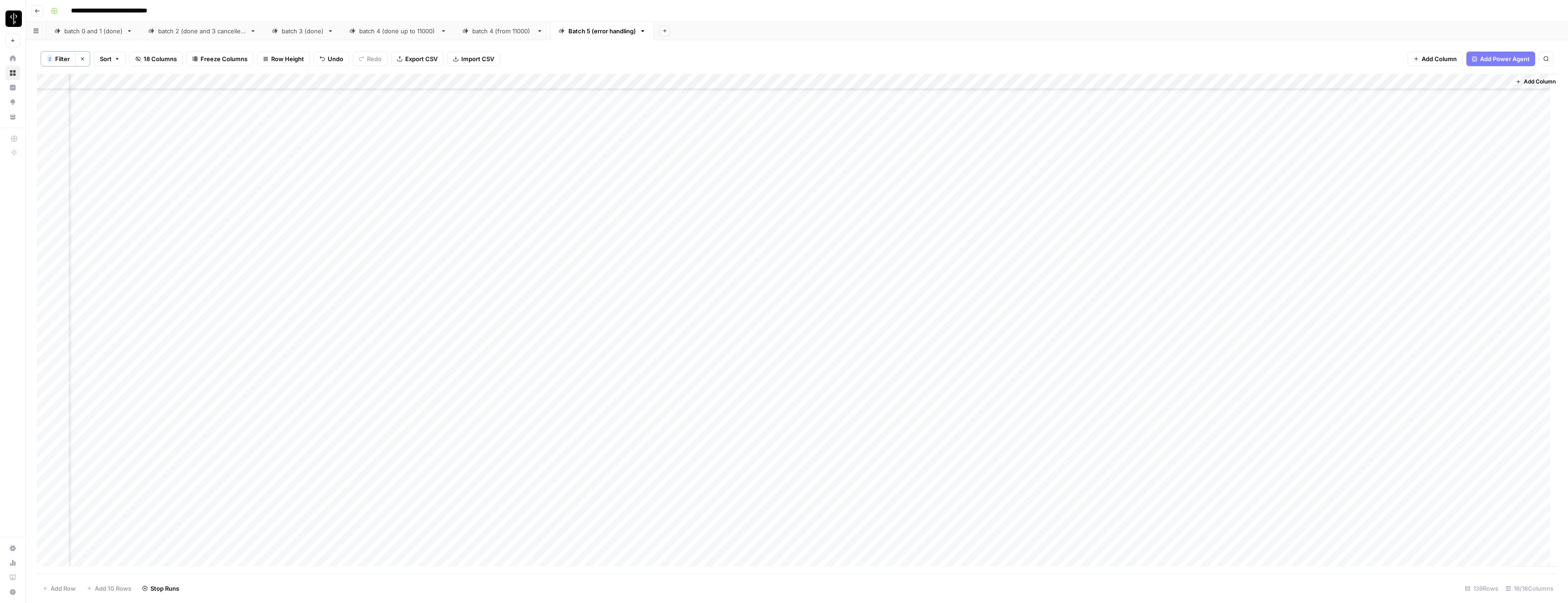
click at [829, 155] on div "Add Column" at bounding box center [797, 323] width 1520 height 500
click at [818, 236] on div "Add Column" at bounding box center [797, 323] width 1520 height 500
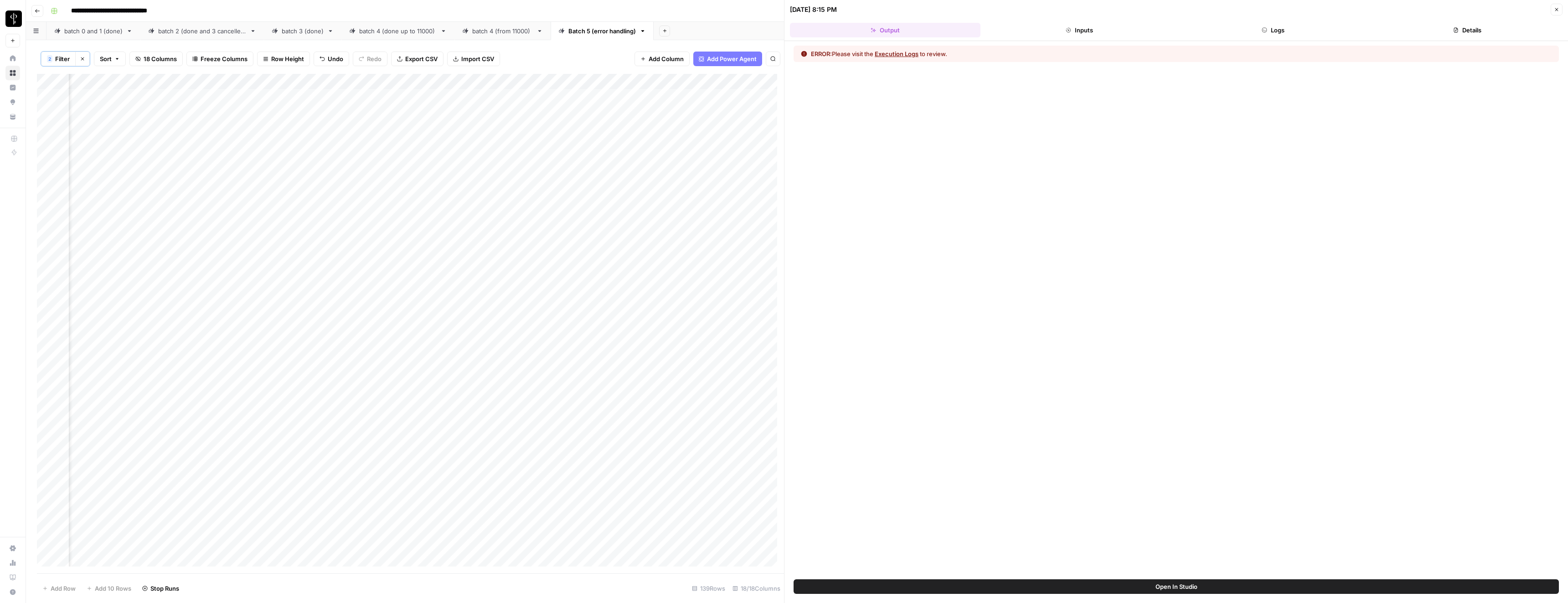
click at [1252, 22] on header "[DATE] 8:15 PM Close Output Inputs Logs Details" at bounding box center [1176, 20] width 784 height 41
click at [1253, 25] on button "Logs" at bounding box center [1274, 30] width 191 height 15
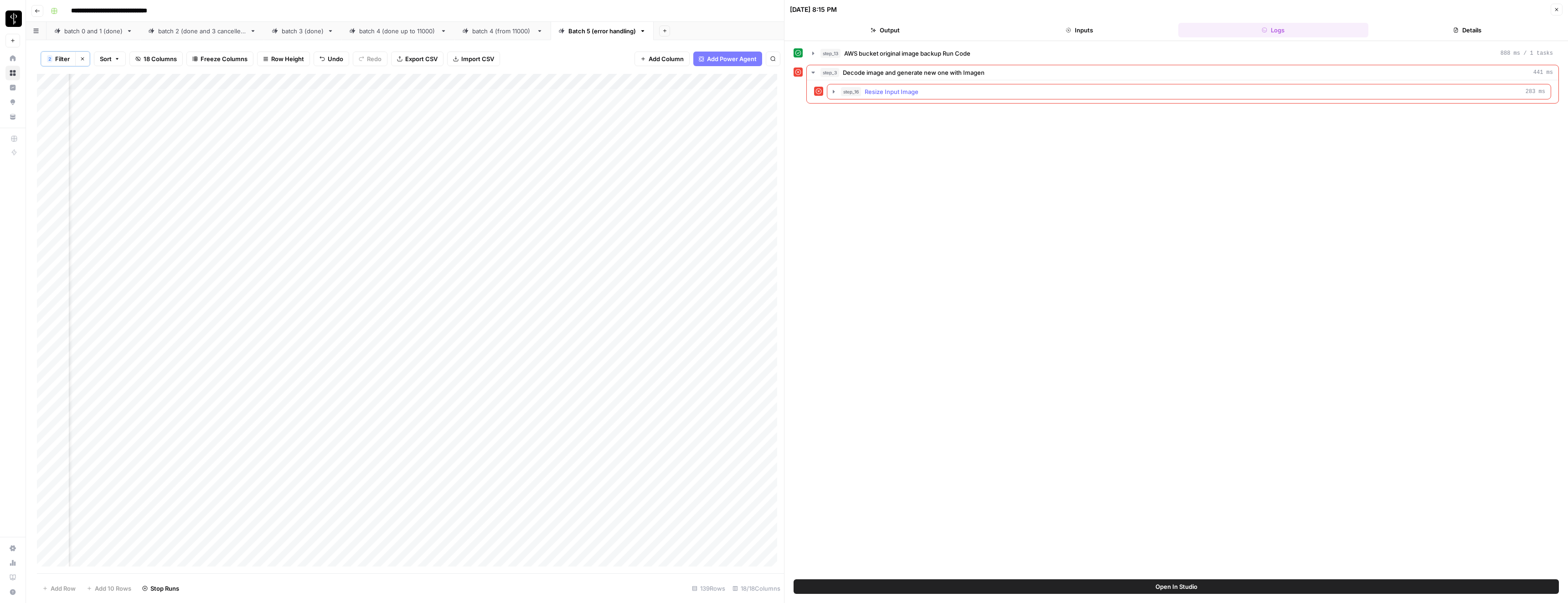
click at [893, 93] on span "Resize Input Image" at bounding box center [891, 91] width 54 height 9
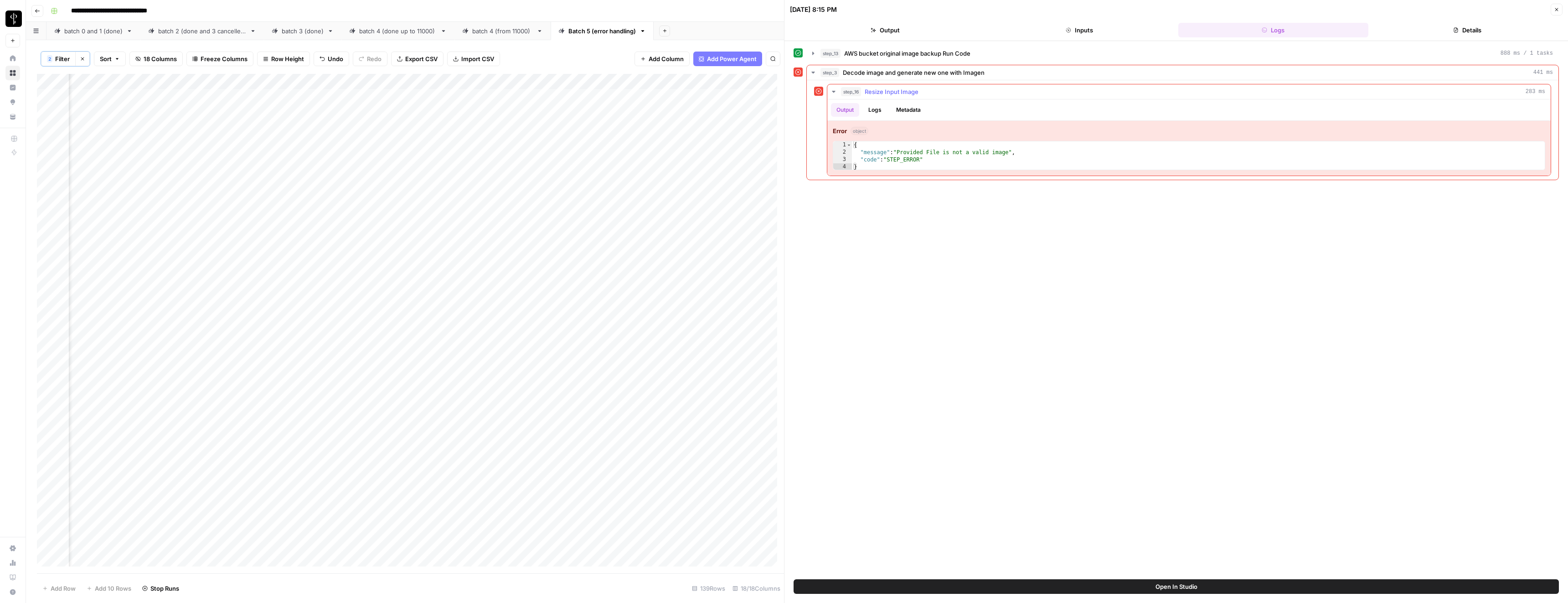
click at [893, 93] on span "Resize Input Image" at bounding box center [891, 91] width 54 height 9
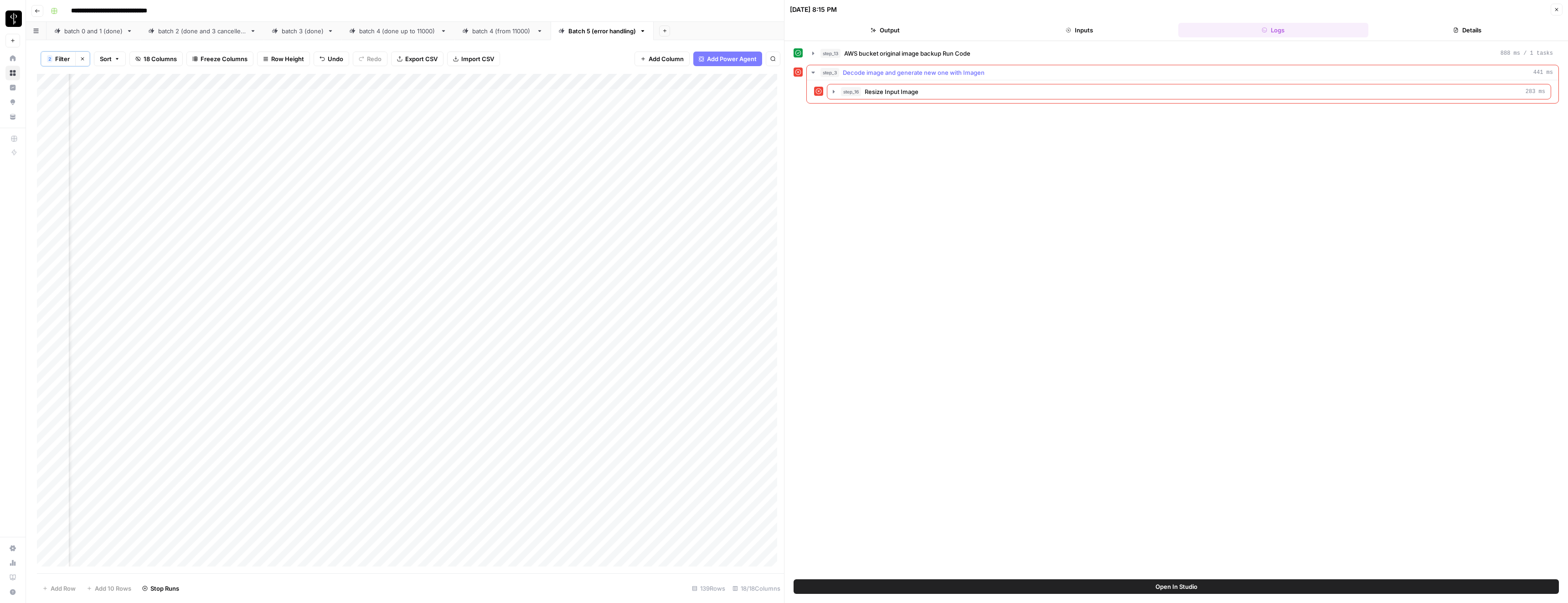
click at [882, 74] on span "Decode image and generate new one with Imagen" at bounding box center [914, 72] width 142 height 9
click at [1559, 8] on icon "button" at bounding box center [1556, 9] width 6 height 6
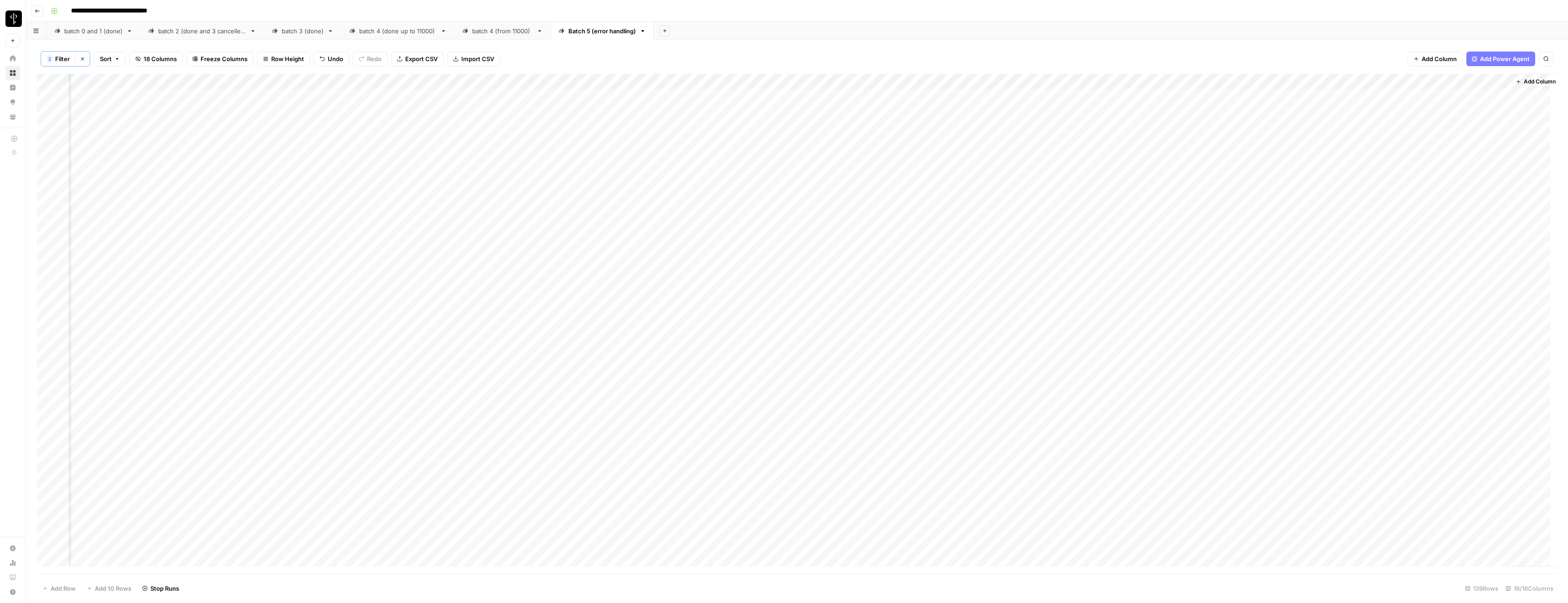
click at [1391, 236] on div "Add Column" at bounding box center [797, 323] width 1520 height 500
type textarea "***"
click at [1405, 136] on div "Add Column" at bounding box center [797, 323] width 1520 height 500
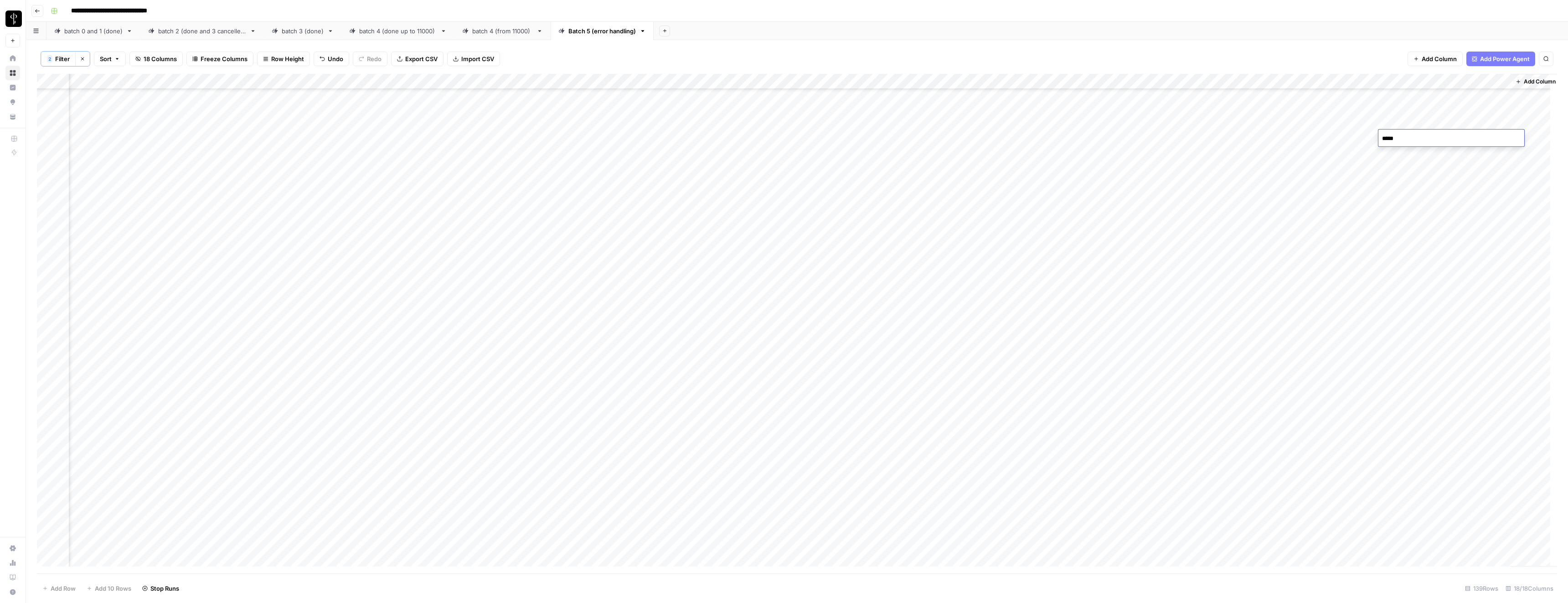
click at [1405, 136] on textarea "*****" at bounding box center [1451, 139] width 146 height 13
type textarea "**"
click at [1394, 153] on div "Add Column" at bounding box center [797, 323] width 1520 height 500
click at [816, 370] on div "Add Column" at bounding box center [797, 323] width 1520 height 500
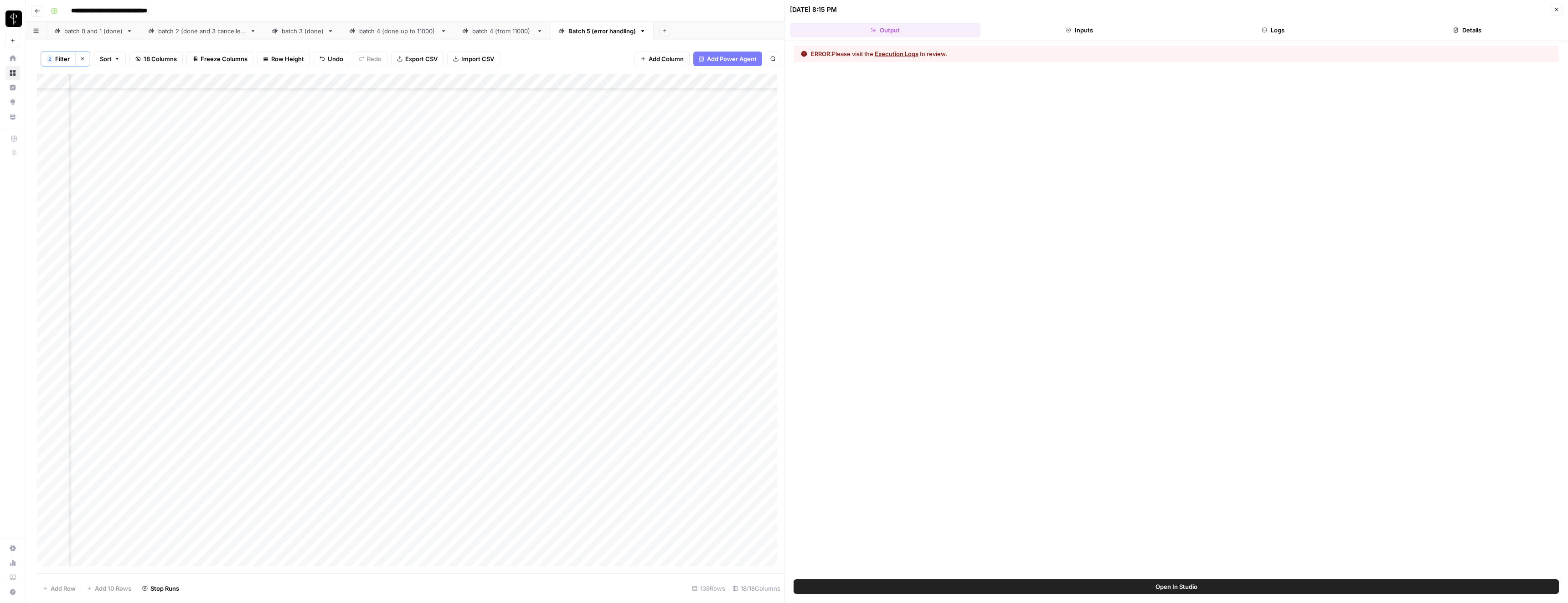
click at [891, 55] on button "Execution Logs" at bounding box center [896, 54] width 44 height 9
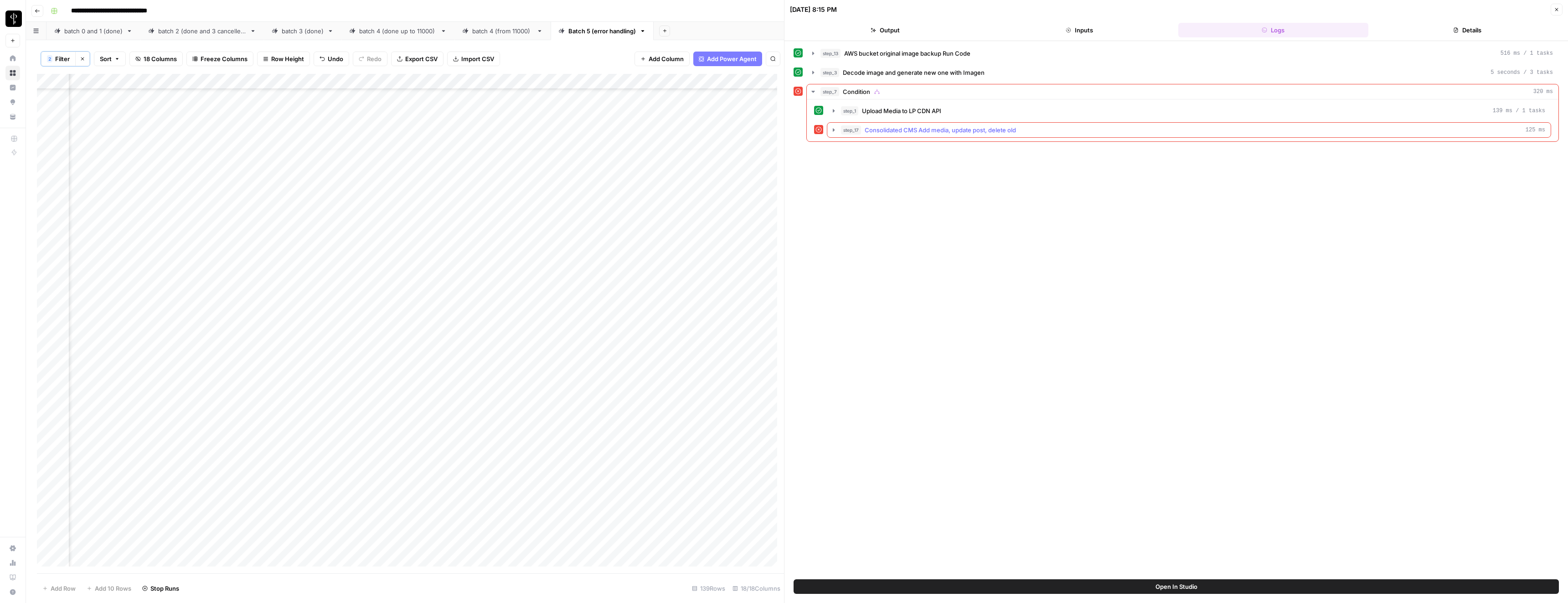
click at [883, 109] on span "Upload Media to LP CDN API" at bounding box center [901, 111] width 79 height 9
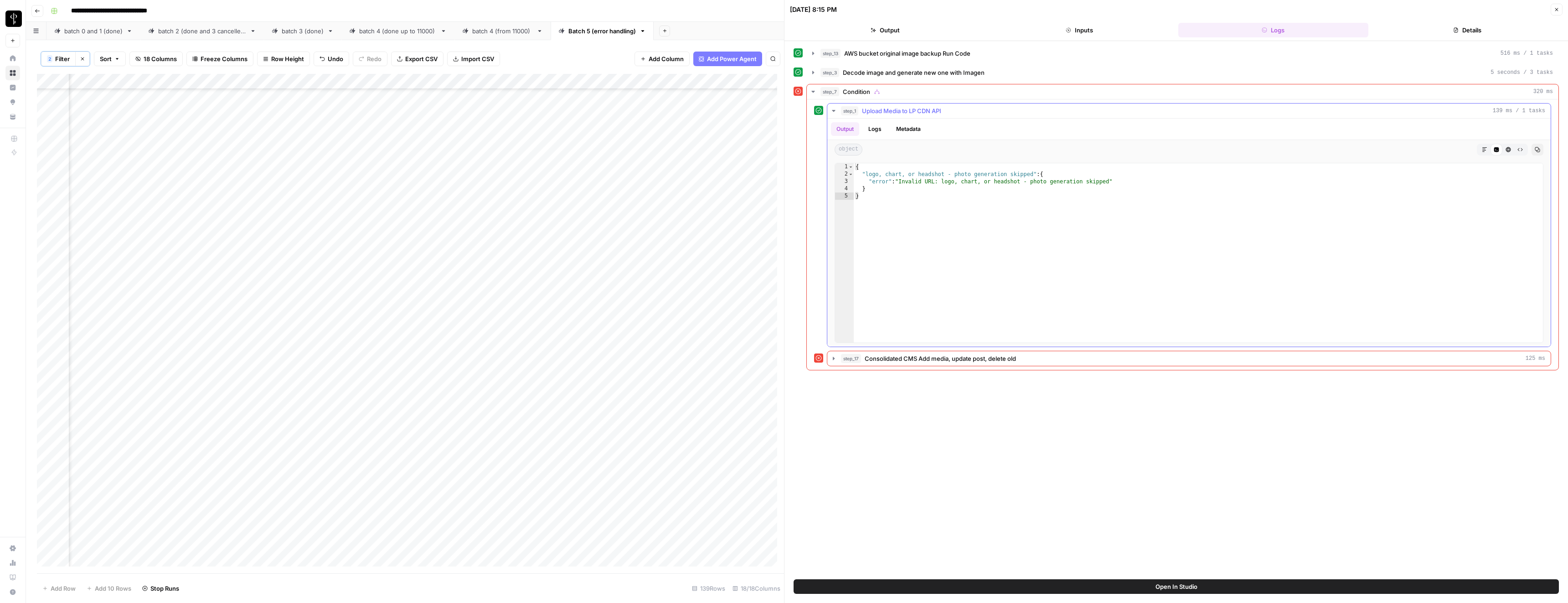
click at [883, 109] on span "Upload Media to LP CDN API" at bounding box center [901, 111] width 79 height 9
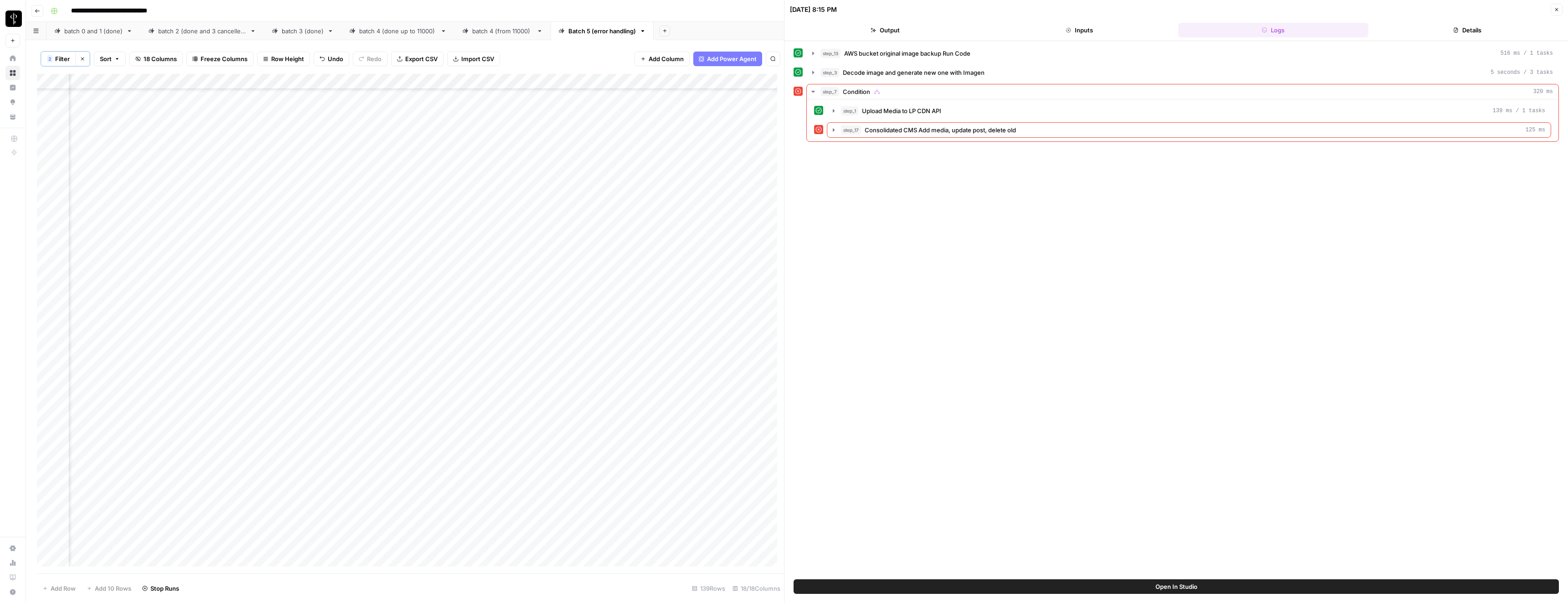
click at [1556, 8] on icon "button" at bounding box center [1556, 9] width 6 height 6
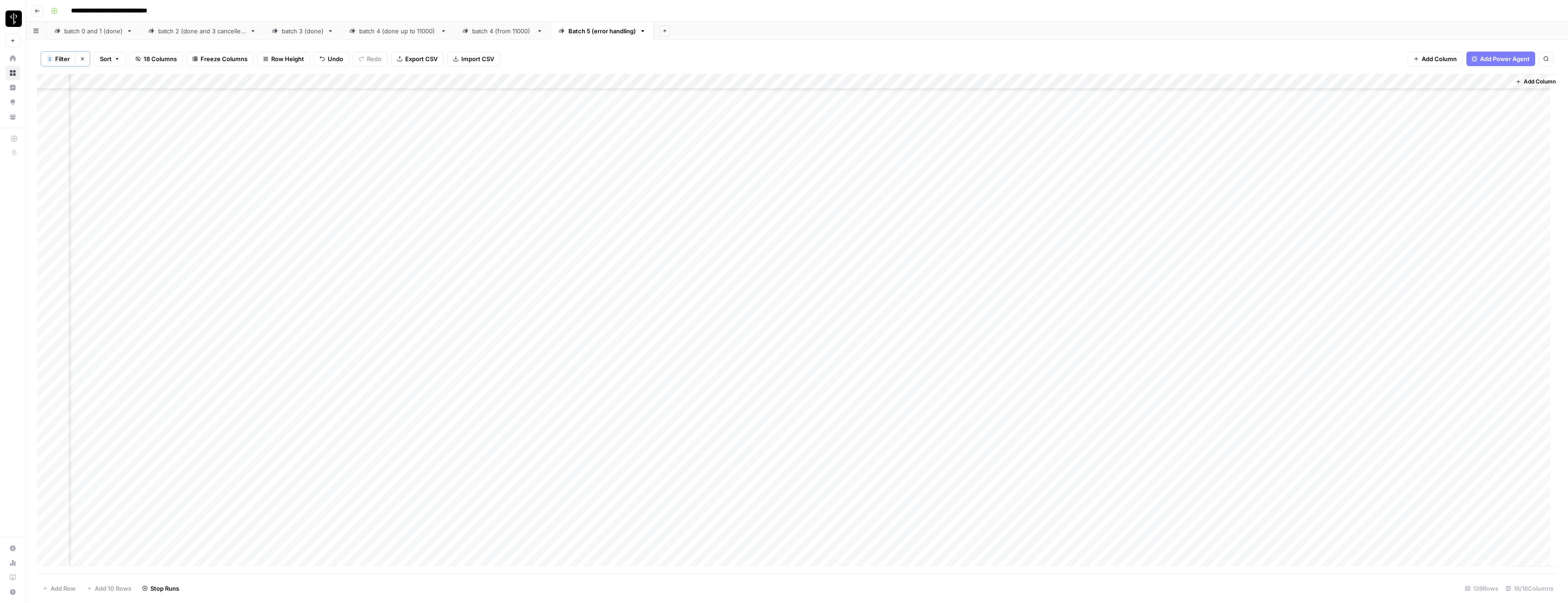
click at [1191, 373] on div "Add Column" at bounding box center [797, 323] width 1520 height 500
click at [1392, 369] on div "Add Column" at bounding box center [797, 323] width 1520 height 500
type textarea "**"
click at [1313, 400] on div "Add Column" at bounding box center [797, 323] width 1520 height 500
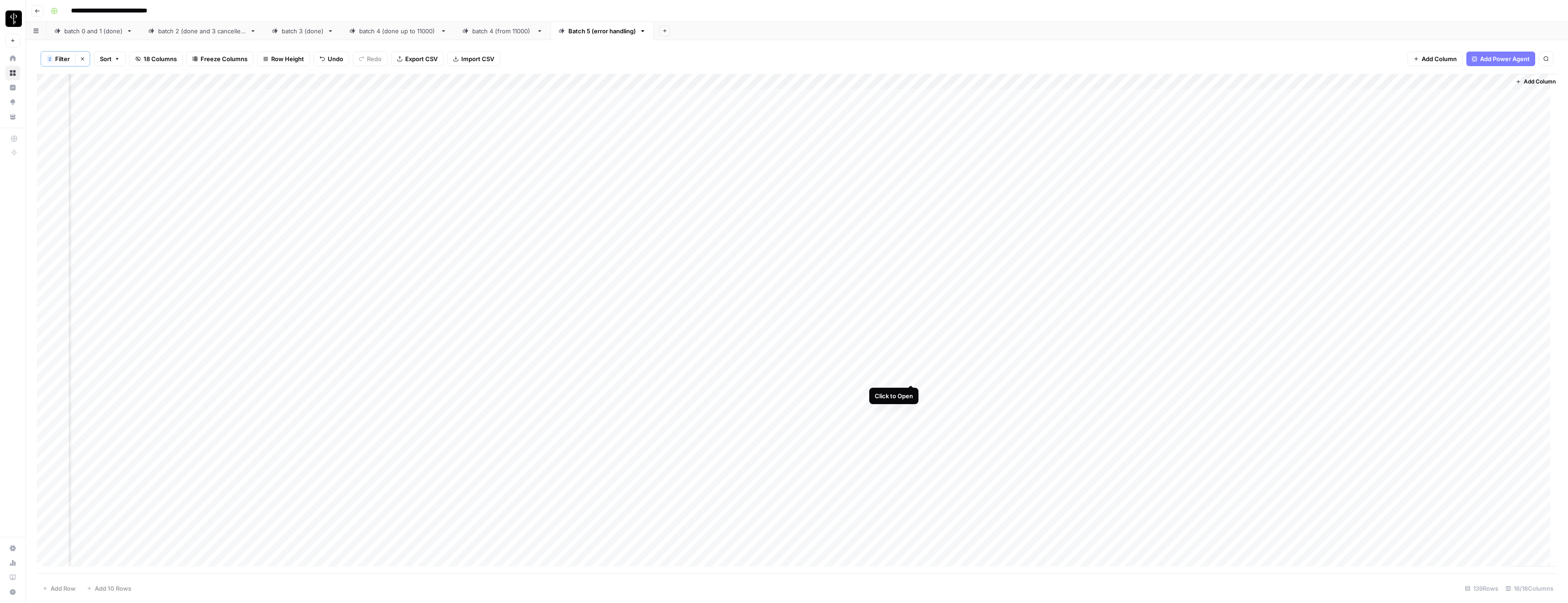
click at [909, 377] on div "Add Column" at bounding box center [797, 323] width 1520 height 500
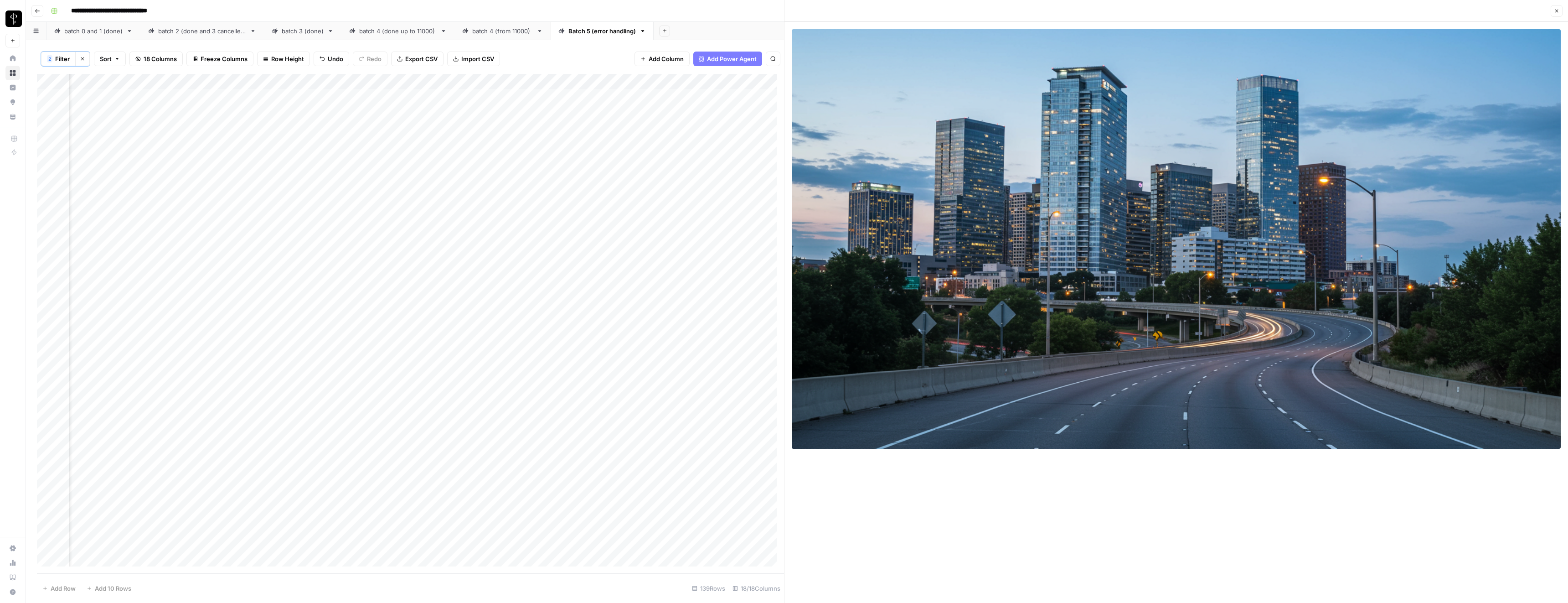
click at [1557, 12] on icon "button" at bounding box center [1556, 10] width 6 height 6
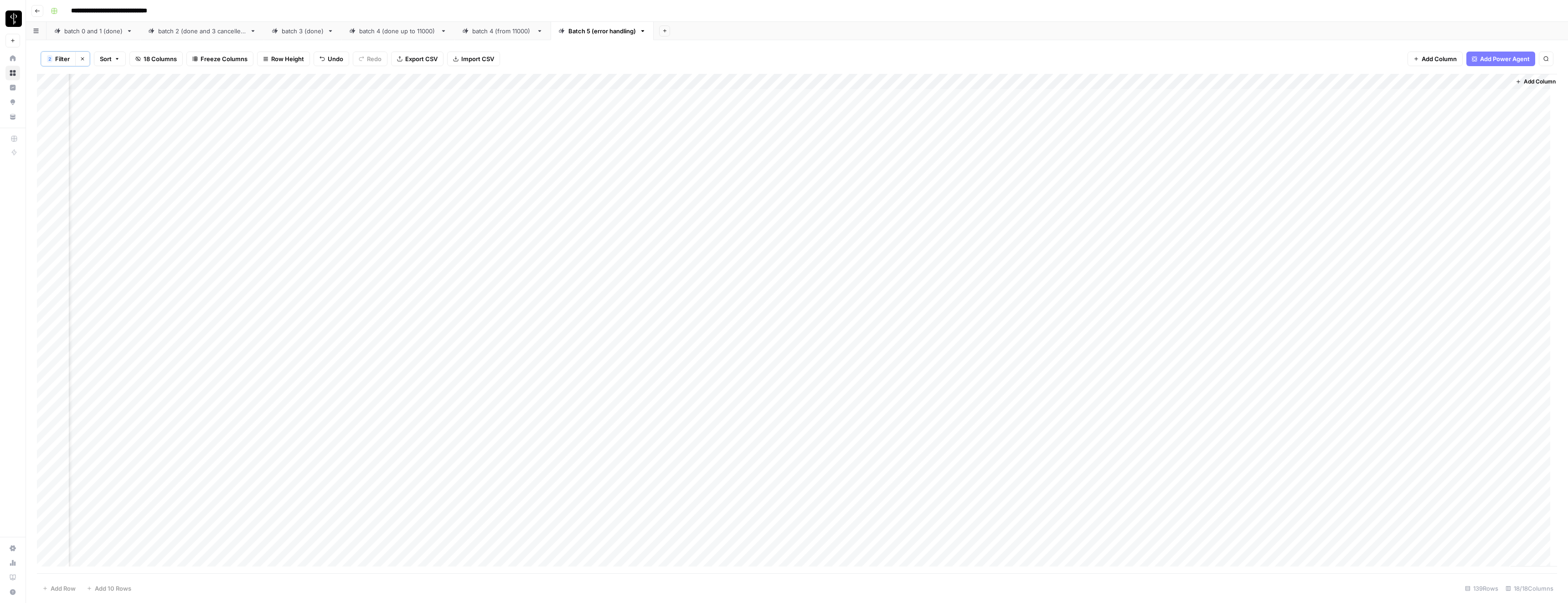
click at [263, 376] on div "Add Column" at bounding box center [797, 323] width 1520 height 500
click at [263, 376] on textarea "**********" at bounding box center [253, 381] width 182 height 22
click at [947, 375] on div "Add Column" at bounding box center [797, 323] width 1520 height 500
click at [490, 375] on div "Add Column" at bounding box center [797, 323] width 1520 height 500
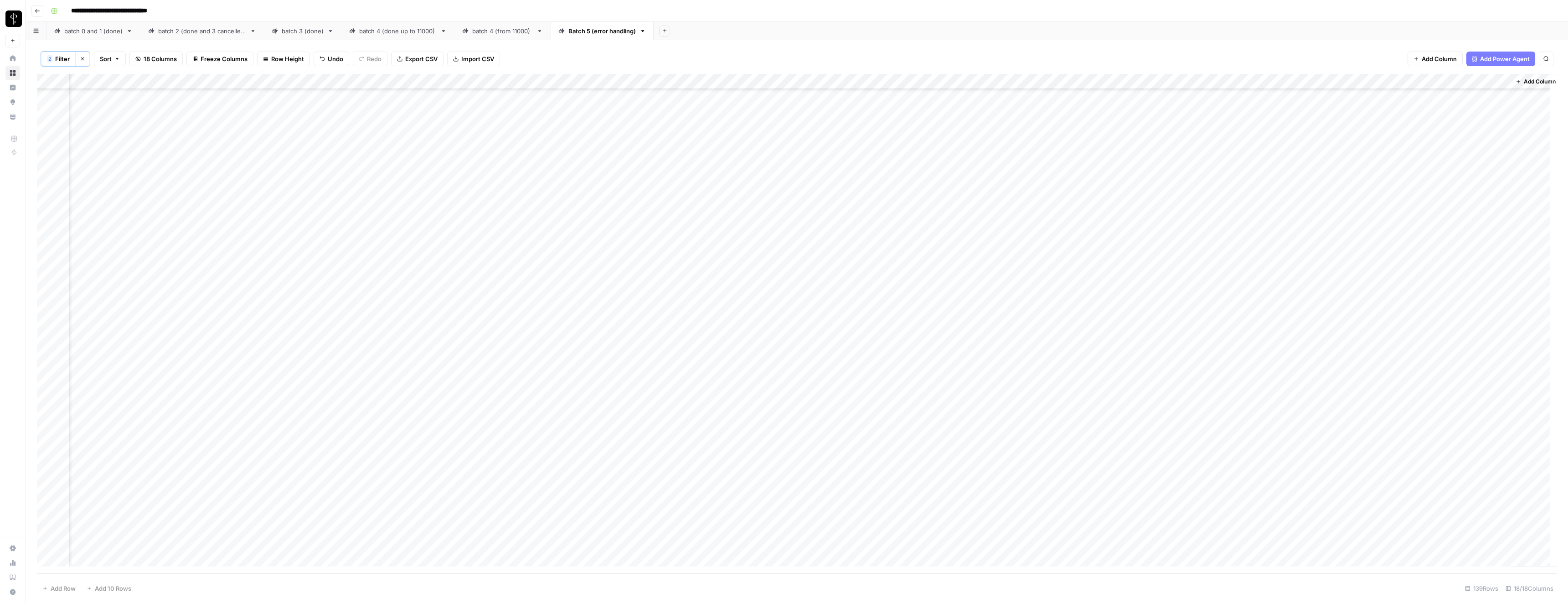
scroll to position [0, 514]
click at [60, 55] on span "Filter" at bounding box center [63, 59] width 15 height 9
click at [459, 106] on button "Delete" at bounding box center [465, 107] width 12 height 12
click at [66, 147] on span "Save" at bounding box center [62, 148] width 13 height 8
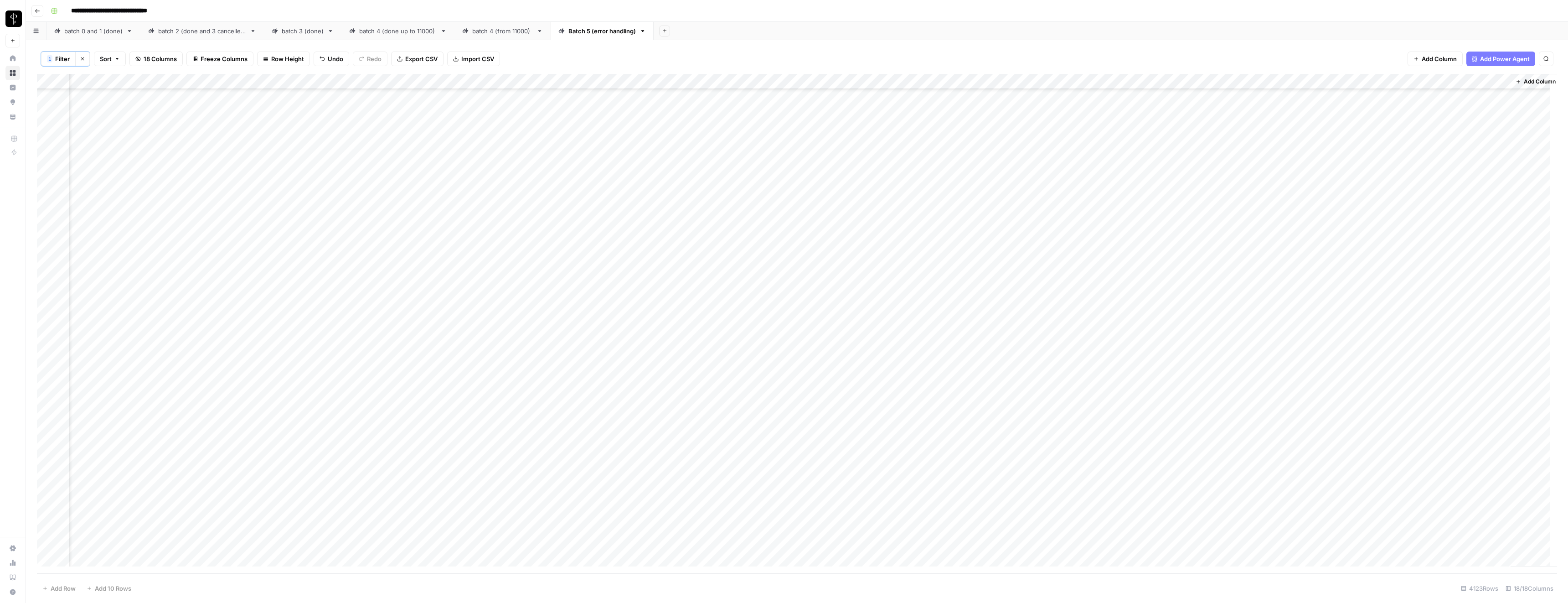
click at [1264, 289] on div "Add Column" at bounding box center [797, 323] width 1520 height 500
click at [1264, 301] on div "Add Column" at bounding box center [797, 323] width 1520 height 500
click at [1266, 318] on div "Add Column" at bounding box center [797, 323] width 1520 height 500
drag, startPoint x: 1269, startPoint y: 287, endPoint x: 1272, endPoint y: 301, distance: 14.3
click at [1272, 301] on div "Add Column" at bounding box center [797, 323] width 1520 height 500
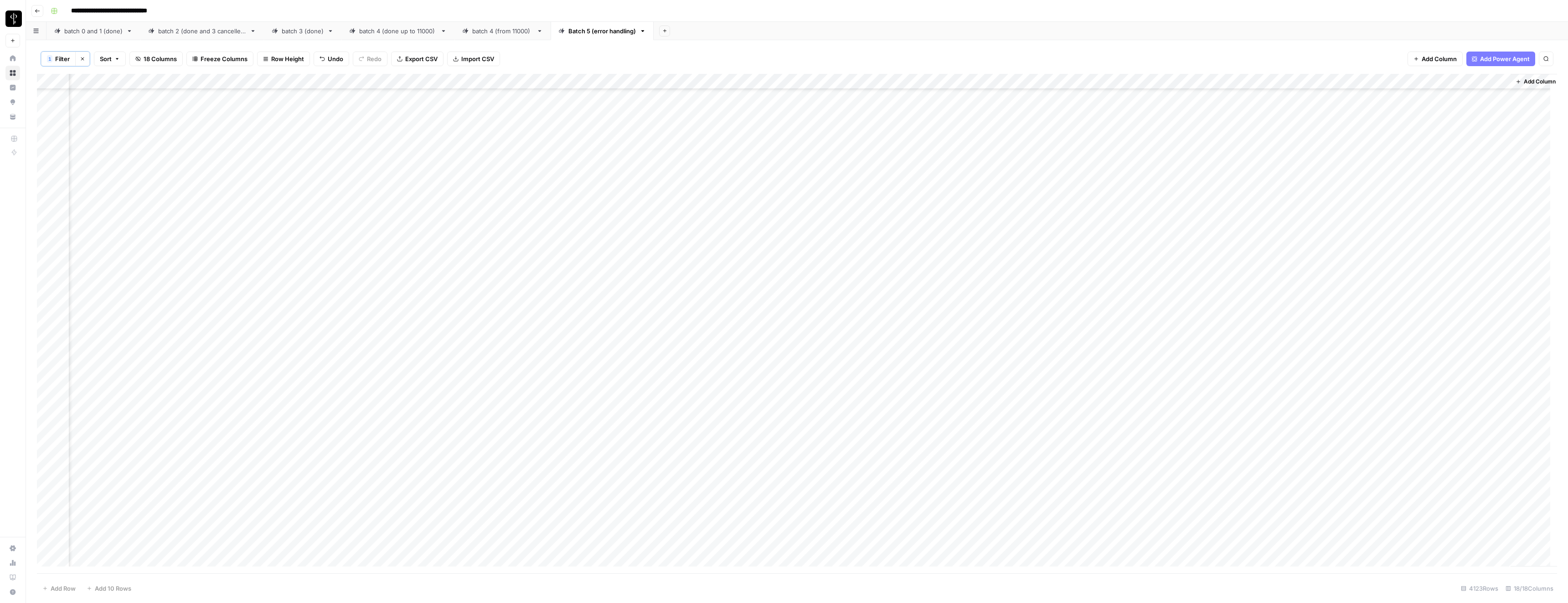
scroll to position [20976, 514]
drag, startPoint x: 1379, startPoint y: 310, endPoint x: 1351, endPoint y: 515, distance: 206.9
click at [1351, 515] on div "Add Column" at bounding box center [797, 323] width 1520 height 500
click at [57, 58] on span "Filter" at bounding box center [63, 59] width 15 height 9
click at [206, 126] on button "Add Filter" at bounding box center [262, 124] width 419 height 12
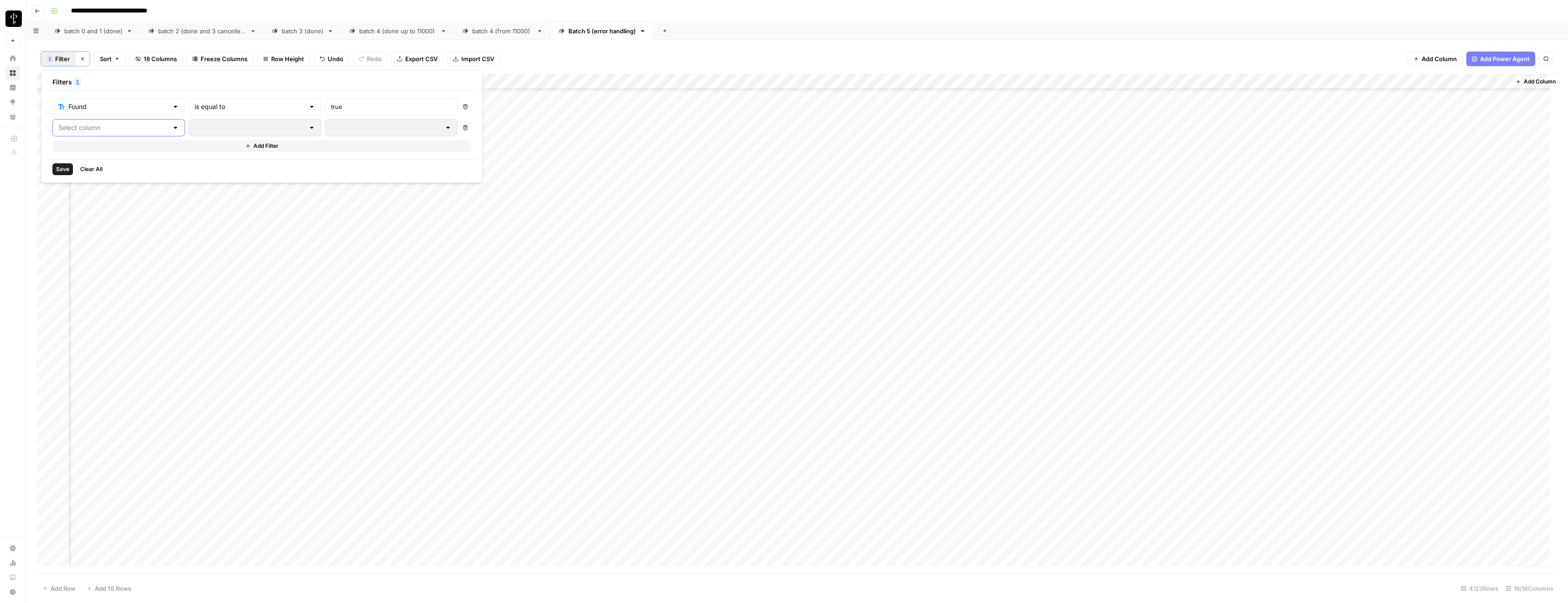
click at [125, 131] on input "text" at bounding box center [113, 127] width 110 height 9
click at [80, 317] on span "batch" at bounding box center [110, 316] width 79 height 9
click at [331, 127] on input "text" at bounding box center [392, 127] width 121 height 9
type input "2"
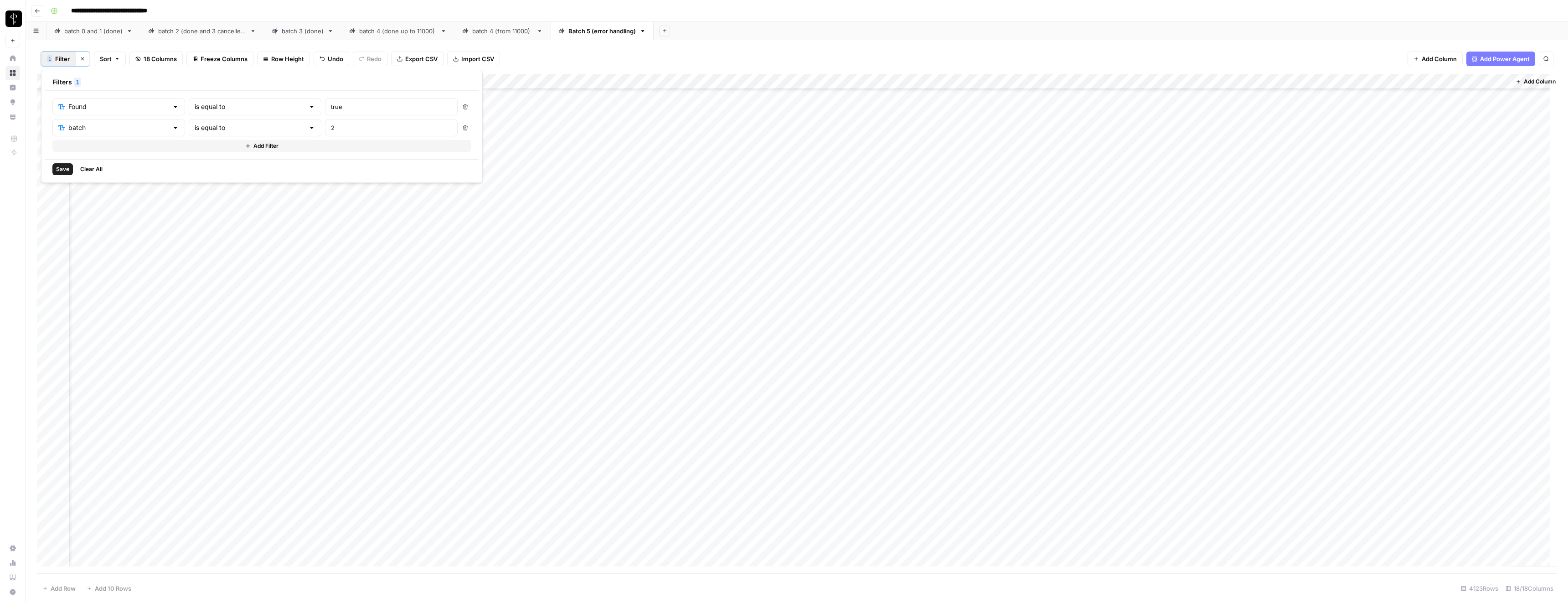
click at [57, 167] on span "Save" at bounding box center [62, 169] width 13 height 8
click at [1099, 394] on div "Add Column" at bounding box center [797, 323] width 1520 height 500
click at [819, 82] on div "Add Column" at bounding box center [797, 323] width 1520 height 500
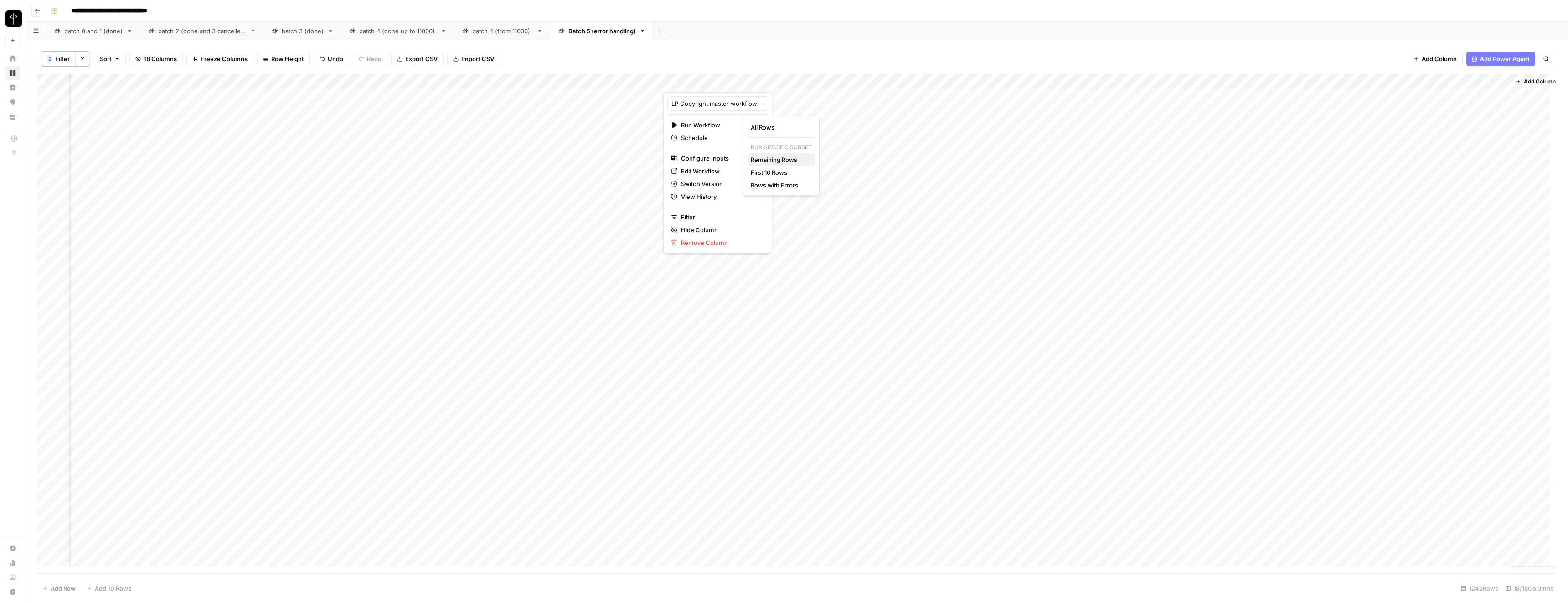
click at [779, 159] on span "Remaining Rows" at bounding box center [779, 160] width 57 height 9
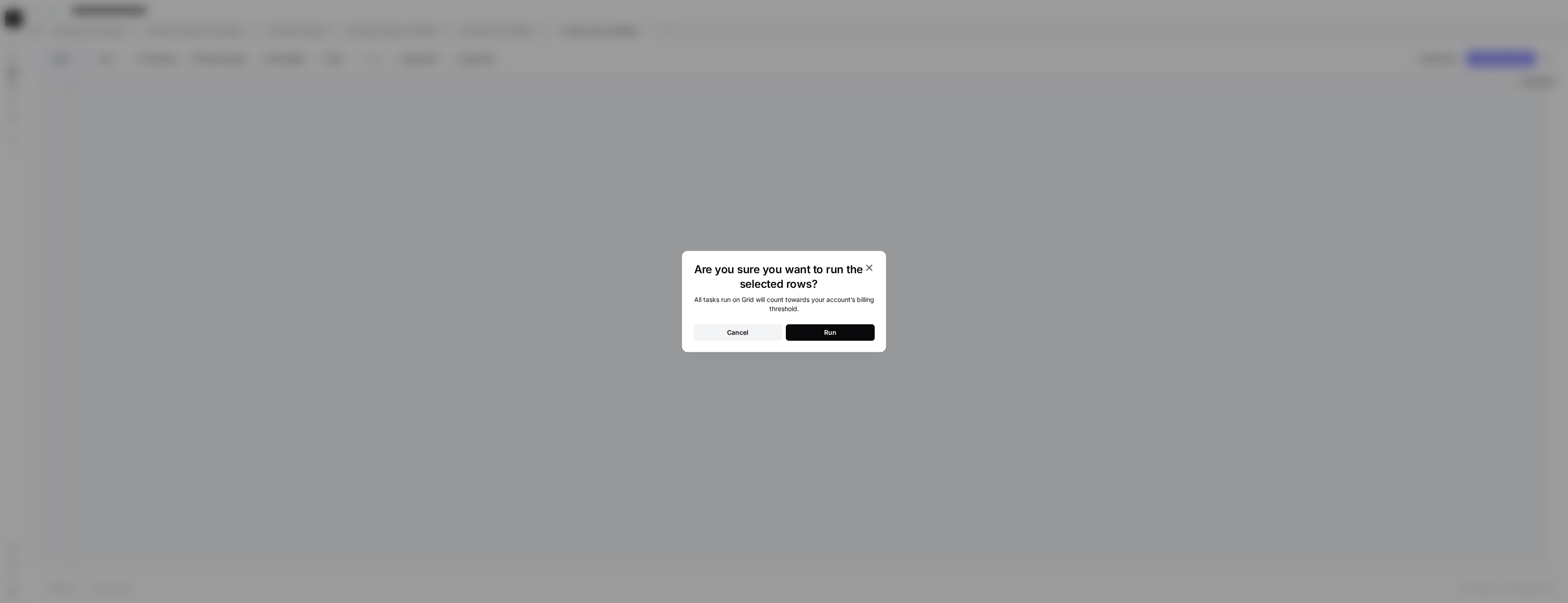
click at [816, 331] on button "Run" at bounding box center [830, 332] width 89 height 17
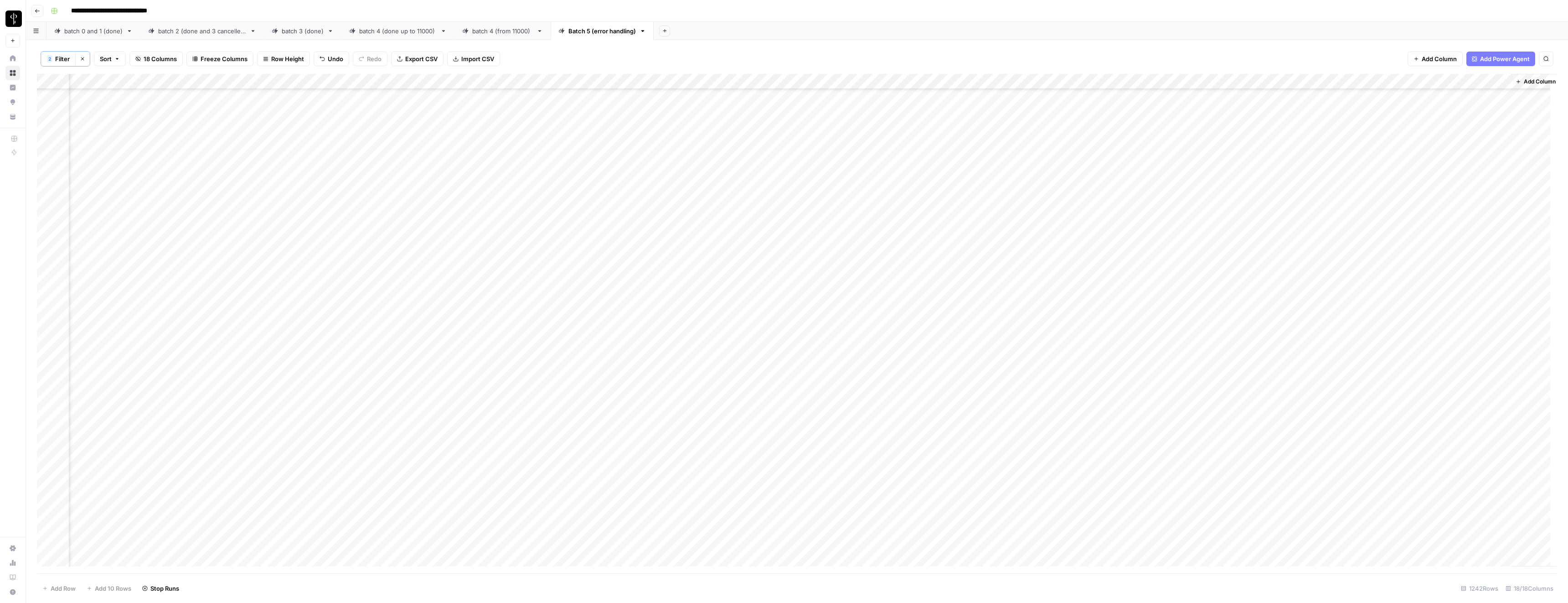
scroll to position [7909, 514]
click at [489, 297] on div "Add Column" at bounding box center [797, 323] width 1520 height 500
click at [818, 328] on div "Add Column" at bounding box center [797, 323] width 1520 height 500
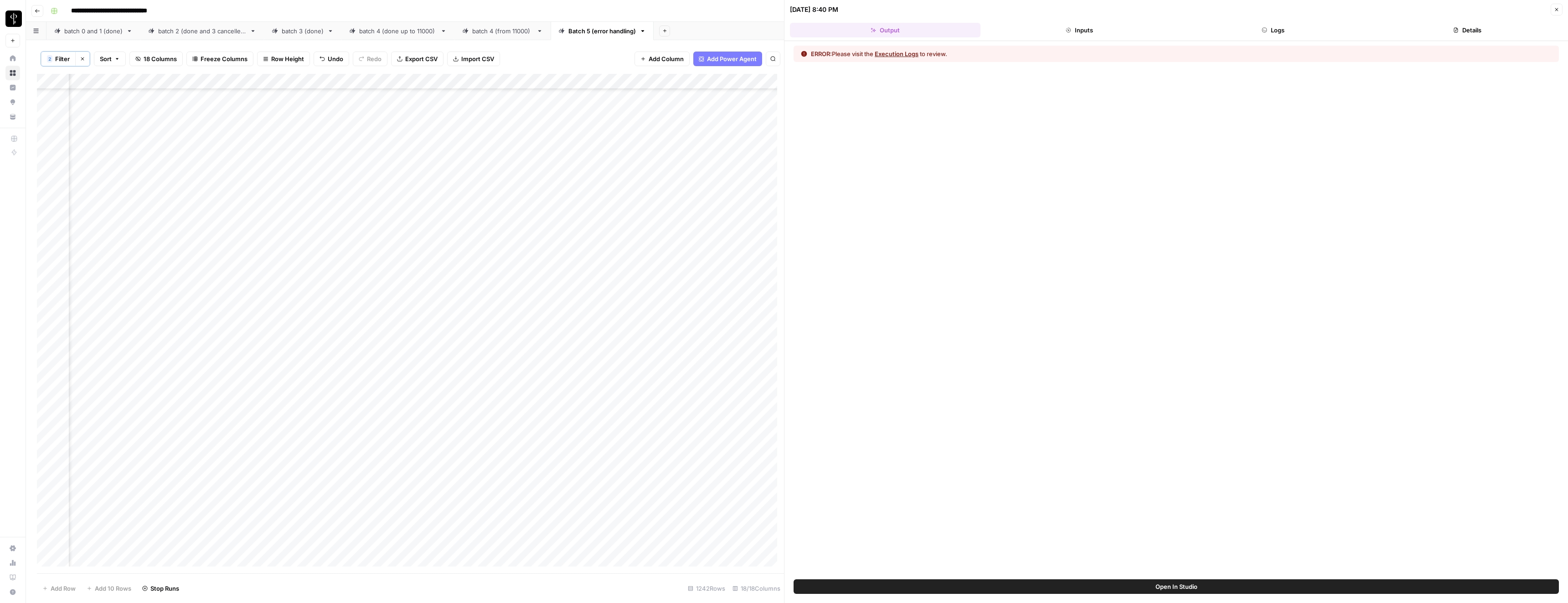
click at [916, 55] on button "Execution Logs" at bounding box center [896, 54] width 44 height 9
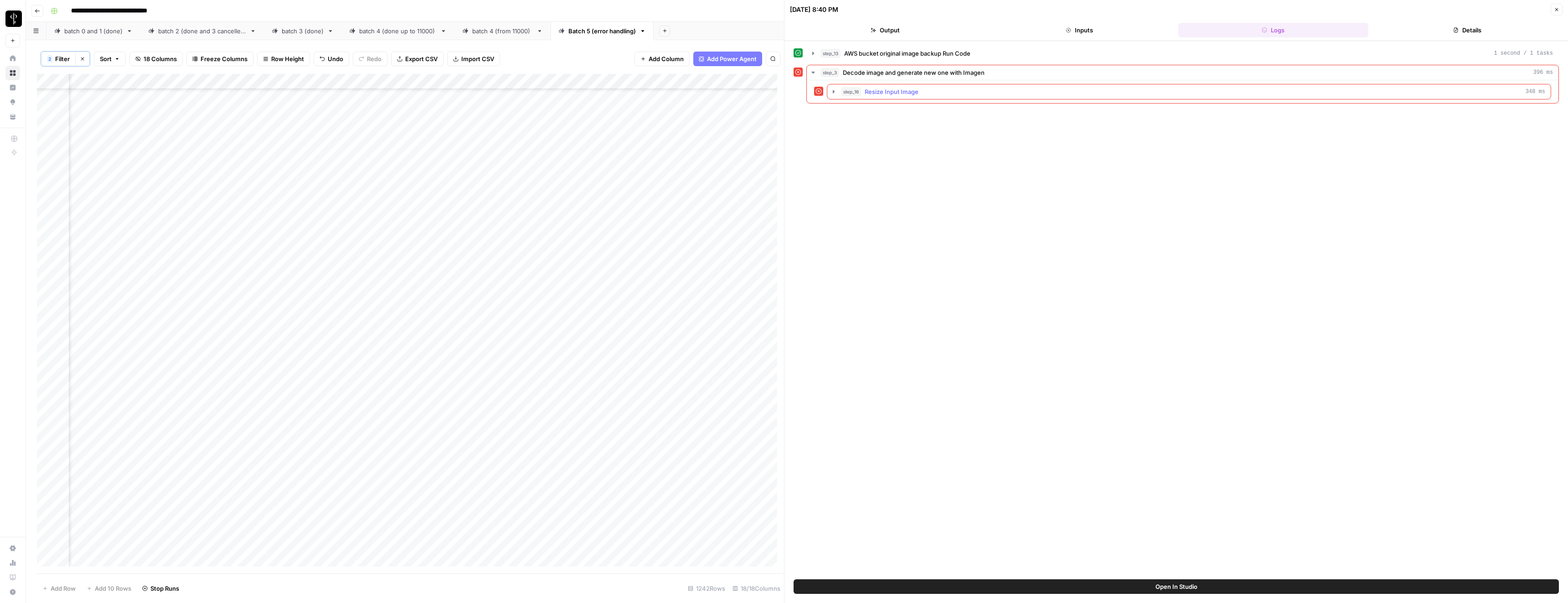
click at [904, 92] on span "Resize Input Image" at bounding box center [891, 91] width 54 height 9
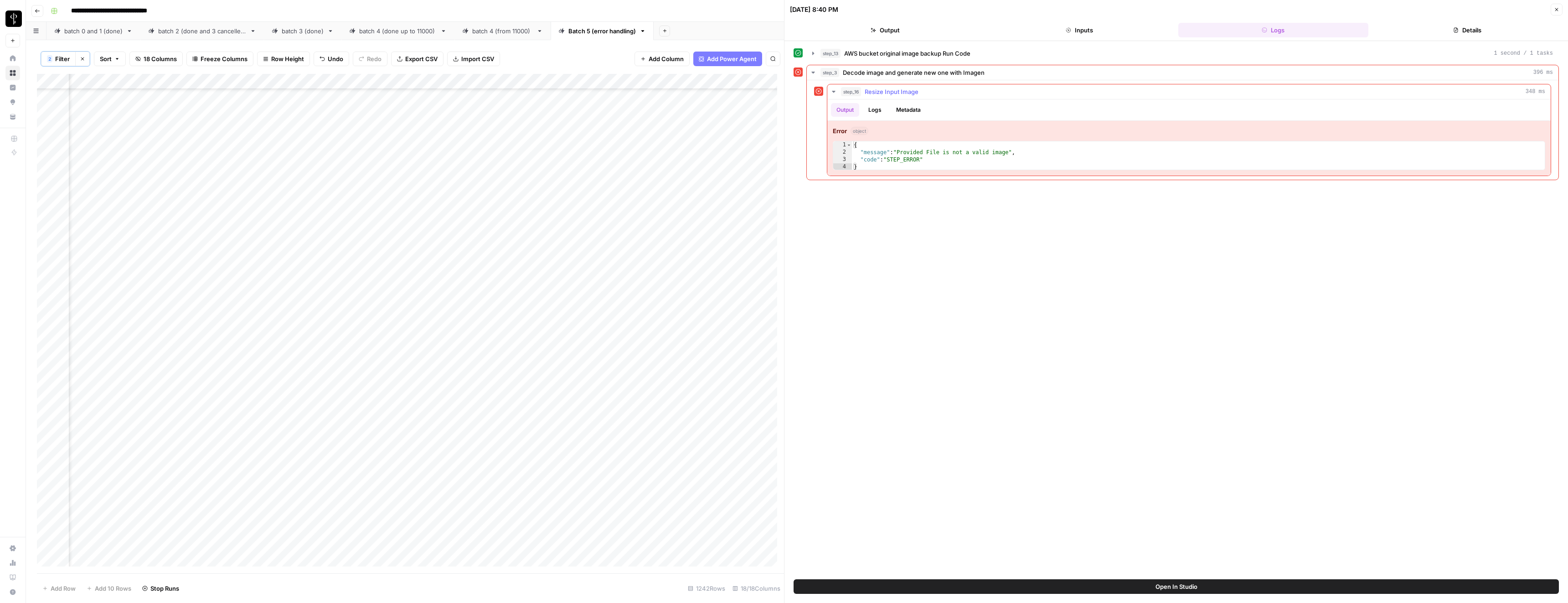
click at [904, 92] on span "Resize Input Image" at bounding box center [891, 91] width 54 height 9
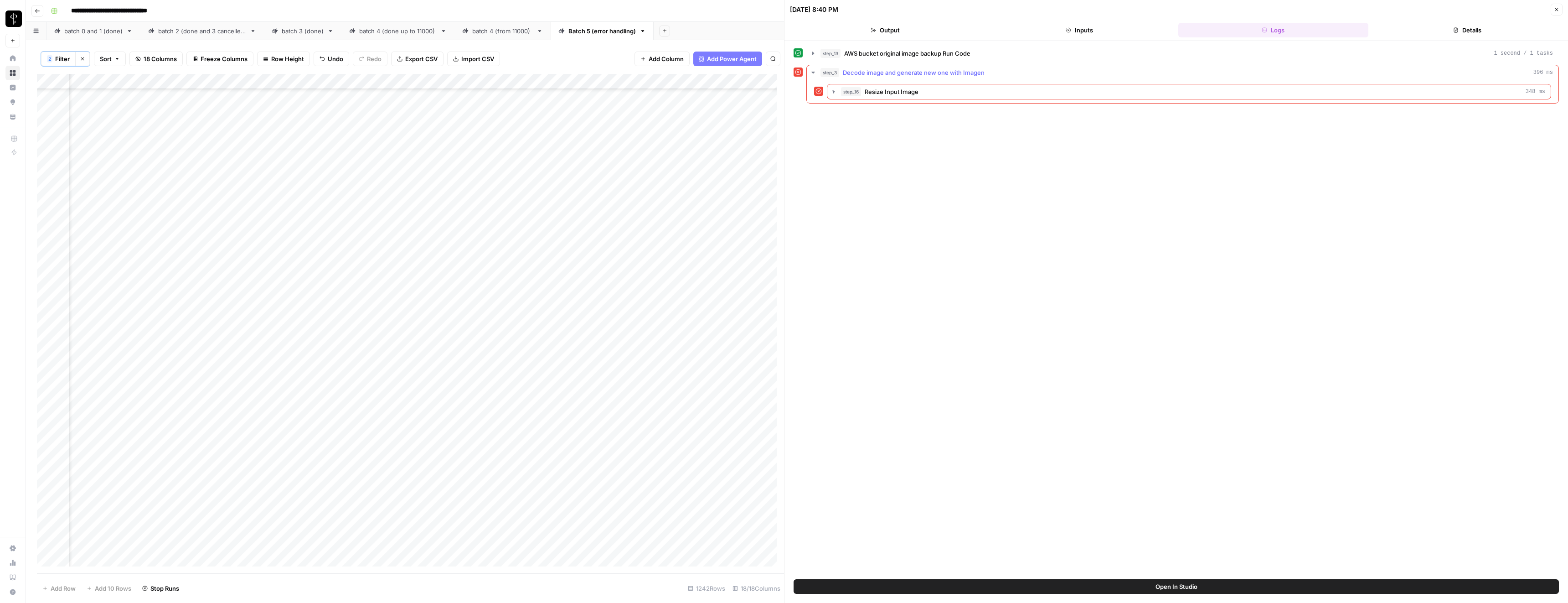
click at [897, 71] on span "Decode image and generate new one with Imagen" at bounding box center [914, 72] width 142 height 9
click at [153, 328] on div "Add Column" at bounding box center [411, 323] width 747 height 500
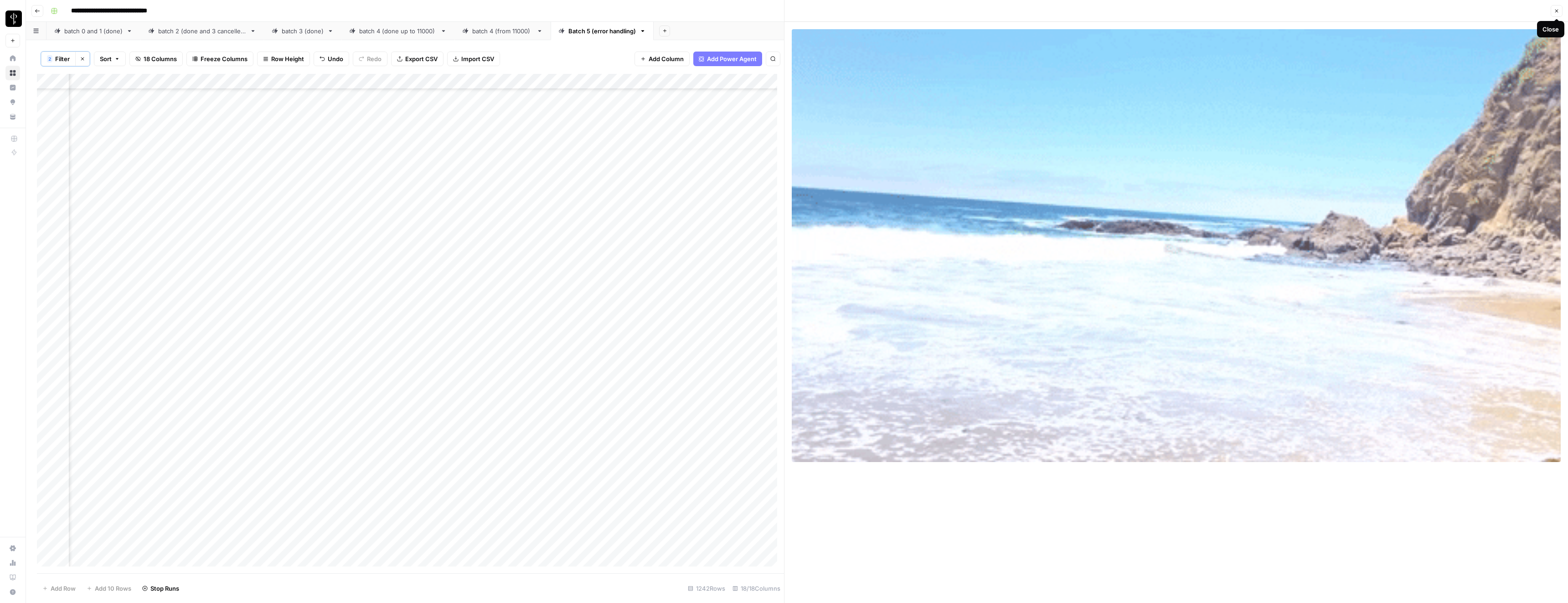
click at [1557, 12] on icon "button" at bounding box center [1556, 10] width 6 height 6
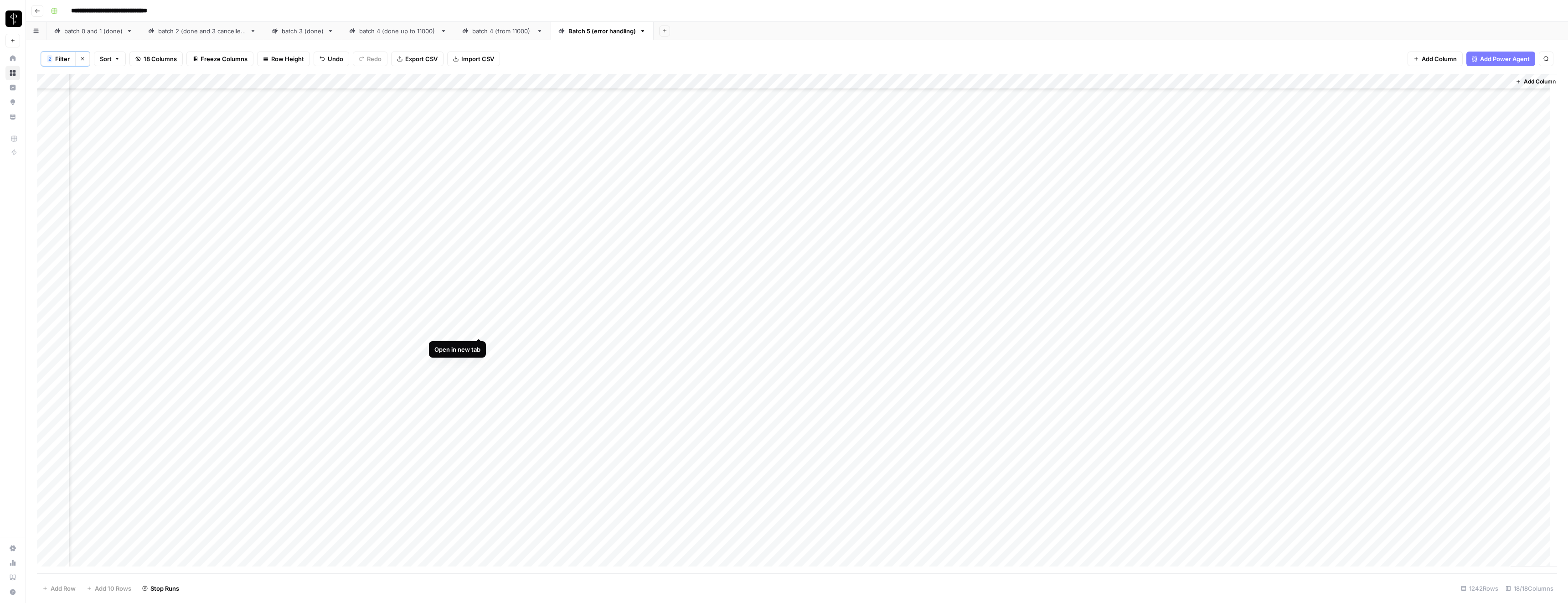
click at [479, 330] on div "Add Column" at bounding box center [797, 323] width 1520 height 500
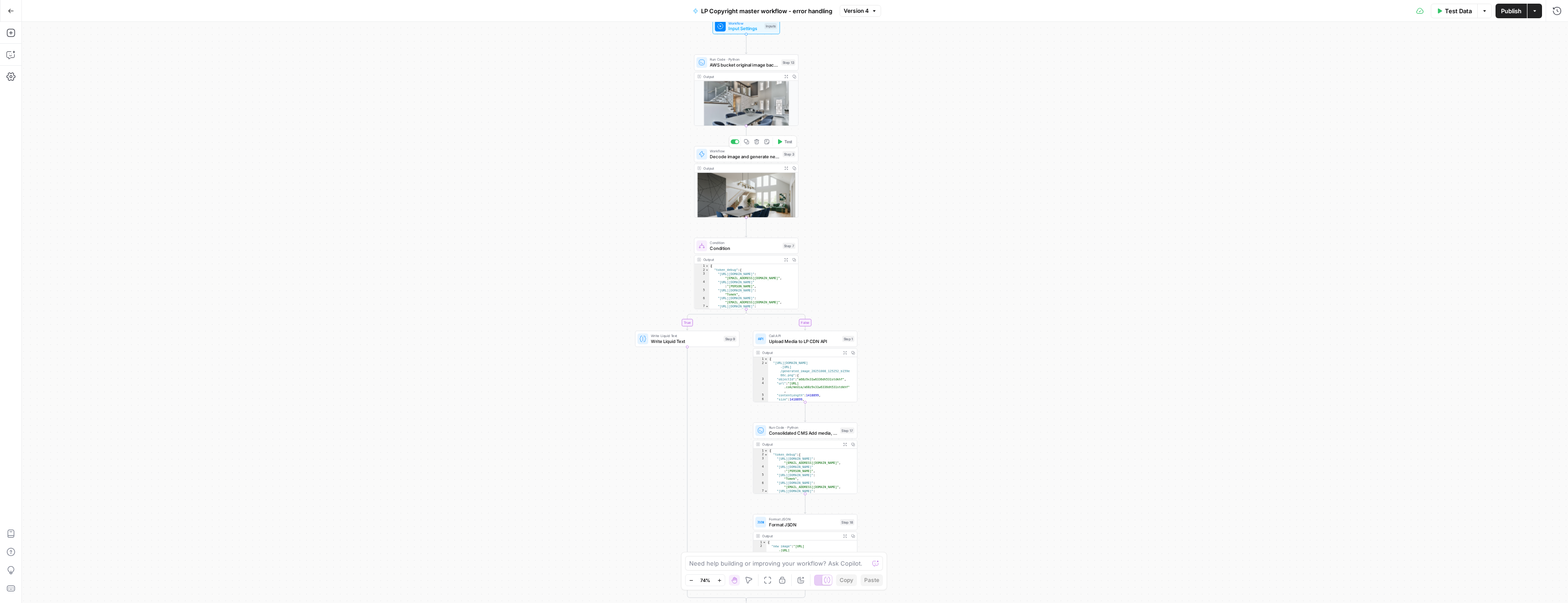
click at [721, 156] on span "Decode image and generate new one with Imagen" at bounding box center [745, 156] width 70 height 7
type input "generate image from input image using imagen, host on LP AWS bucket - error han…"
click at [1234, 191] on span "Edit Workflow" at bounding box center [1237, 194] width 39 height 9
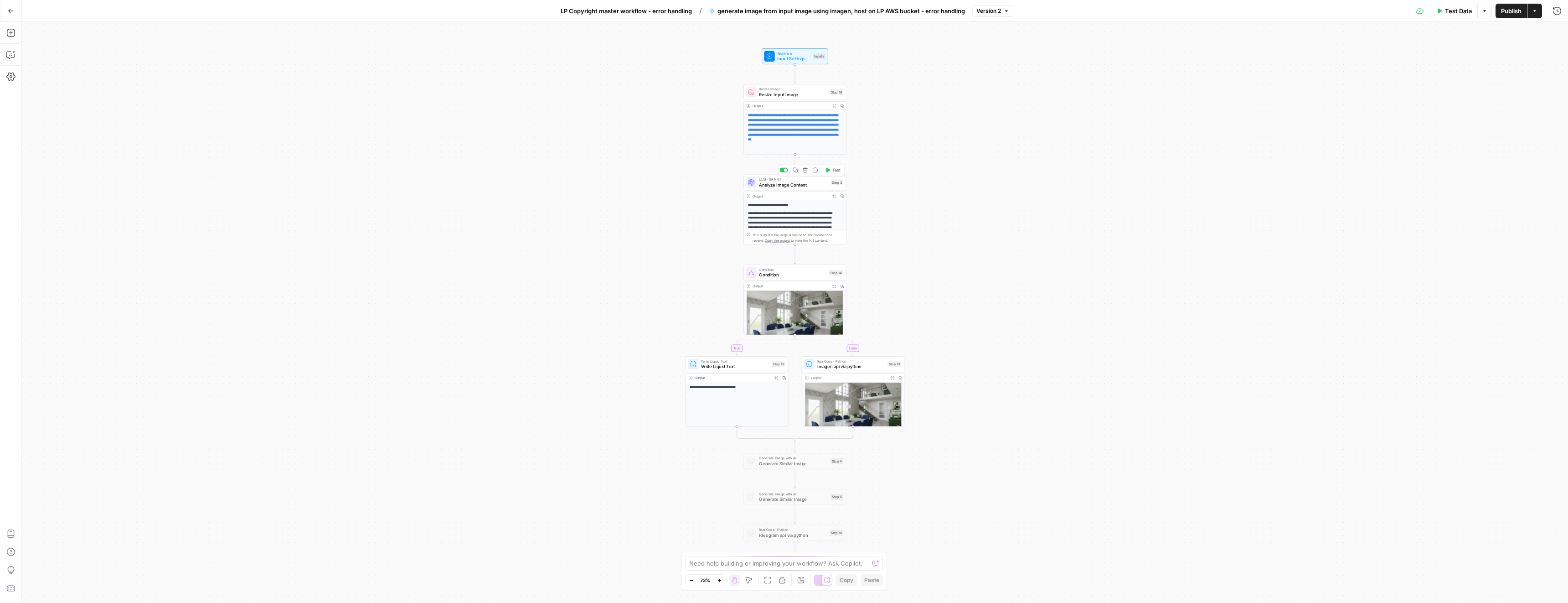
click at [789, 186] on span "Analyze Image Content" at bounding box center [794, 185] width 69 height 7
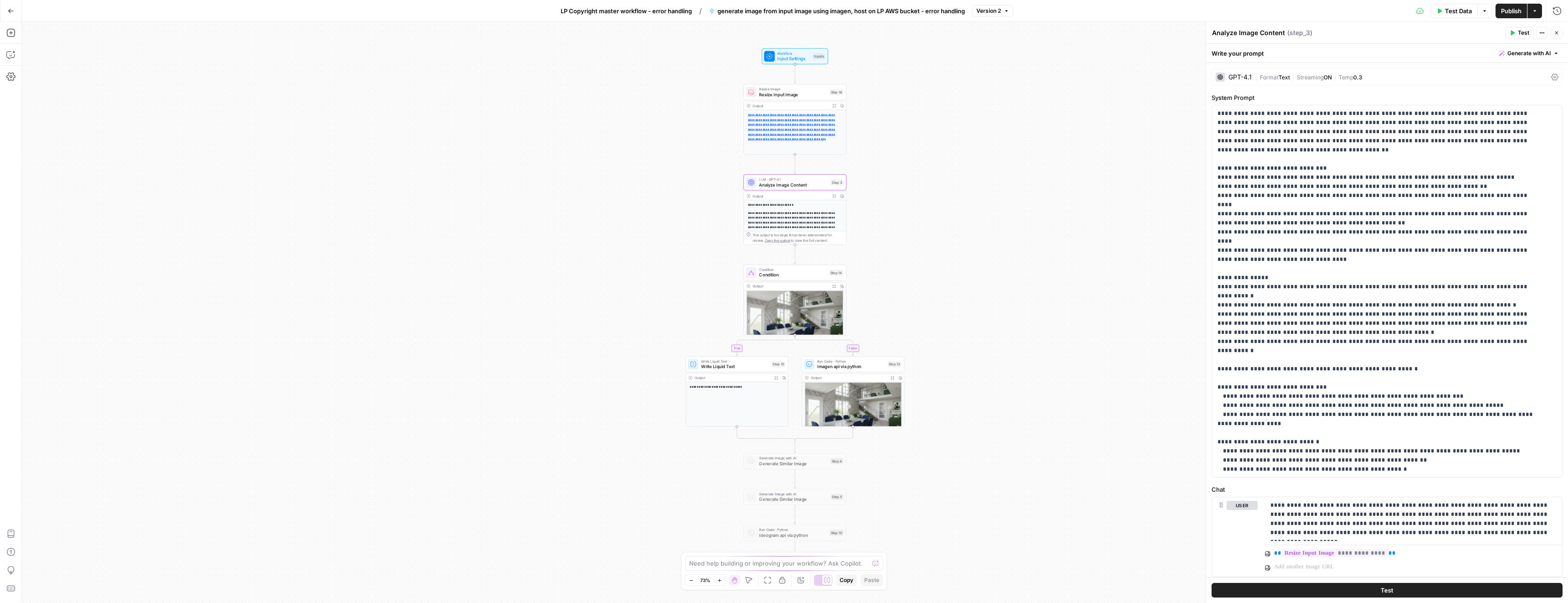
click at [1229, 80] on div "GPT-4.1" at bounding box center [1234, 77] width 36 height 9
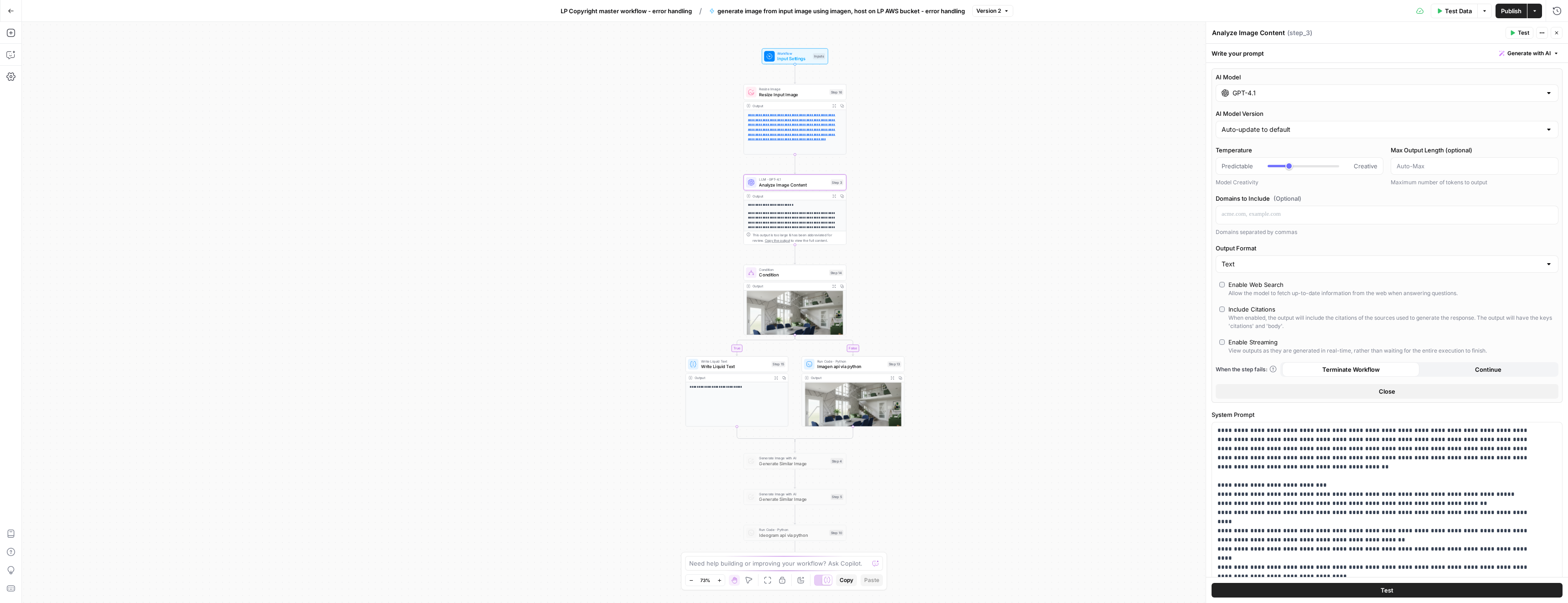
click at [1247, 91] on input "GPT-4.1" at bounding box center [1387, 93] width 309 height 9
click at [1382, 114] on button "Google" at bounding box center [1393, 117] width 31 height 15
click at [1556, 30] on icon "button" at bounding box center [1556, 33] width 6 height 6
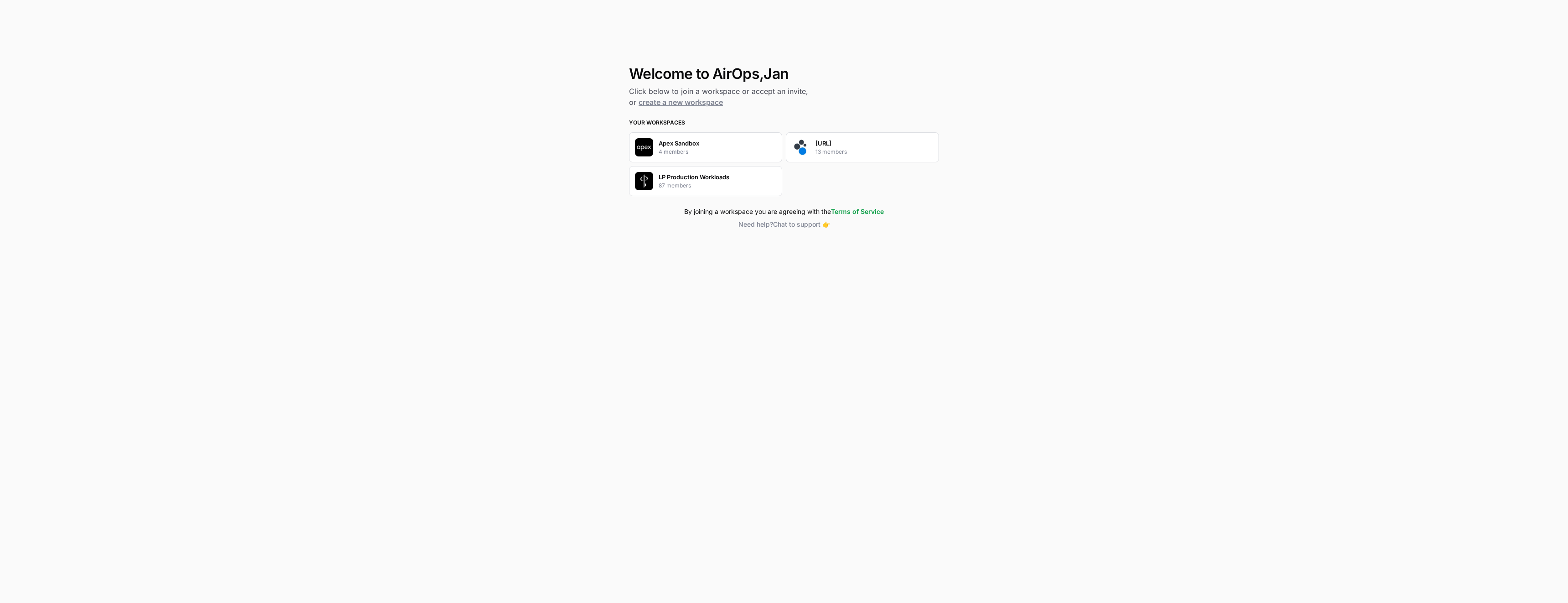
click at [705, 150] on div "Apex Sandbox 4 members" at bounding box center [706, 147] width 153 height 30
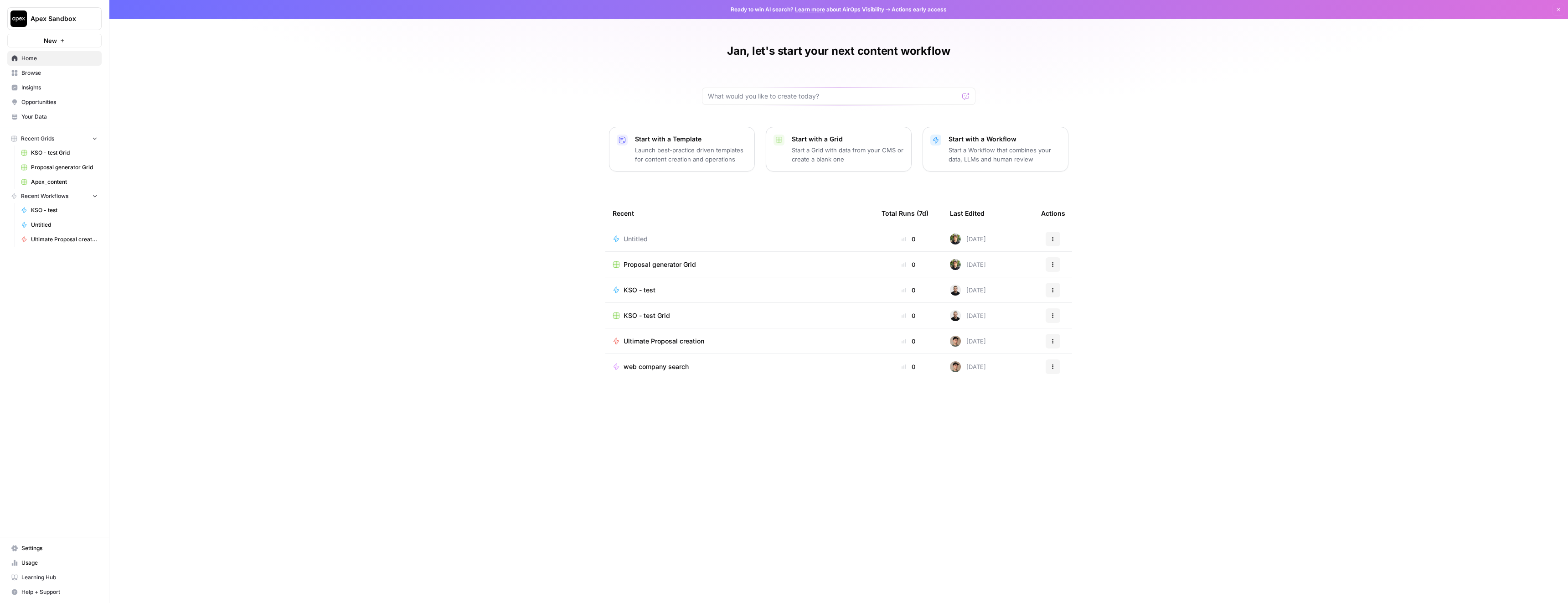
click at [829, 152] on p "Start a Grid with data from your CMS or create a blank one" at bounding box center [848, 155] width 112 height 18
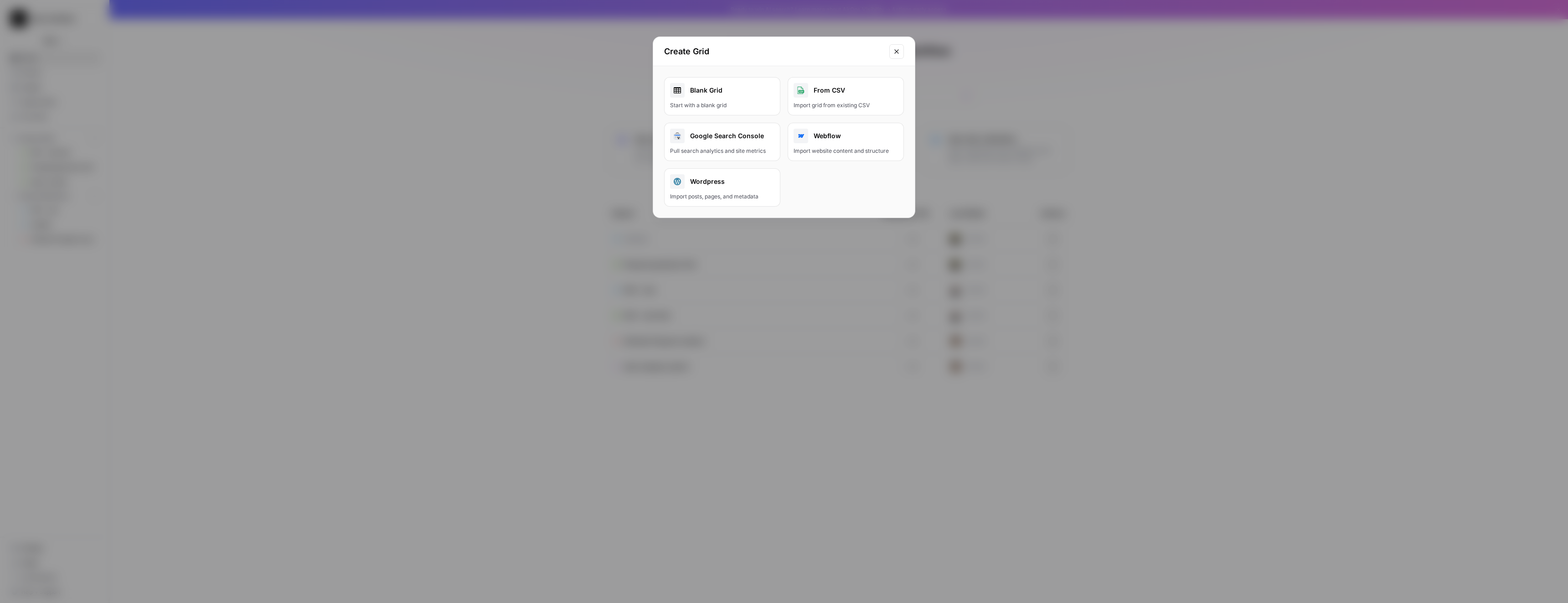
click at [742, 97] on div "Blank Grid" at bounding box center [723, 91] width 105 height 15
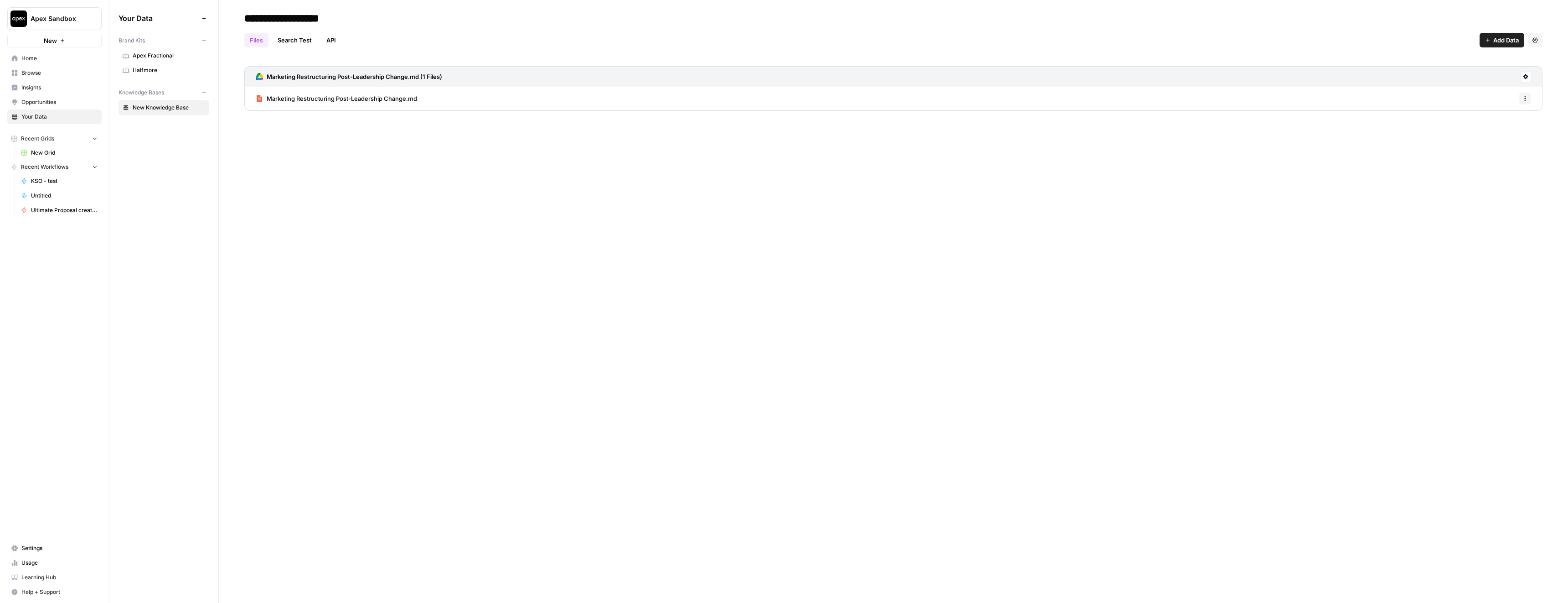
click at [203, 41] on icon "button" at bounding box center [204, 41] width 5 height 5
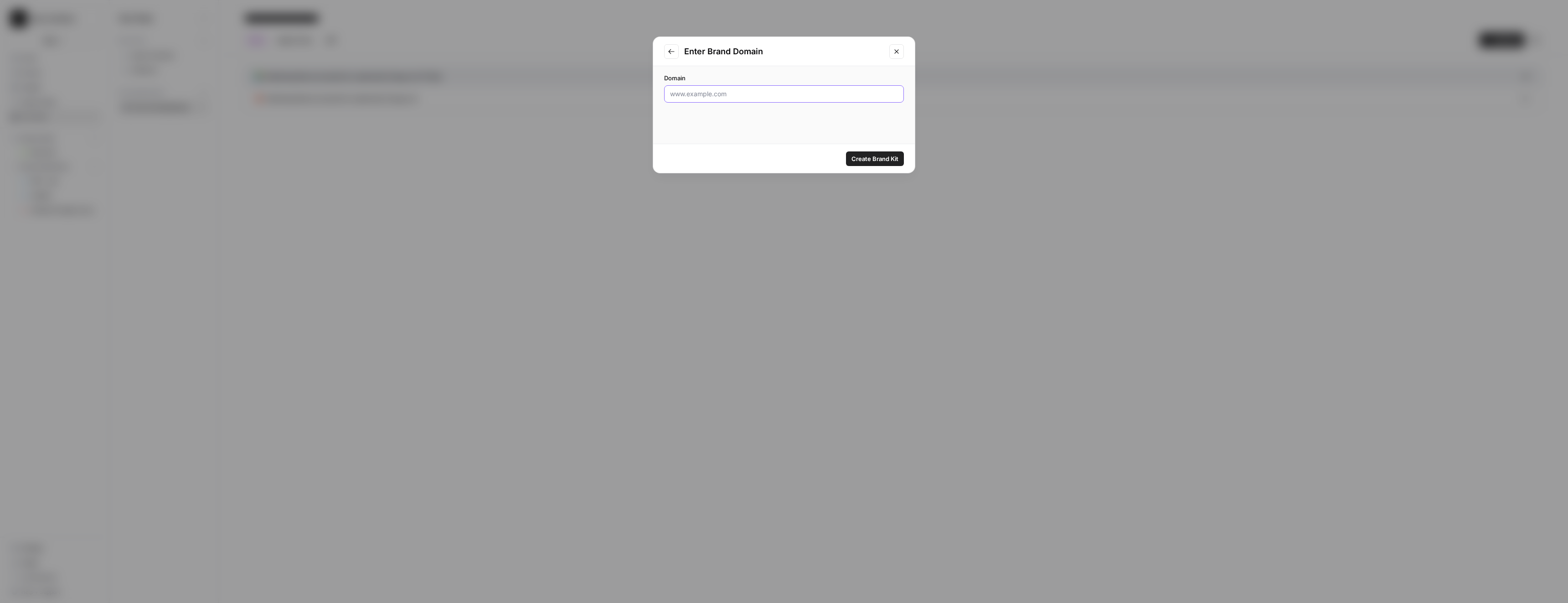
click at [694, 94] on input "Domain" at bounding box center [784, 94] width 228 height 9
click at [708, 93] on input "Domain" at bounding box center [784, 94] width 228 height 9
paste input "[URL][DOMAIN_NAME]"
type input "[URL][DOMAIN_NAME]"
click at [888, 157] on span "Create Brand Kit" at bounding box center [875, 158] width 47 height 9
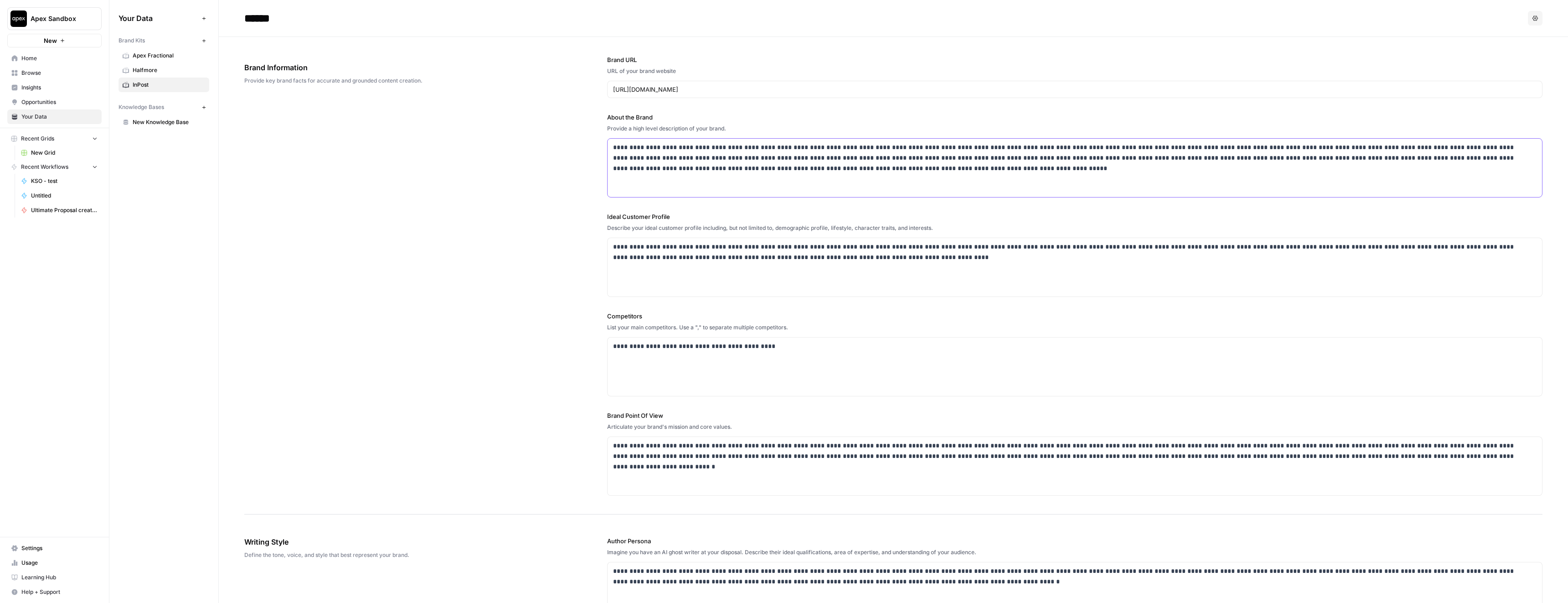
click at [701, 159] on p "**********" at bounding box center [1072, 158] width 919 height 31
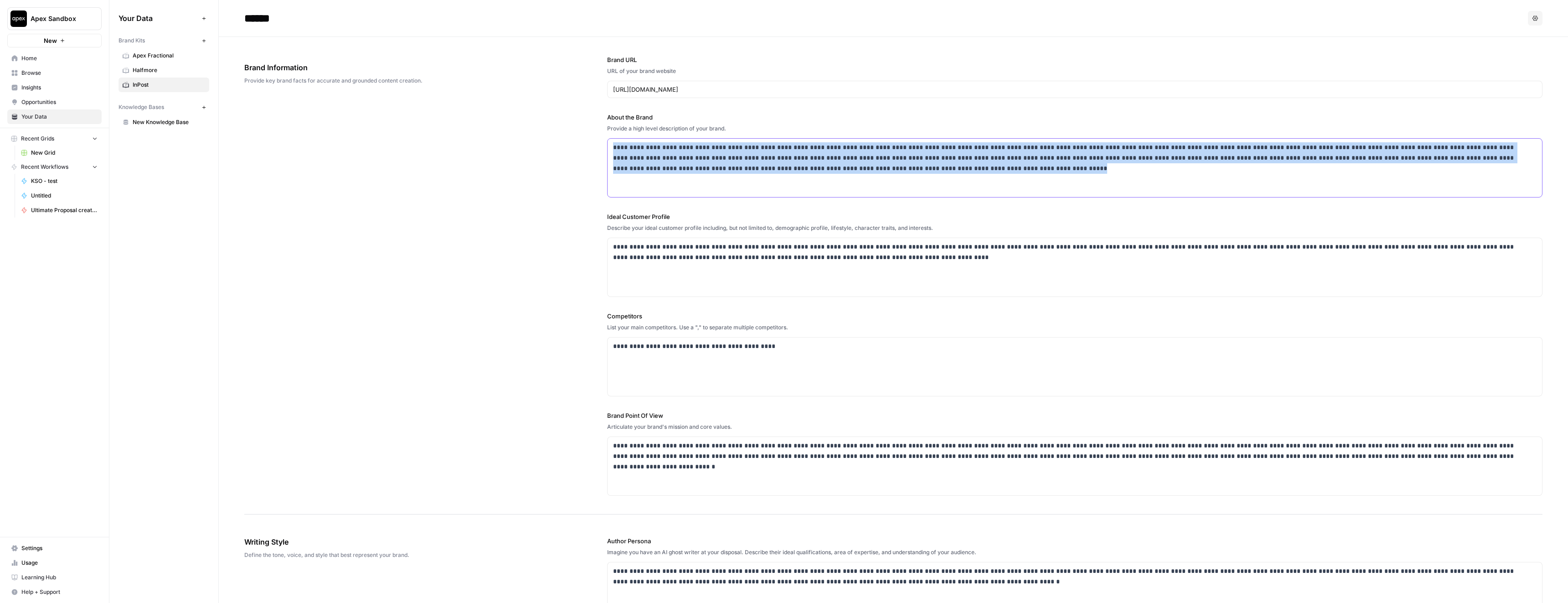
click at [701, 159] on p "**********" at bounding box center [1072, 158] width 919 height 31
copy p "**********"
click at [723, 174] on div "**********" at bounding box center [1075, 168] width 935 height 59
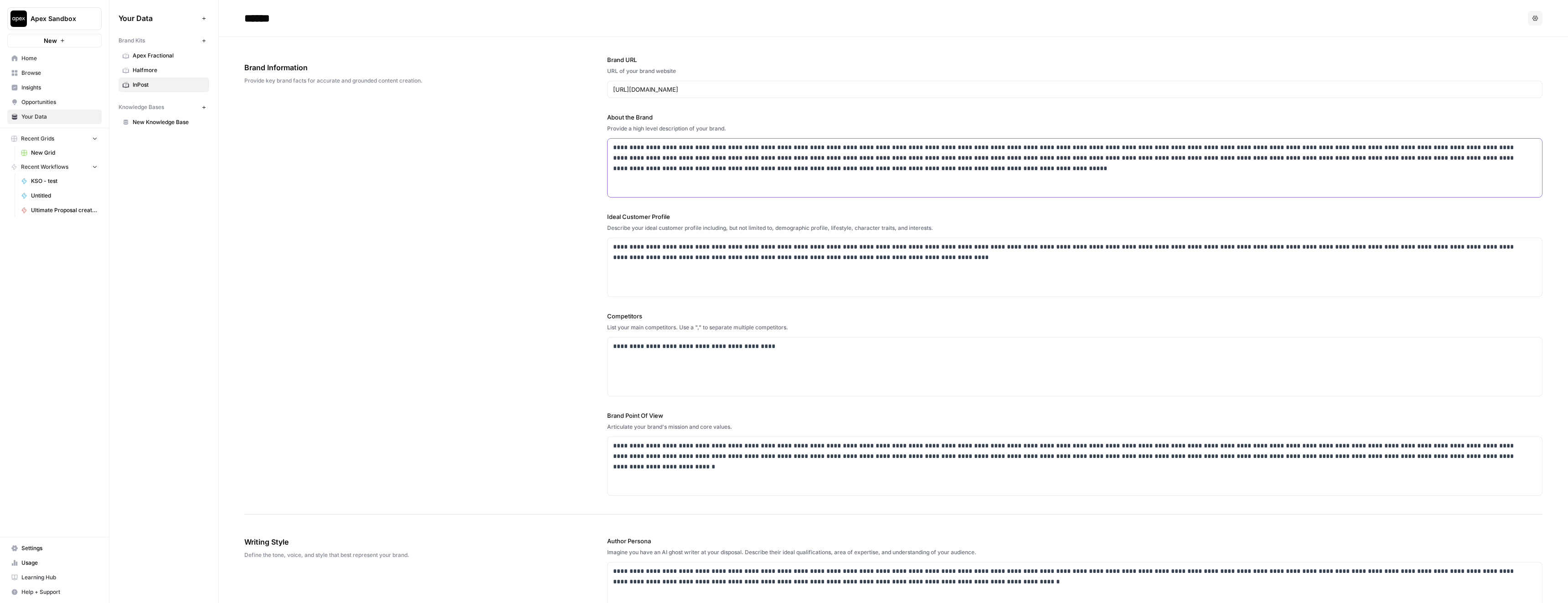
click at [723, 174] on div "**********" at bounding box center [1075, 168] width 935 height 59
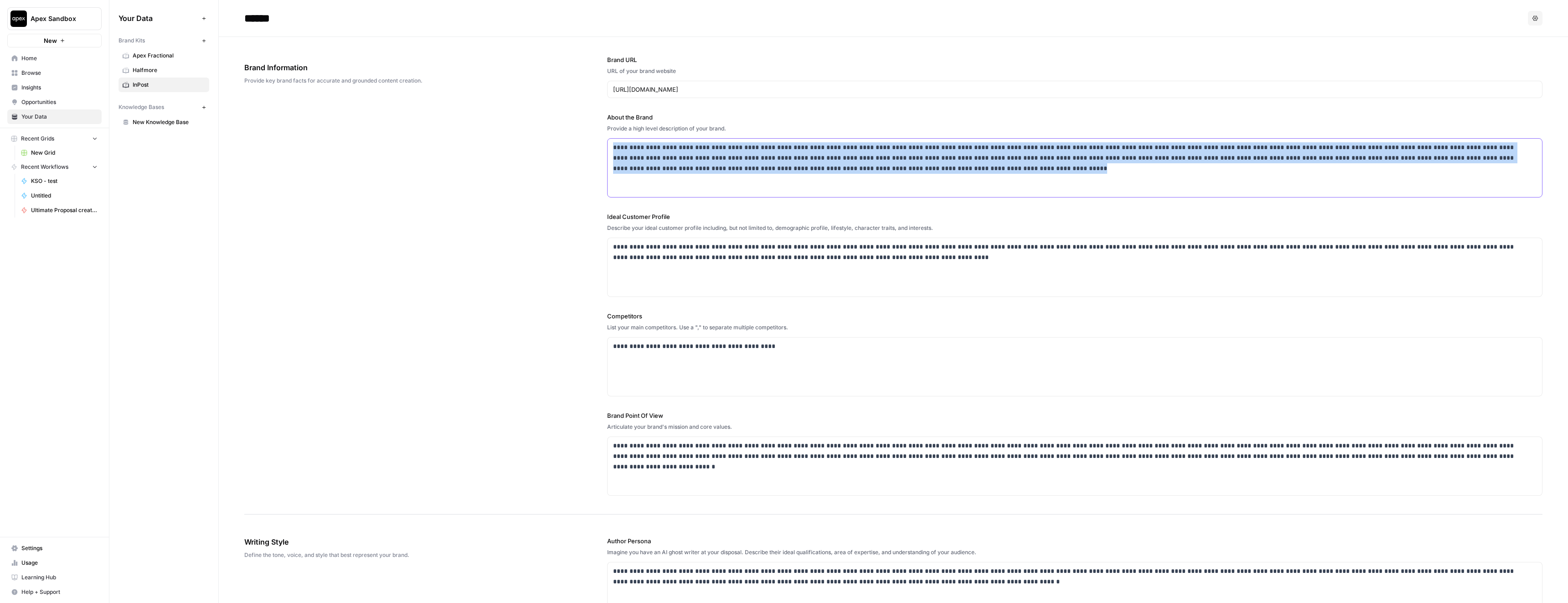
click at [723, 174] on div "**********" at bounding box center [1075, 168] width 935 height 59
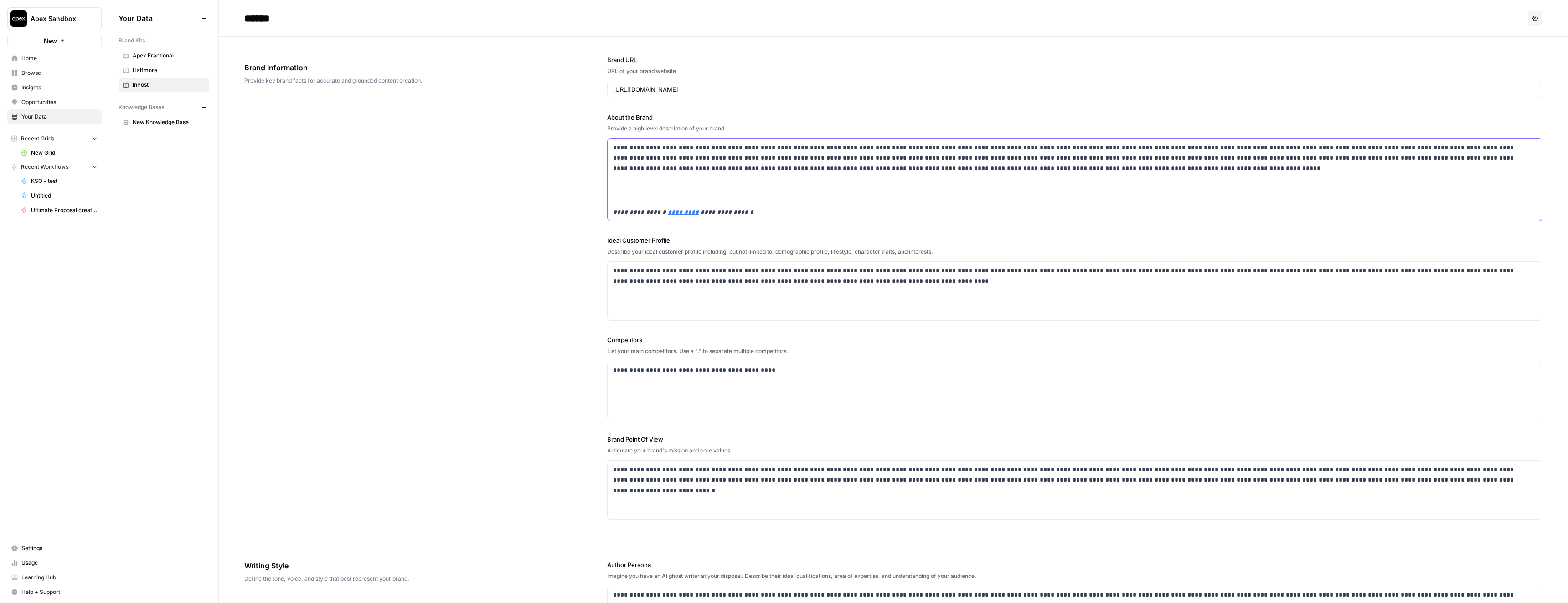
click at [754, 212] on p "**********" at bounding box center [1075, 212] width 923 height 10
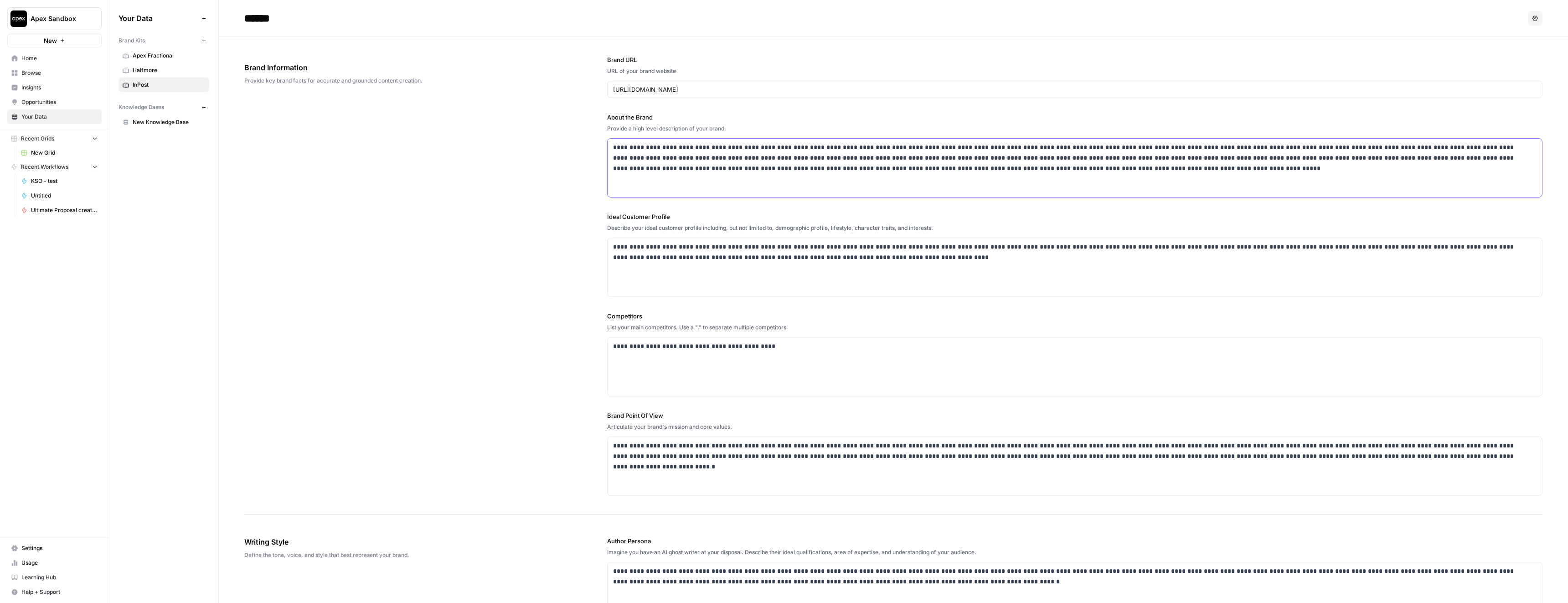
click at [657, 177] on div "**********" at bounding box center [1075, 168] width 935 height 59
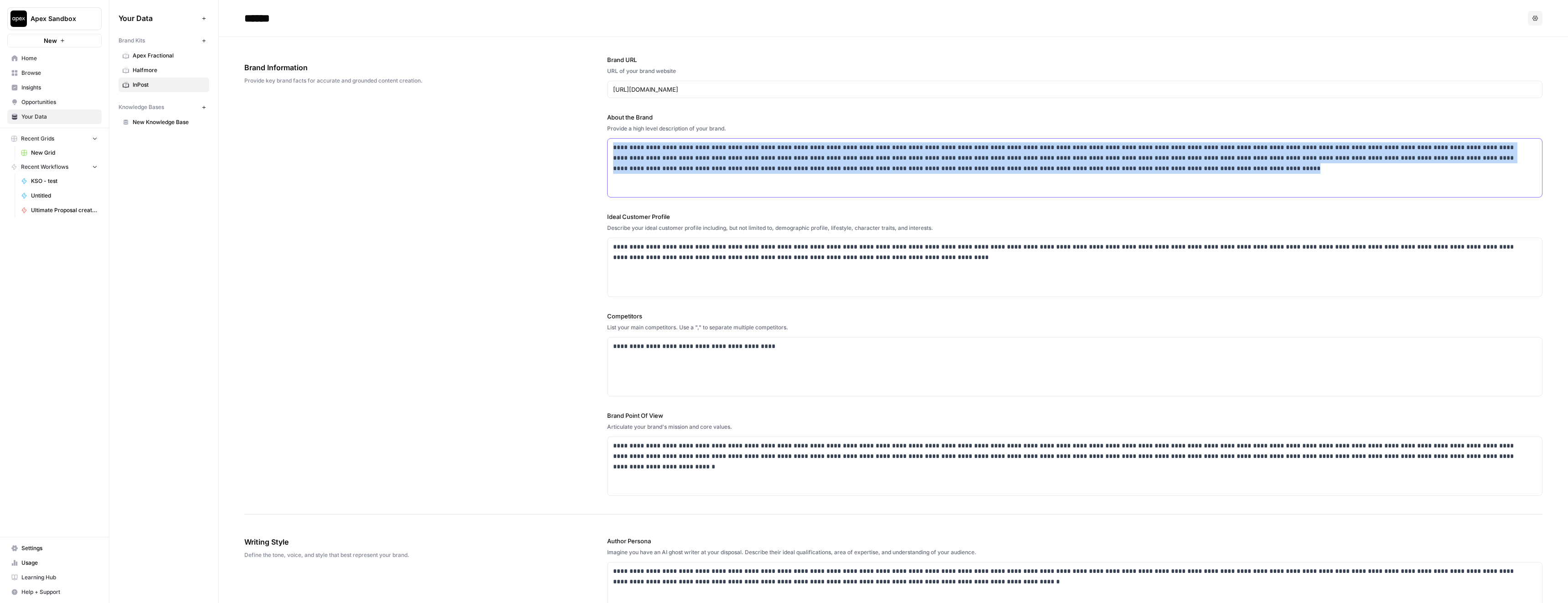
click at [657, 177] on div "**********" at bounding box center [1075, 168] width 935 height 59
click at [669, 172] on p "**********" at bounding box center [1072, 158] width 919 height 31
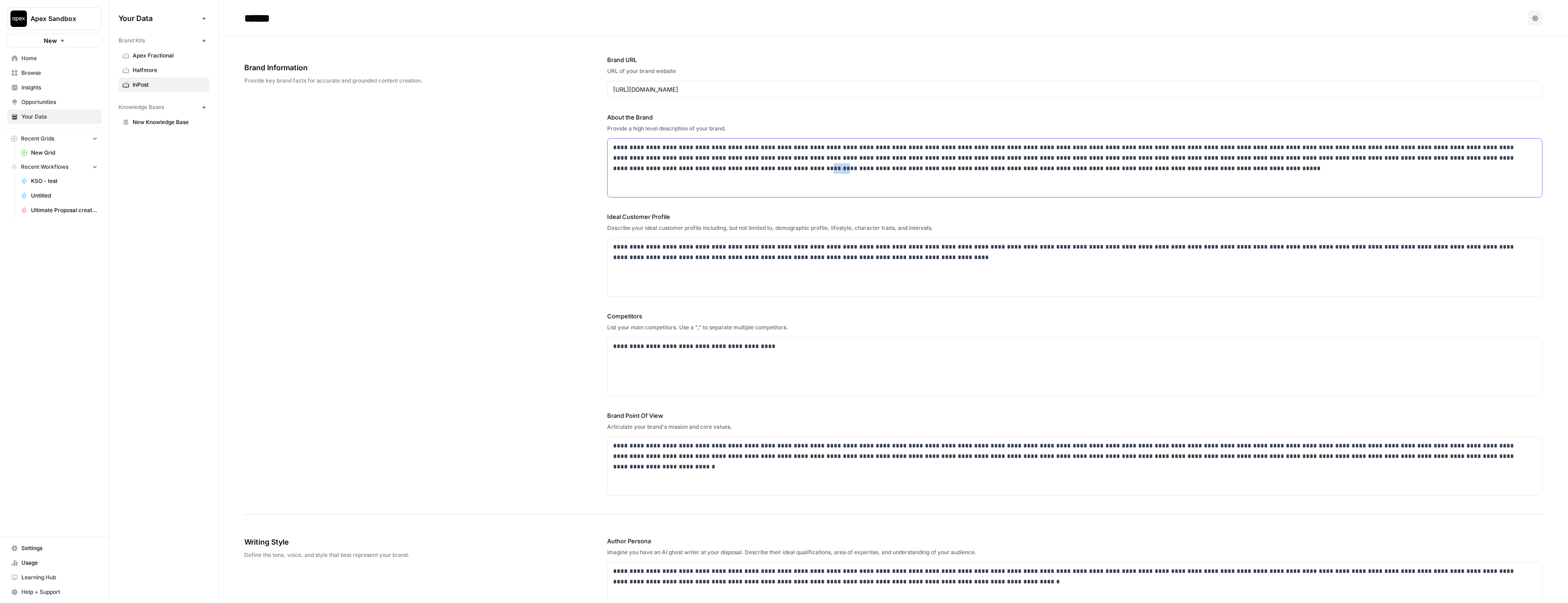
click at [669, 172] on p "**********" at bounding box center [1072, 158] width 919 height 31
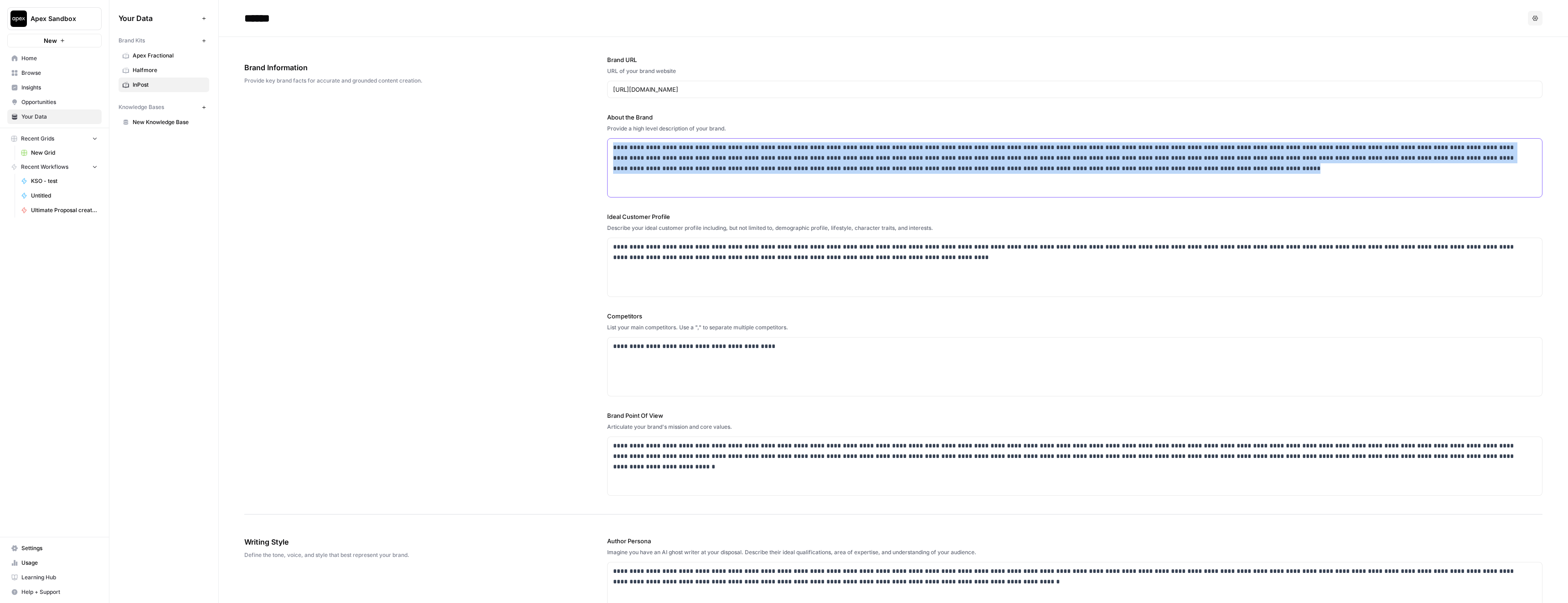
click at [669, 172] on p "**********" at bounding box center [1072, 158] width 919 height 31
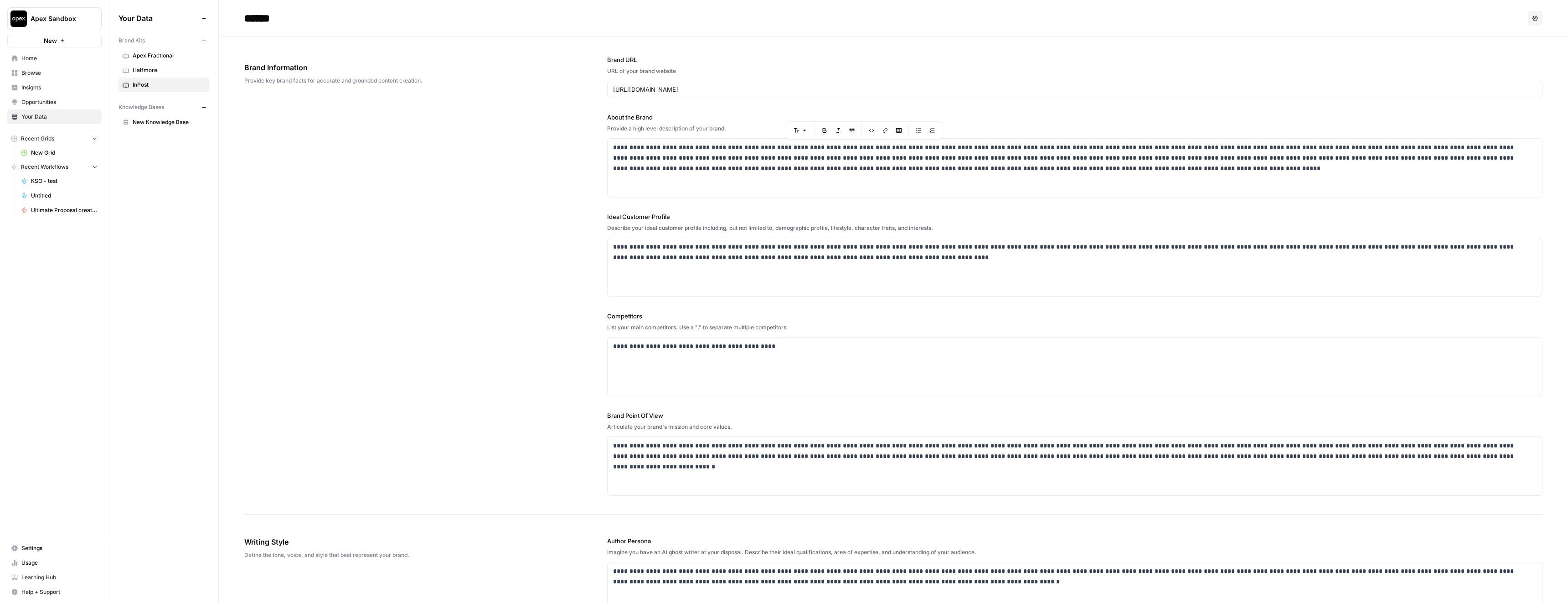
click at [1181, 226] on div "Describe your ideal customer profile including, but not limited to, demographic…" at bounding box center [1074, 228] width 935 height 8
click at [707, 266] on div "**********" at bounding box center [1075, 267] width 935 height 59
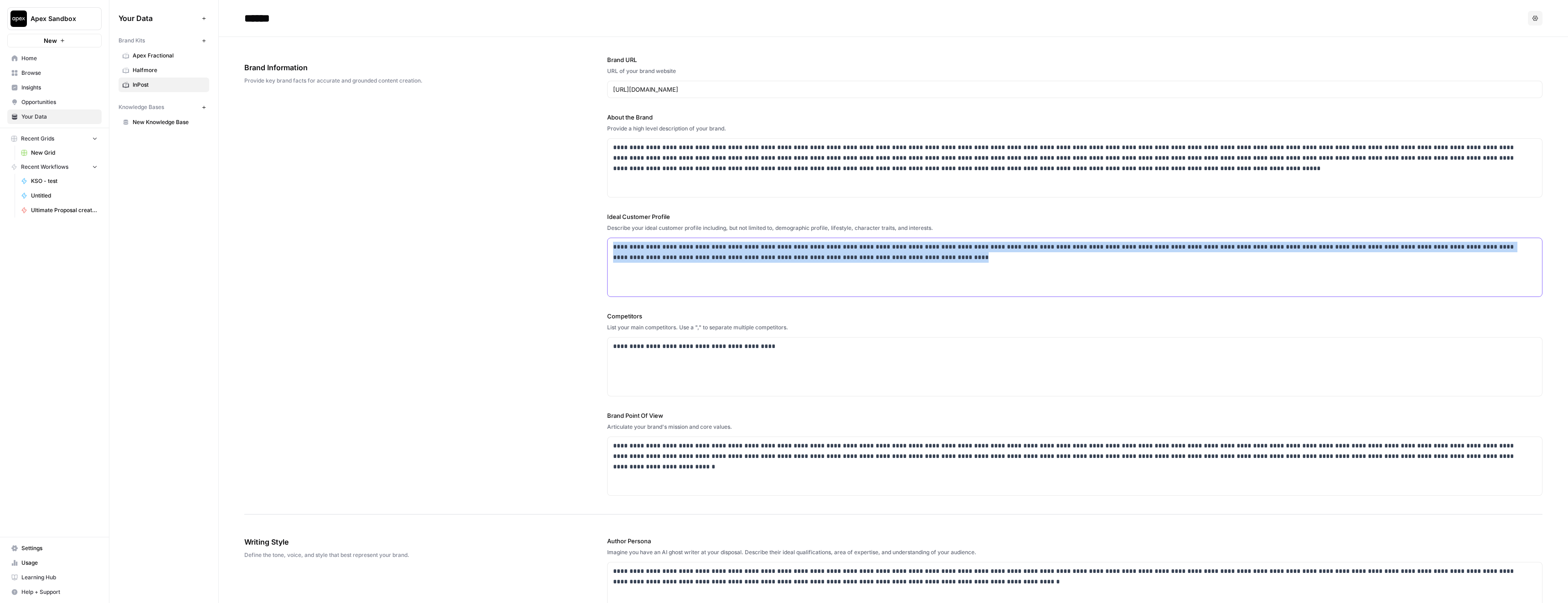
click at [707, 266] on div "**********" at bounding box center [1075, 267] width 935 height 59
copy p "**********"
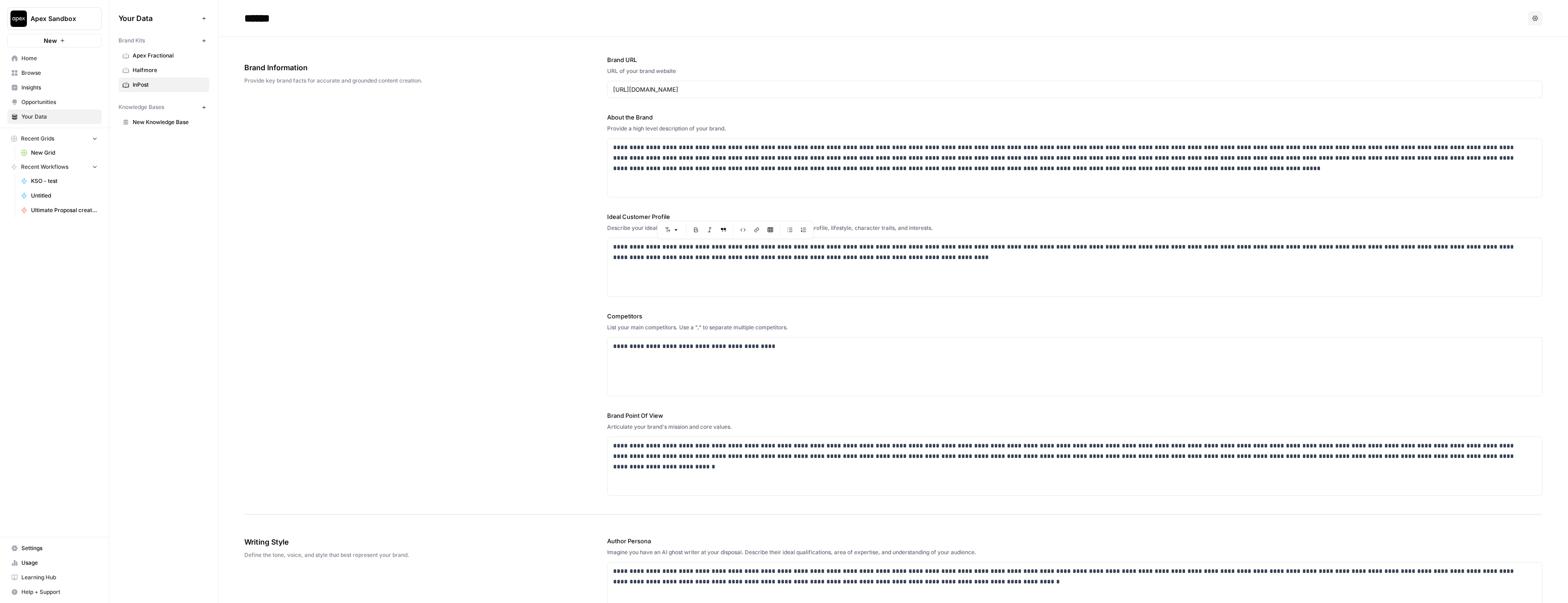
click at [525, 217] on div "**********" at bounding box center [893, 275] width 1298 height 477
click at [665, 246] on p "**********" at bounding box center [1072, 252] width 919 height 21
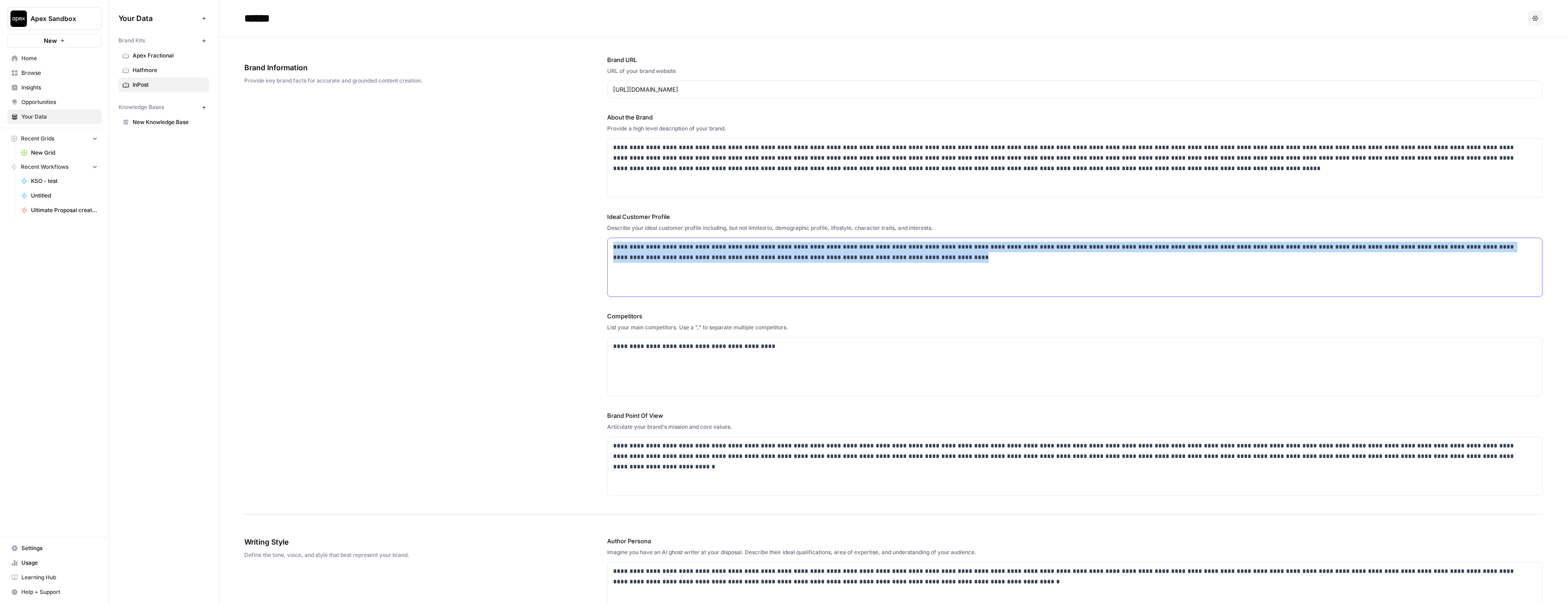
click at [665, 246] on p "**********" at bounding box center [1072, 252] width 919 height 21
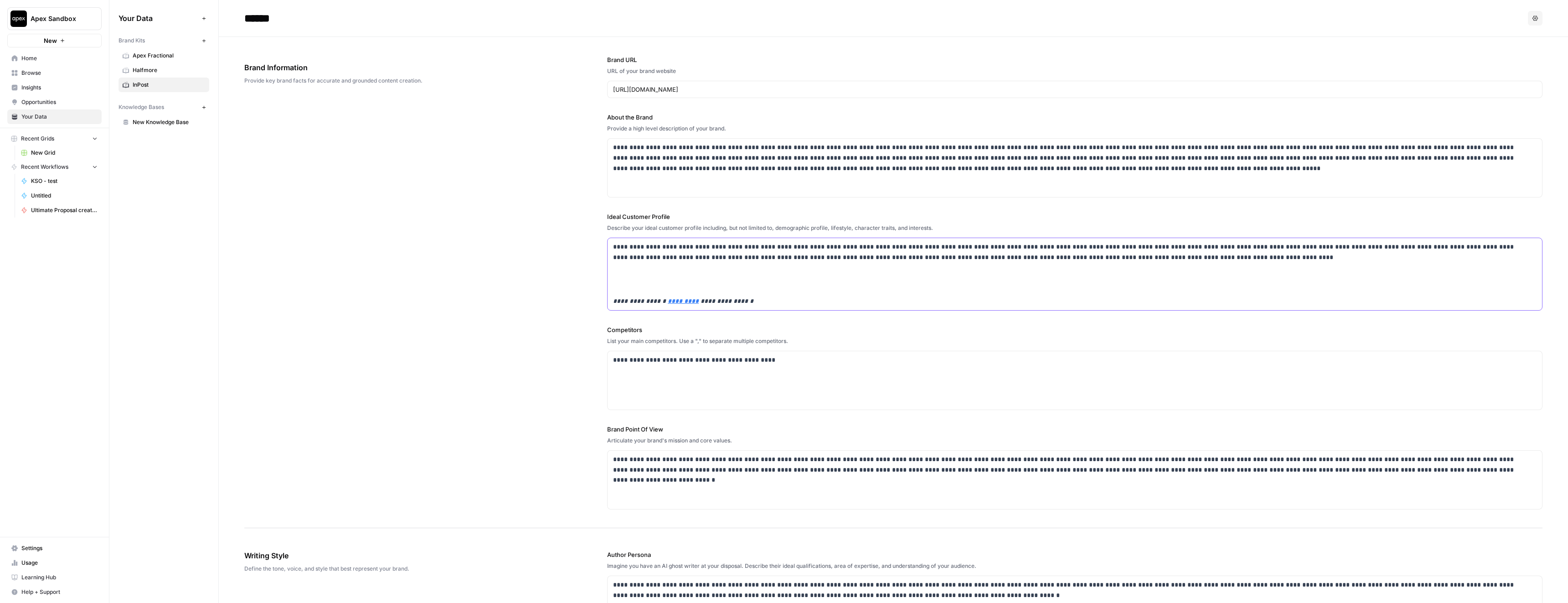
click at [731, 307] on div "**********" at bounding box center [1075, 274] width 935 height 72
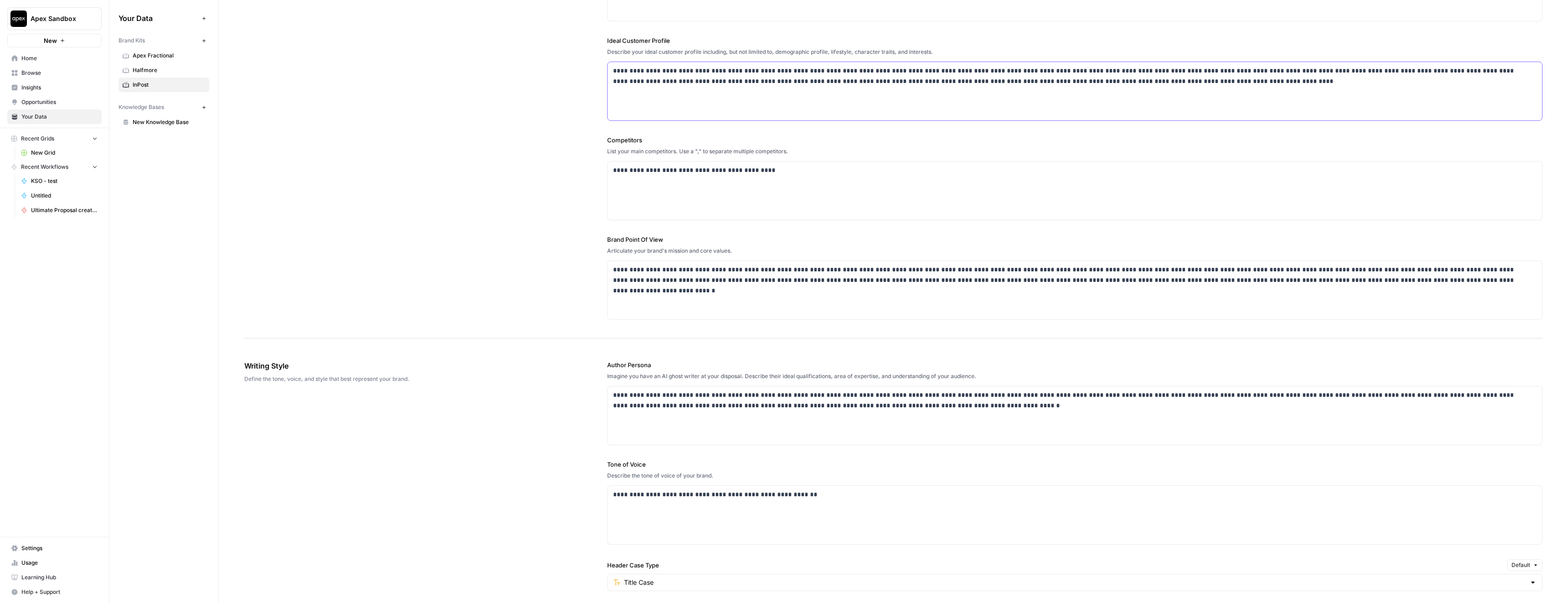
scroll to position [176, 0]
click at [673, 285] on p "**********" at bounding box center [1072, 275] width 919 height 21
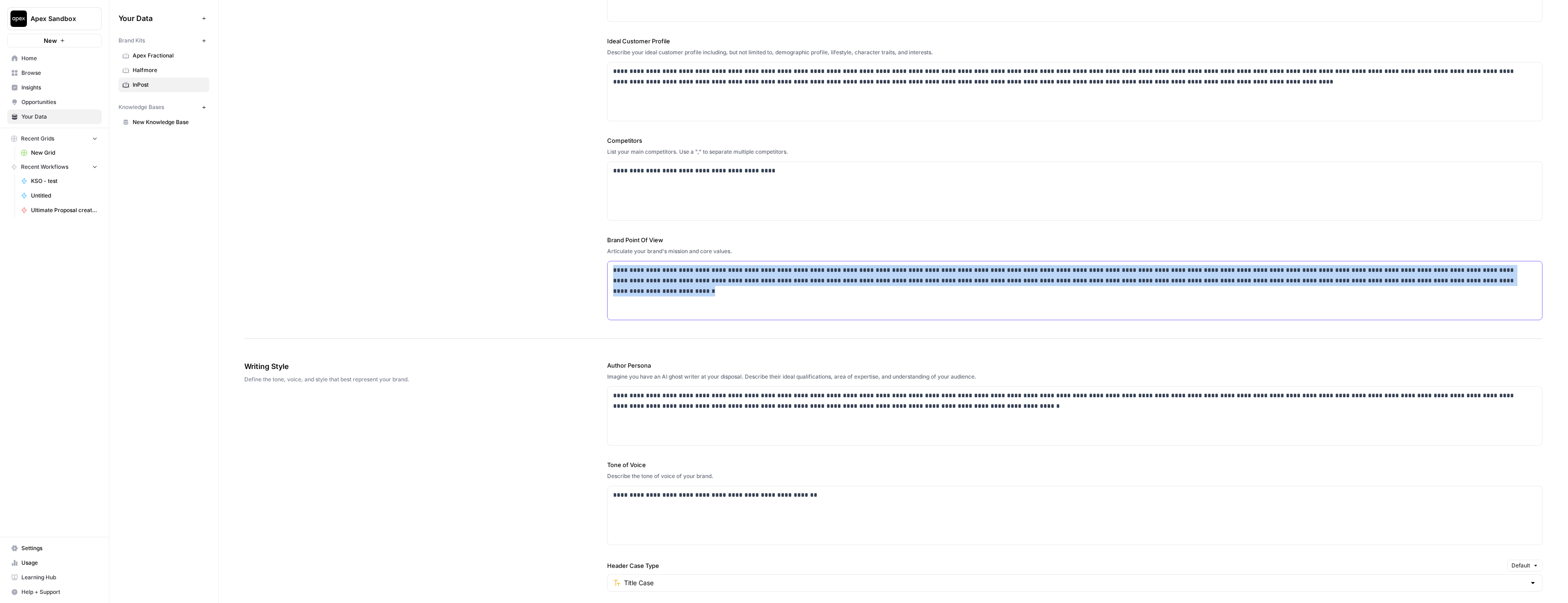
click at [673, 285] on p "**********" at bounding box center [1072, 275] width 919 height 21
copy p "**********"
click at [706, 275] on p "**********" at bounding box center [1072, 275] width 919 height 21
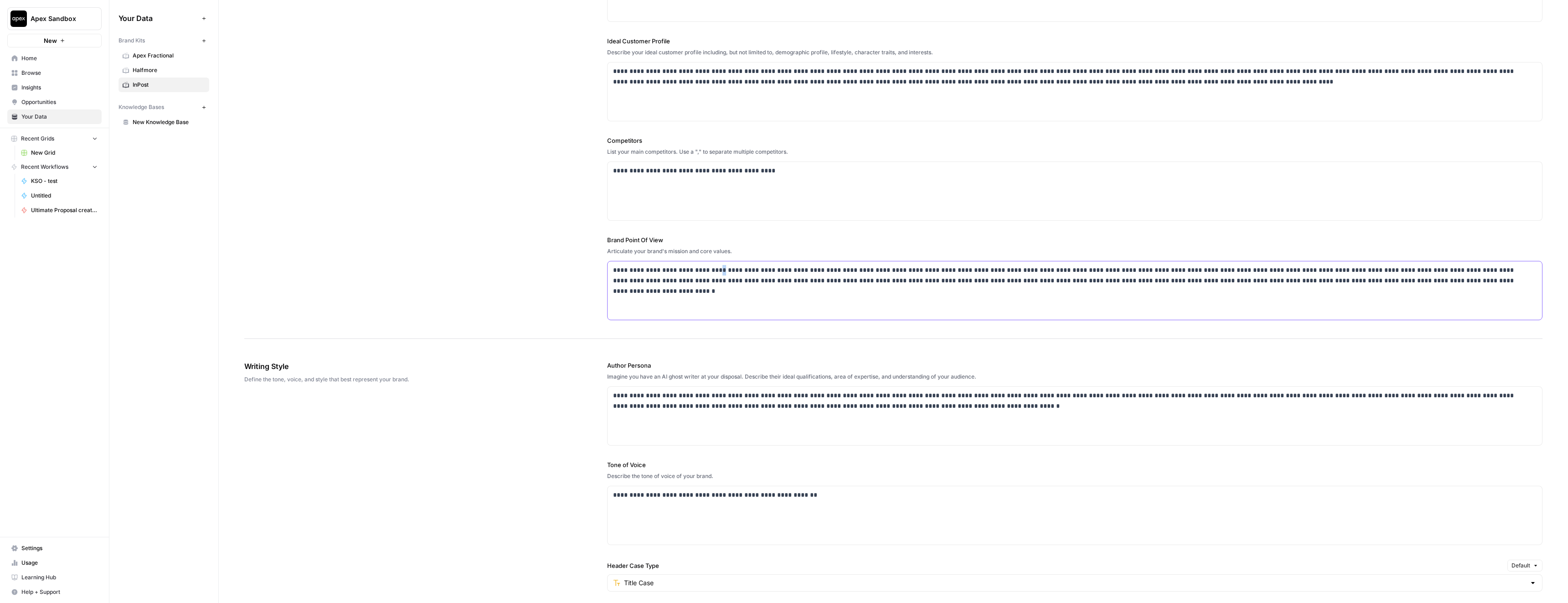
click at [706, 275] on p "**********" at bounding box center [1072, 275] width 919 height 21
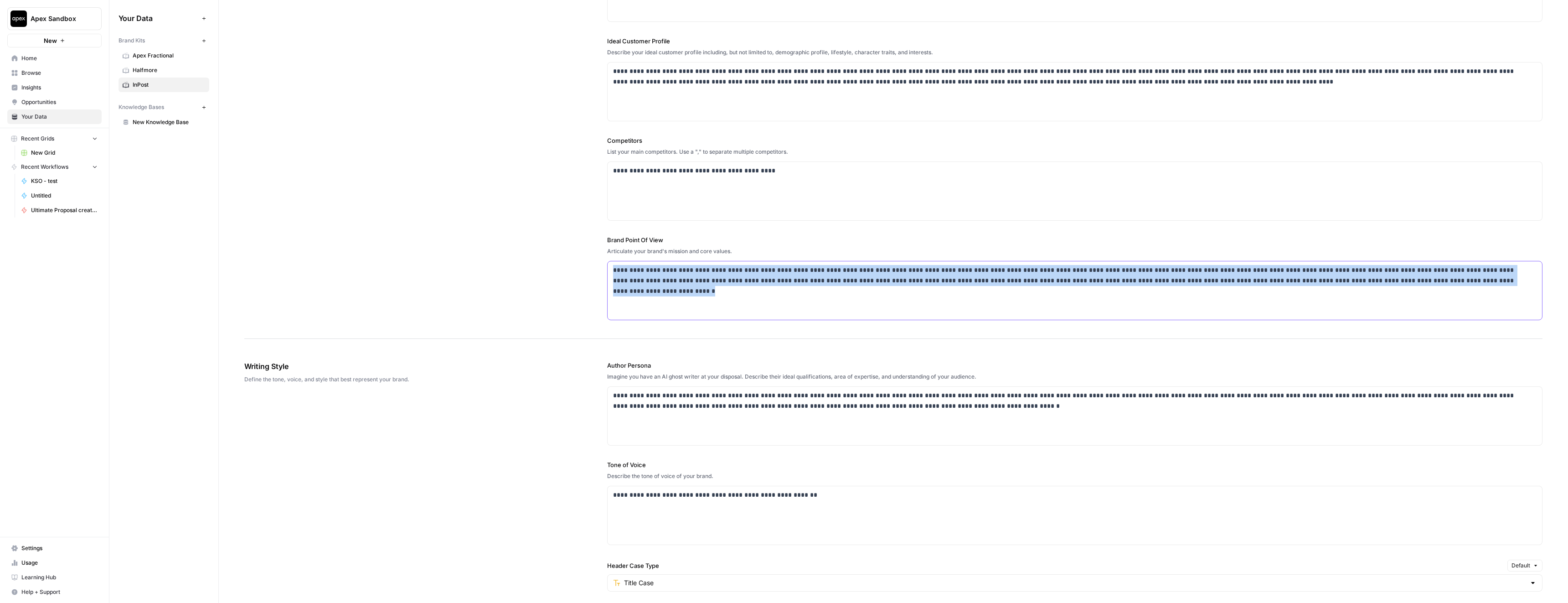
click at [706, 275] on p "**********" at bounding box center [1072, 275] width 919 height 21
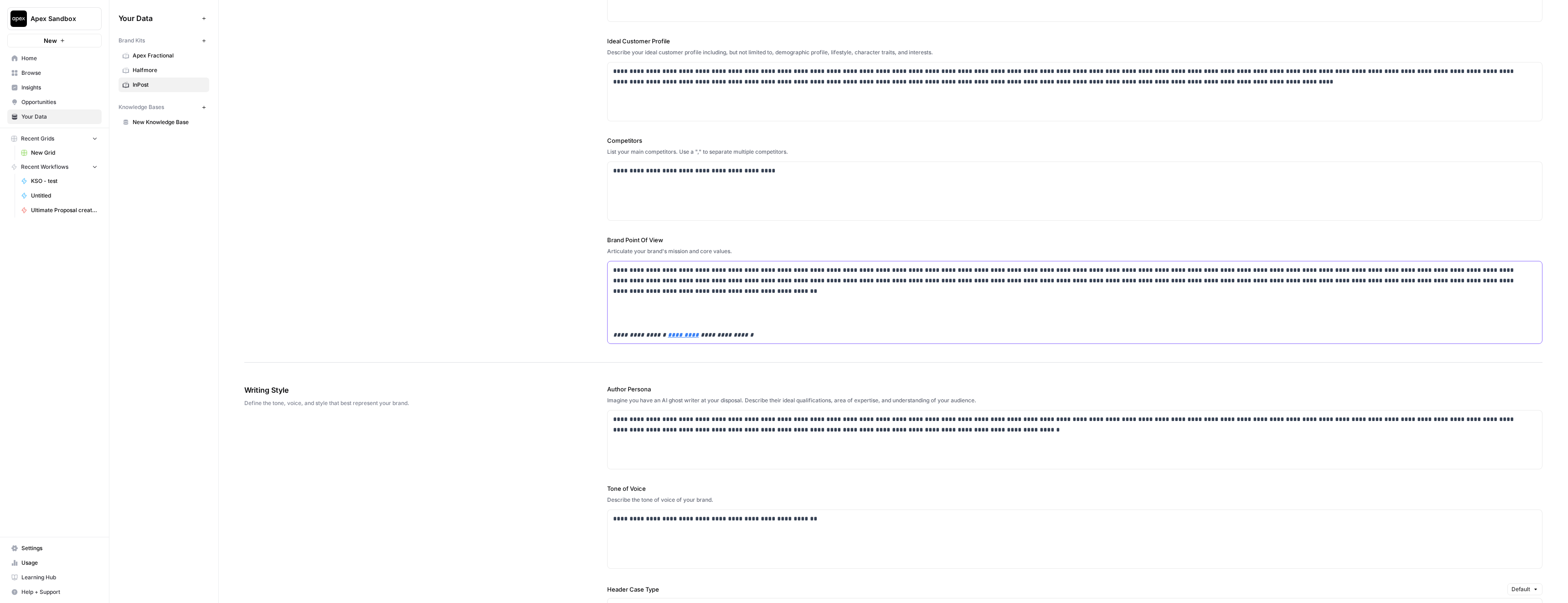
click at [726, 338] on em "**********" at bounding box center [726, 334] width 55 height 6
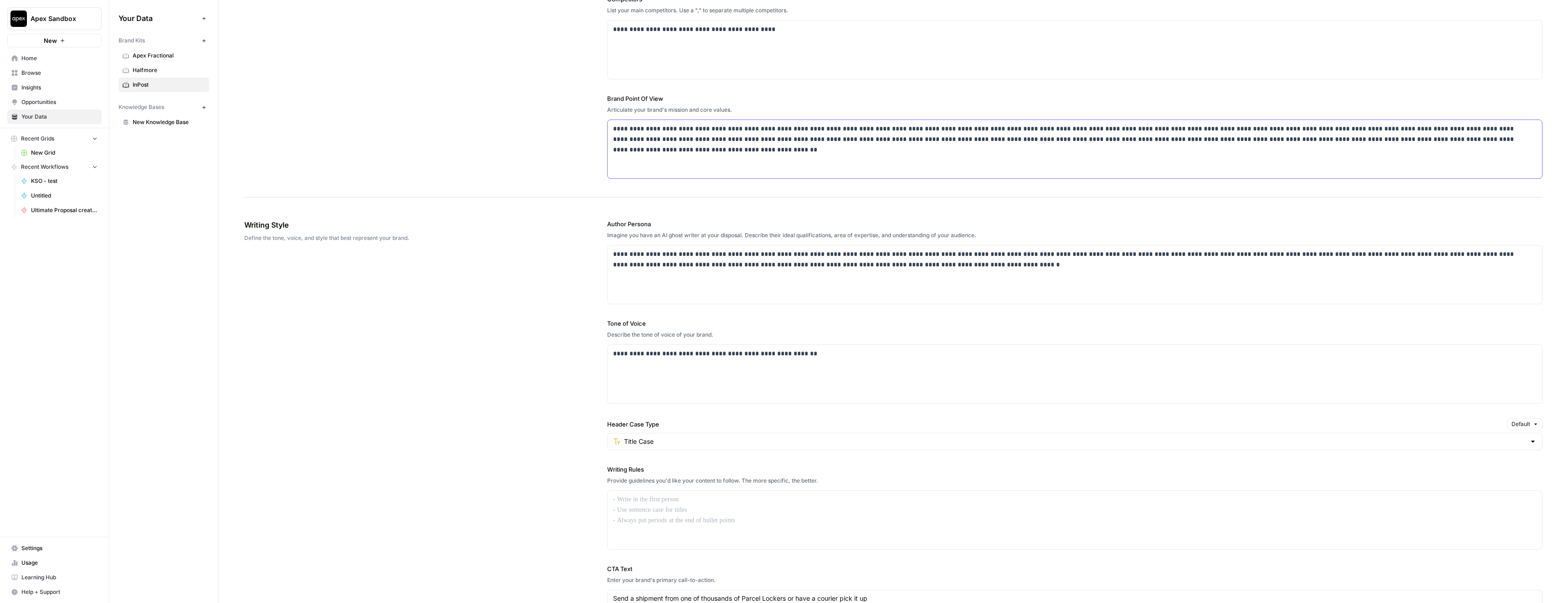
scroll to position [323, 0]
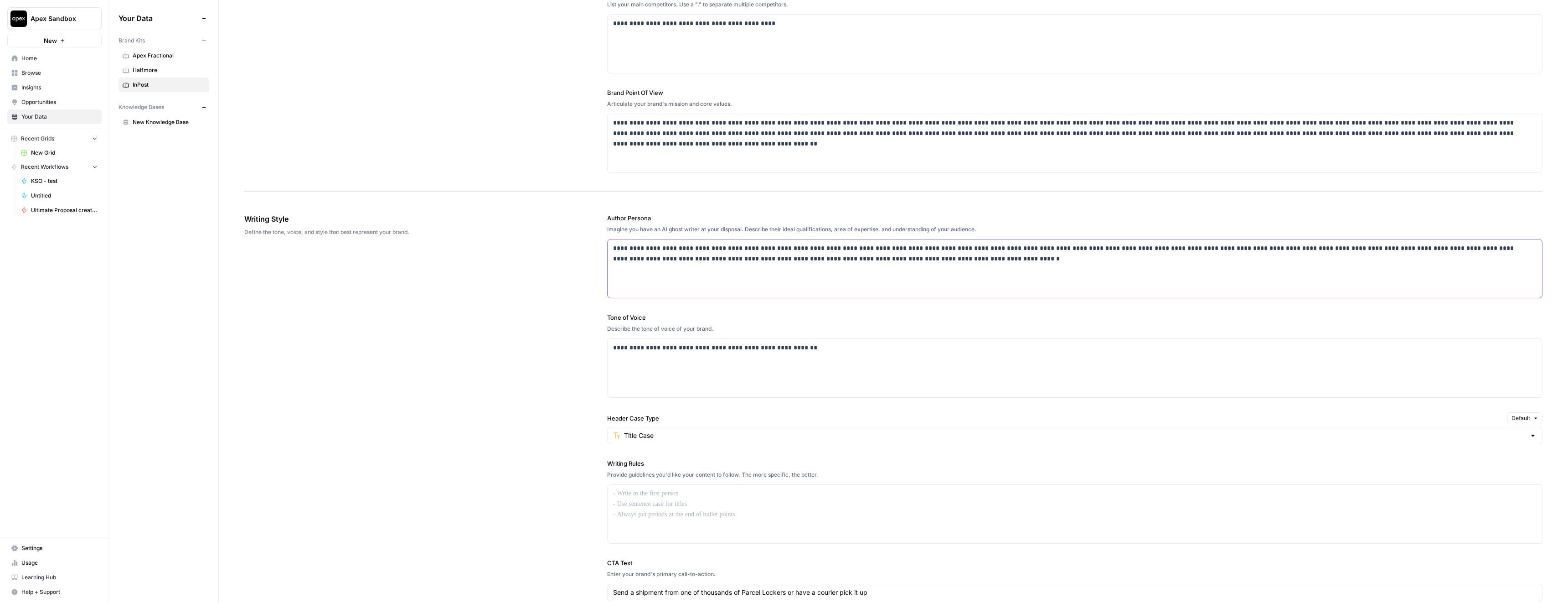
click at [640, 256] on p "**********" at bounding box center [1072, 254] width 919 height 21
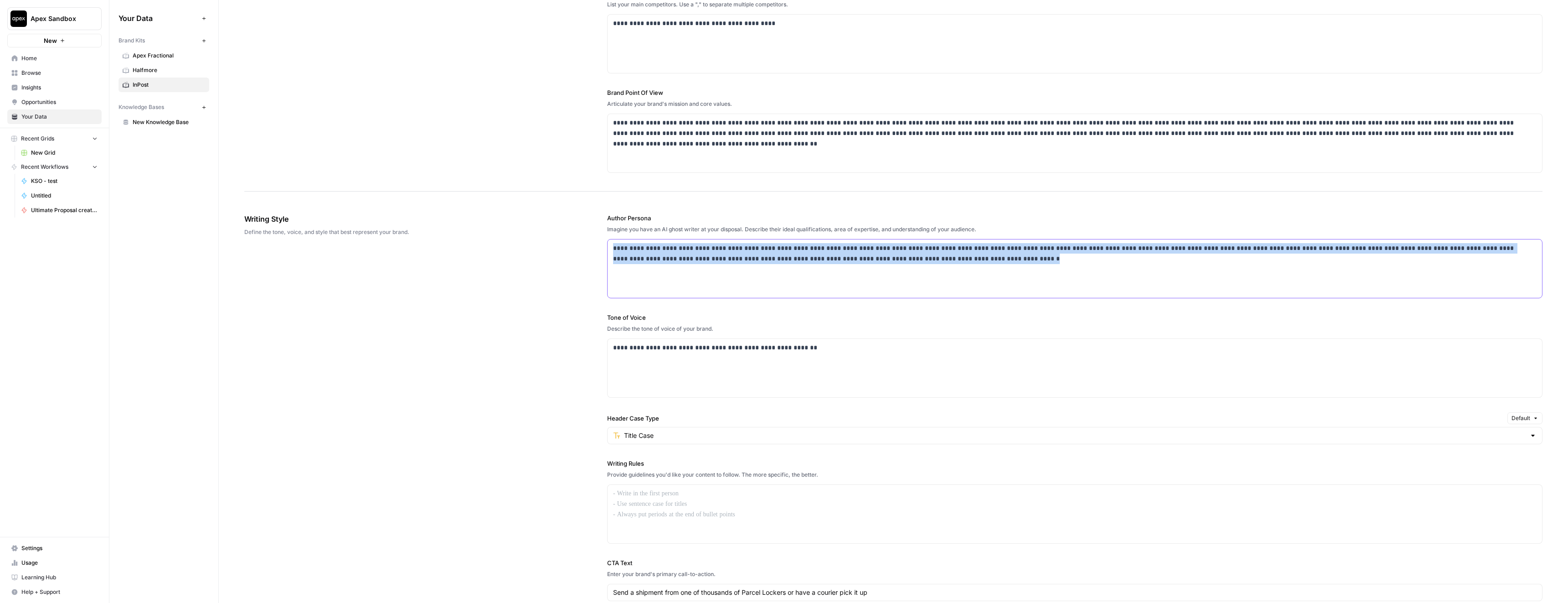
click at [640, 256] on p "**********" at bounding box center [1072, 254] width 919 height 21
copy p "**********"
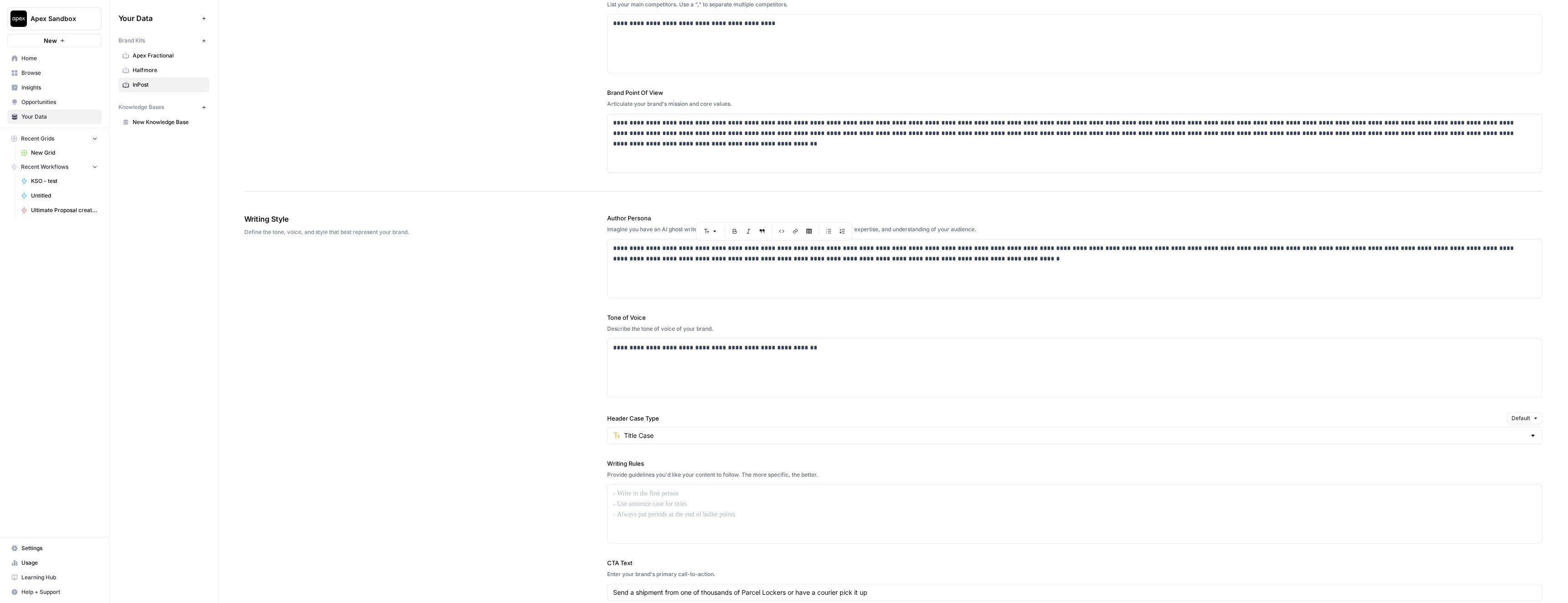
click at [705, 251] on p "**********" at bounding box center [1072, 254] width 919 height 21
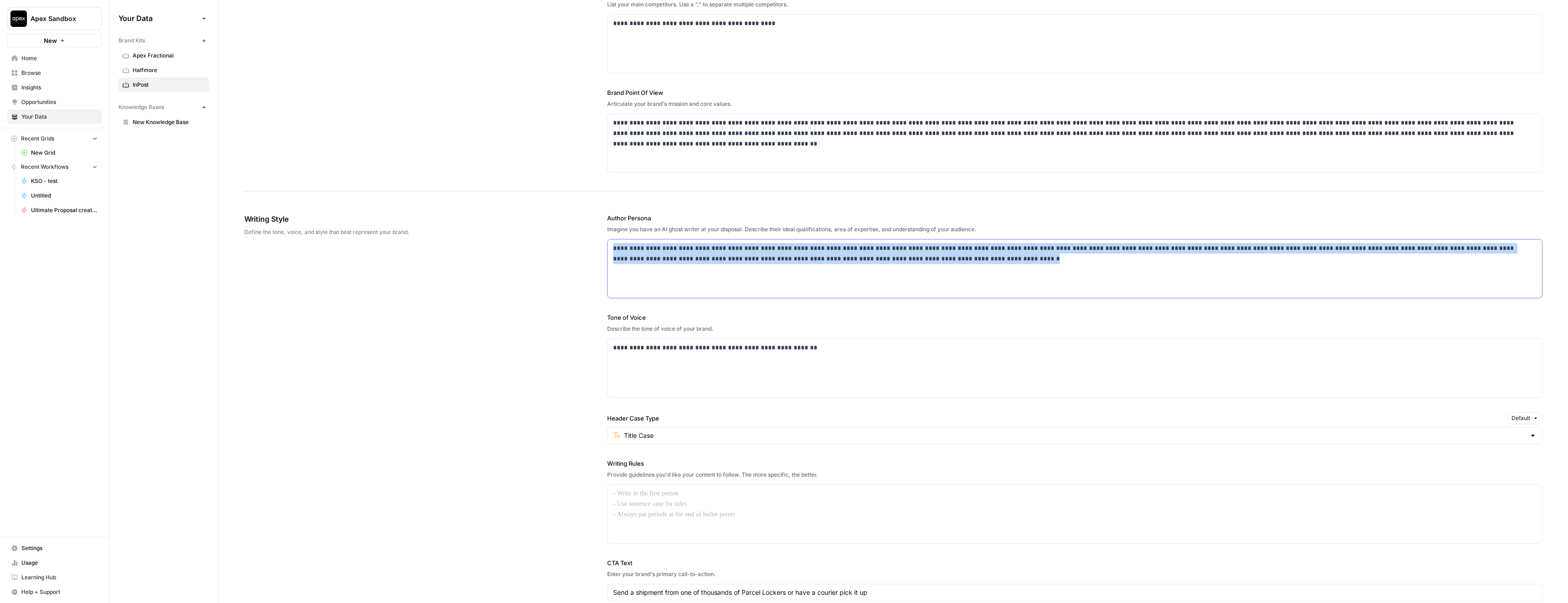
click at [705, 251] on p "**********" at bounding box center [1072, 254] width 919 height 21
copy p "**********"
click at [969, 261] on p "**********" at bounding box center [1072, 254] width 919 height 21
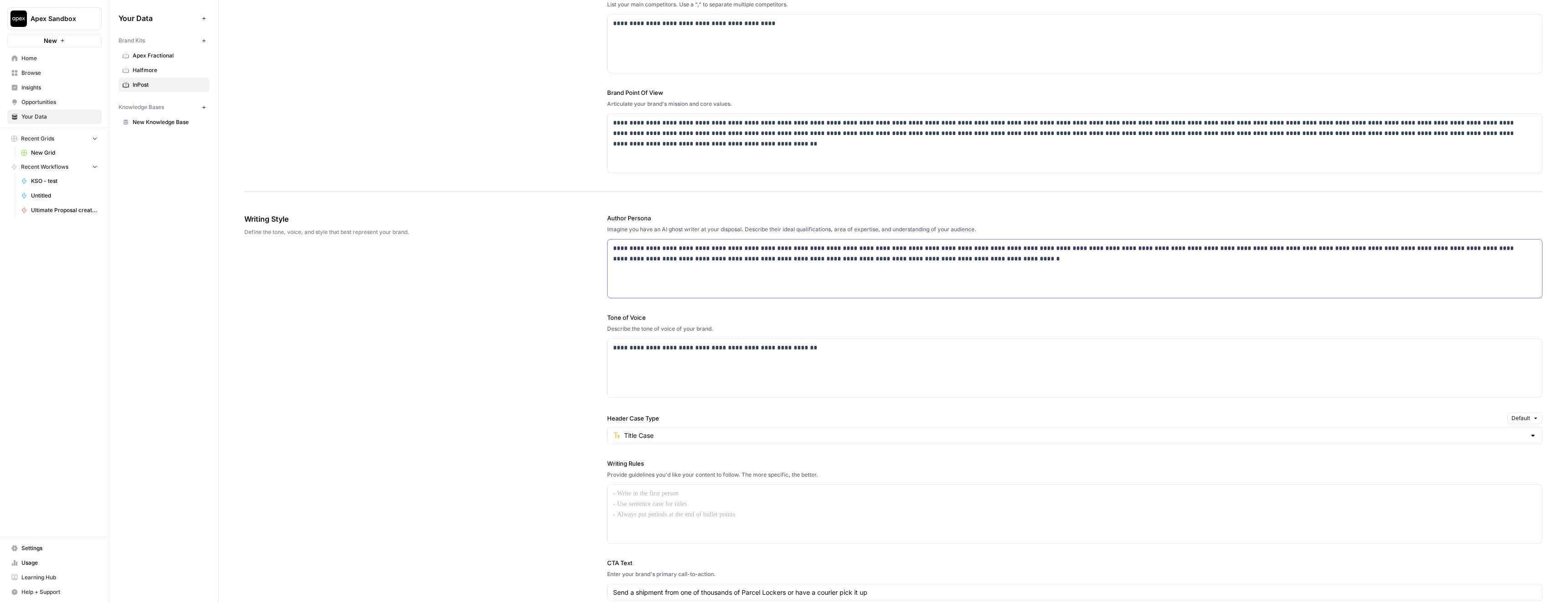
click at [969, 261] on p "**********" at bounding box center [1072, 254] width 919 height 21
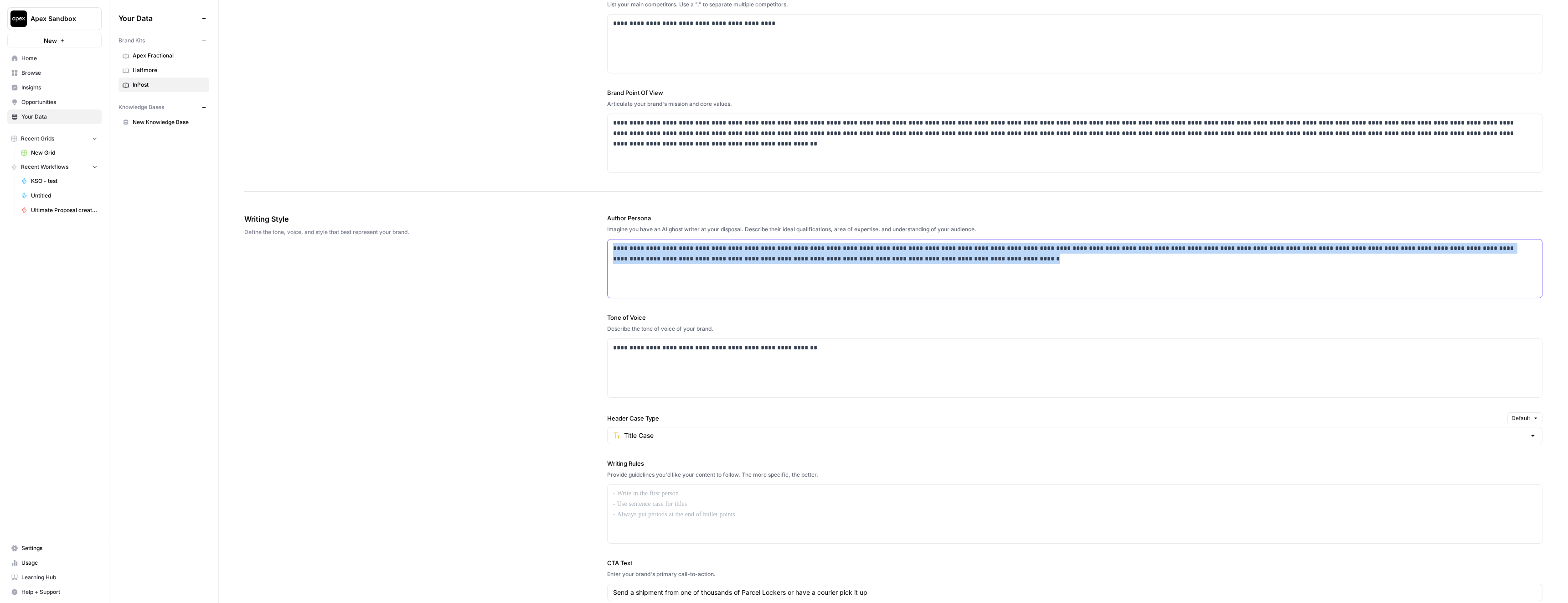
click at [969, 261] on p "**********" at bounding box center [1072, 254] width 919 height 21
copy p "**********"
click at [693, 257] on p "**********" at bounding box center [1072, 254] width 919 height 21
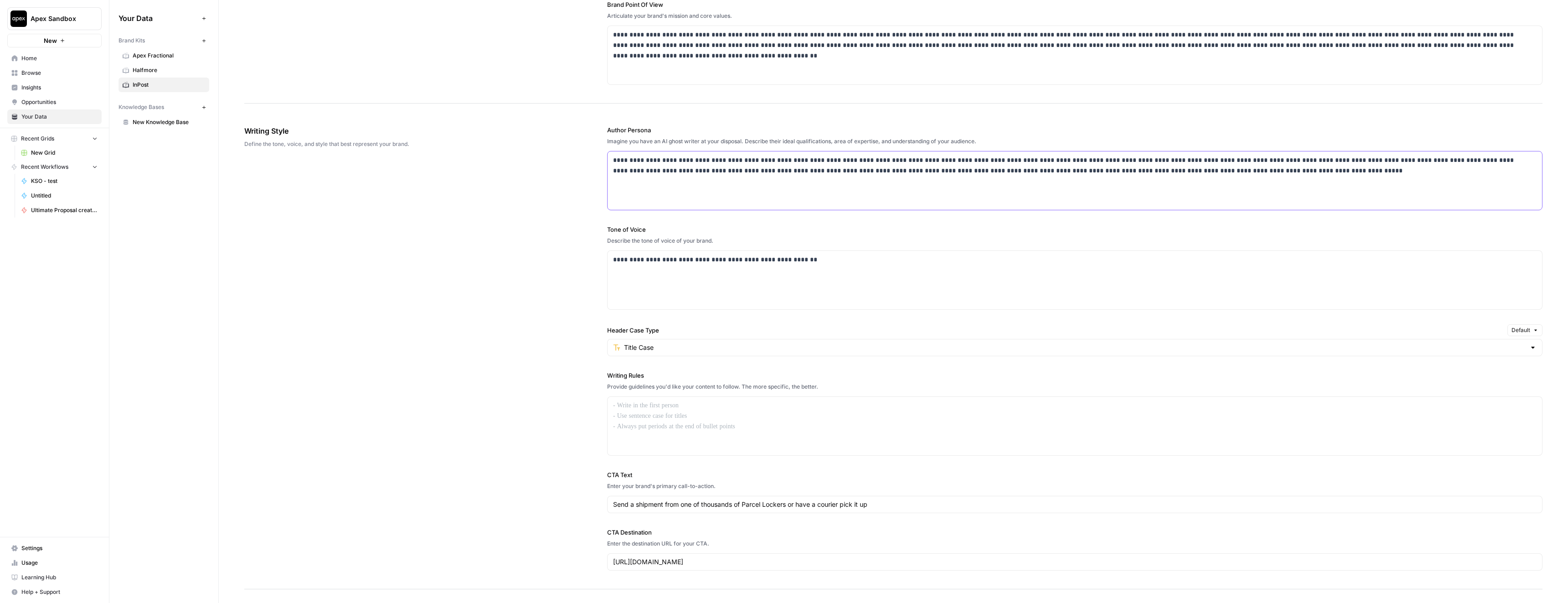
scroll to position [424, 0]
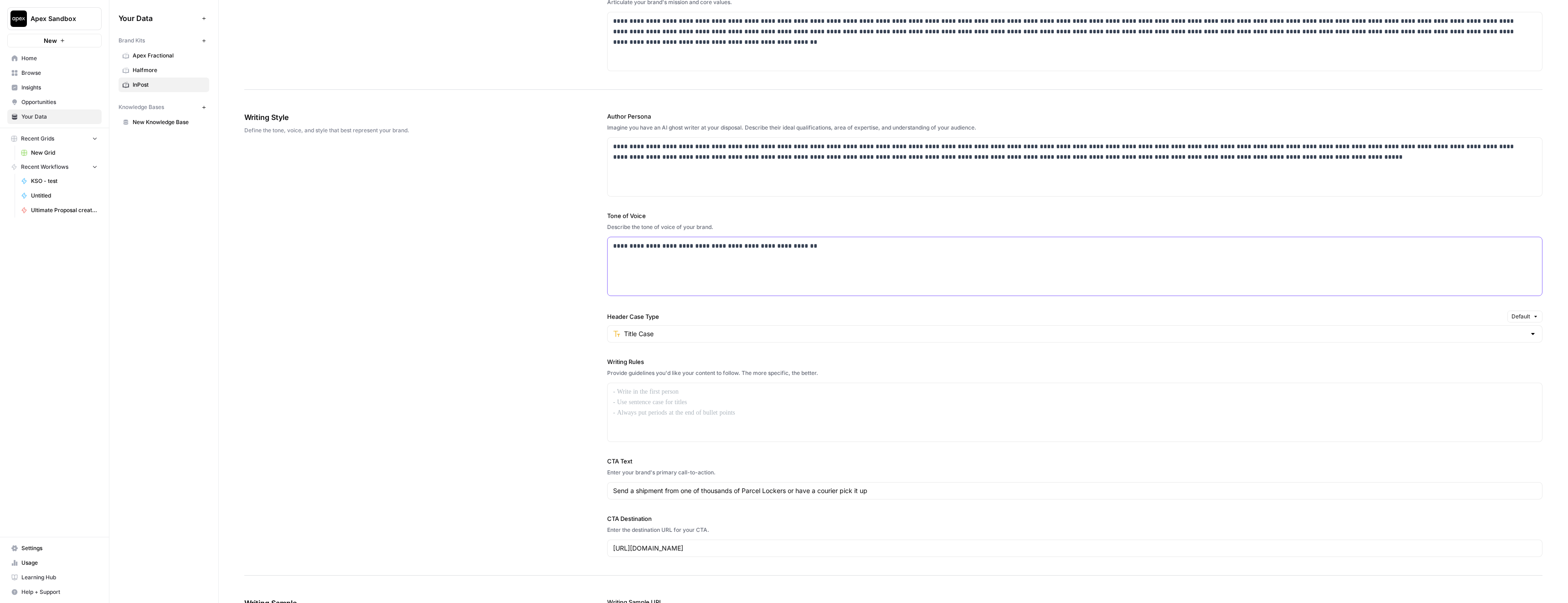
click at [648, 260] on div "**********" at bounding box center [1075, 266] width 935 height 59
click at [654, 262] on div "**********" at bounding box center [1075, 266] width 935 height 59
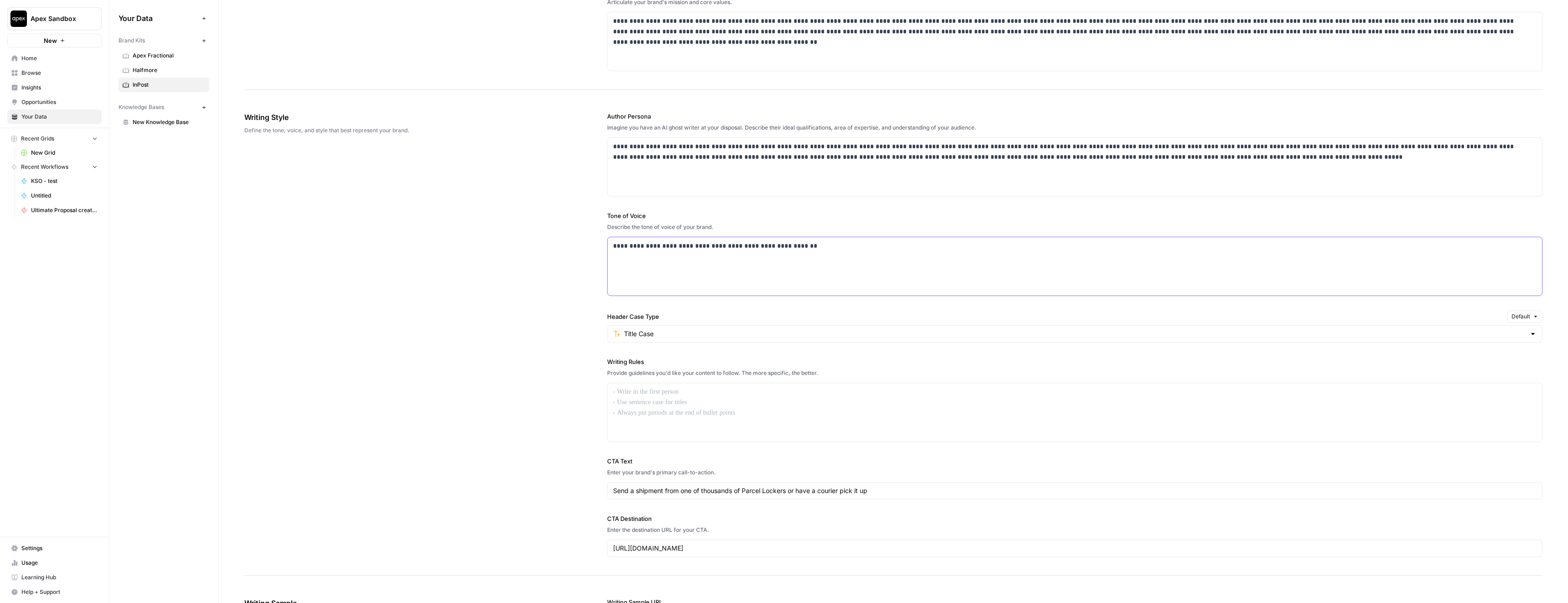
click at [654, 262] on div "**********" at bounding box center [1075, 266] width 935 height 59
copy p "**********"
click at [630, 246] on p "**********" at bounding box center [1072, 246] width 919 height 10
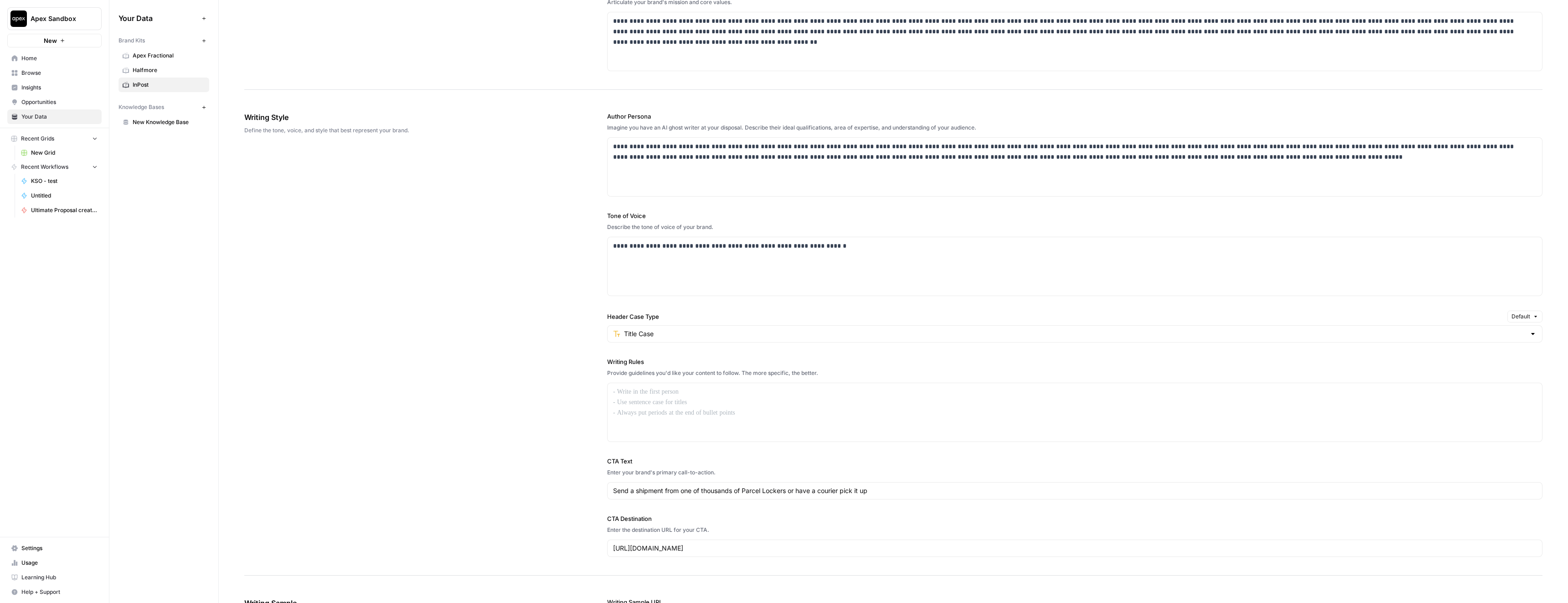
click at [531, 277] on div "**********" at bounding box center [893, 334] width 1298 height 482
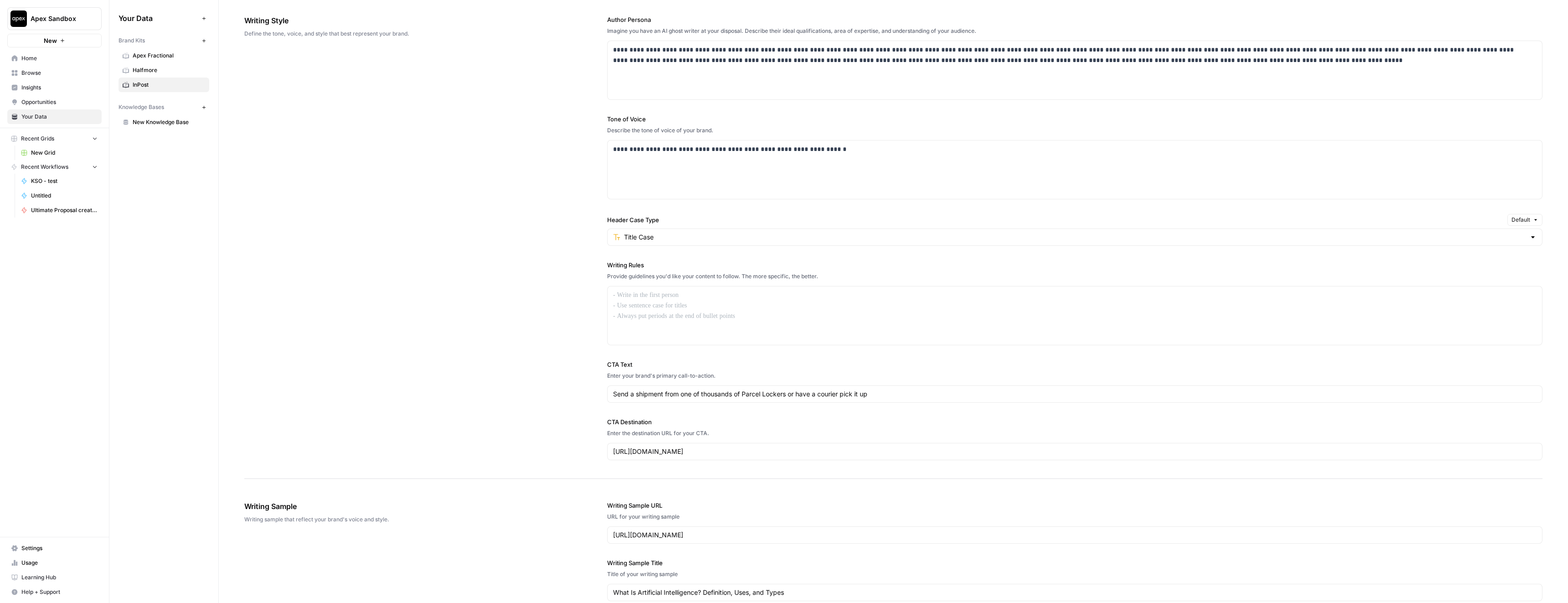
scroll to position [530, 0]
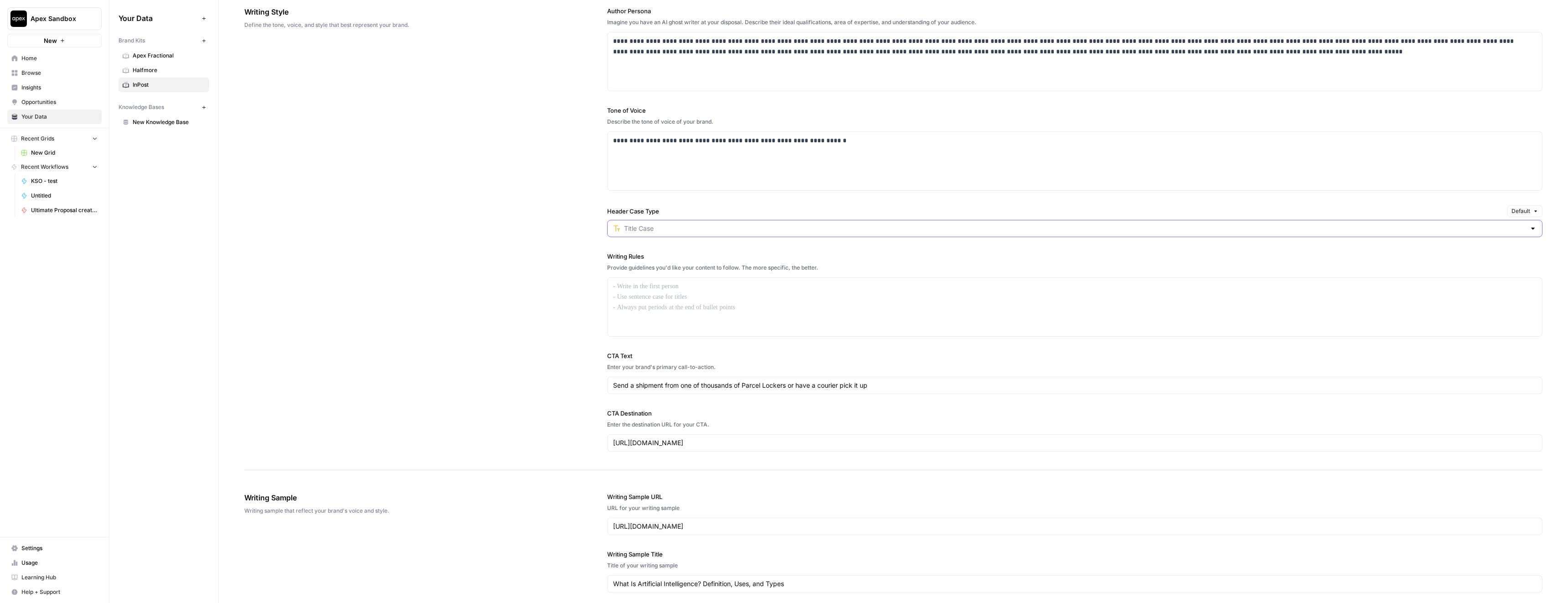
click at [662, 226] on input "Header Case Type" at bounding box center [1075, 229] width 902 height 9
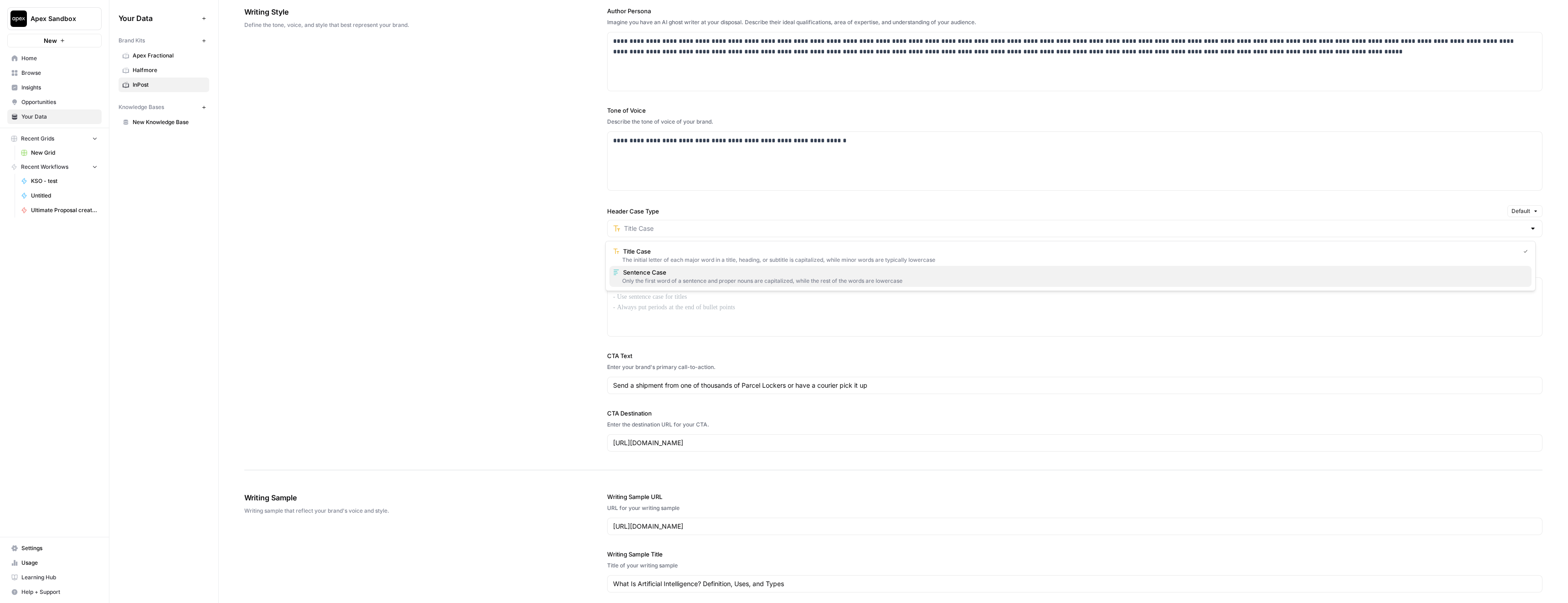
click at [685, 278] on div "Only the first word of a sentence and proper nouns are capitalized, while the r…" at bounding box center [1071, 280] width 915 height 8
type input "Sentence Case"
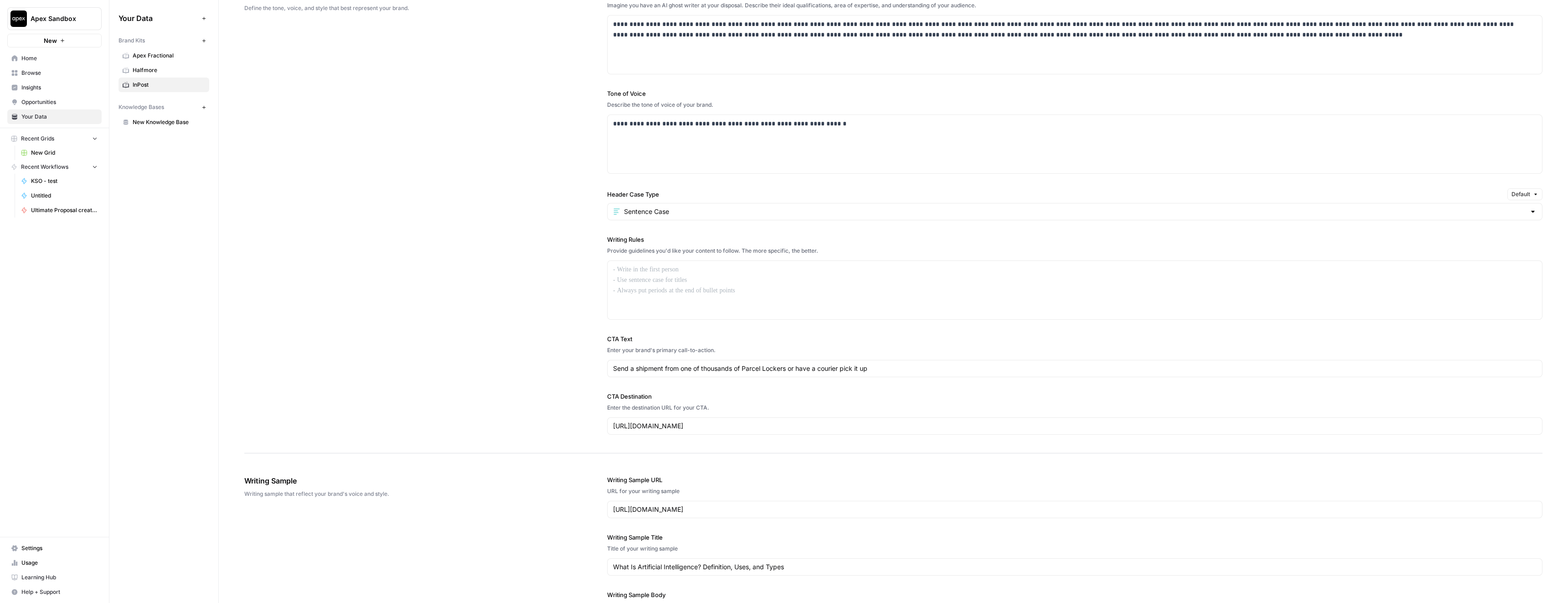
click at [579, 261] on div "**********" at bounding box center [893, 212] width 1298 height 482
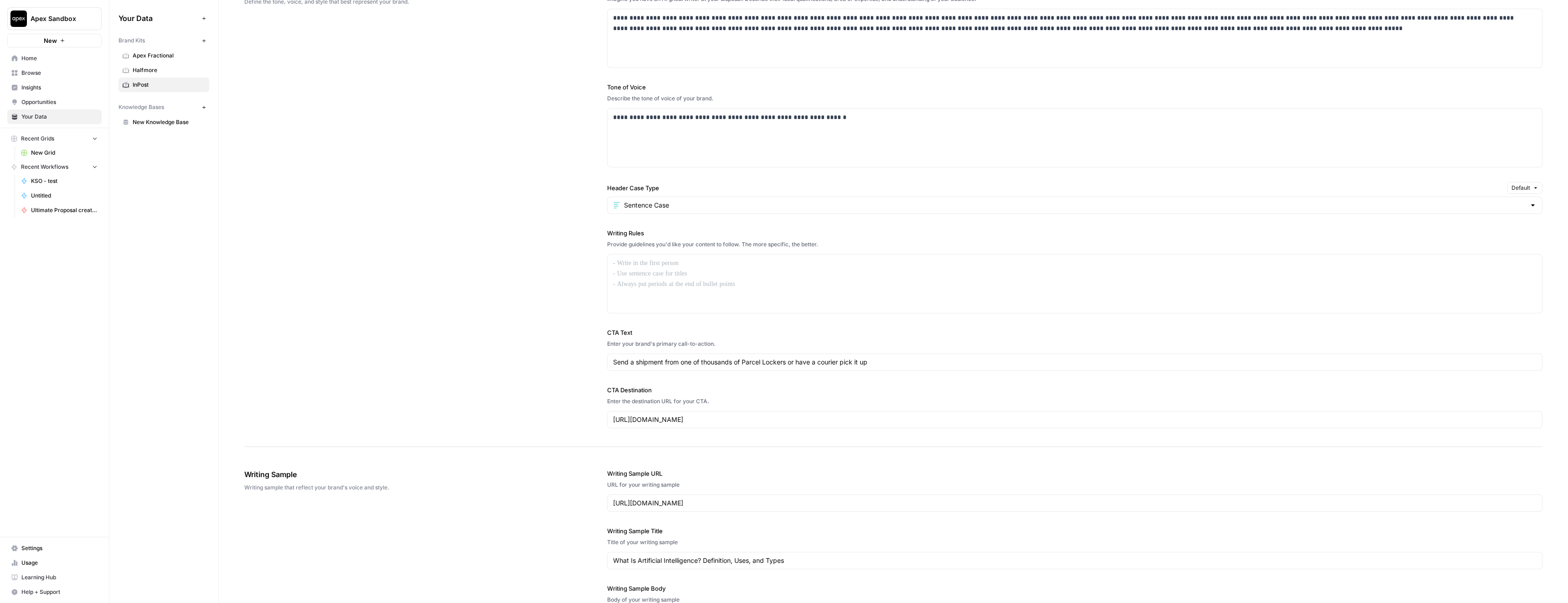
scroll to position [563, 0]
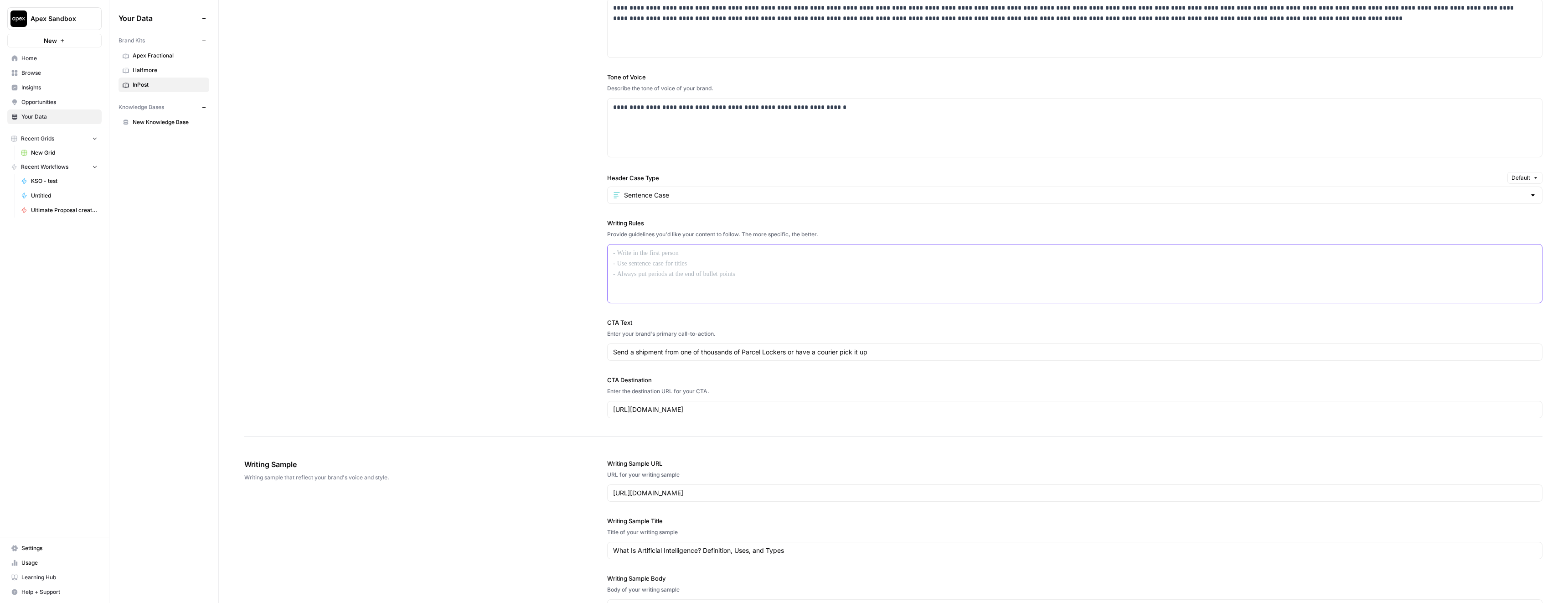
click at [631, 264] on div at bounding box center [1075, 273] width 935 height 59
click at [612, 222] on label "Writing Rules" at bounding box center [1074, 223] width 935 height 9
click at [680, 264] on div at bounding box center [1075, 273] width 935 height 59
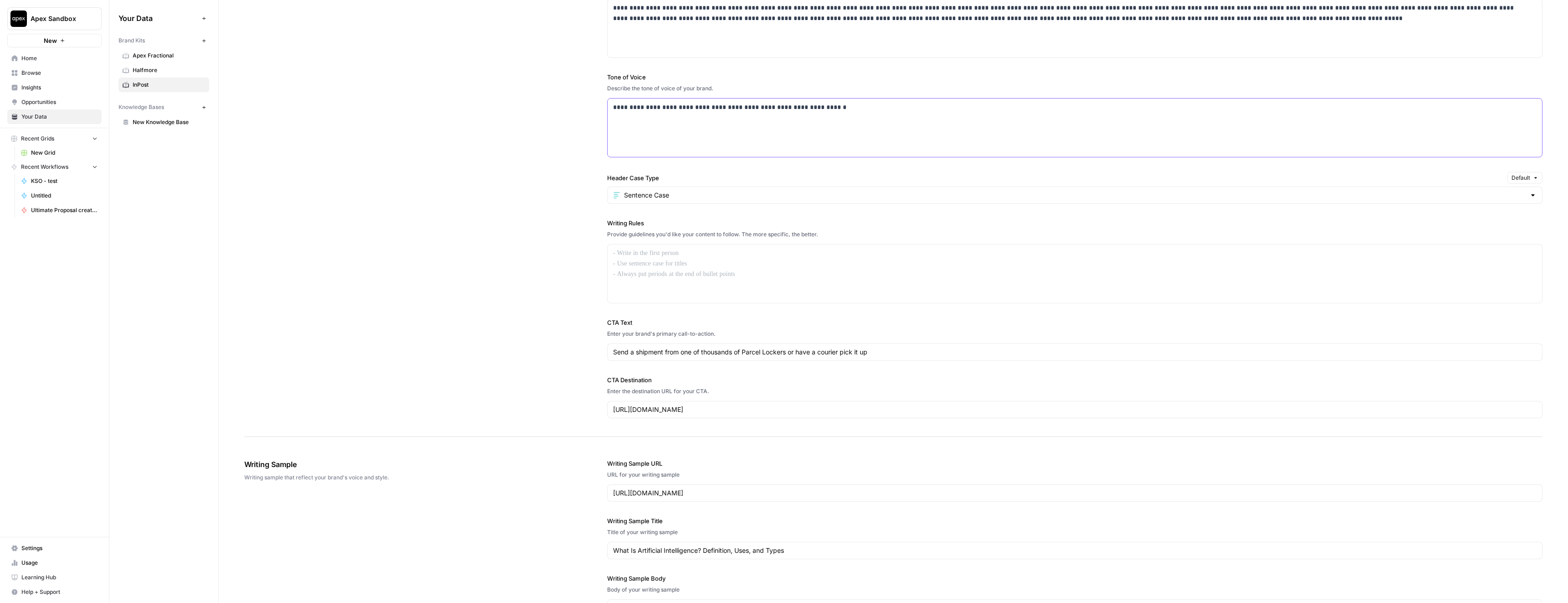
click at [633, 119] on div "**********" at bounding box center [1075, 127] width 935 height 59
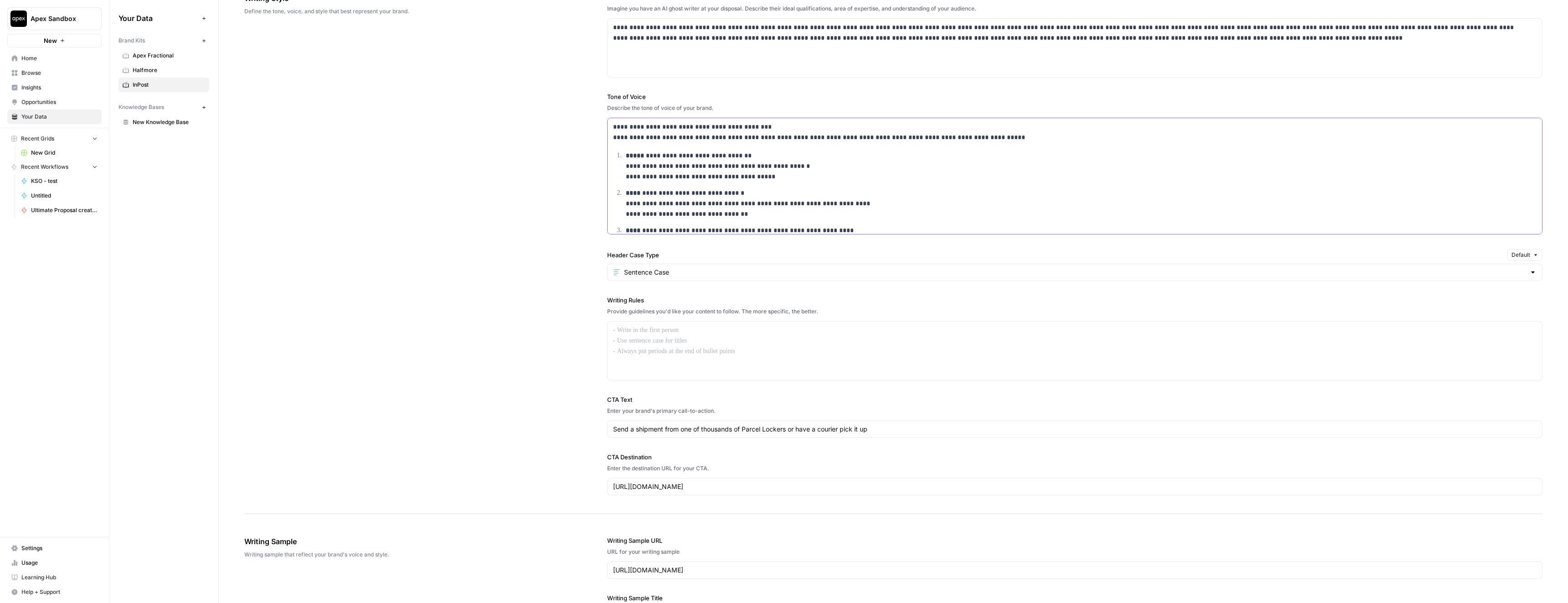
scroll to position [575, 0]
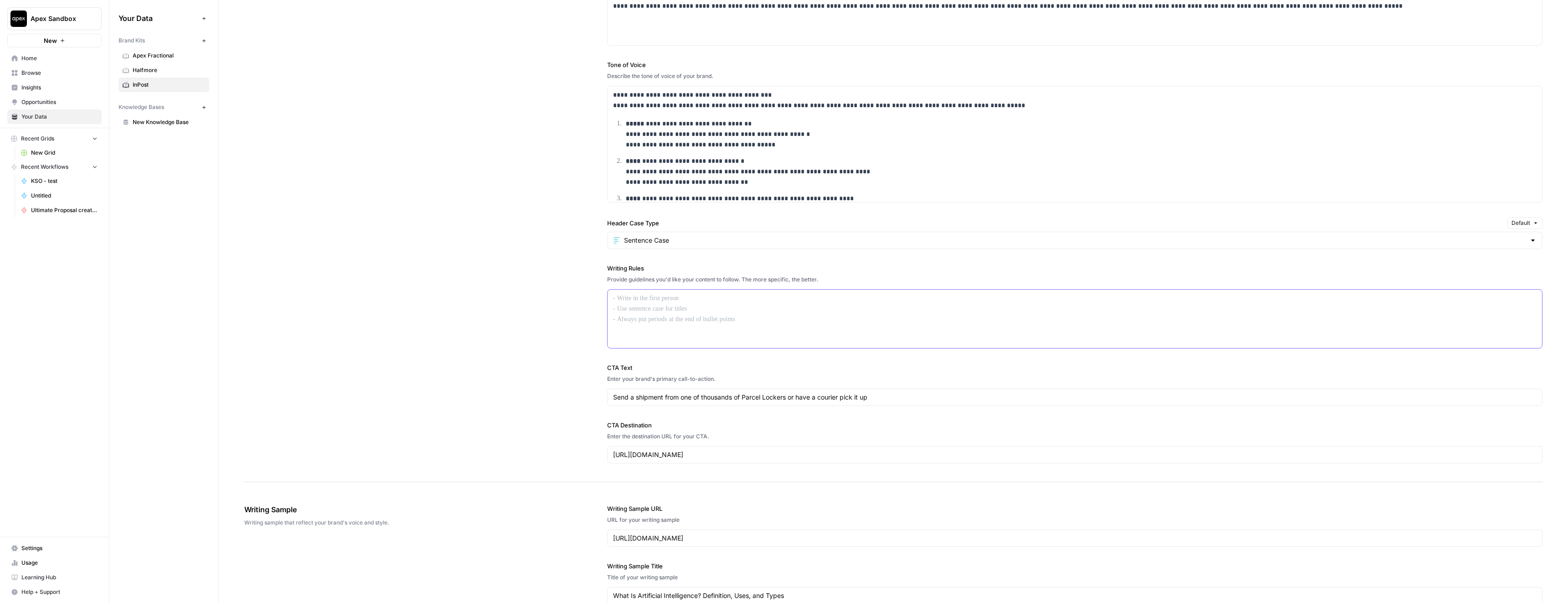
click at [647, 321] on div at bounding box center [1075, 318] width 935 height 59
click at [698, 309] on div at bounding box center [1075, 318] width 935 height 59
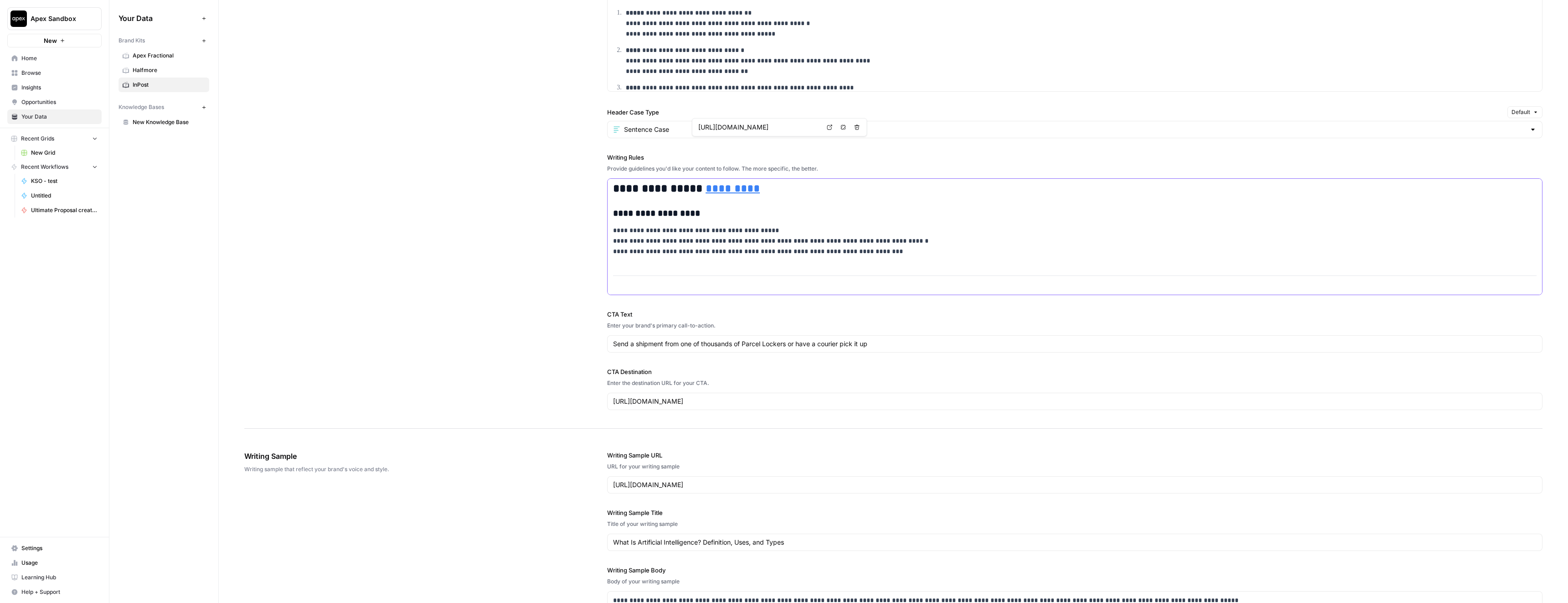
scroll to position [535, 0]
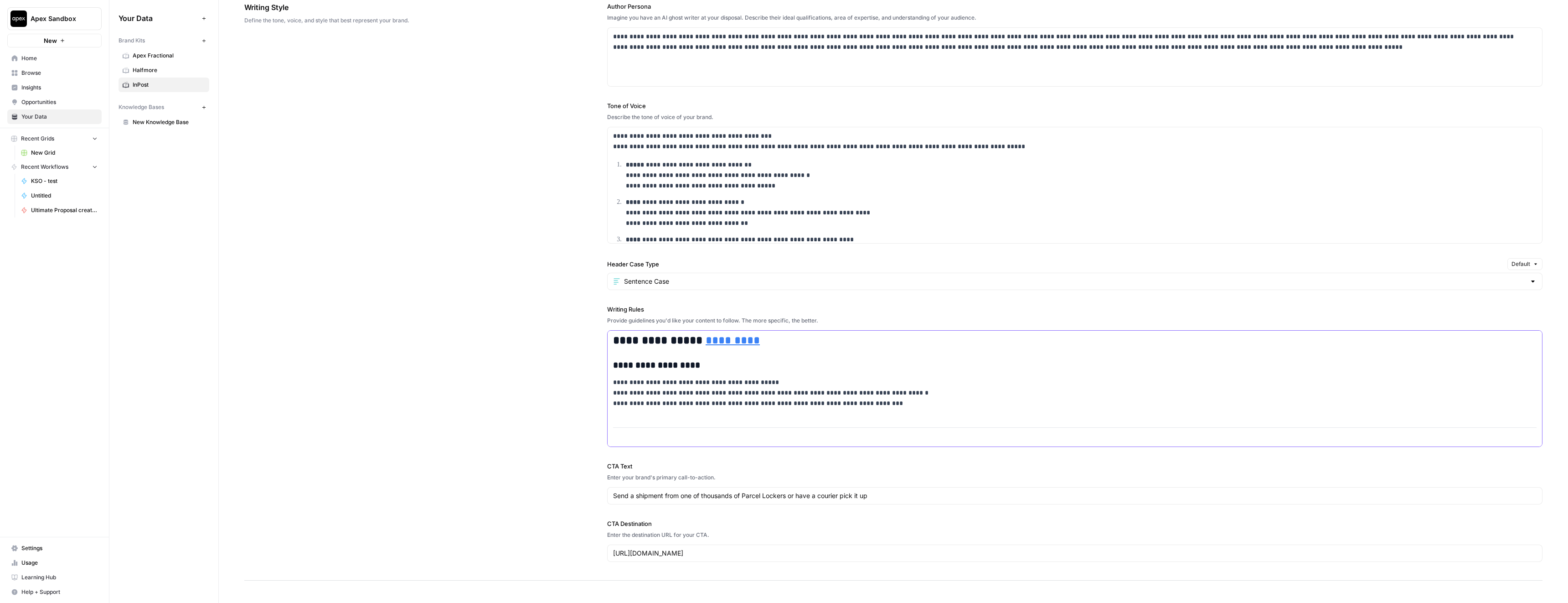
click at [664, 339] on h2 "**********" at bounding box center [1069, 341] width 912 height 13
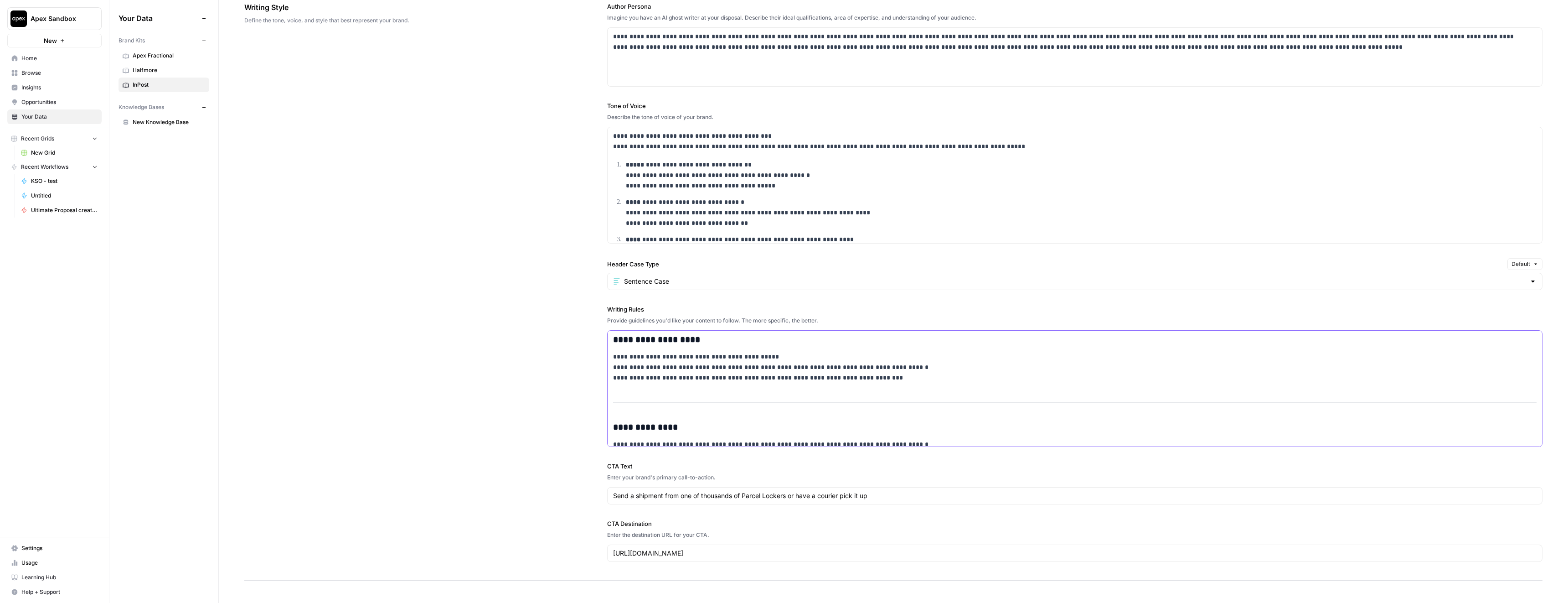
click at [624, 354] on p "**********" at bounding box center [1069, 367] width 912 height 31
click at [630, 361] on p "**********" at bounding box center [1069, 367] width 912 height 31
drag, startPoint x: 890, startPoint y: 378, endPoint x: 590, endPoint y: 334, distance: 303.2
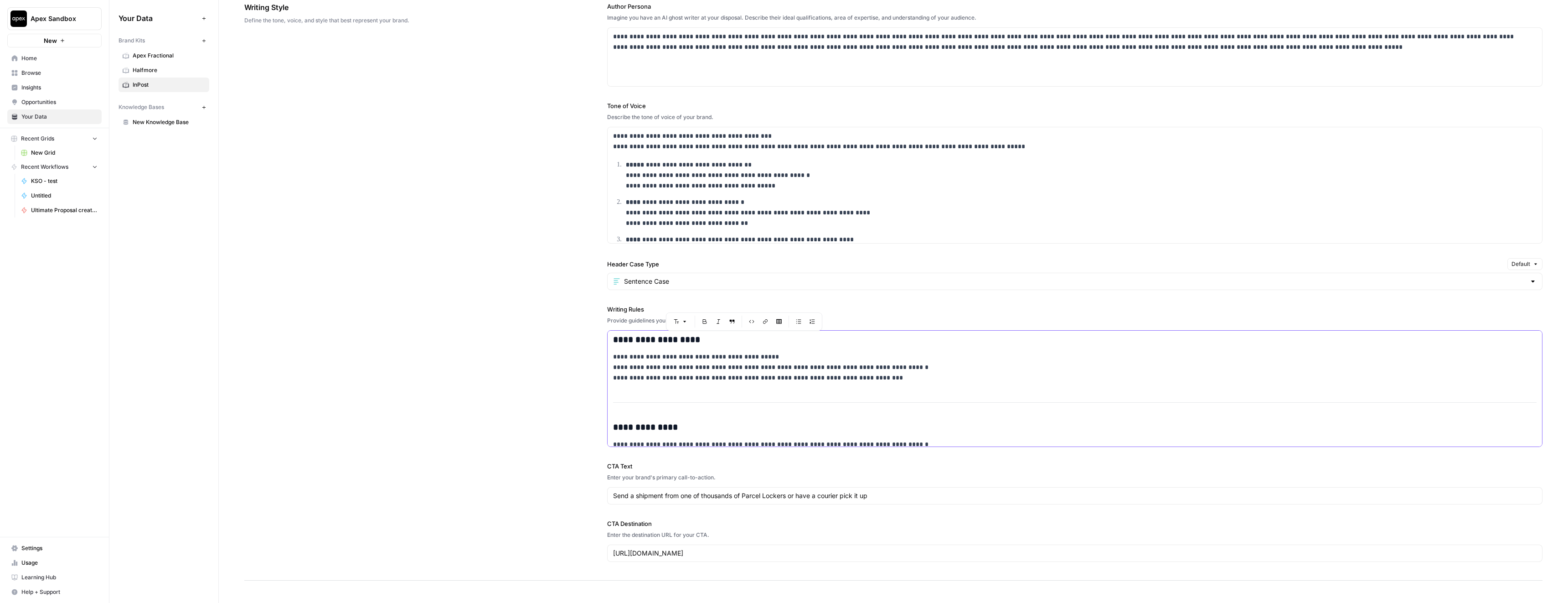
click at [590, 334] on div "**********" at bounding box center [893, 281] width 1298 height 597
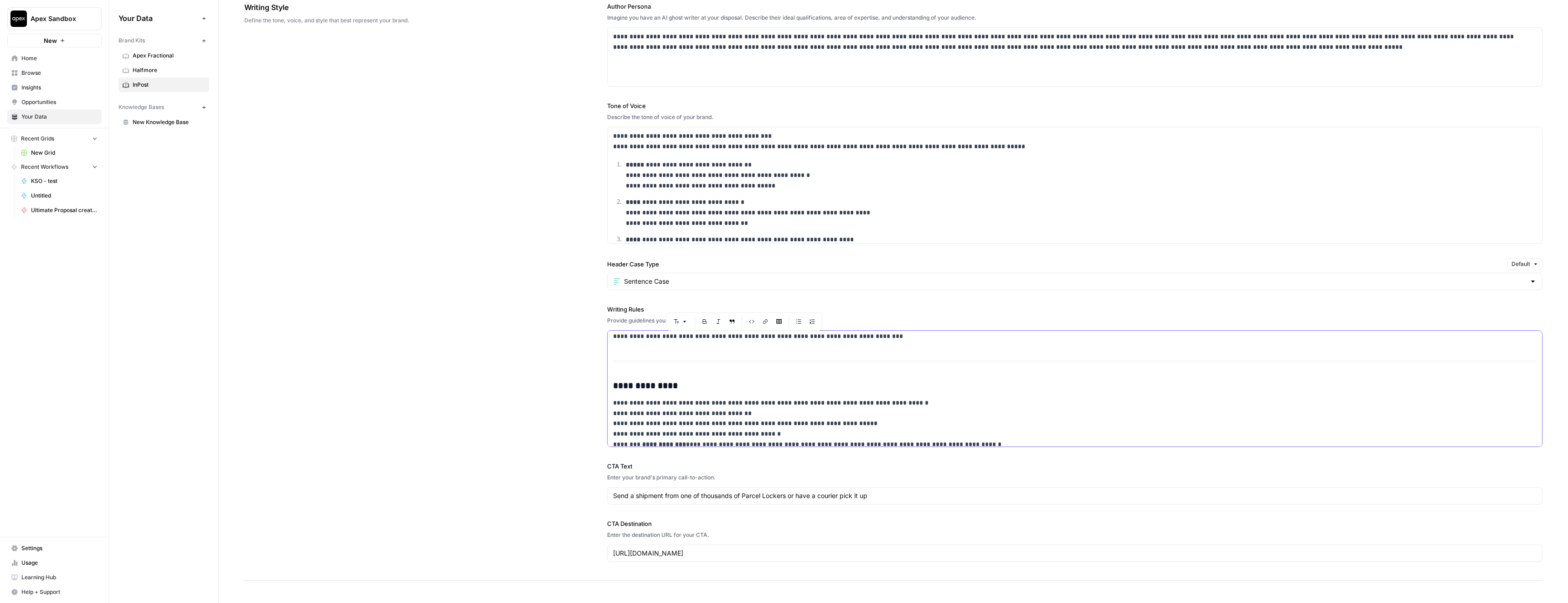
scroll to position [0, 0]
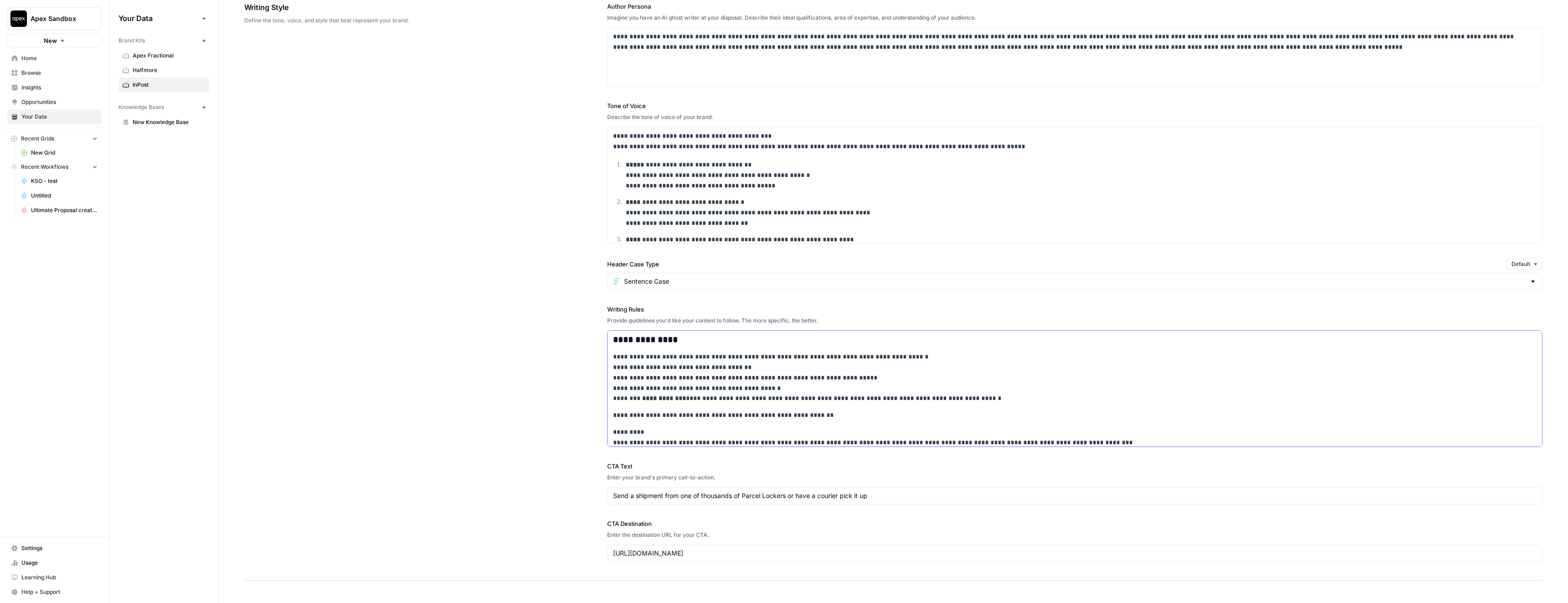
click at [617, 335] on h3 "**********" at bounding box center [1069, 340] width 912 height 11
click at [661, 368] on p "**********" at bounding box center [1069, 378] width 912 height 52
click at [649, 376] on p "**********" at bounding box center [1069, 378] width 912 height 52
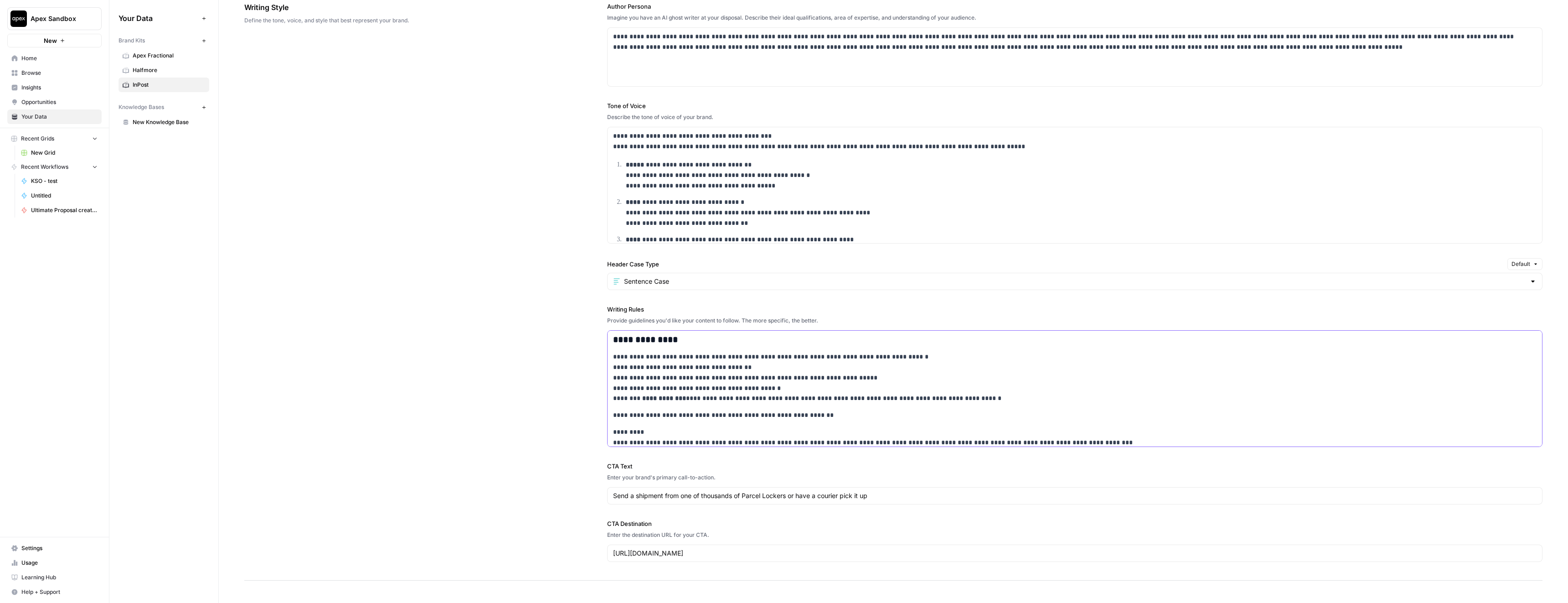
click at [640, 387] on p "**********" at bounding box center [1069, 378] width 912 height 52
click at [855, 383] on p "**********" at bounding box center [1069, 378] width 912 height 52
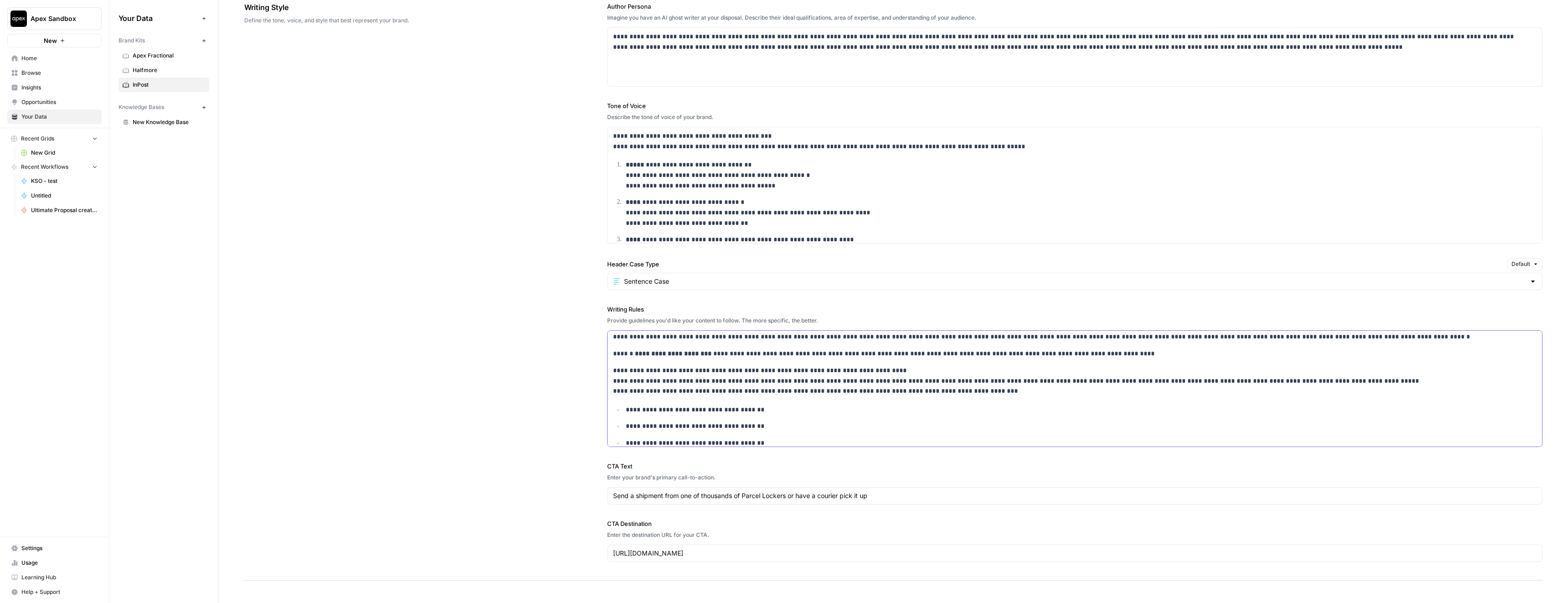
scroll to position [161, 0]
click at [667, 379] on p "**********" at bounding box center [1069, 379] width 912 height 31
click at [714, 381] on p "**********" at bounding box center [1069, 379] width 912 height 31
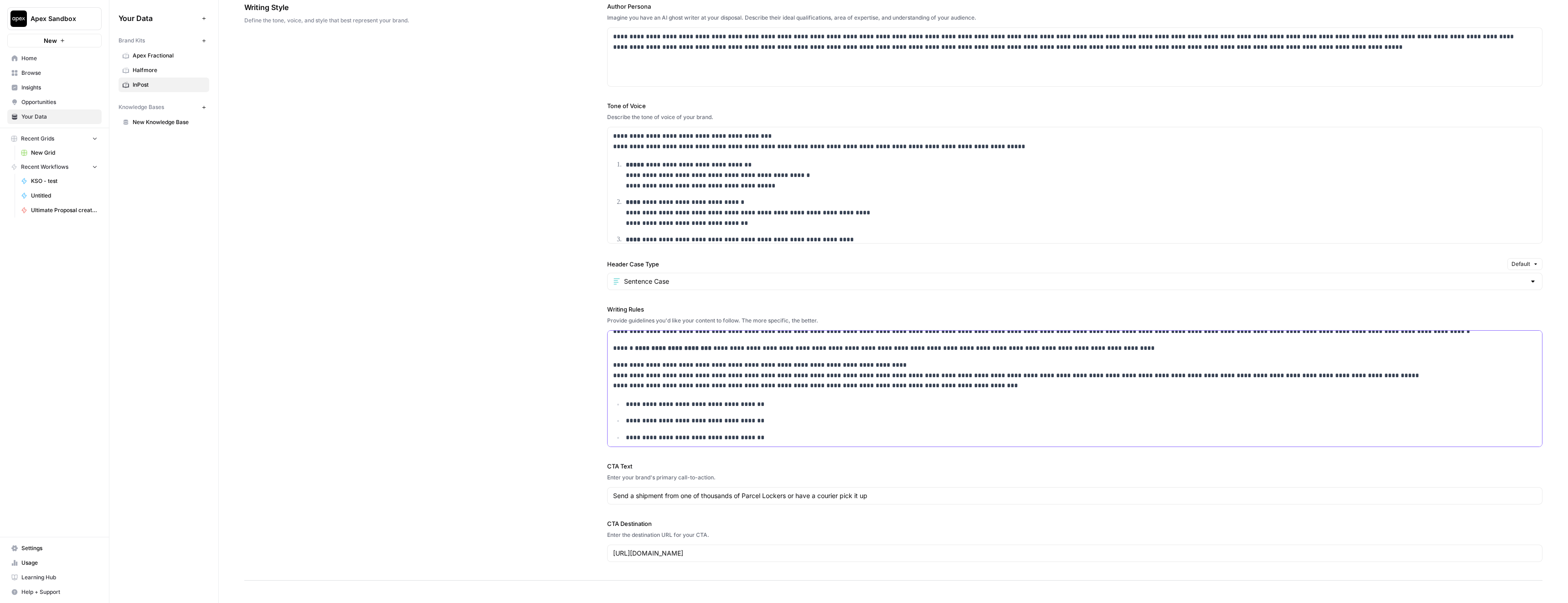
scroll to position [167, 0]
click at [662, 374] on p "**********" at bounding box center [1069, 373] width 912 height 31
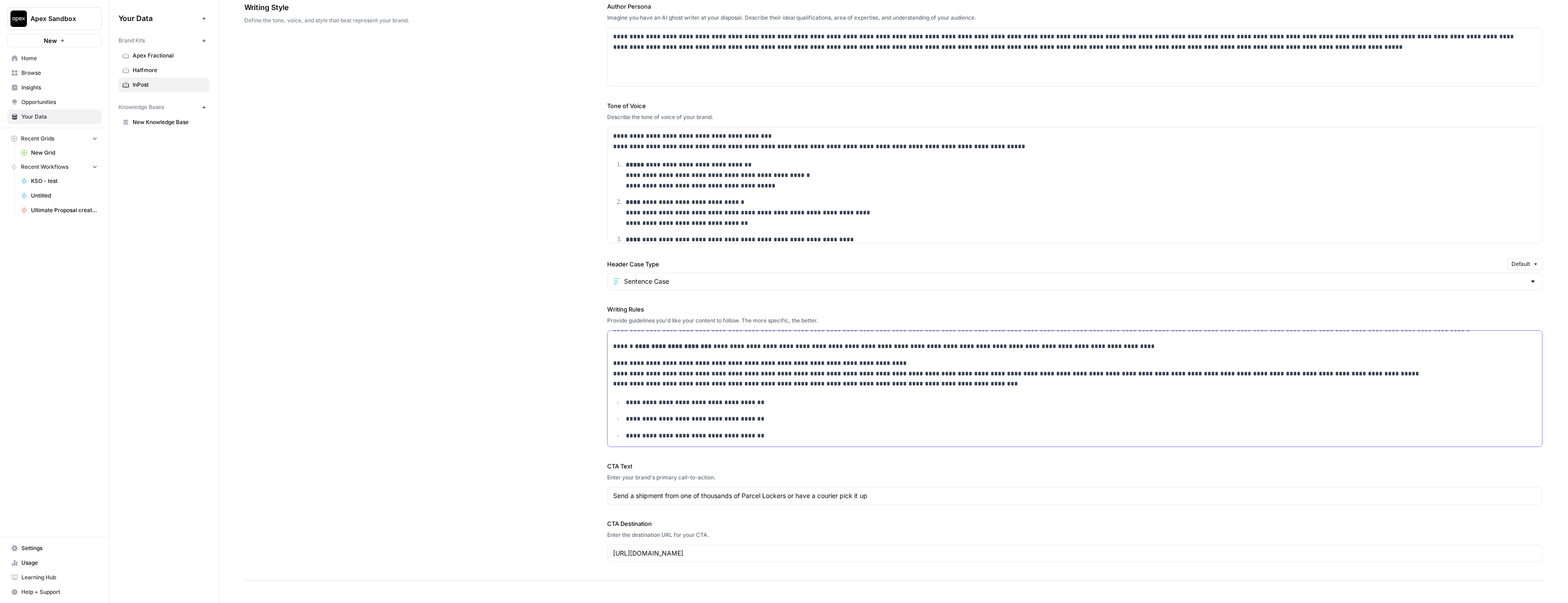
click at [697, 384] on p "**********" at bounding box center [1069, 373] width 912 height 31
click at [805, 387] on p "**********" at bounding box center [1069, 373] width 912 height 31
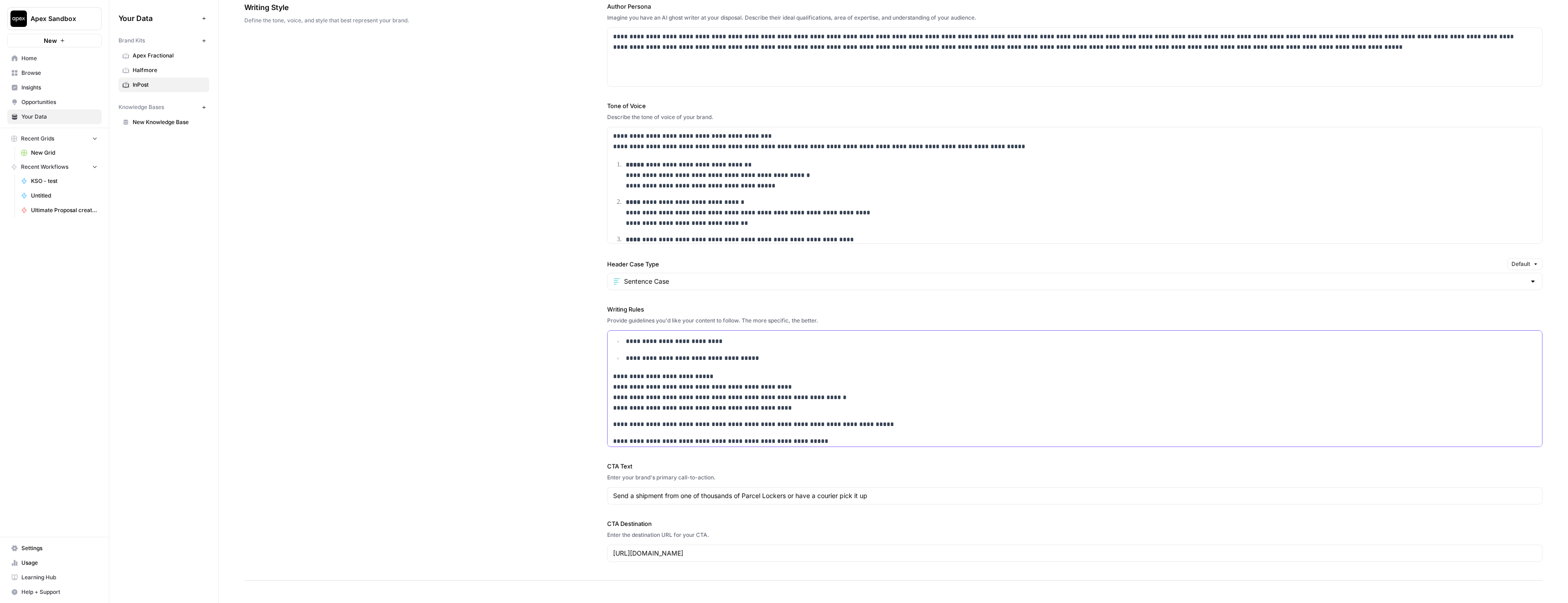
scroll to position [344, 0]
click at [634, 494] on input "Send a shipment from one of thousands of Parcel Lockers or have a courier pick …" at bounding box center [1075, 495] width 923 height 9
click at [572, 495] on div "**********" at bounding box center [893, 281] width 1298 height 597
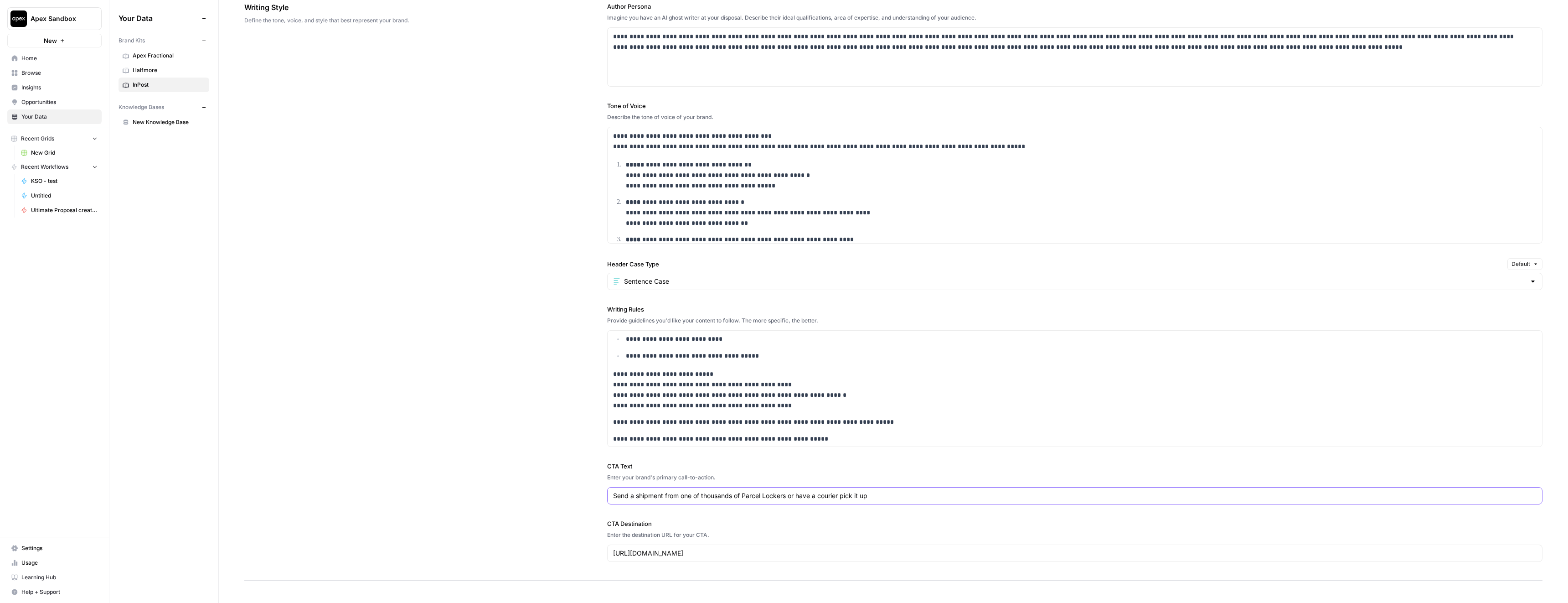
click at [725, 497] on input "Send a shipment from one of thousands of Parcel Lockers or have a courier pick …" at bounding box center [1075, 495] width 923 height 9
click at [657, 494] on input "Send a shipment from one of thousands of Parcel Lockers or have a courier pick …" at bounding box center [1075, 495] width 923 height 9
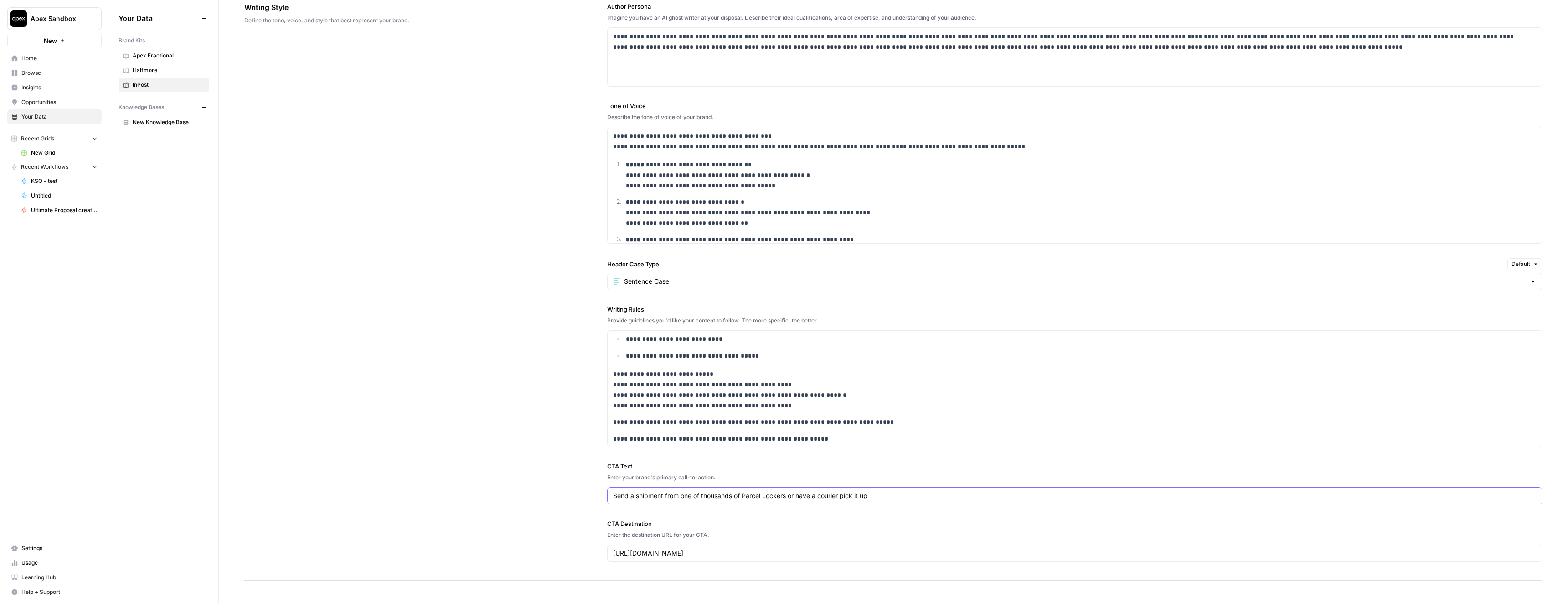
click at [657, 494] on input "Send a shipment from one of thousands of Parcel Lockers or have a courier pick …" at bounding box center [1075, 495] width 923 height 9
click at [630, 495] on input "CTA Text" at bounding box center [1075, 495] width 923 height 9
paste input "Wyślij przesyłkę z jednej z tysięcy skrytek pocztowych lub poproś kuriera o jej…"
type input "Wyślij przesyłkę z jednej z tysięcy skrytek pocztowych lub poproś kuriera o jej…"
click at [559, 491] on div "**********" at bounding box center [893, 281] width 1298 height 597
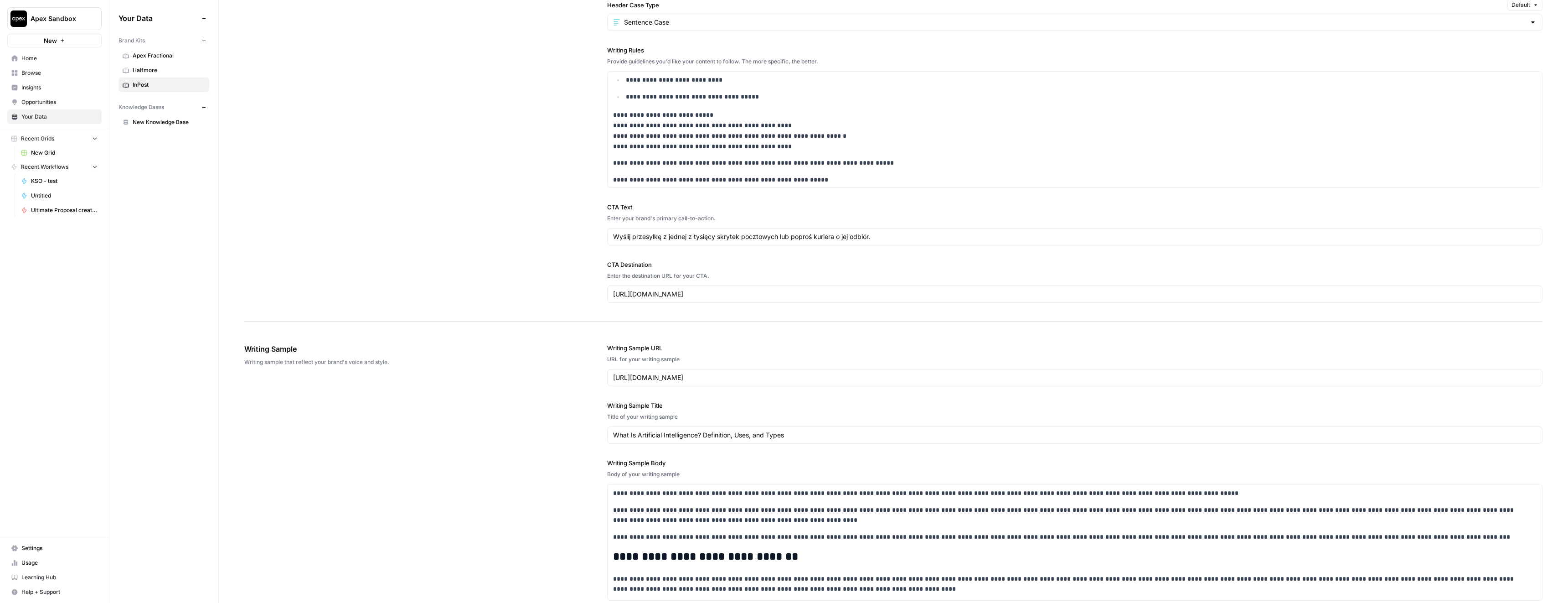
scroll to position [799, 0]
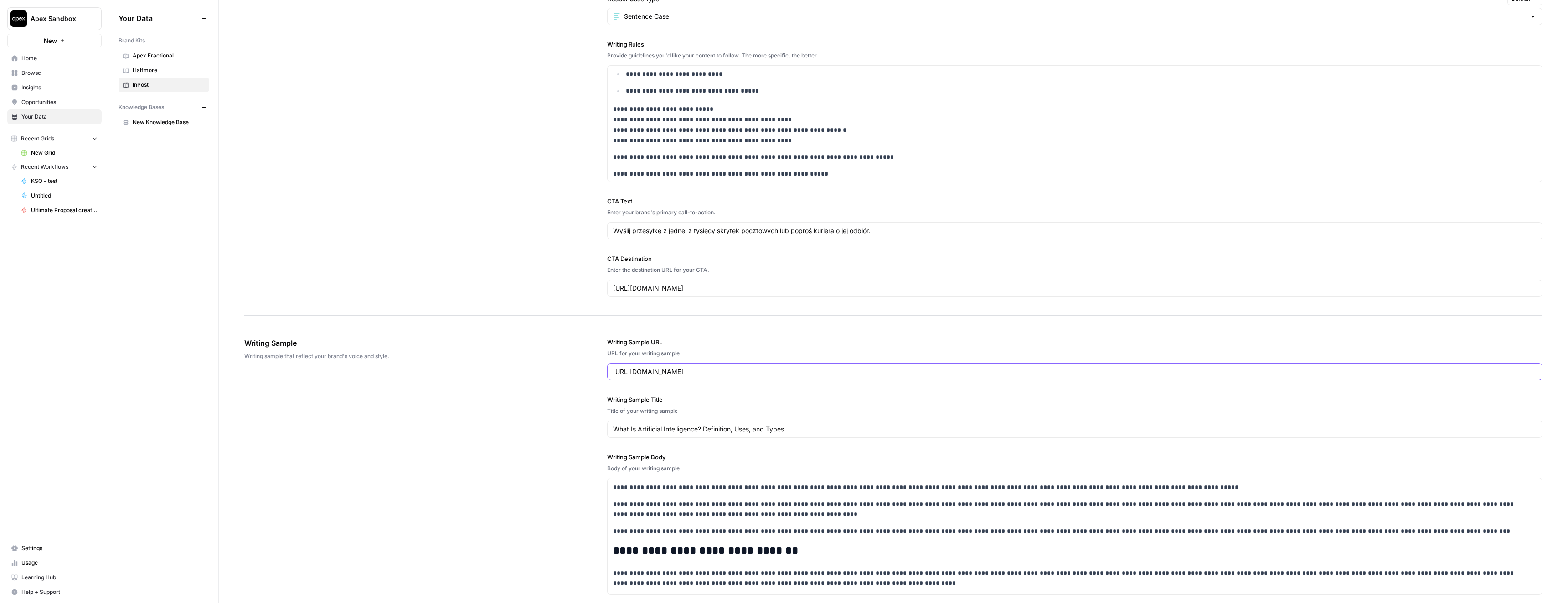
click at [642, 374] on input "https://www.coursera.org/articles/what-is-artificial-intelligence" at bounding box center [1075, 371] width 923 height 9
click at [638, 370] on input "https://www.coursera.org/articles/what-is-artificial-intelligence" at bounding box center [1075, 371] width 923 height 9
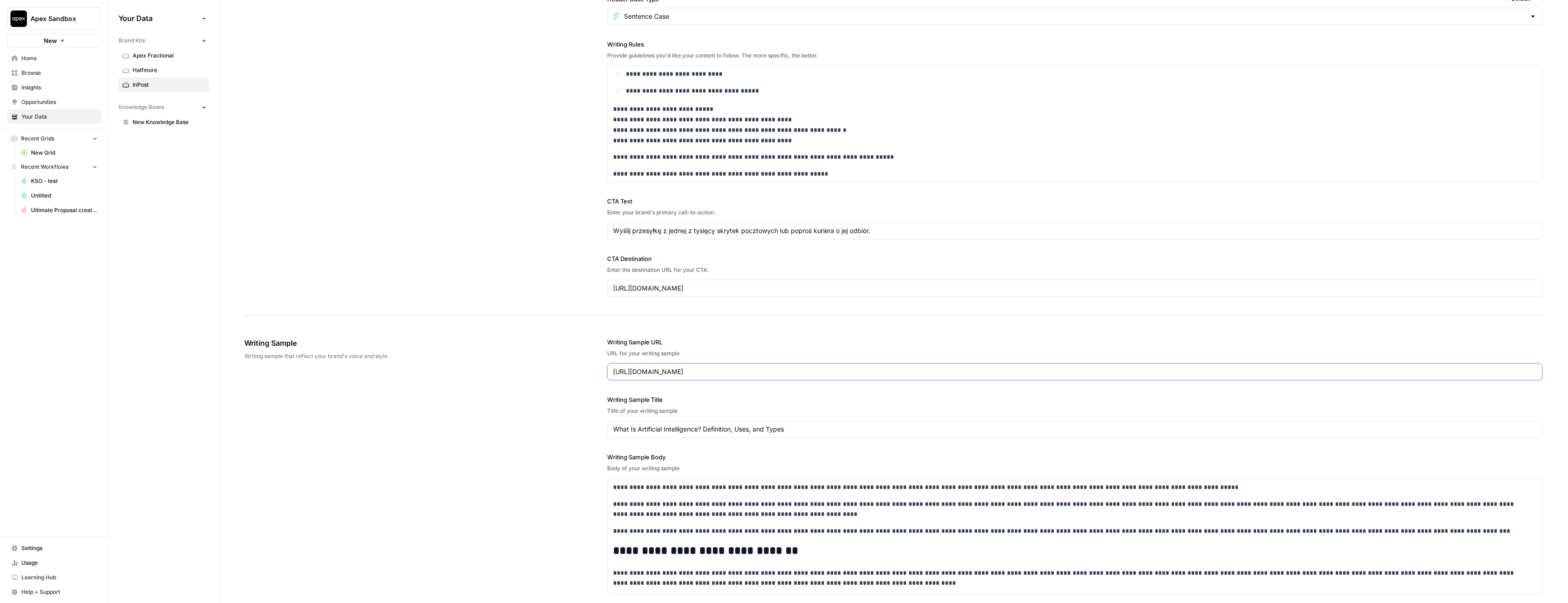
click at [638, 370] on input "https://www.coursera.org/articles/what-is-artificial-intelligence" at bounding box center [1075, 371] width 923 height 9
paste input "inpostpay.pl/aktualnosci-polityka-cenowa-w-sklepie-internetowym-na-czym-polega-…"
type input "https://inpostpay.pl/aktualnosci-polityka-cenowa-w-sklepie-internetowym-na-czym…"
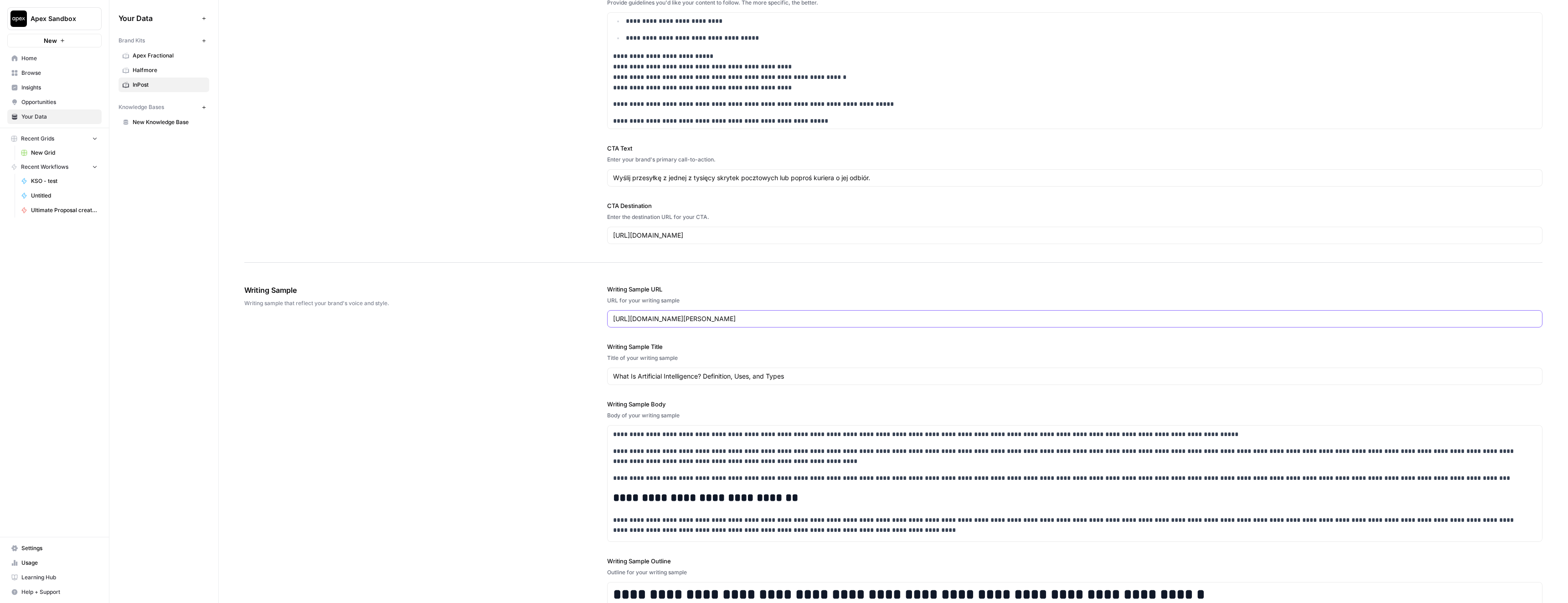
scroll to position [933, 0]
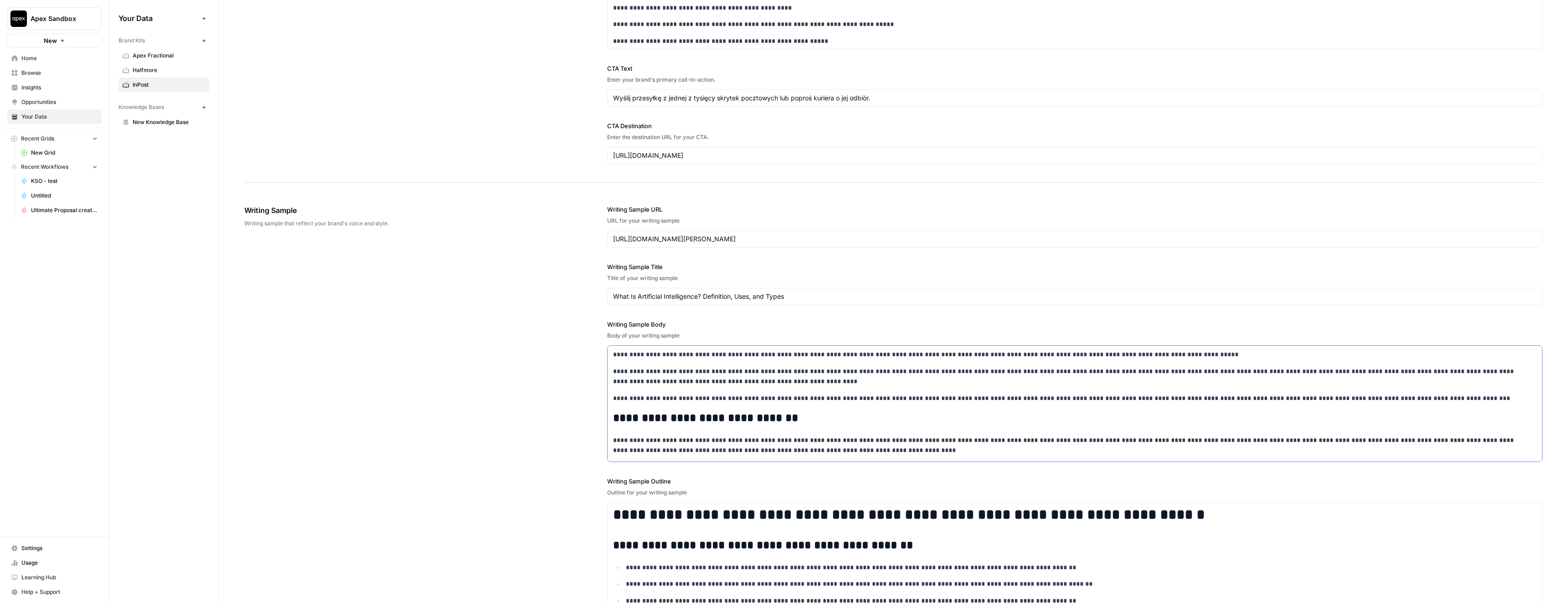
click at [651, 397] on p "**********" at bounding box center [1069, 398] width 912 height 10
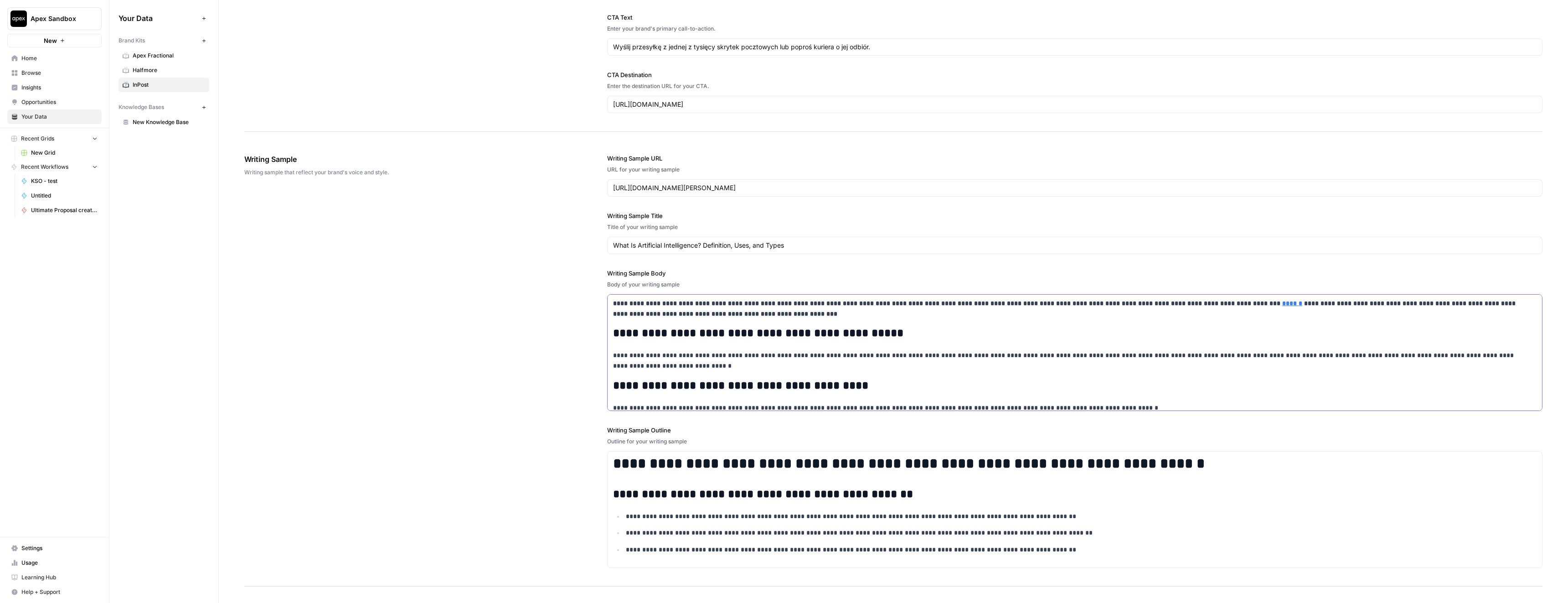
scroll to position [1030, 0]
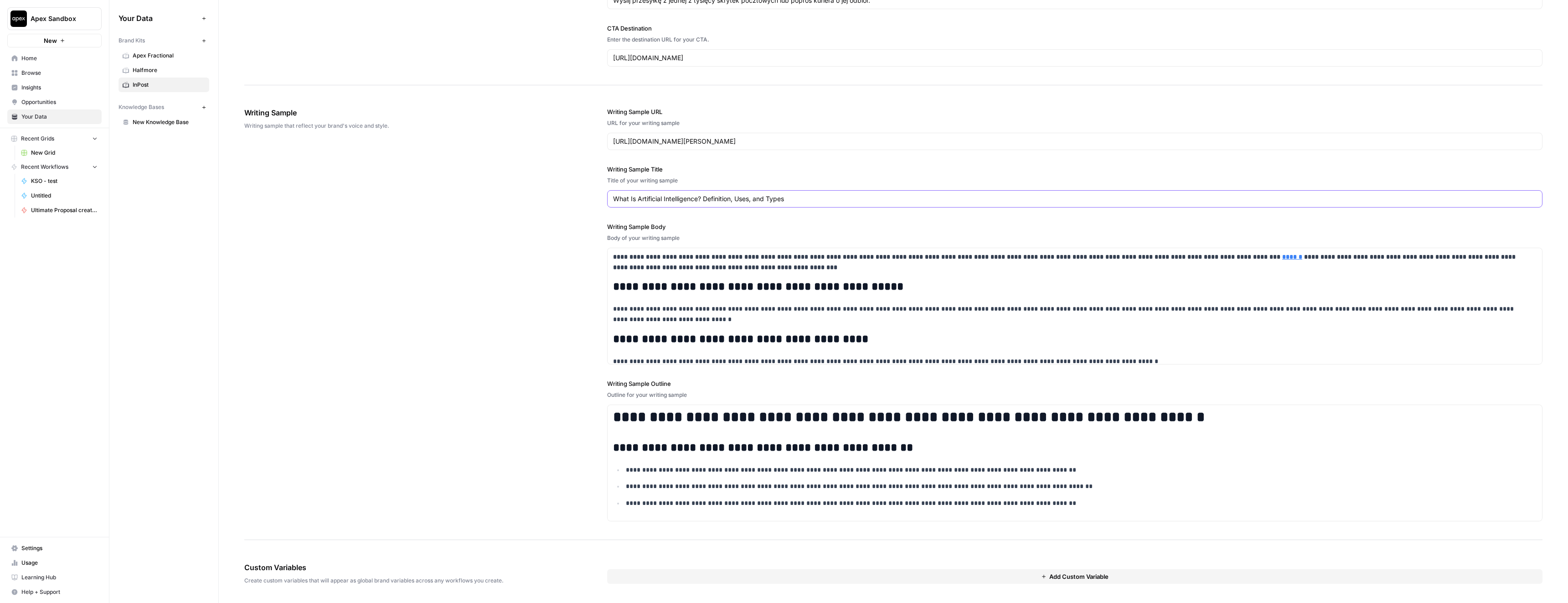
click at [648, 200] on input "What Is Artificial Intelligence? Definition, Uses, and Types" at bounding box center [1075, 198] width 923 height 9
paste input "Polityka cenowa w sklepie internetowym – na czym polega i dlaczego warto ją okr…"
type input "Polityka cenowa w sklepie internetowym – na czym polega i dlaczego warto ją okr…"
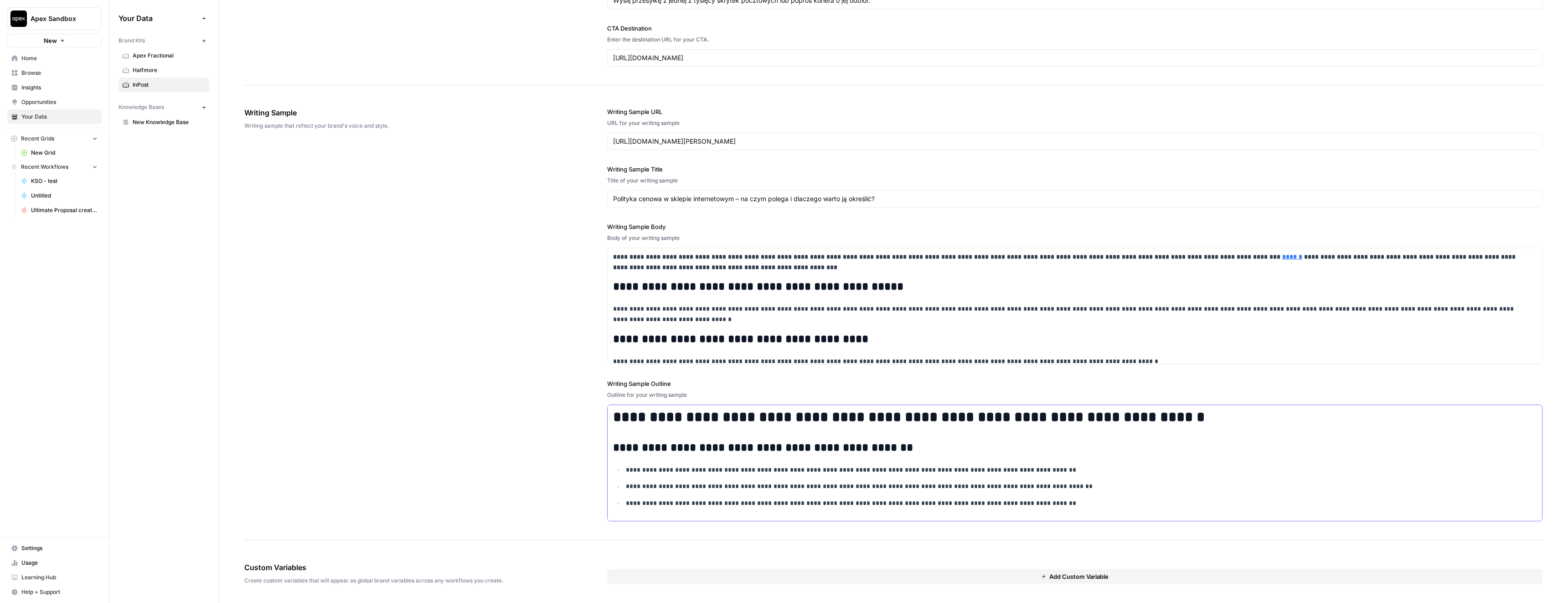
click at [667, 419] on h1 "**********" at bounding box center [1069, 416] width 912 height 17
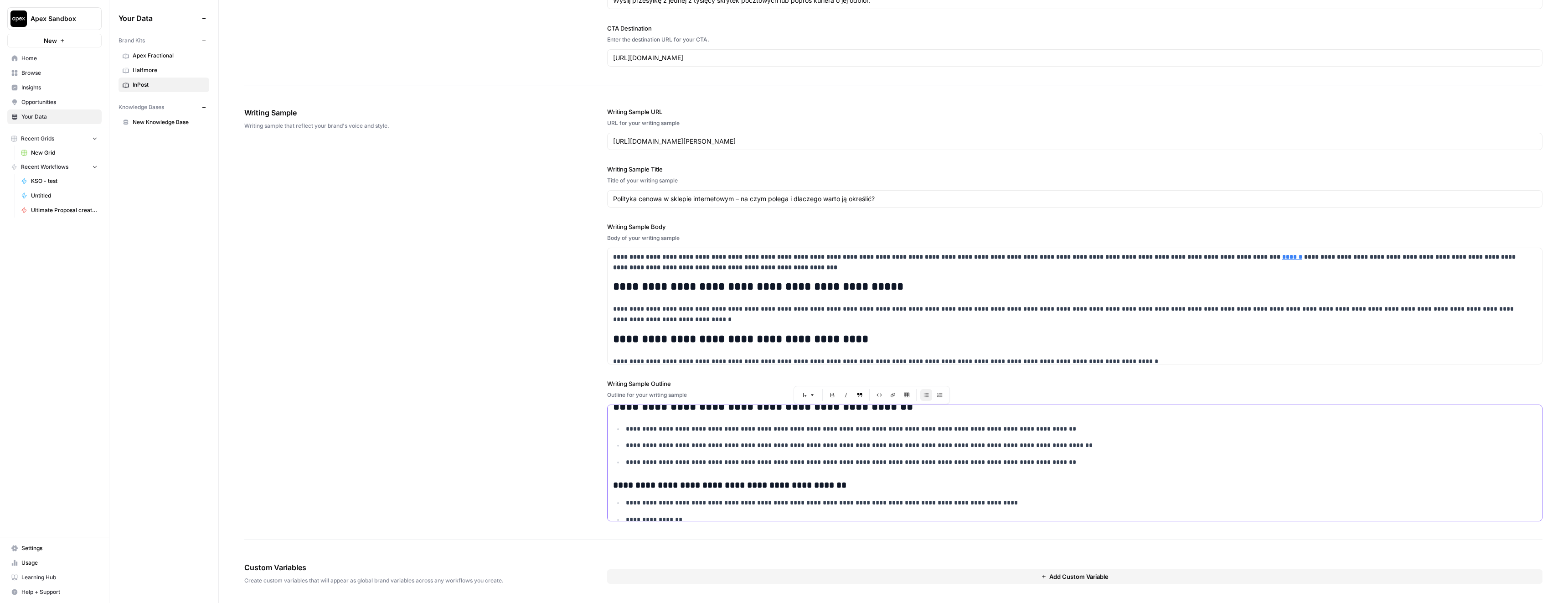
scroll to position [39, 0]
click at [632, 426] on p "**********" at bounding box center [1075, 431] width 899 height 10
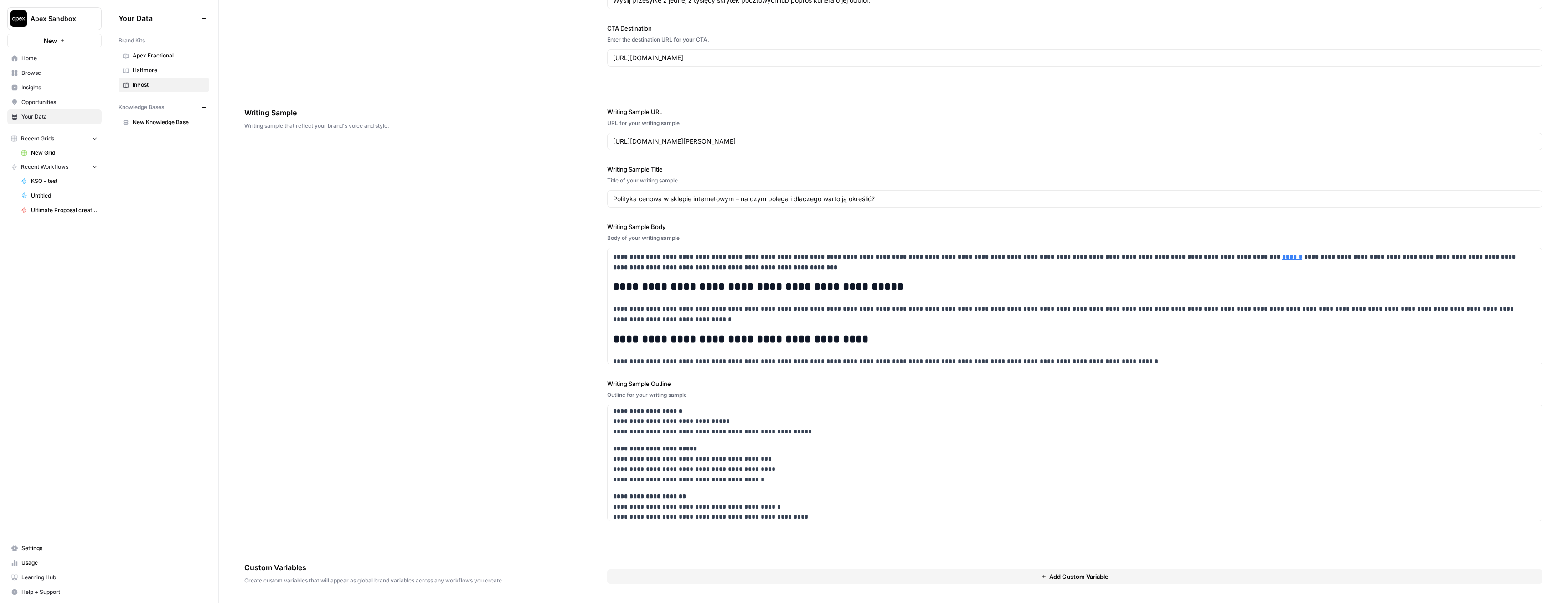
scroll to position [0, 0]
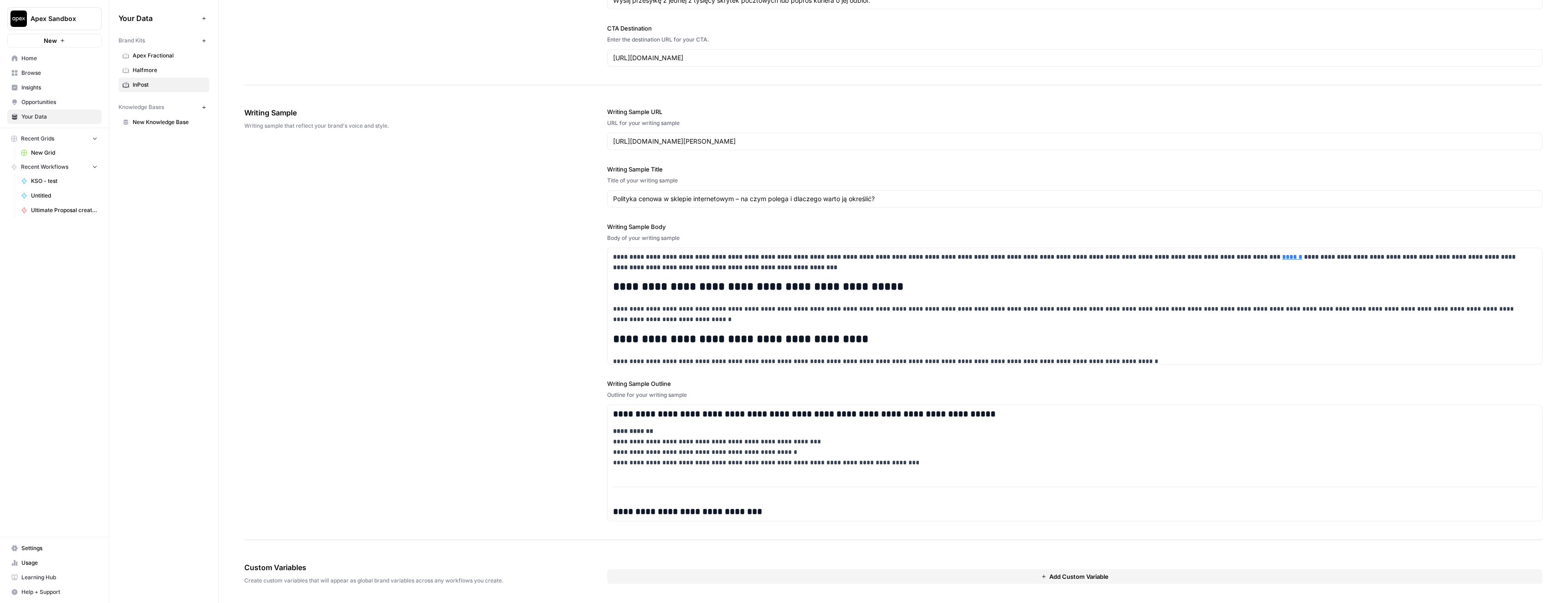
click at [422, 562] on span "Custom Variables" at bounding box center [400, 567] width 312 height 11
click at [404, 579] on span "Create custom variables that will appear as global brand variables across any w…" at bounding box center [400, 580] width 312 height 8
click at [412, 549] on div "Custom Variables Create custom variables that will appear as global brand varia…" at bounding box center [400, 573] width 312 height 59
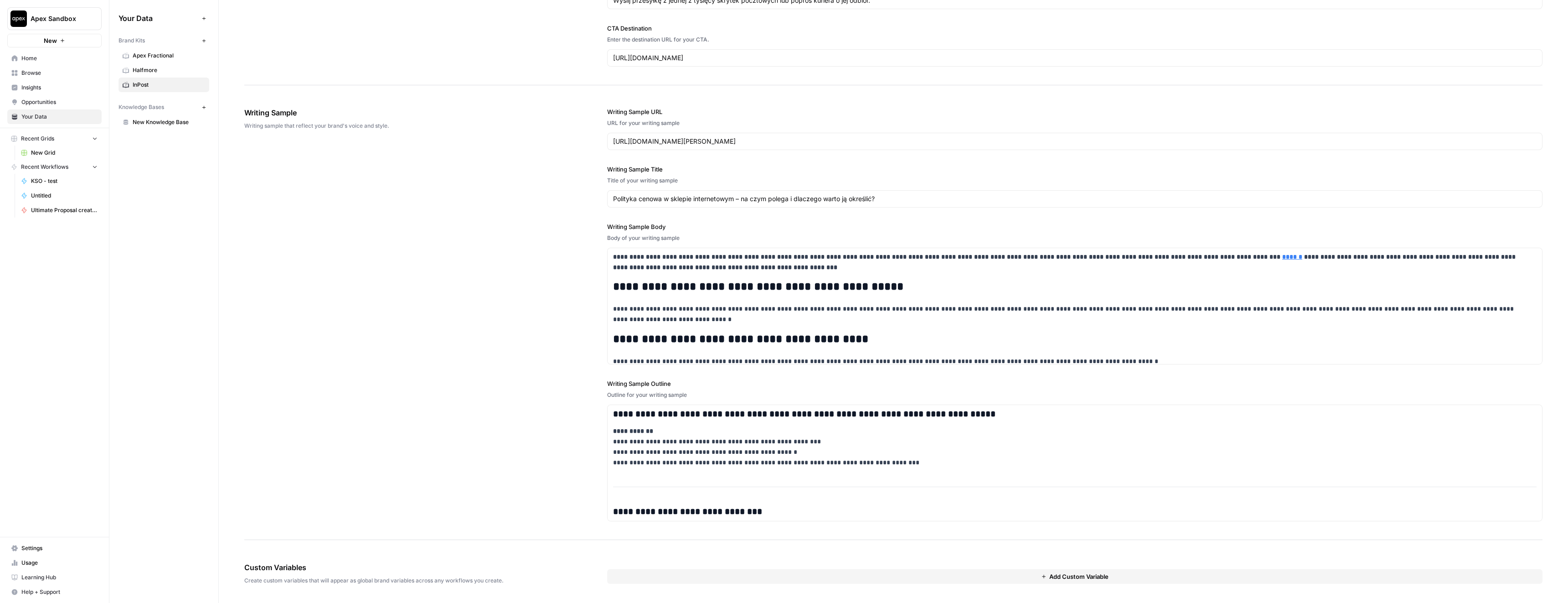
click at [292, 568] on span "Custom Variables" at bounding box center [400, 567] width 312 height 11
click at [313, 581] on span "Create custom variables that will appear as global brand variables across any w…" at bounding box center [400, 580] width 312 height 8
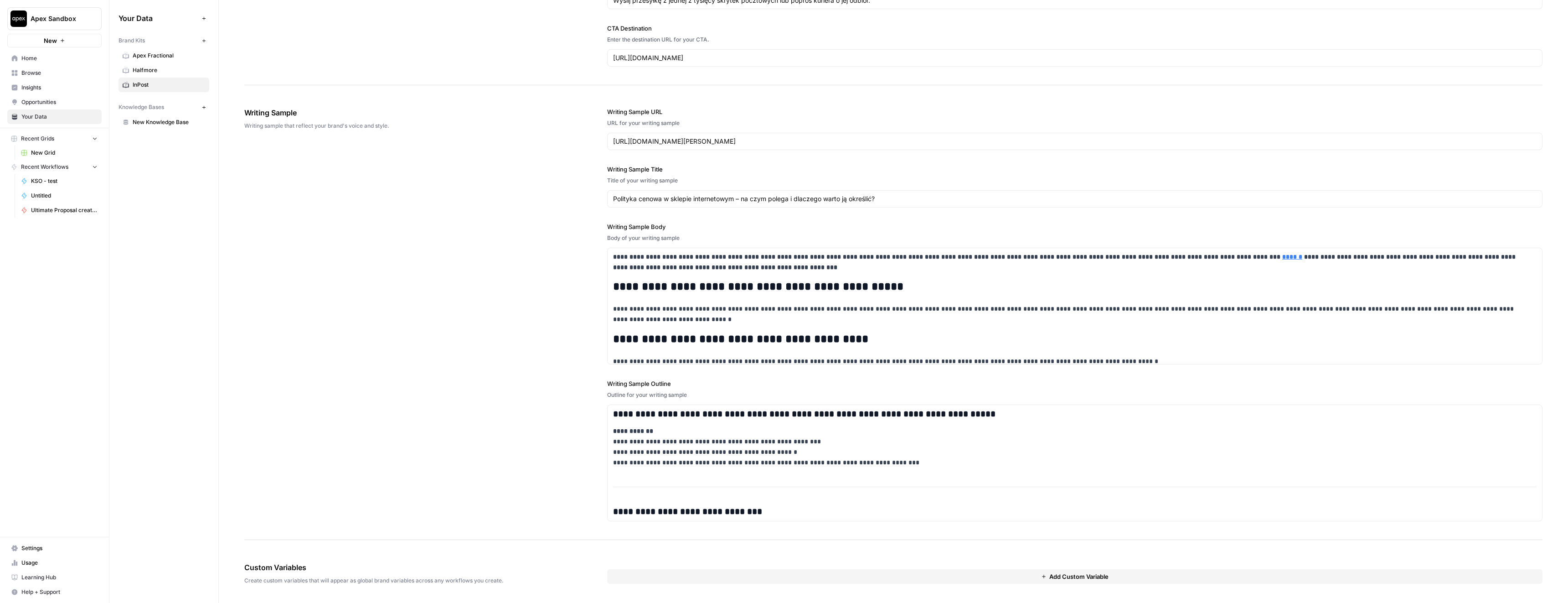
click at [313, 581] on span "Create custom variables that will appear as global brand variables across any w…" at bounding box center [400, 580] width 312 height 8
click at [323, 562] on span "Custom Variables" at bounding box center [400, 567] width 312 height 11
click at [300, 566] on span "Custom Variables" at bounding box center [400, 567] width 312 height 11
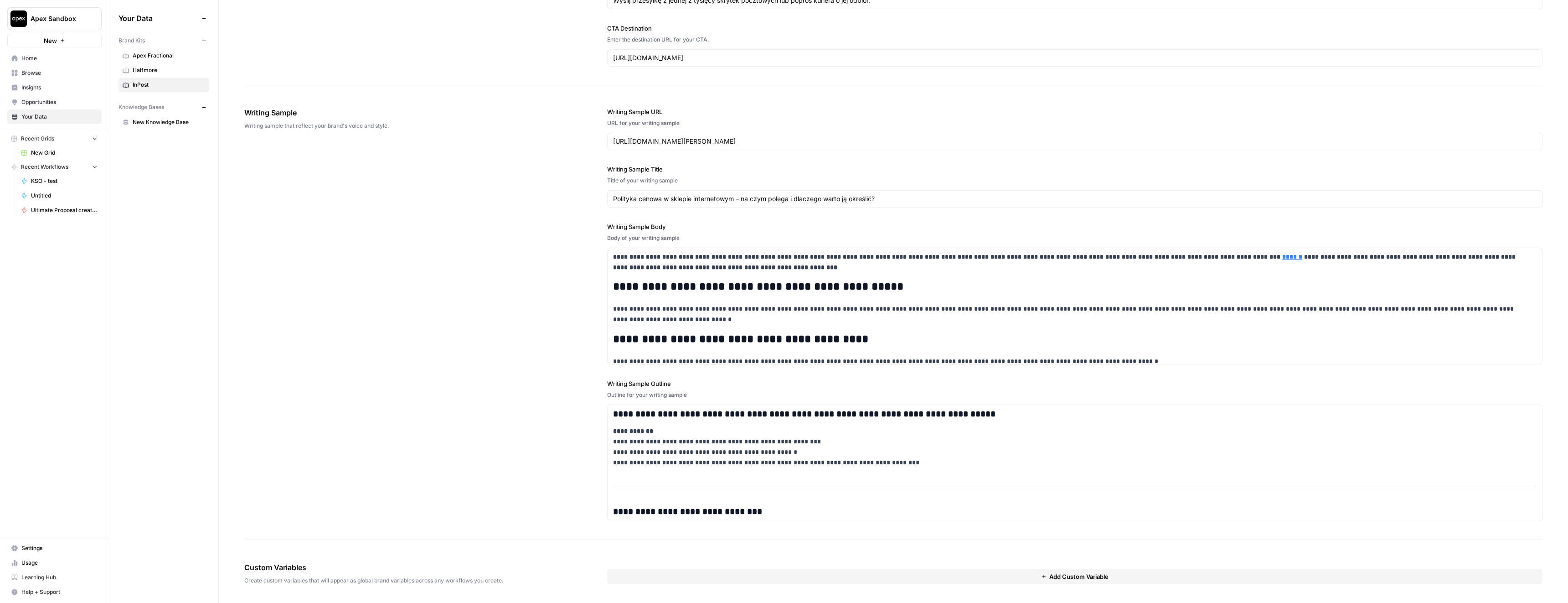
click at [312, 583] on span "Create custom variables that will appear as global brand variables across any w…" at bounding box center [400, 580] width 312 height 8
click at [313, 567] on span "Custom Variables" at bounding box center [400, 567] width 312 height 11
click at [301, 568] on span "Custom Variables" at bounding box center [400, 567] width 312 height 11
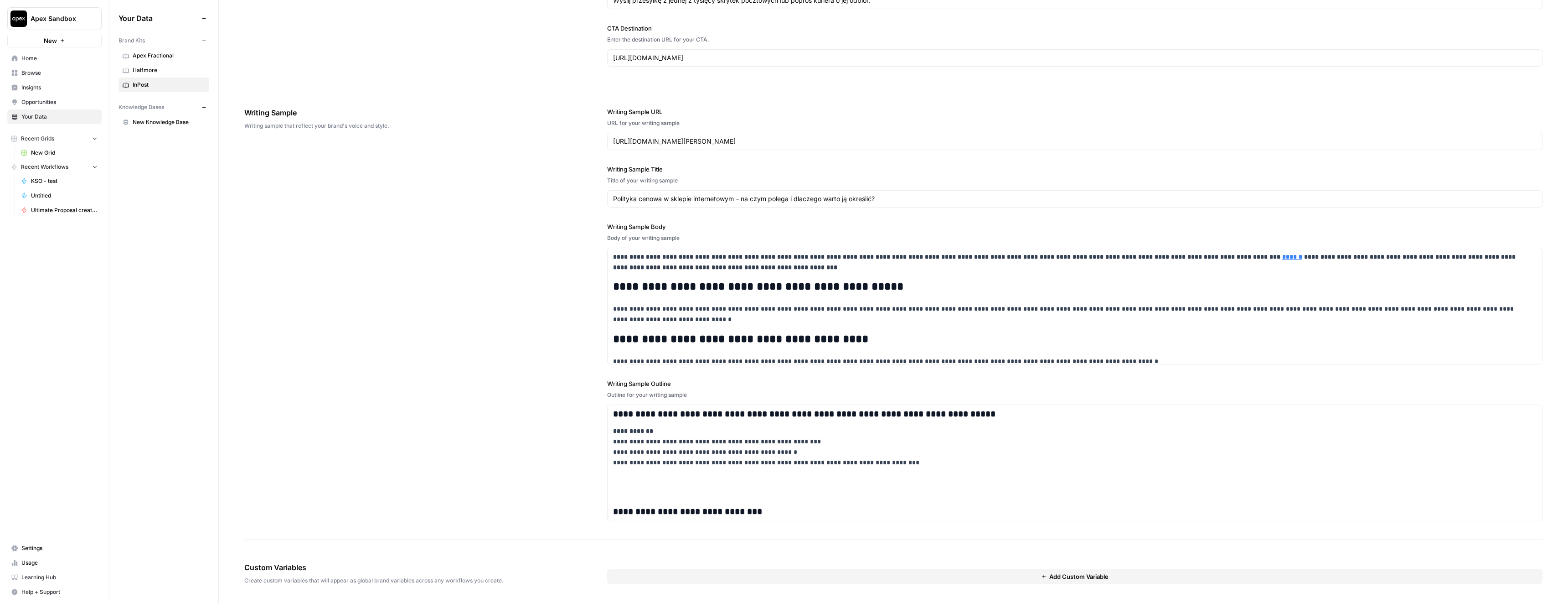
click at [301, 568] on span "Custom Variables" at bounding box center [400, 567] width 312 height 11
click at [307, 578] on span "Create custom variables that will appear as global brand variables across any w…" at bounding box center [400, 580] width 312 height 8
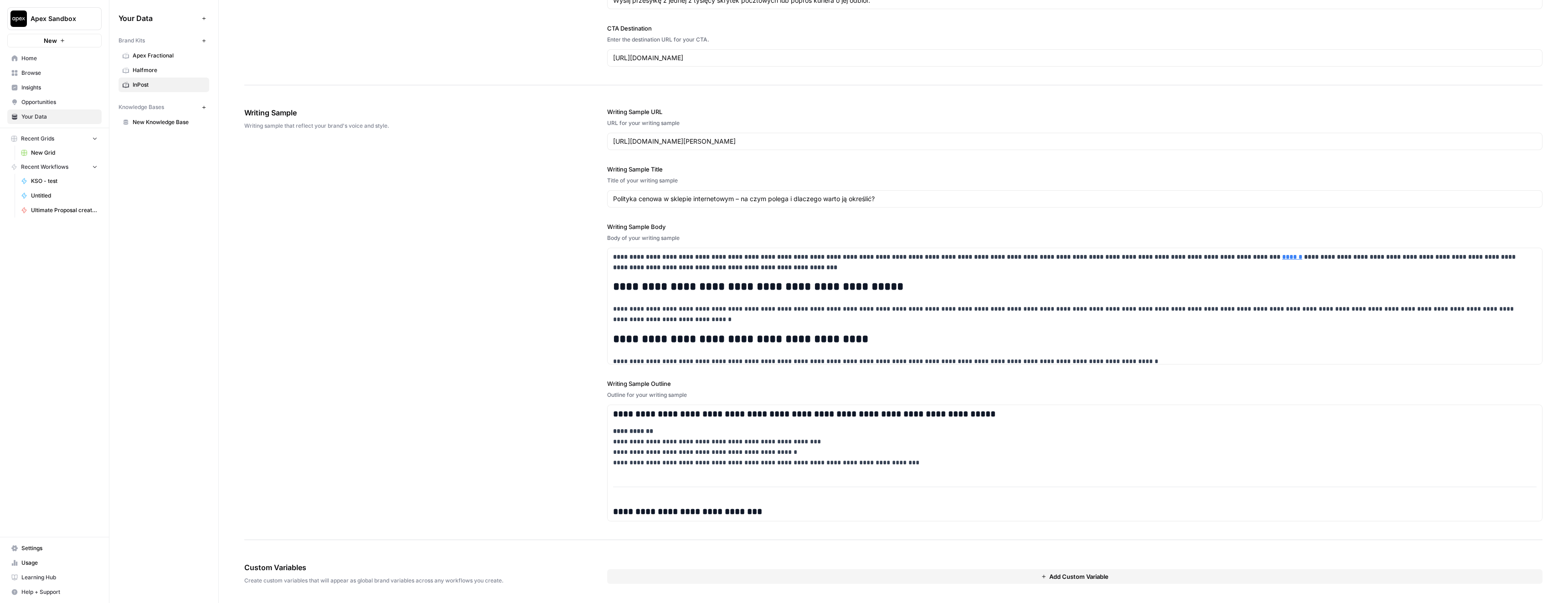
click at [316, 565] on span "Custom Variables" at bounding box center [400, 567] width 312 height 11
click at [313, 578] on span "Create custom variables that will appear as global brand variables across any w…" at bounding box center [400, 580] width 312 height 8
click at [343, 562] on span "Custom Variables" at bounding box center [400, 567] width 312 height 11
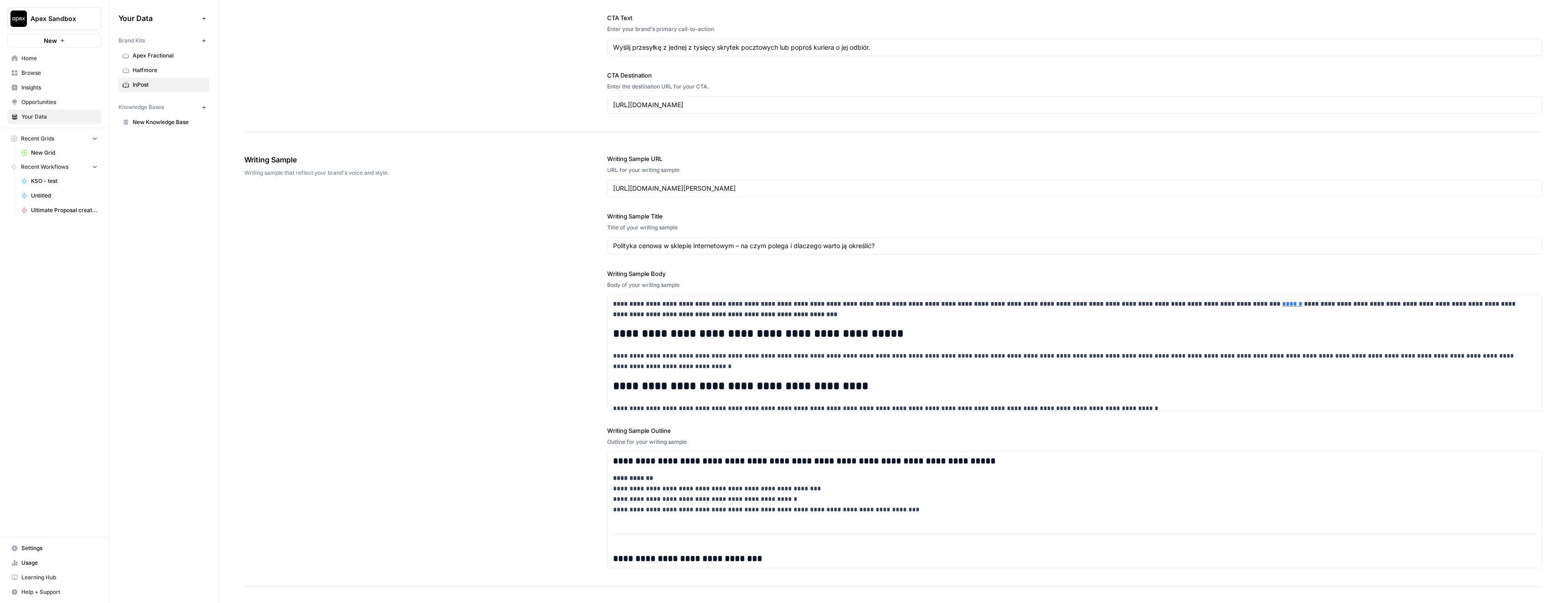
scroll to position [1030, 0]
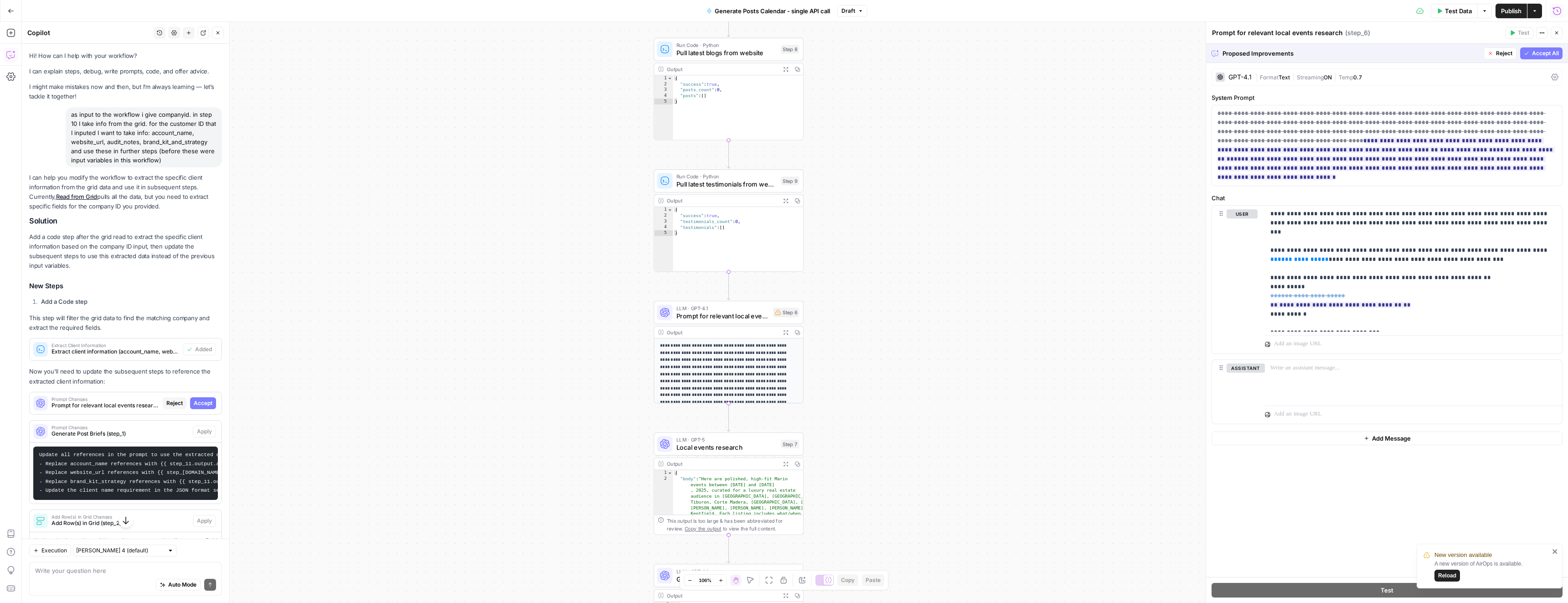
scroll to position [132, 0]
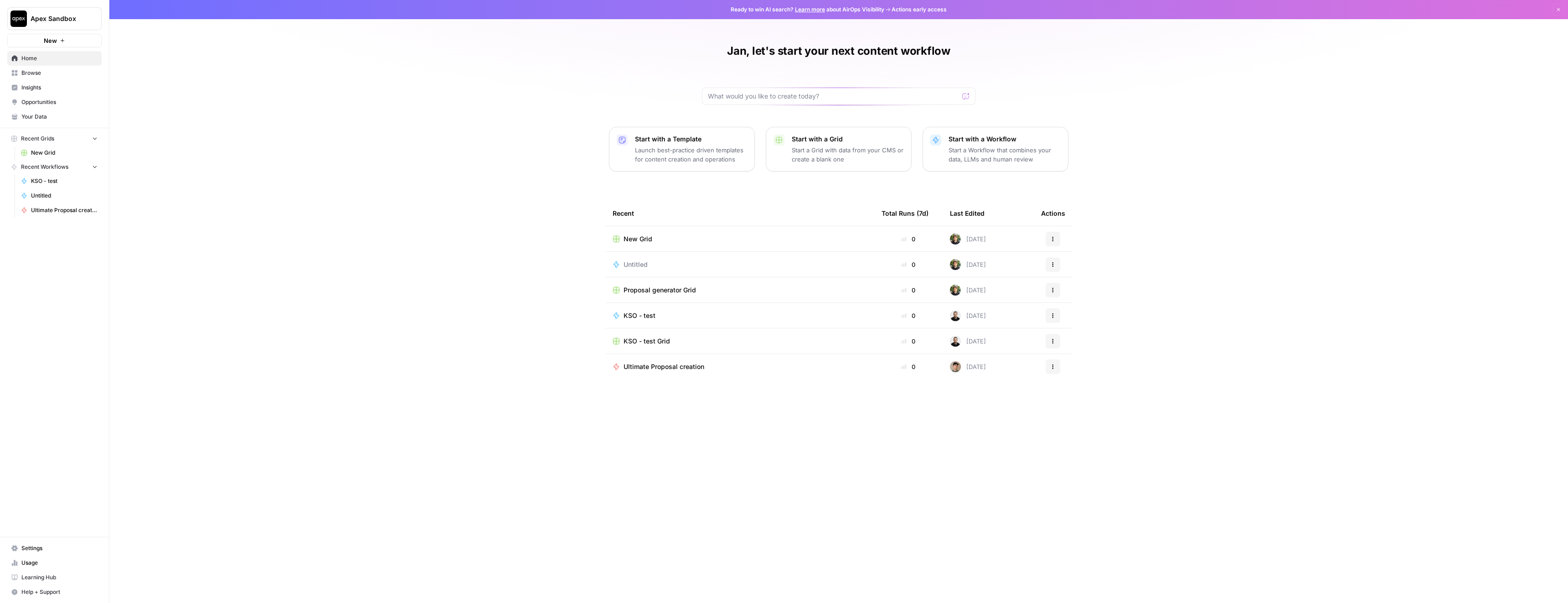
click at [73, 23] on button "Apex Sandbox" at bounding box center [54, 18] width 94 height 23
click at [79, 99] on span "[URL]" at bounding box center [87, 97] width 120 height 9
click at [52, 117] on span "Your Data" at bounding box center [60, 116] width 76 height 8
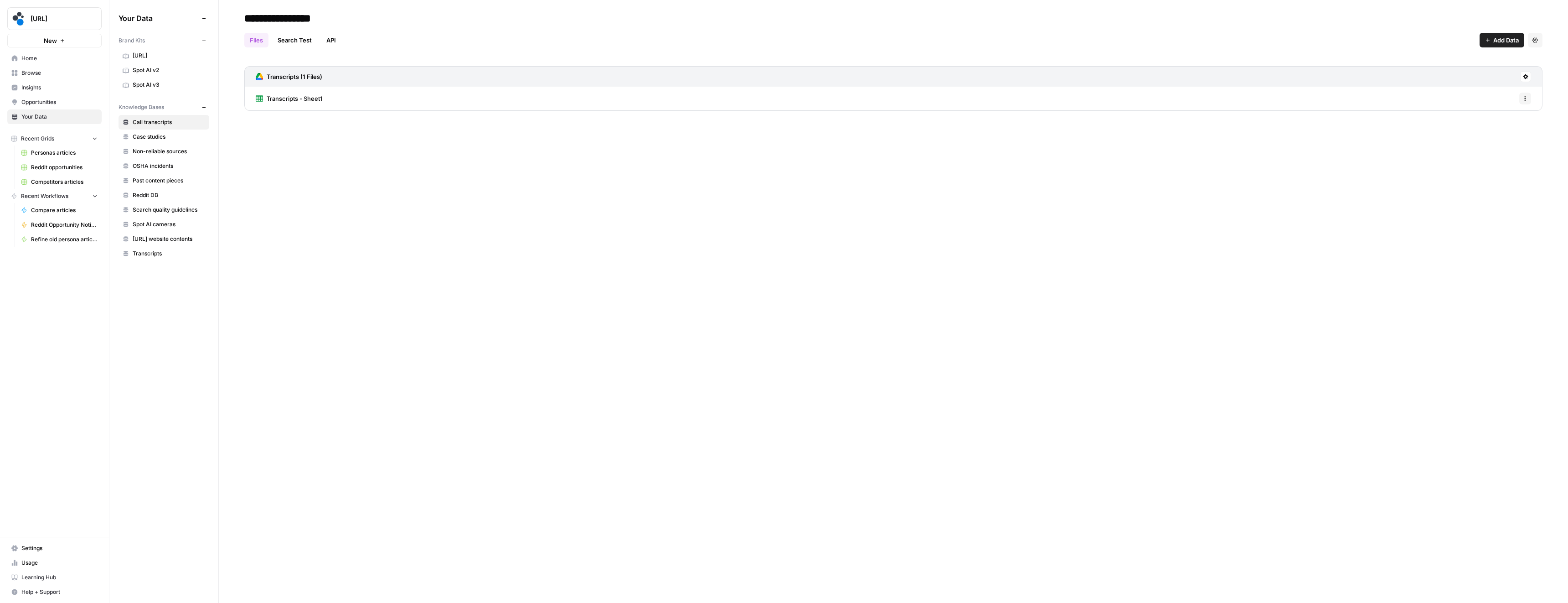
click at [158, 87] on span "Spot AI v3" at bounding box center [169, 84] width 73 height 8
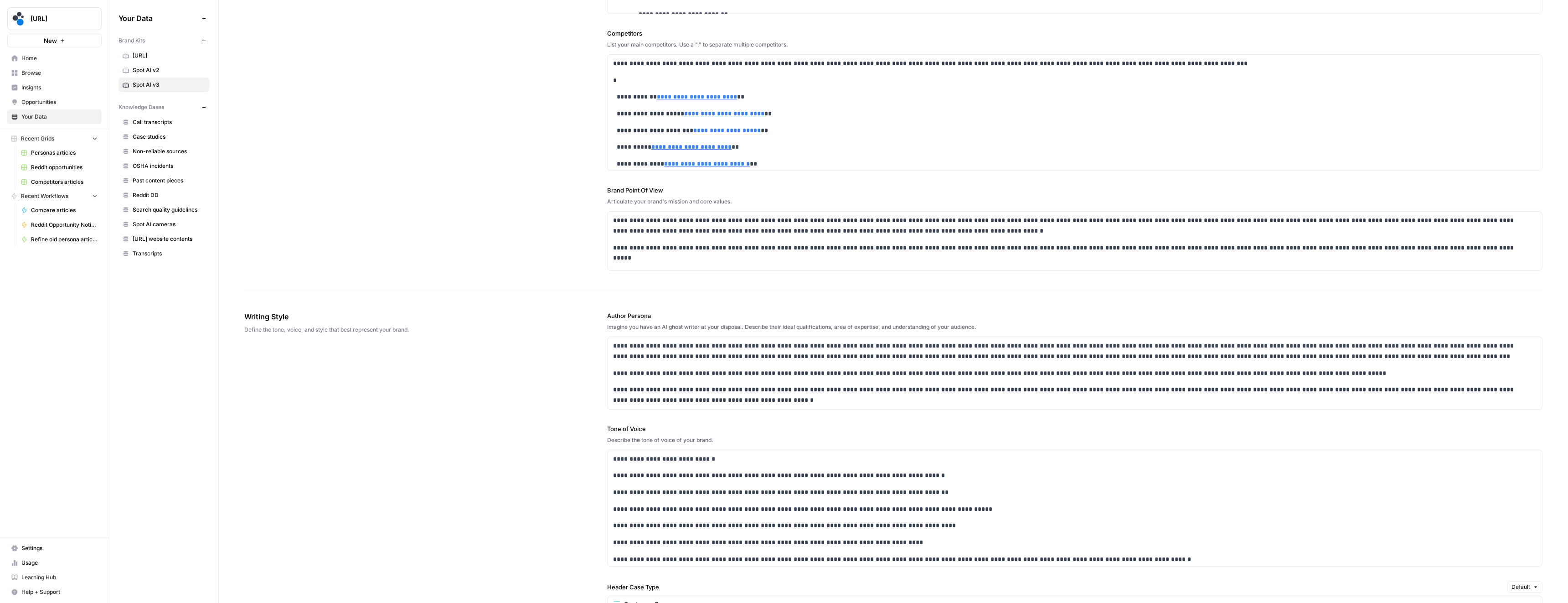
scroll to position [403, 0]
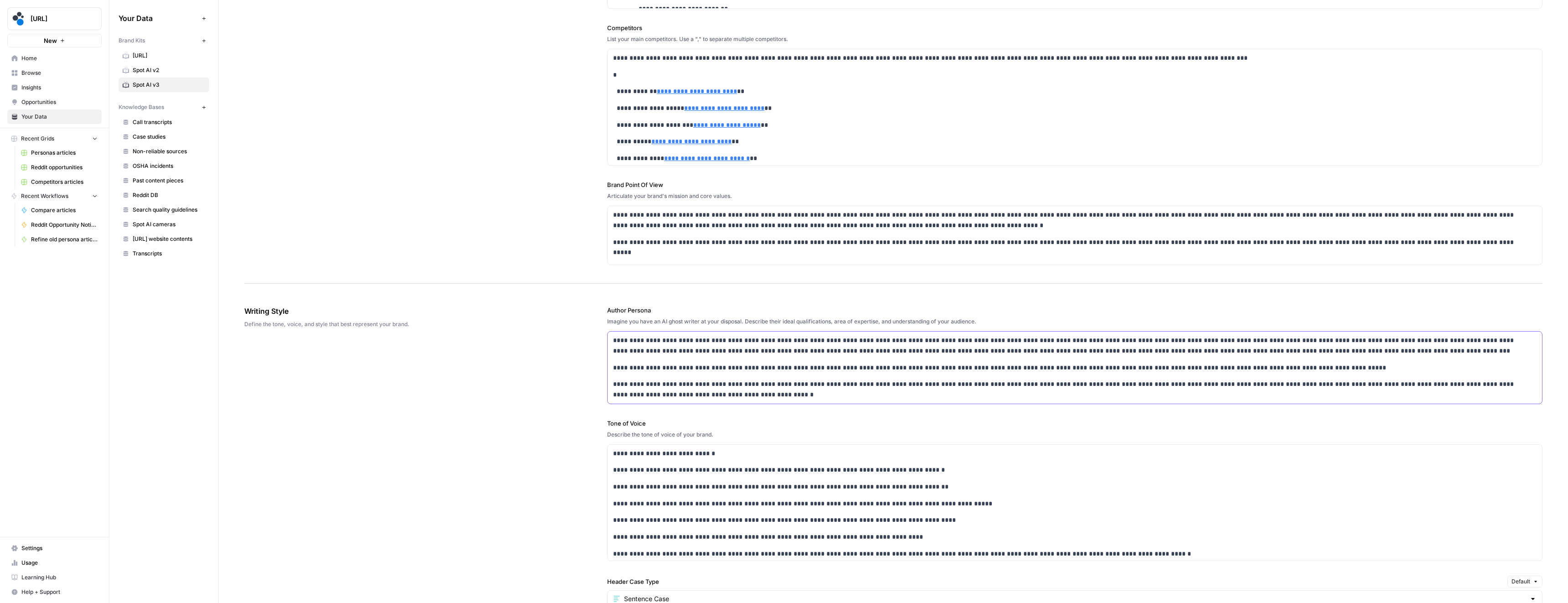
click at [646, 391] on p "**********" at bounding box center [1072, 389] width 919 height 21
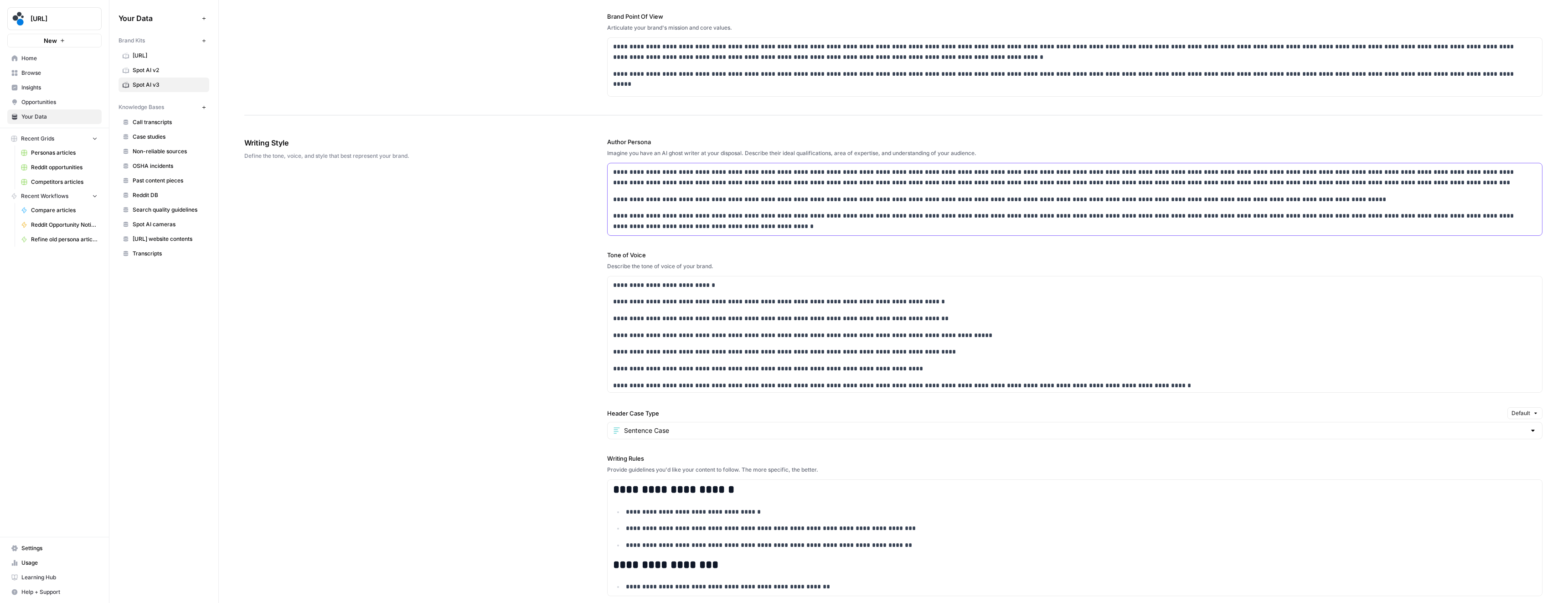
scroll to position [588, 0]
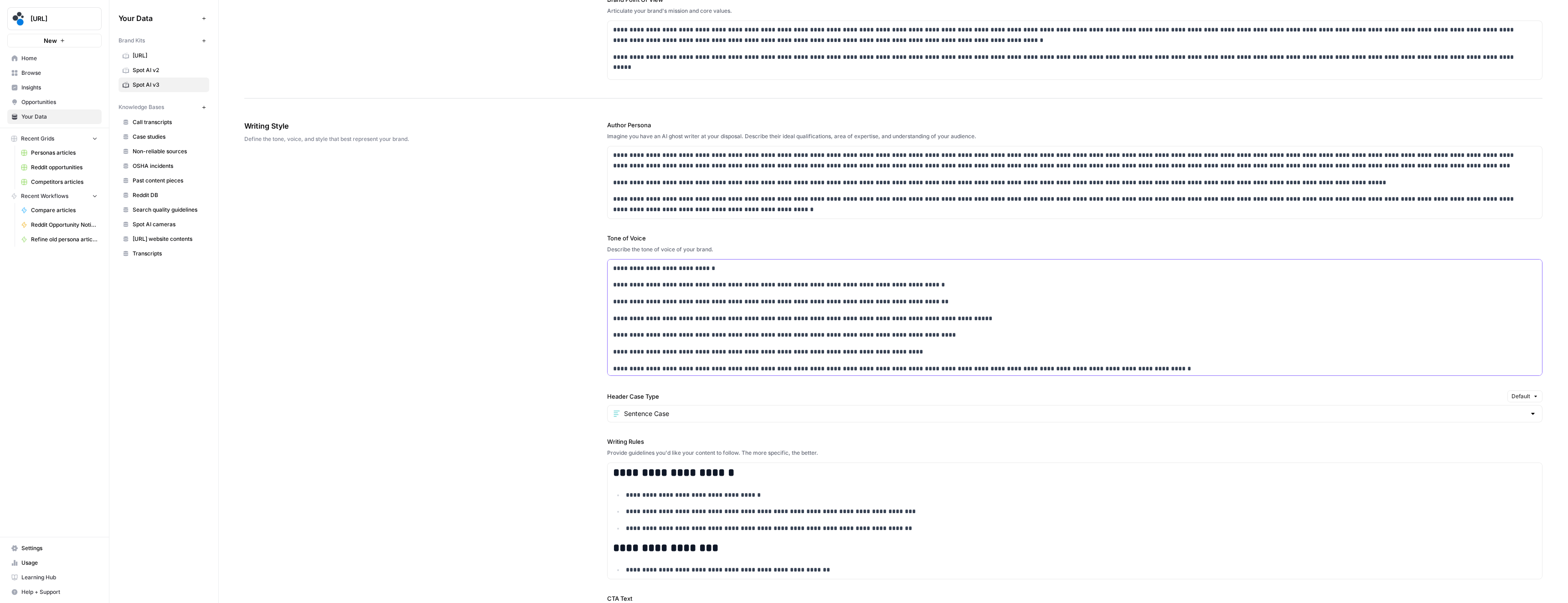
click at [665, 328] on div "**********" at bounding box center [1075, 335] width 935 height 152
click at [695, 322] on p "**********" at bounding box center [1069, 318] width 912 height 10
copy div "**********"
click at [704, 296] on p "**********" at bounding box center [1069, 301] width 912 height 10
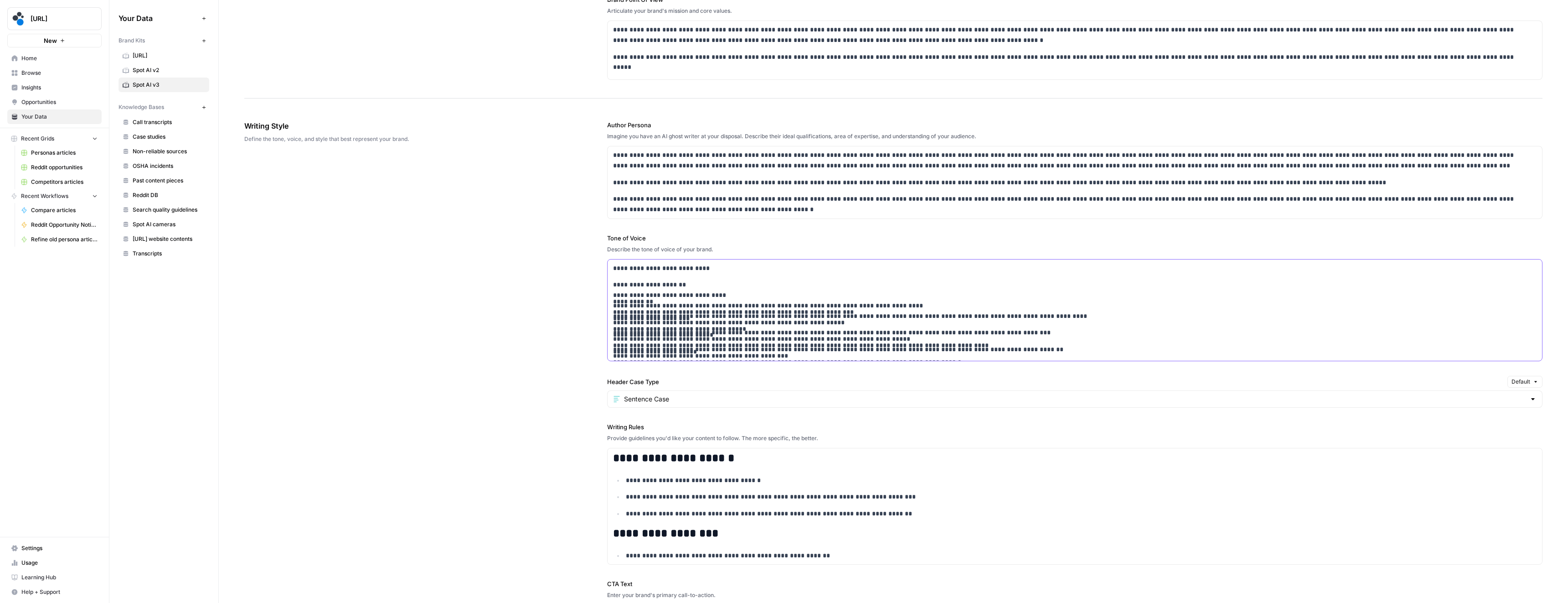
scroll to position [149, 0]
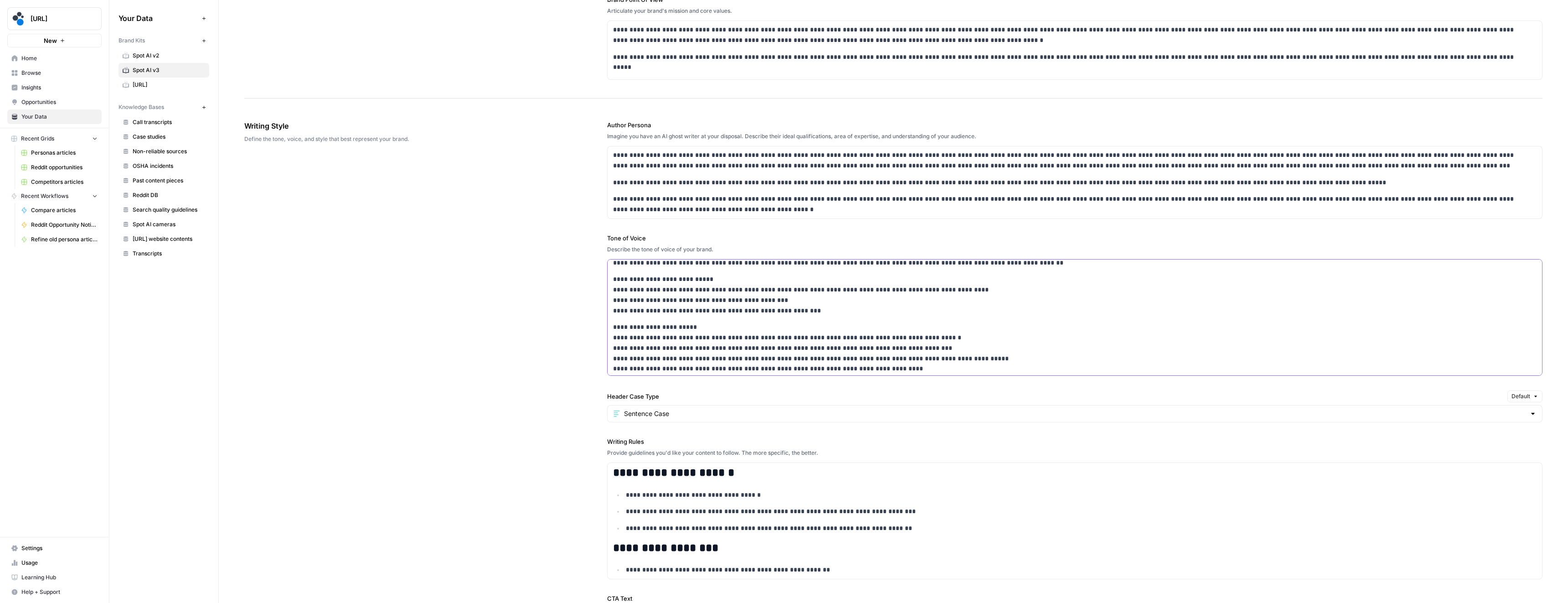
click at [749, 326] on p "**********" at bounding box center [1069, 348] width 912 height 52
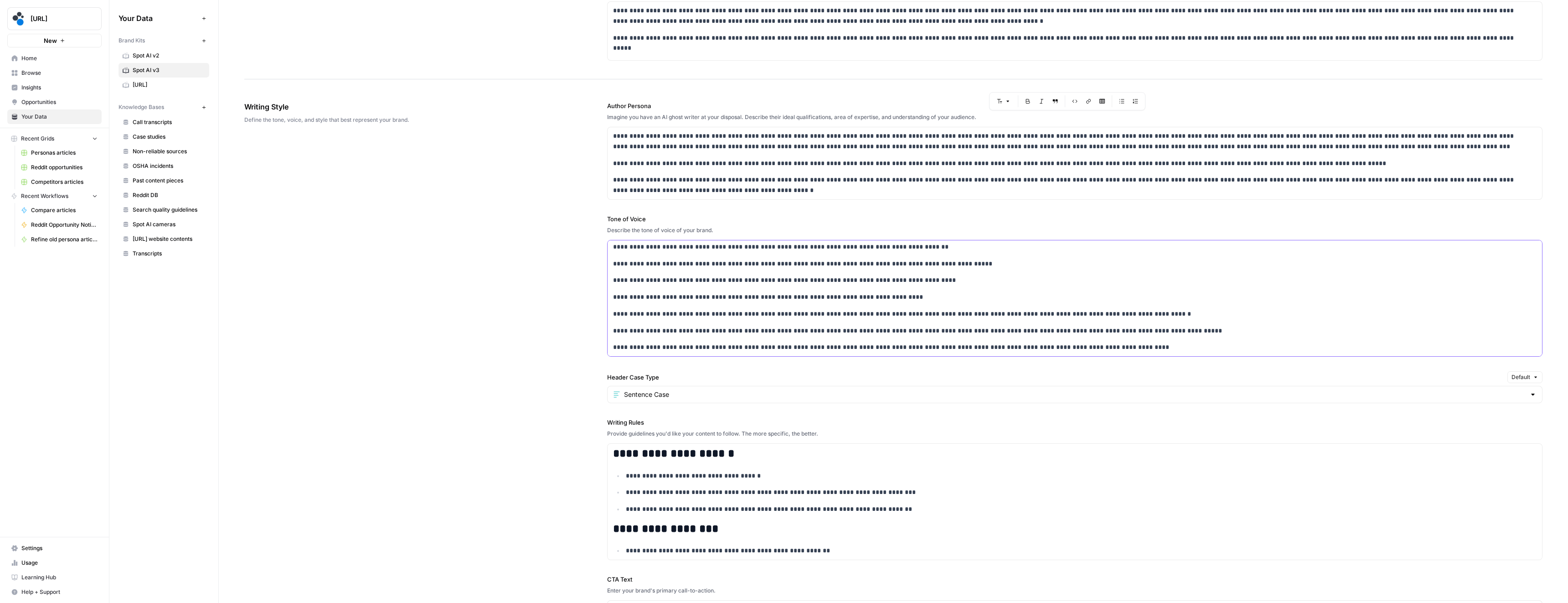
scroll to position [604, 0]
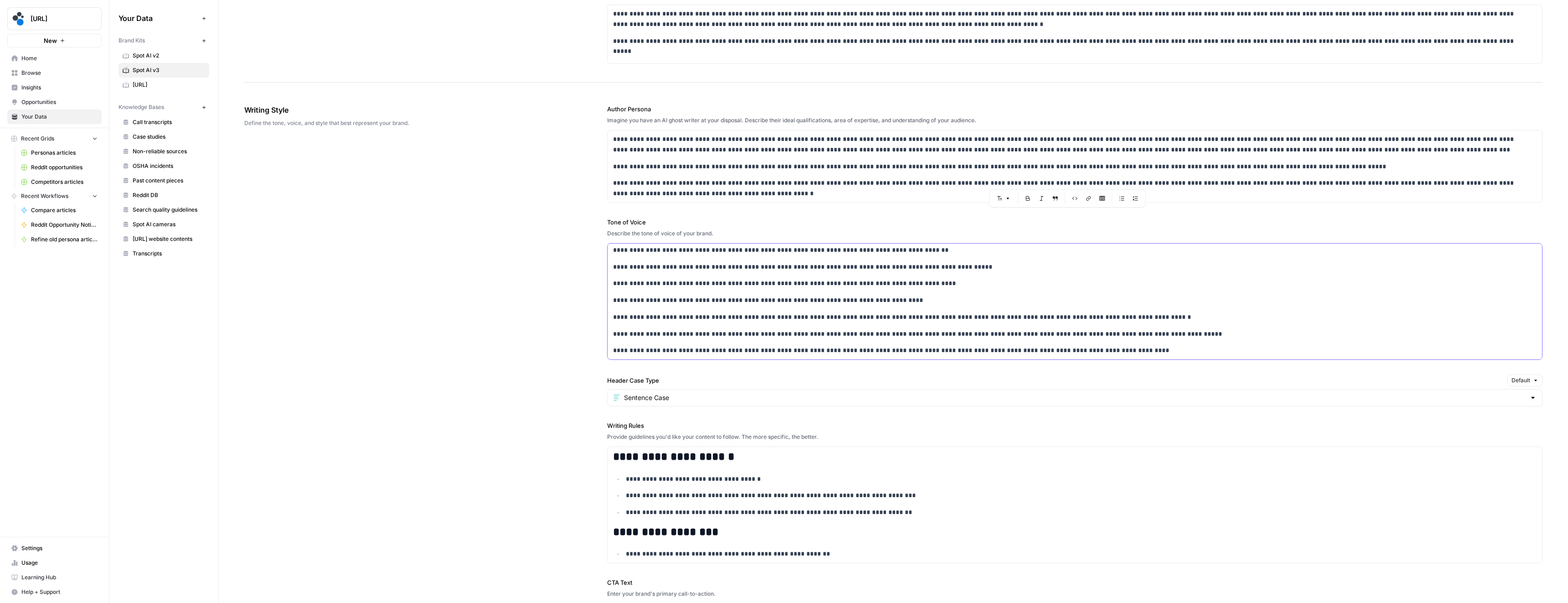
click at [746, 298] on p "**********" at bounding box center [1069, 300] width 912 height 10
click at [731, 293] on div "**********" at bounding box center [1075, 284] width 935 height 152
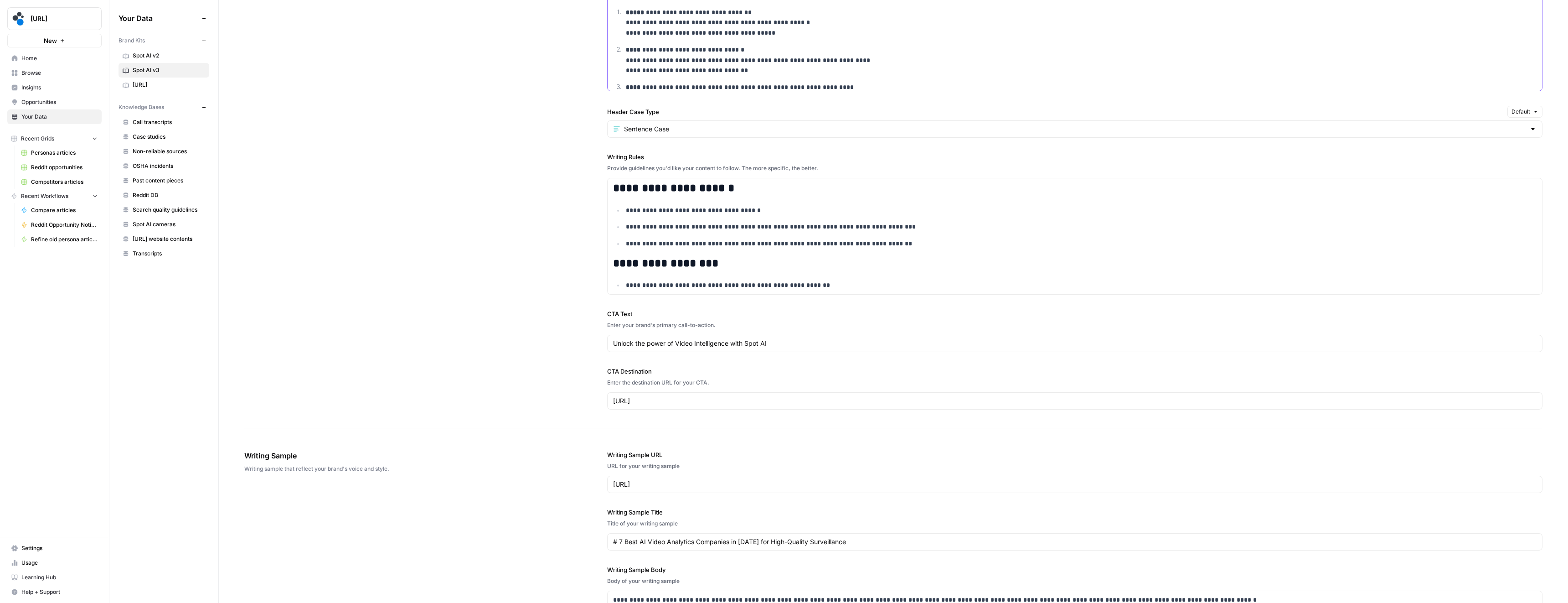
scroll to position [874, 0]
click at [657, 219] on ul "**********" at bounding box center [1075, 226] width 923 height 44
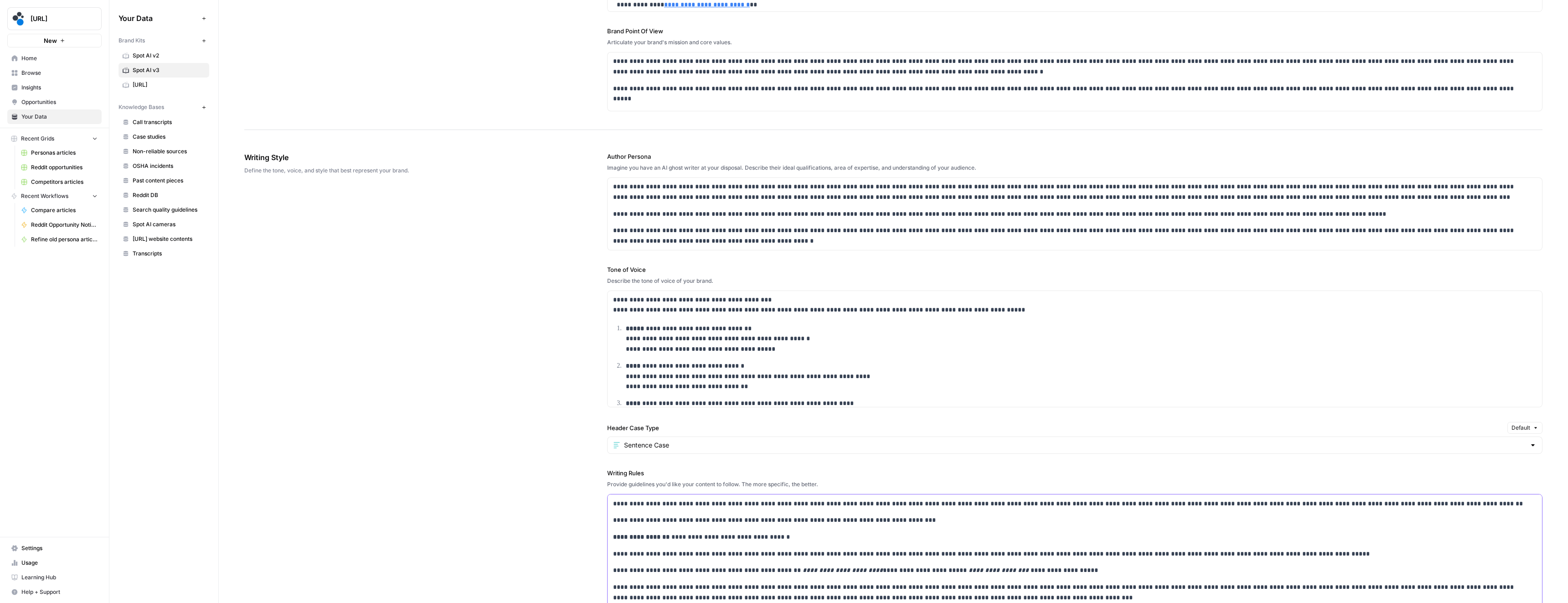
scroll to position [560, 0]
click at [672, 314] on div "**********" at bounding box center [1075, 432] width 935 height 289
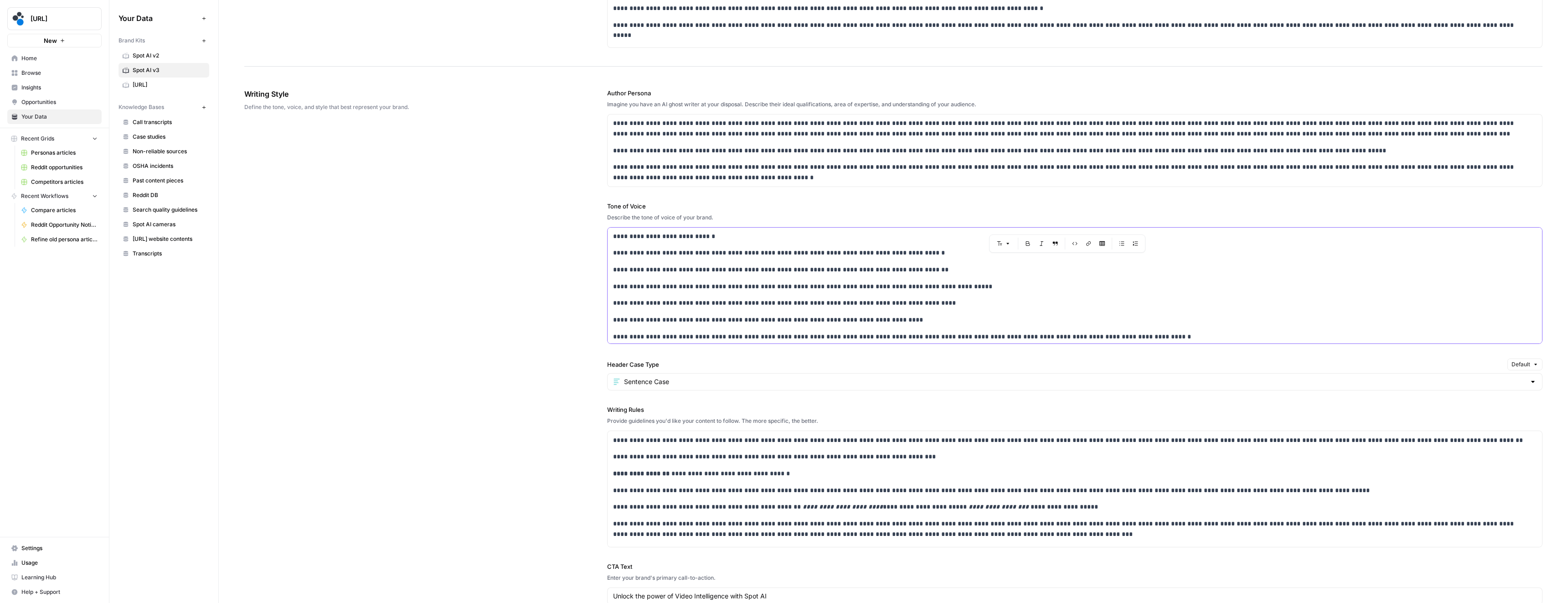
scroll to position [686, 0]
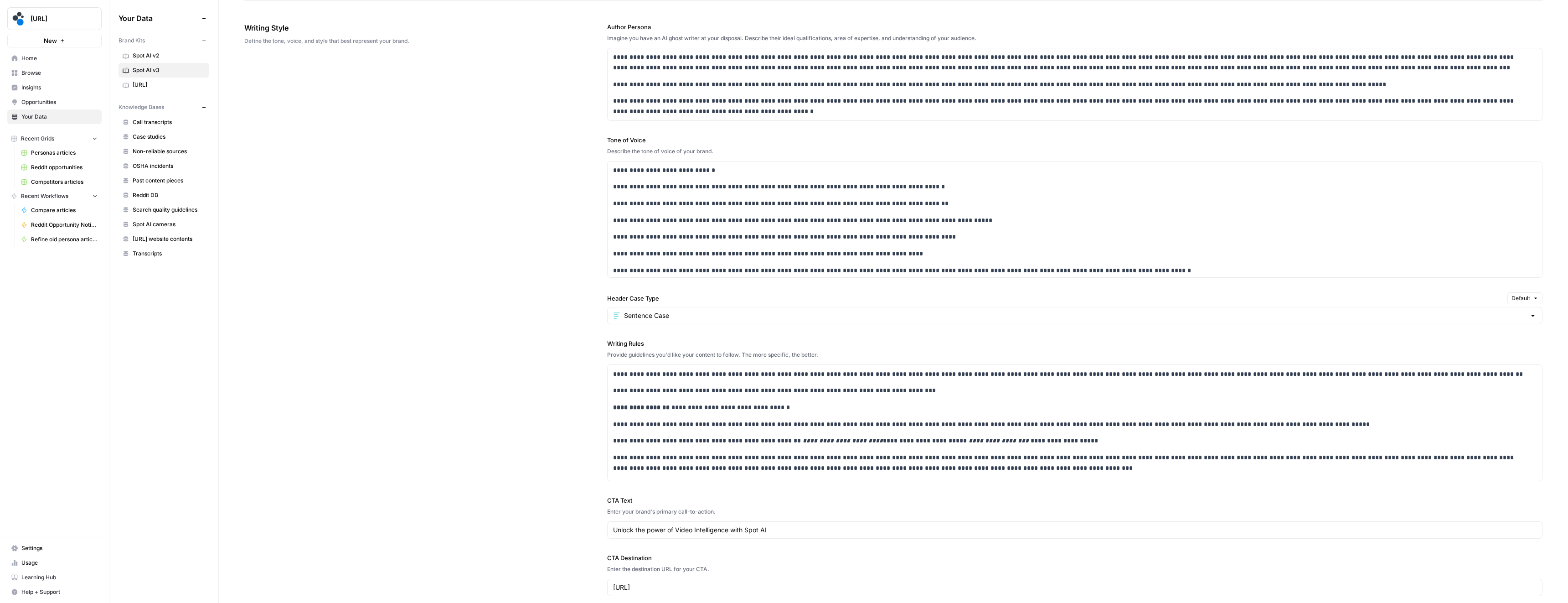
click at [572, 305] on div "**********" at bounding box center [893, 309] width 1298 height 610
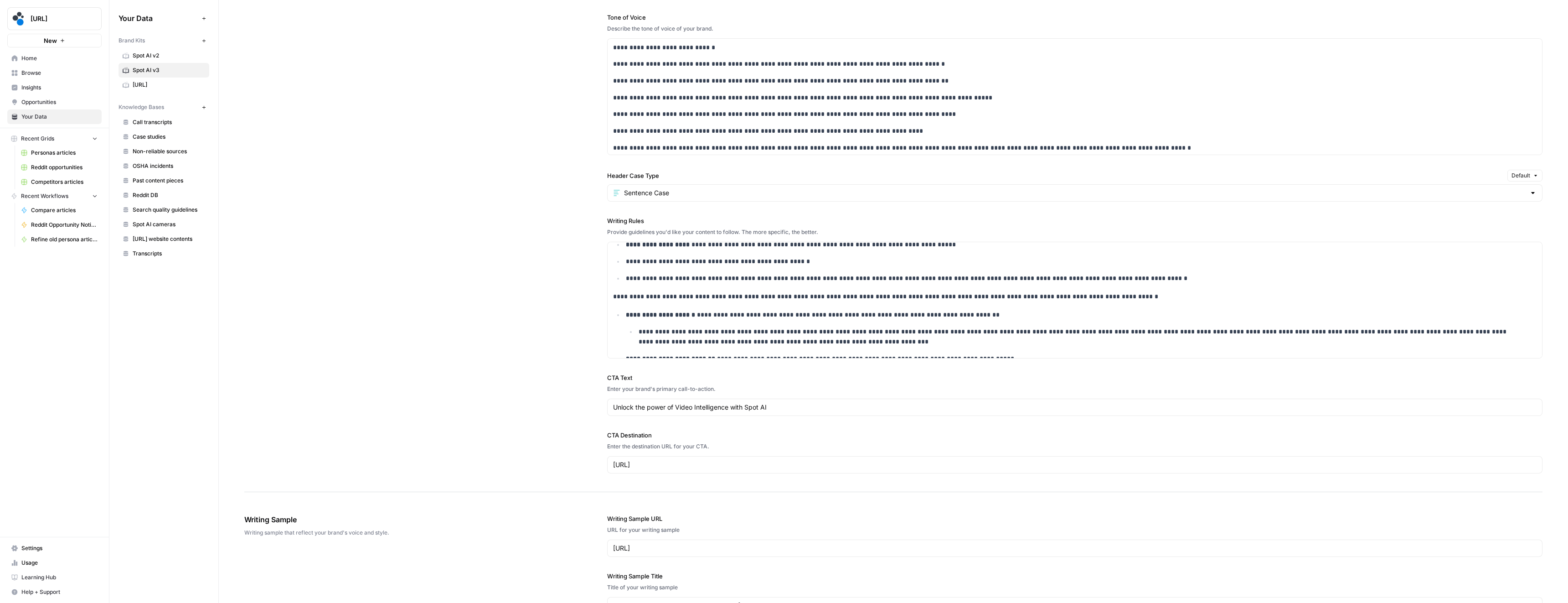
scroll to position [0, 0]
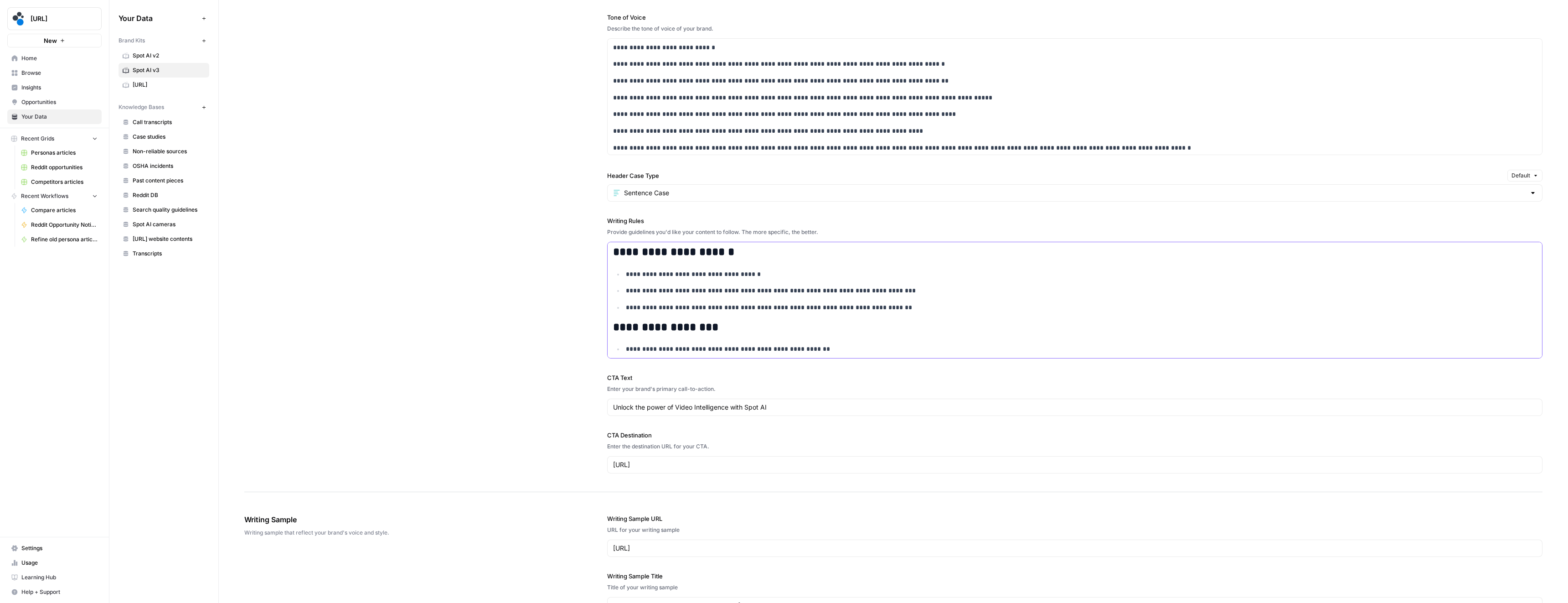
click at [698, 283] on ul "**********" at bounding box center [1075, 291] width 923 height 44
copy div "**********"
click at [730, 295] on p "**********" at bounding box center [1075, 291] width 899 height 10
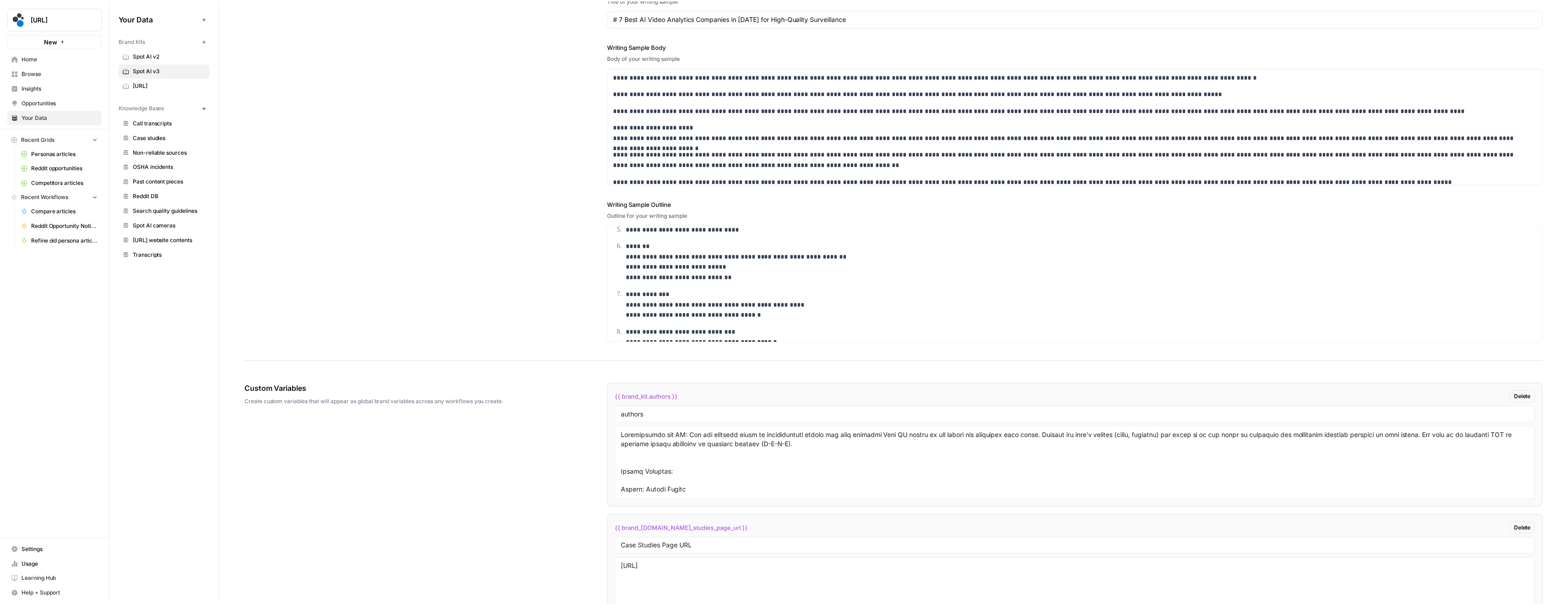
scroll to position [342, 0]
click at [646, 203] on label "Writing Sample Outline" at bounding box center [1079, 204] width 939 height 9
copy label "Writing Sample Outline"
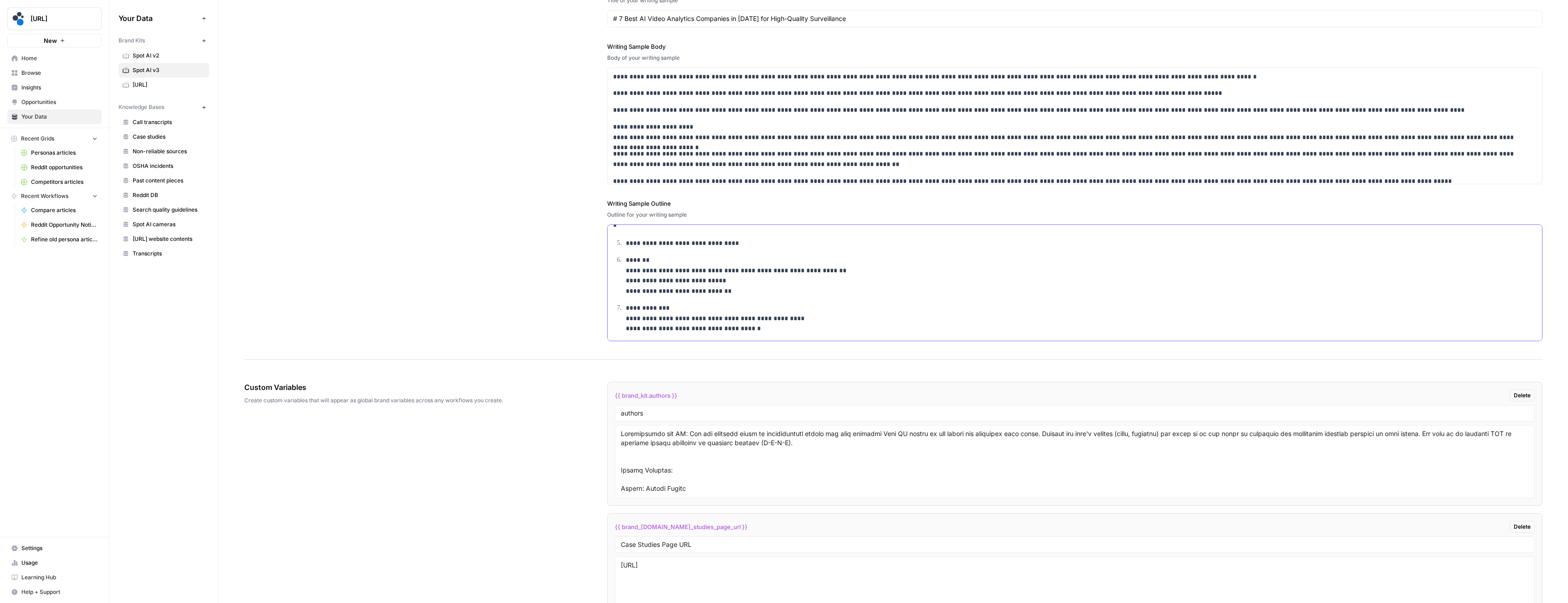
click at [688, 281] on p "**********" at bounding box center [1075, 275] width 899 height 41
copy div "**********"
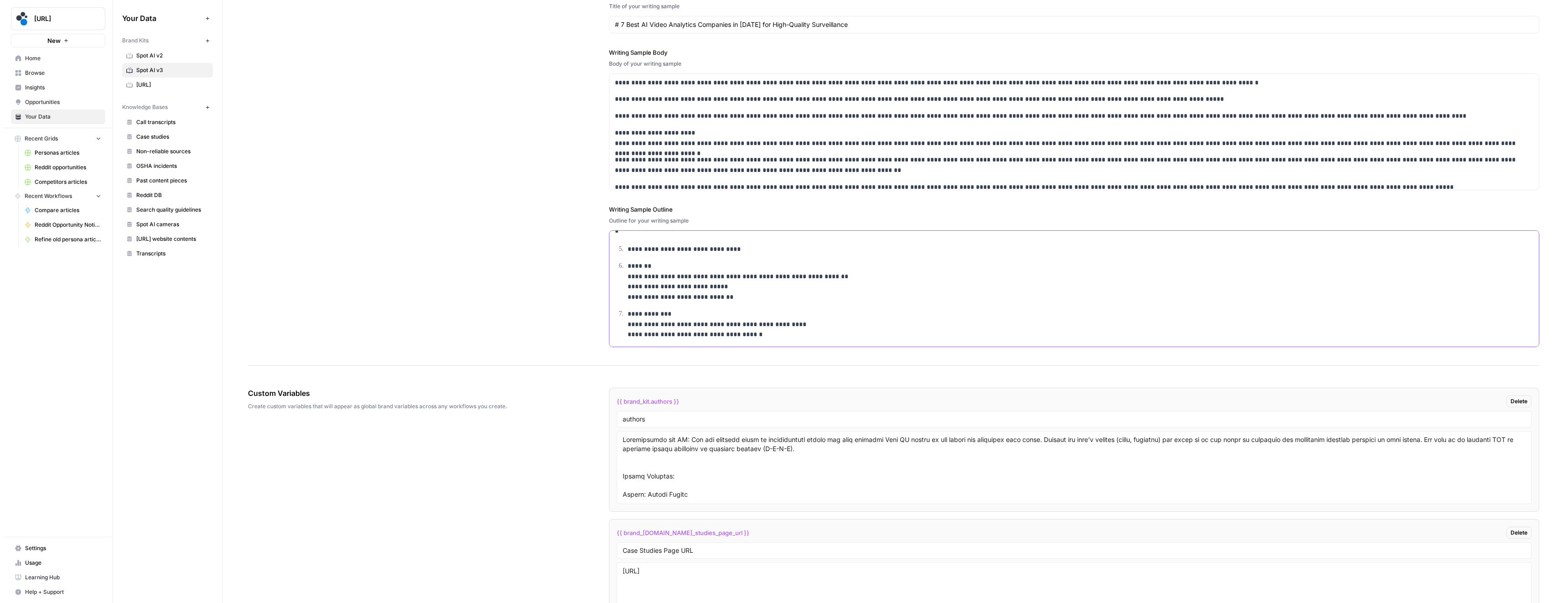
scroll to position [1388, 0]
click at [707, 288] on p "**********" at bounding box center [1071, 283] width 894 height 41
click at [707, 288] on p "**********" at bounding box center [1075, 283] width 899 height 41
click at [686, 298] on p "**********" at bounding box center [1075, 283] width 899 height 41
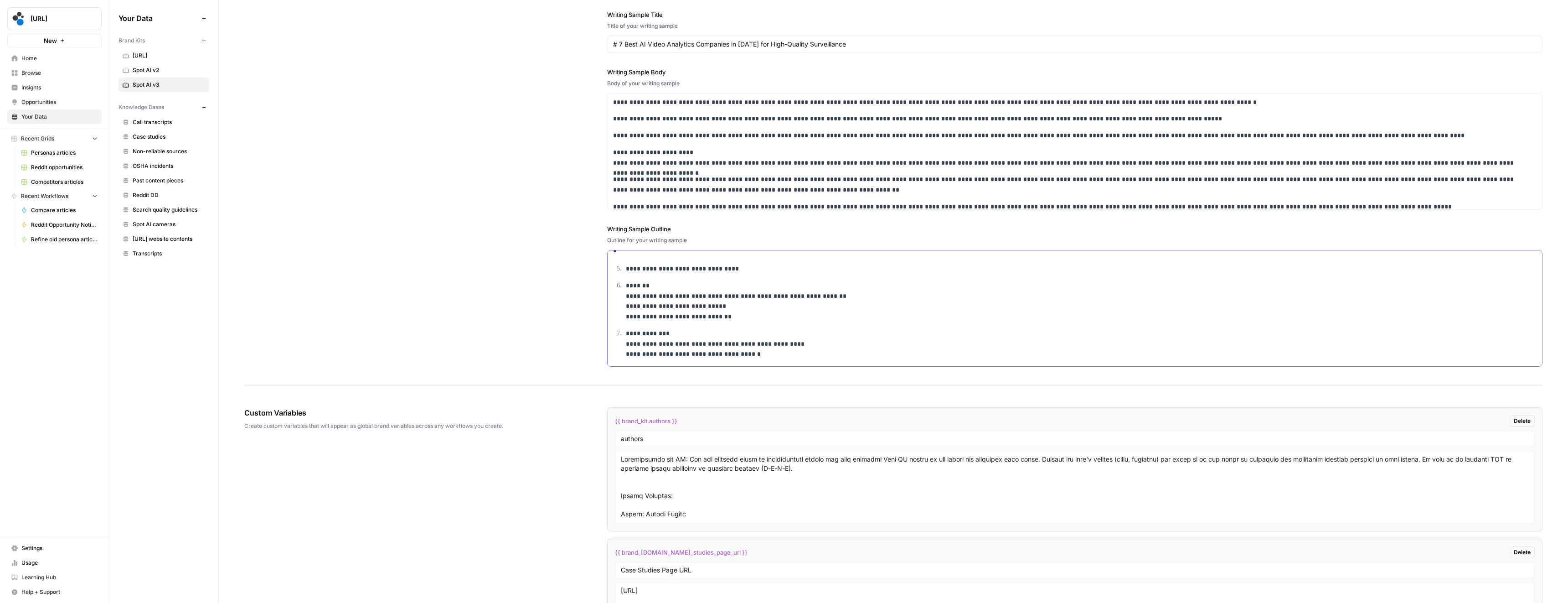
scroll to position [1370, 0]
click at [561, 222] on div "**********" at bounding box center [893, 160] width 1298 height 451
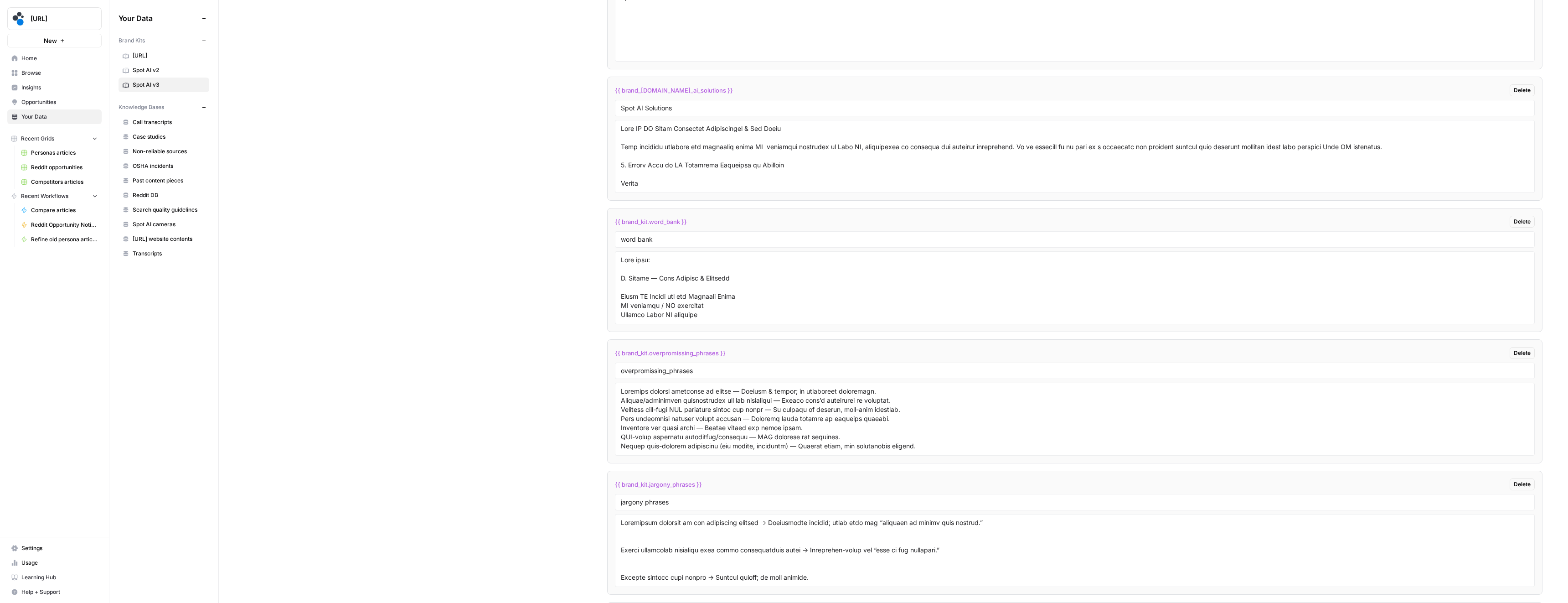
scroll to position [2058, 0]
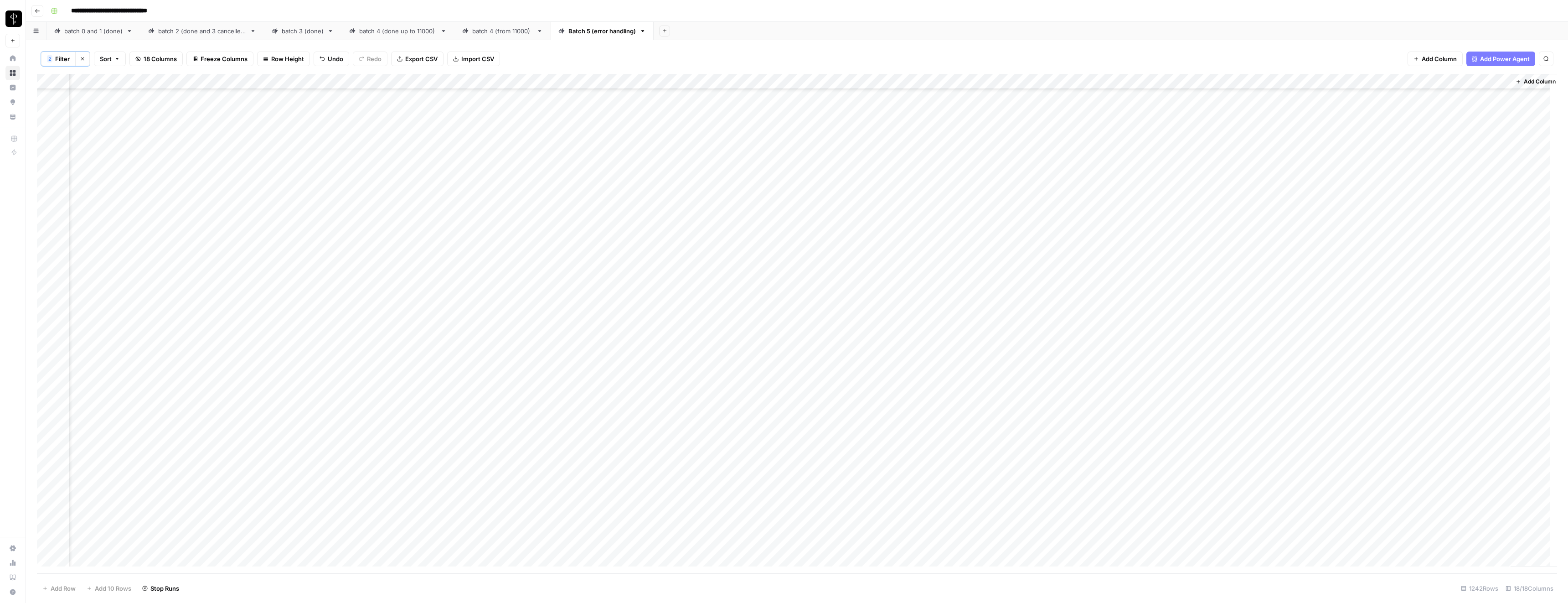
scroll to position [18782, 514]
click at [55, 60] on span "Filter" at bounding box center [63, 59] width 15 height 9
click at [463, 128] on icon "button" at bounding box center [465, 127] width 6 height 6
click at [64, 145] on span "Save" at bounding box center [62, 148] width 13 height 8
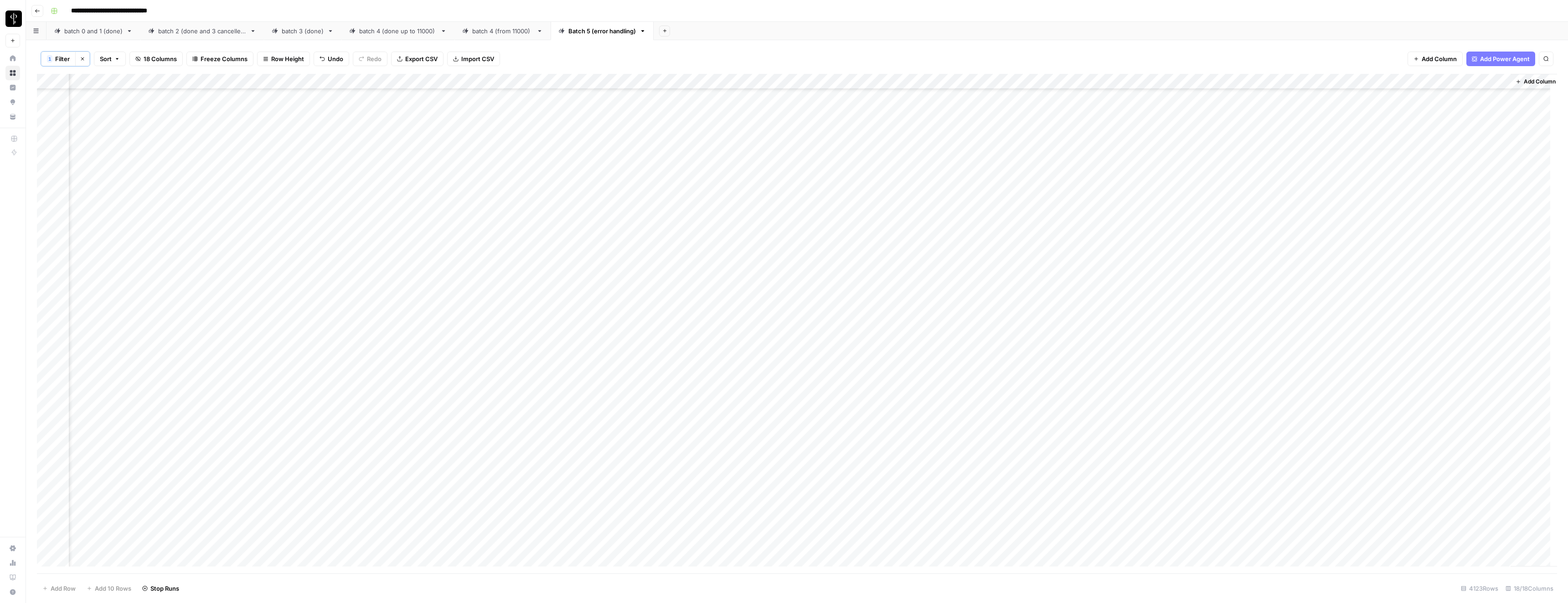
click at [1261, 256] on div "Add Column" at bounding box center [797, 323] width 1520 height 500
click at [1271, 277] on div "Add Column" at bounding box center [797, 323] width 1520 height 500
click at [1268, 262] on div "Add Column" at bounding box center [797, 323] width 1520 height 500
drag, startPoint x: 1340, startPoint y: 259, endPoint x: 1339, endPoint y: 270, distance: 11.0
click at [1339, 270] on div "Add Column" at bounding box center [797, 323] width 1520 height 500
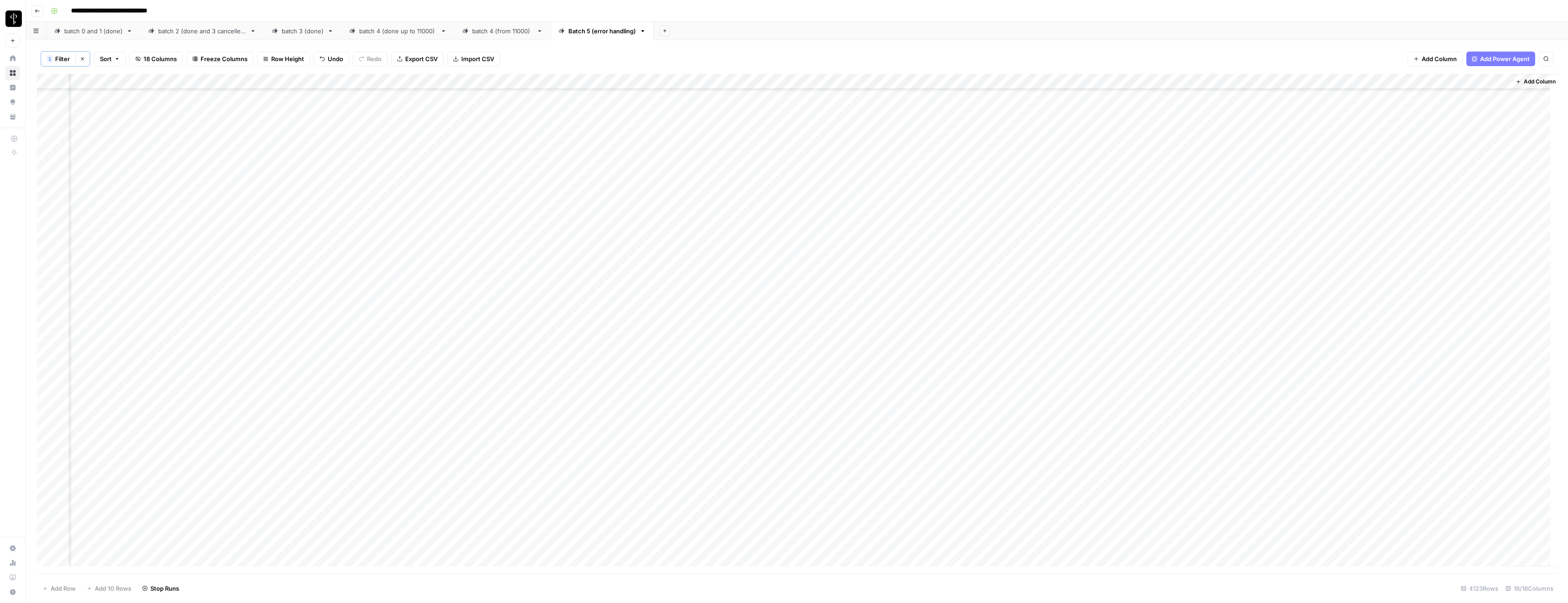
scroll to position [54269, 514]
drag, startPoint x: 1380, startPoint y: 282, endPoint x: 1343, endPoint y: 421, distance: 143.8
click at [1343, 421] on div "Add Column" at bounding box center [797, 323] width 1520 height 500
click at [53, 58] on button "1 Filter" at bounding box center [58, 59] width 34 height 15
click at [111, 127] on button "Add Filter" at bounding box center [262, 124] width 419 height 12
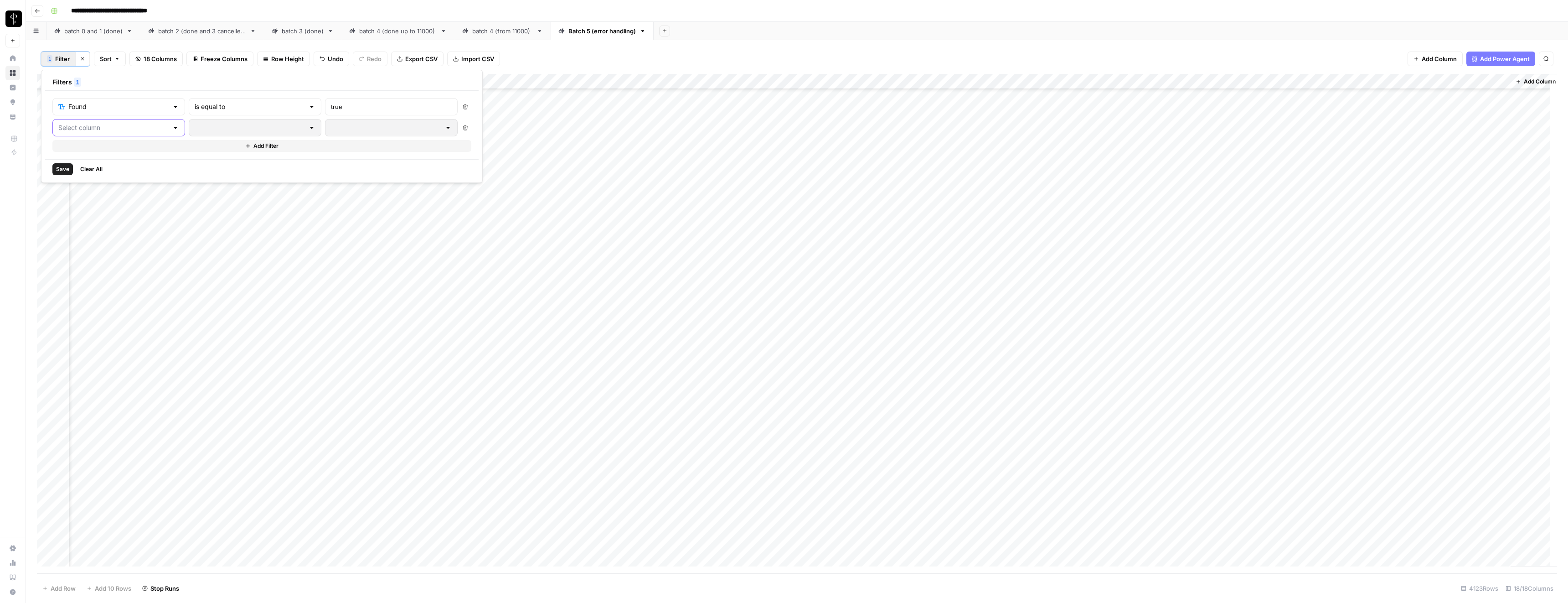
click at [82, 131] on input "text" at bounding box center [113, 127] width 110 height 9
click at [87, 317] on span "batch" at bounding box center [110, 316] width 79 height 9
click at [331, 130] on input "text" at bounding box center [392, 127] width 121 height 9
type input "3"
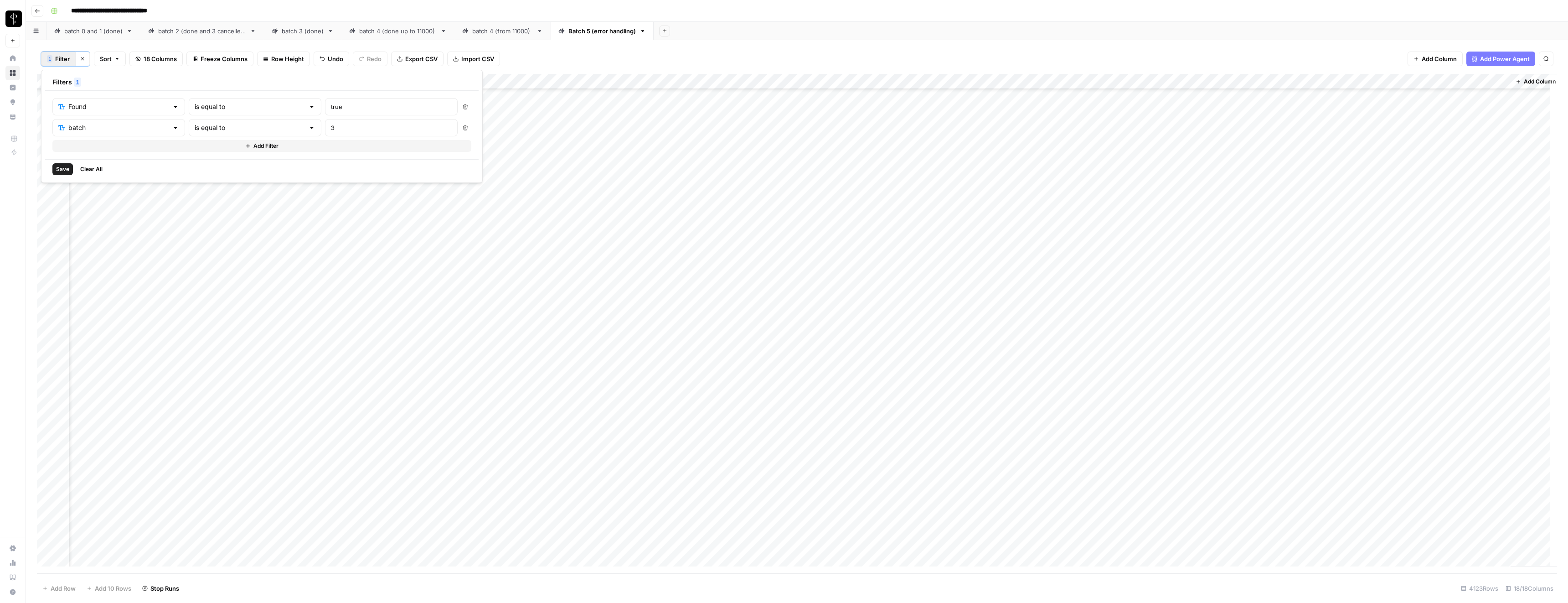
click at [66, 169] on span "Save" at bounding box center [62, 169] width 13 height 8
click at [818, 82] on div "Add Column" at bounding box center [797, 323] width 1520 height 500
click at [769, 160] on span "Remaining Rows" at bounding box center [779, 160] width 57 height 9
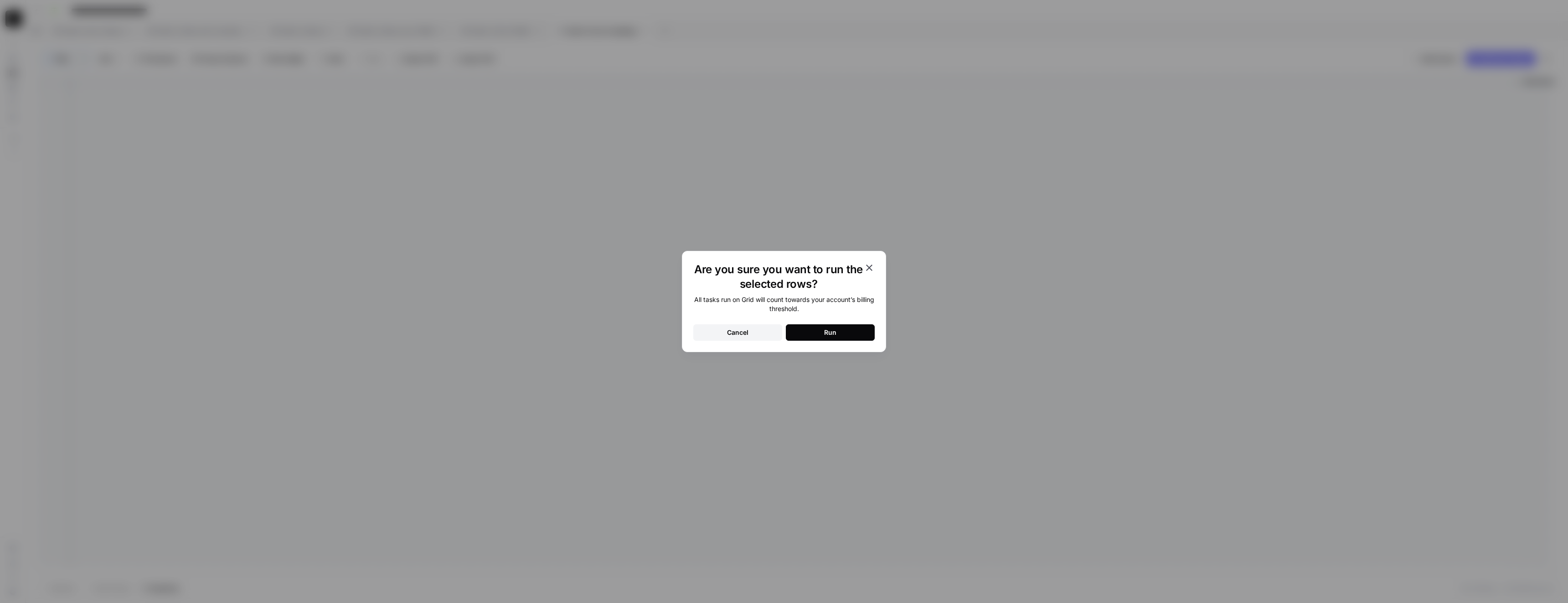
click at [840, 336] on button "Run" at bounding box center [830, 332] width 89 height 17
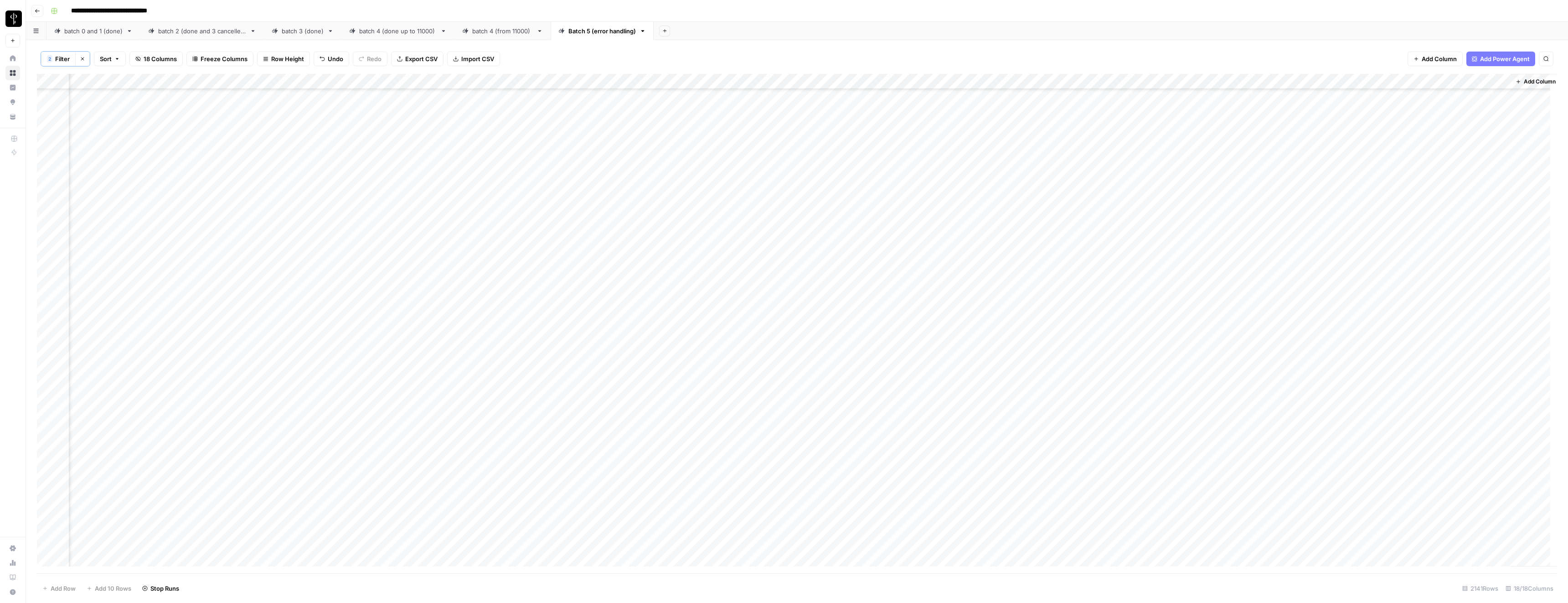
scroll to position [2597, 514]
click at [64, 57] on span "Filter" at bounding box center [63, 59] width 15 height 9
click at [463, 129] on icon "button" at bounding box center [465, 128] width 5 height 5
click at [54, 148] on button "Save" at bounding box center [62, 148] width 20 height 12
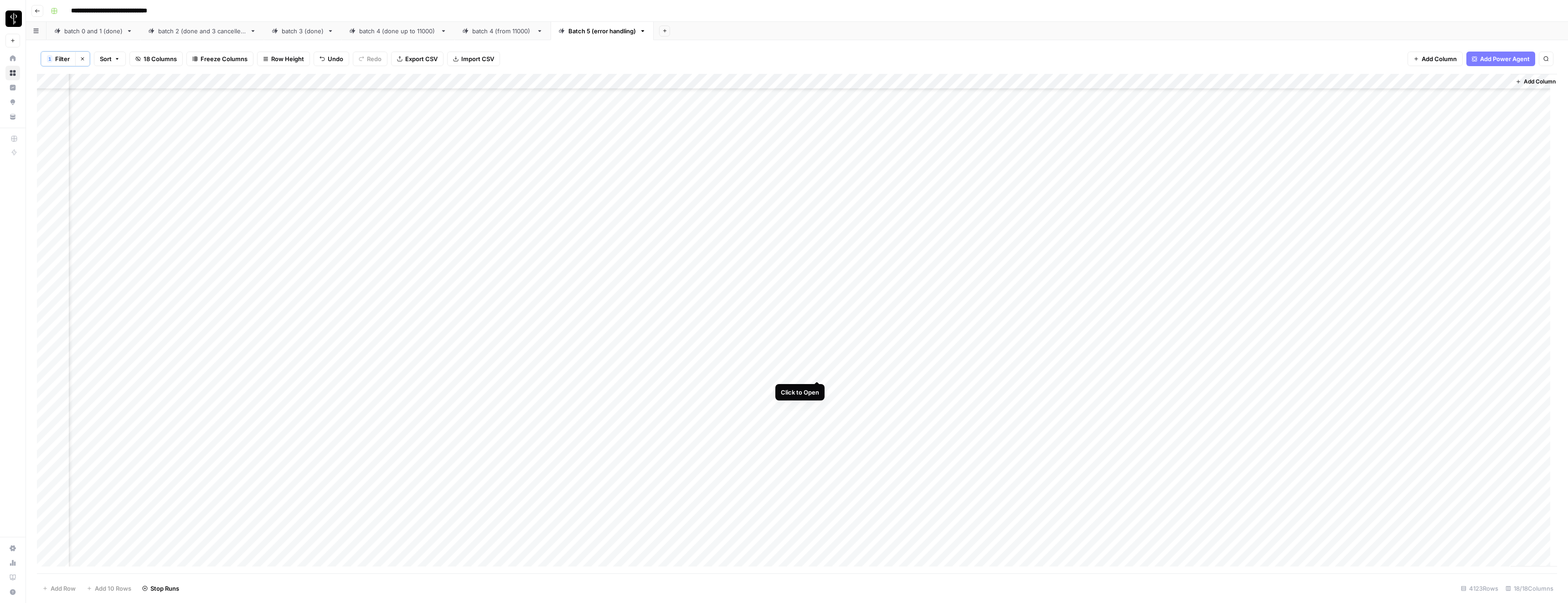
click at [817, 371] on div "Add Column" at bounding box center [797, 323] width 1520 height 500
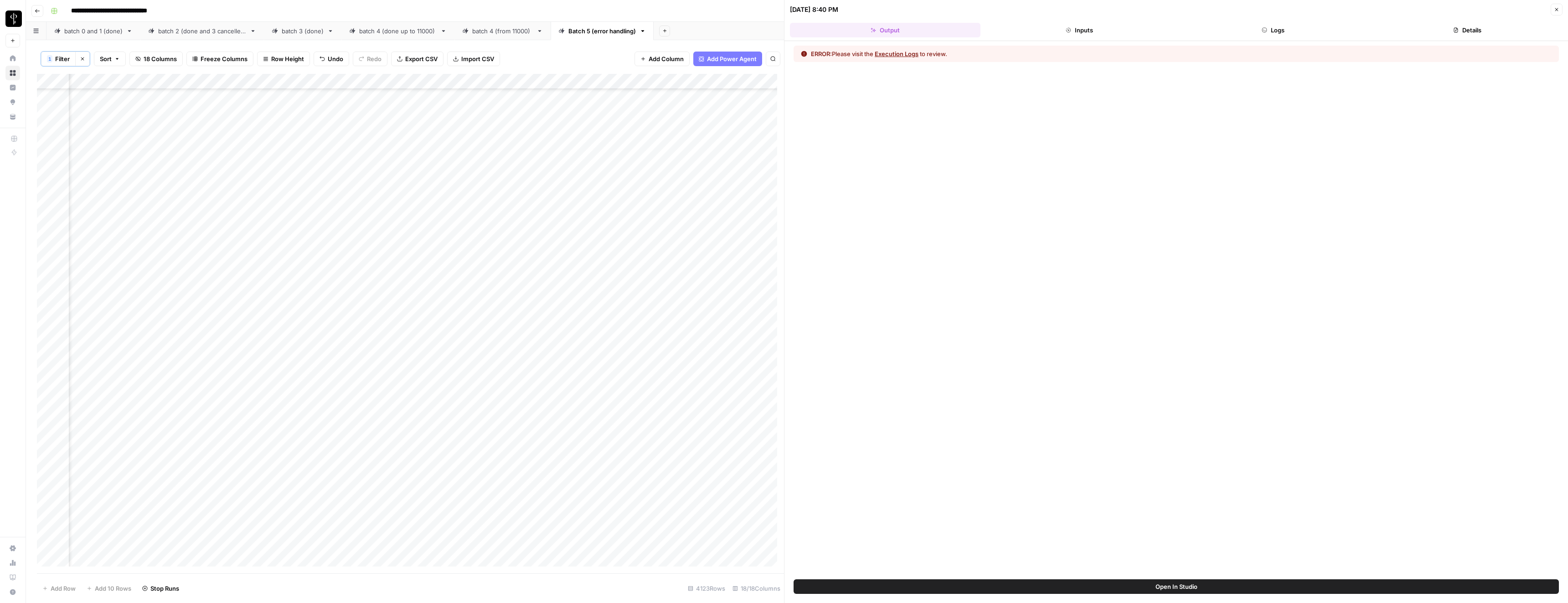
click at [904, 51] on button "Execution Logs" at bounding box center [896, 54] width 44 height 9
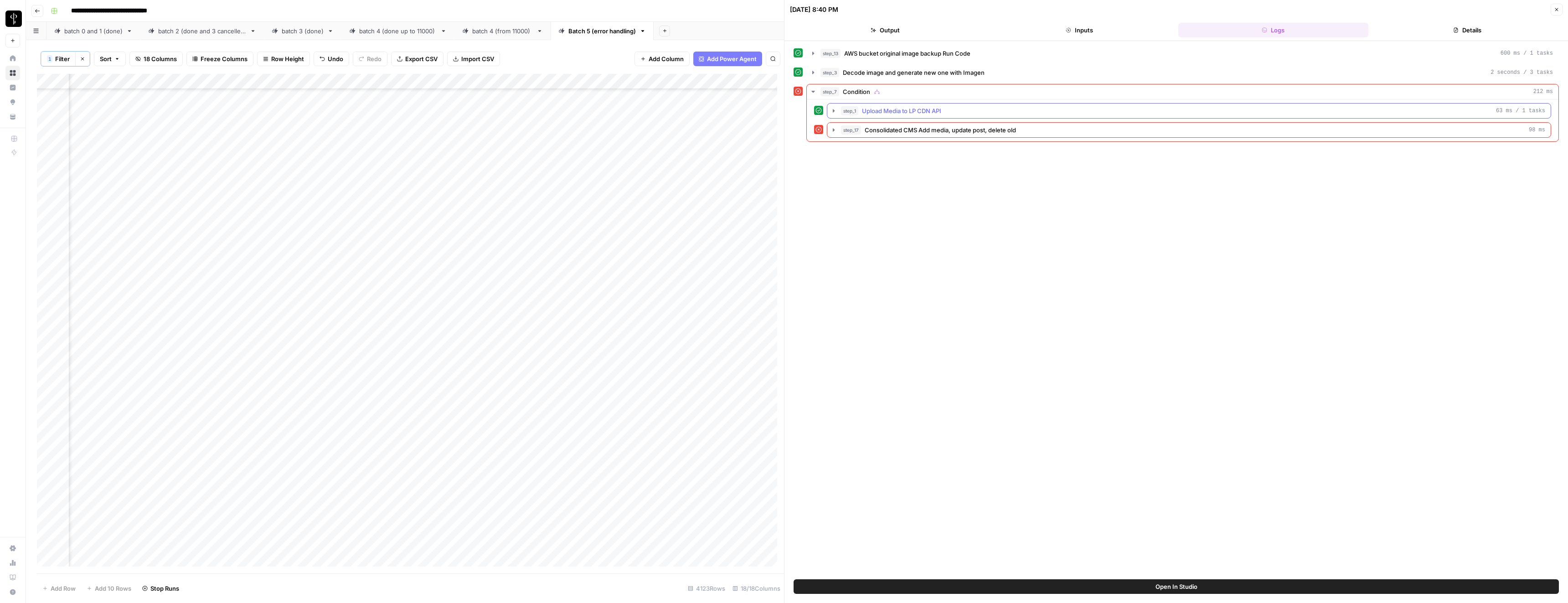
click at [906, 113] on span "Upload Media to LP CDN API" at bounding box center [901, 111] width 79 height 9
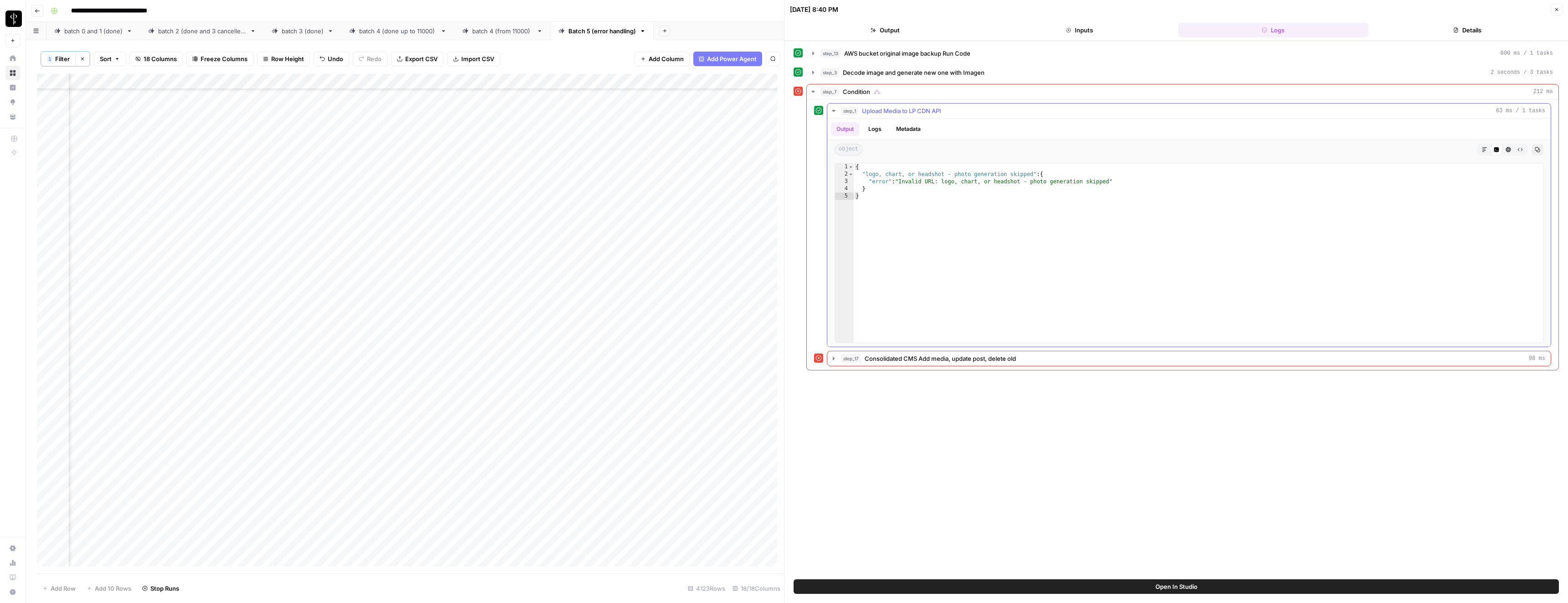
click at [903, 111] on span "Upload Media to LP CDN API" at bounding box center [901, 111] width 79 height 9
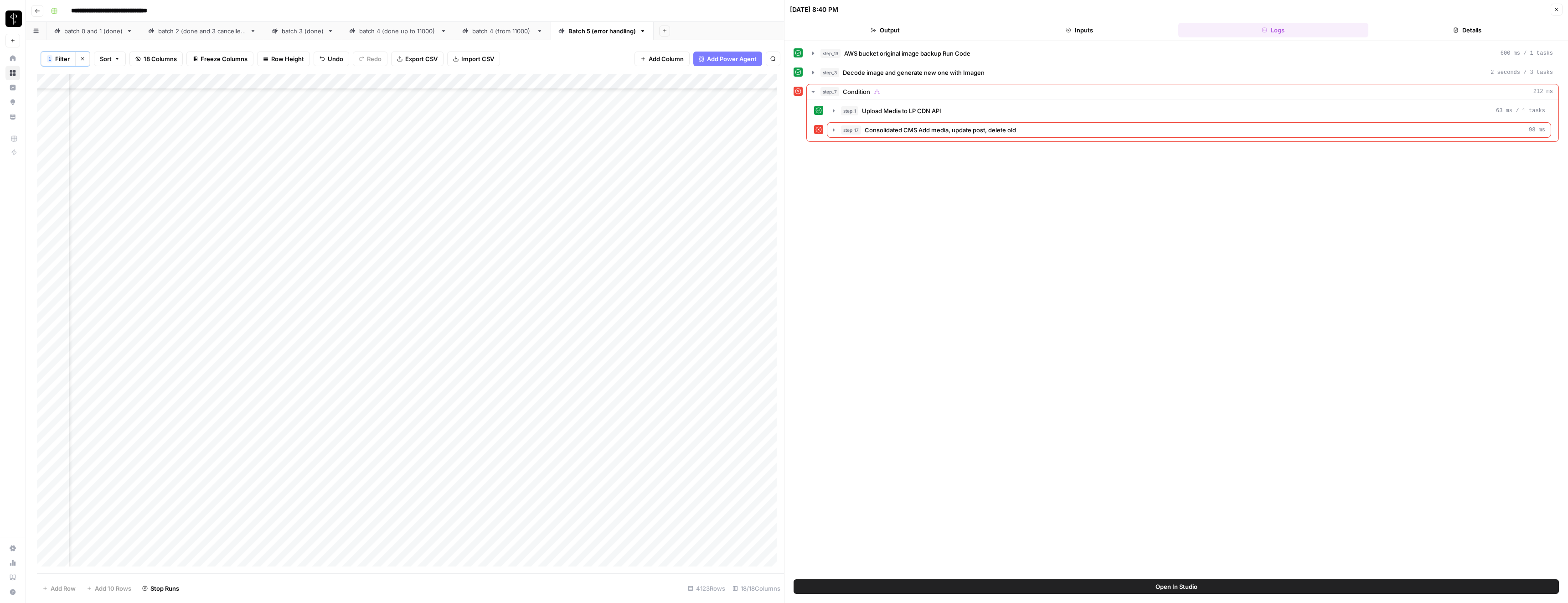
click at [1554, 14] on button "Close" at bounding box center [1556, 9] width 12 height 12
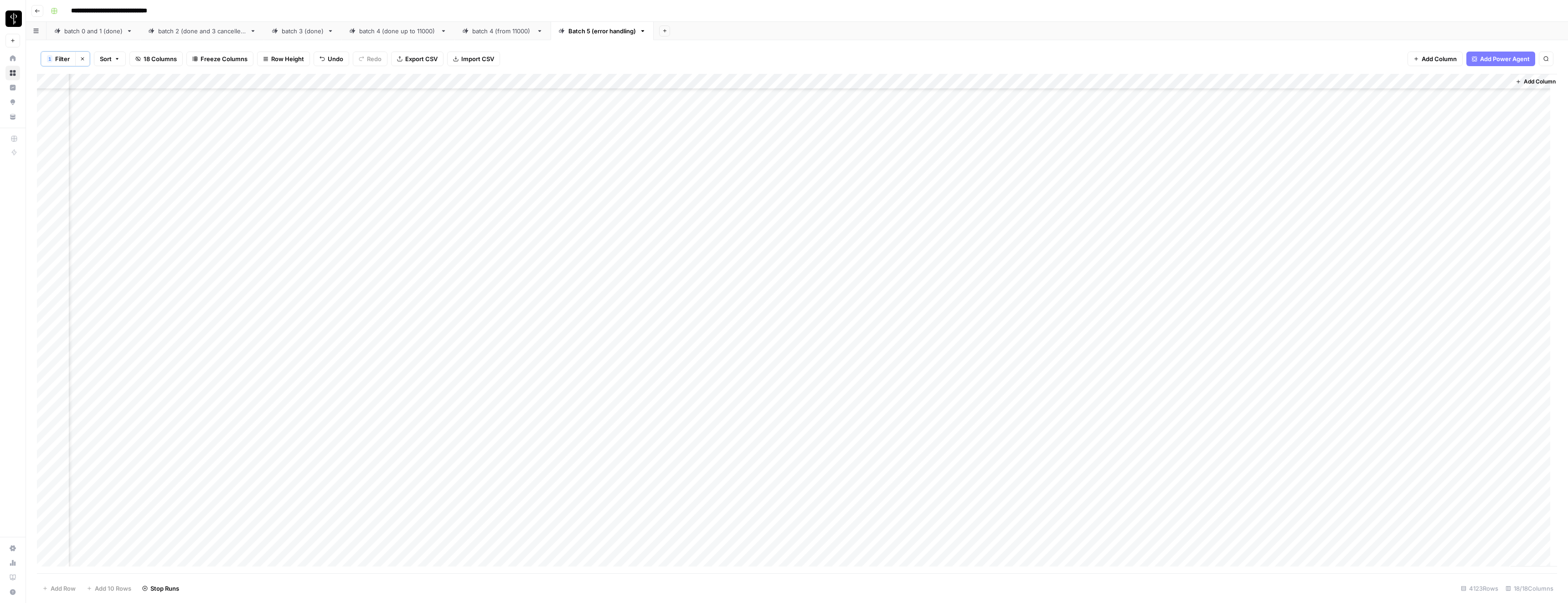
scroll to position [48941, 514]
click at [106, 97] on div "Add Column" at bounding box center [797, 126] width 1520 height 108
click at [215, 80] on span "Add Column" at bounding box center [230, 80] width 32 height 8
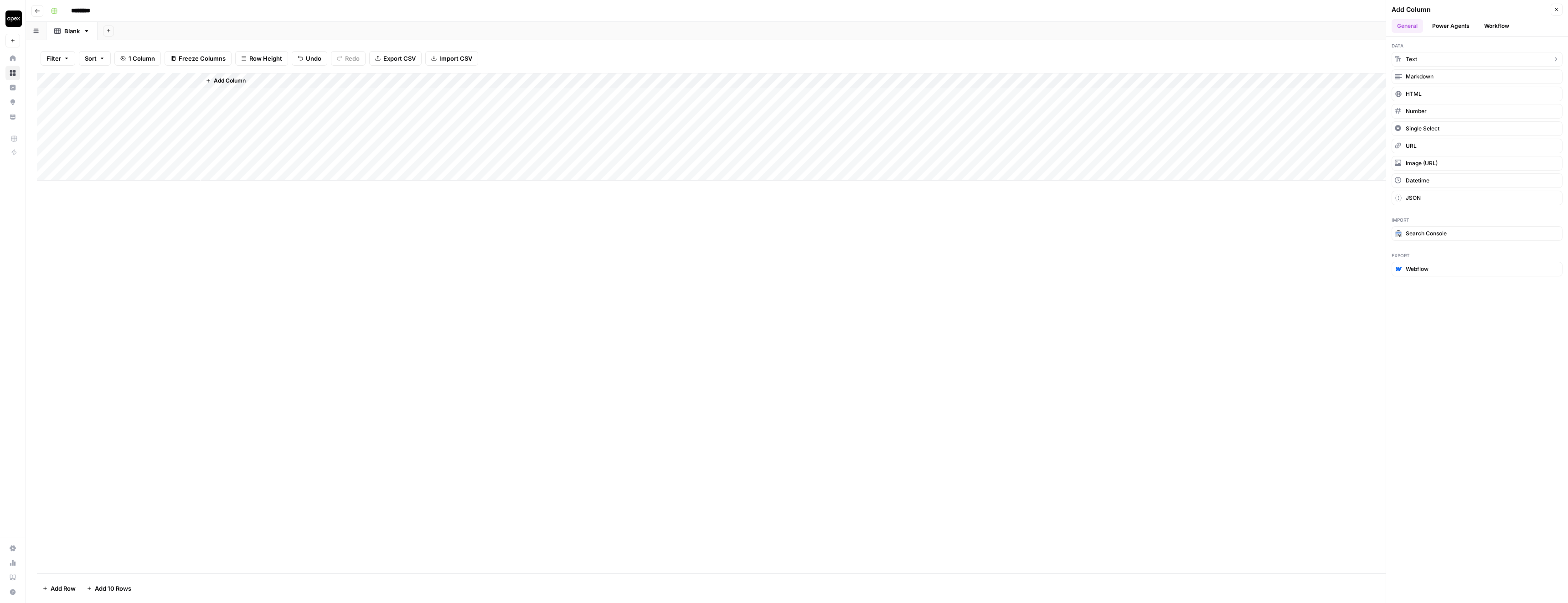
click at [1423, 59] on button "Text" at bounding box center [1478, 59] width 171 height 15
click at [235, 78] on div "Add Column" at bounding box center [797, 126] width 1520 height 108
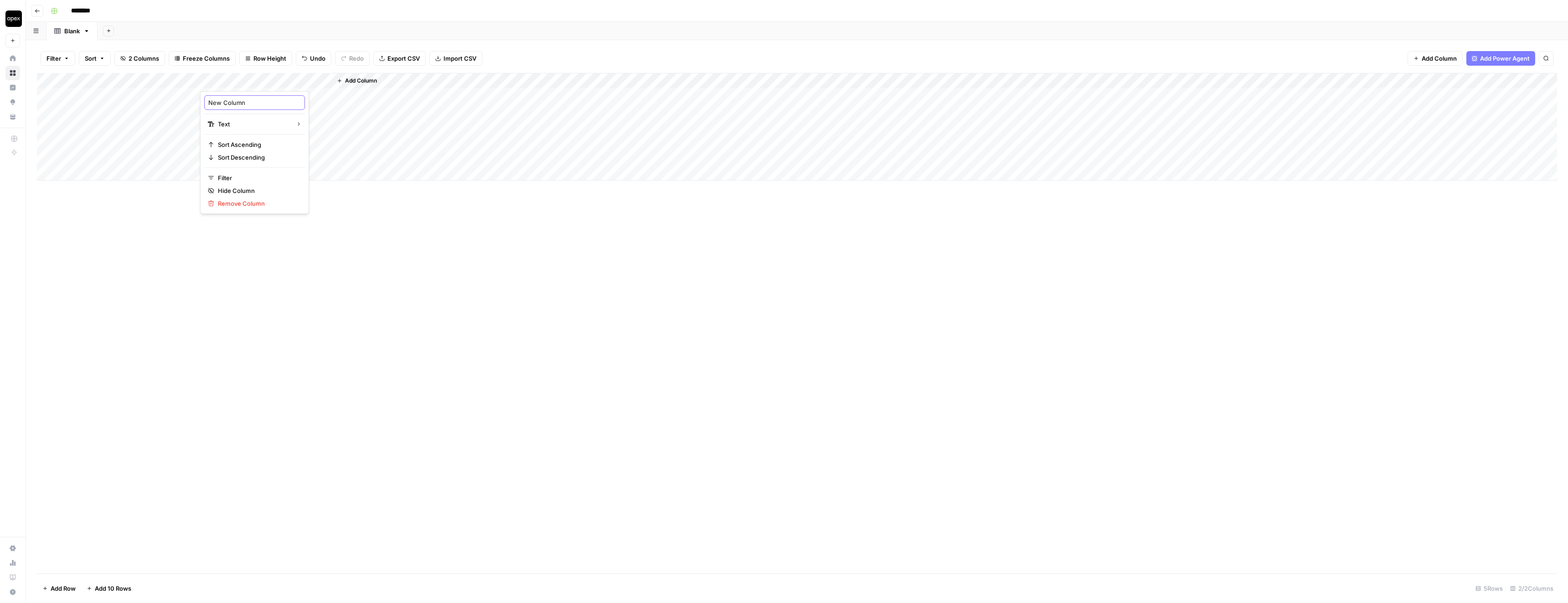
click at [233, 105] on input "New Column" at bounding box center [254, 102] width 92 height 9
type input "frazy powiązane"
click at [210, 96] on div "Add Column" at bounding box center [797, 126] width 1520 height 108
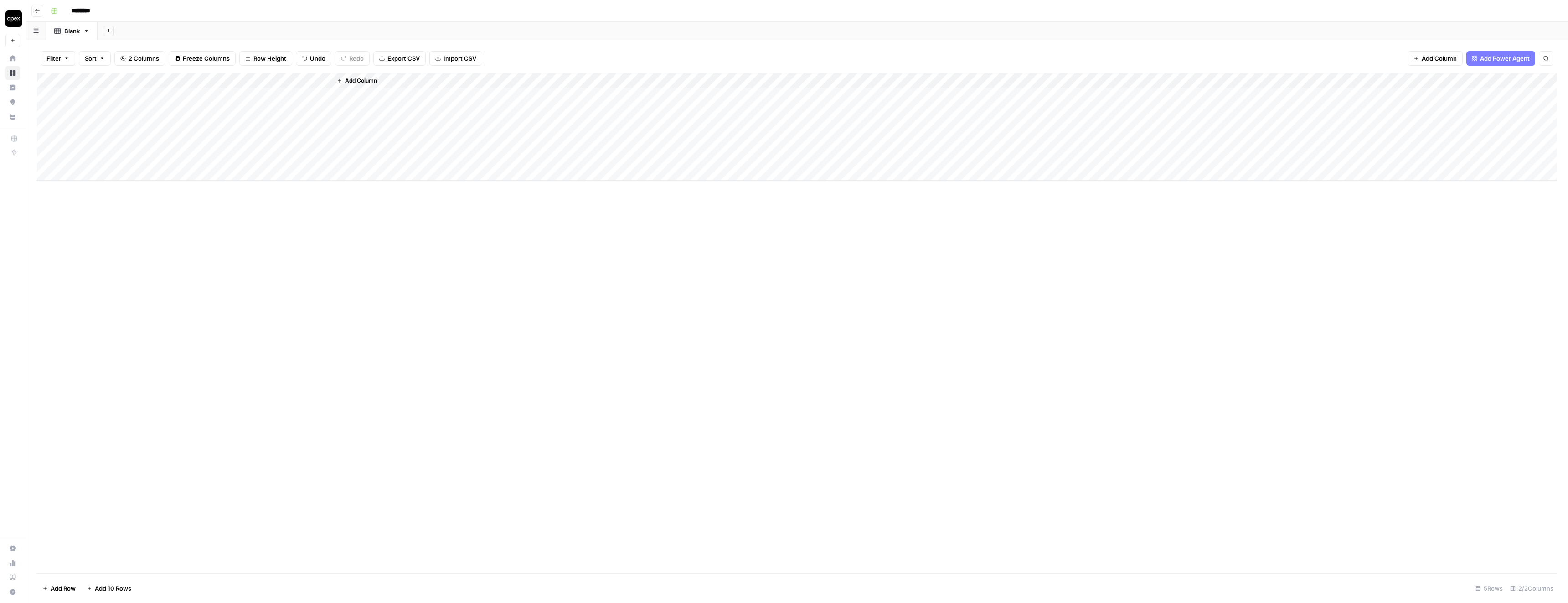
click at [350, 78] on span "Add Column" at bounding box center [361, 80] width 32 height 8
click at [1415, 57] on span "Text" at bounding box center [1412, 59] width 12 height 8
click at [381, 80] on div "Add Column" at bounding box center [797, 126] width 1520 height 108
click at [381, 80] on div at bounding box center [397, 82] width 132 height 18
click at [370, 100] on input "New Column" at bounding box center [386, 102] width 92 height 9
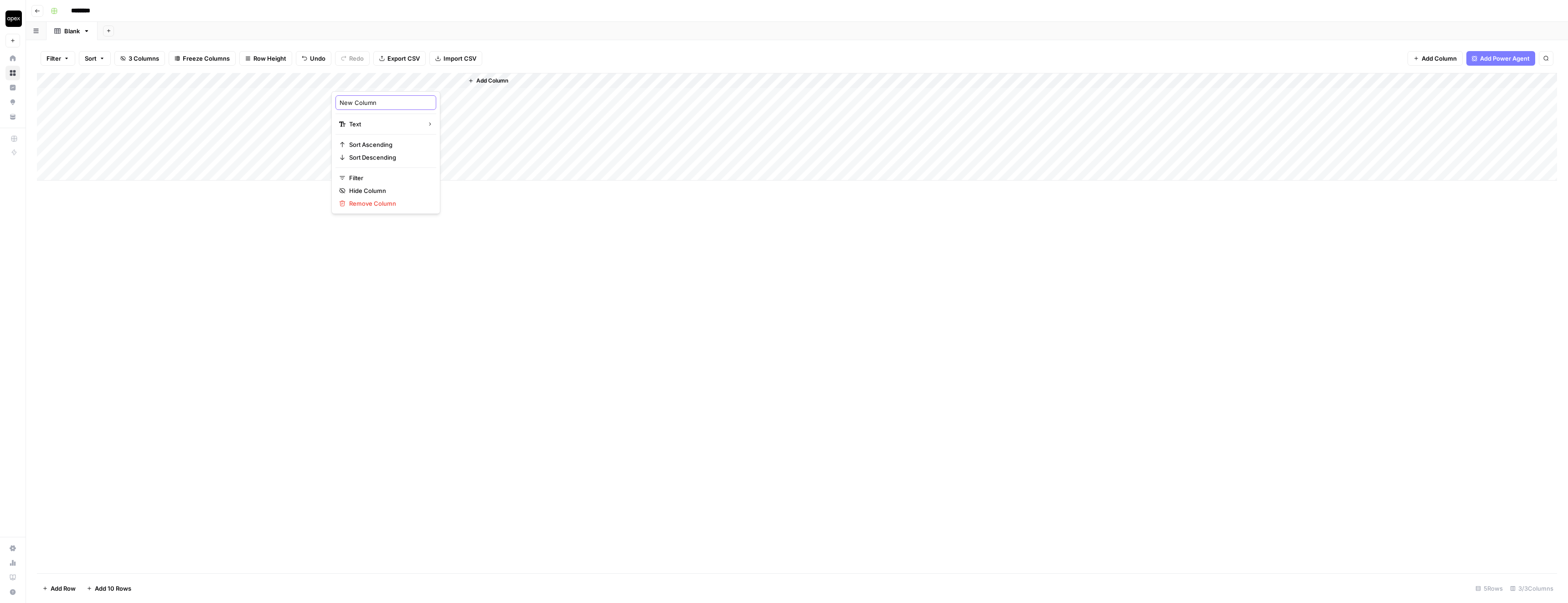
click at [370, 100] on input "New Column" at bounding box center [386, 102] width 92 height 9
type input "keyword"
click at [494, 216] on div "Add Column" at bounding box center [797, 323] width 1520 height 500
click at [358, 93] on div "Add Column" at bounding box center [797, 126] width 1520 height 108
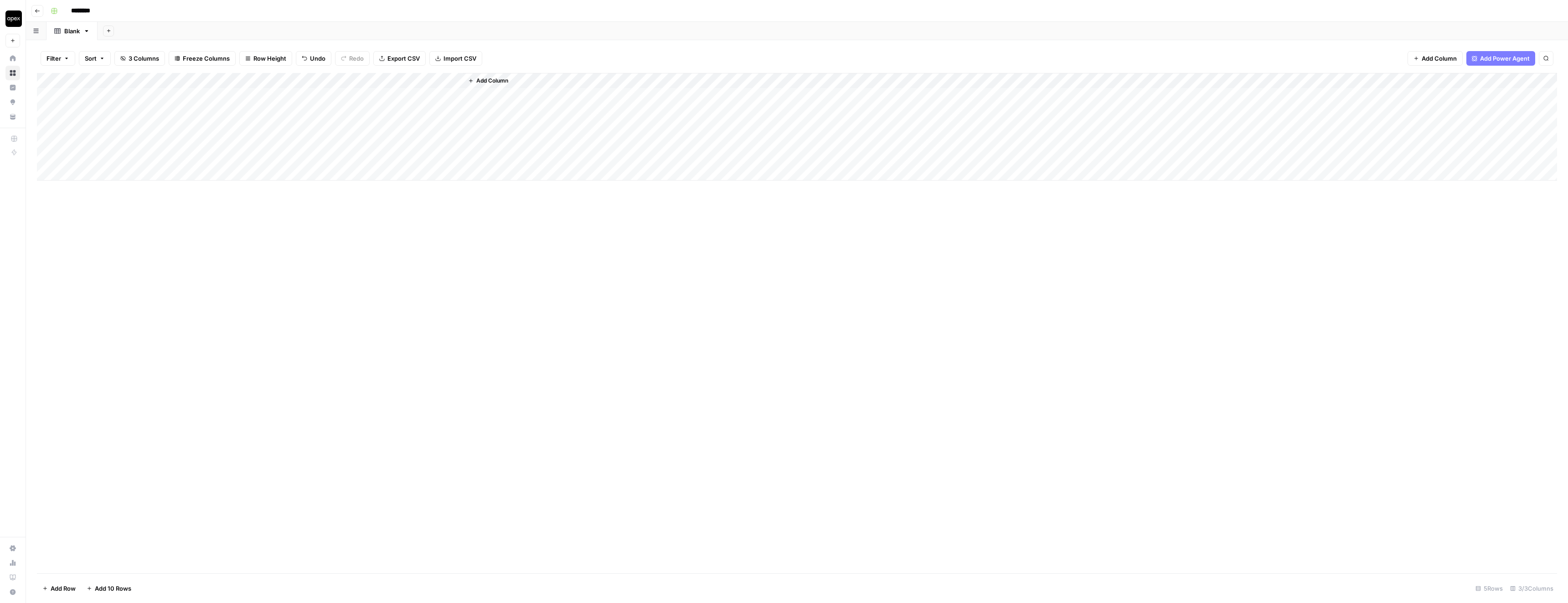
click at [492, 80] on span "Add Column" at bounding box center [493, 80] width 32 height 8
click at [1412, 58] on span "Text" at bounding box center [1412, 59] width 12 height 8
click at [504, 91] on div "Add Column" at bounding box center [797, 126] width 1520 height 108
click at [497, 79] on div "Add Column" at bounding box center [797, 126] width 1520 height 108
click at [497, 79] on div at bounding box center [529, 82] width 132 height 18
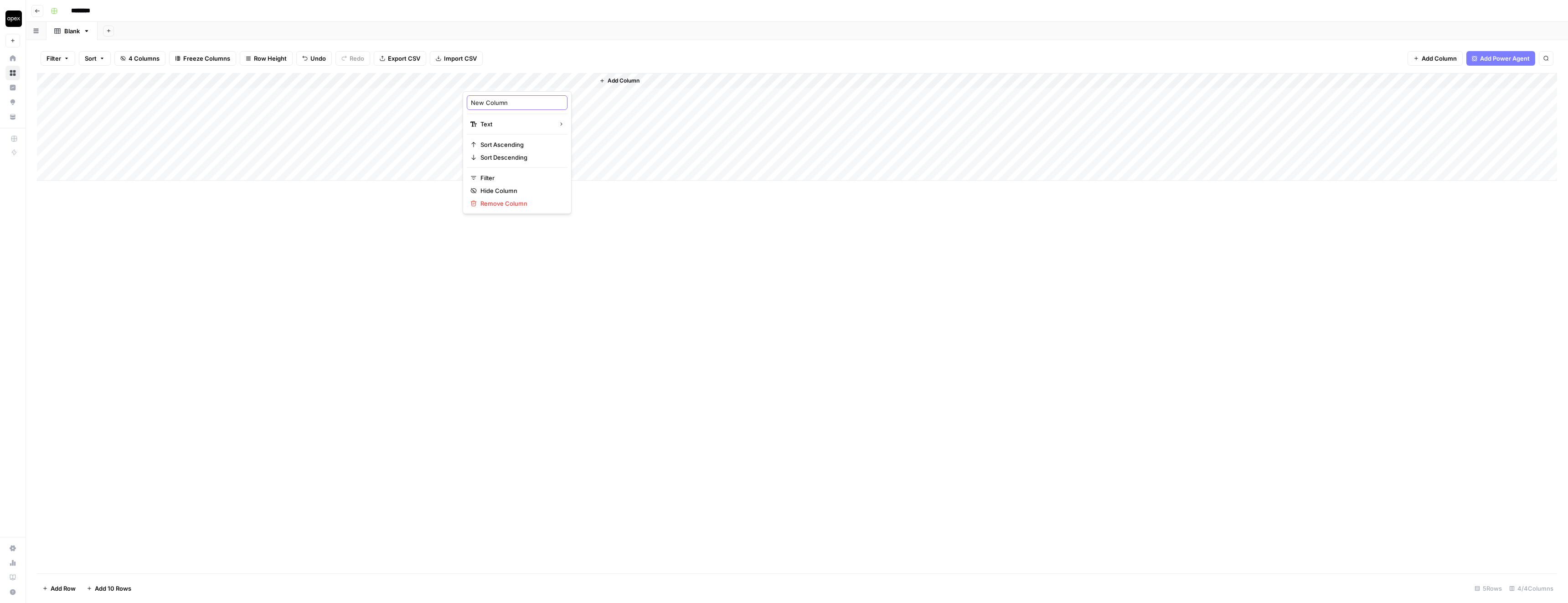
click at [493, 101] on input "New Column" at bounding box center [517, 102] width 92 height 9
type input "min length"
click at [276, 94] on div "Add Column" at bounding box center [797, 126] width 1520 height 108
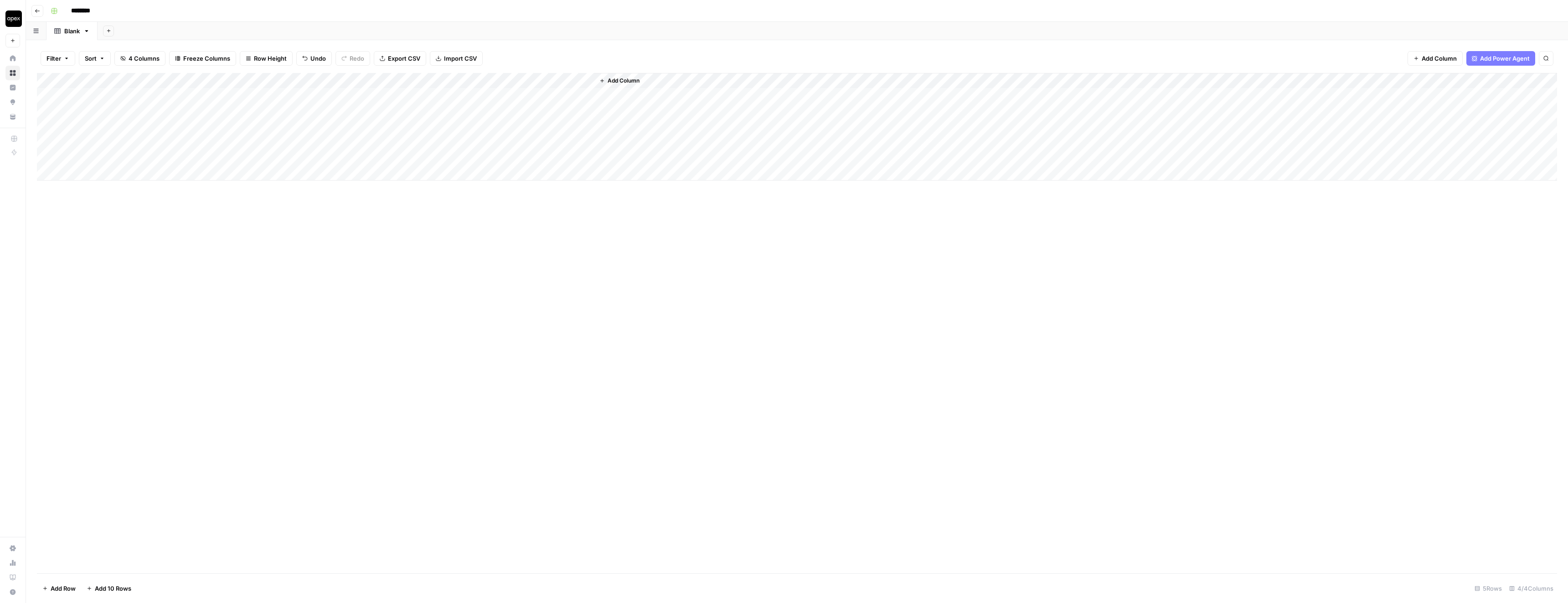
click at [276, 94] on div "Add Column" at bounding box center [797, 126] width 1520 height 108
click at [366, 216] on div "Add Column" at bounding box center [797, 323] width 1520 height 500
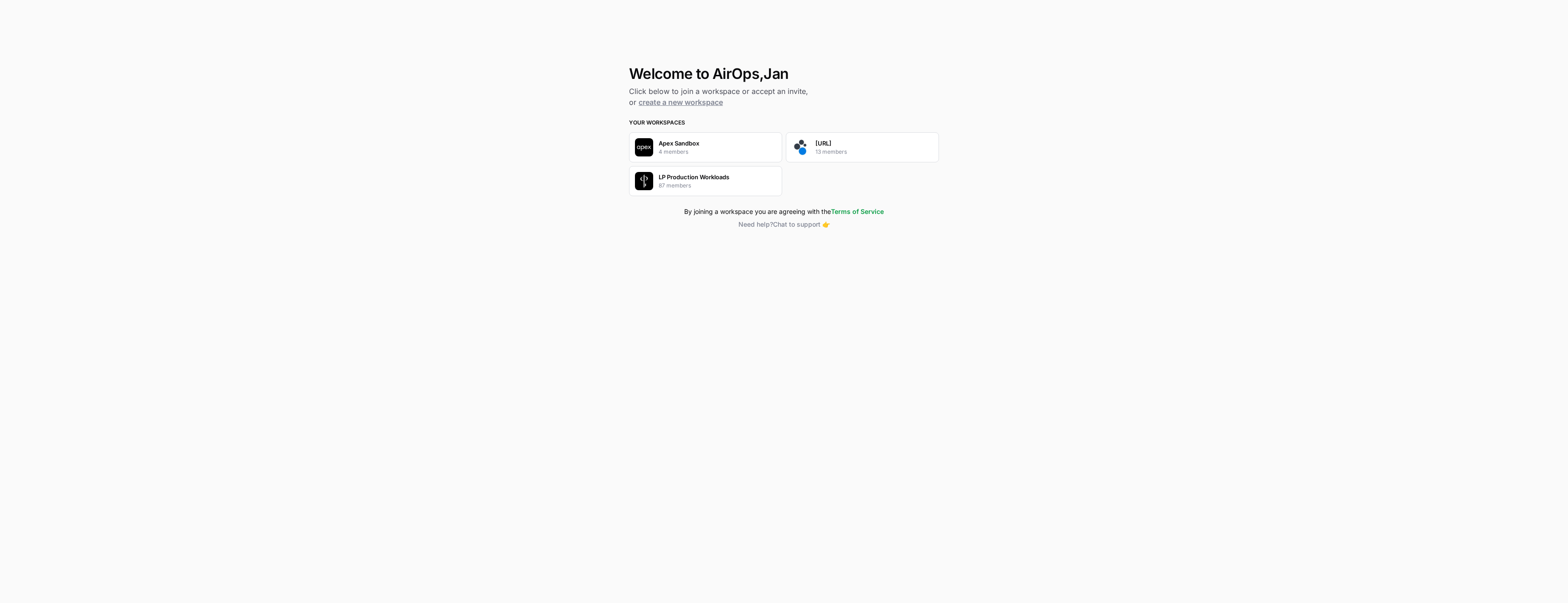
click at [911, 144] on div "[URL] 13 members" at bounding box center [862, 147] width 153 height 30
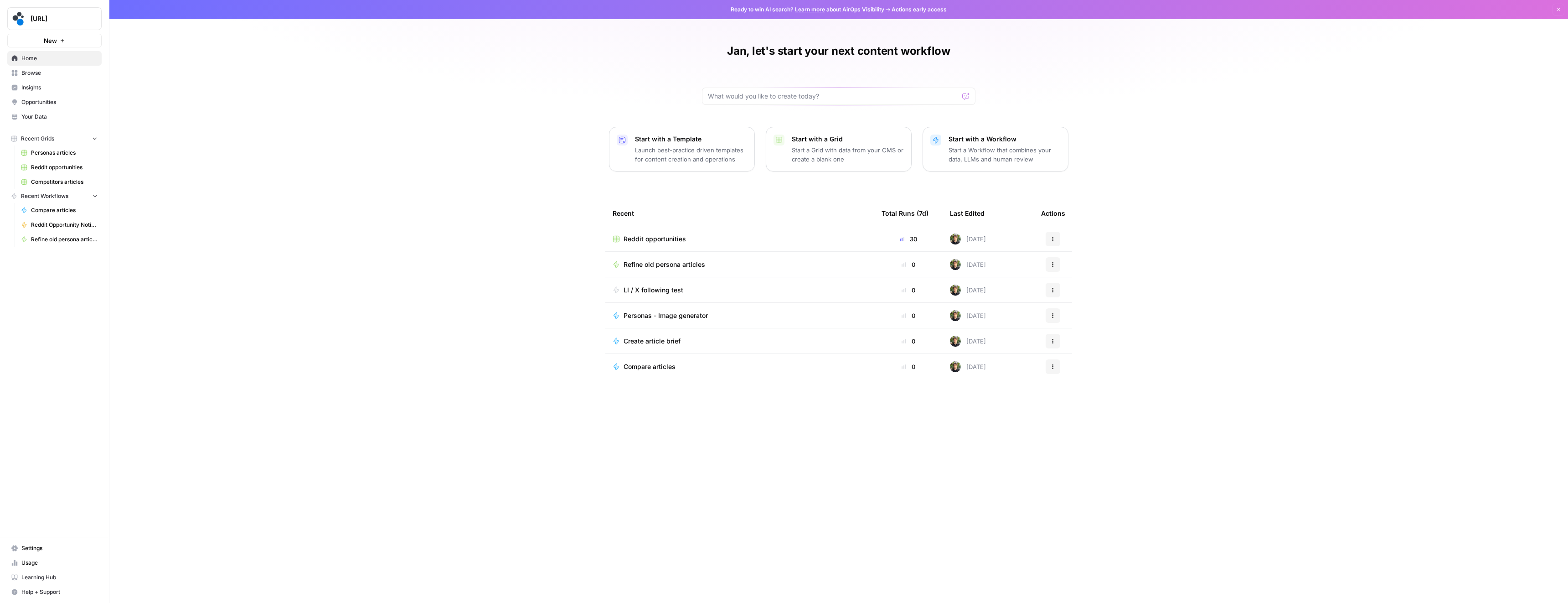
click at [46, 155] on span "Personas articles" at bounding box center [64, 152] width 66 height 8
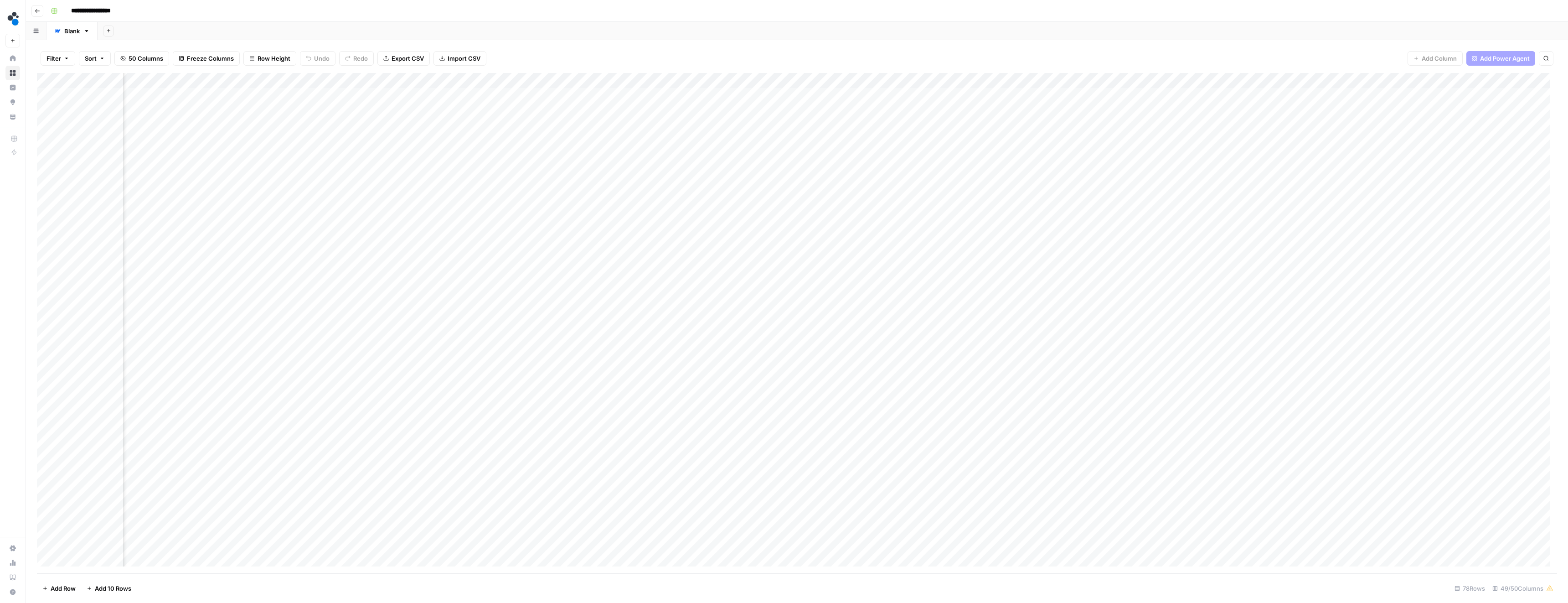
scroll to position [0, 93]
click at [781, 81] on div "Add Column" at bounding box center [797, 323] width 1520 height 500
click at [746, 59] on div "Filter Sort 50 Columns Freeze Columns Row Height Undo Redo Export CSV Import CS…" at bounding box center [797, 58] width 1520 height 29
